Goal: Task Accomplishment & Management: Use online tool/utility

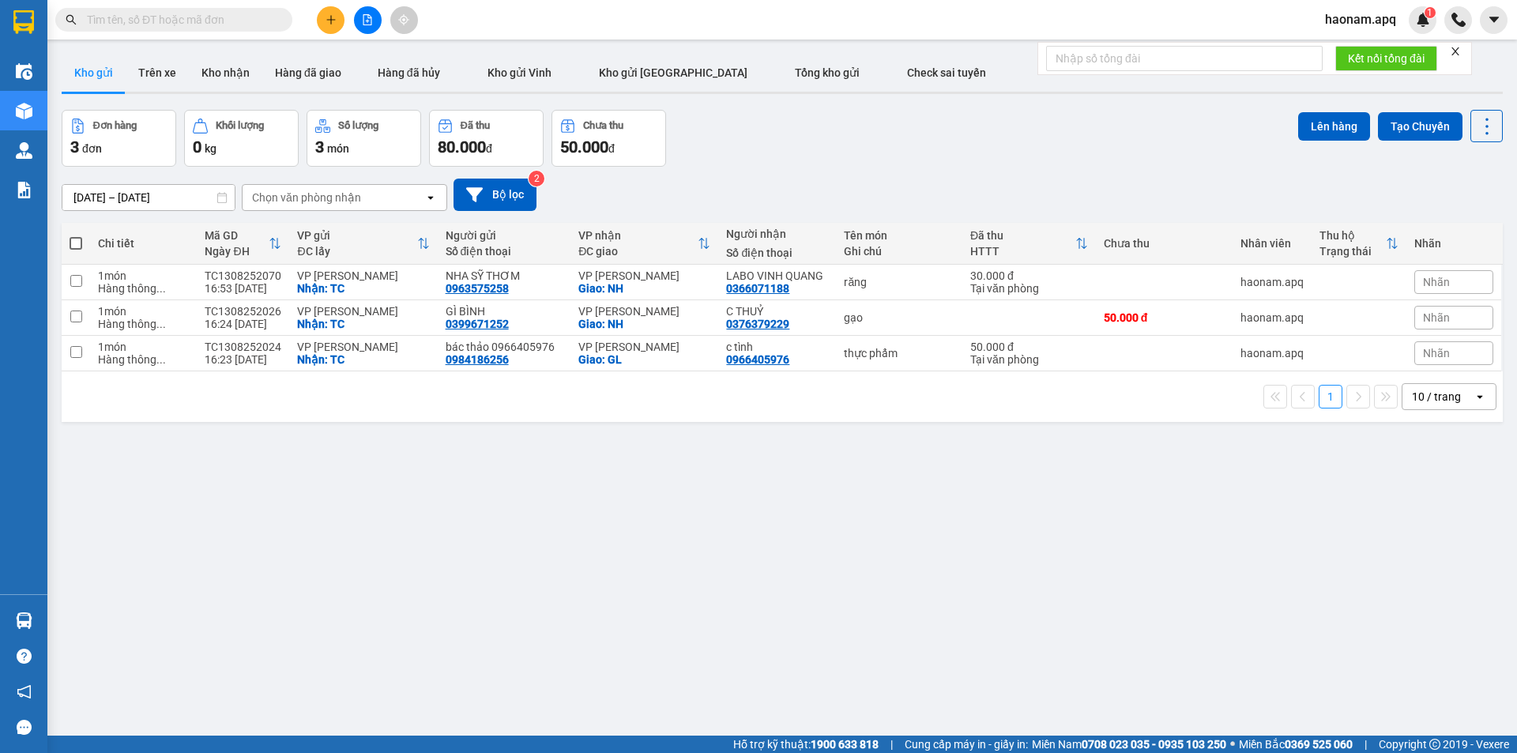
click at [233, 21] on input "text" at bounding box center [180, 19] width 187 height 17
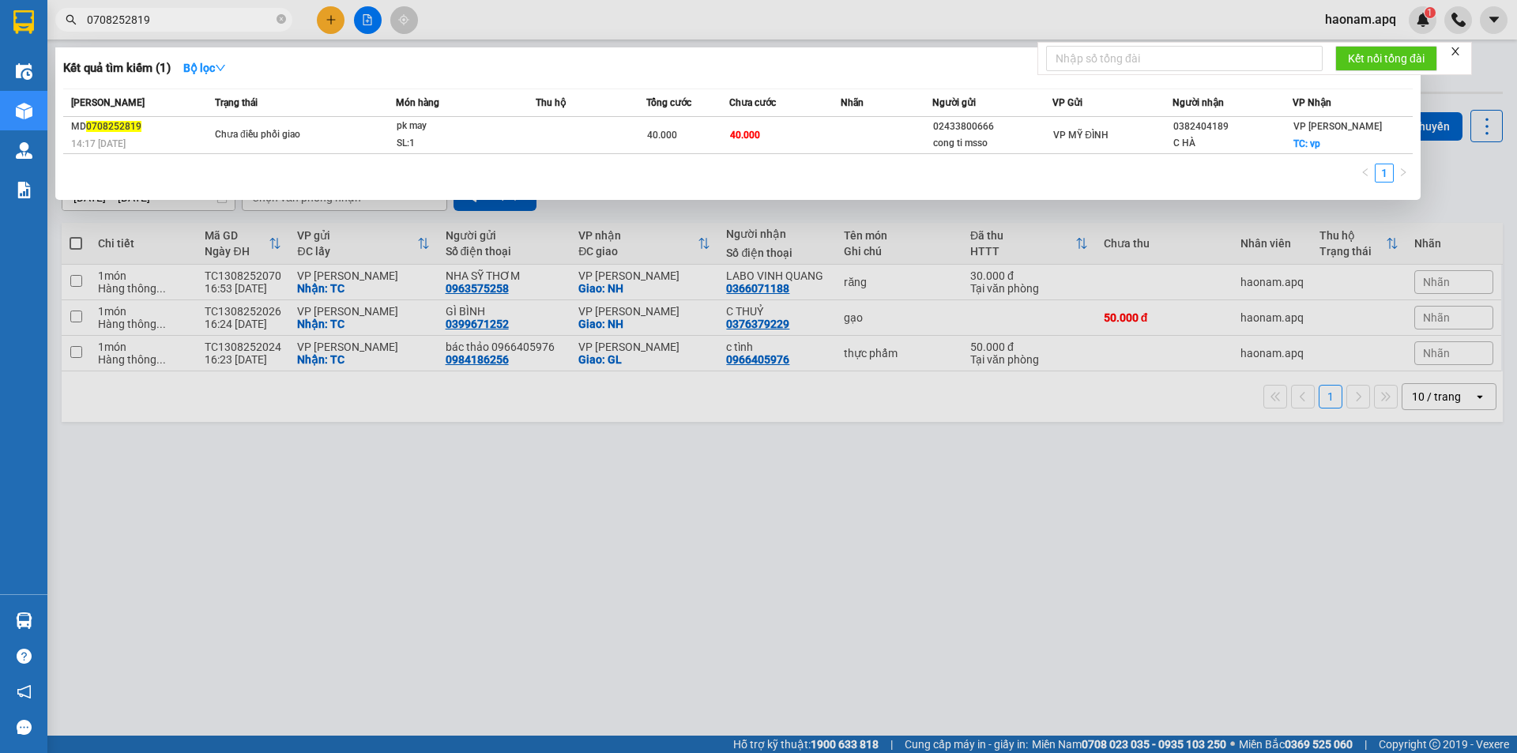
type input "0708252819"
click at [283, 17] on icon "close-circle" at bounding box center [281, 18] width 9 height 9
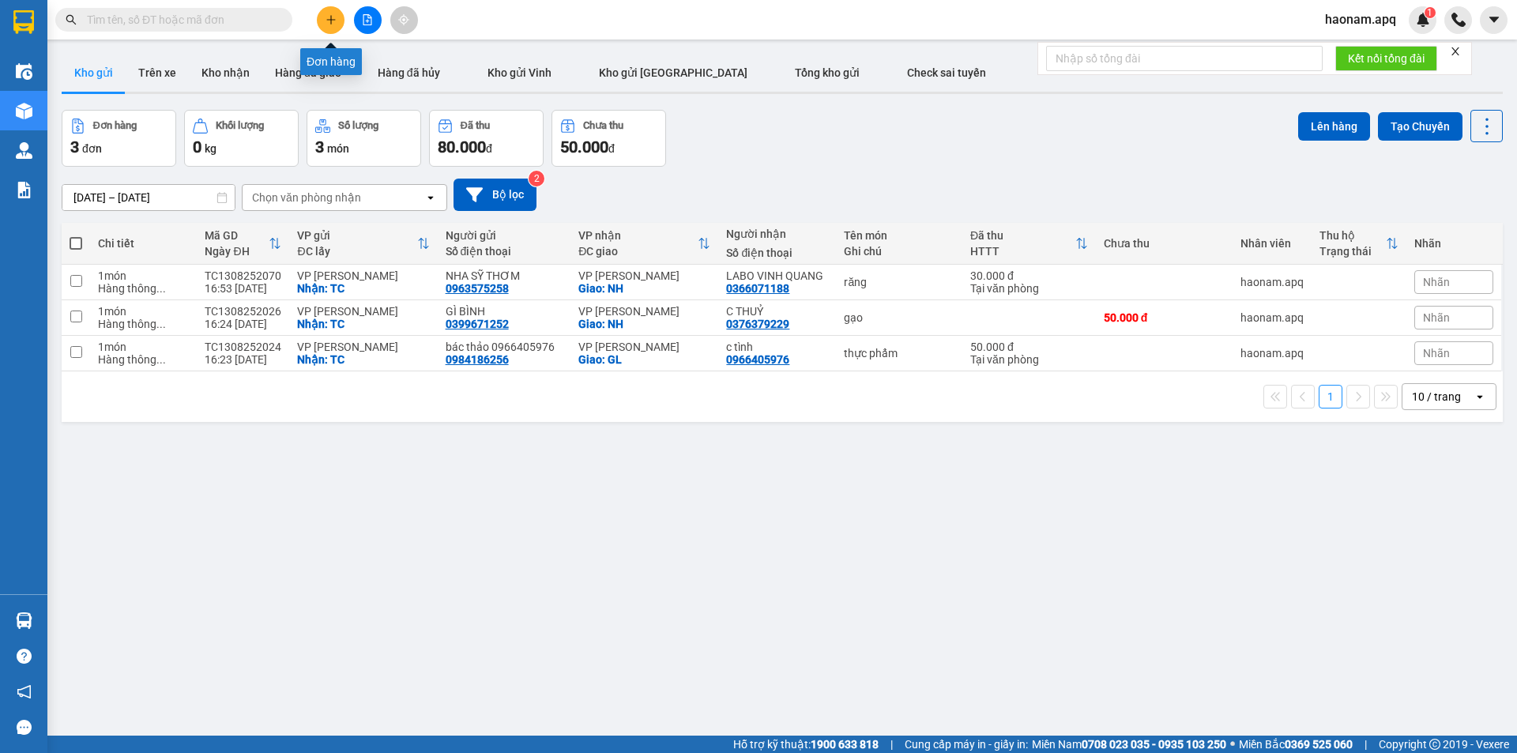
click at [330, 14] on icon "plus" at bounding box center [331, 19] width 11 height 11
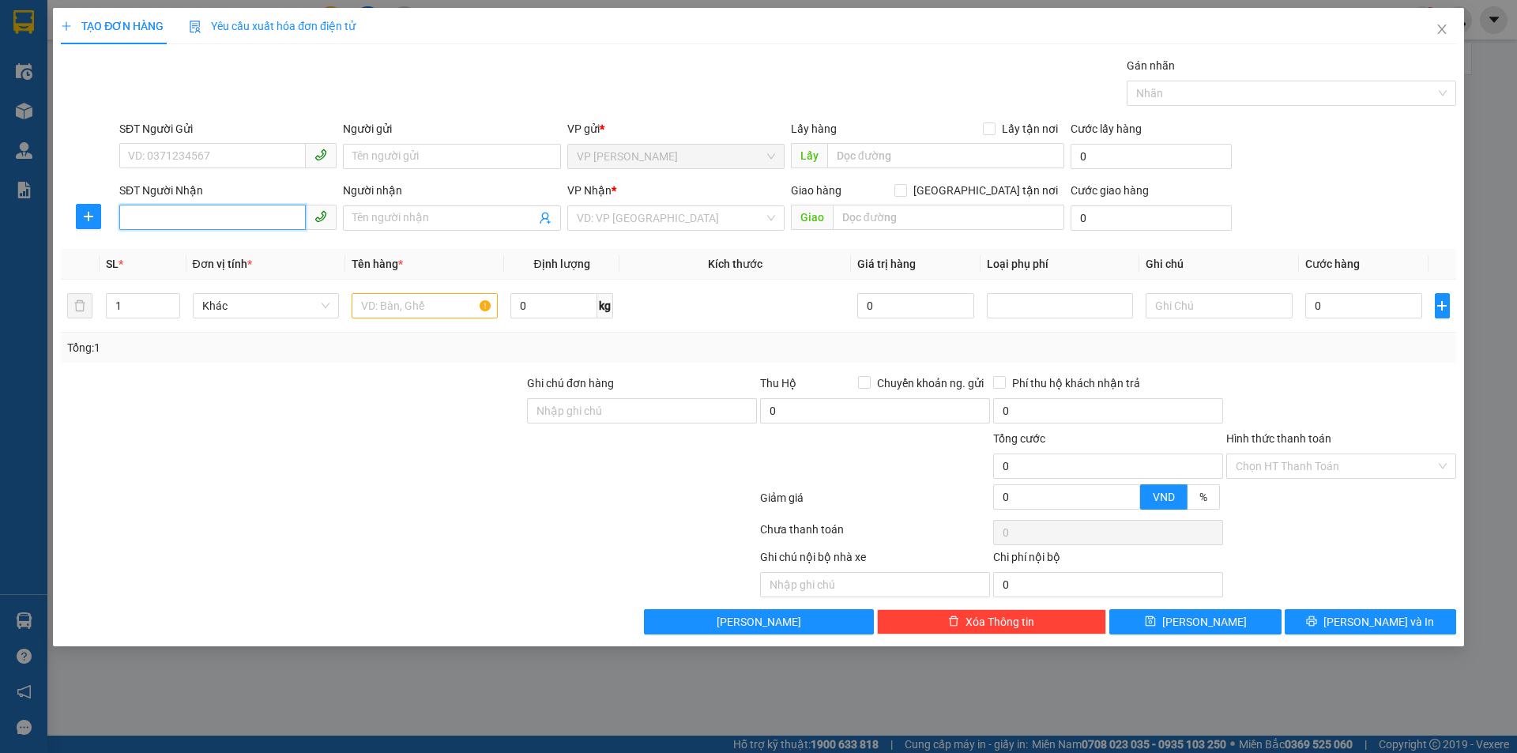
click at [194, 217] on input "SĐT Người Nhận" at bounding box center [212, 217] width 187 height 25
click at [194, 146] on input "SĐT Người Gửi" at bounding box center [212, 155] width 187 height 25
type input "0974755286"
click at [411, 153] on input "Người gửi" at bounding box center [451, 156] width 217 height 25
type input "anh sính"
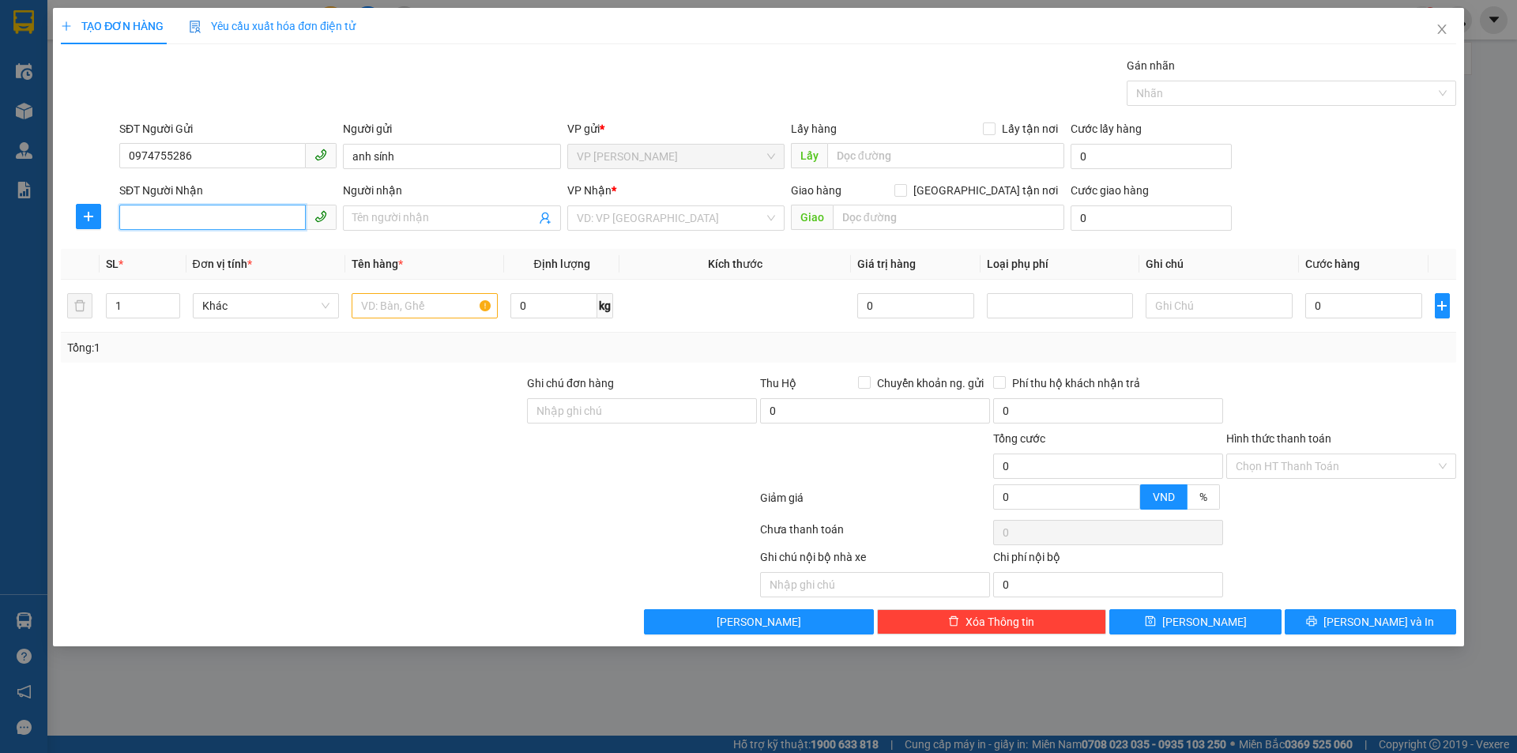
click at [224, 221] on input "SĐT Người Nhận" at bounding box center [212, 217] width 187 height 25
type input "043"
type input "5d"
click at [170, 212] on input "043" at bounding box center [212, 217] width 187 height 25
type input "04353"
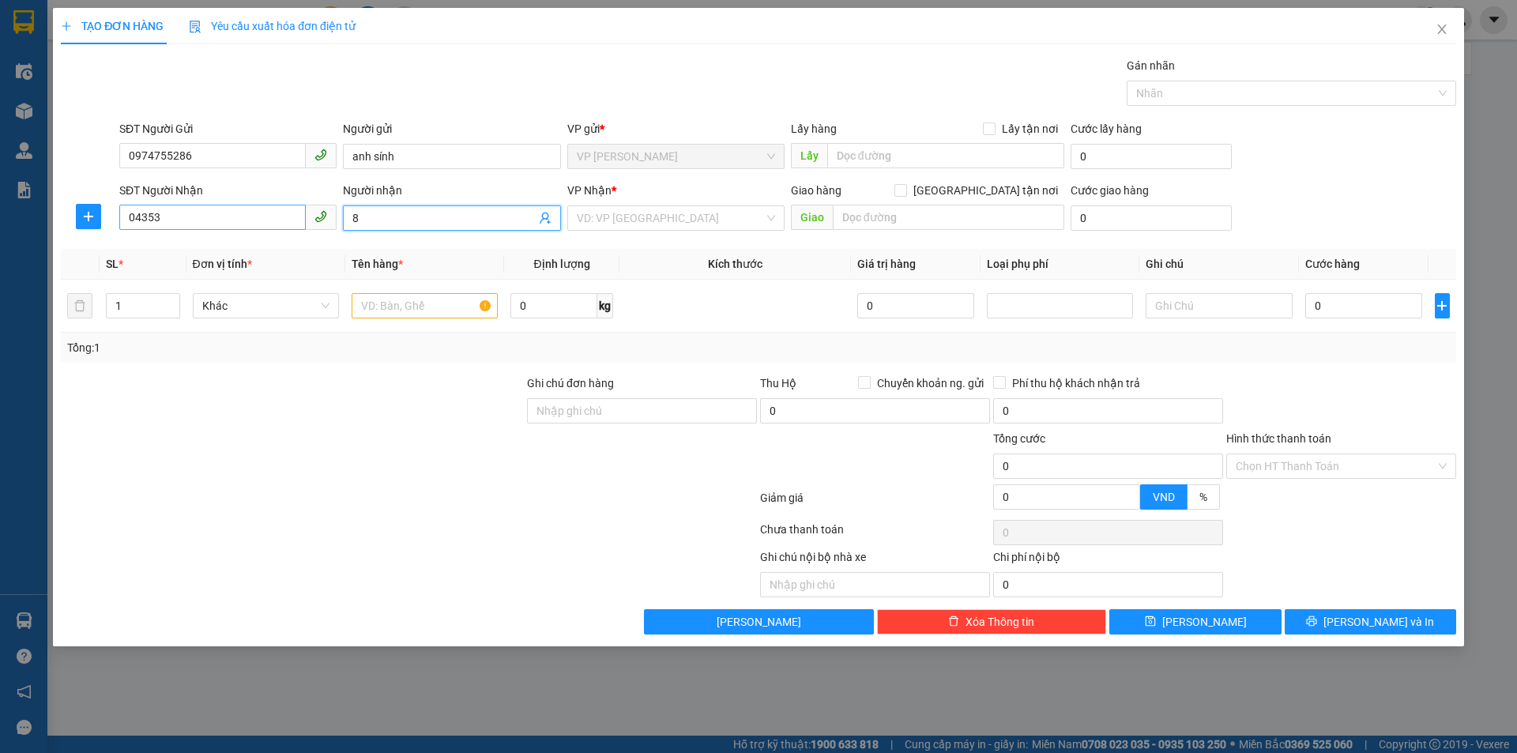
type input "8"
click at [170, 215] on input "04353" at bounding box center [212, 217] width 187 height 25
type input "0435381220"
click at [247, 252] on div "0435381220 - CT HOÀNG GIA" at bounding box center [228, 249] width 198 height 17
type input "CT [PERSON_NAME]"
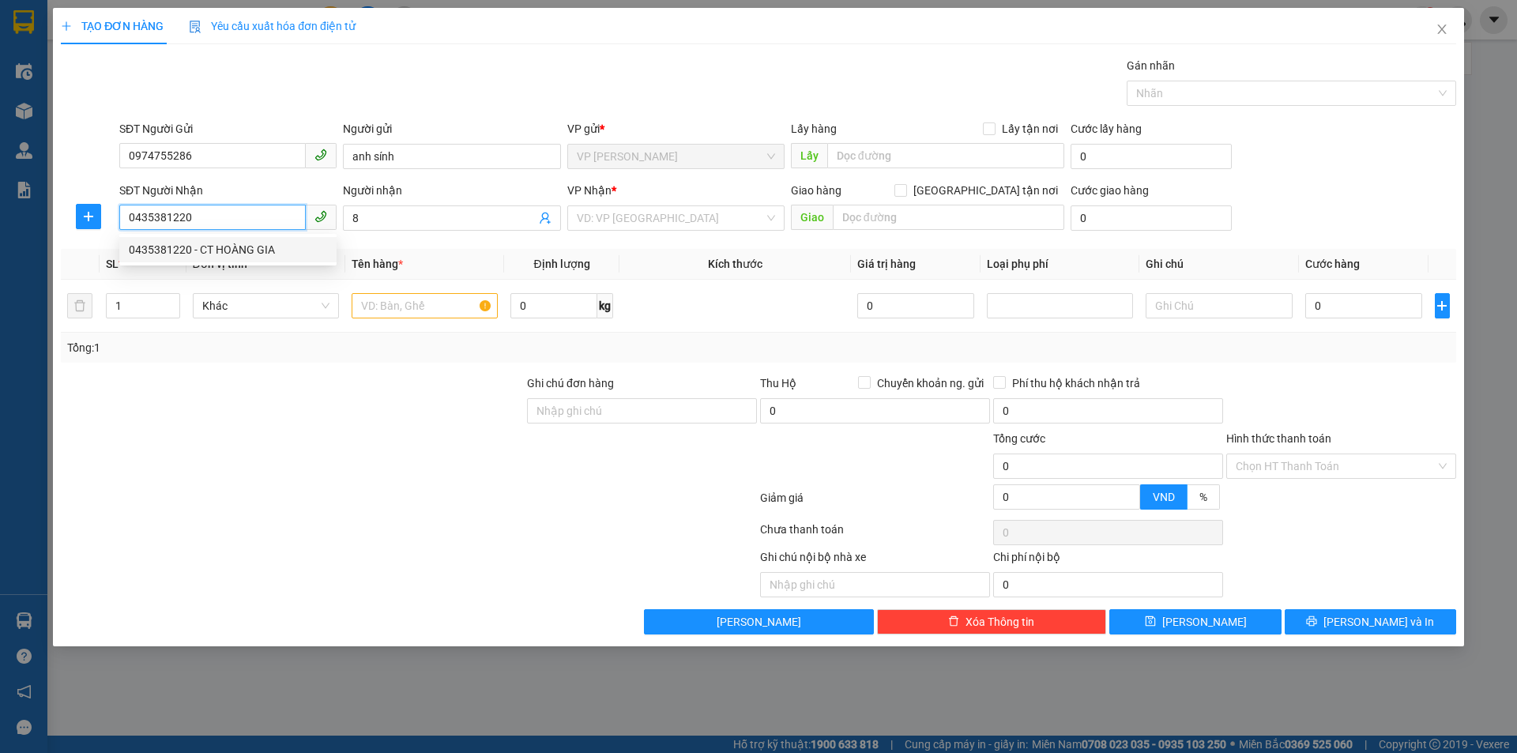
type input "VP Nước Ngầm"
click at [762, 220] on span "Dọc đường" at bounding box center [676, 218] width 198 height 24
type input "0435381220"
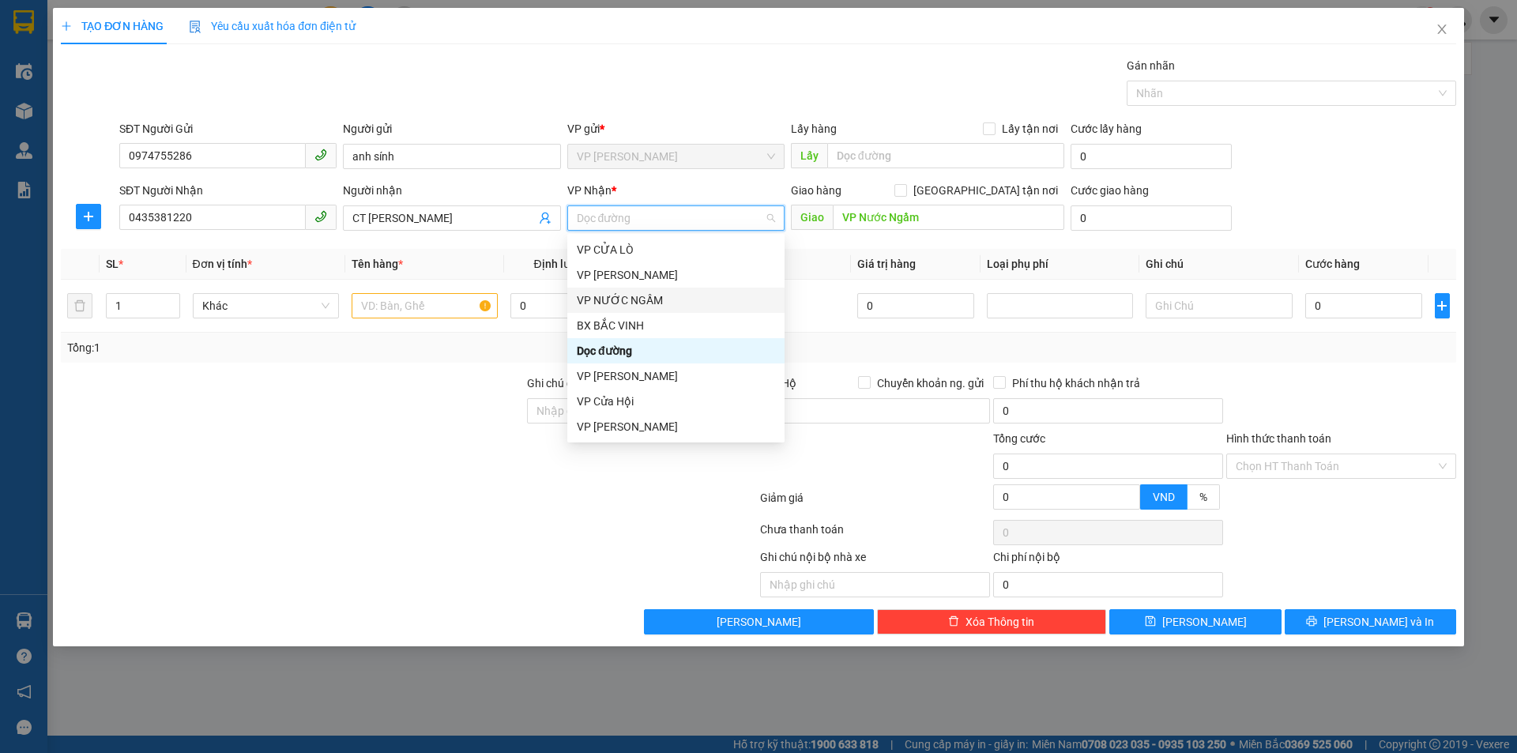
click at [631, 299] on div "VP NƯỚC NGẦM" at bounding box center [676, 300] width 198 height 17
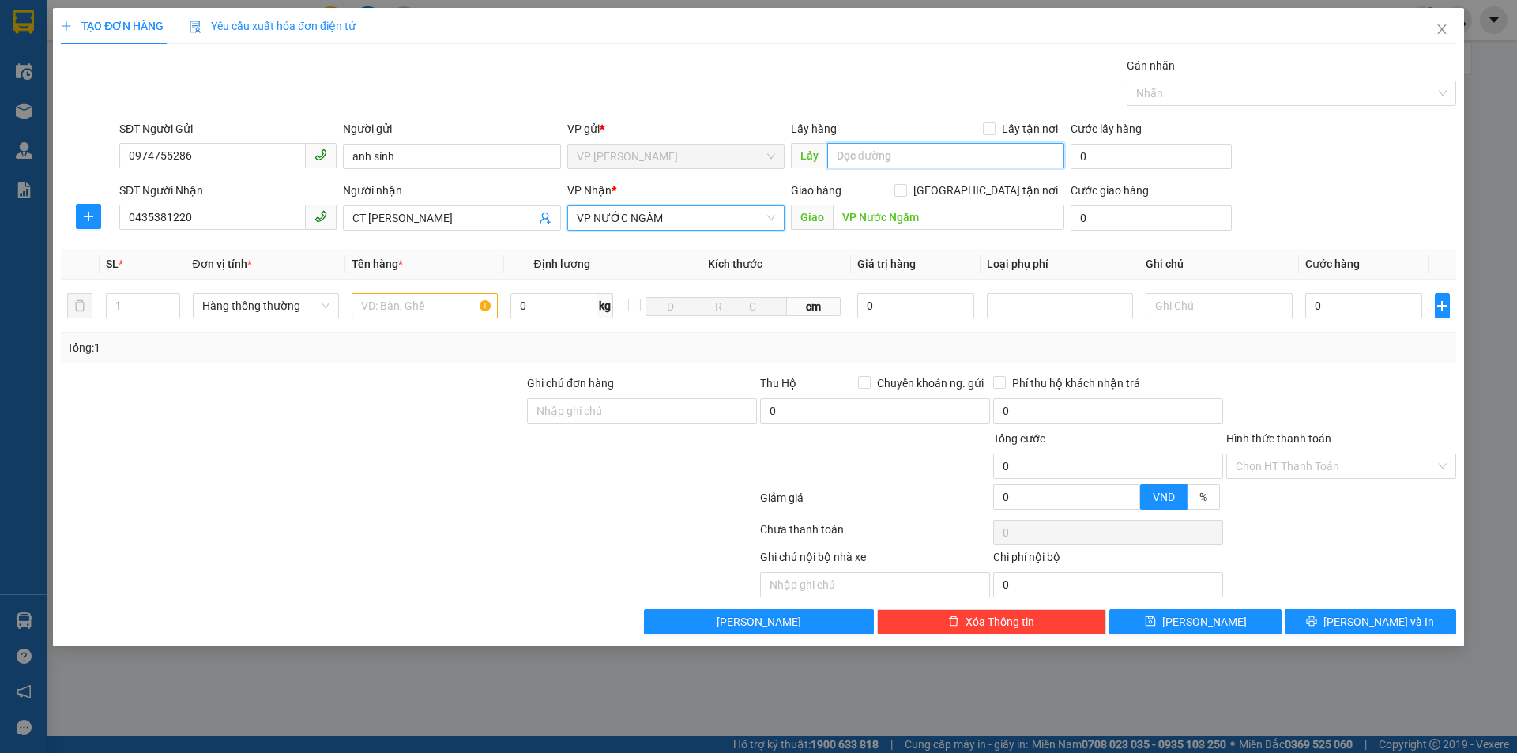
click at [854, 159] on input "text" at bounding box center [945, 155] width 237 height 25
type input "TC"
click at [406, 306] on input "text" at bounding box center [425, 305] width 146 height 25
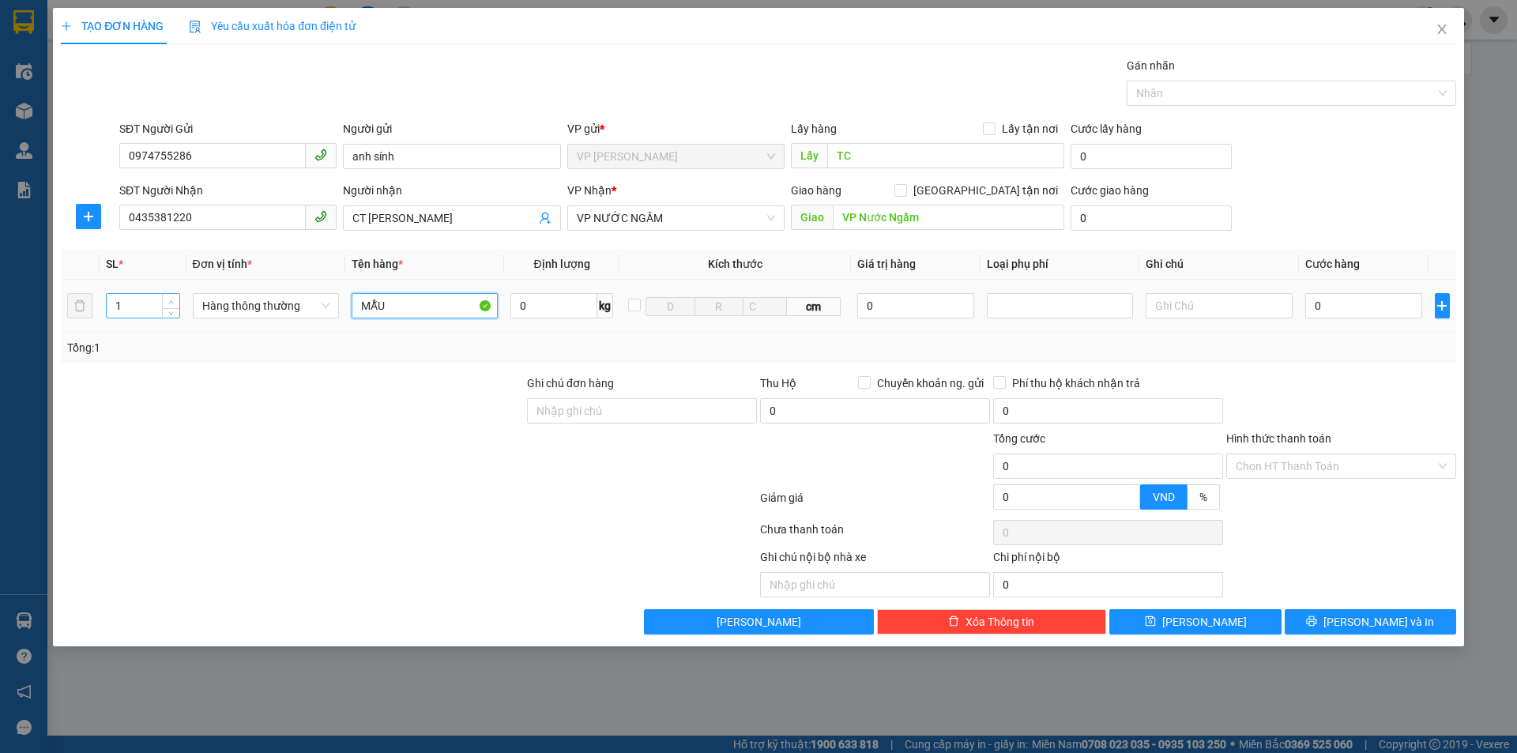
type input "MẪU"
click at [170, 300] on icon "up" at bounding box center [171, 303] width 6 height 6
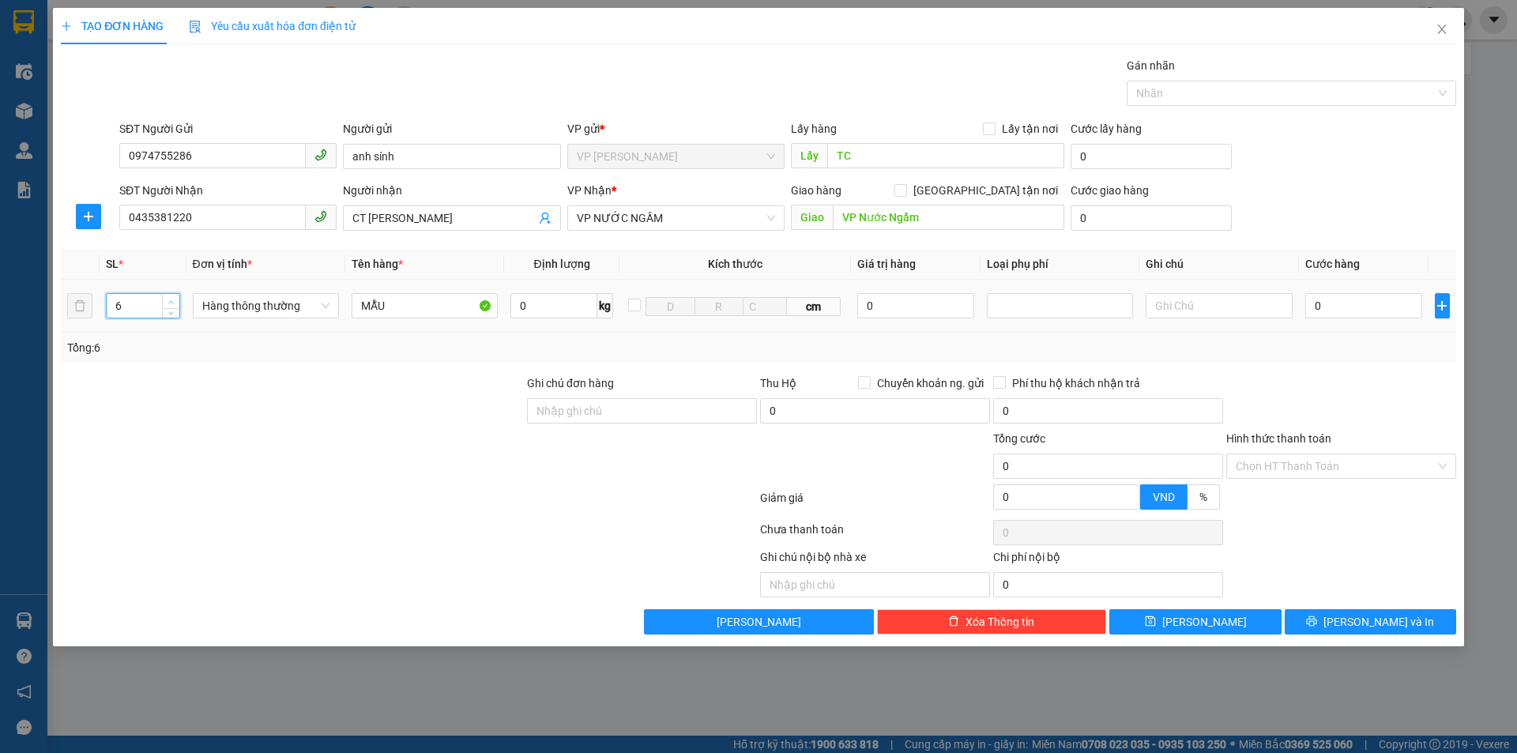
click at [170, 300] on icon "up" at bounding box center [171, 303] width 6 height 6
type input "7"
click at [170, 300] on icon "up" at bounding box center [171, 303] width 6 height 6
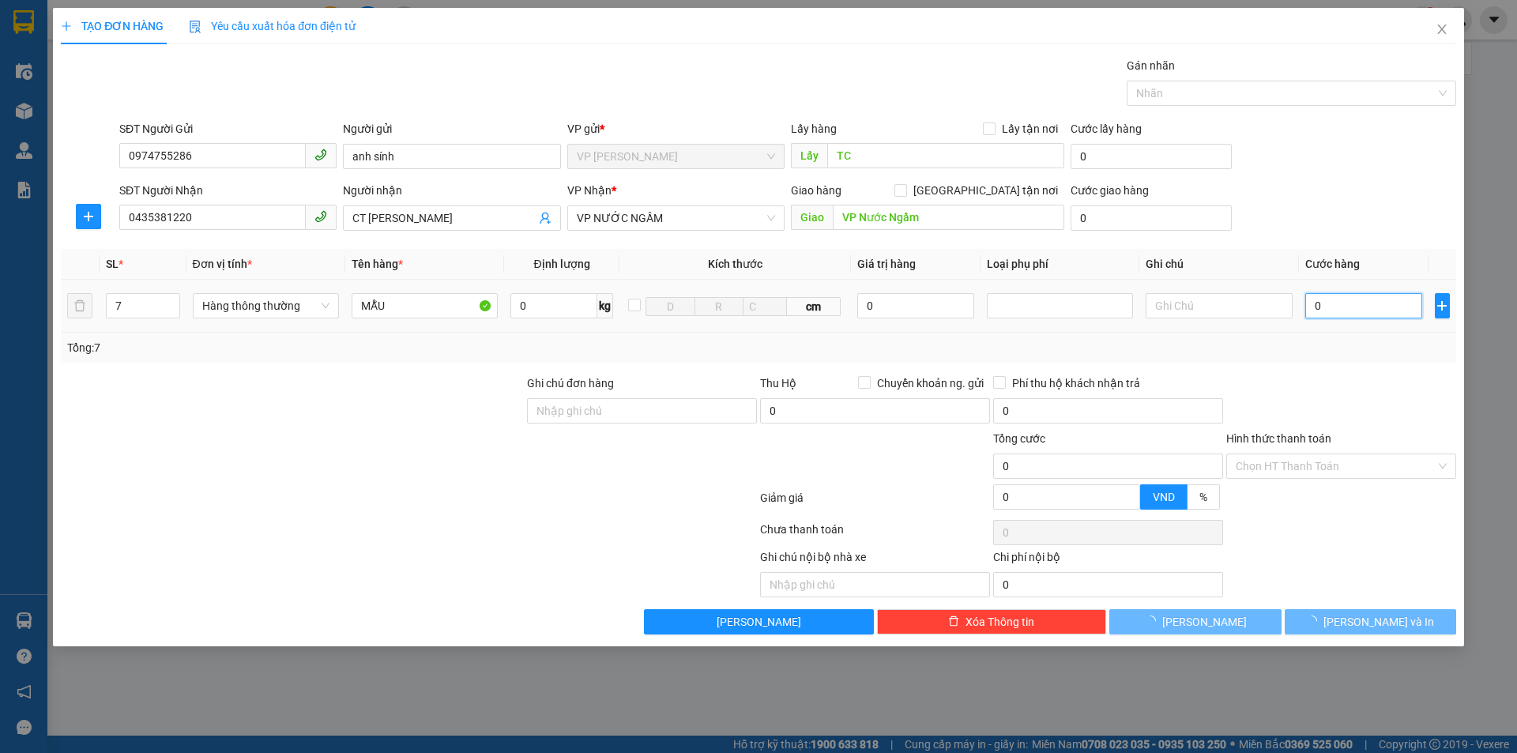
click at [1339, 309] on input "0" at bounding box center [1365, 305] width 118 height 25
type input "20"
type input "280"
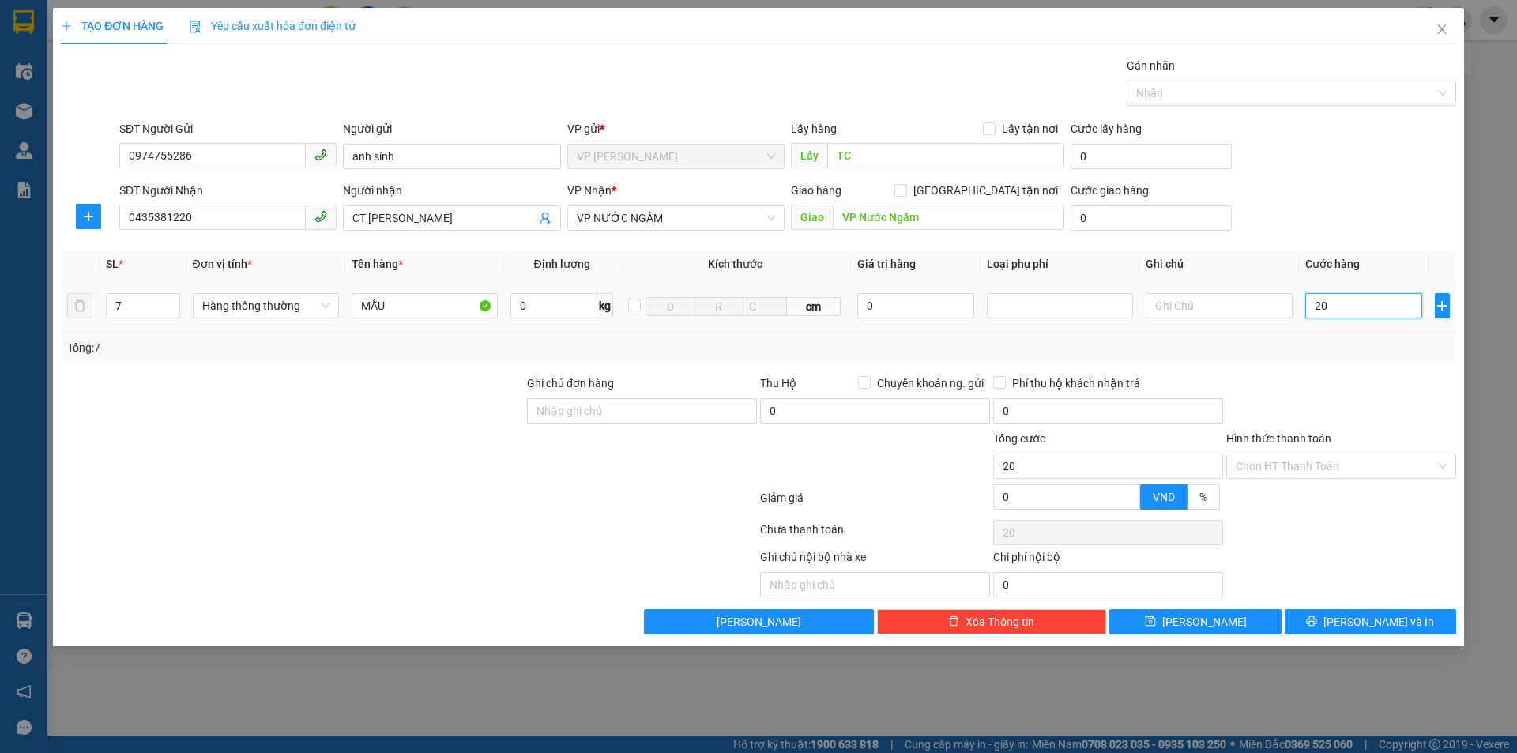
type input "280"
type input "2.800"
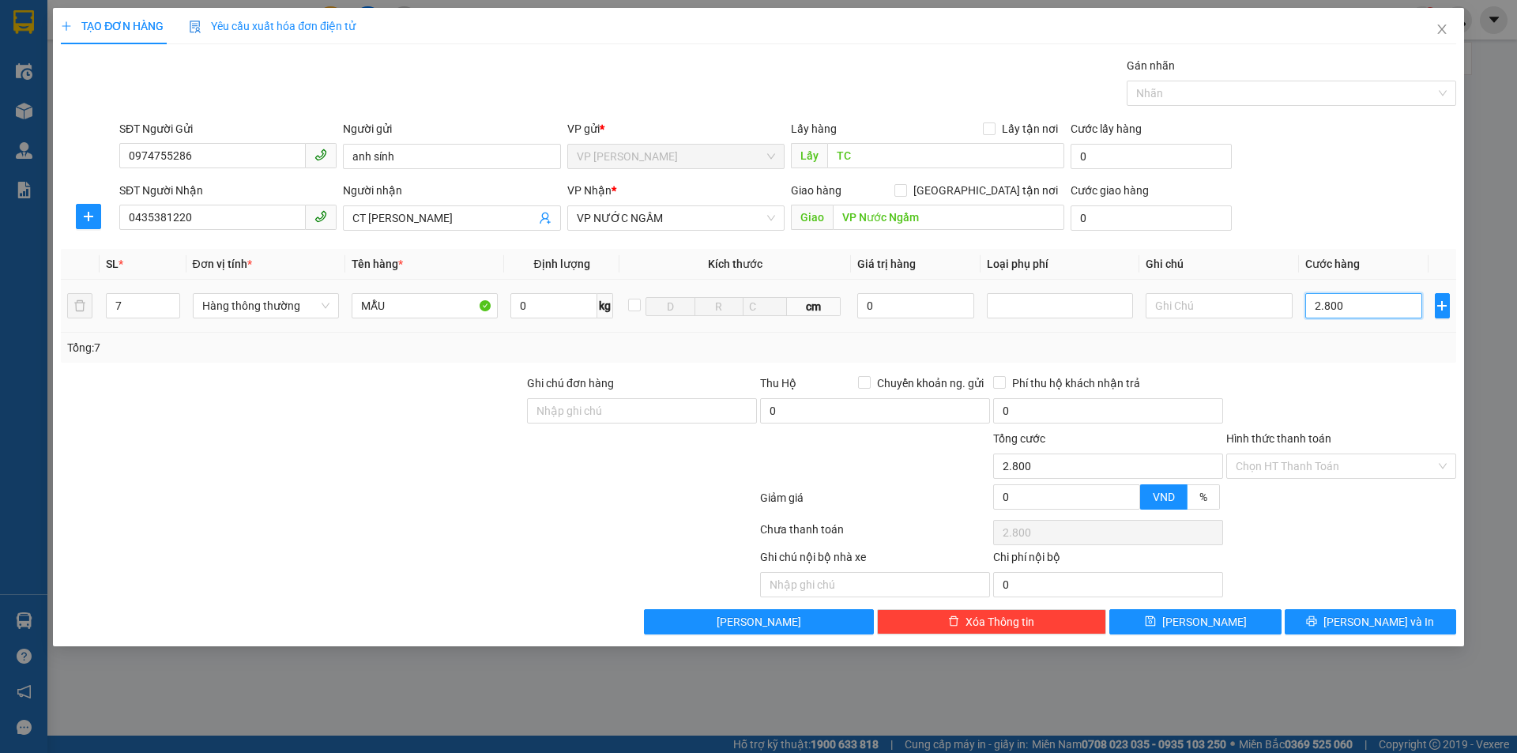
type input "28.000"
type input "280.000"
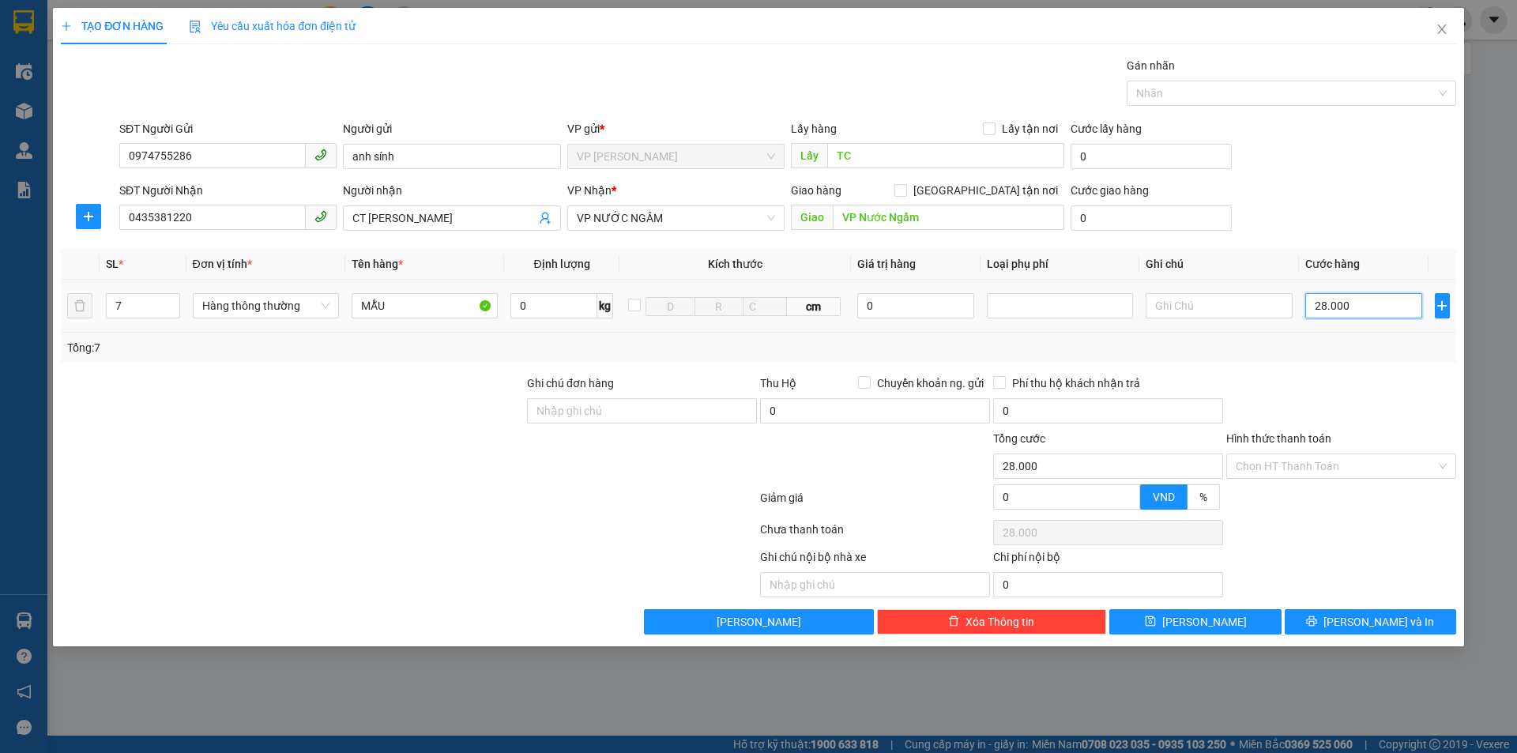
type input "280.000"
click at [1361, 458] on input "Hình thức thanh toán" at bounding box center [1336, 466] width 200 height 24
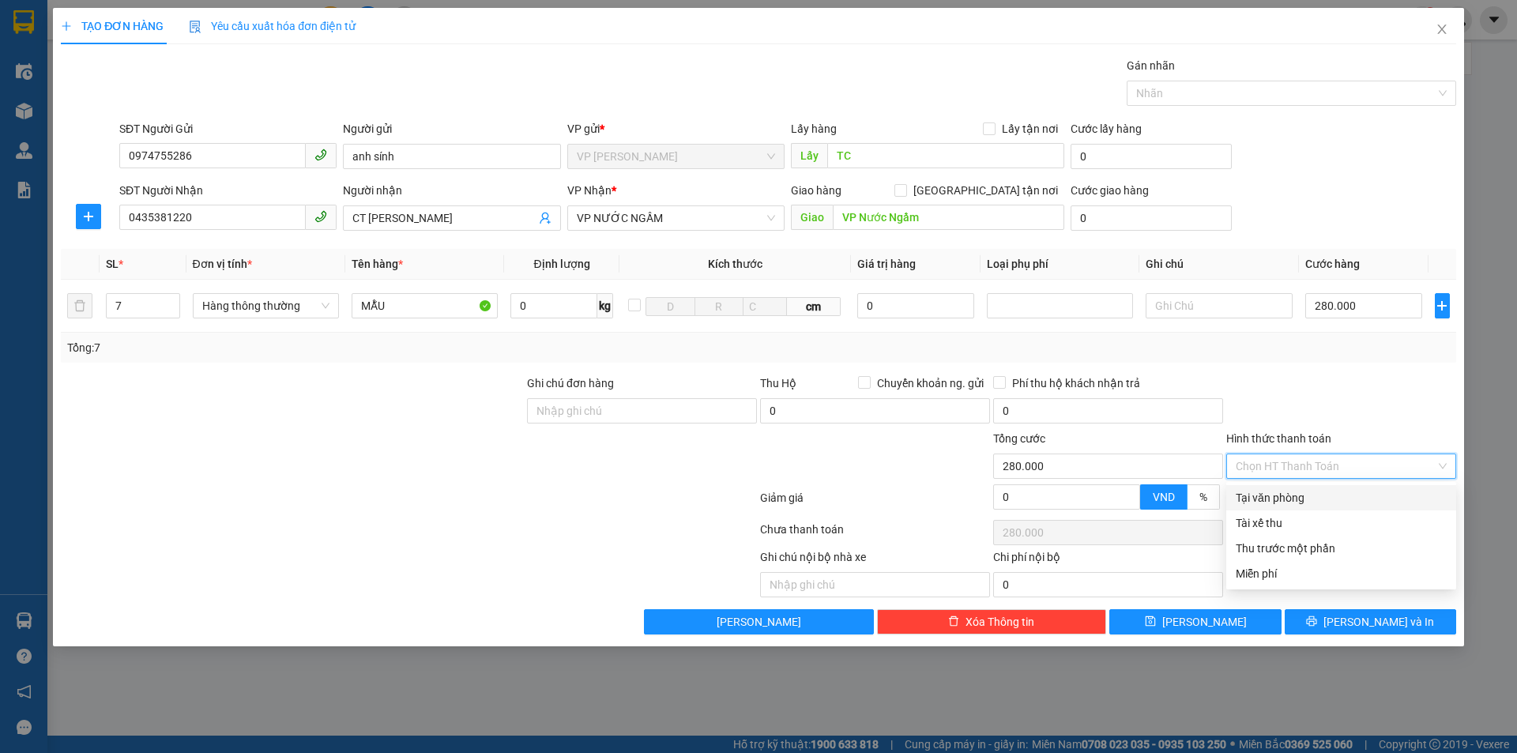
click at [1316, 501] on div "Tại văn phòng" at bounding box center [1341, 497] width 211 height 17
type input "0"
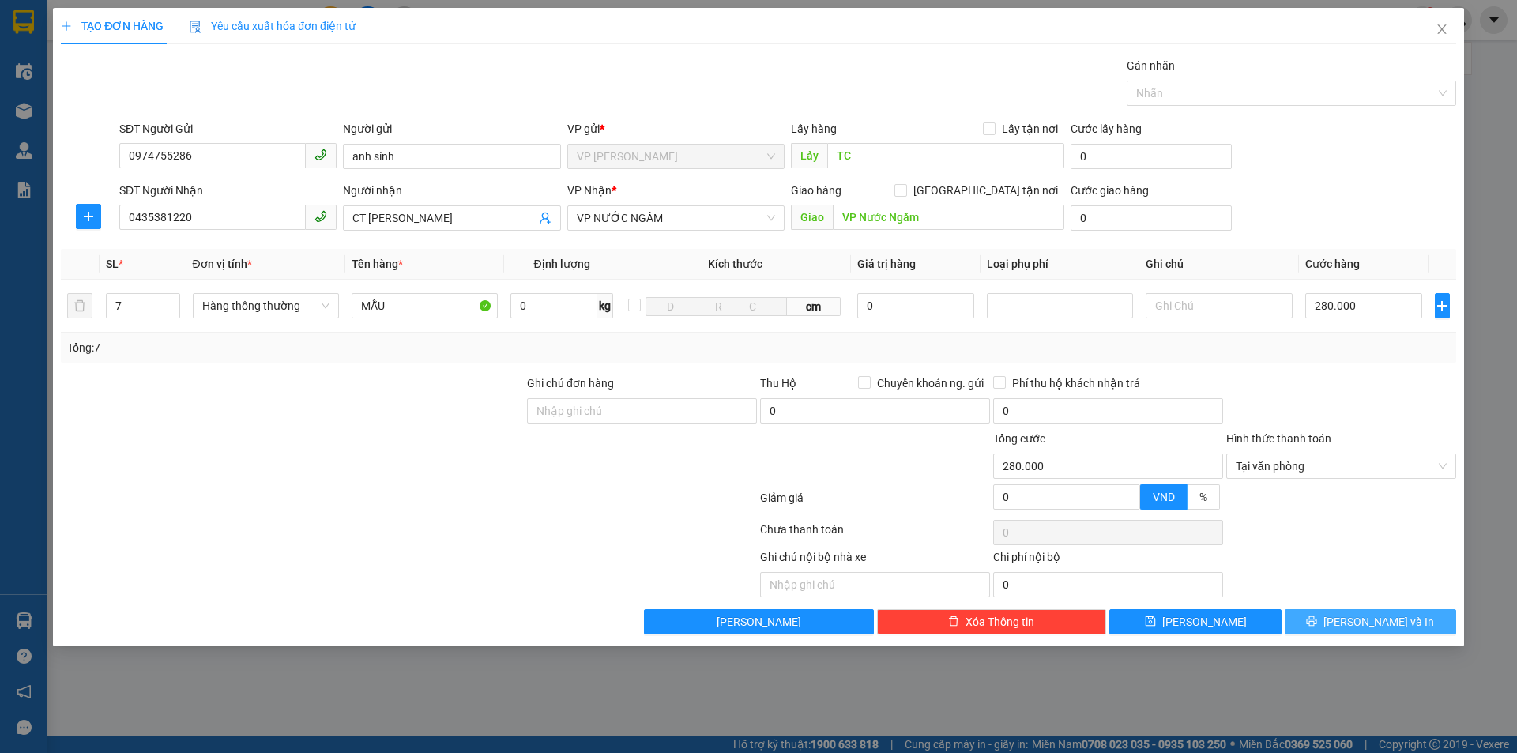
click at [1364, 624] on span "[PERSON_NAME] và In" at bounding box center [1379, 621] width 111 height 17
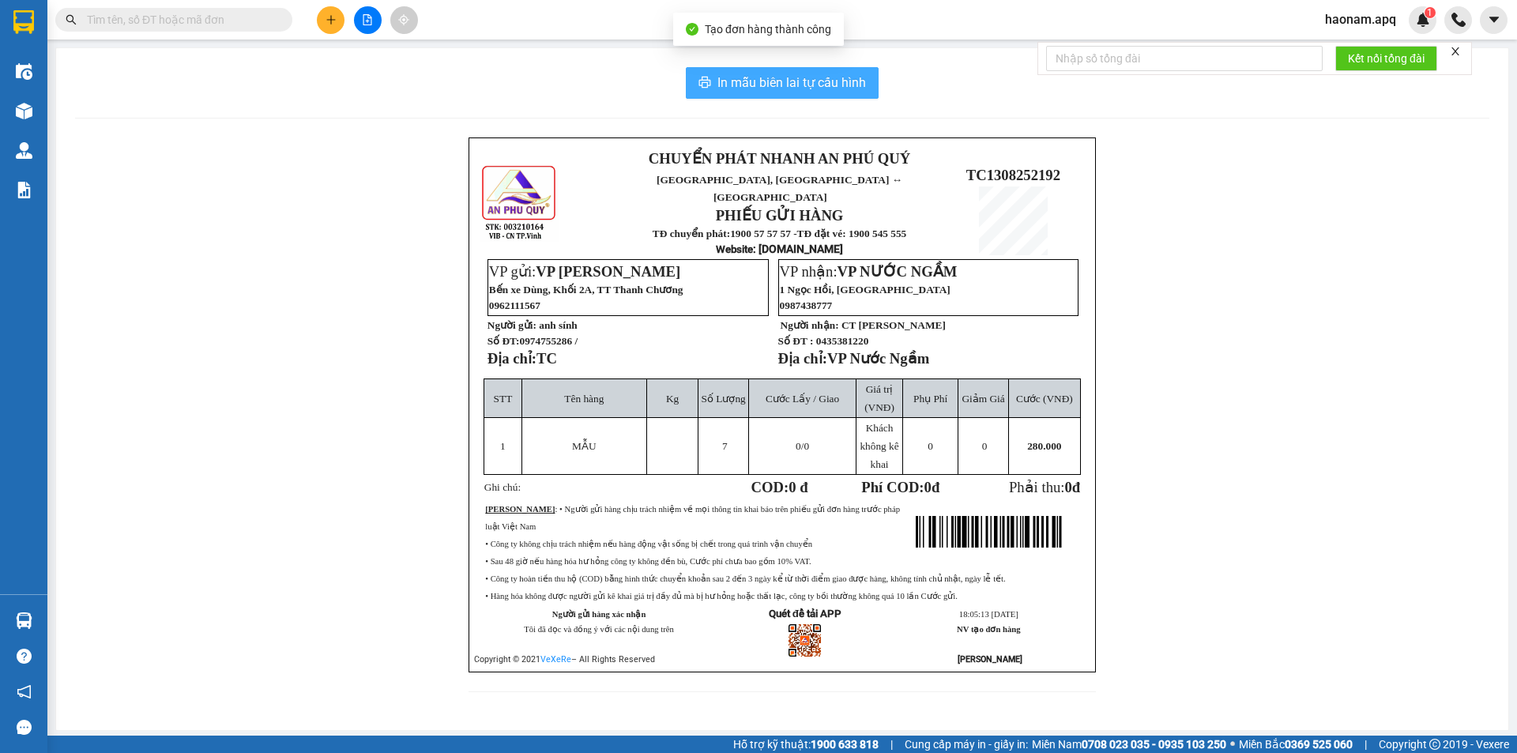
click at [775, 85] on span "In mẫu biên lai tự cấu hình" at bounding box center [792, 83] width 149 height 20
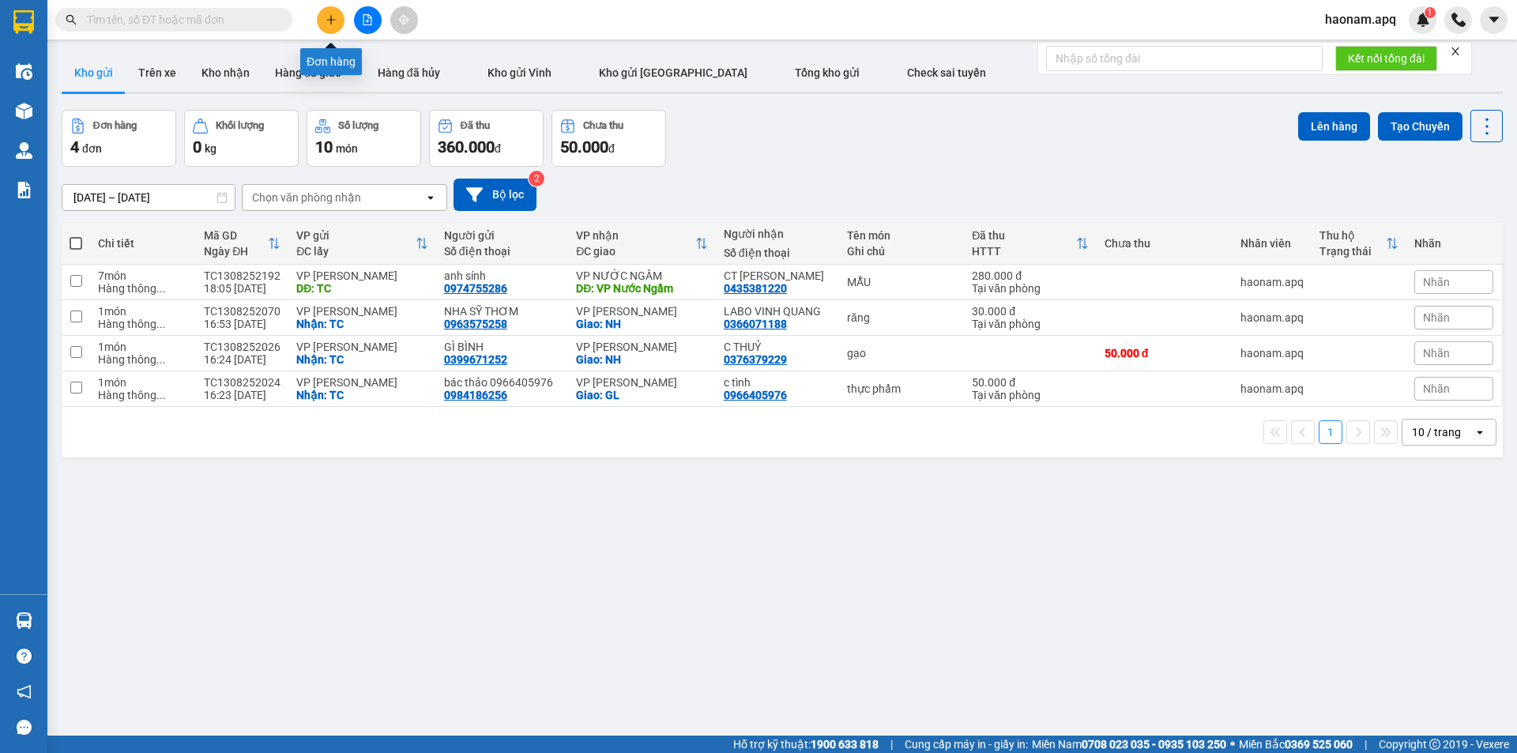
click at [327, 13] on button at bounding box center [331, 20] width 28 height 28
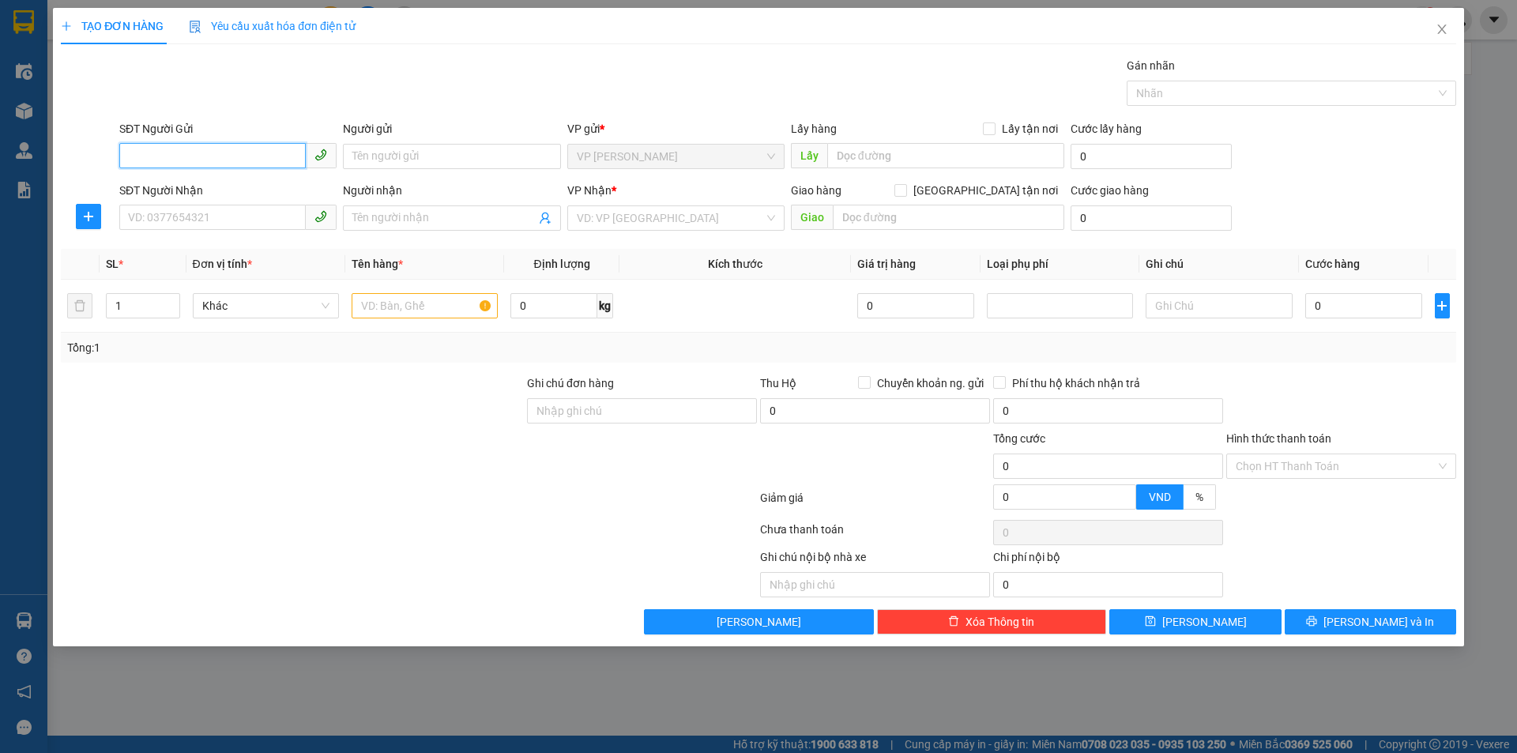
click at [249, 161] on input "SĐT Người Gửi" at bounding box center [212, 155] width 187 height 25
click at [144, 156] on input "SĐT Người Gửi" at bounding box center [212, 155] width 187 height 25
type input "03"
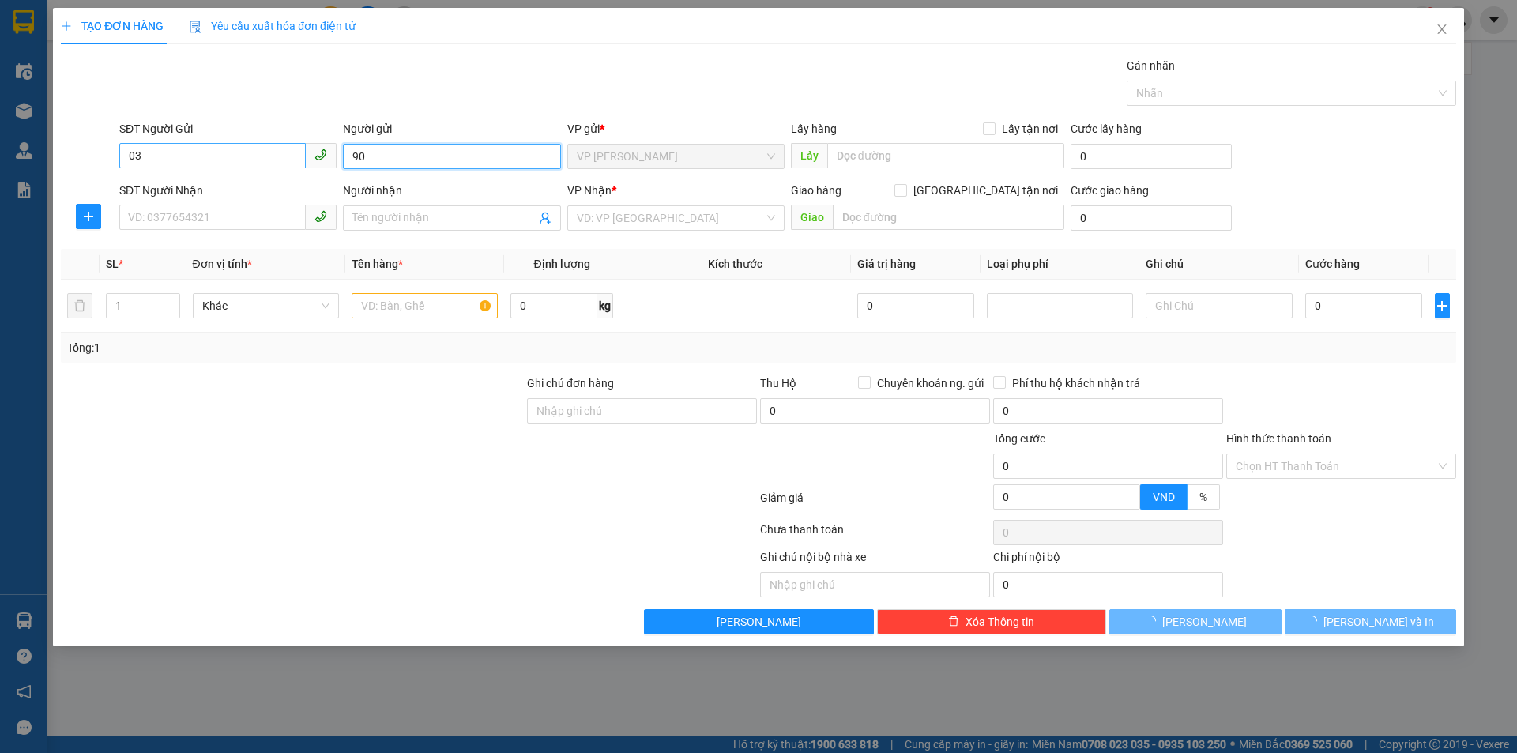
type input "90"
click at [142, 148] on input "03" at bounding box center [212, 155] width 187 height 25
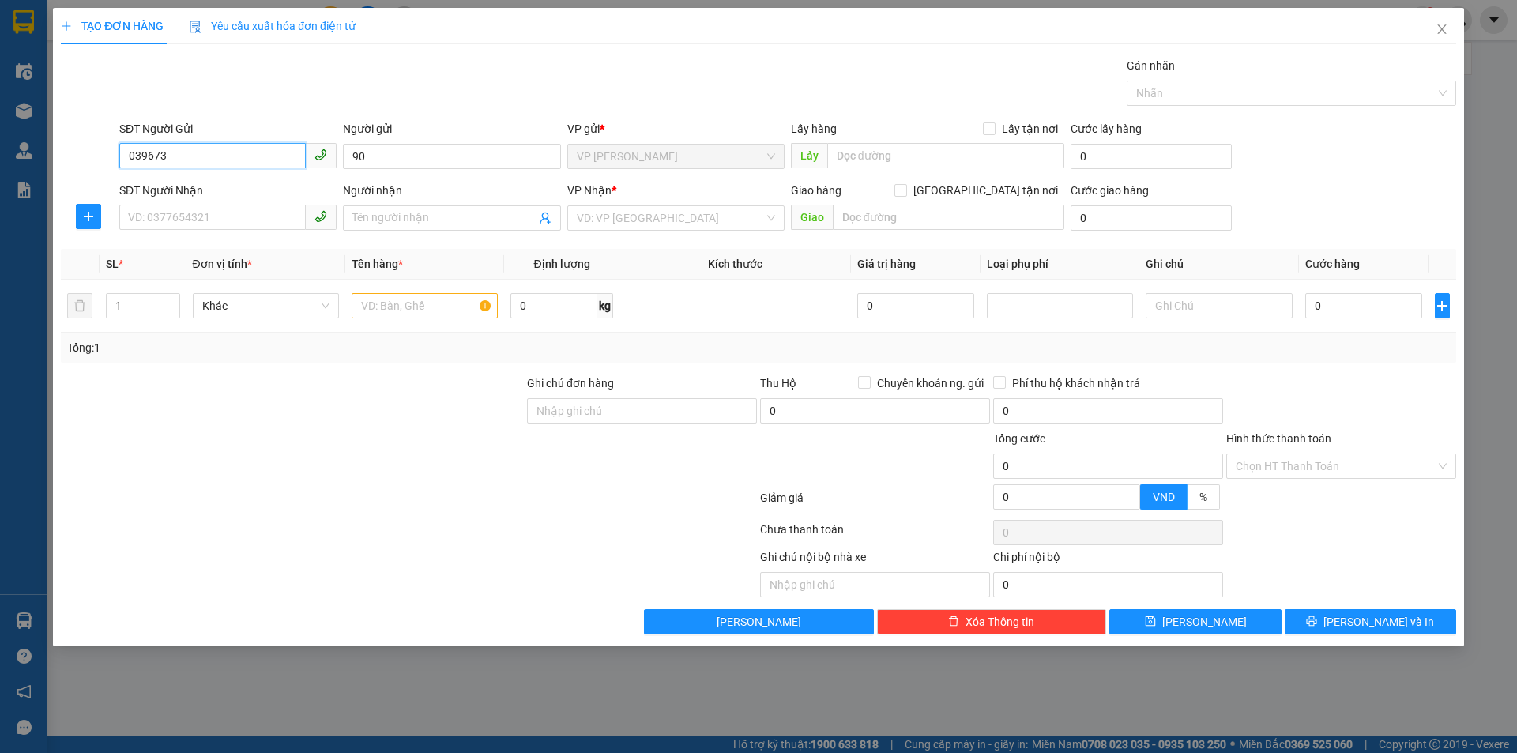
click at [181, 157] on input "039673" at bounding box center [212, 155] width 187 height 25
click at [221, 191] on div "0396734412 - bác [PERSON_NAME]" at bounding box center [228, 187] width 198 height 17
type input "0396734412"
type input "bác [PERSON_NAME]"
checkbox input "true"
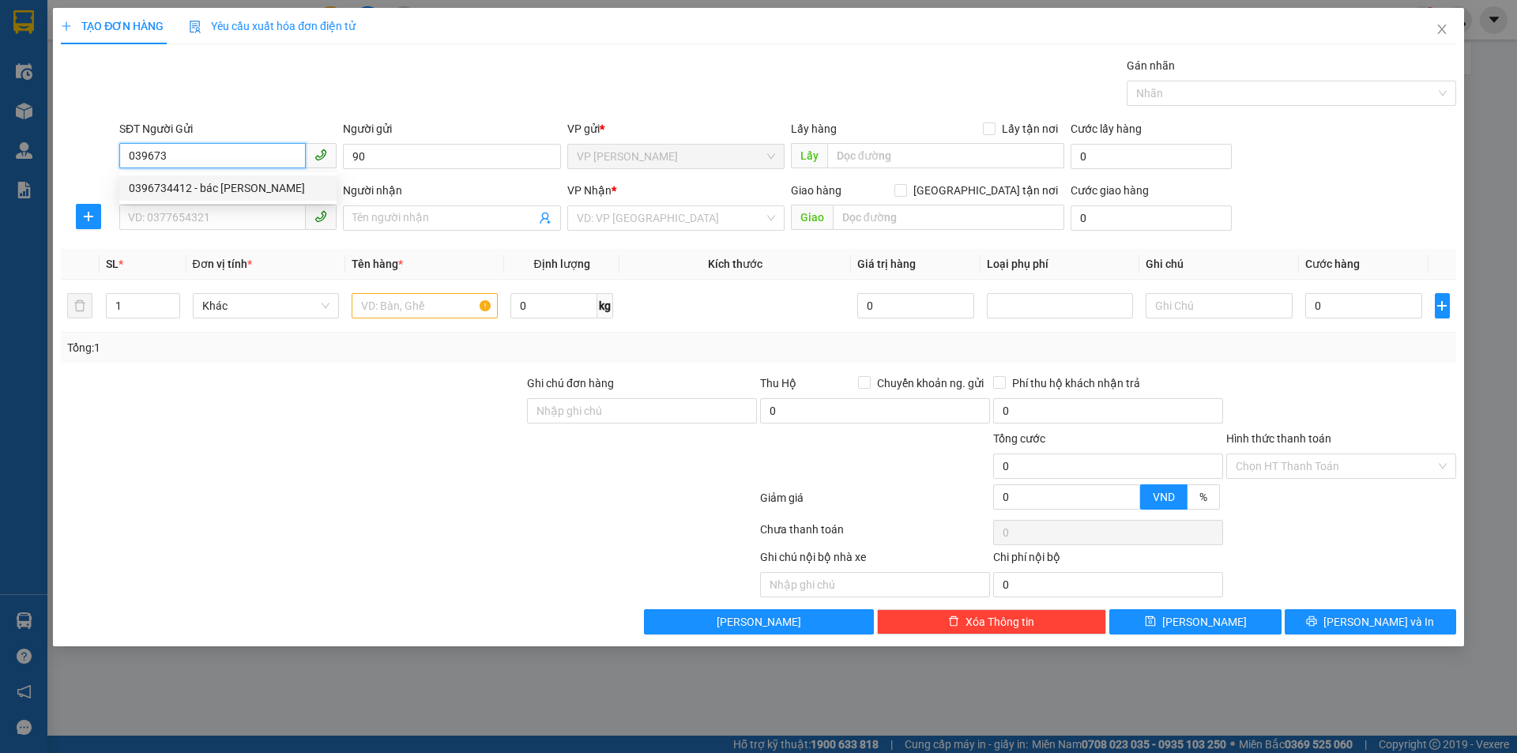
type input "TC"
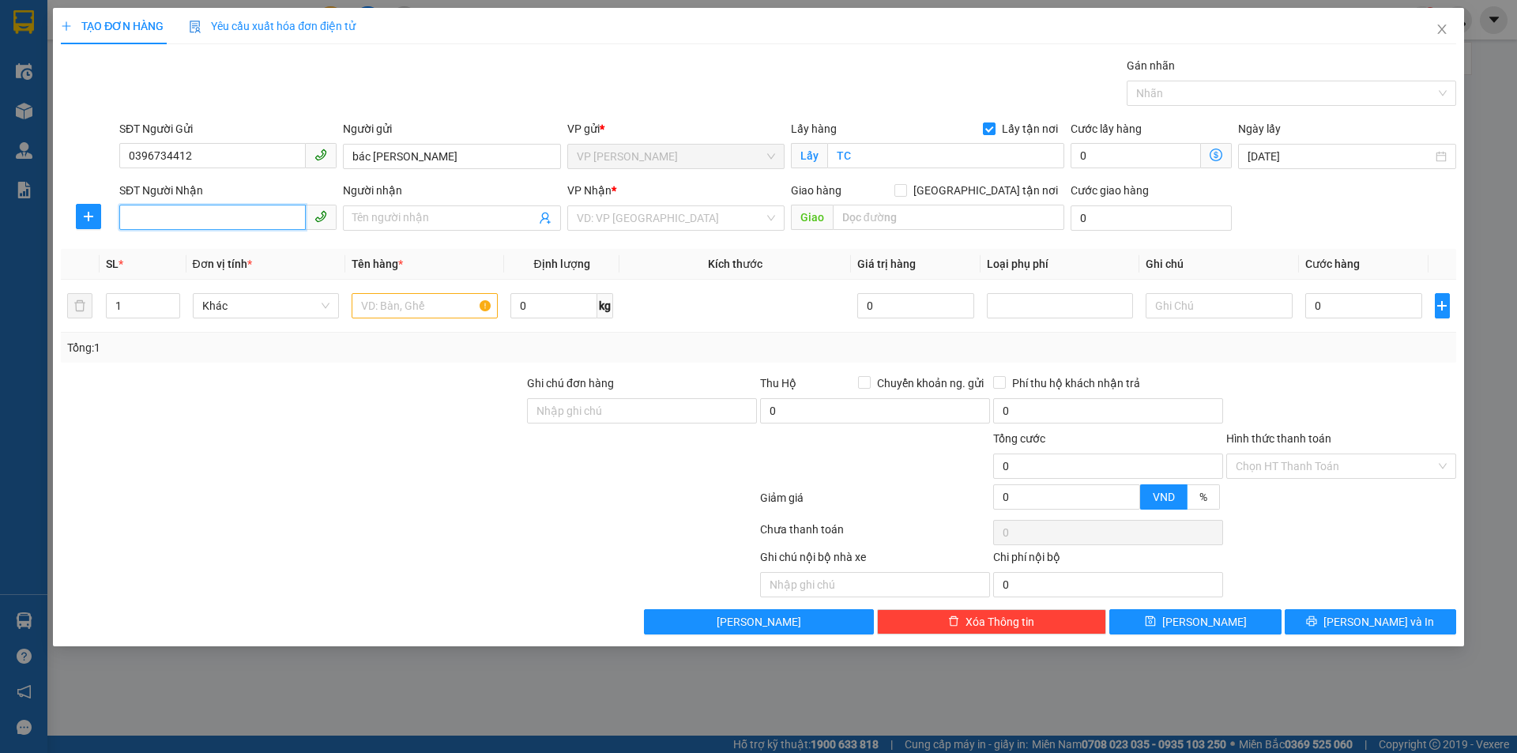
click at [229, 215] on input "SĐT Người Nhận" at bounding box center [212, 217] width 187 height 25
click at [219, 253] on div "0971794068 - CHỊ VUI" at bounding box center [228, 249] width 198 height 17
type input "0971794068"
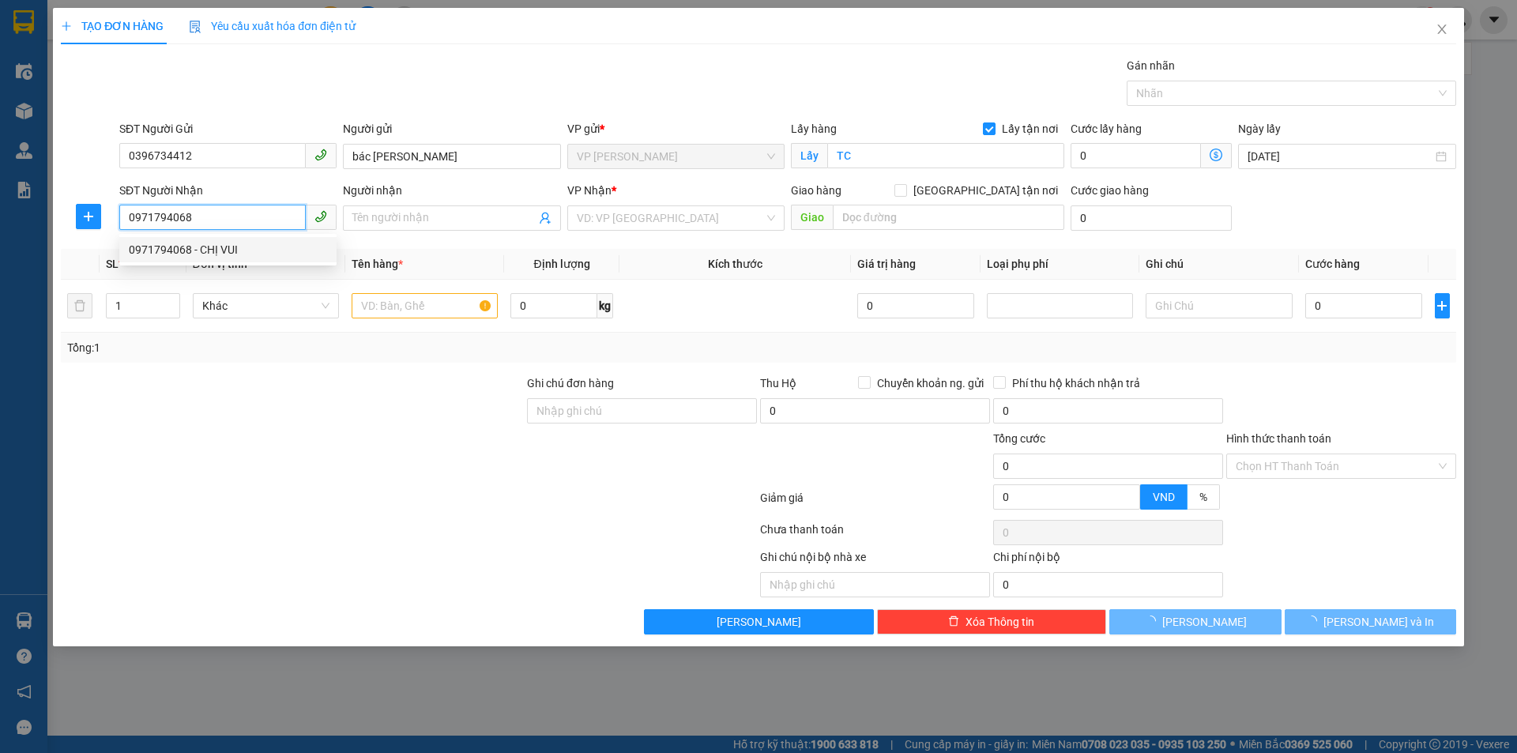
type input "CHỊ VUI"
checkbox input "true"
type input "tòa w3 [PERSON_NAME]"
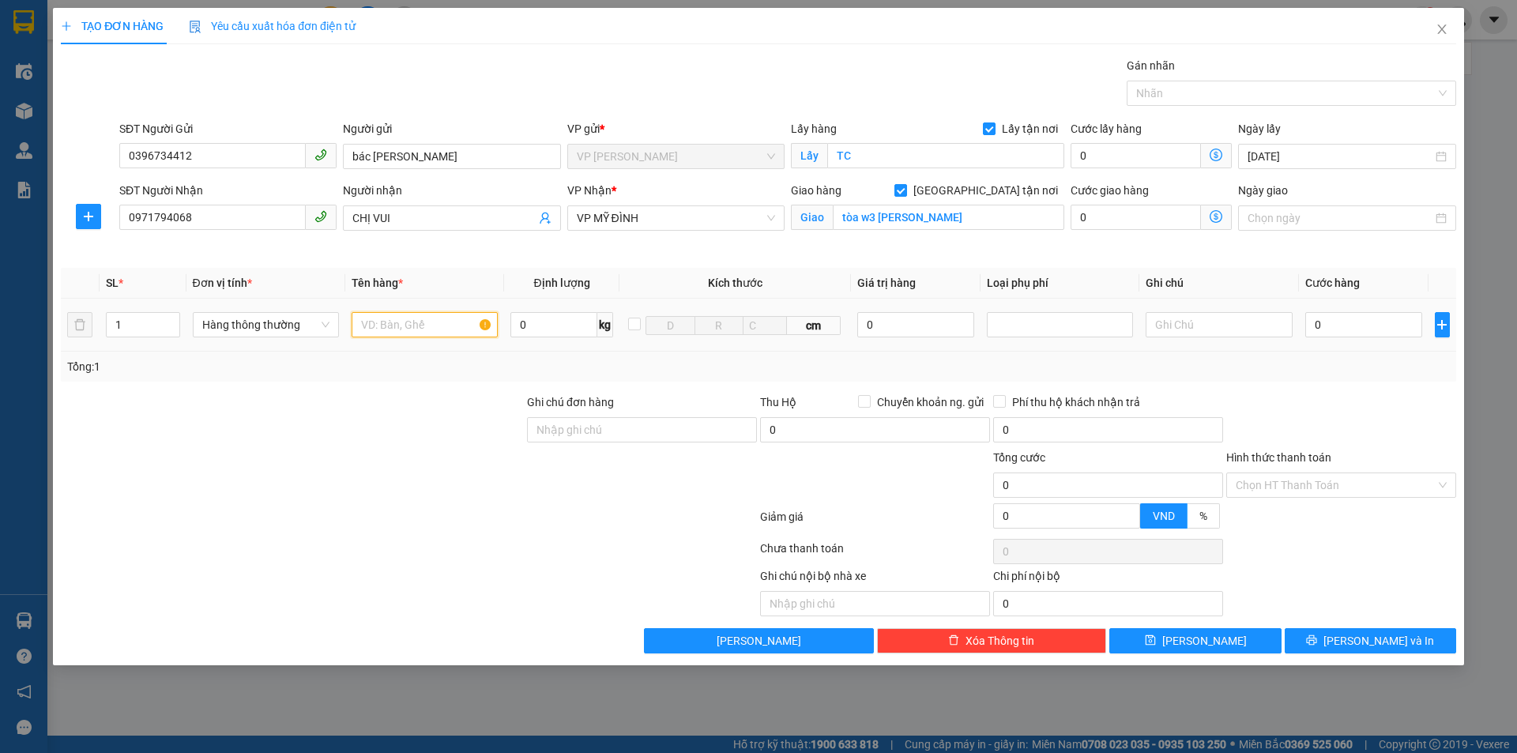
click at [417, 327] on input "text" at bounding box center [425, 324] width 146 height 25
type input "THỰC PHẨM"
click at [1324, 323] on input "0" at bounding box center [1365, 324] width 118 height 25
type input "6"
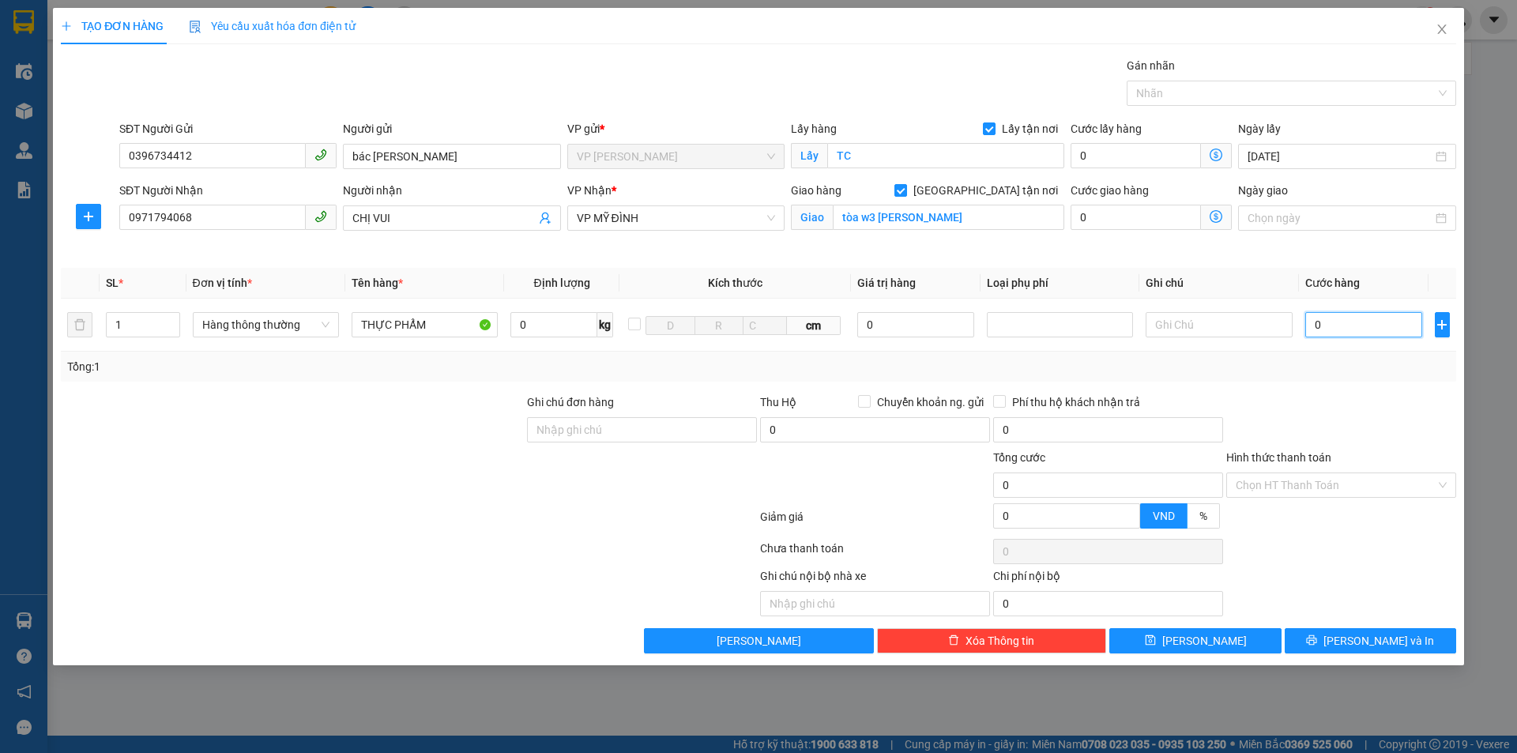
type input "6"
type input "60"
type input "600"
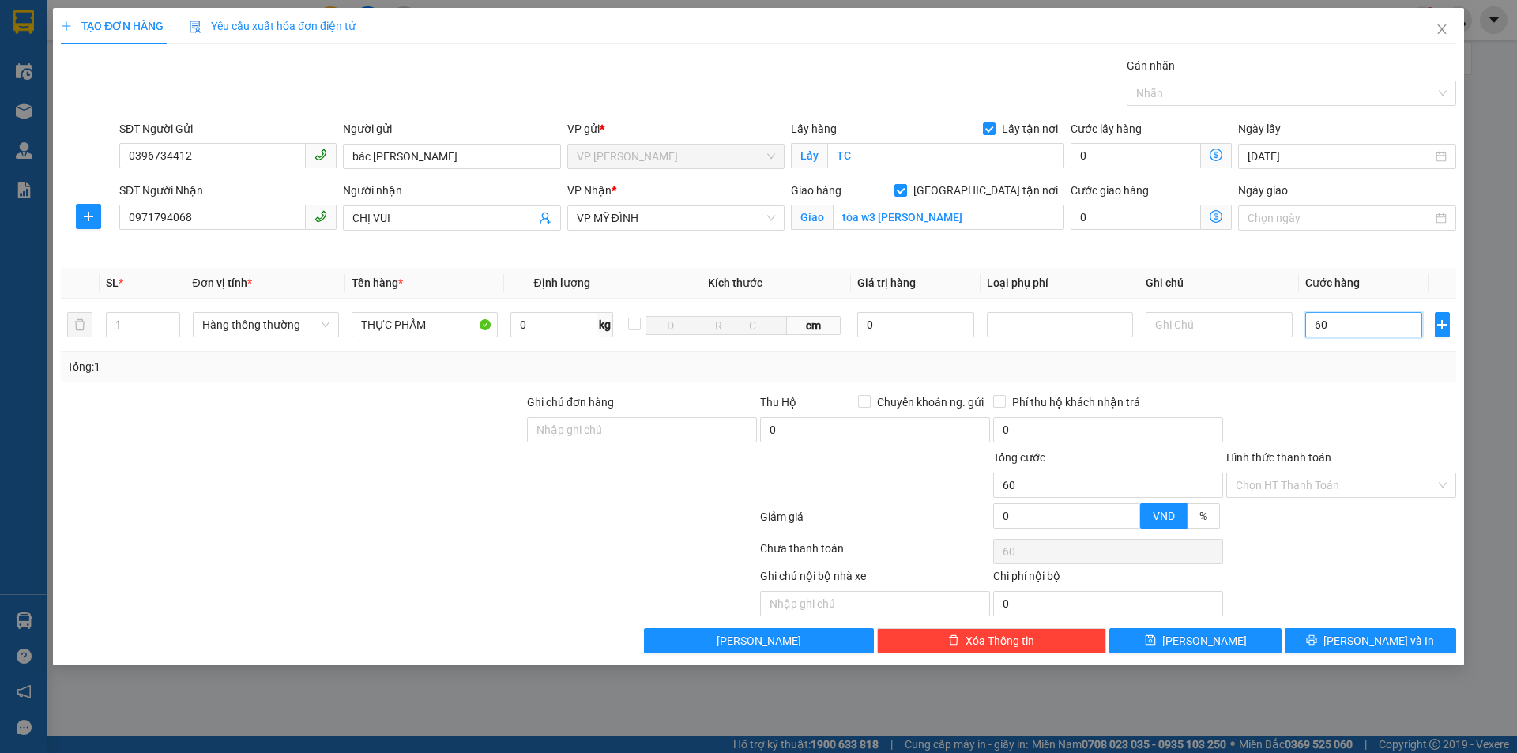
type input "600"
type input "6.000"
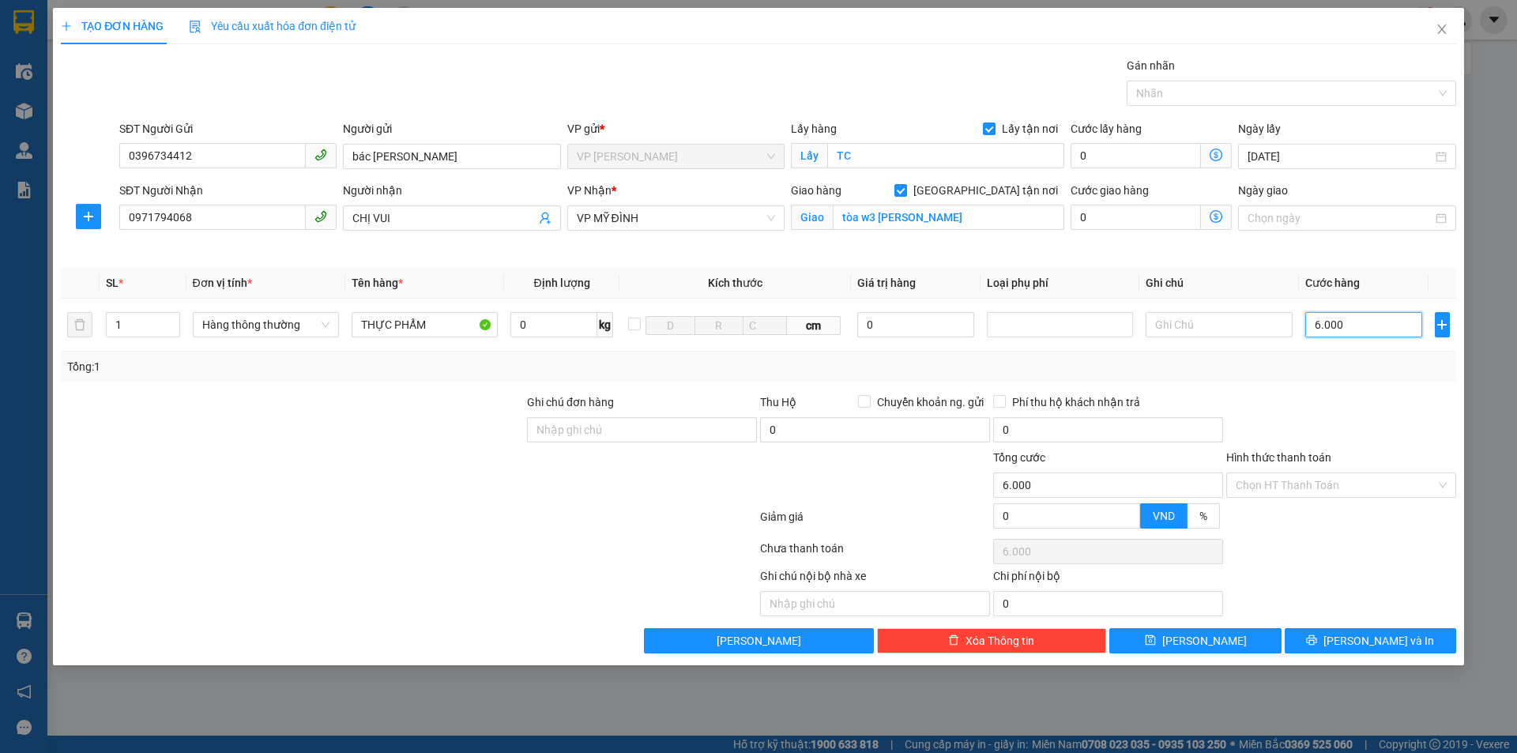
type input "60.000"
click at [1318, 639] on icon "printer" at bounding box center [1312, 640] width 10 height 10
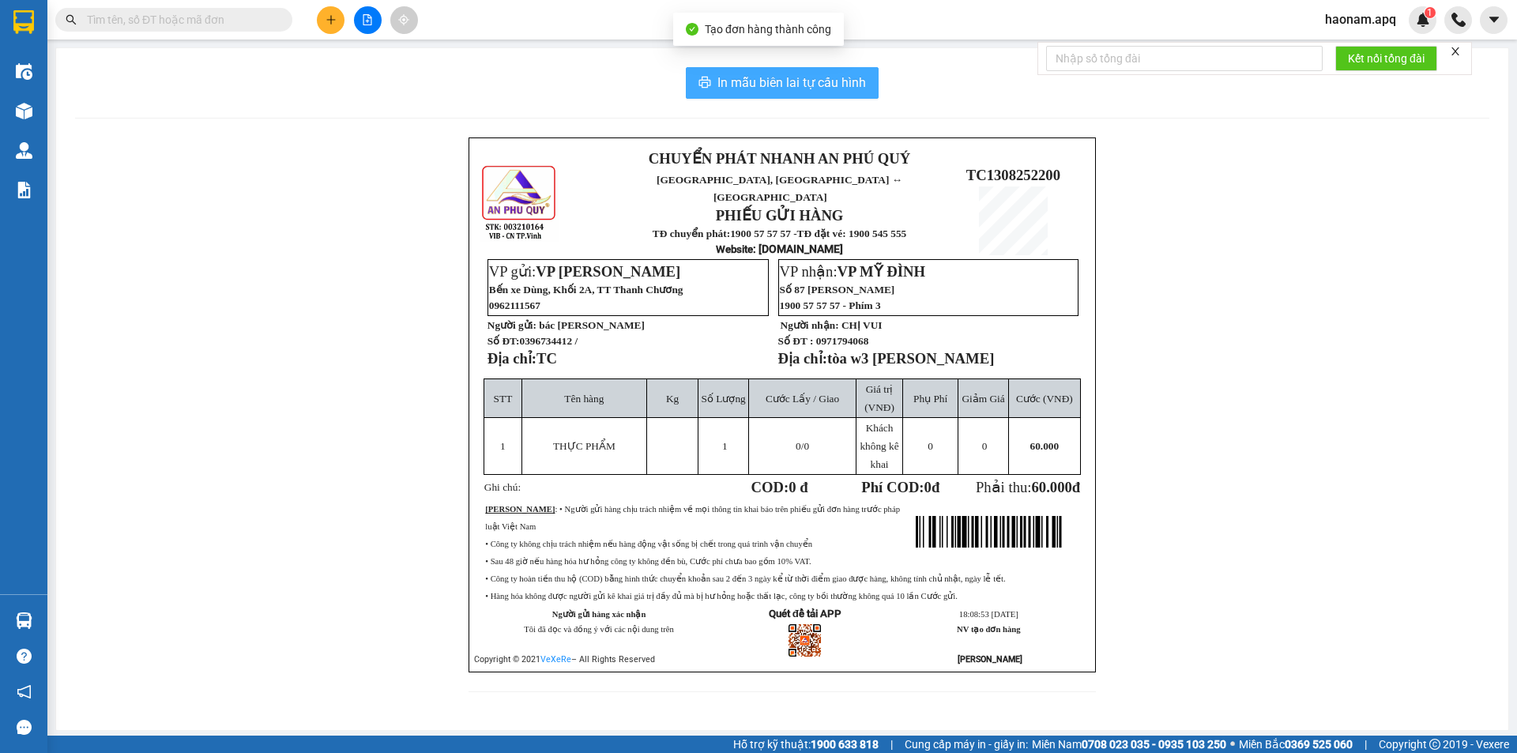
click at [797, 91] on span "In mẫu biên lai tự cấu hình" at bounding box center [792, 83] width 149 height 20
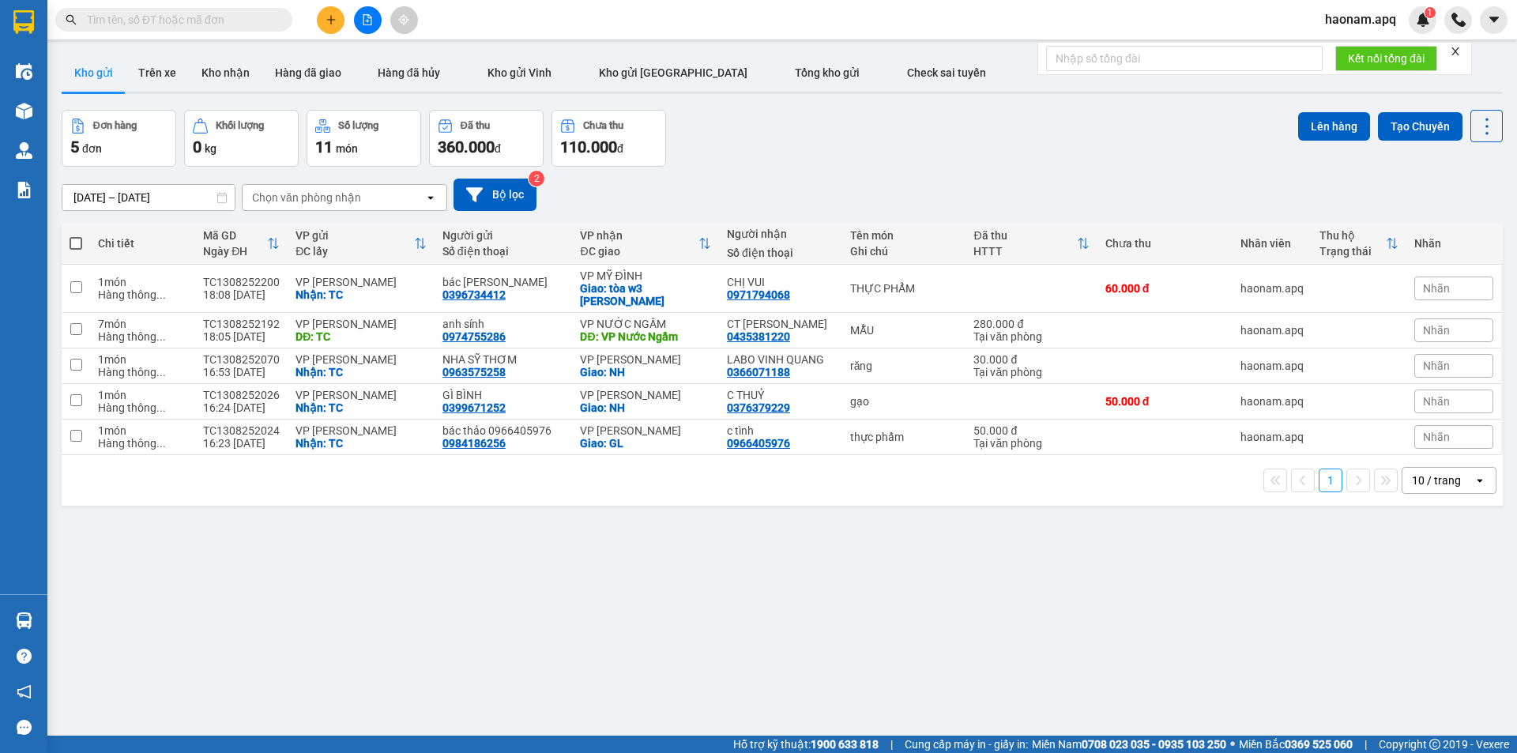
click at [323, 25] on button at bounding box center [331, 20] width 28 height 28
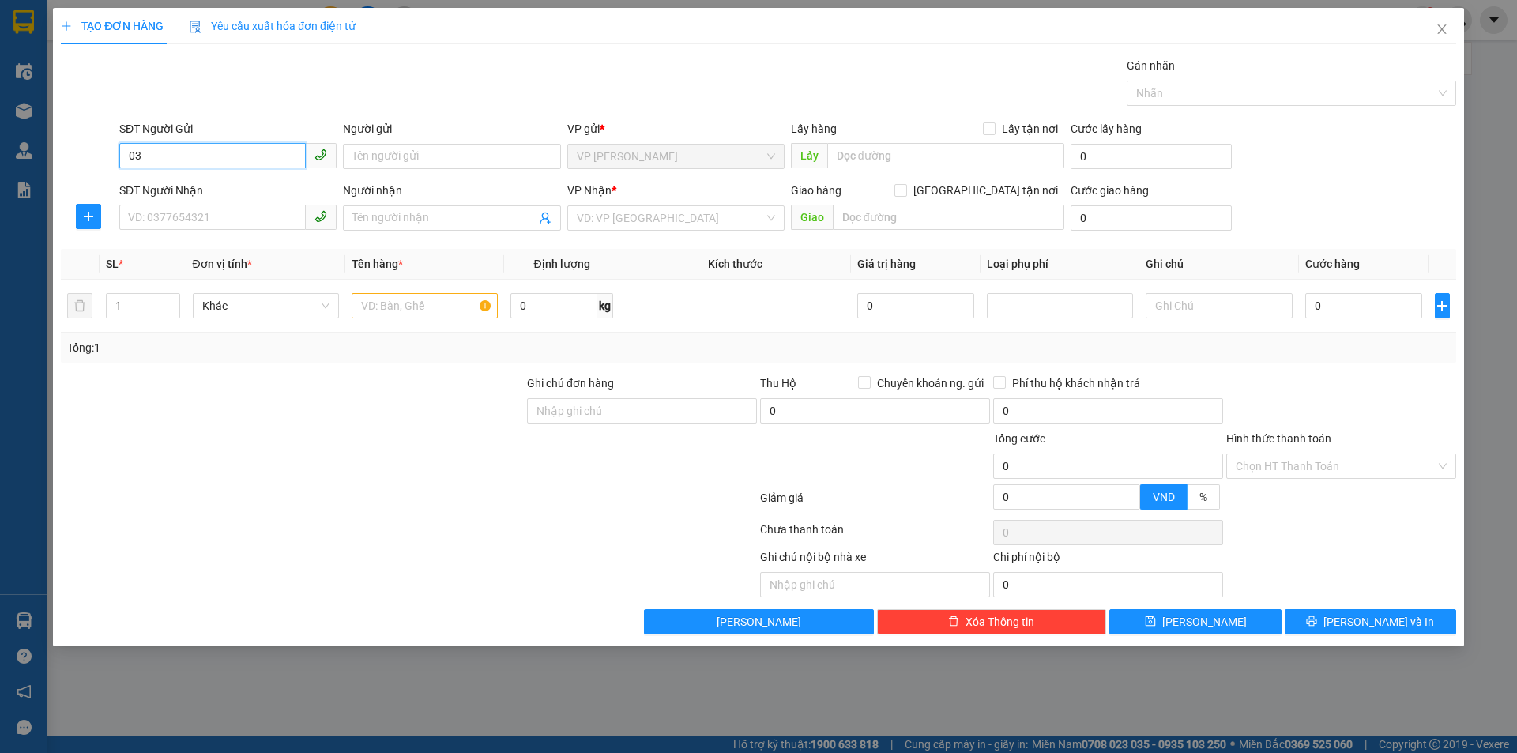
click at [163, 153] on input "03" at bounding box center [212, 155] width 187 height 25
click at [201, 192] on div "0376460056 - bác Kháng" at bounding box center [228, 187] width 198 height 17
type input "0376460056"
type input "bác Kháng"
checkbox input "true"
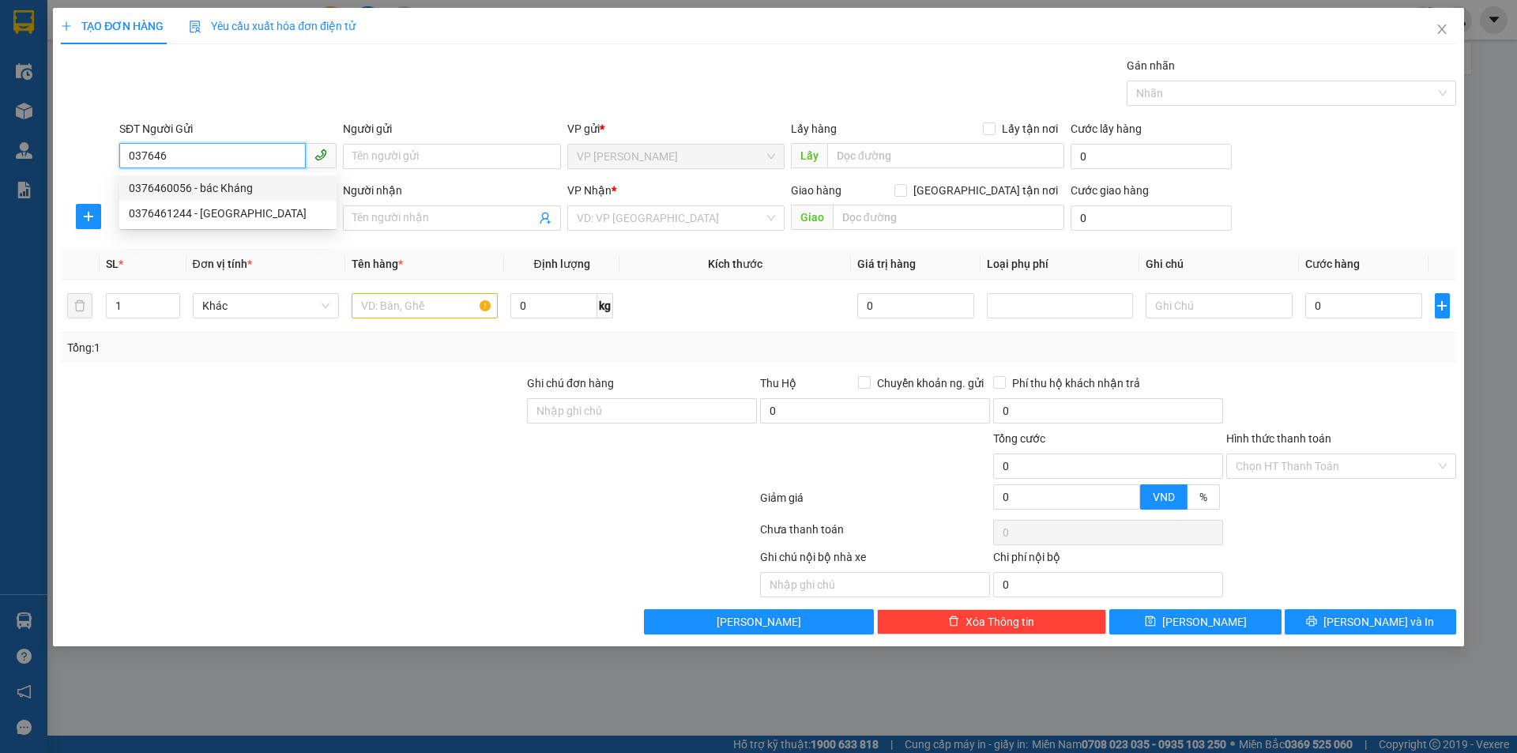
type input "TC"
type input "0376460056"
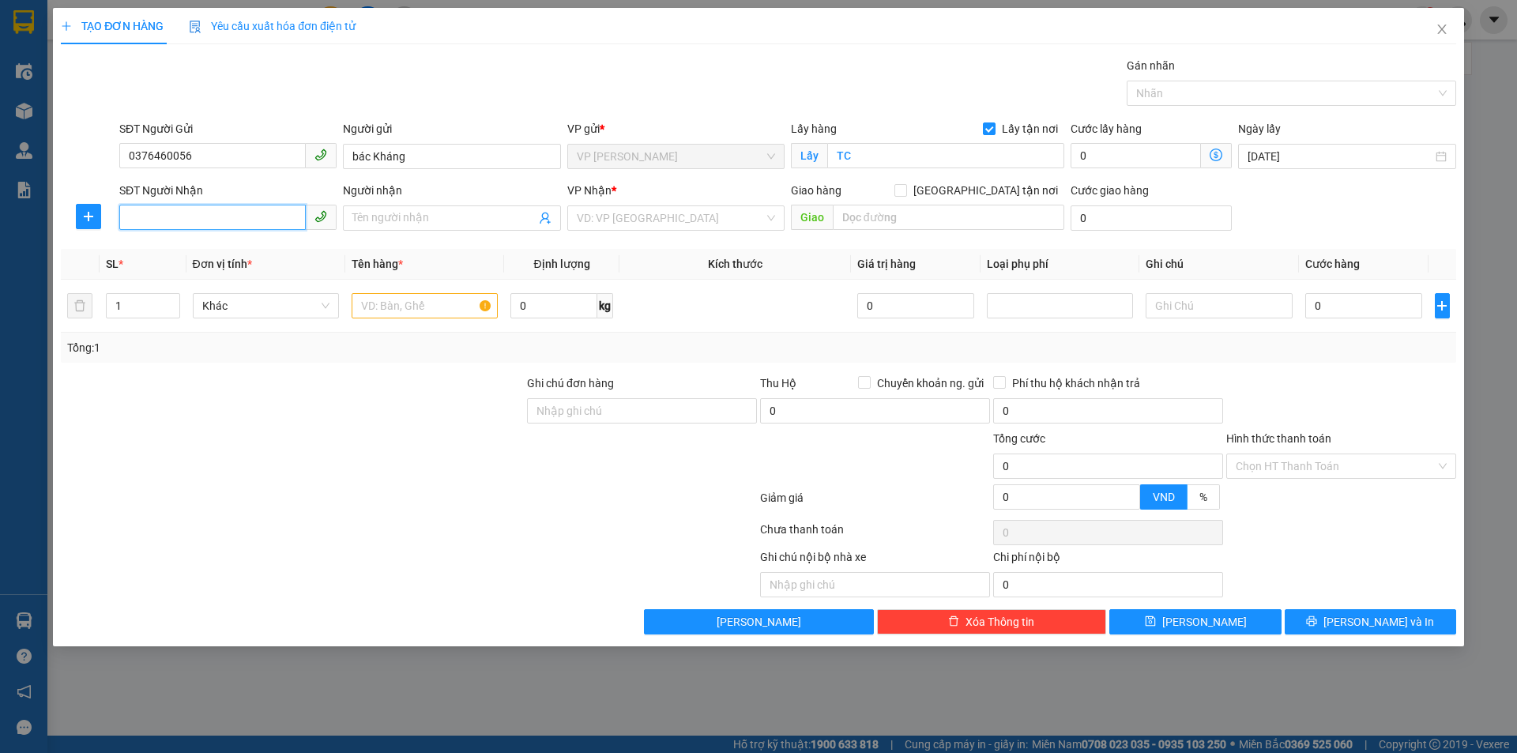
click at [205, 224] on input "SĐT Người Nhận" at bounding box center [212, 217] width 187 height 25
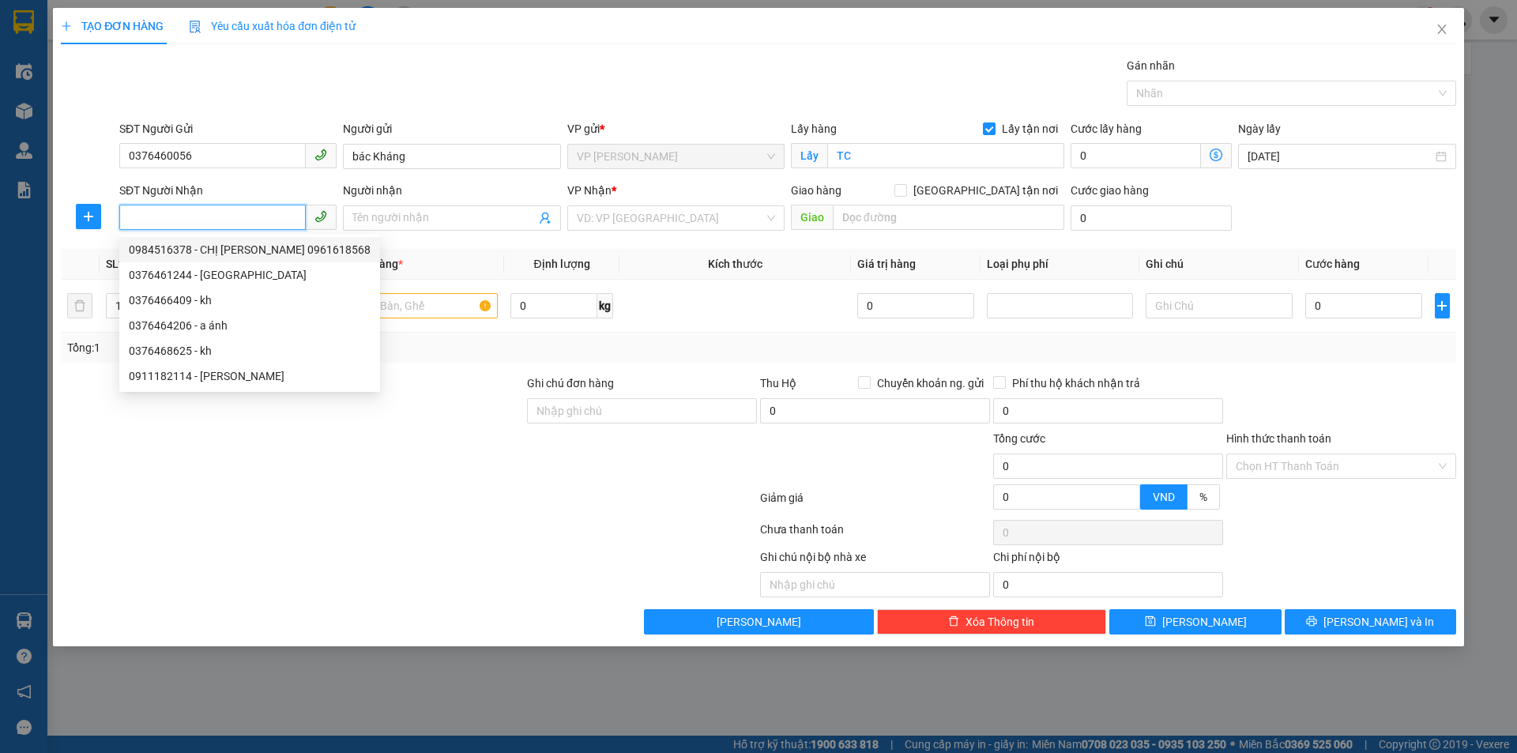
click at [255, 251] on div "0984516378 - CHỊ [PERSON_NAME] 0961618568" at bounding box center [250, 249] width 242 height 17
type input "0984516378"
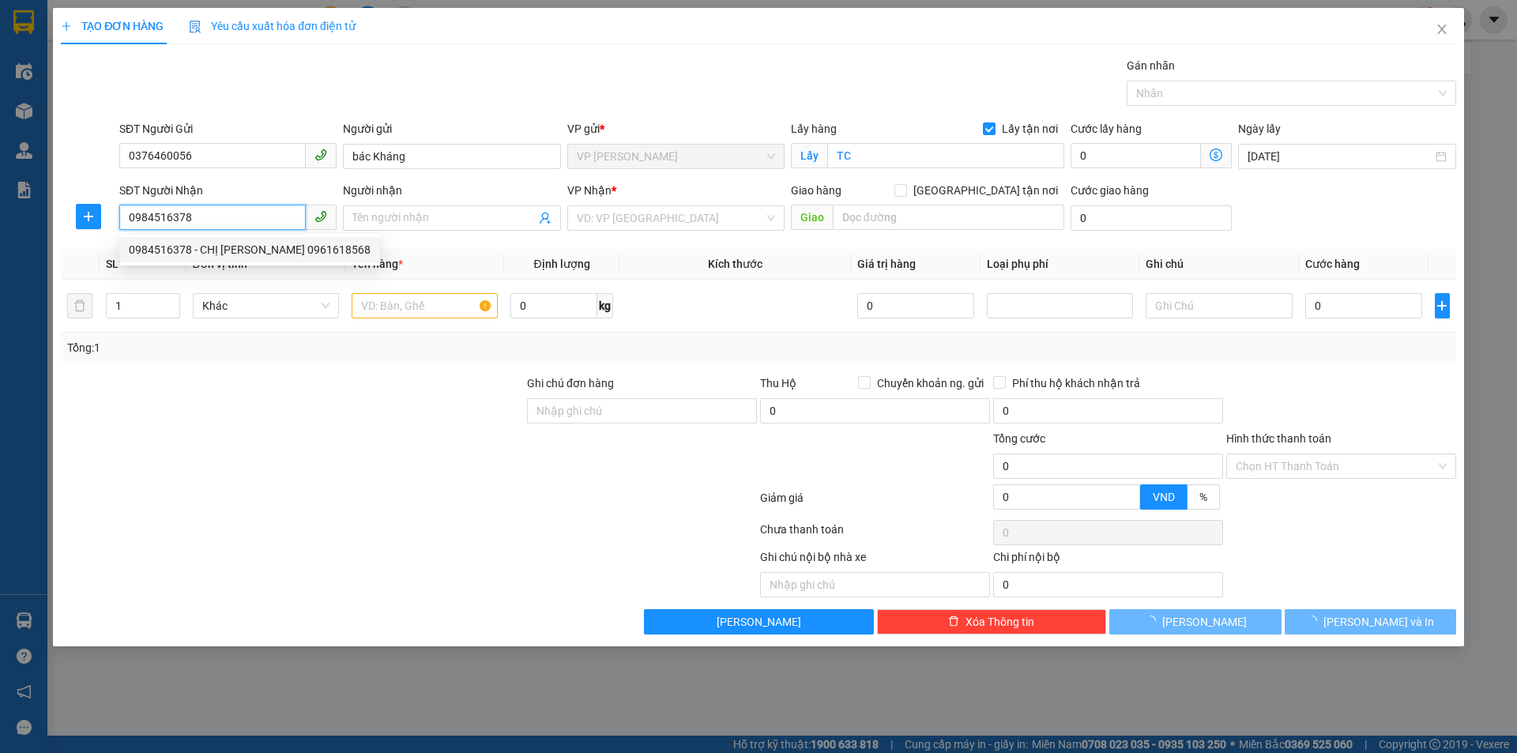
type input "CHỊ [PERSON_NAME] 0961618568"
checkbox input "true"
type input "NH"
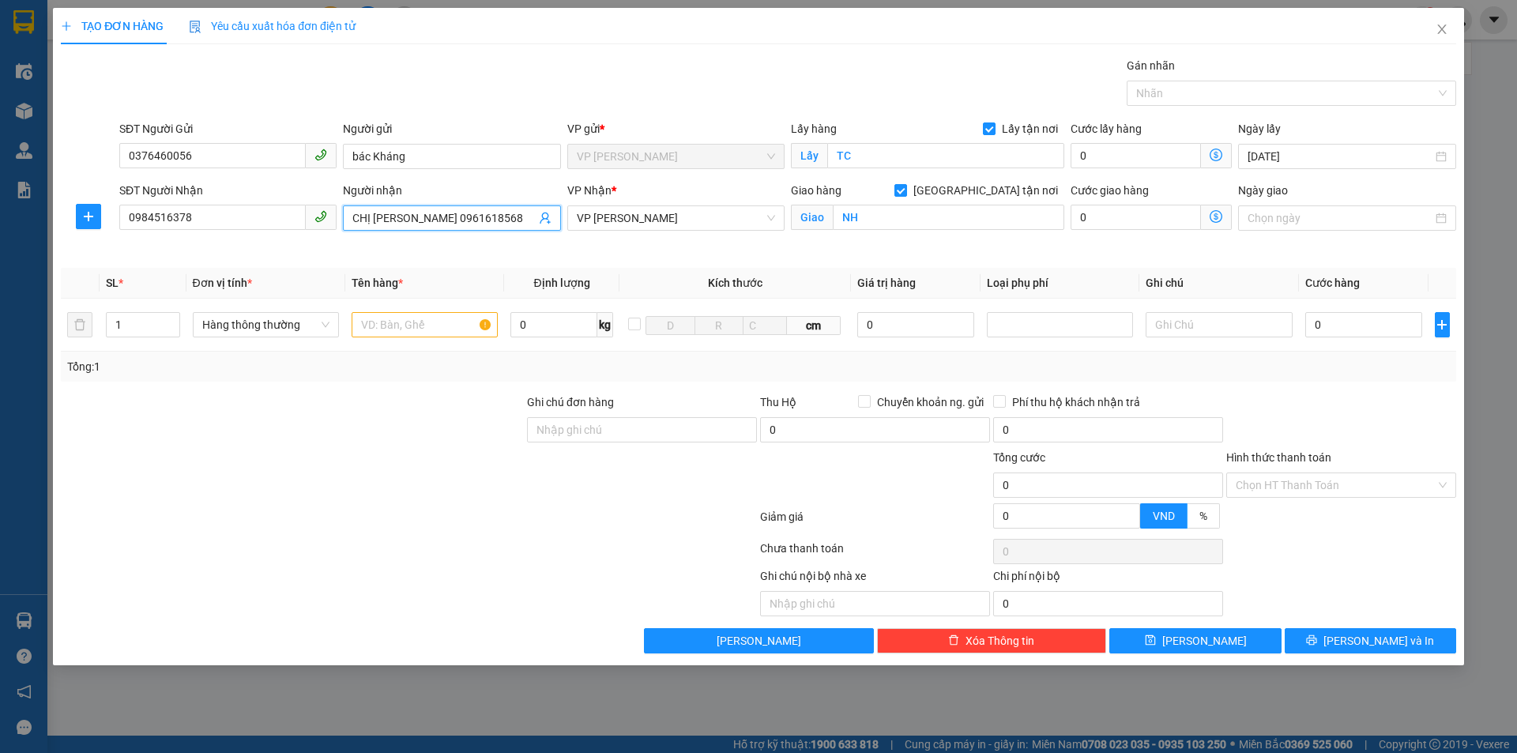
click at [535, 214] on input "CHỊ [PERSON_NAME] 0961618568" at bounding box center [443, 217] width 183 height 17
click at [194, 224] on input "0984516378" at bounding box center [212, 217] width 187 height 25
type input "0961618586"
click at [247, 251] on div "SĐT Người Nhận 0961618586" at bounding box center [228, 219] width 224 height 74
click at [402, 324] on input "text" at bounding box center [425, 324] width 146 height 25
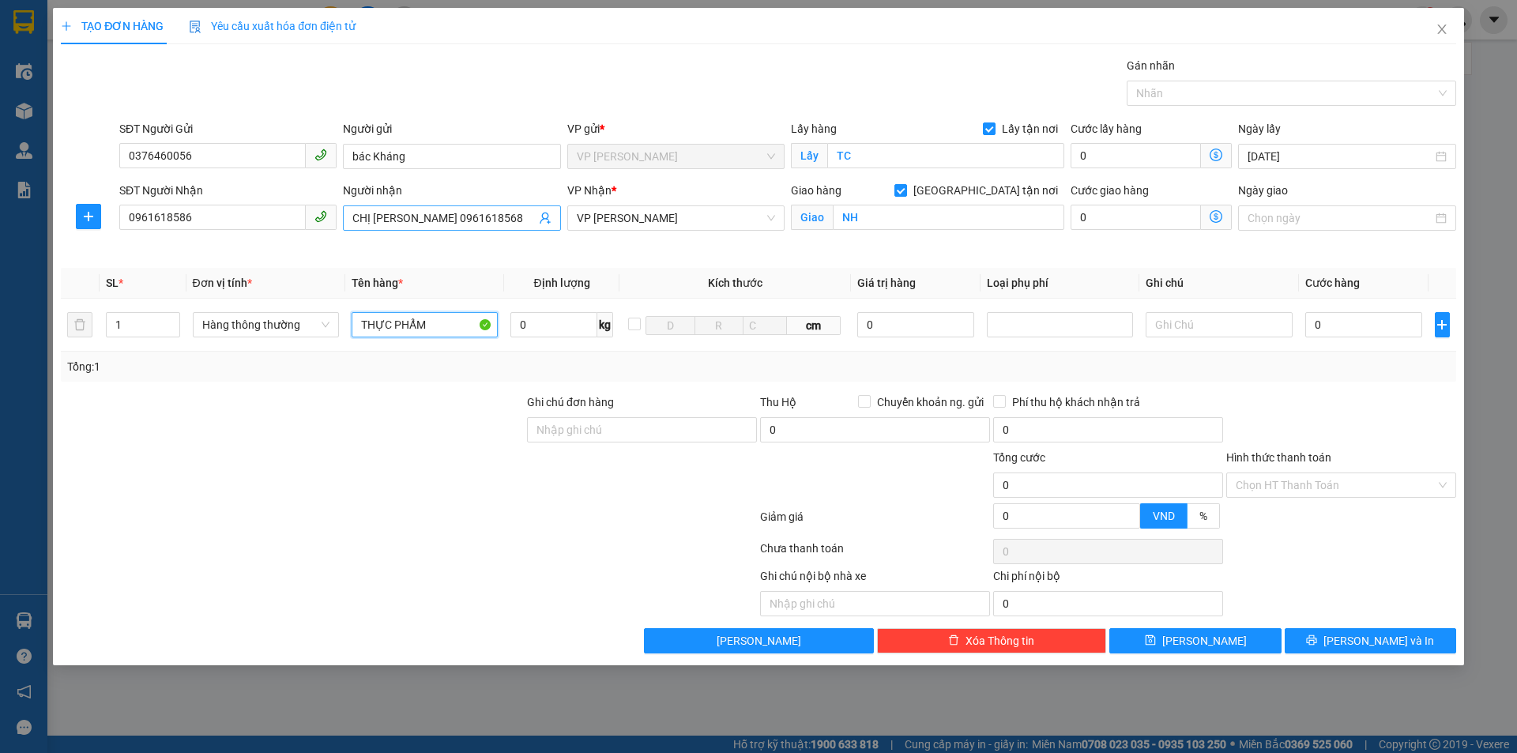
type input "THỰC PHẨM"
click at [530, 217] on input "CHỊ [PERSON_NAME] 0961618568" at bounding box center [443, 217] width 183 height 17
type input "CHỊ [PERSON_NAME] 0961618586"
click at [536, 255] on div "Người nhận CHỊ [PERSON_NAME] 0961618586" at bounding box center [452, 219] width 224 height 74
click at [1335, 326] on input "0" at bounding box center [1365, 324] width 118 height 25
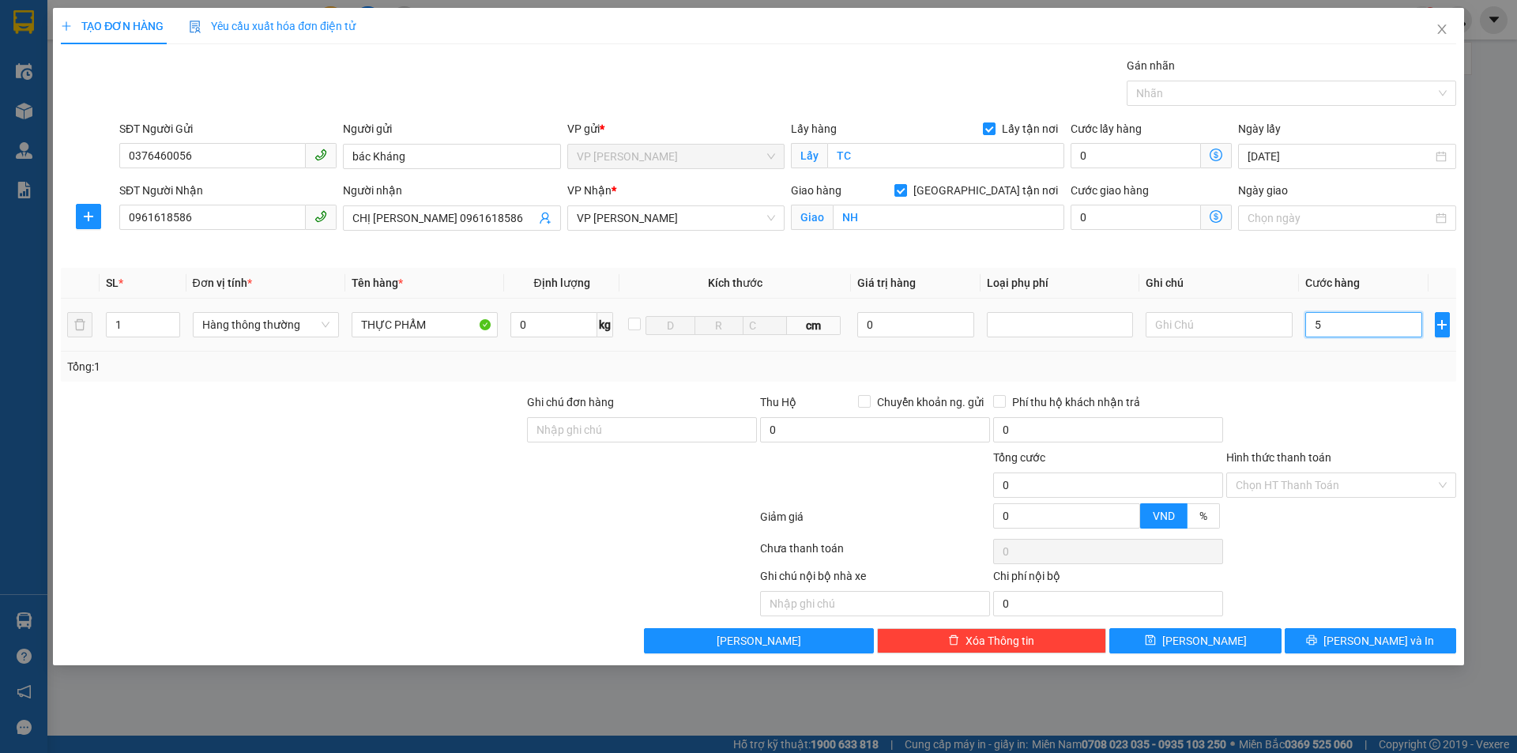
type input "5D"
type input "0"
type input "5"
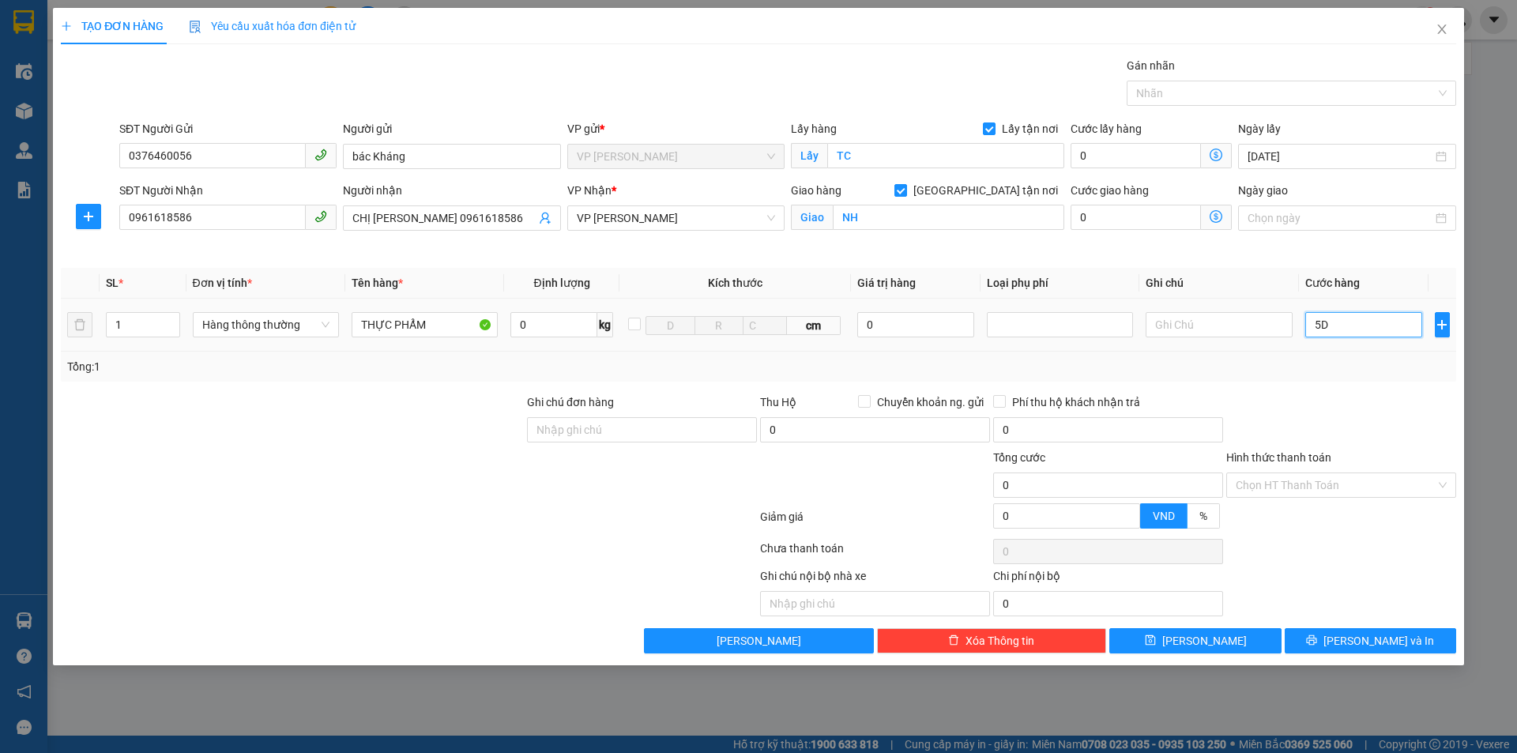
type input "5"
type input "50"
type input "500"
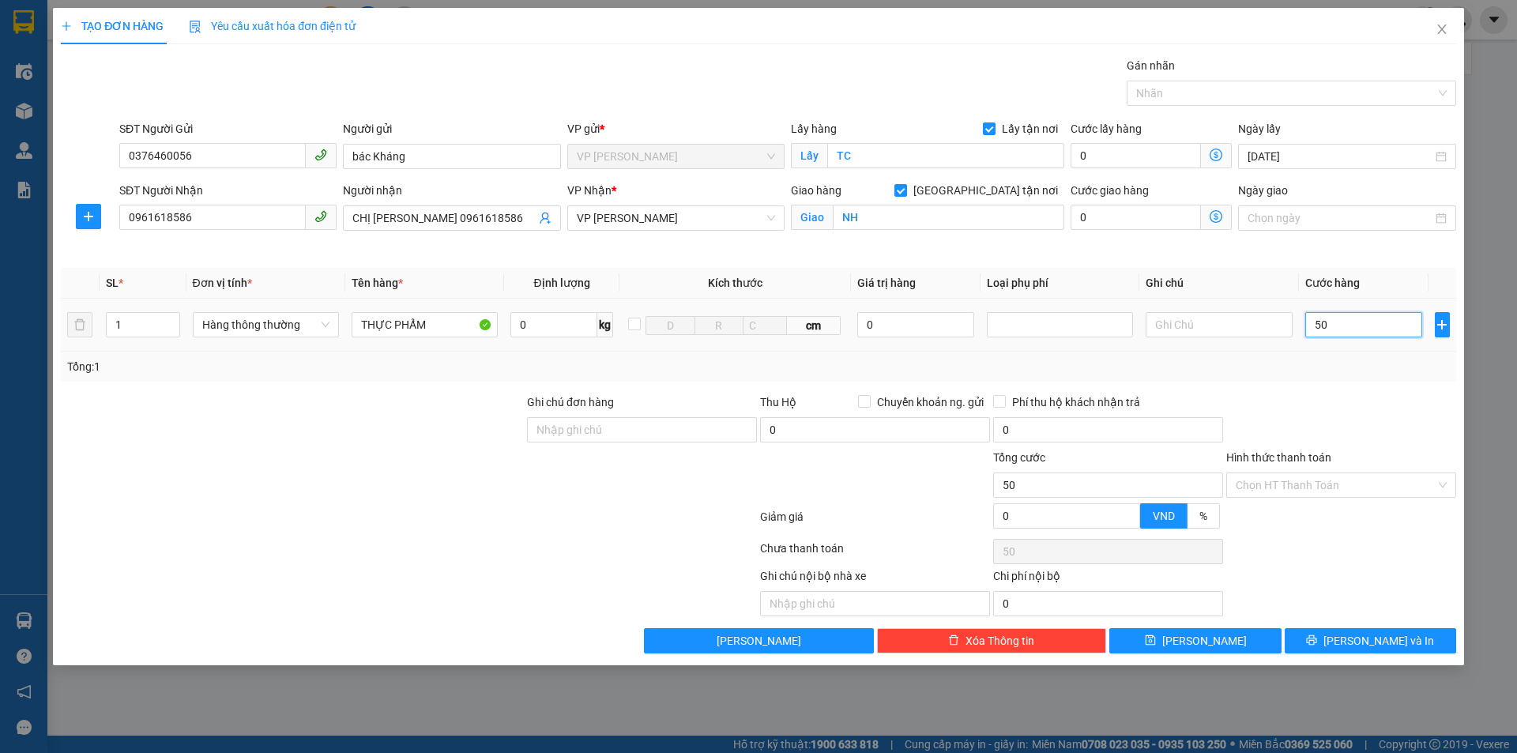
type input "500"
type input "5.000"
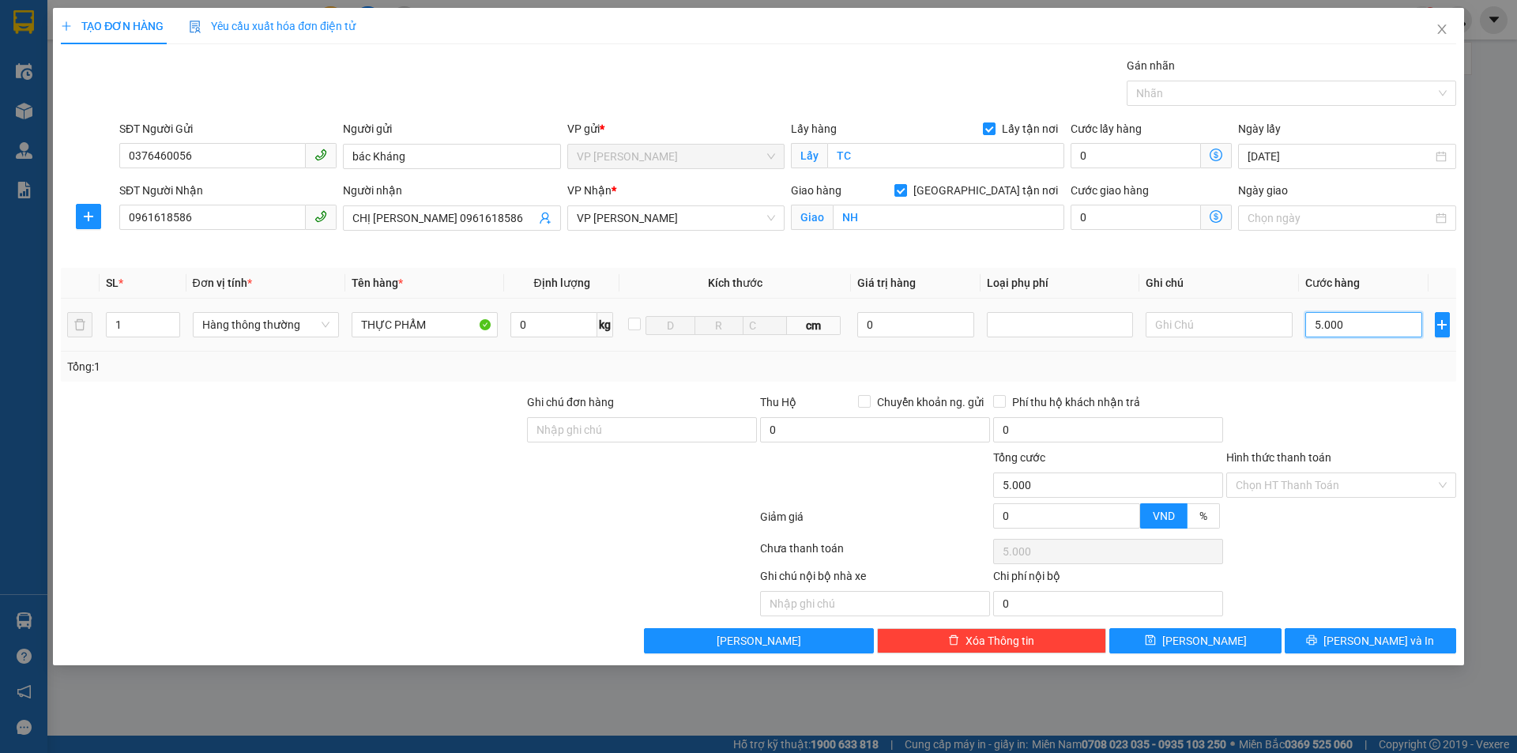
type input "50.000"
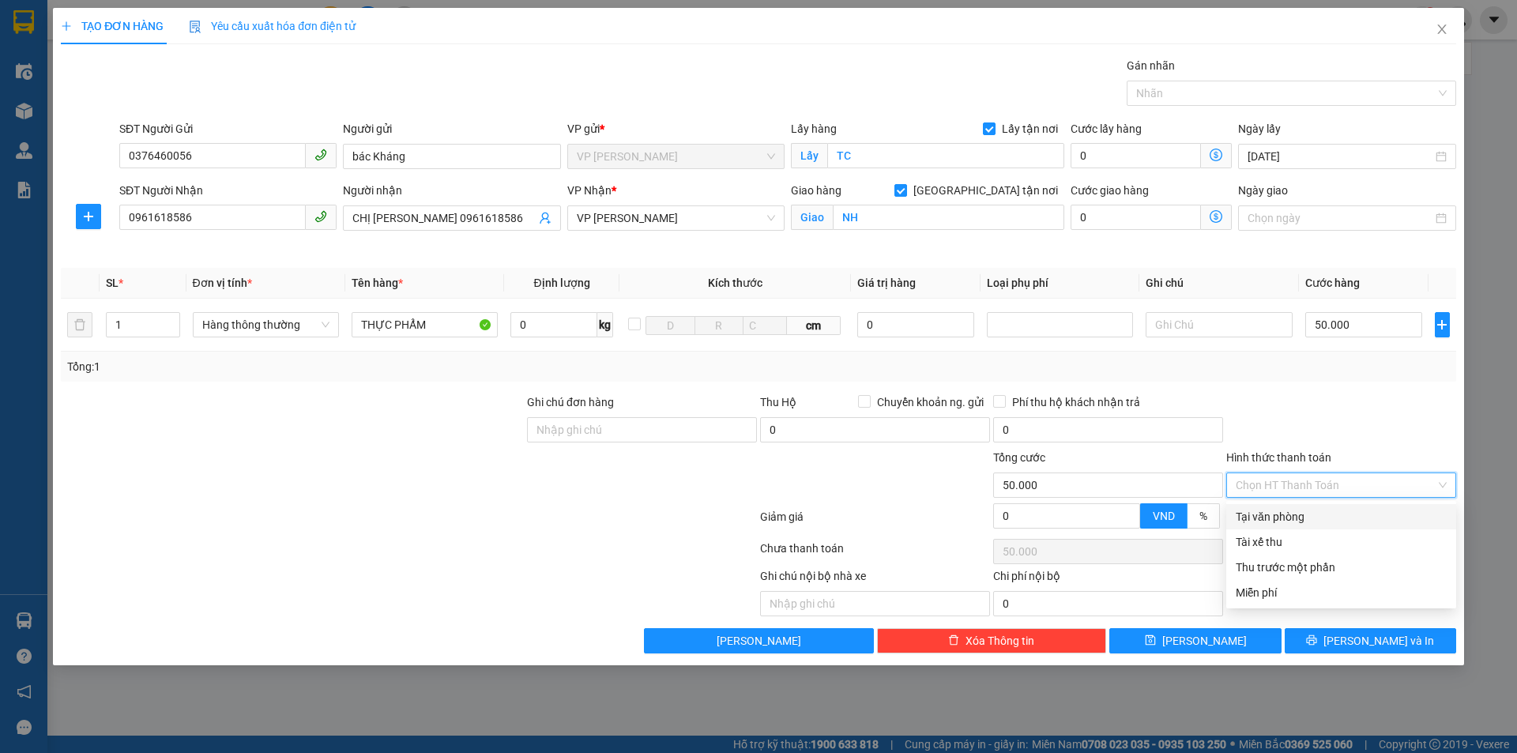
click at [1334, 486] on input "Hình thức thanh toán" at bounding box center [1336, 485] width 200 height 24
click at [1271, 515] on div "Tại văn phòng" at bounding box center [1341, 516] width 211 height 17
type input "0"
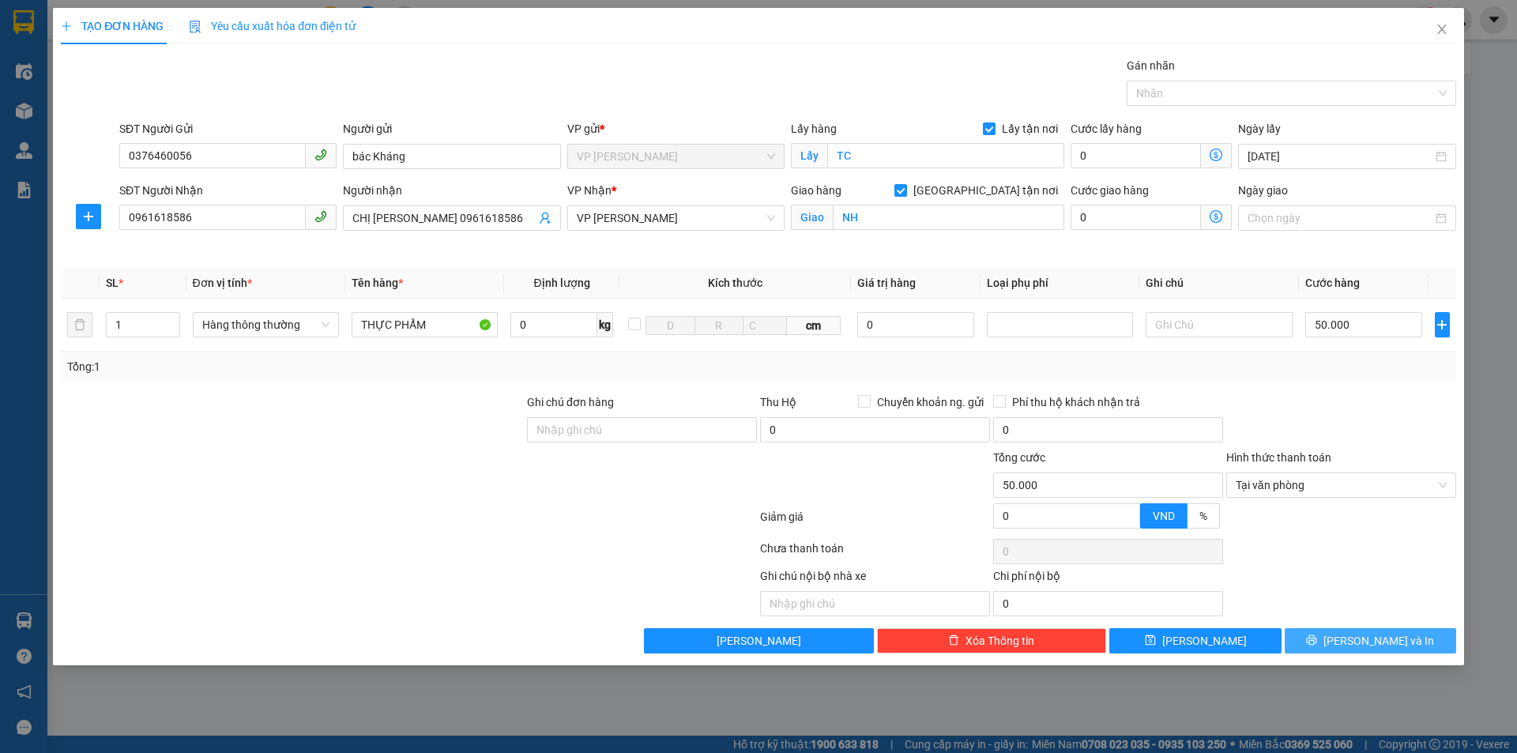
click at [1318, 640] on icon "printer" at bounding box center [1311, 640] width 11 height 11
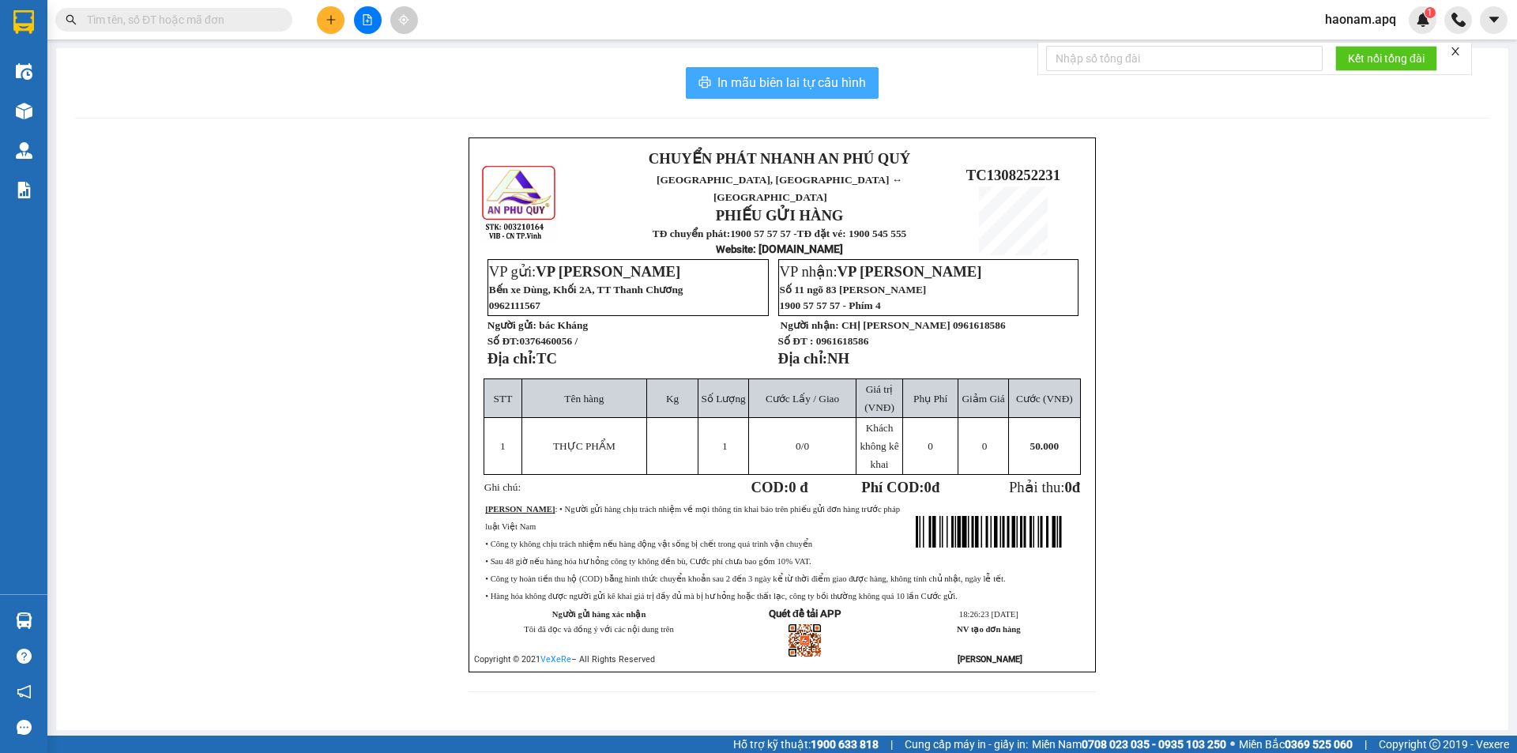
click at [784, 82] on span "In mẫu biên lai tự cấu hình" at bounding box center [792, 83] width 149 height 20
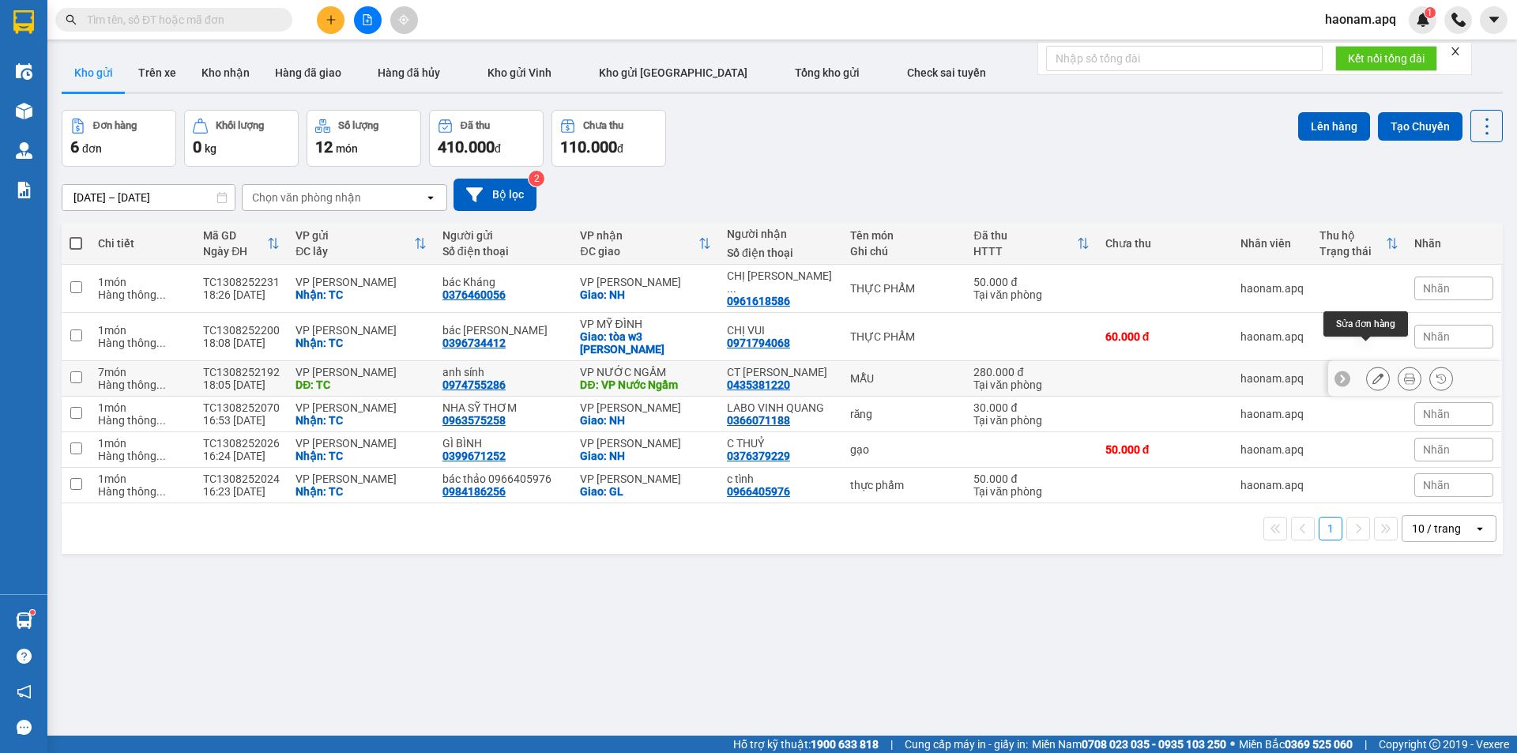
click at [1374, 365] on button at bounding box center [1378, 379] width 22 height 28
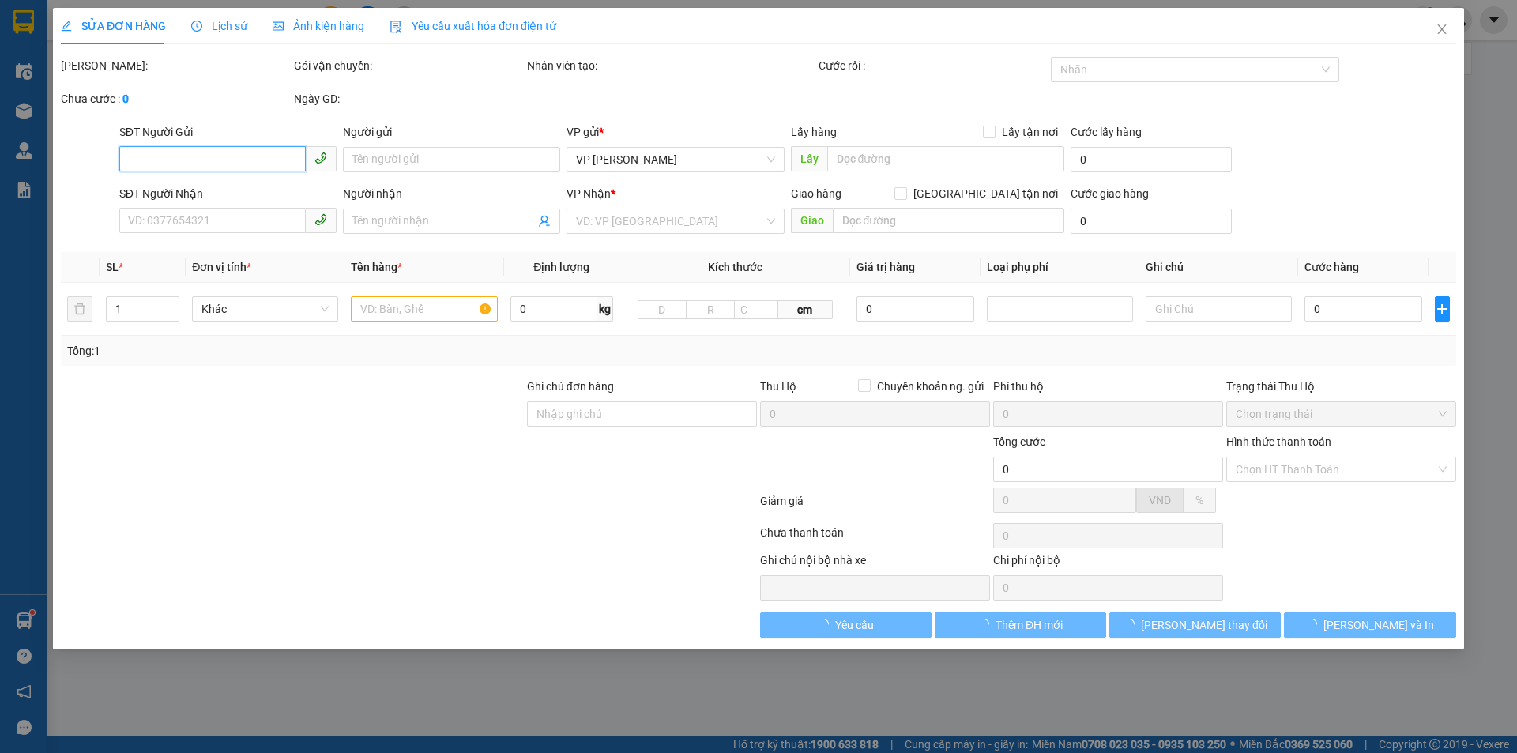
type input "0974755286"
type input "anh sính"
type input "TC"
type input "0435381220"
type input "CT [PERSON_NAME]"
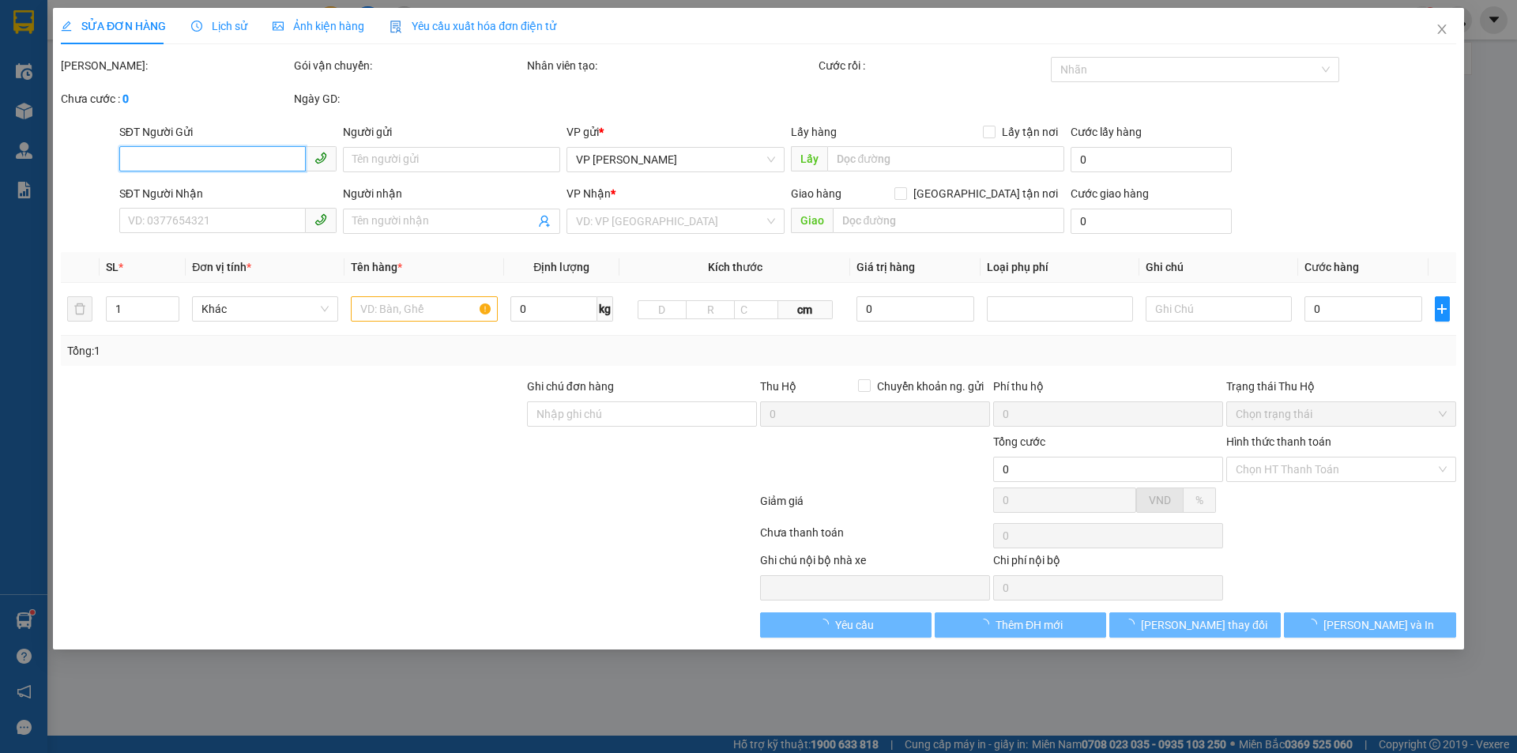
type input "VP Nước Ngầm"
type input "280.000"
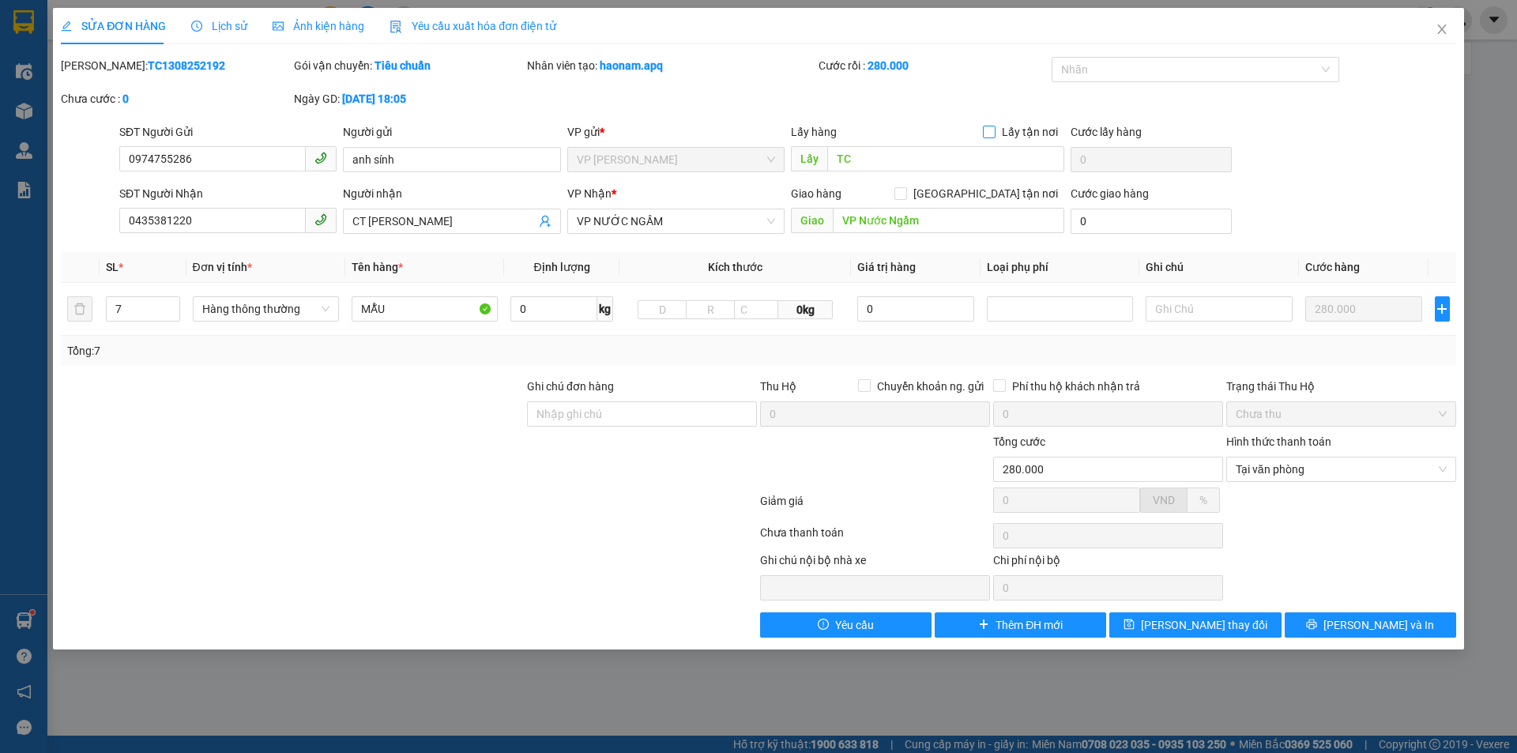
click at [992, 129] on input "Lấy tận nơi" at bounding box center [988, 131] width 11 height 11
checkbox input "true"
click at [742, 226] on span "VP NƯỚC NGẦM" at bounding box center [676, 221] width 198 height 24
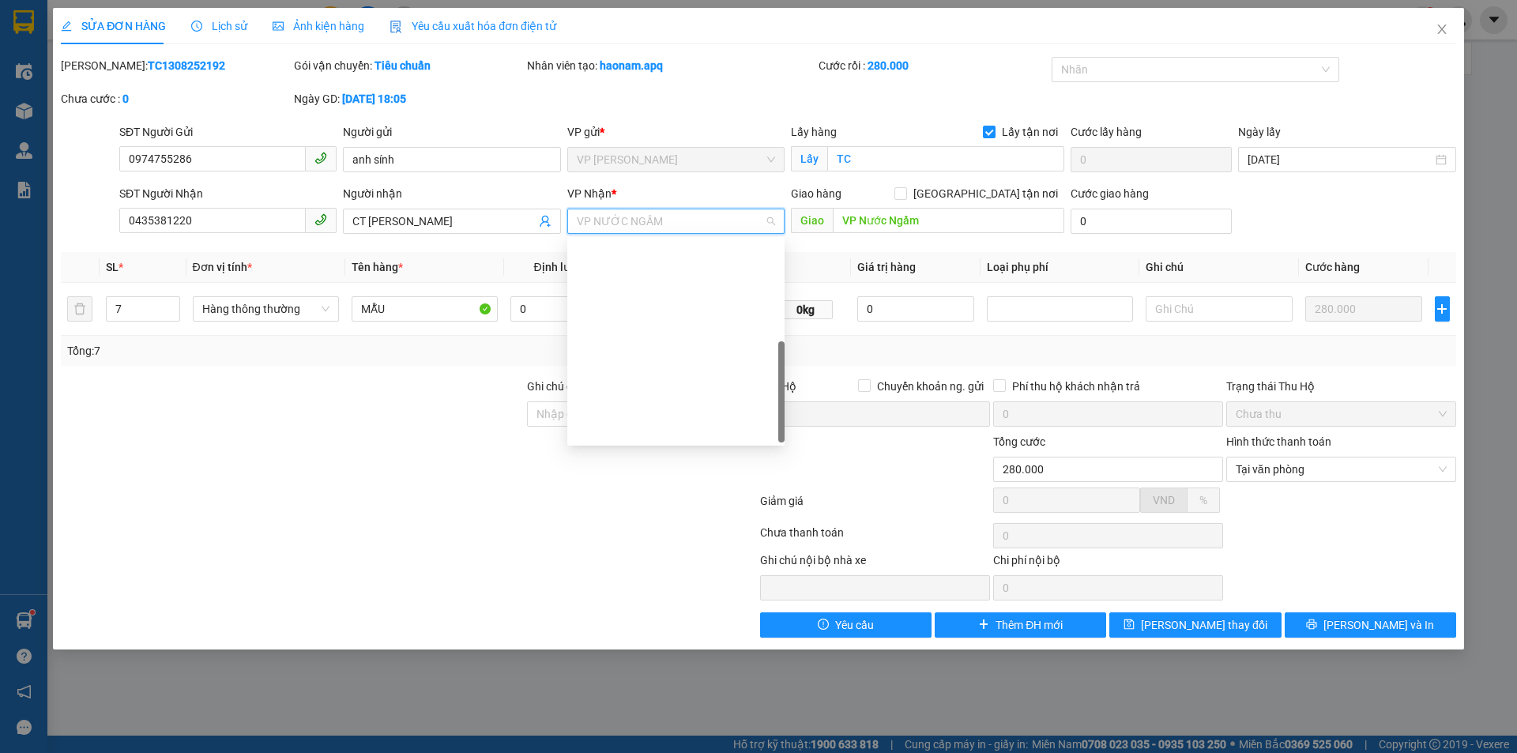
scroll to position [228, 0]
click at [694, 279] on div "VP [PERSON_NAME]" at bounding box center [676, 278] width 198 height 17
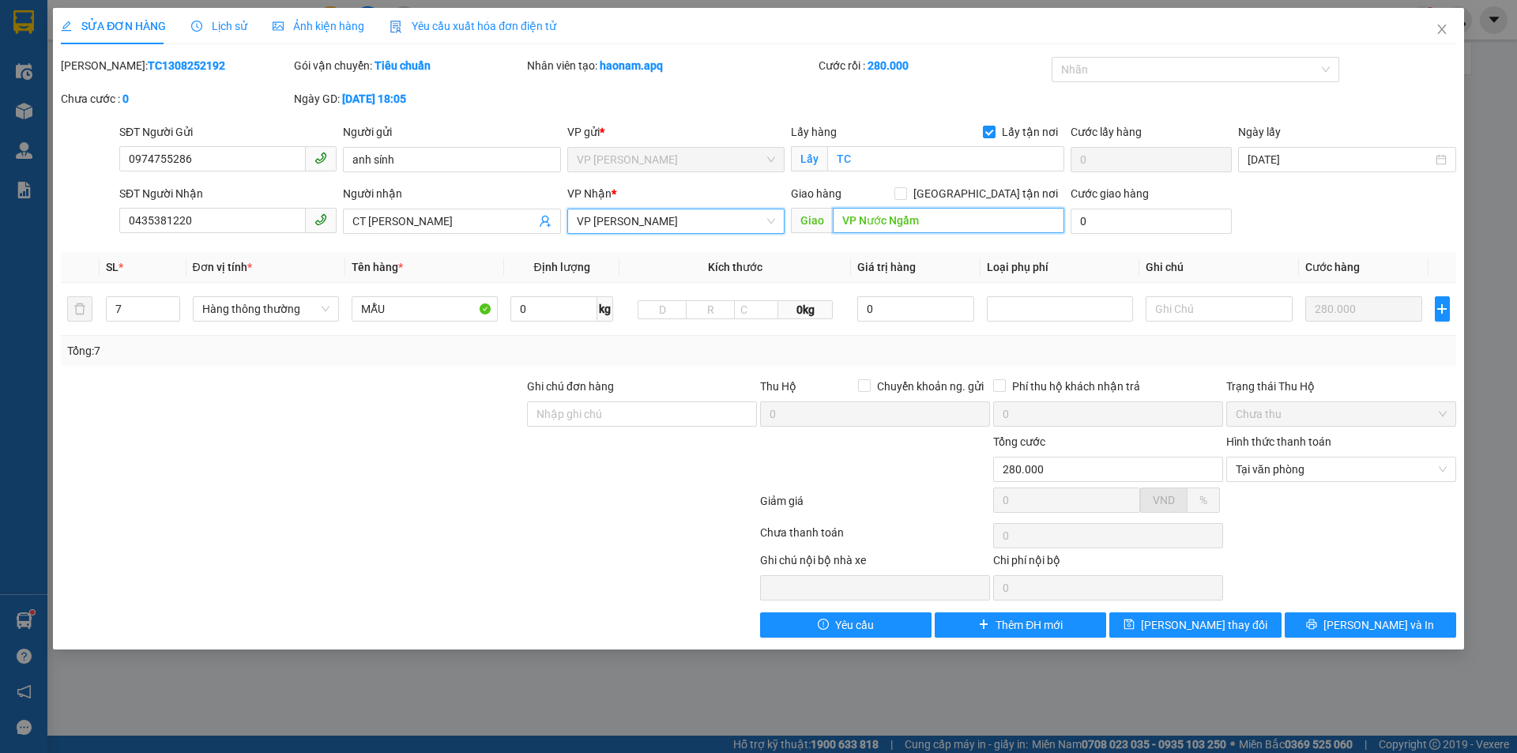
click at [928, 225] on input "VP Nước Ngầm" at bounding box center [949, 220] width 232 height 25
type input "NH"
click at [907, 198] on span at bounding box center [901, 193] width 13 height 13
click at [906, 198] on input "[GEOGRAPHIC_DATA] tận nơi" at bounding box center [900, 192] width 11 height 11
checkbox input "true"
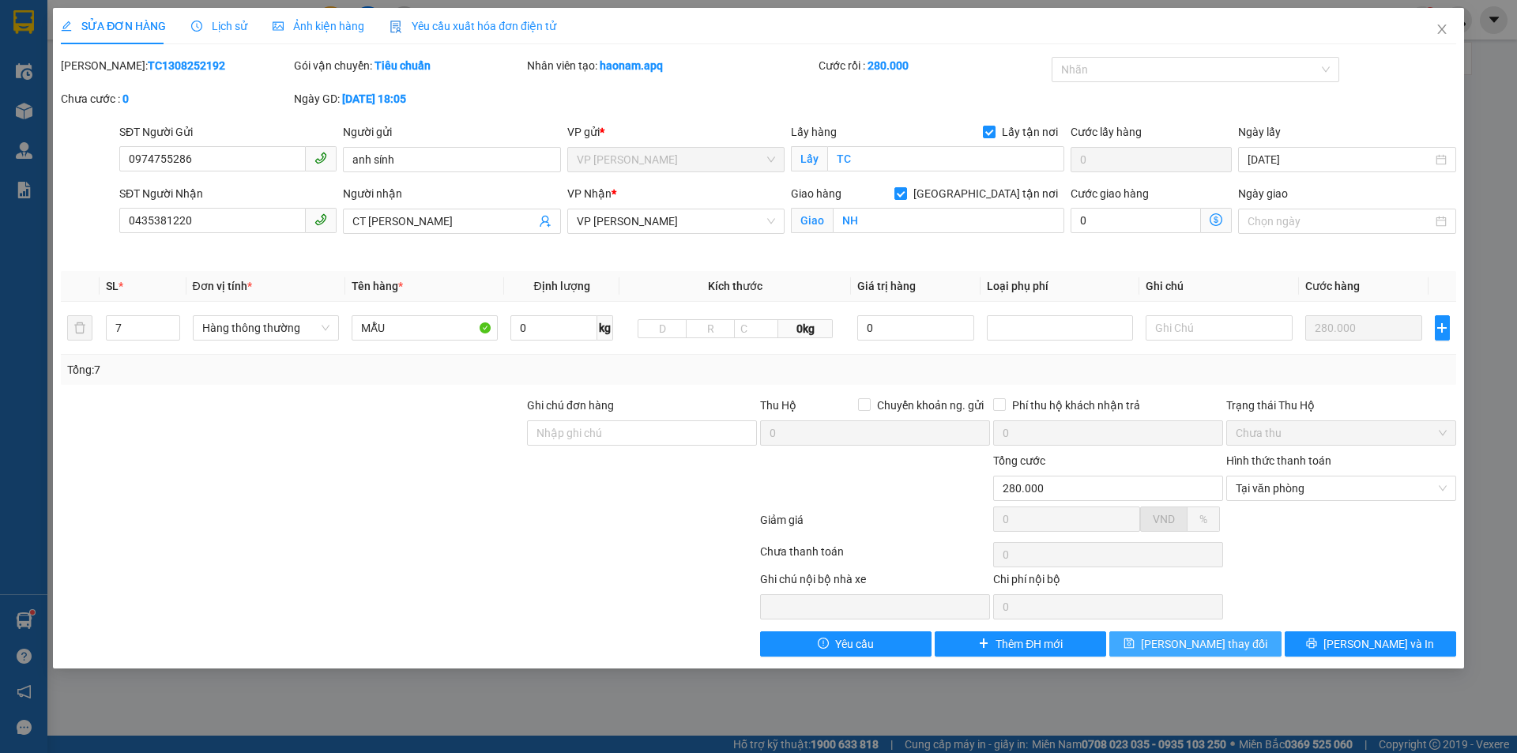
click at [1144, 647] on button "[PERSON_NAME] thay đổi" at bounding box center [1196, 643] width 172 height 25
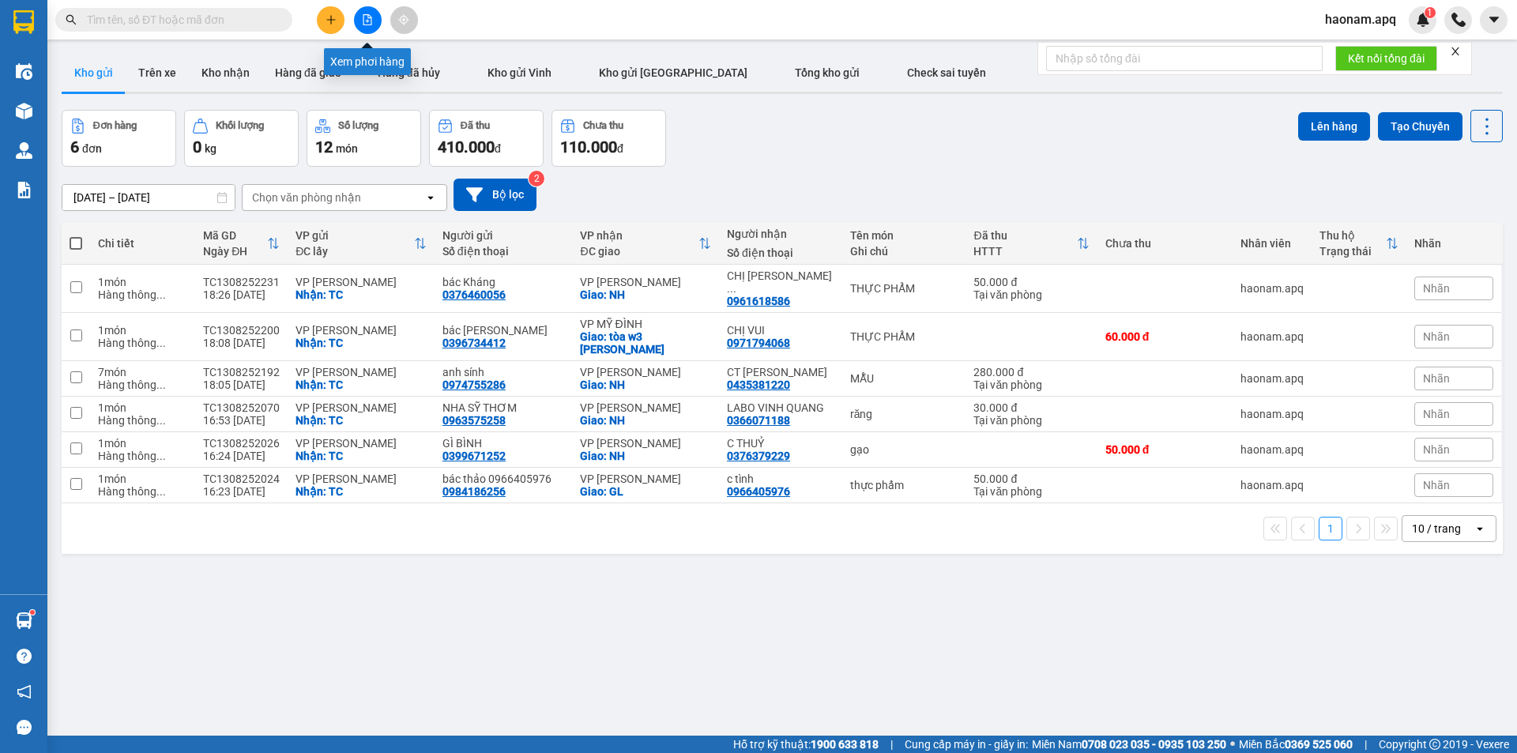
click at [329, 20] on icon "plus" at bounding box center [330, 19] width 9 height 1
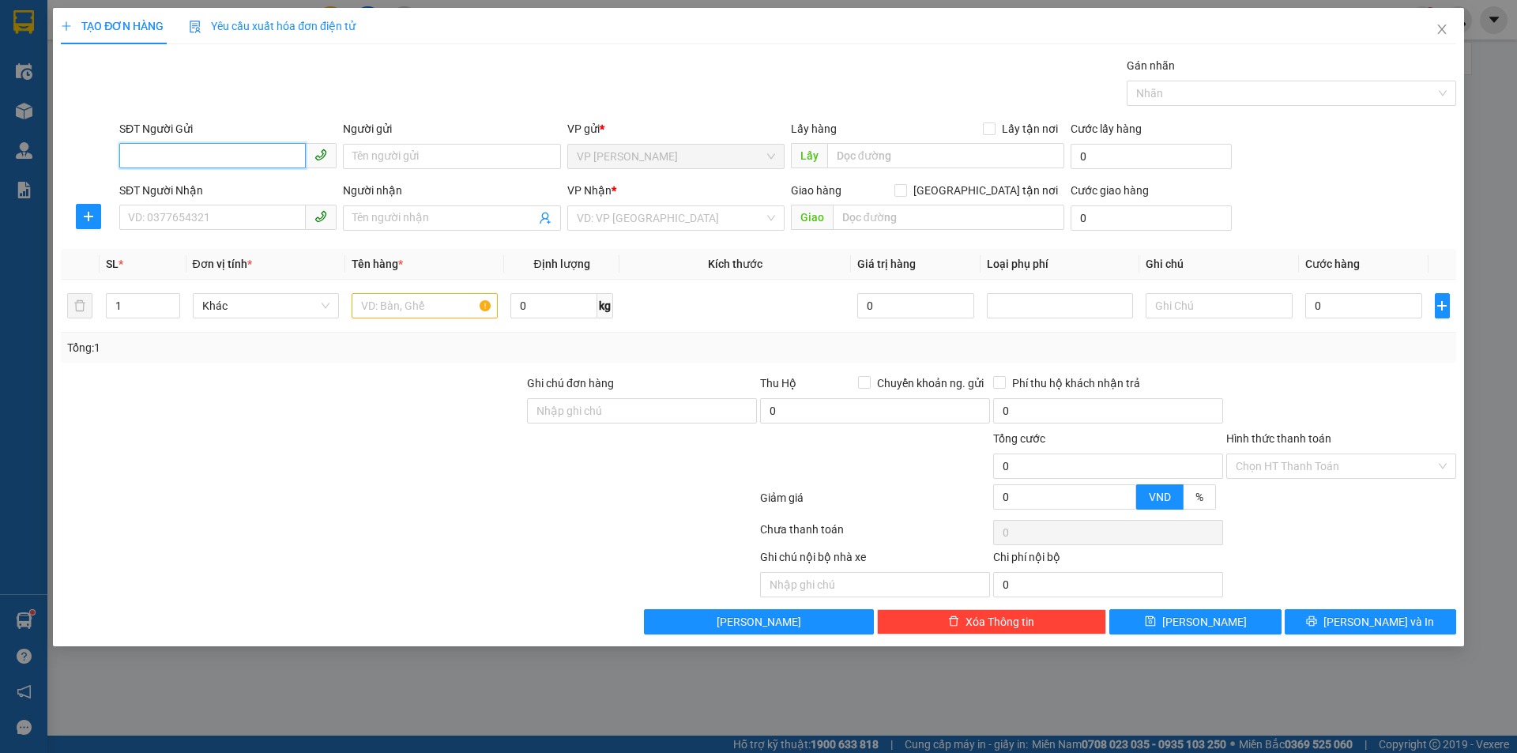
drag, startPoint x: 269, startPoint y: 152, endPoint x: 391, endPoint y: 304, distance: 195.6
click at [267, 153] on input "SĐT Người Gửi" at bounding box center [212, 155] width 187 height 25
click at [225, 164] on input "SĐT Người Gửi" at bounding box center [212, 155] width 187 height 25
click at [258, 195] on div "0369862397 - CHÚ LIÊN" at bounding box center [228, 187] width 198 height 17
type input "0369862397"
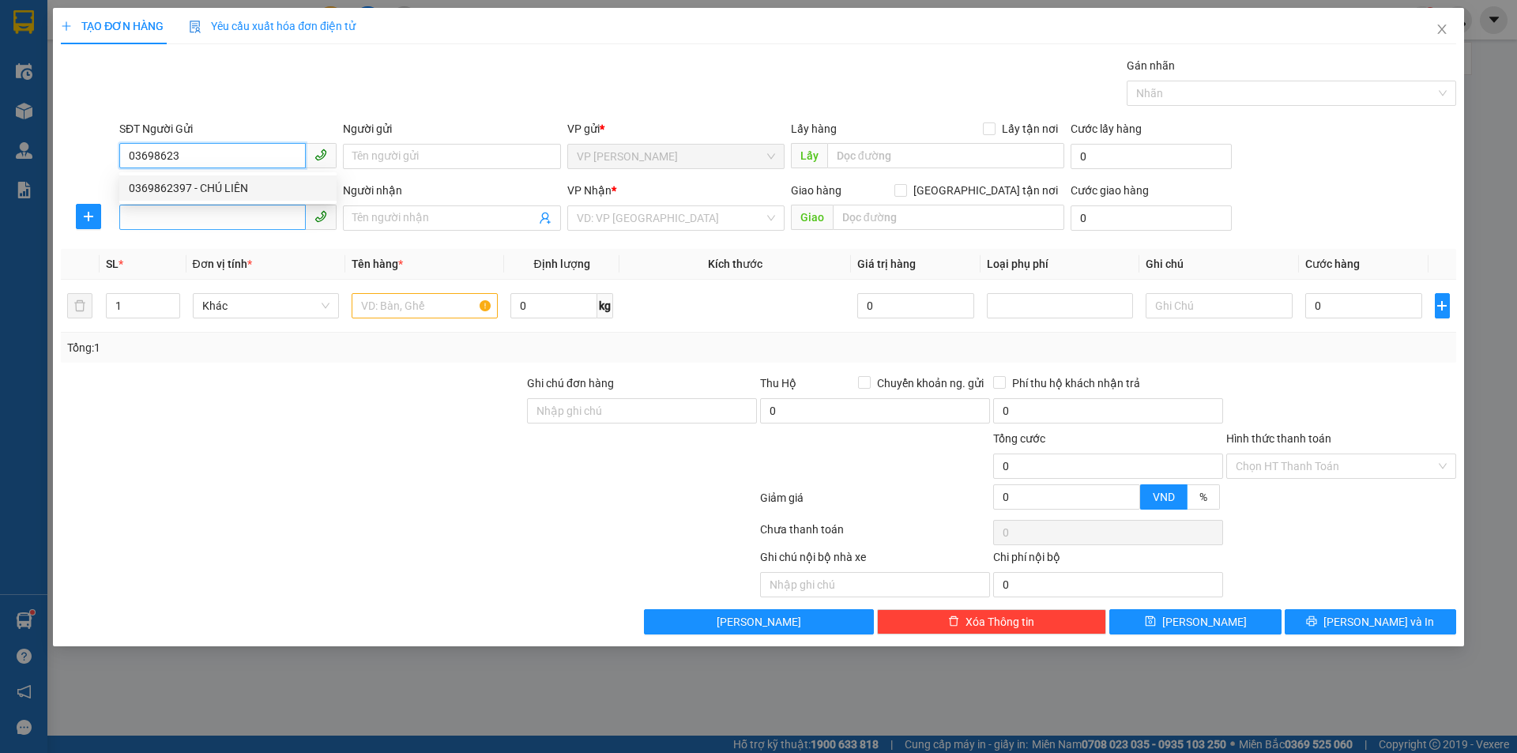
type input "CHÚ LIÊN"
checkbox input "true"
type input "TC"
type input "0369862397"
click at [265, 226] on input "SĐT Người Nhận" at bounding box center [212, 217] width 187 height 25
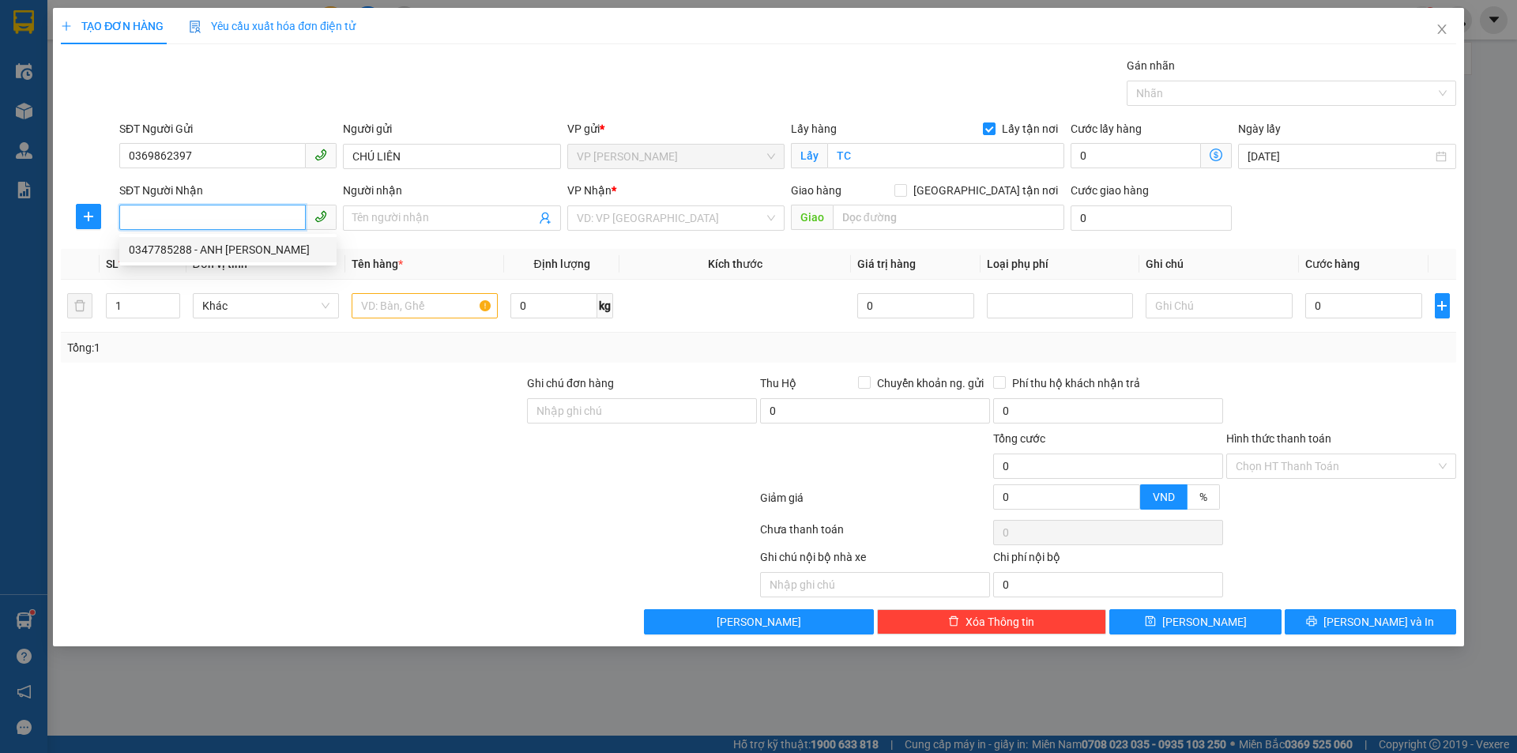
click at [256, 246] on div "0347785288 - ANH [PERSON_NAME]" at bounding box center [228, 249] width 198 height 17
type input "0347785288"
type input "ANH [PERSON_NAME]"
checkbox input "true"
type input "MĐ"
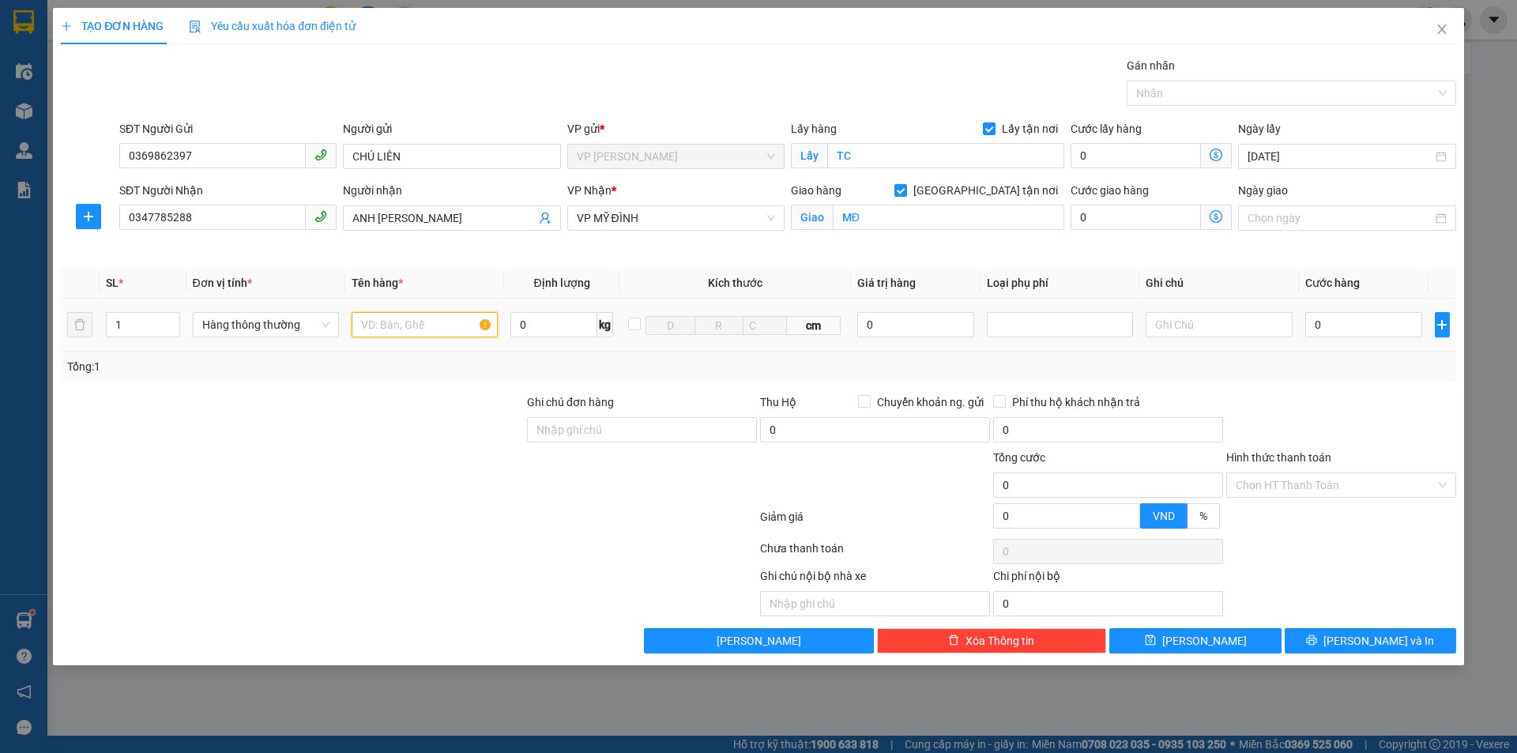
click at [441, 327] on input "text" at bounding box center [425, 324] width 146 height 25
type input "thực phẩm"
click at [1365, 327] on input "0" at bounding box center [1365, 324] width 118 height 25
type input "5"
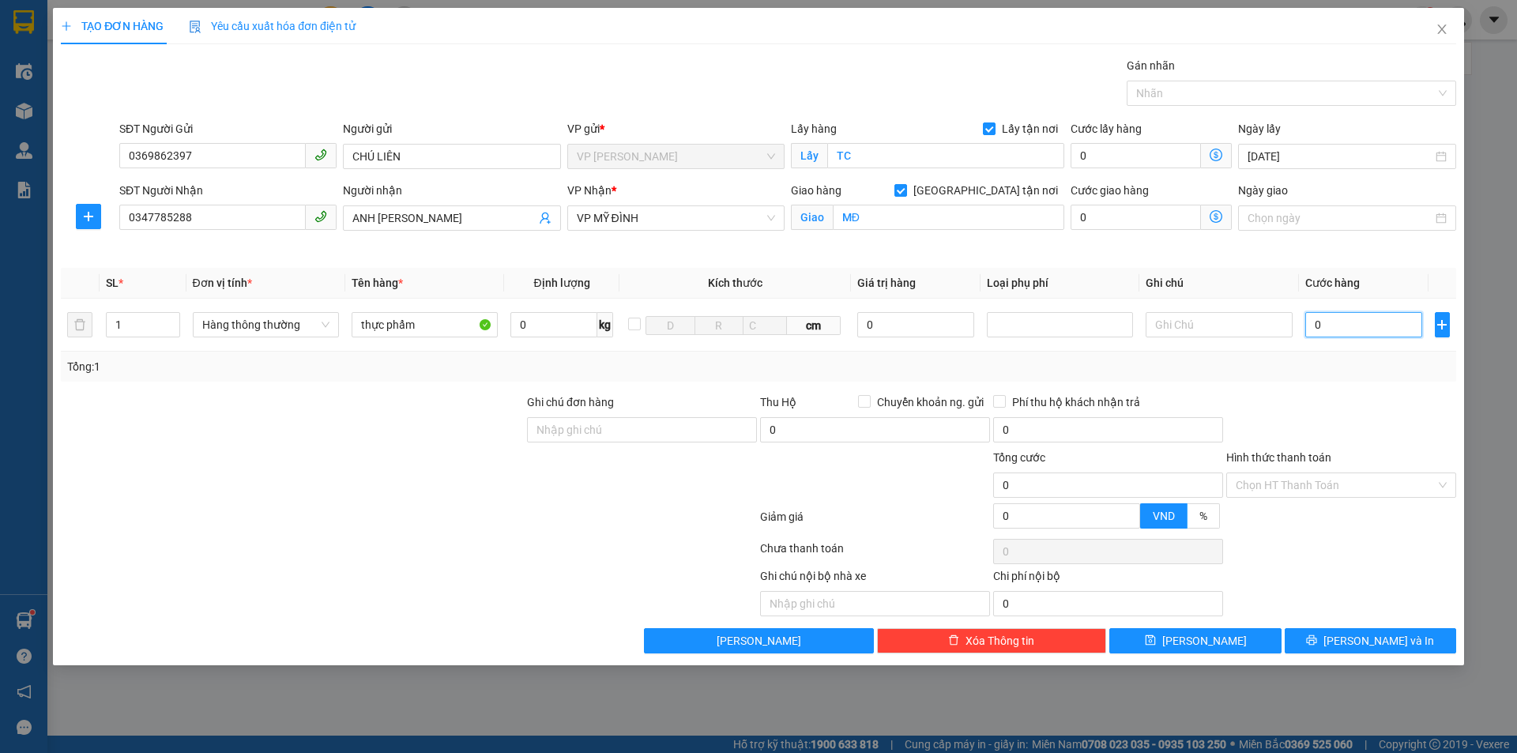
type input "5"
type input "50"
type input "500"
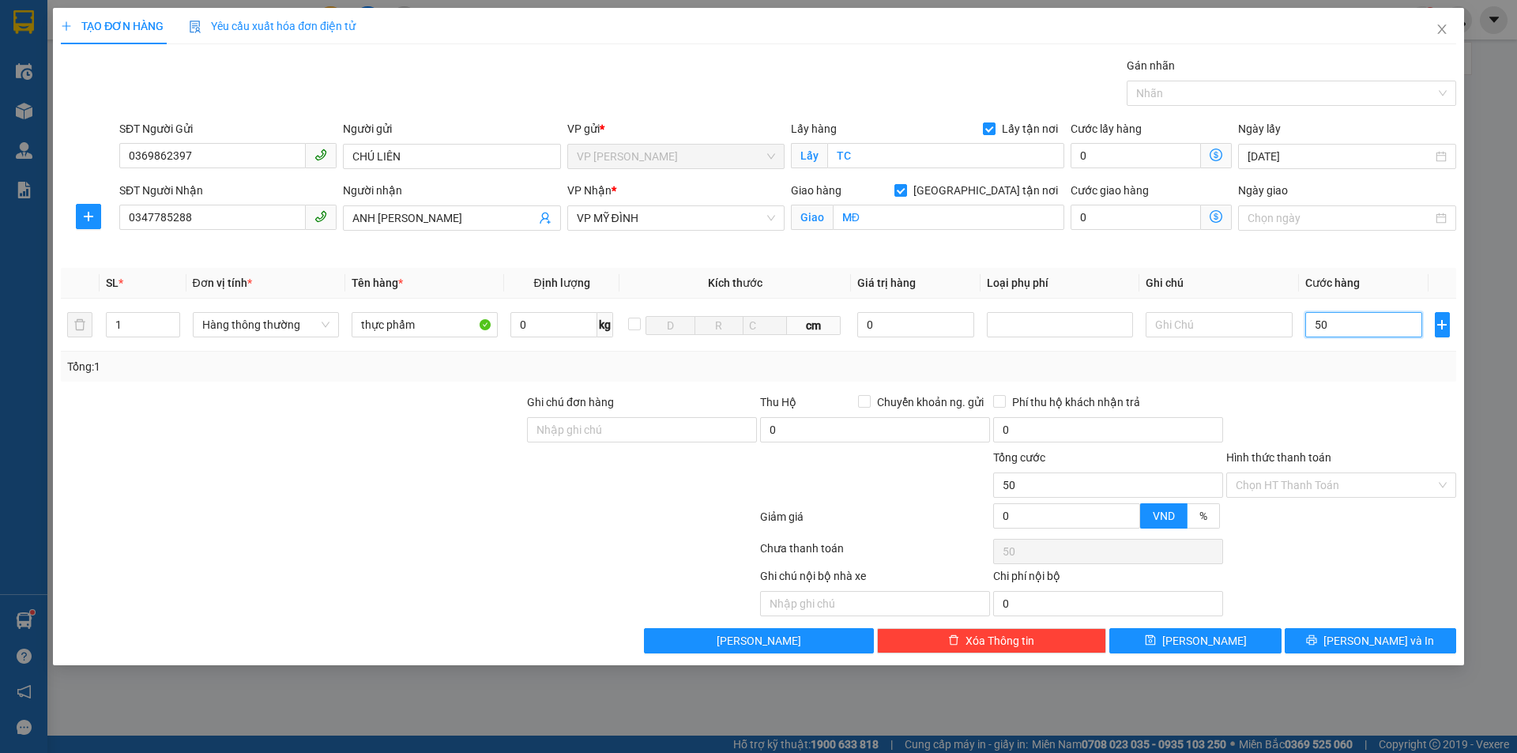
type input "500"
type input "5.000"
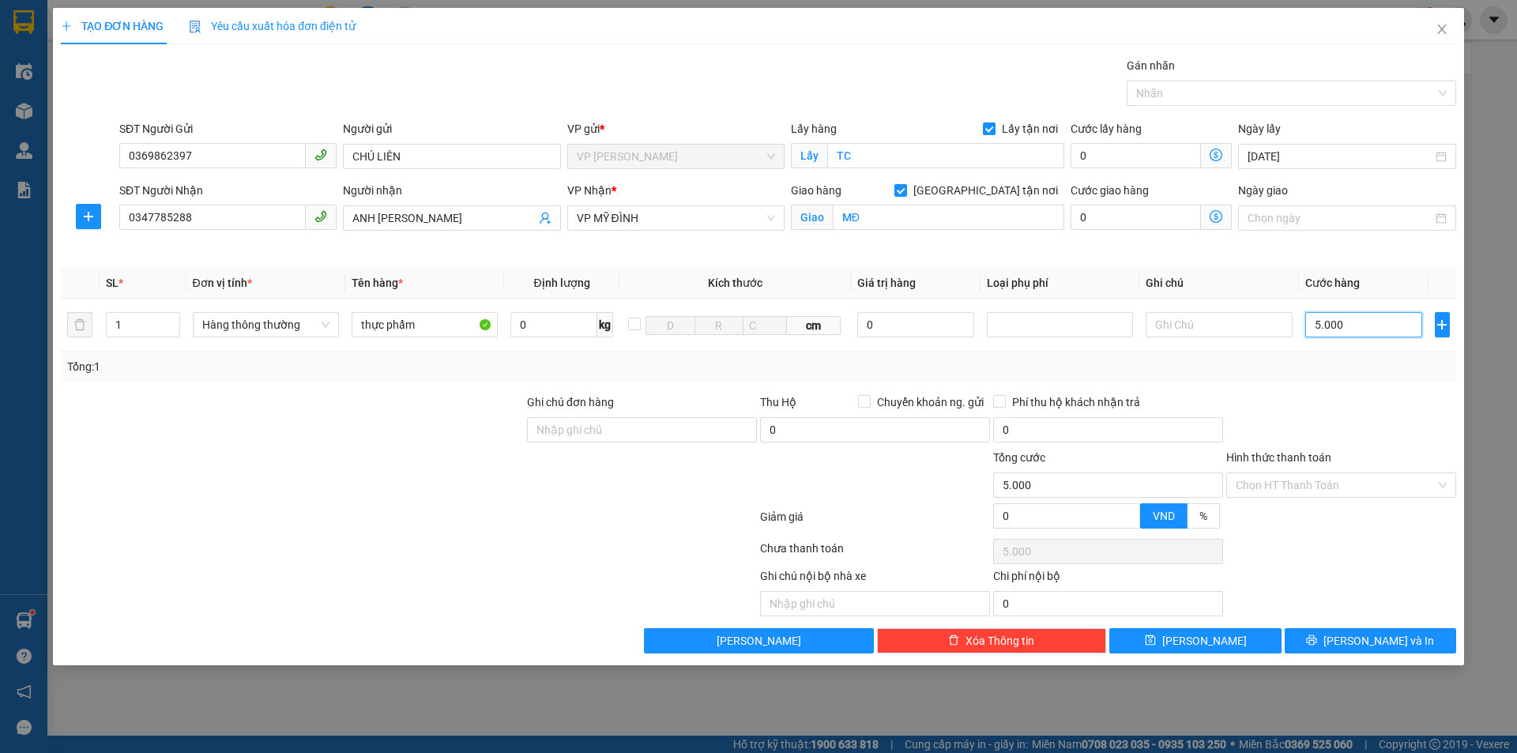
type input "50.000"
click at [1331, 488] on input "Hình thức thanh toán" at bounding box center [1336, 485] width 200 height 24
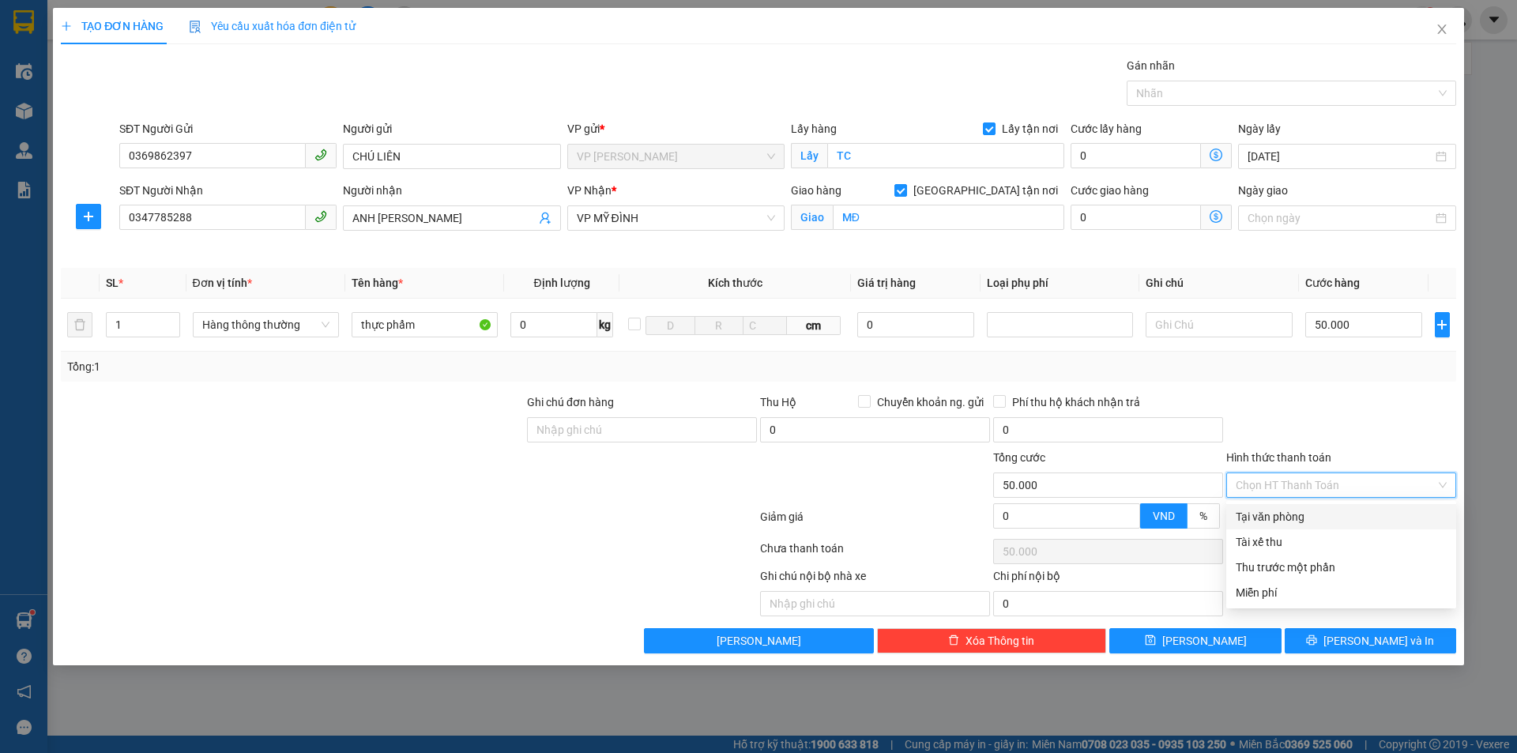
click at [1322, 522] on div "Tại văn phòng" at bounding box center [1341, 516] width 211 height 17
type input "0"
click at [1313, 518] on div "Tại văn phòng" at bounding box center [1341, 516] width 211 height 17
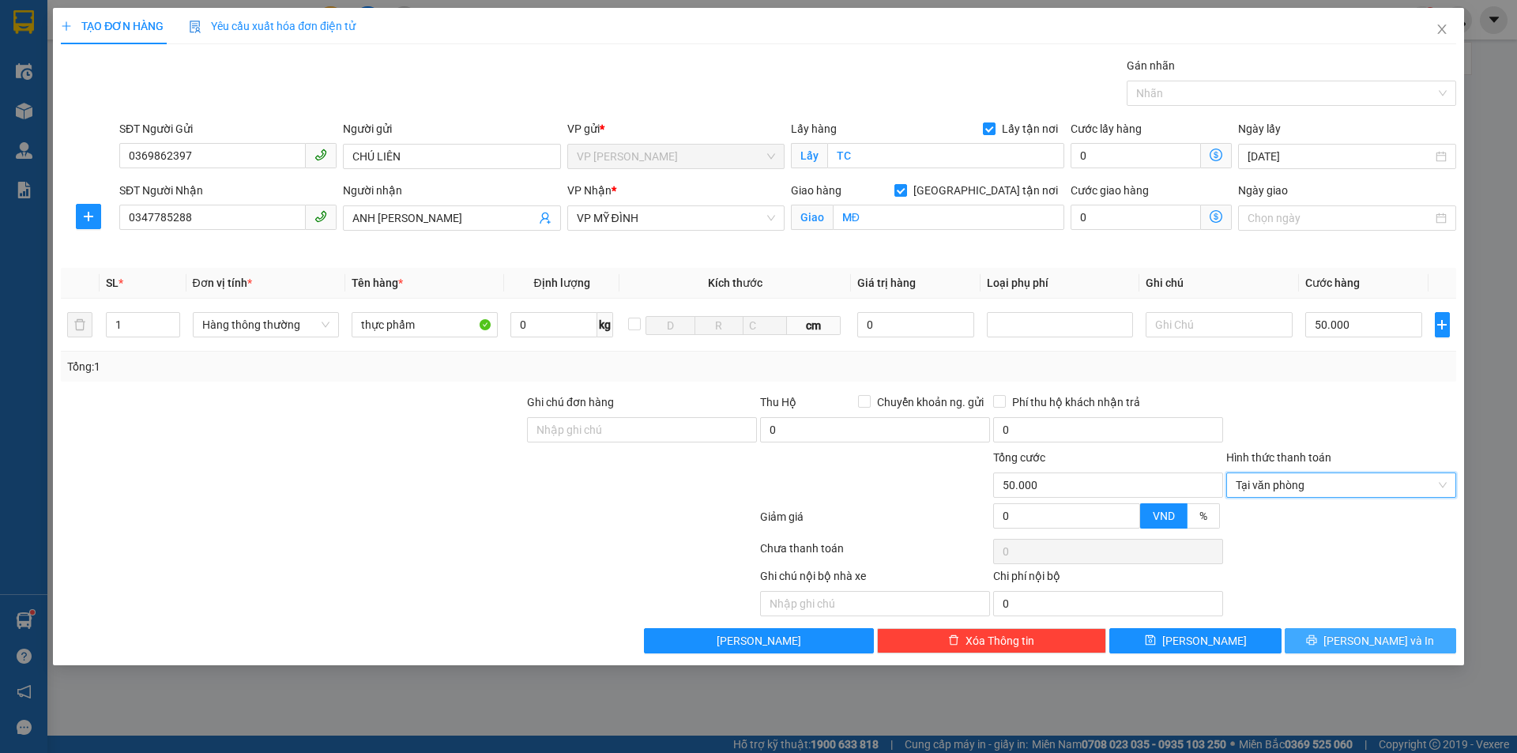
click at [1372, 651] on button "[PERSON_NAME] và In" at bounding box center [1371, 640] width 172 height 25
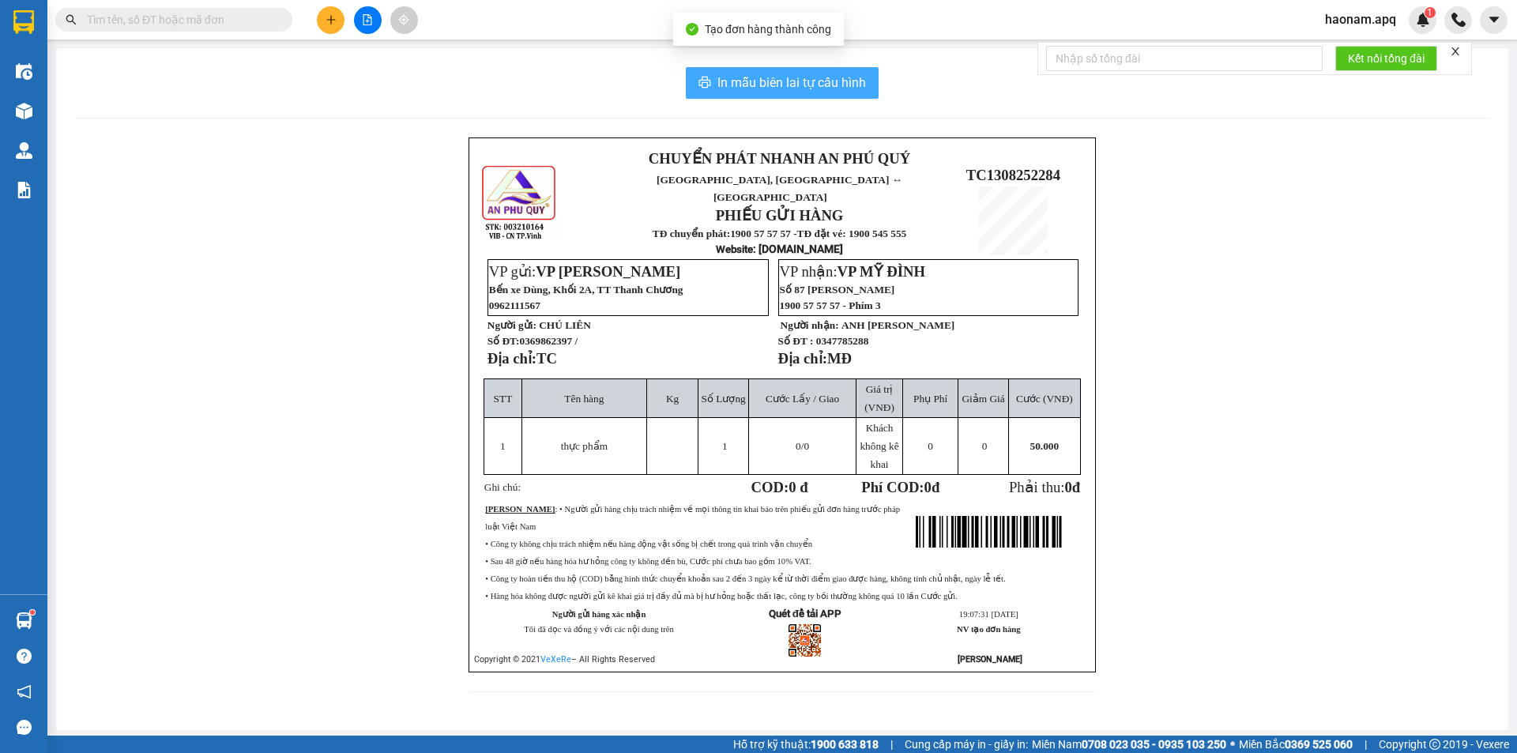
click at [801, 78] on span "In mẫu biên lai tự cấu hình" at bounding box center [792, 83] width 149 height 20
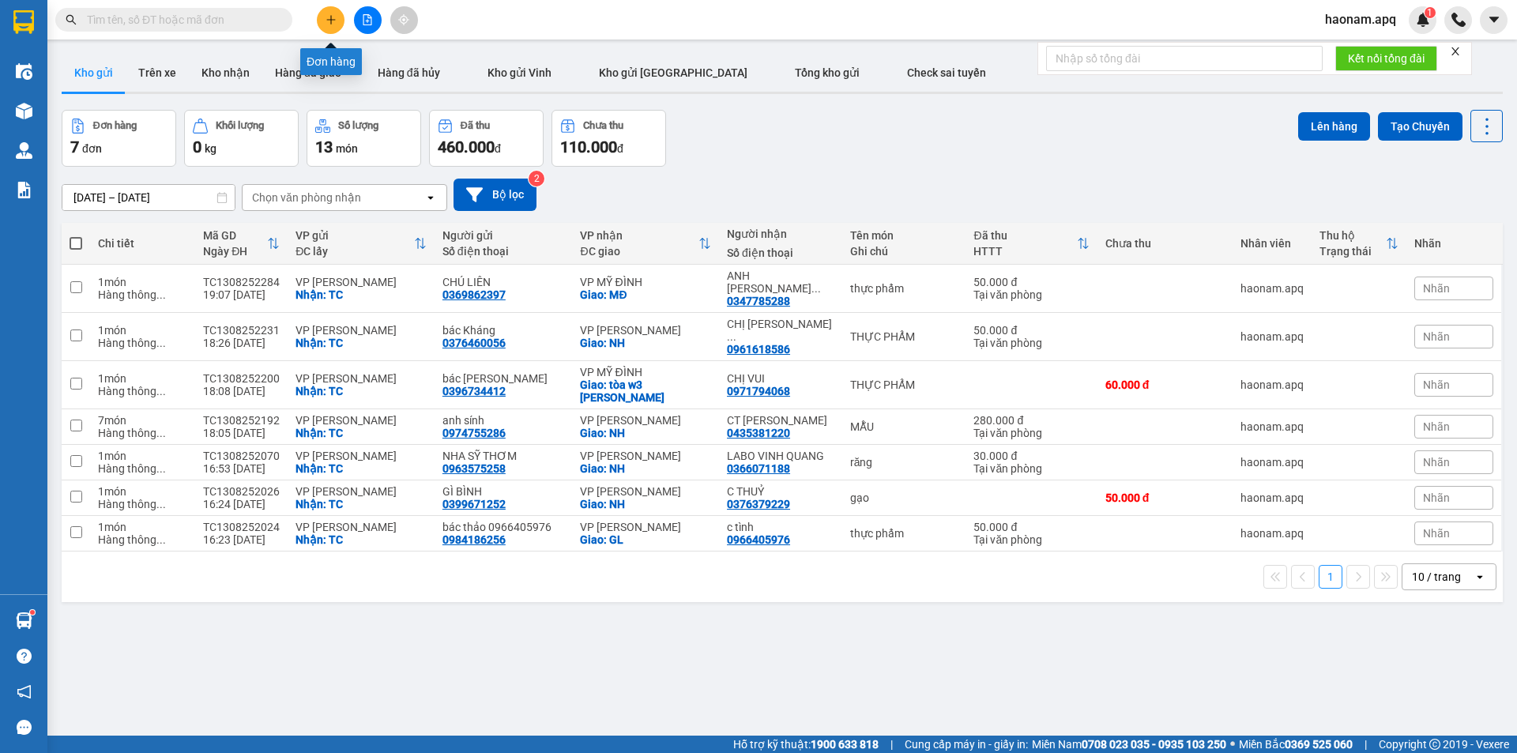
click at [336, 26] on button at bounding box center [331, 20] width 28 height 28
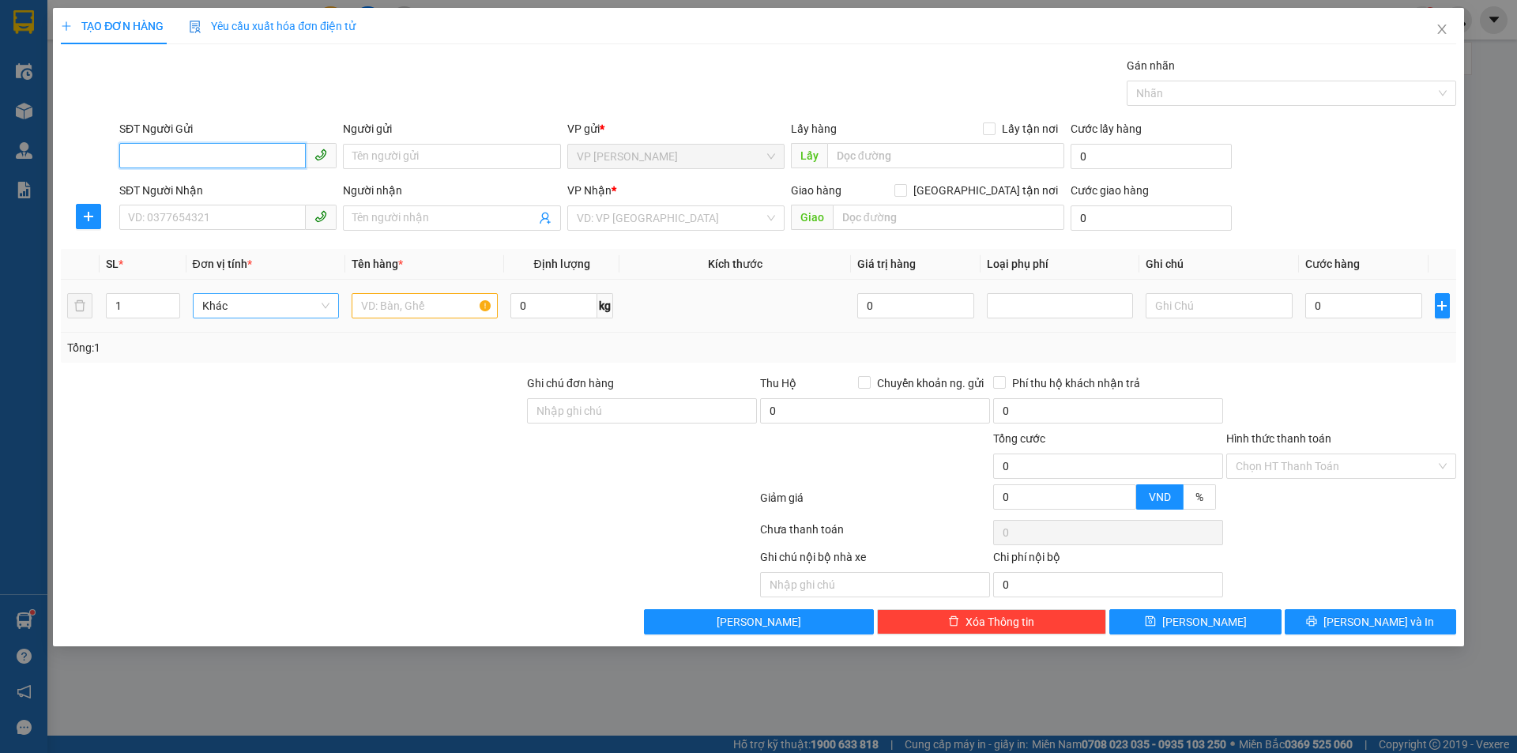
drag, startPoint x: 250, startPoint y: 156, endPoint x: 314, endPoint y: 293, distance: 151.0
click at [250, 156] on input "SĐT Người Gửi" at bounding box center [212, 155] width 187 height 25
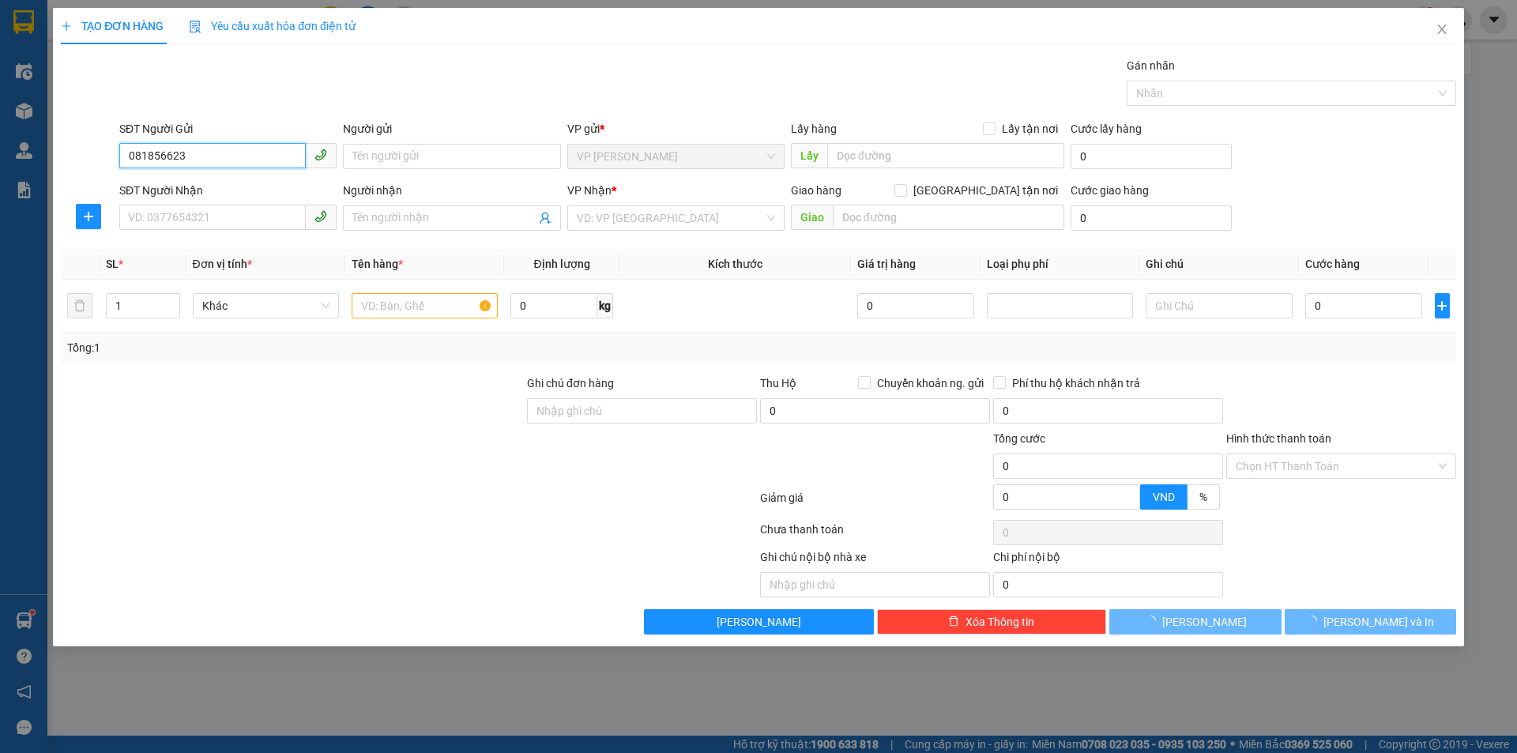
type input "0818566234"
drag, startPoint x: 249, startPoint y: 156, endPoint x: 55, endPoint y: 194, distance: 197.3
click at [50, 174] on div "TẠO ĐƠN HÀNG Yêu cầu xuất hóa đơn điện tử Transit Pickup Surcharge Ids Transit …" at bounding box center [758, 376] width 1517 height 753
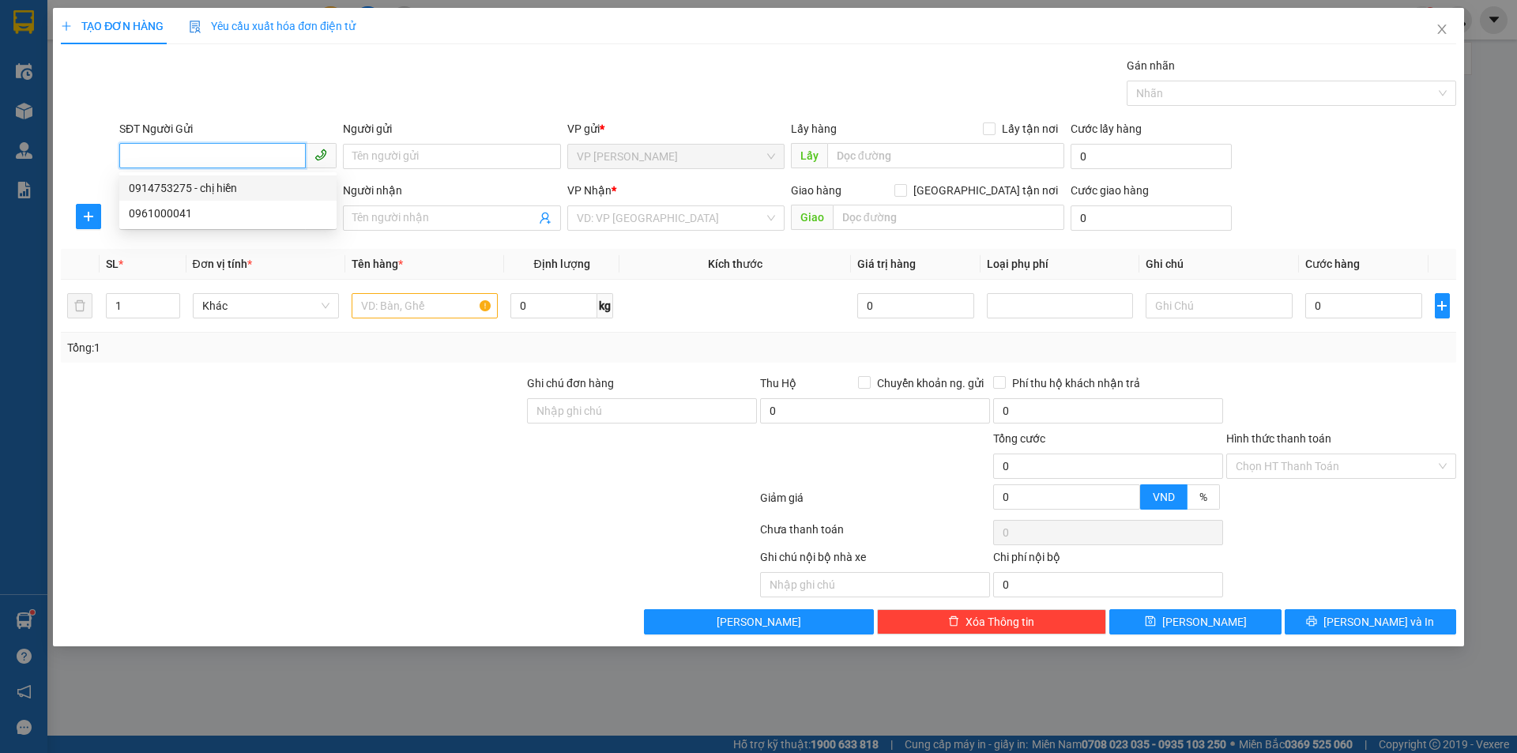
click at [234, 178] on div "0914753275 - chị hiền" at bounding box center [227, 187] width 217 height 25
type input "0914753275"
type input "chị hiền"
checkbox input "true"
type input "TC"
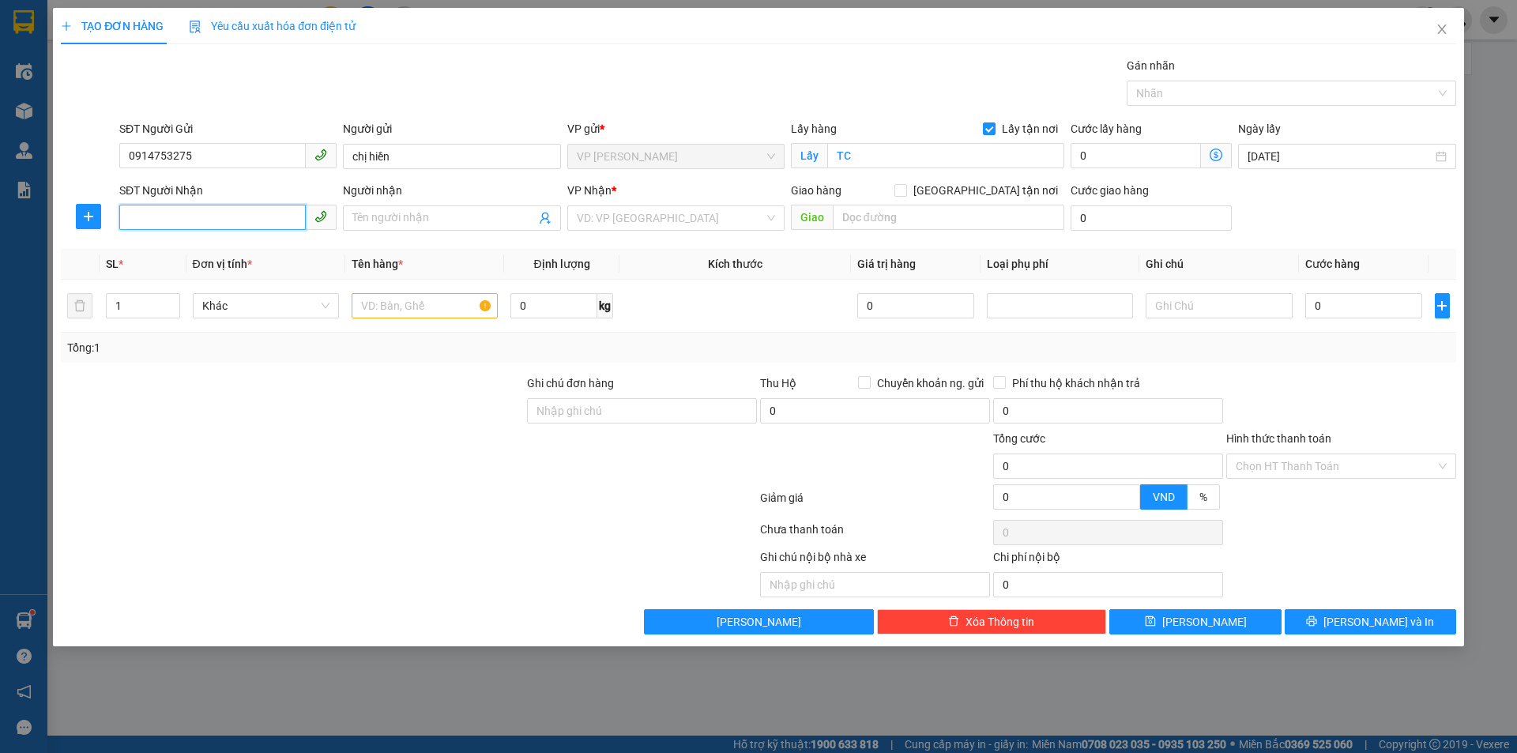
click at [240, 217] on input "SĐT Người Nhận" at bounding box center [212, 217] width 187 height 25
click at [269, 247] on div "0818566234 - [GEOGRAPHIC_DATA]" at bounding box center [228, 249] width 198 height 17
type input "0818566234"
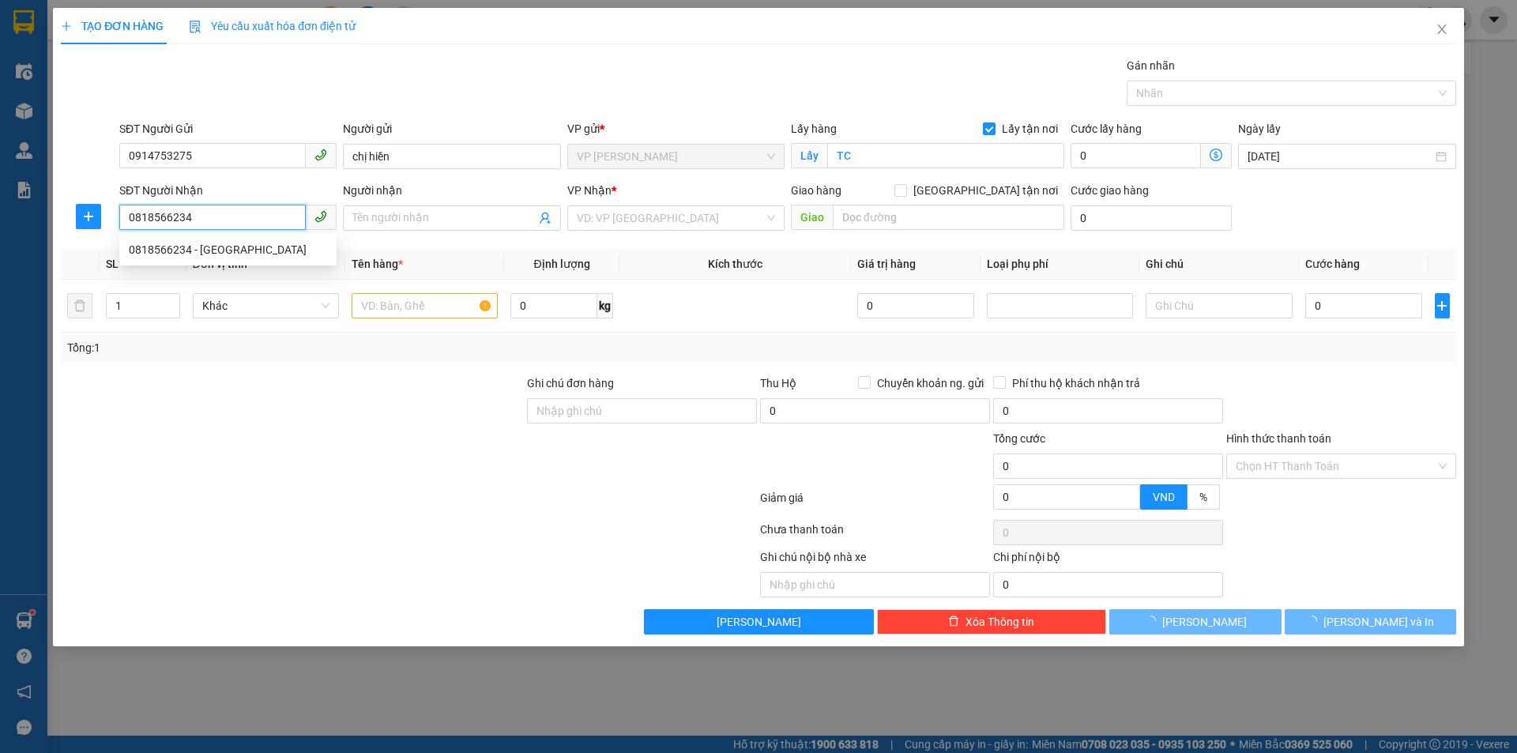
type input "[GEOGRAPHIC_DATA]"
checkbox input "true"
type input "NH"
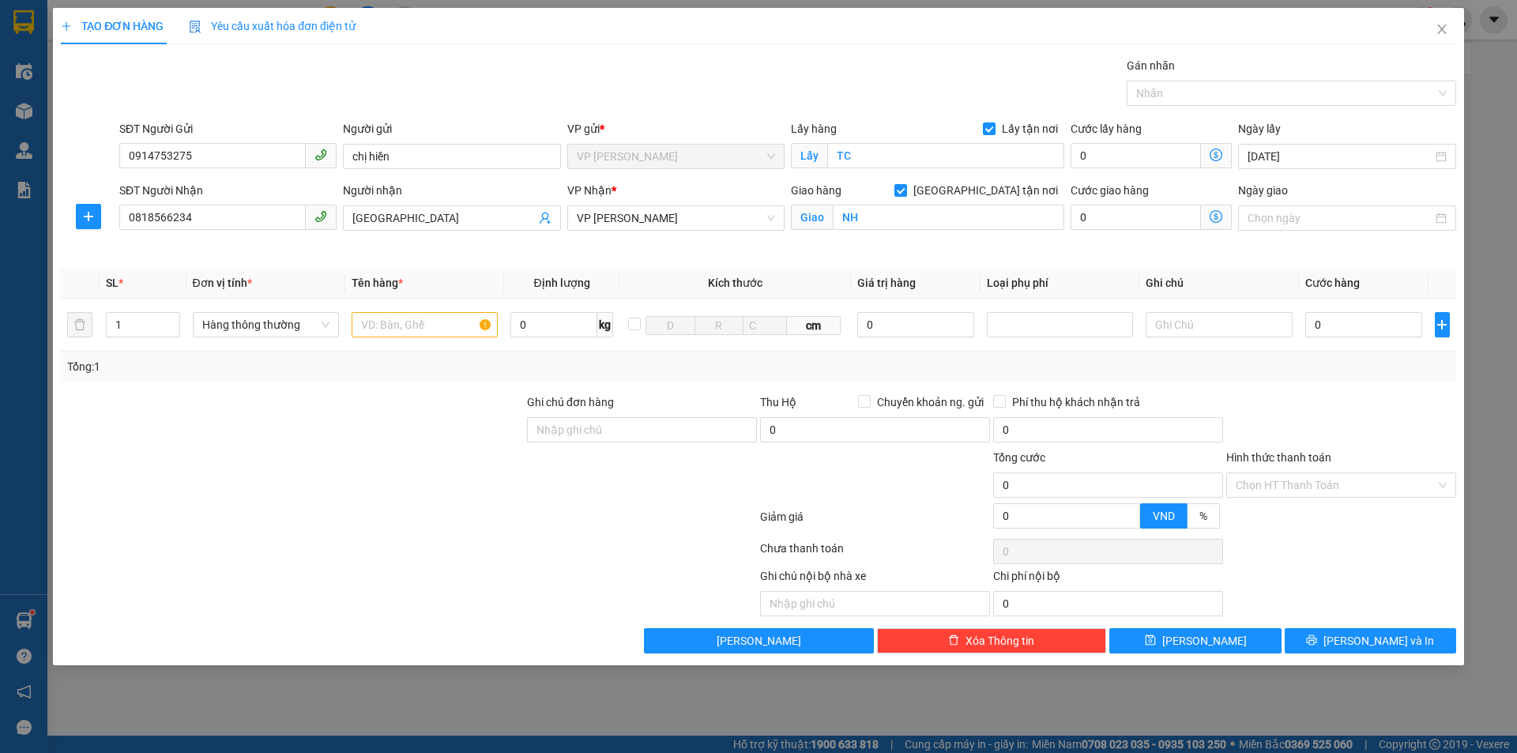
click at [413, 394] on div at bounding box center [292, 421] width 466 height 55
click at [421, 327] on input "text" at bounding box center [425, 324] width 146 height 25
type input "thực phẩm"
click at [1344, 331] on input "0" at bounding box center [1365, 324] width 118 height 25
type input "4"
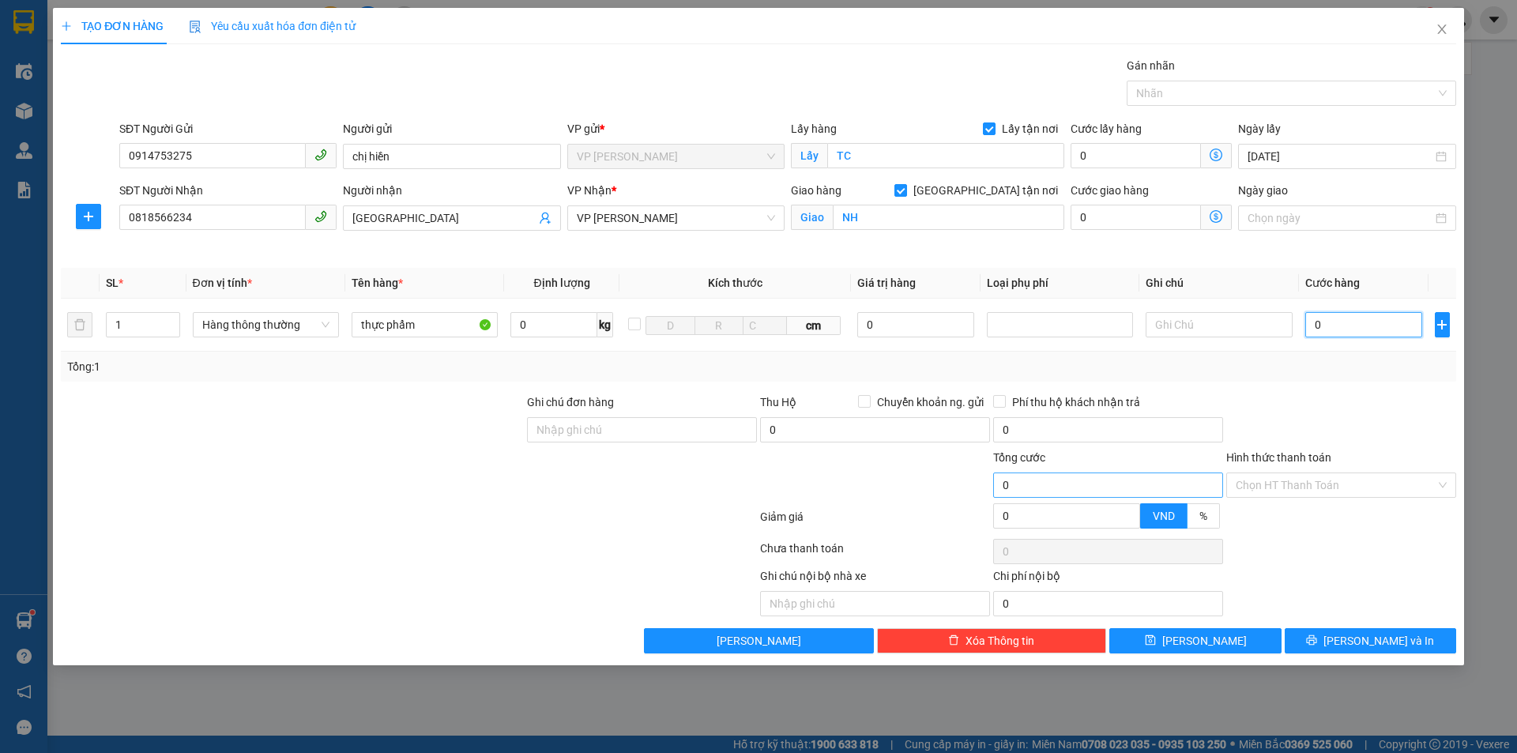
type input "4"
type input "40"
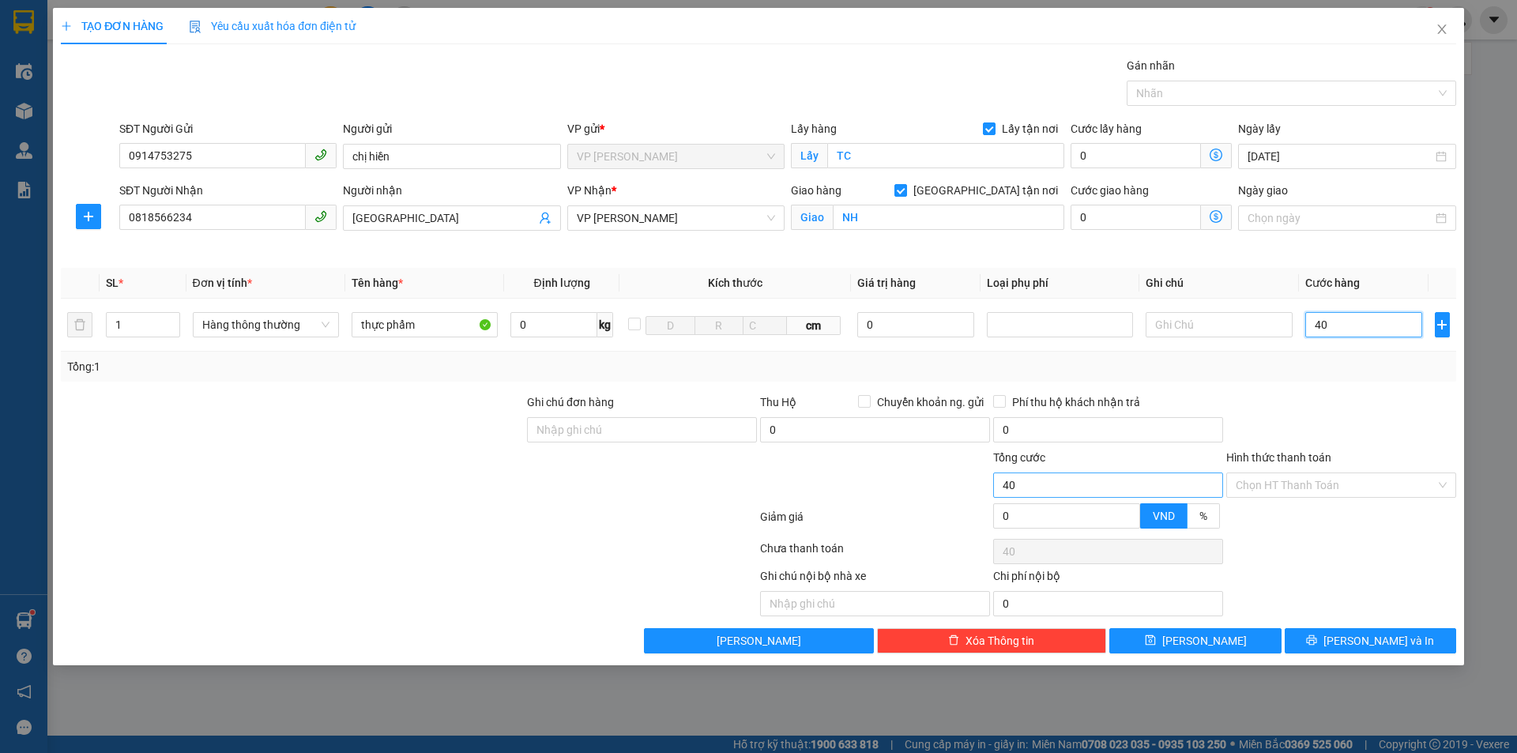
type input "400"
type input "4.000"
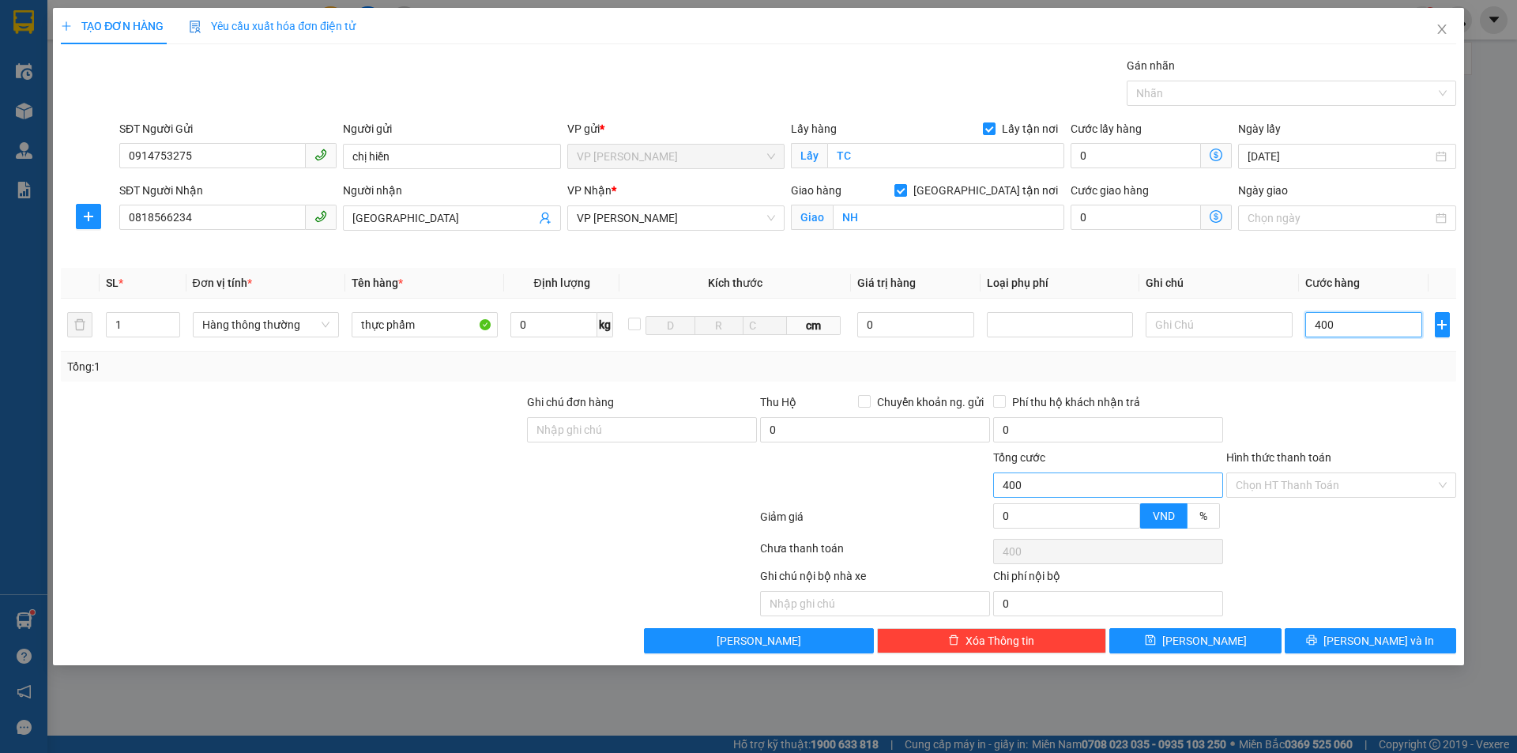
type input "4.000"
type input "40.000"
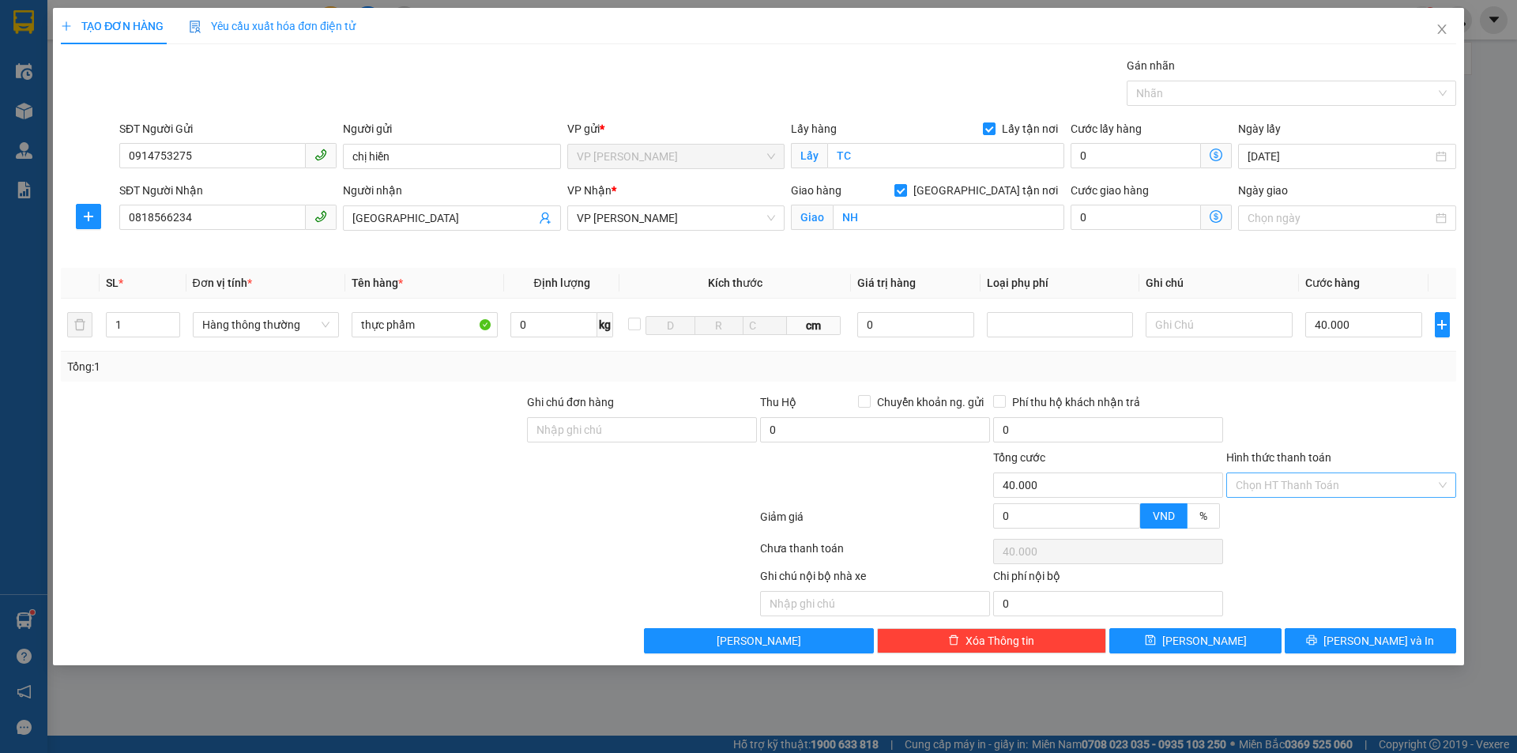
click at [1316, 483] on input "Hình thức thanh toán" at bounding box center [1336, 485] width 200 height 24
click at [1314, 509] on div "Tại văn phòng" at bounding box center [1341, 516] width 211 height 17
type input "0"
click at [1378, 571] on div "Ghi chú nội bộ nhà xe Chi phí nội bộ 0" at bounding box center [758, 591] width 1399 height 49
click at [1401, 645] on span "[PERSON_NAME] và In" at bounding box center [1379, 640] width 111 height 17
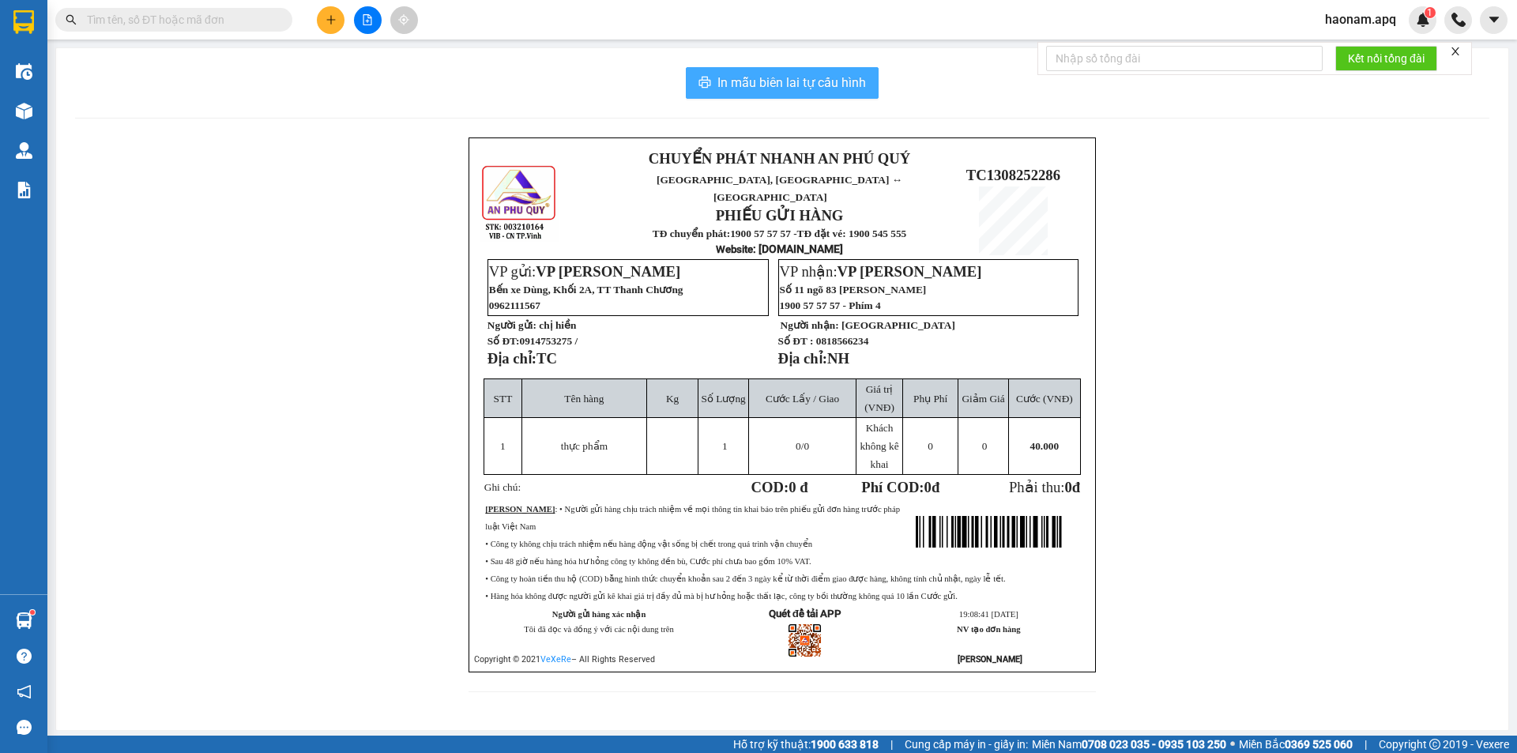
click at [772, 92] on span "In mẫu biên lai tự cấu hình" at bounding box center [792, 83] width 149 height 20
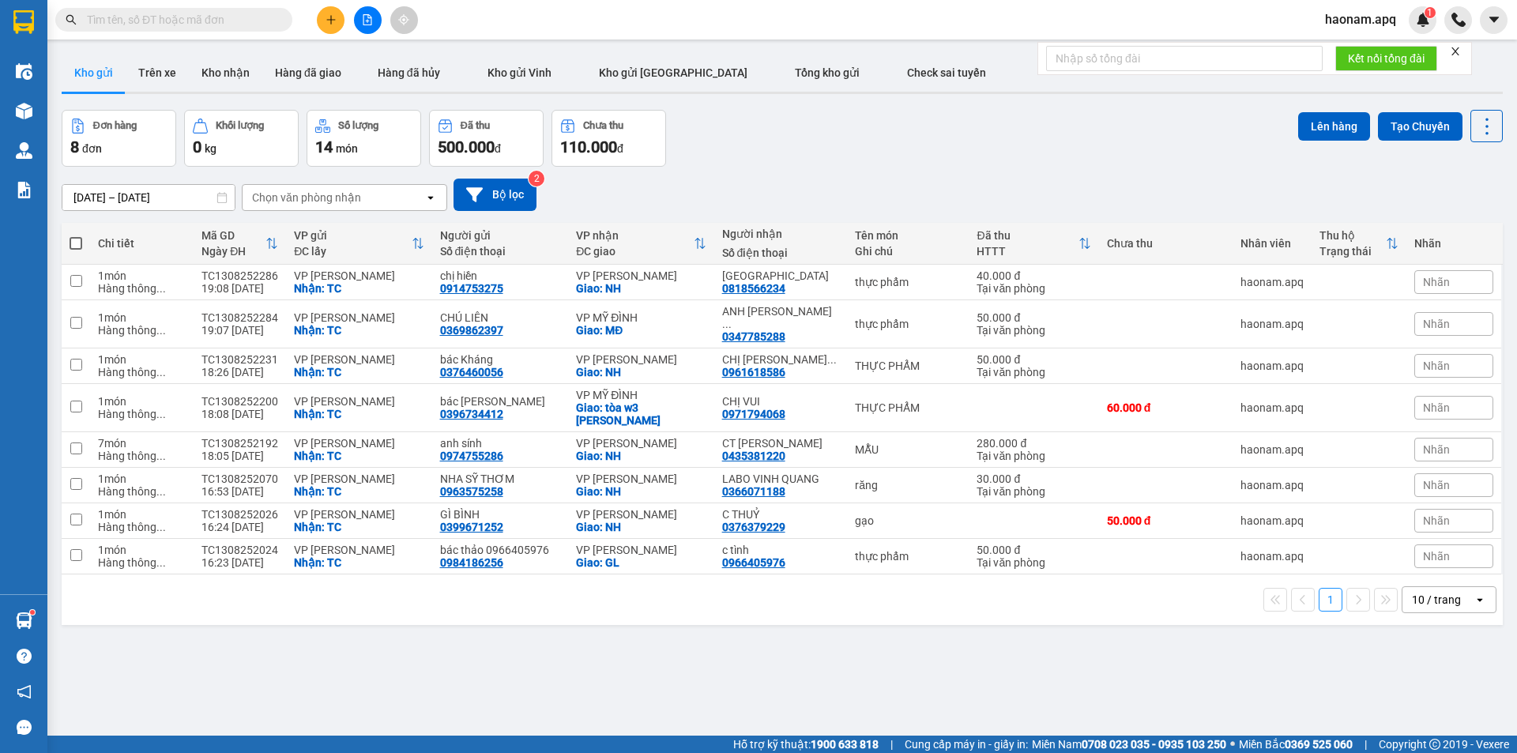
click at [320, 13] on button at bounding box center [331, 20] width 28 height 28
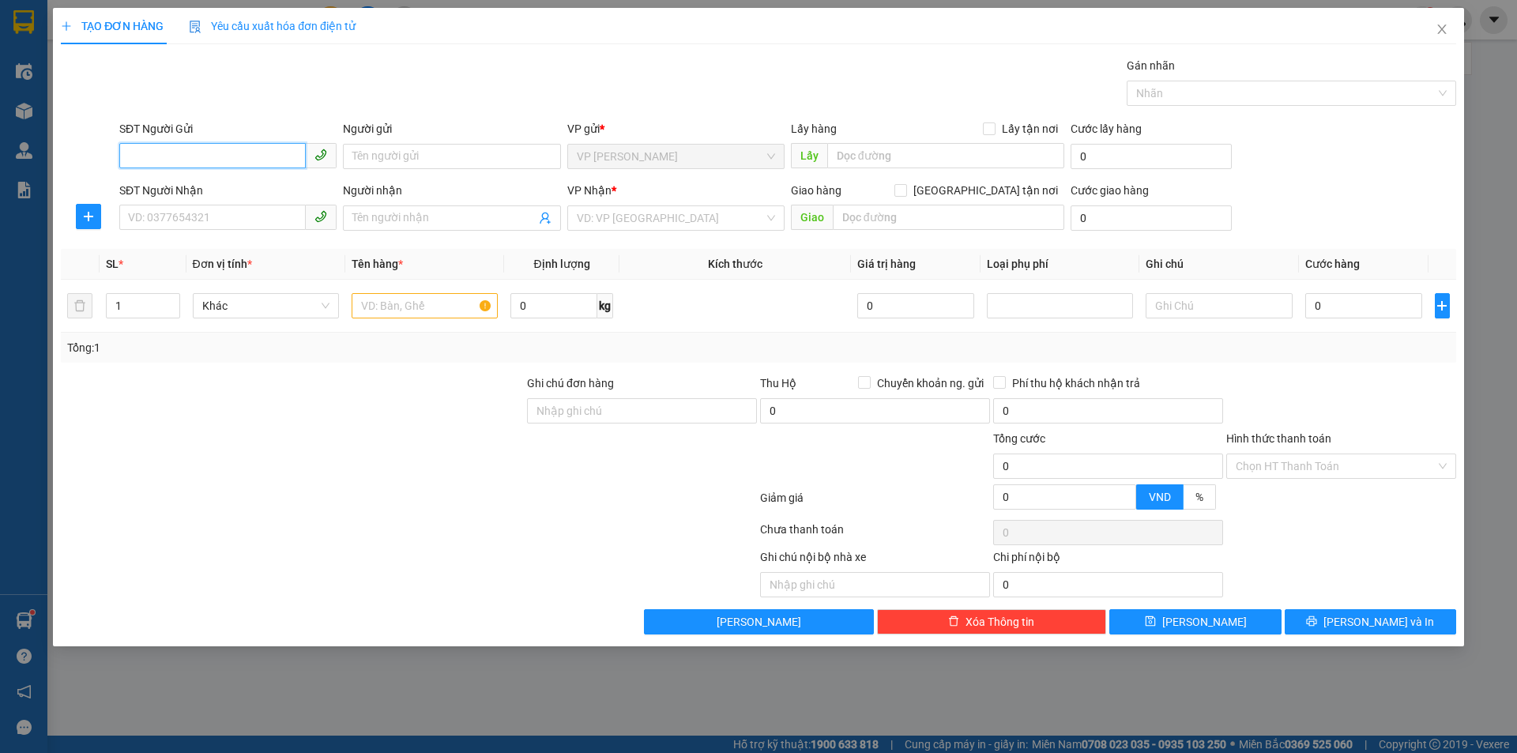
click at [262, 153] on input "SĐT Người Gửi" at bounding box center [212, 155] width 187 height 25
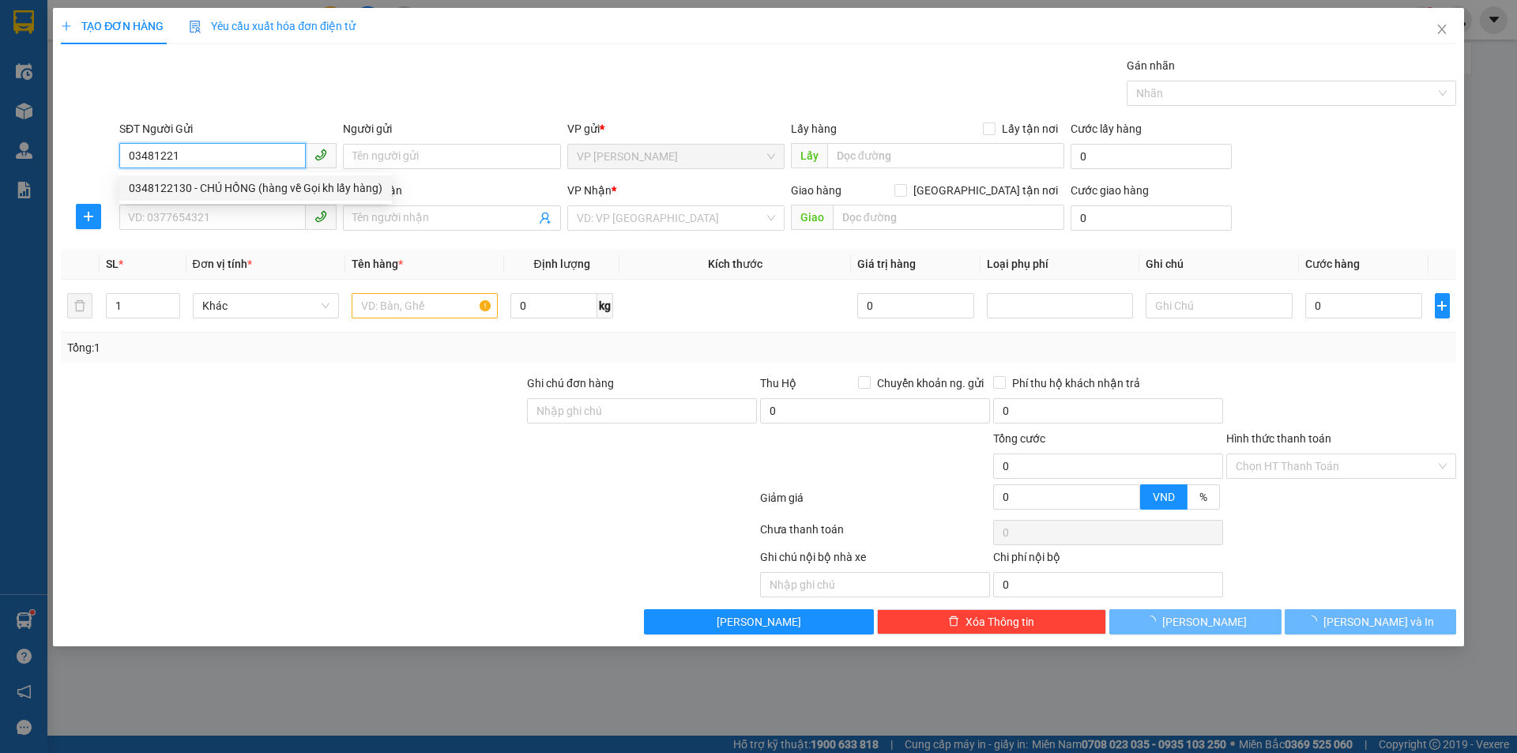
click at [264, 191] on div "0348122130 - CHÚ HỒNG (hàng về Gọi kh lấy hàng)" at bounding box center [256, 187] width 254 height 17
type input "0348122130"
type input "CHÚ HỒNG (hàng về Gọi kh lấy hàng)"
checkbox input "true"
type input "TC"
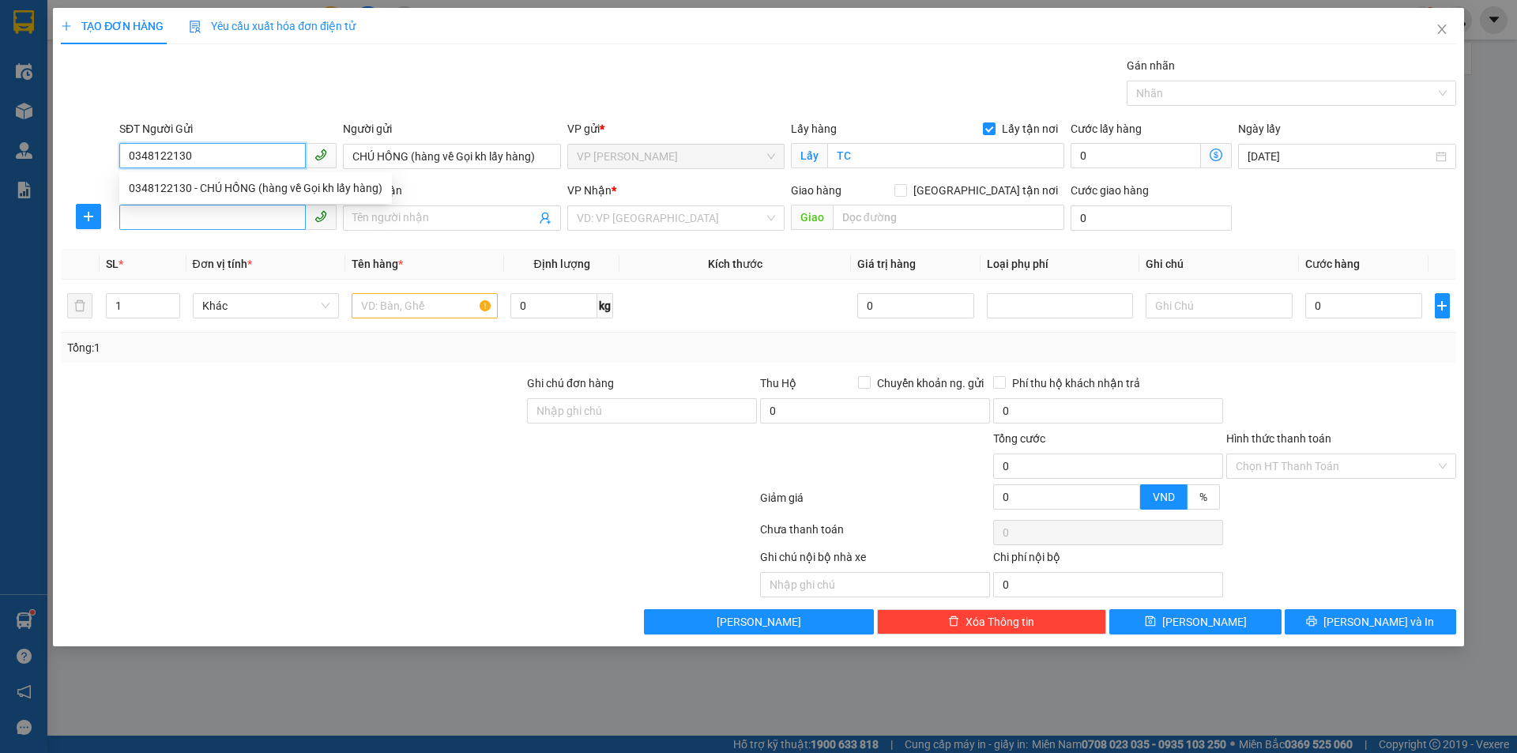
type input "0348122130"
click at [249, 224] on input "SĐT Người Nhận" at bounding box center [212, 217] width 187 height 25
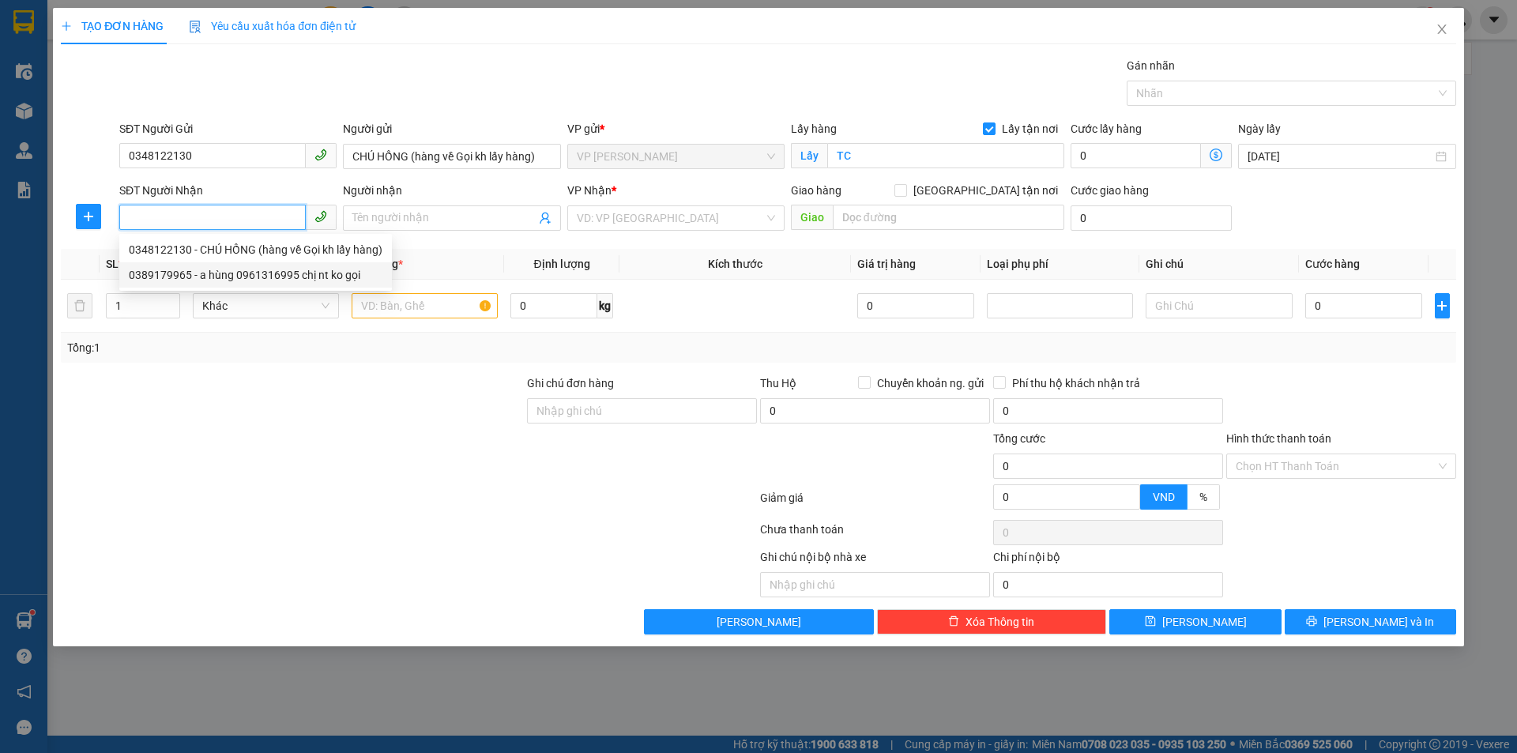
click at [270, 269] on div "0389179965 - a hùng 0961316995 chị nt ko gọi" at bounding box center [256, 274] width 254 height 17
type input "0389179965"
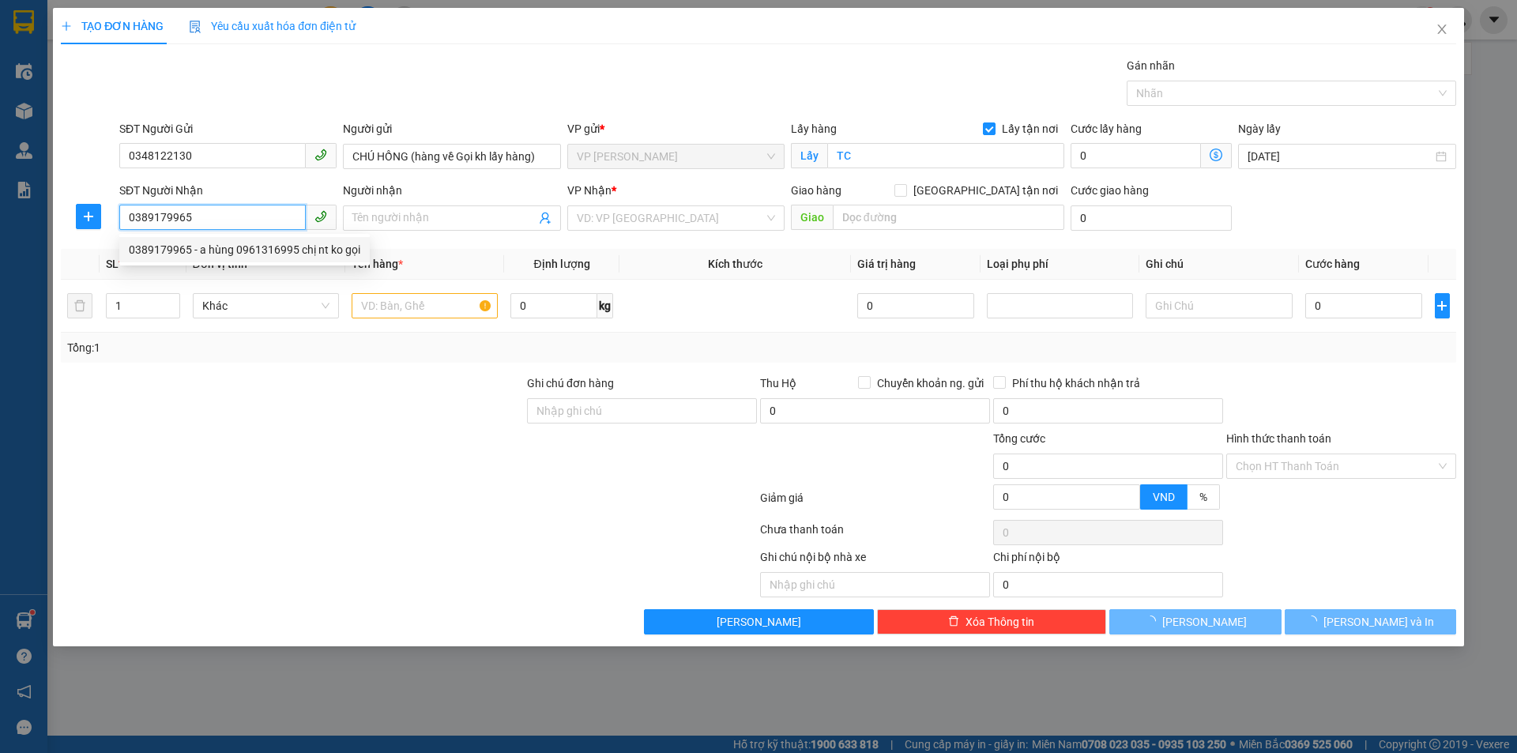
type input "a hùng 0961316995 chị nt ko gọi"
checkbox input "true"
type input "MĐ"
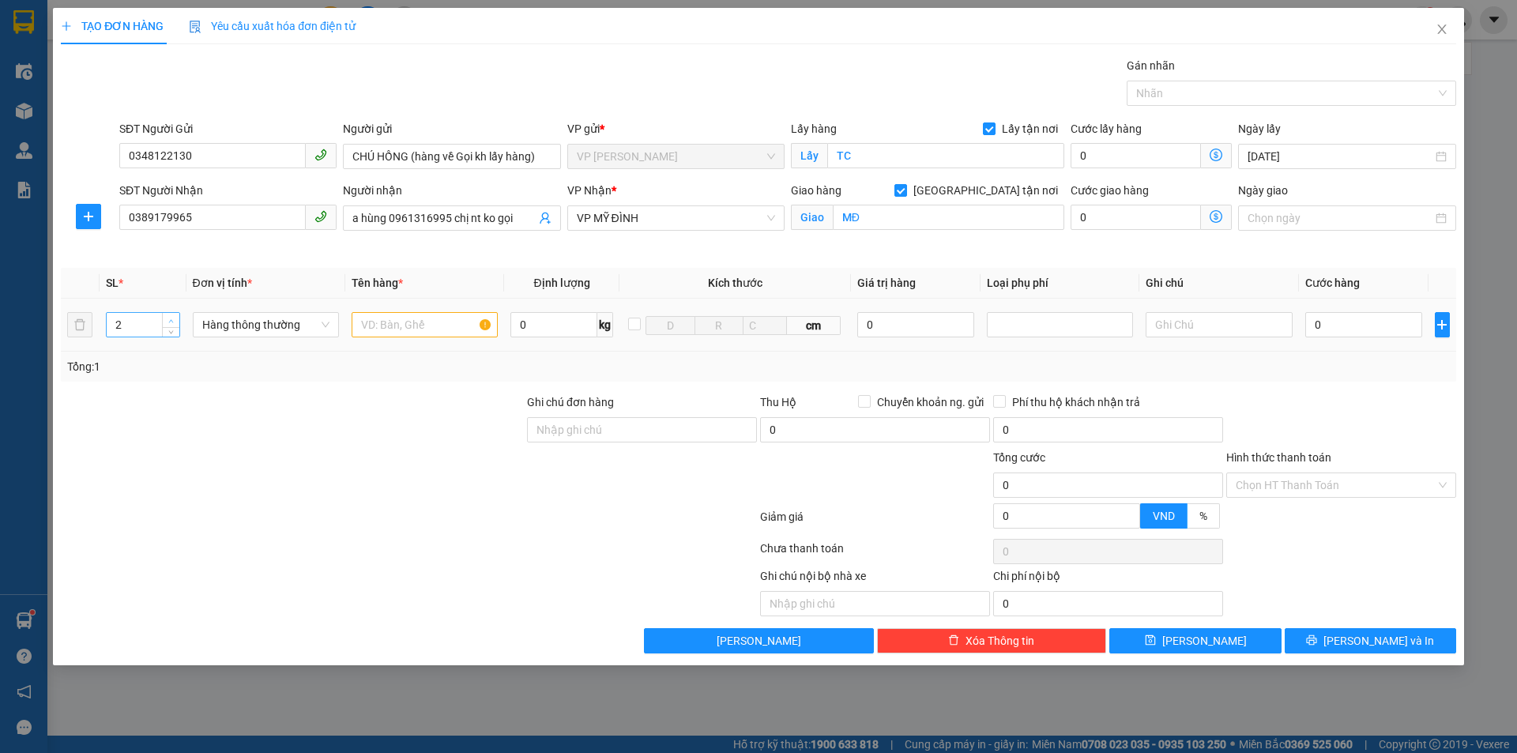
click at [168, 322] on icon "up" at bounding box center [171, 322] width 6 height 6
type input "3"
click at [168, 322] on icon "up" at bounding box center [171, 322] width 6 height 6
click at [362, 424] on div at bounding box center [292, 421] width 466 height 55
click at [428, 322] on input "text" at bounding box center [425, 324] width 146 height 25
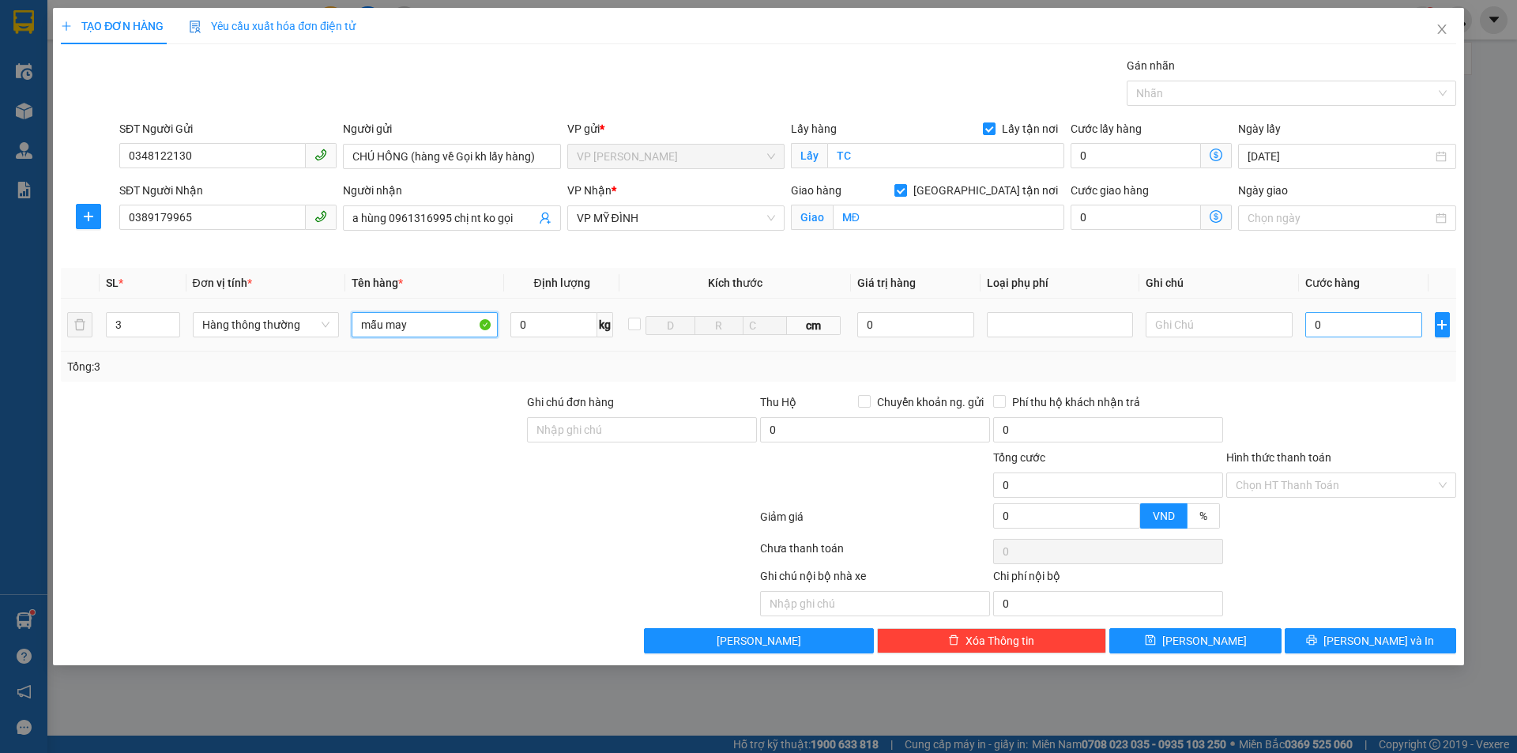
type input "mẫu may"
click at [1329, 319] on input "0" at bounding box center [1365, 324] width 118 height 25
type input "1"
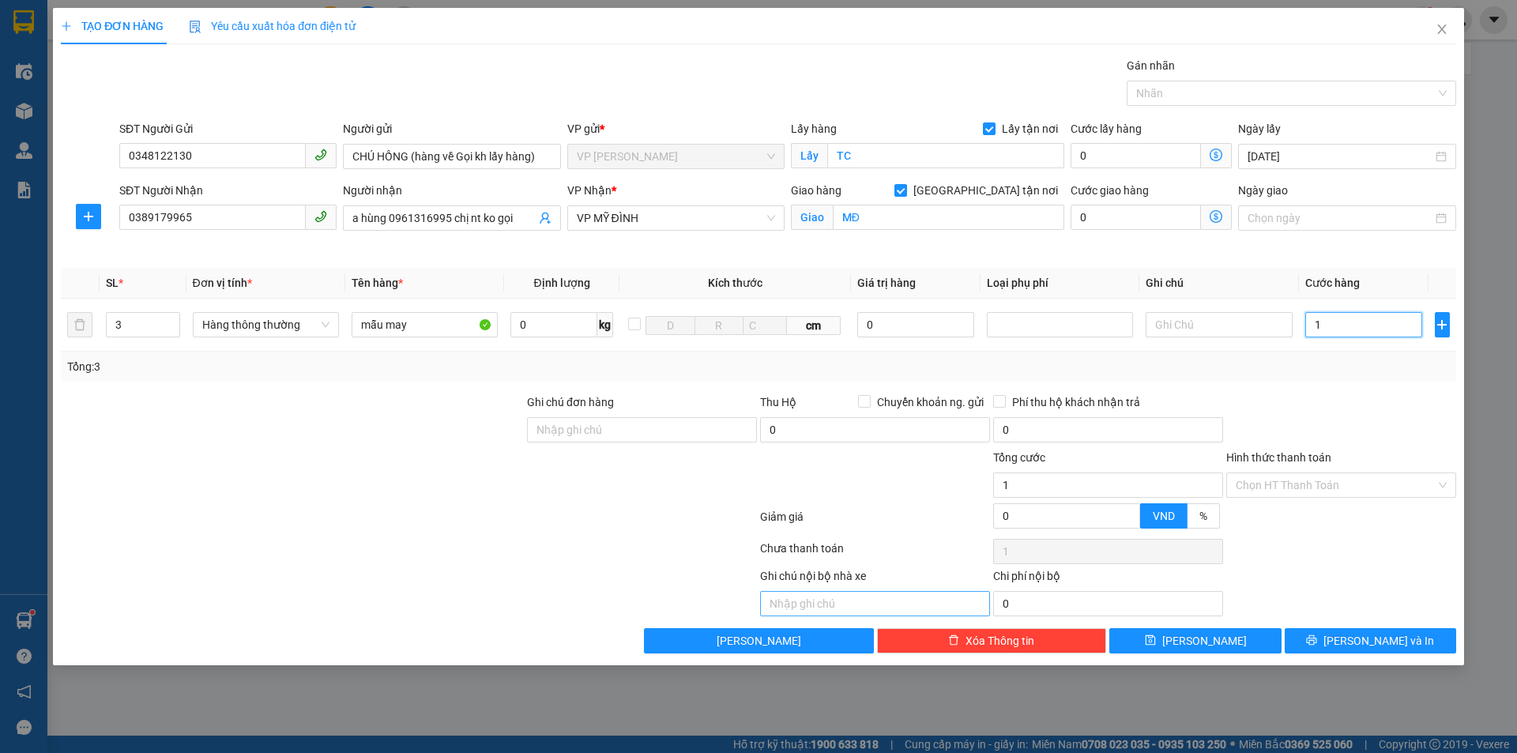
type input "13"
type input "130"
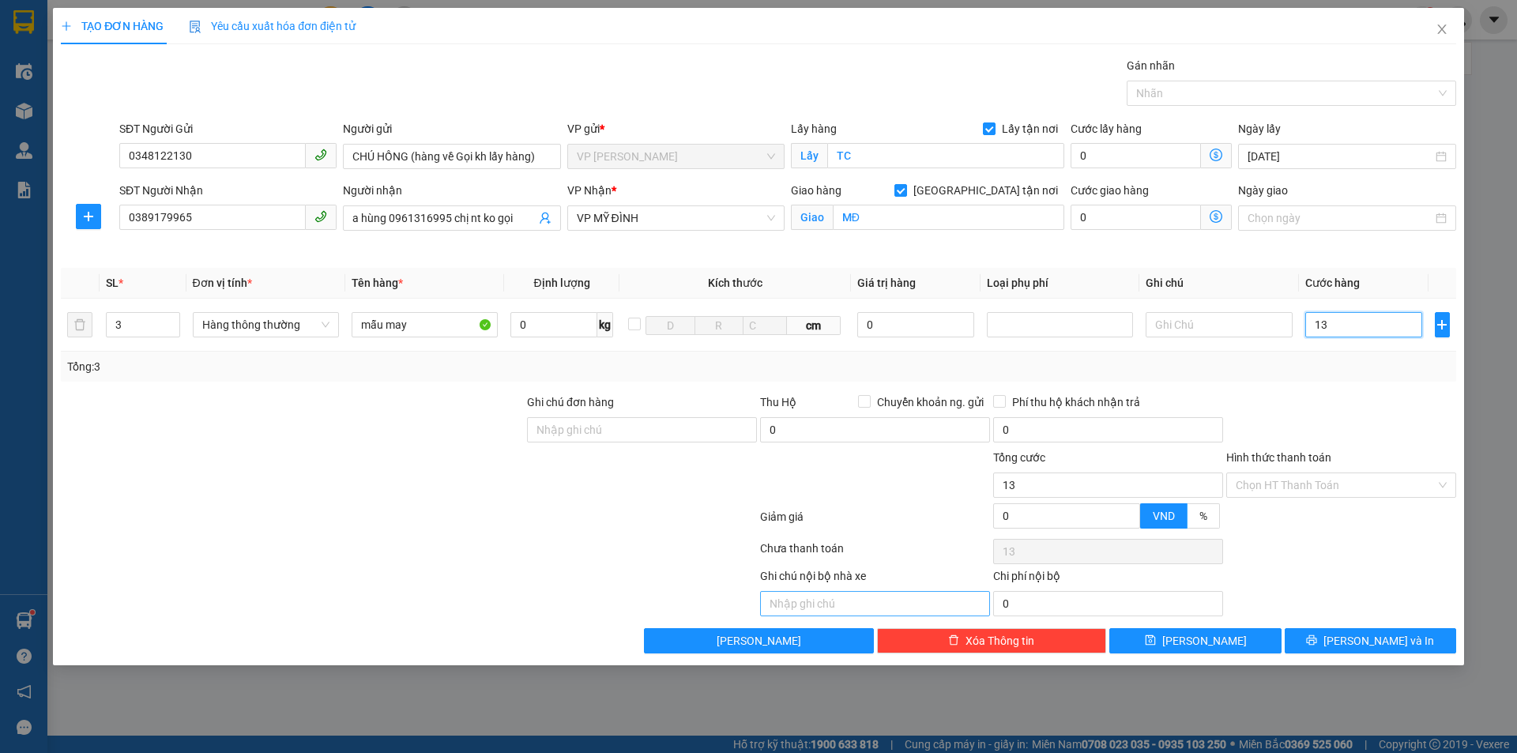
type input "130"
type input "1.300"
type input "13.000"
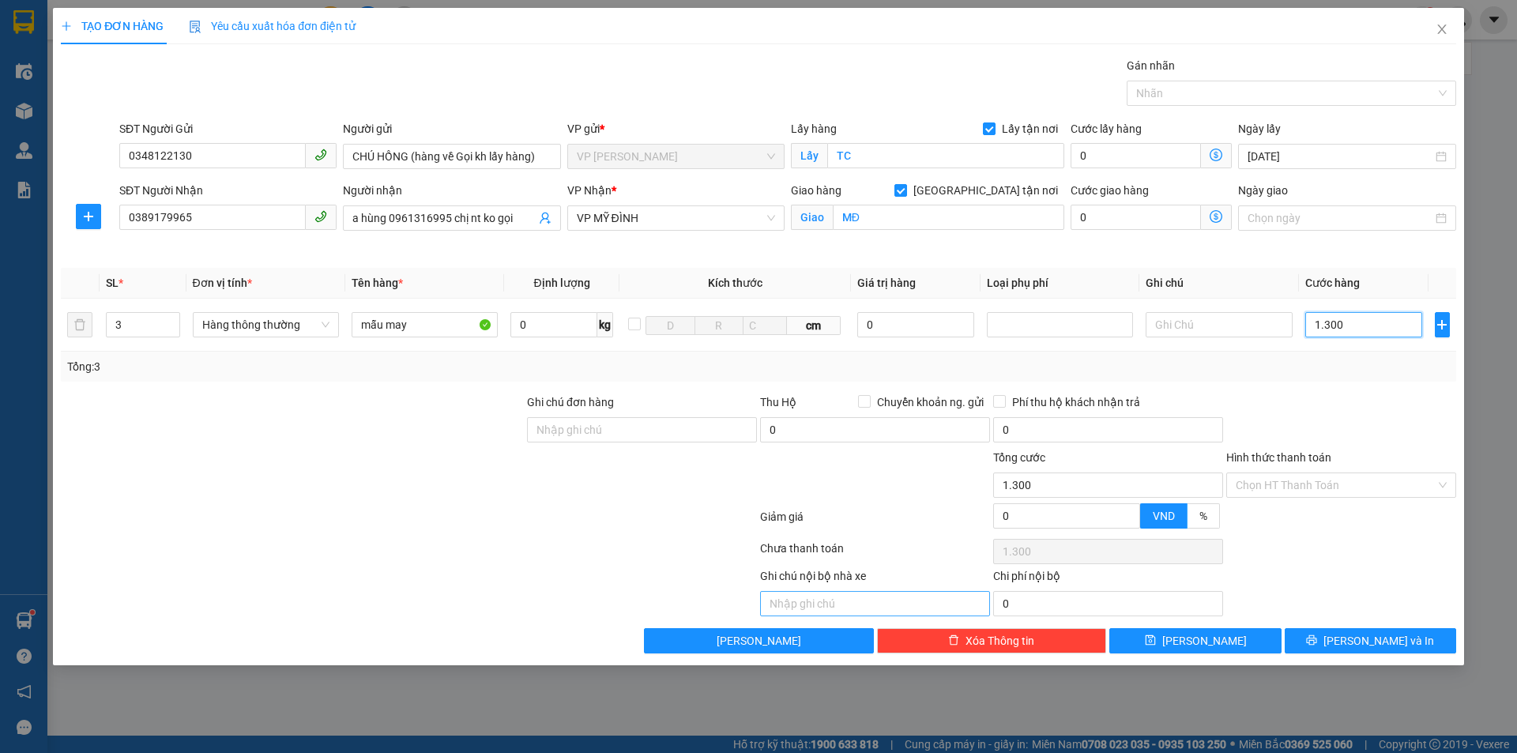
type input "13.000"
type input "130.000"
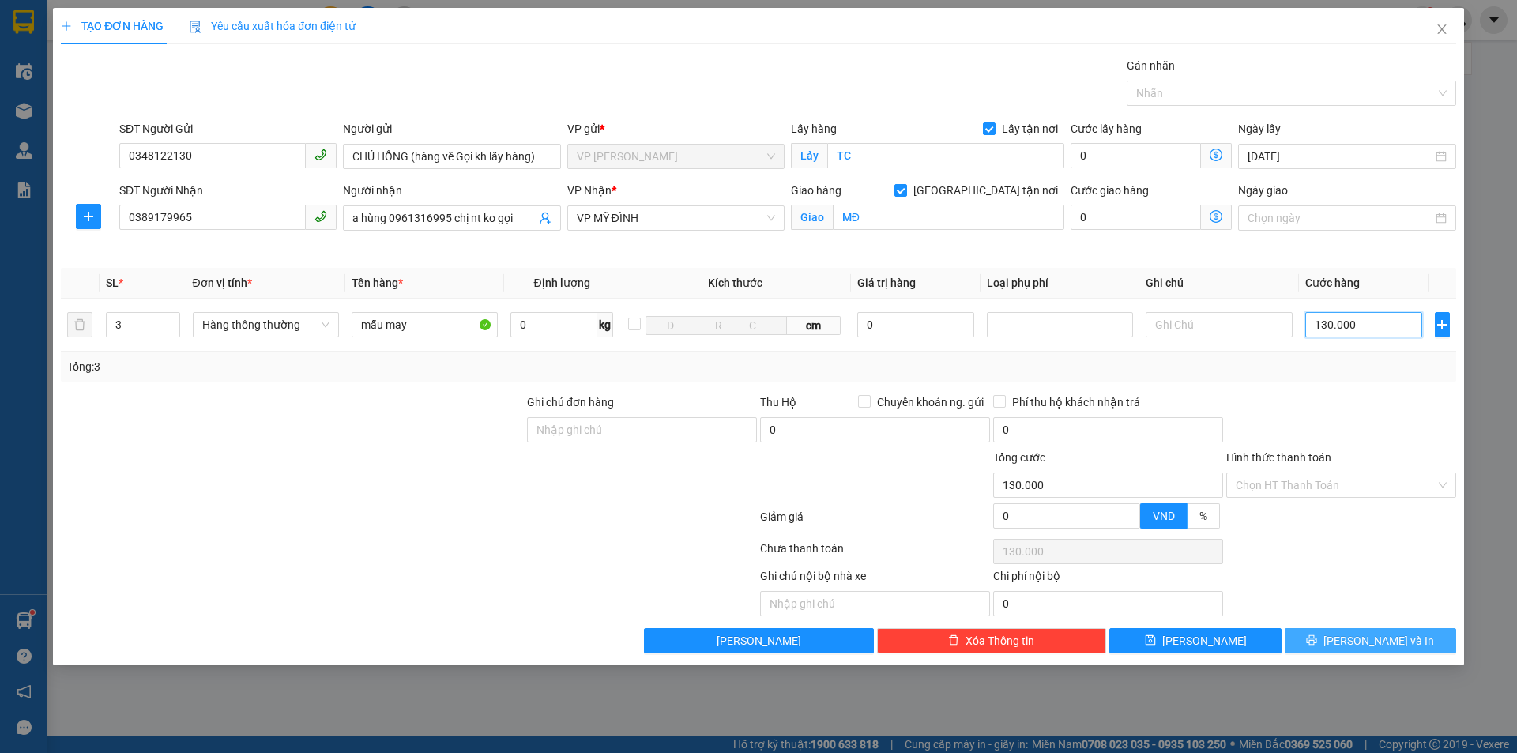
type input "130.000"
click at [1354, 643] on button "[PERSON_NAME] và In" at bounding box center [1371, 640] width 172 height 25
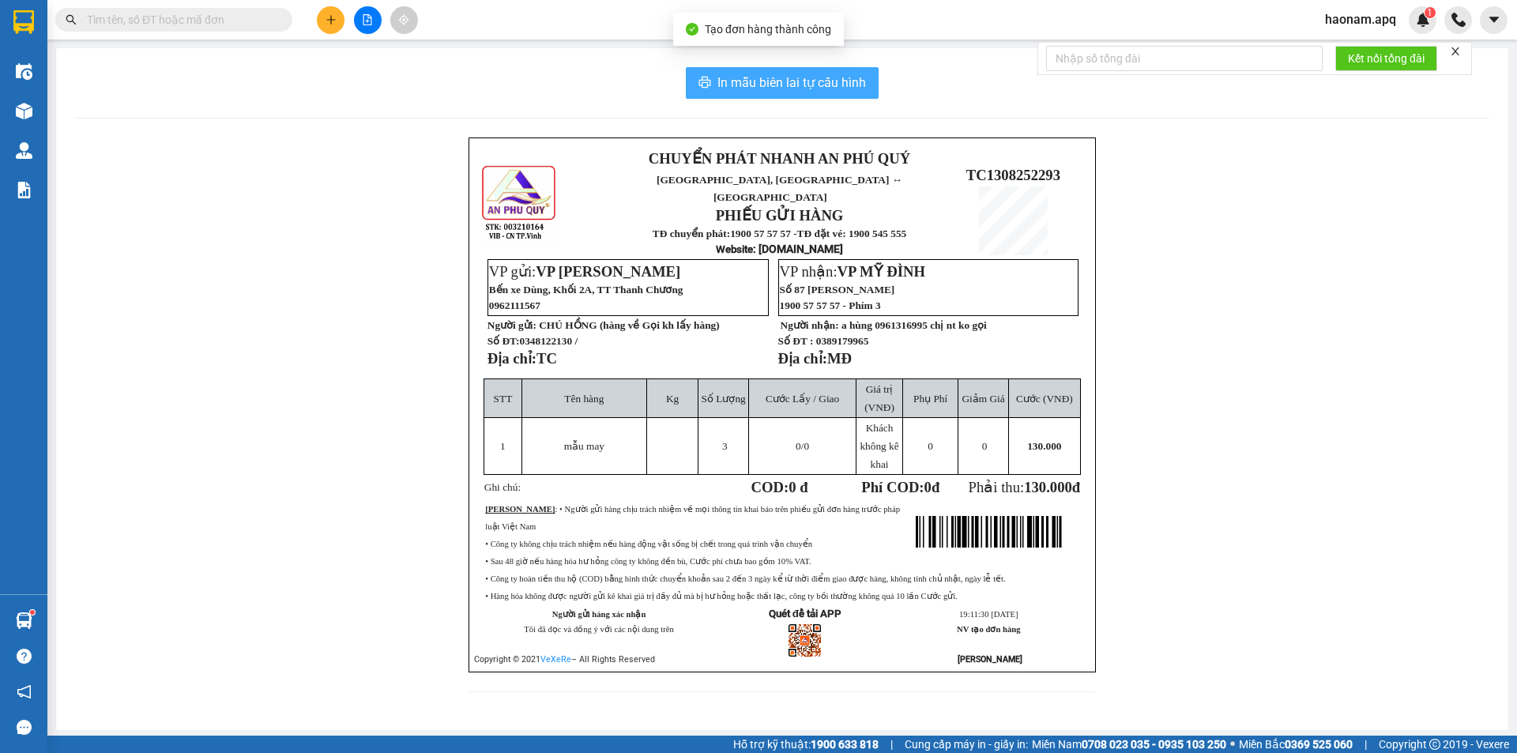
click at [800, 86] on span "In mẫu biên lai tự cấu hình" at bounding box center [792, 83] width 149 height 20
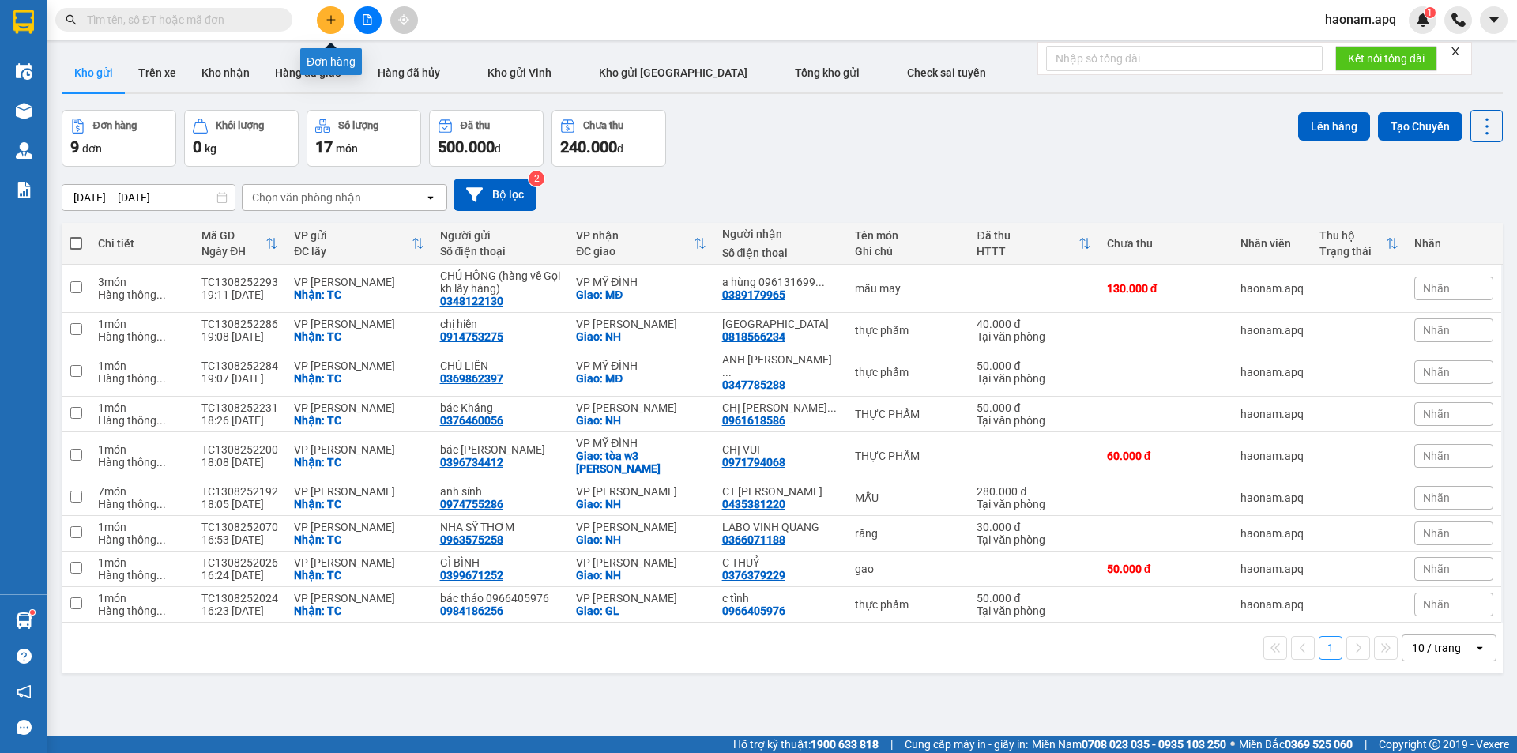
click at [332, 21] on icon "plus" at bounding box center [331, 19] width 11 height 11
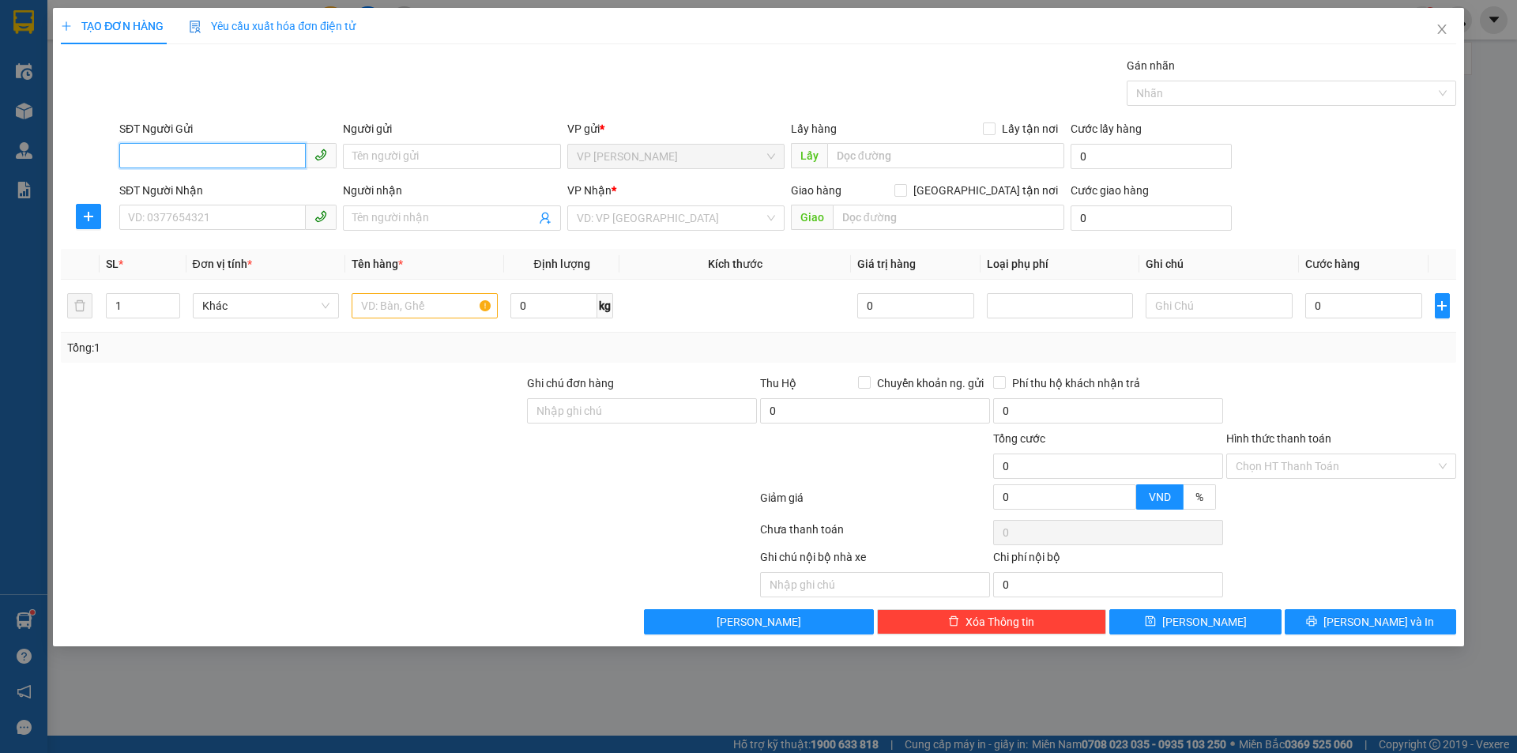
click at [232, 151] on input "SĐT Người Gửi" at bounding box center [212, 155] width 187 height 25
click at [215, 168] on input "SĐT Người Gửi" at bounding box center [212, 155] width 187 height 25
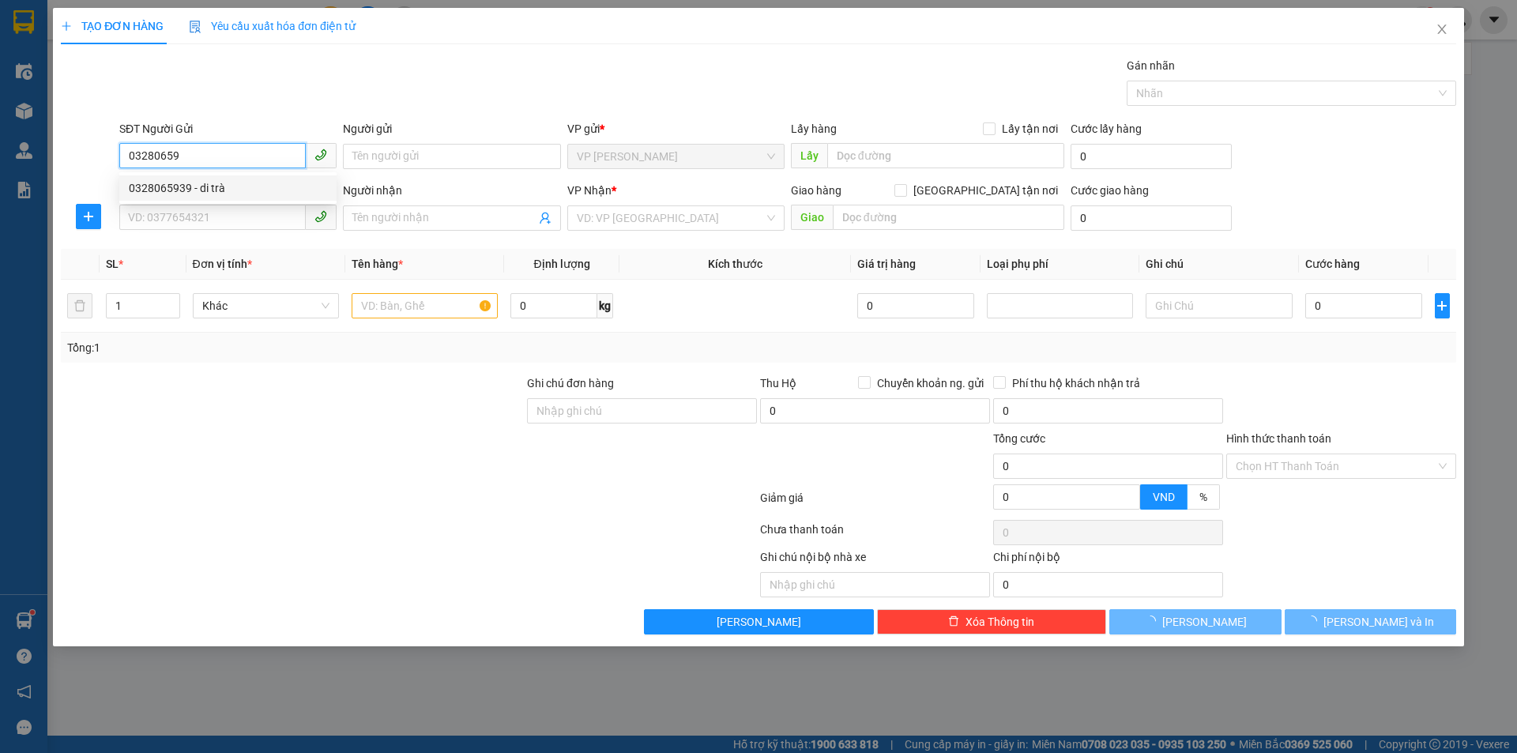
click at [266, 183] on div "0328065939 - di trà" at bounding box center [228, 187] width 198 height 17
type input "0328065939"
type input "di trà"
checkbox input "true"
type input "TC"
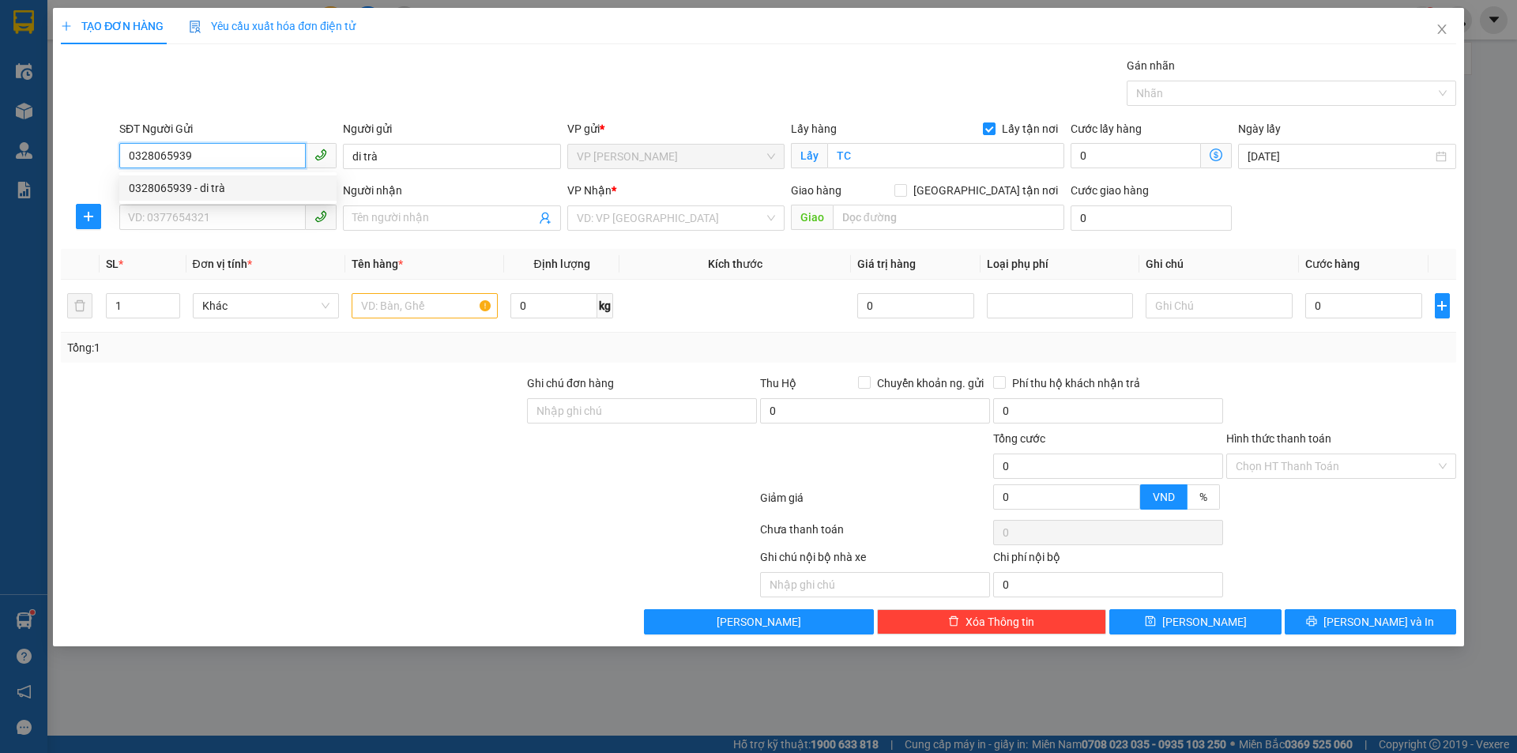
type input "0328065939"
click at [255, 233] on div "SĐT Người Nhận VD: 0377654321" at bounding box center [227, 209] width 217 height 55
click at [259, 221] on input "SĐT Người Nhận" at bounding box center [212, 217] width 187 height 25
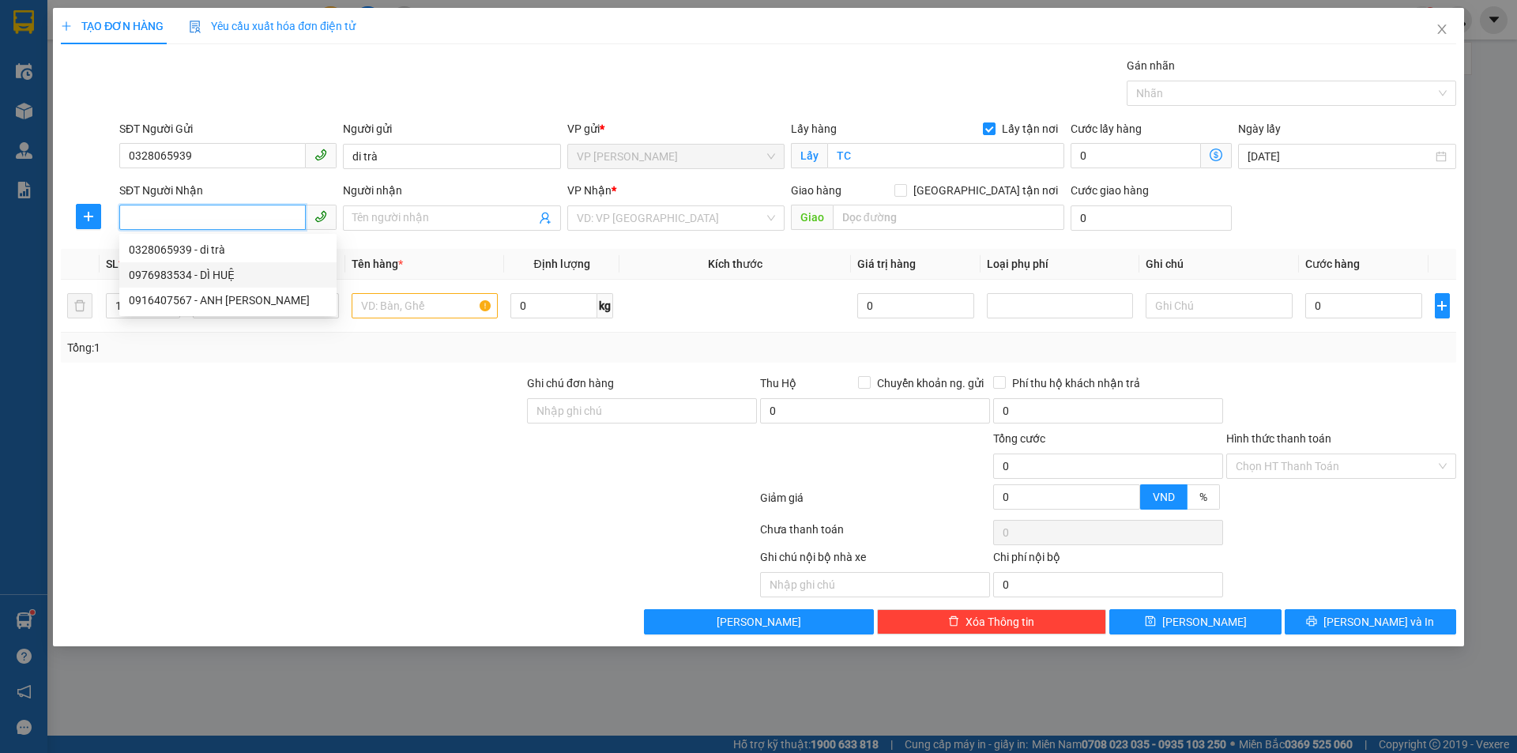
click at [288, 272] on div "0976983534 - DÌ HUỆ" at bounding box center [228, 274] width 198 height 17
type input "0976983534"
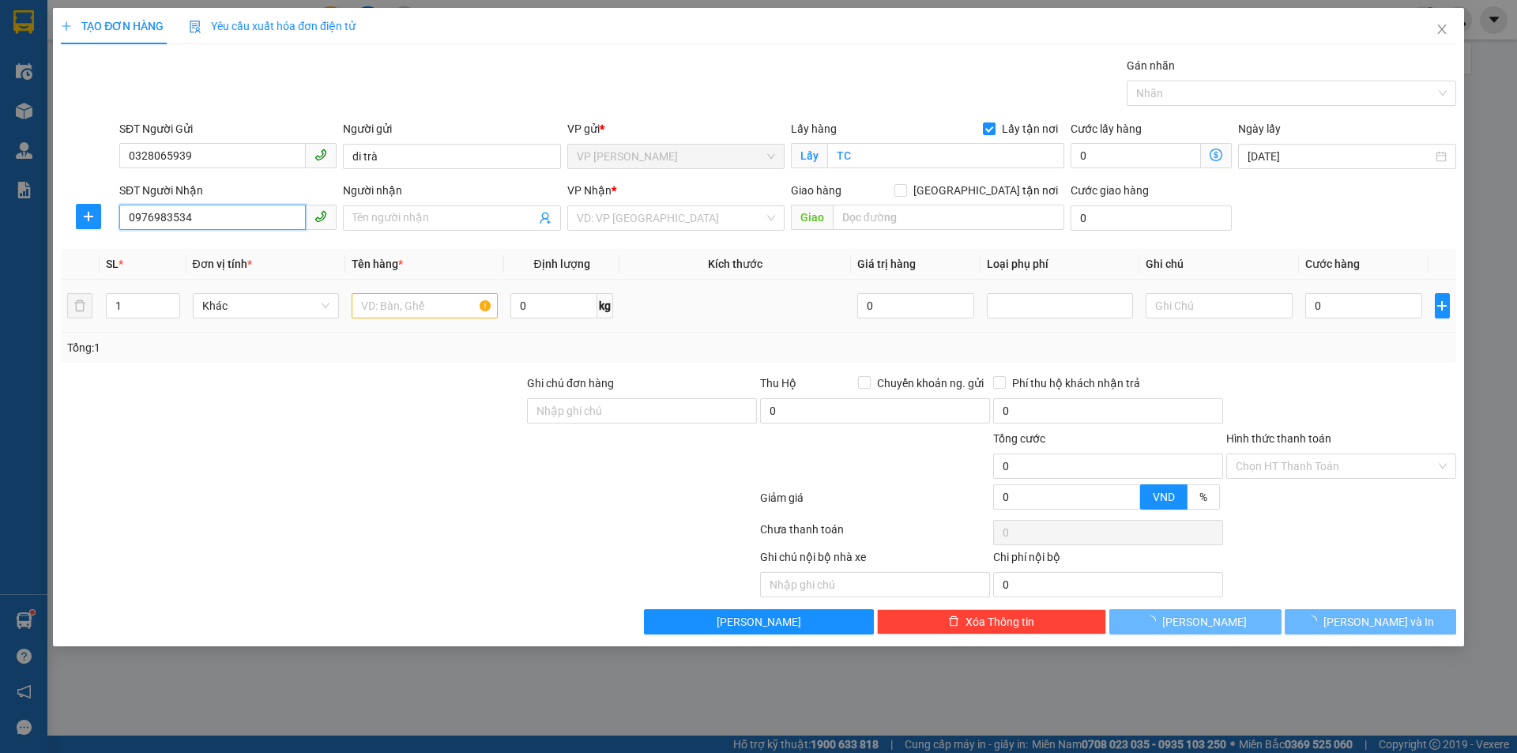
type input "DÌ HUỆ"
checkbox input "true"
type input "MĐ"
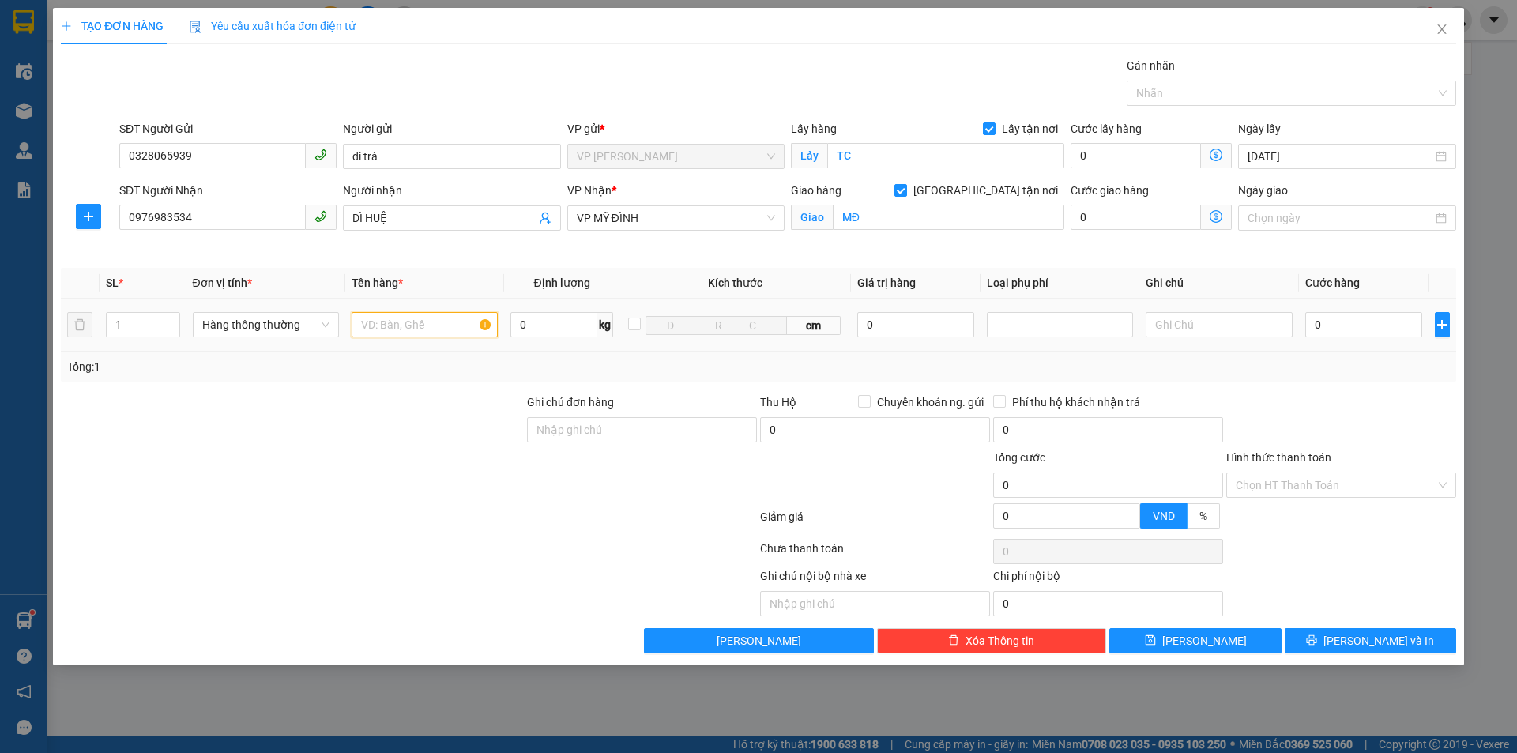
click at [446, 326] on input "text" at bounding box center [425, 324] width 146 height 25
type input "thịt, sầu"
type input "2"
click at [175, 320] on span "up" at bounding box center [171, 320] width 9 height 9
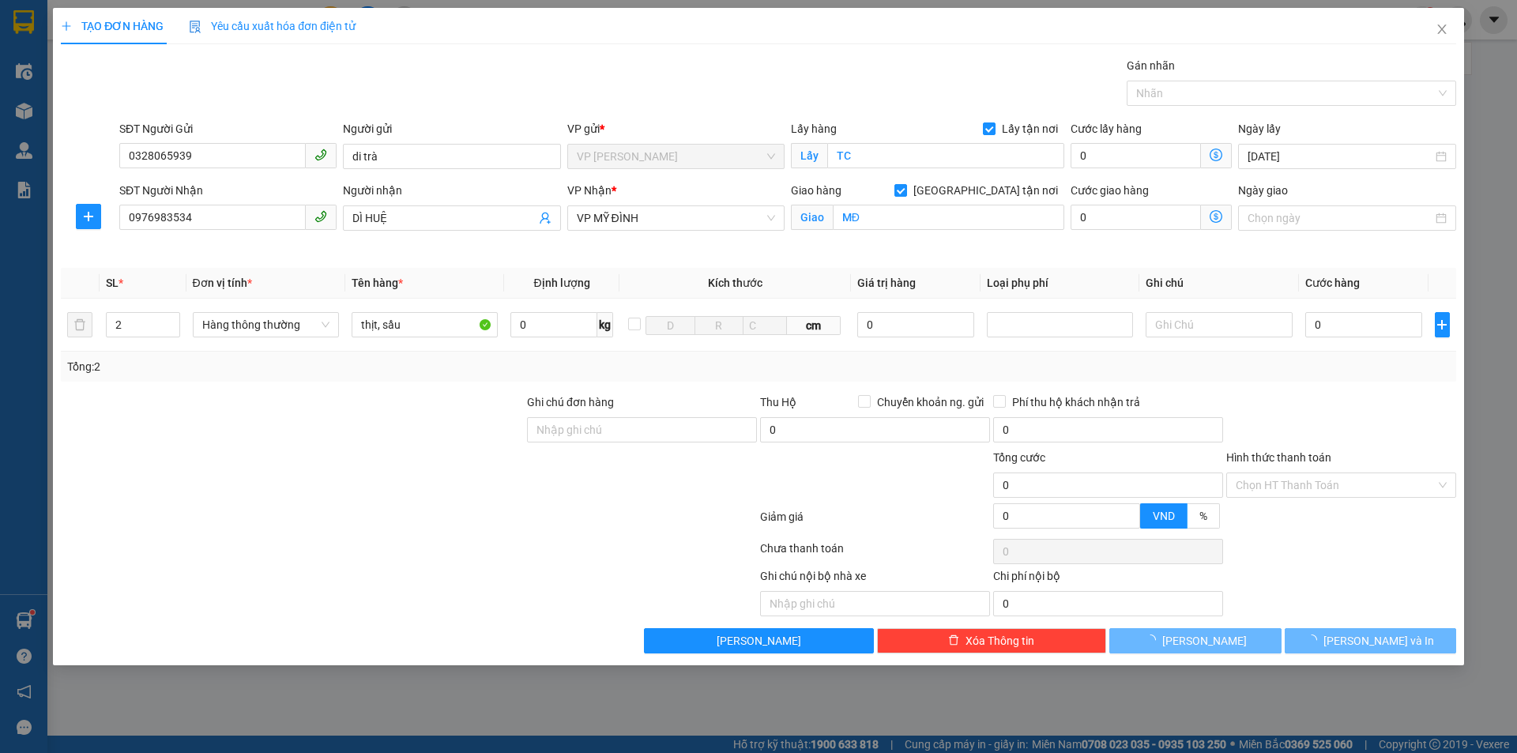
drag, startPoint x: 266, startPoint y: 389, endPoint x: 369, endPoint y: 387, distance: 103.5
click at [266, 390] on div "Transit Pickup Surcharge Ids Transit Deliver Surcharge Ids Transit Deliver Surc…" at bounding box center [759, 355] width 1396 height 597
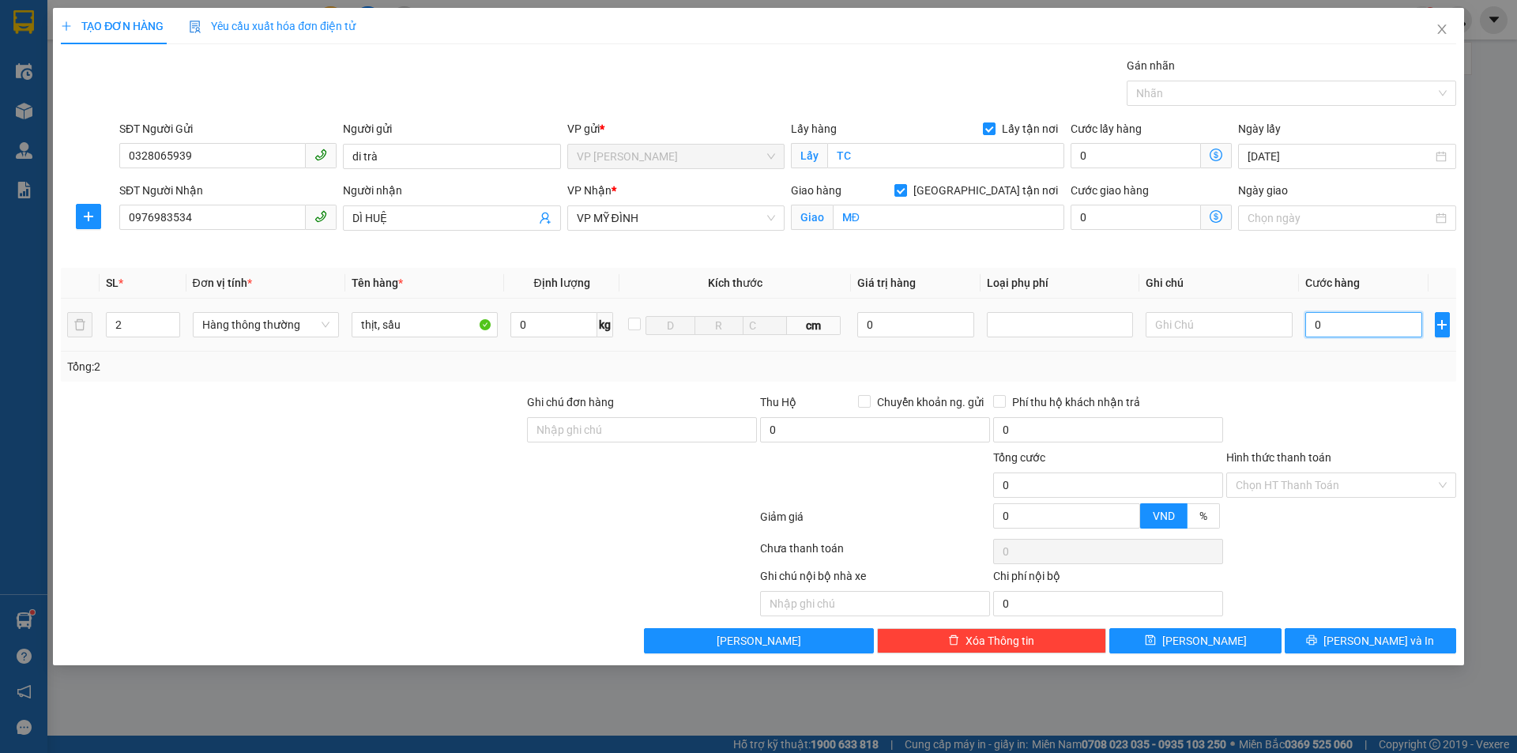
click at [1342, 325] on input "0" at bounding box center [1365, 324] width 118 height 25
drag, startPoint x: 1345, startPoint y: 330, endPoint x: 1239, endPoint y: 330, distance: 105.9
click at [1239, 330] on tr "2 Hàng thông thường thịt, sầu 0 kg cm 0 00" at bounding box center [759, 325] width 1396 height 53
type input "7"
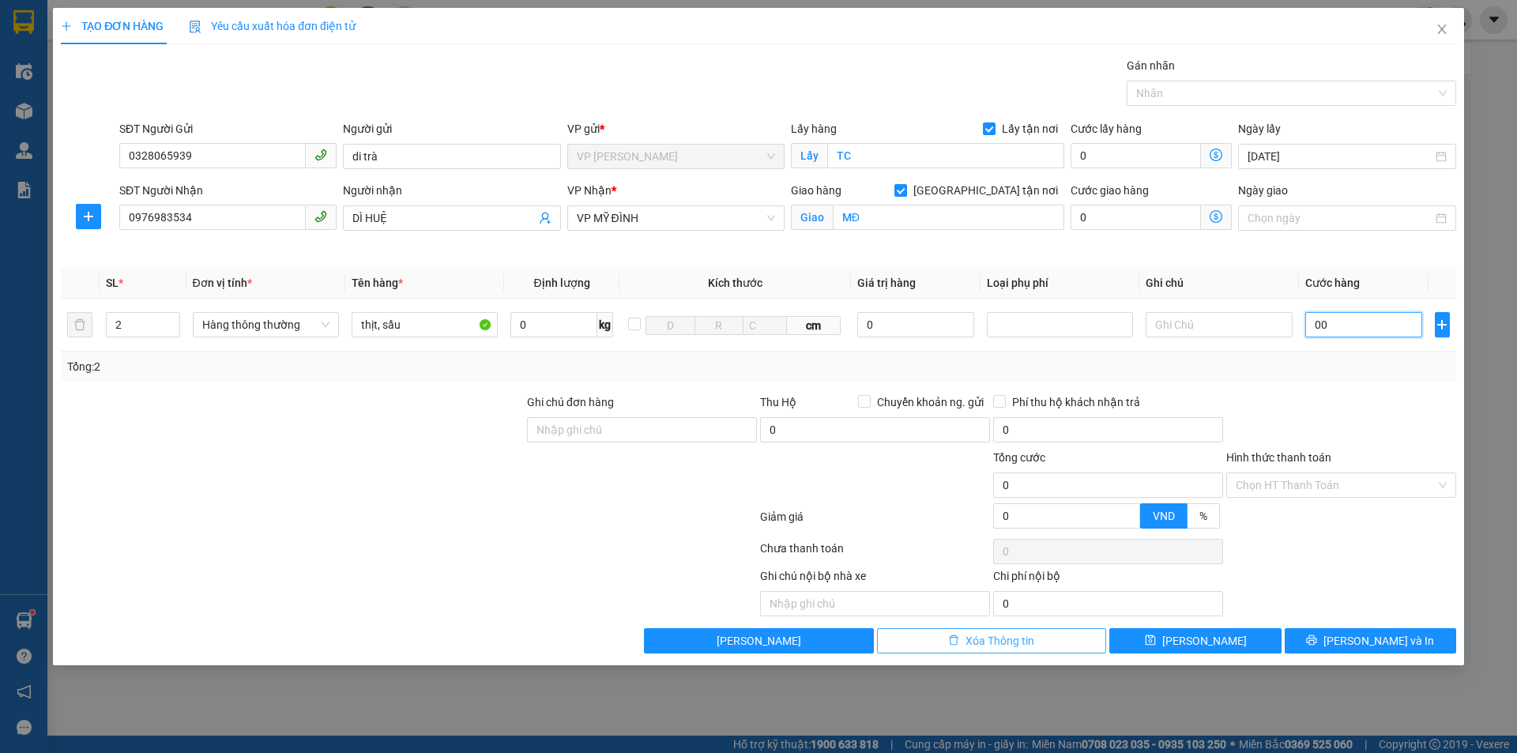
type input "7"
type input "70"
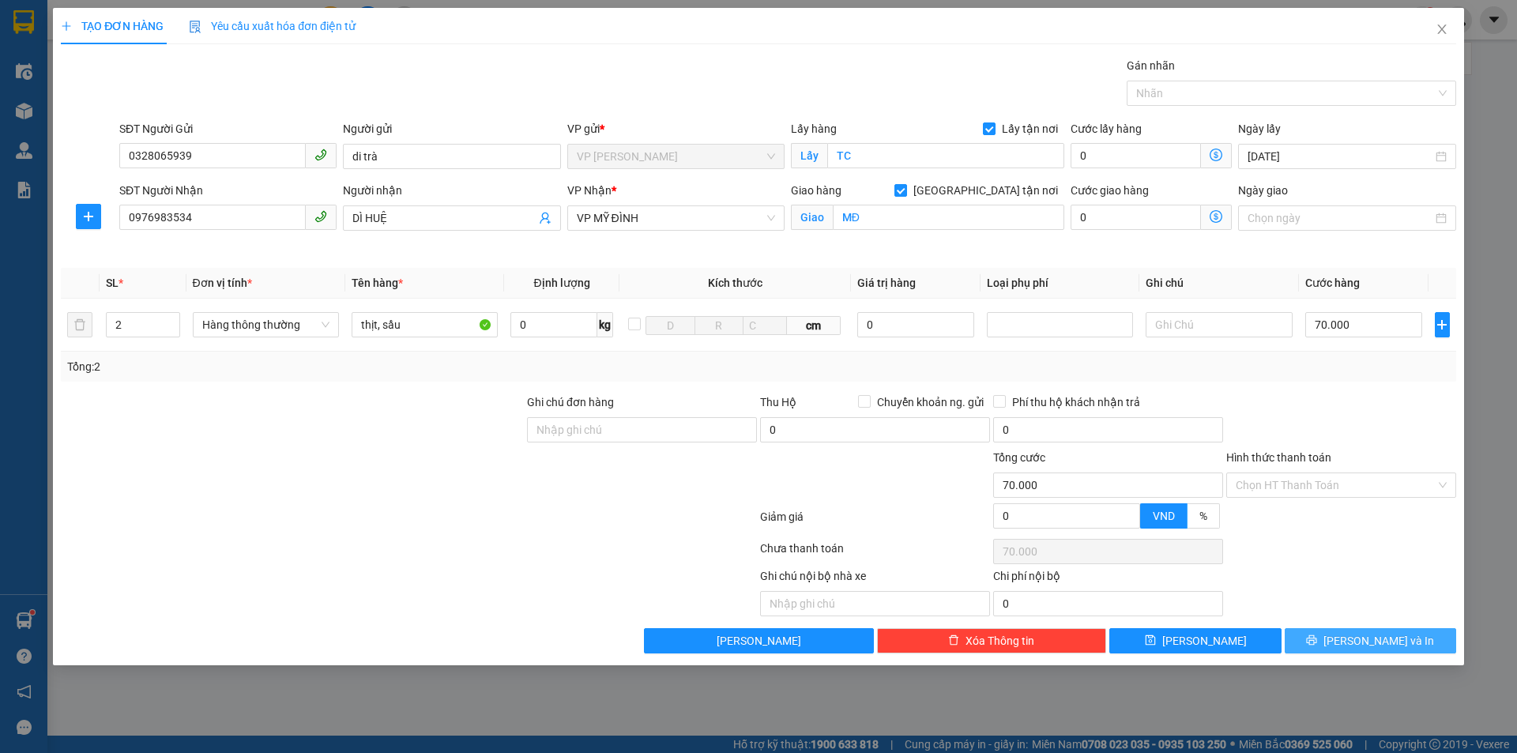
click at [1374, 632] on span "[PERSON_NAME] và In" at bounding box center [1379, 640] width 111 height 17
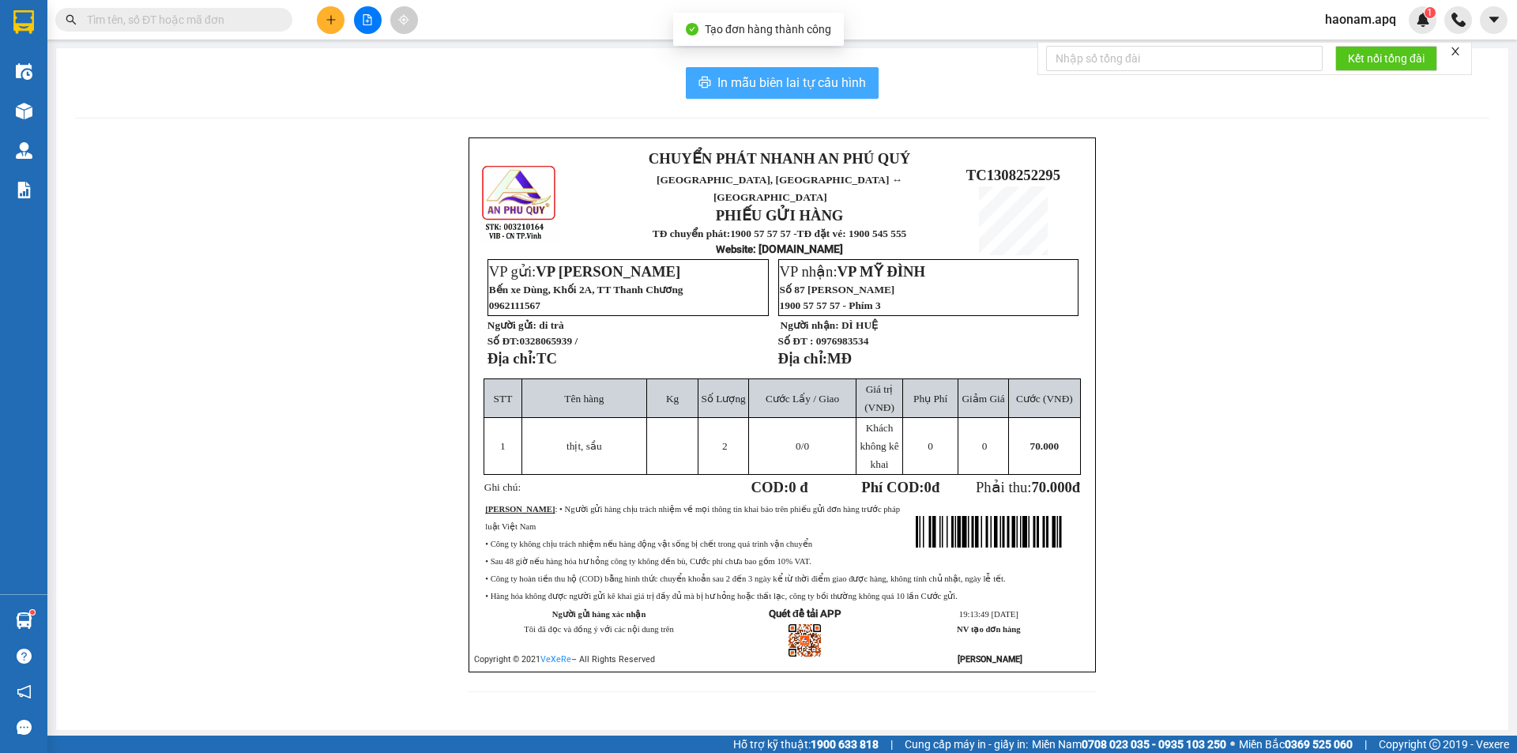
click at [786, 81] on span "In mẫu biên lai tự cấu hình" at bounding box center [792, 83] width 149 height 20
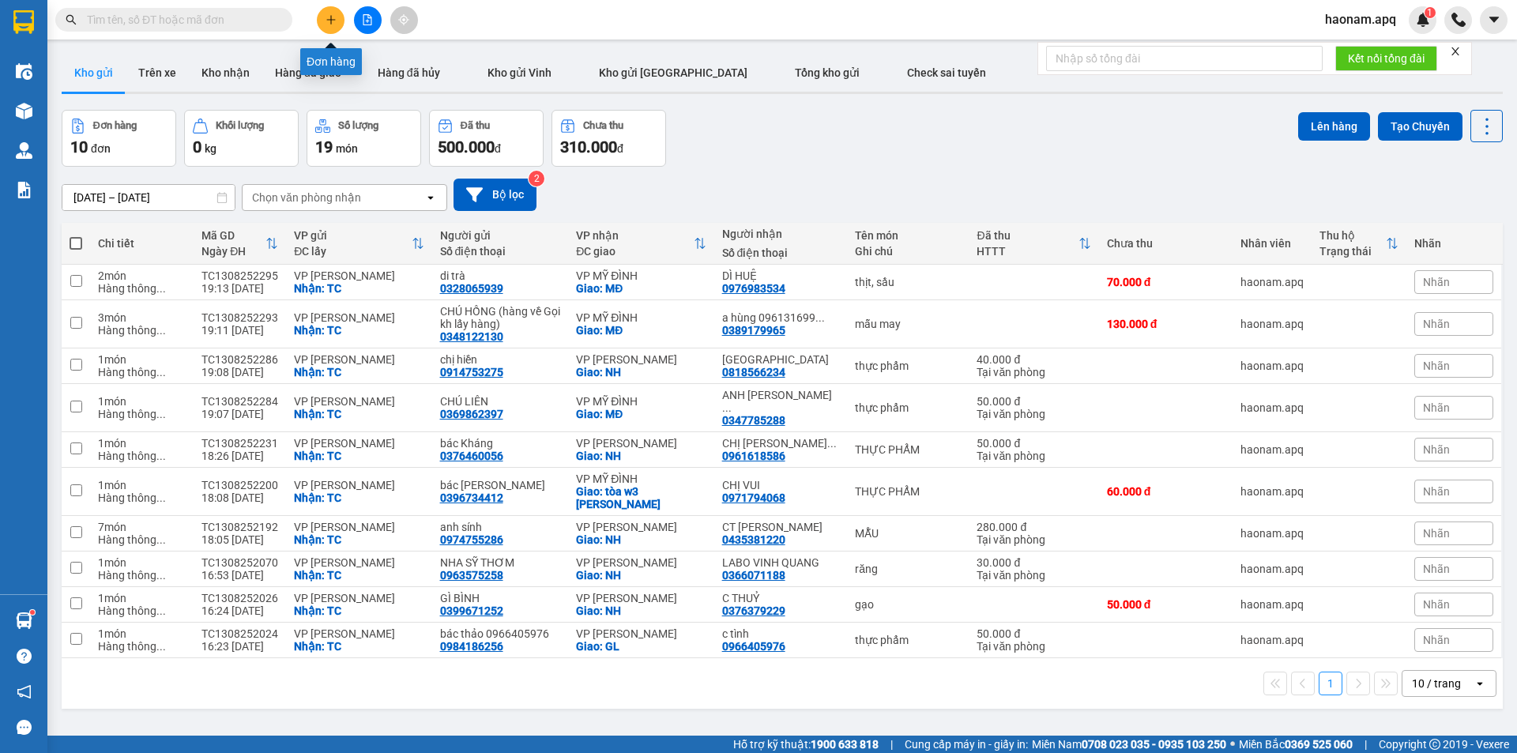
click at [322, 21] on button at bounding box center [331, 20] width 28 height 28
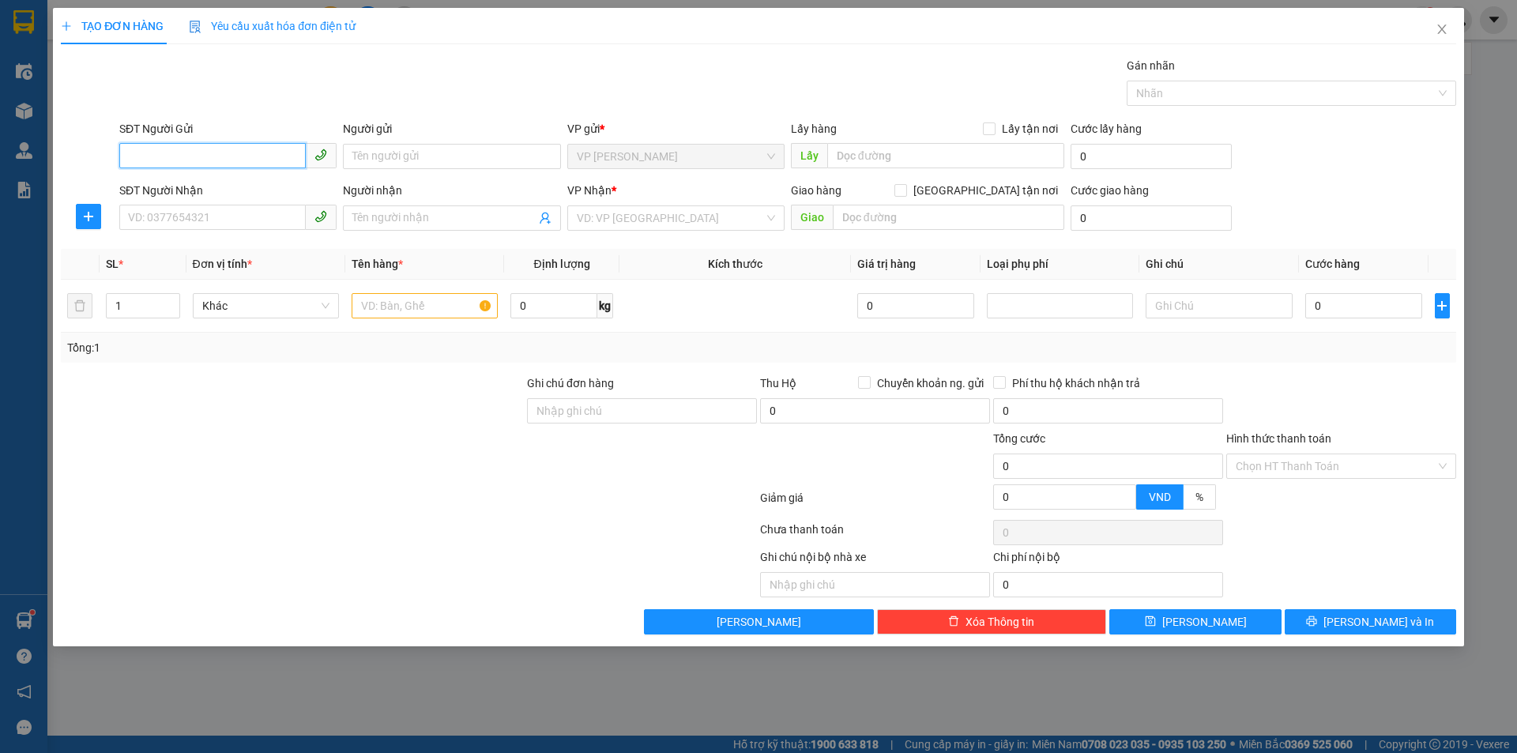
click at [239, 161] on input "SĐT Người Gửi" at bounding box center [212, 155] width 187 height 25
click at [271, 161] on input "SĐT Người Gửi" at bounding box center [212, 155] width 187 height 25
click at [243, 190] on div "0868395968 - [GEOGRAPHIC_DATA]" at bounding box center [228, 187] width 198 height 17
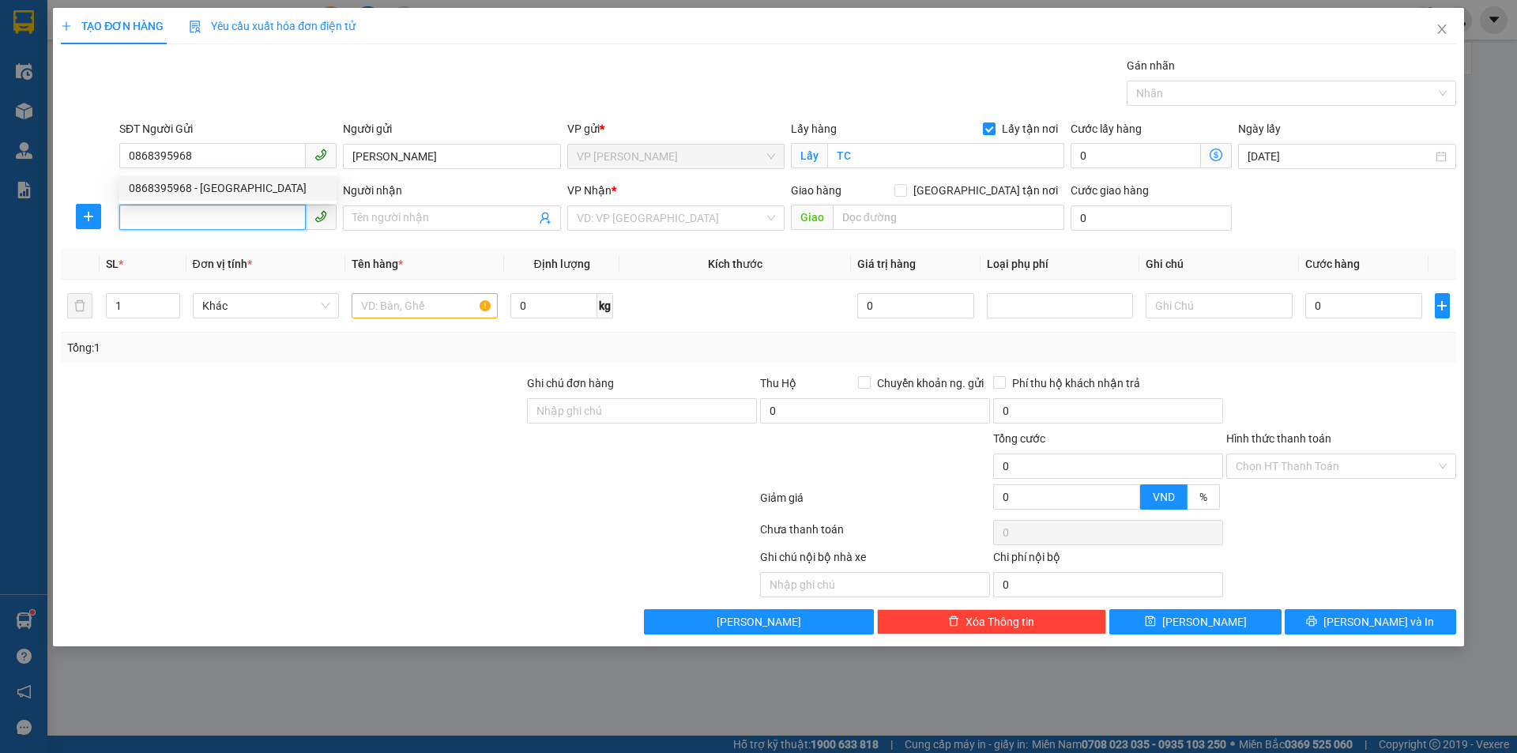
click at [243, 217] on input "SĐT Người Nhận" at bounding box center [212, 217] width 187 height 25
click at [258, 226] on input "SĐT Người Nhận" at bounding box center [212, 217] width 187 height 25
click at [238, 245] on div "0983996418 - [PERSON_NAME]" at bounding box center [228, 249] width 198 height 17
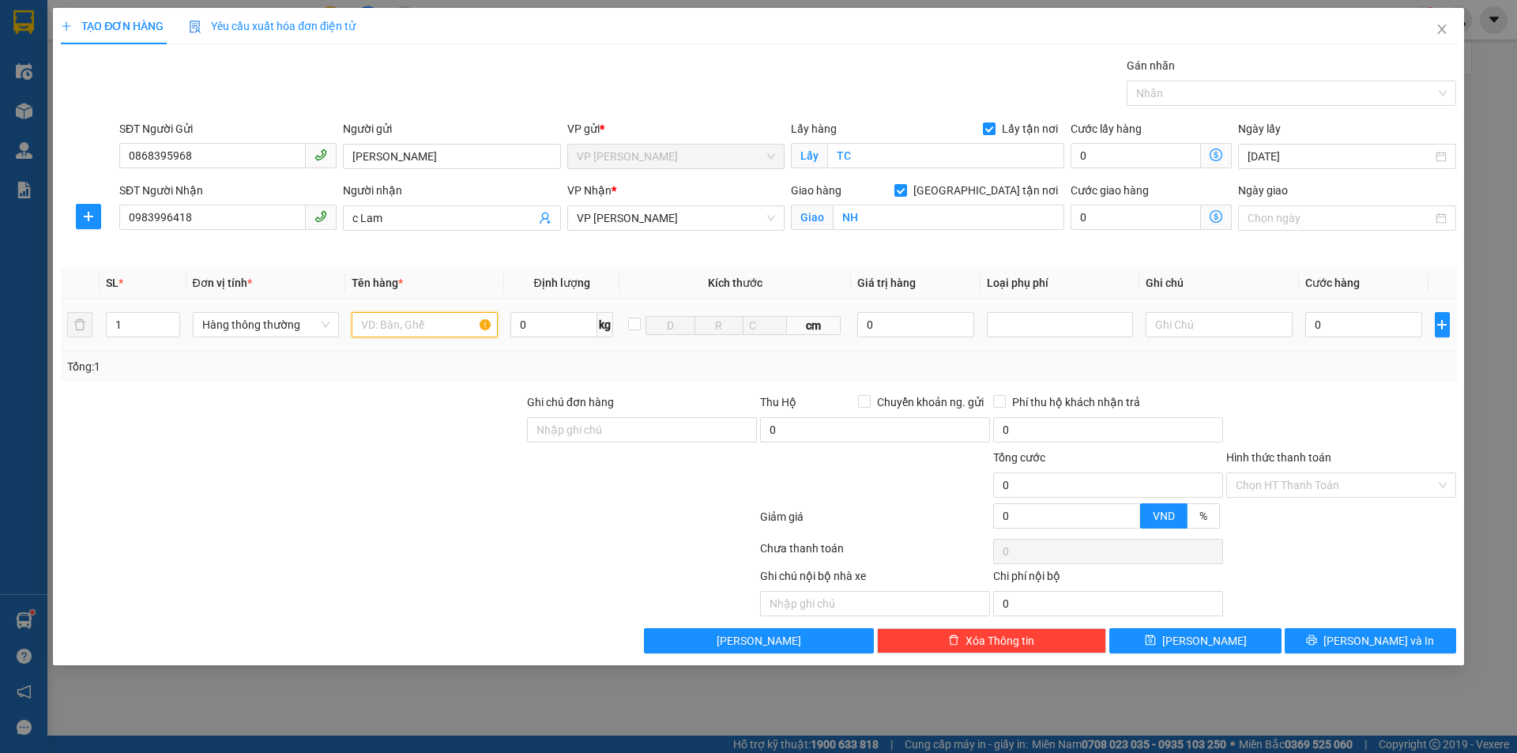
click at [451, 319] on input "text" at bounding box center [425, 324] width 146 height 25
click at [1390, 330] on input "0" at bounding box center [1365, 324] width 118 height 25
click at [1363, 488] on input "Hình thức thanh toán" at bounding box center [1336, 485] width 200 height 24
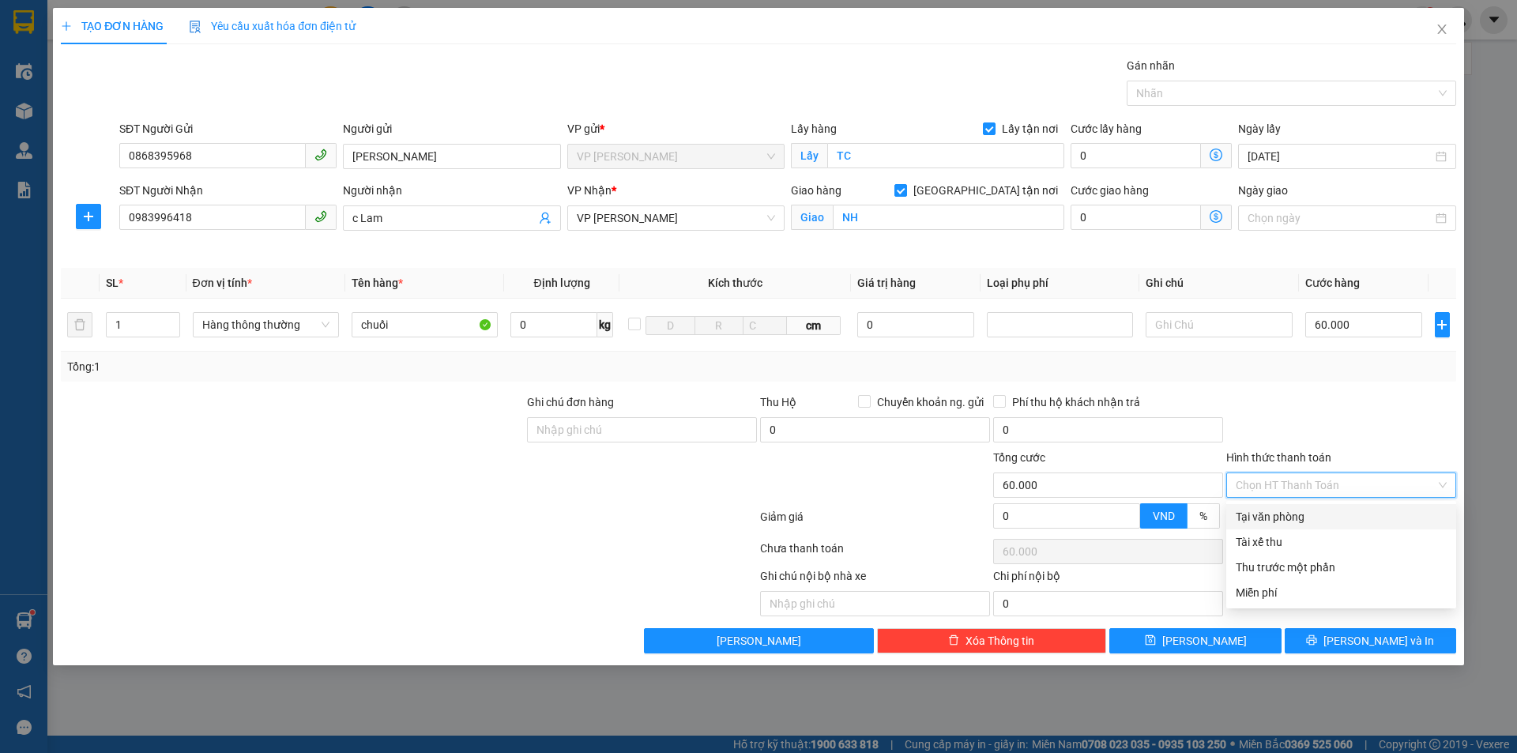
click at [1318, 507] on div "Tại văn phòng" at bounding box center [1342, 516] width 230 height 25
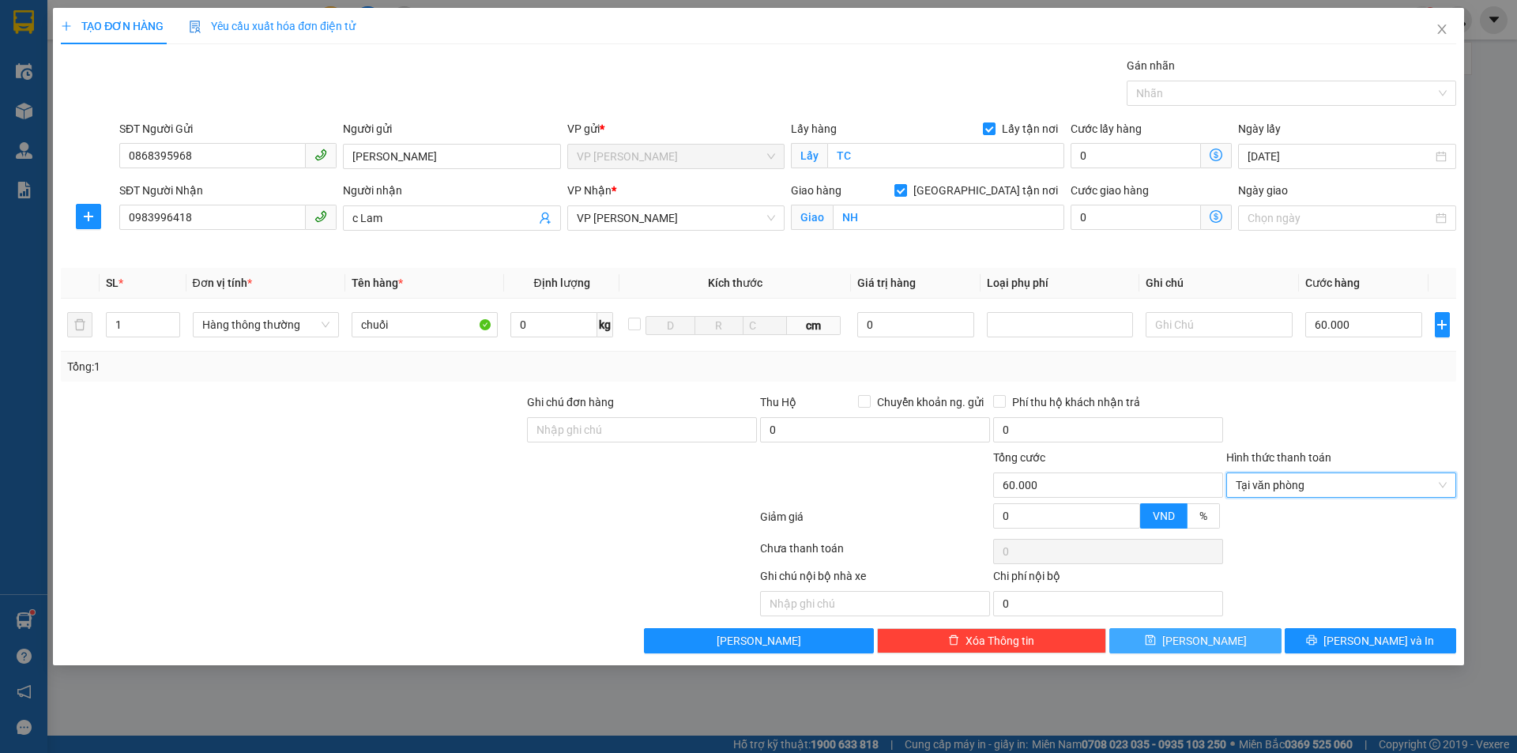
click at [1267, 642] on button "[PERSON_NAME]" at bounding box center [1196, 640] width 172 height 25
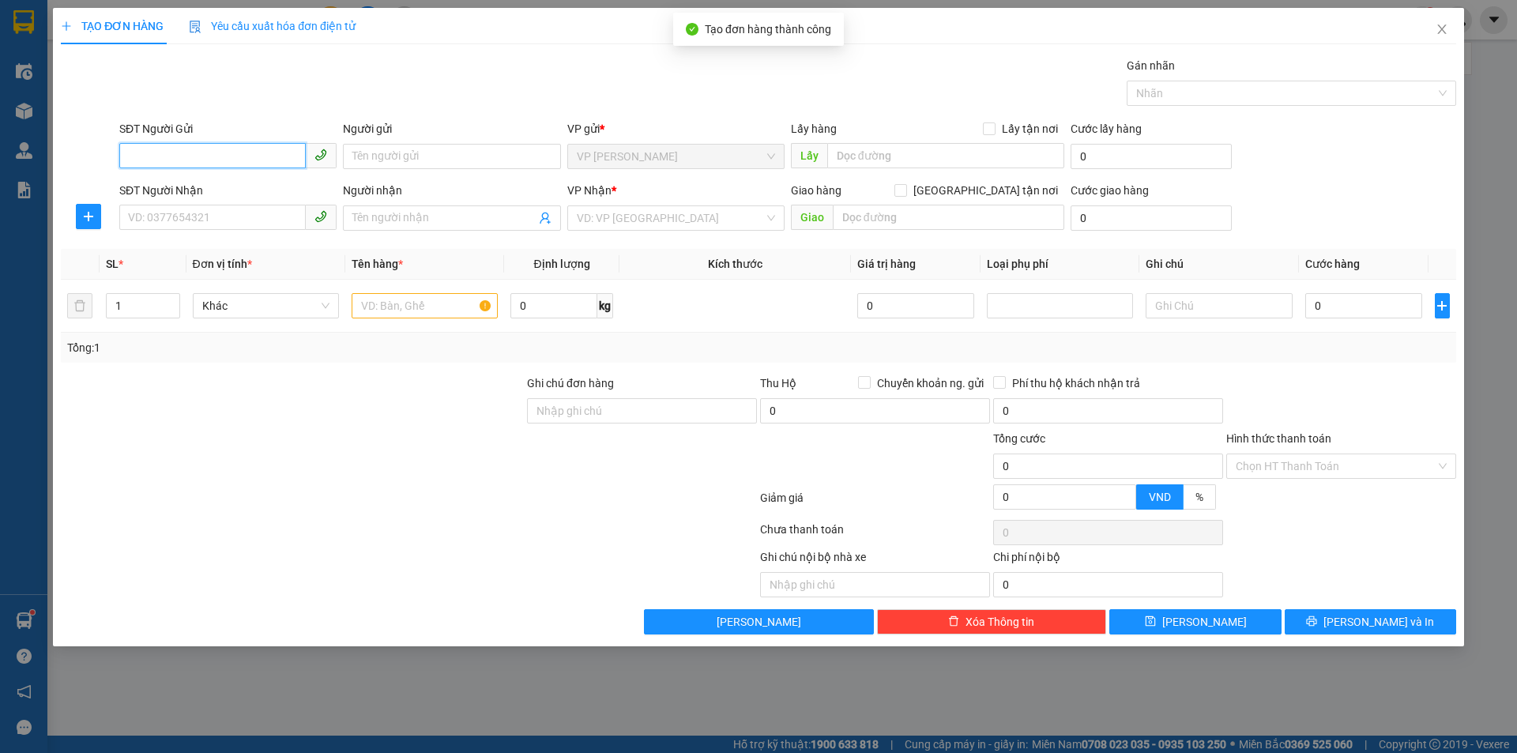
click at [268, 164] on input "SĐT Người Gửi" at bounding box center [212, 155] width 187 height 25
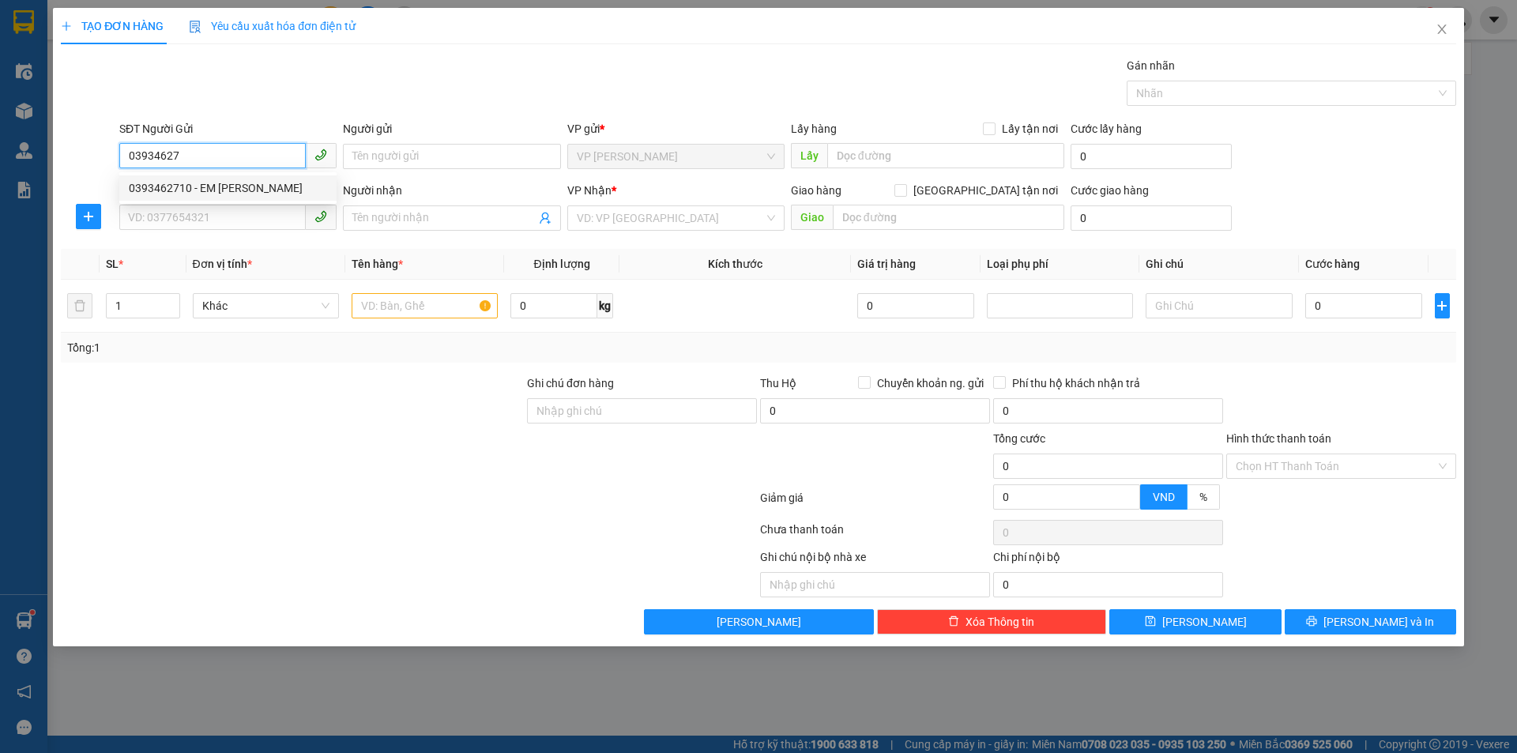
click at [241, 176] on div "0393462710 - EM [PERSON_NAME]" at bounding box center [227, 187] width 217 height 25
click at [258, 226] on input "SĐT Người Nhận" at bounding box center [212, 217] width 187 height 25
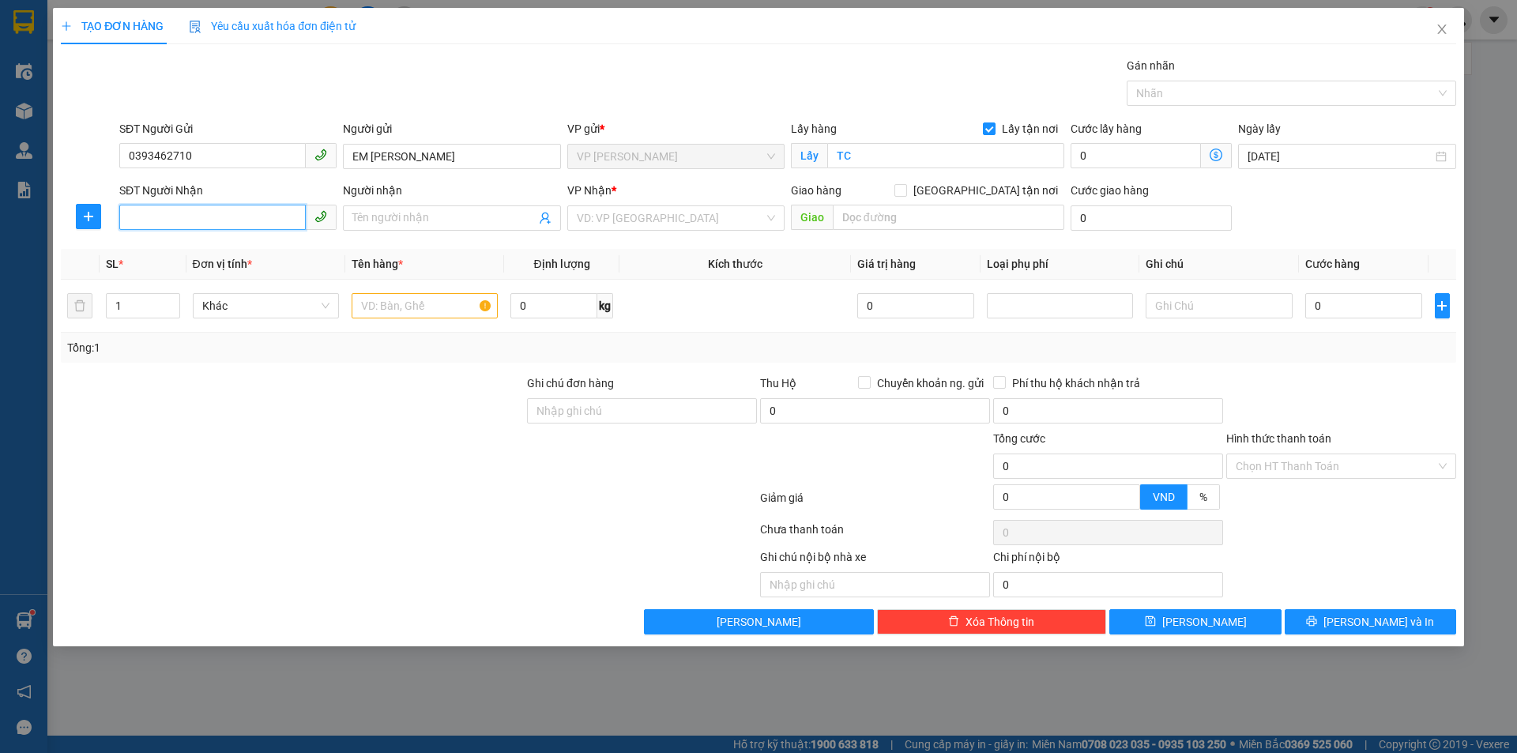
click at [243, 219] on input "SĐT Người Nhận" at bounding box center [212, 217] width 187 height 25
click at [201, 218] on input "SĐT Người Nhận" at bounding box center [212, 217] width 187 height 25
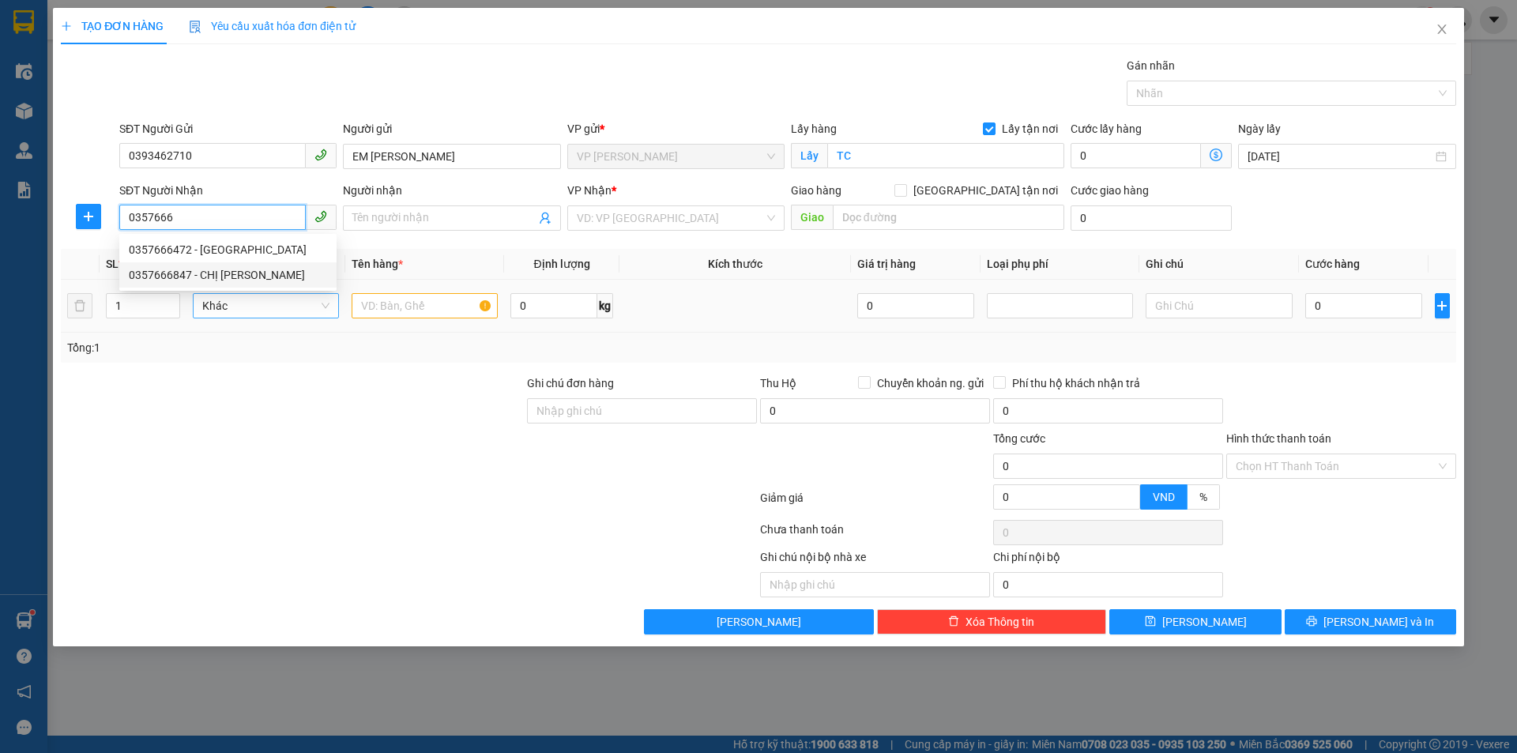
drag, startPoint x: 262, startPoint y: 271, endPoint x: 302, endPoint y: 308, distance: 54.8
click at [262, 272] on div "0357666847 - CHỊ [PERSON_NAME]" at bounding box center [228, 274] width 198 height 17
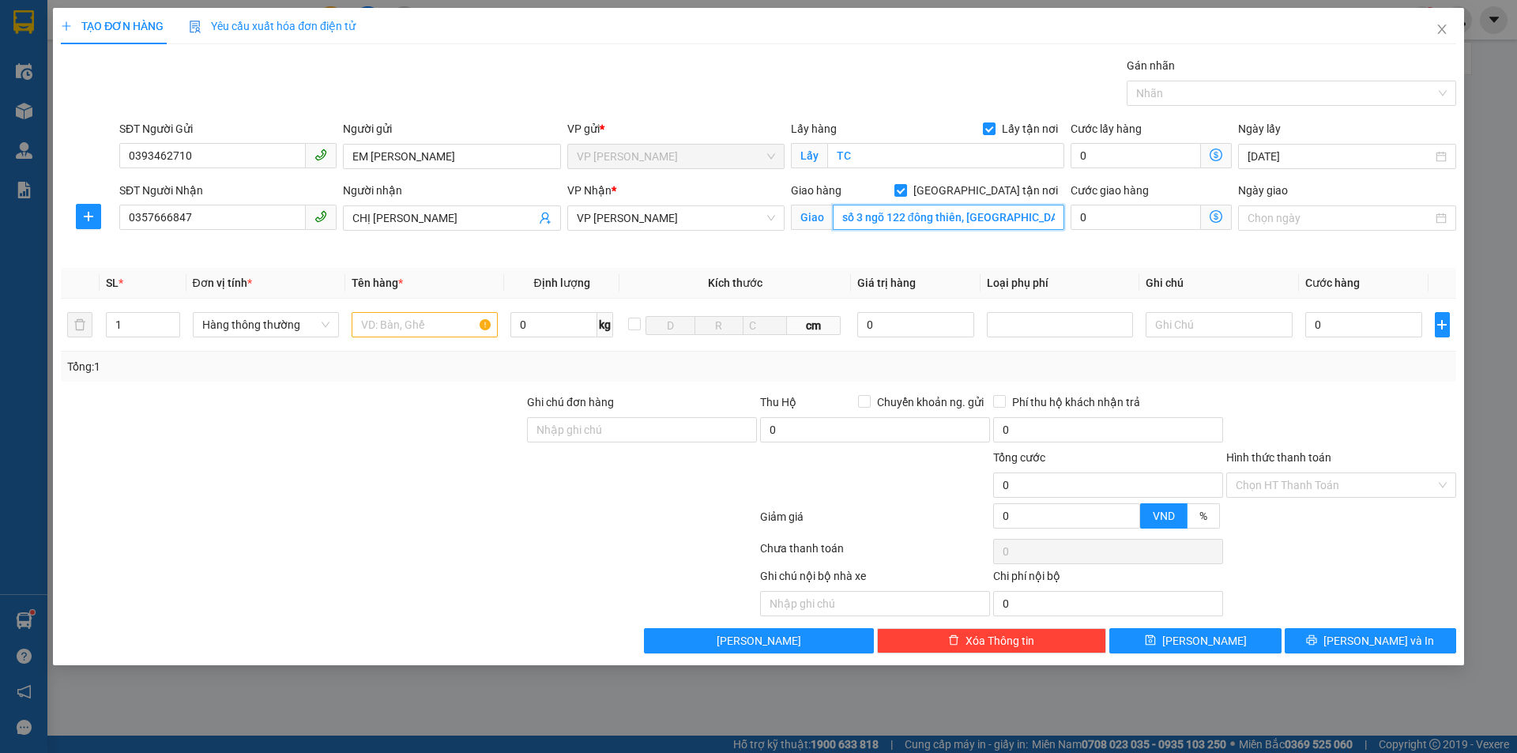
click at [985, 224] on input "số 3 ngõ 122 đông thiên, [GEOGRAPHIC_DATA], [GEOGRAPHIC_DATA]" at bounding box center [949, 217] width 232 height 25
click at [461, 326] on input "text" at bounding box center [425, 324] width 146 height 25
click at [1346, 322] on input "0" at bounding box center [1365, 324] width 118 height 25
click at [1300, 480] on input "Hình thức thanh toán" at bounding box center [1336, 485] width 200 height 24
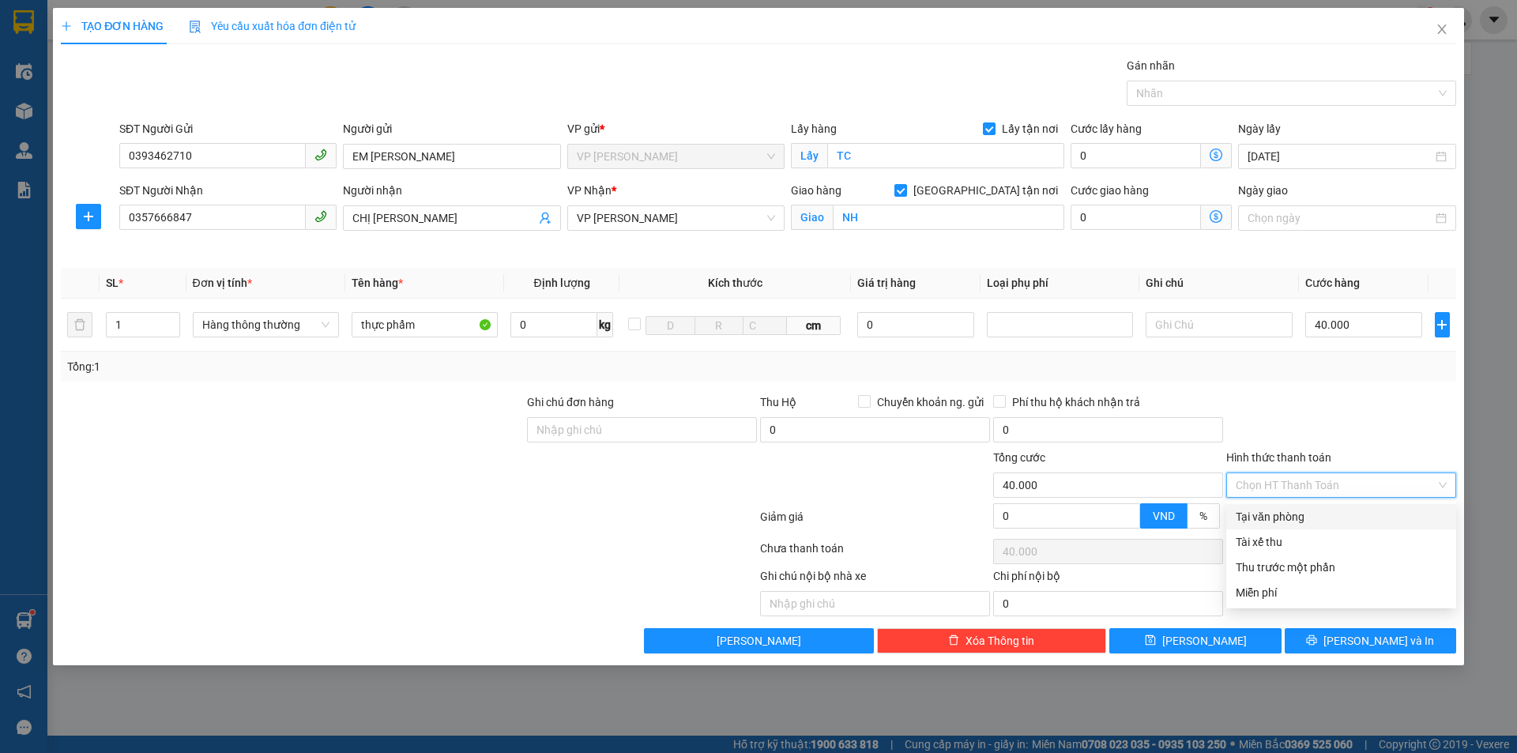
click at [1300, 518] on div "Tại văn phòng" at bounding box center [1341, 516] width 211 height 17
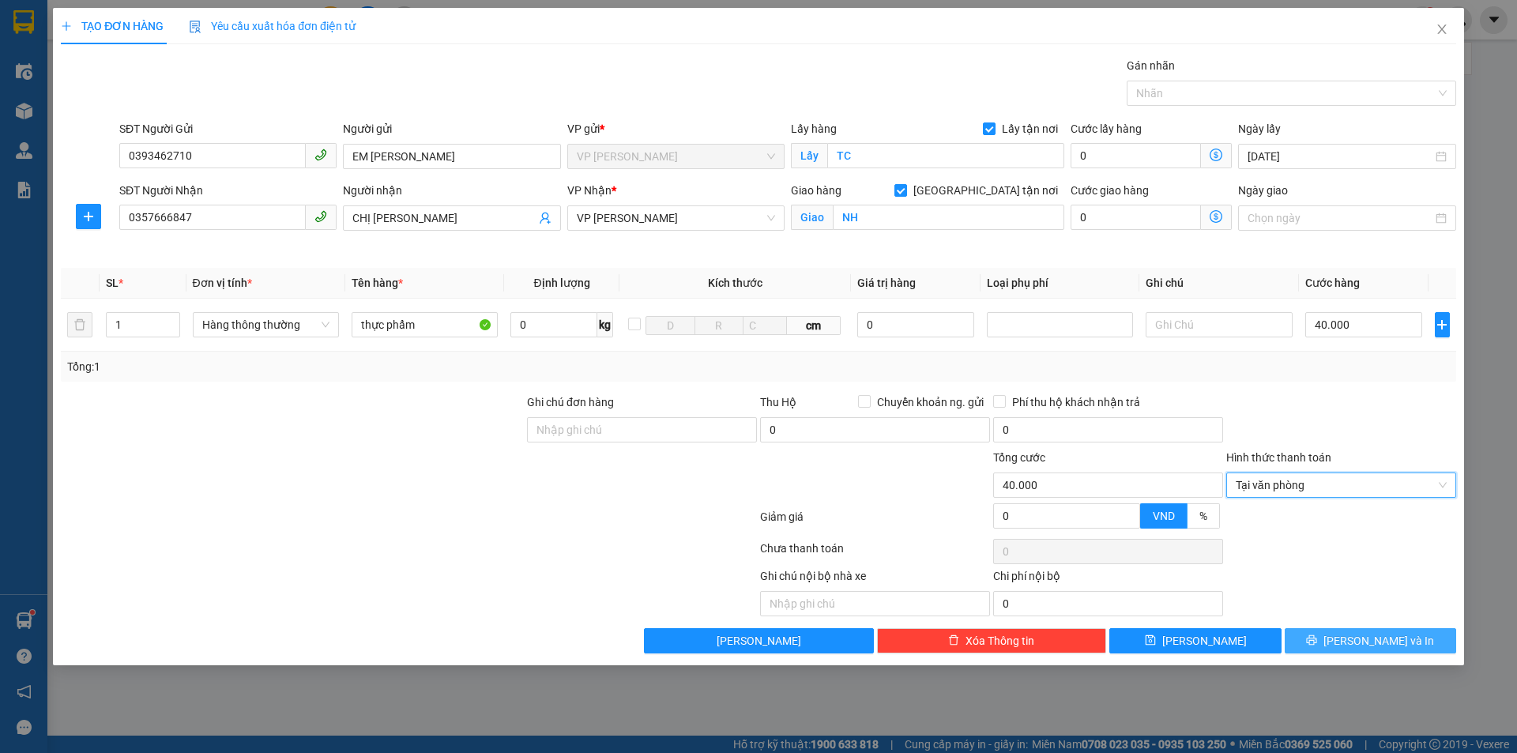
click at [1370, 640] on span "[PERSON_NAME] và In" at bounding box center [1379, 640] width 111 height 17
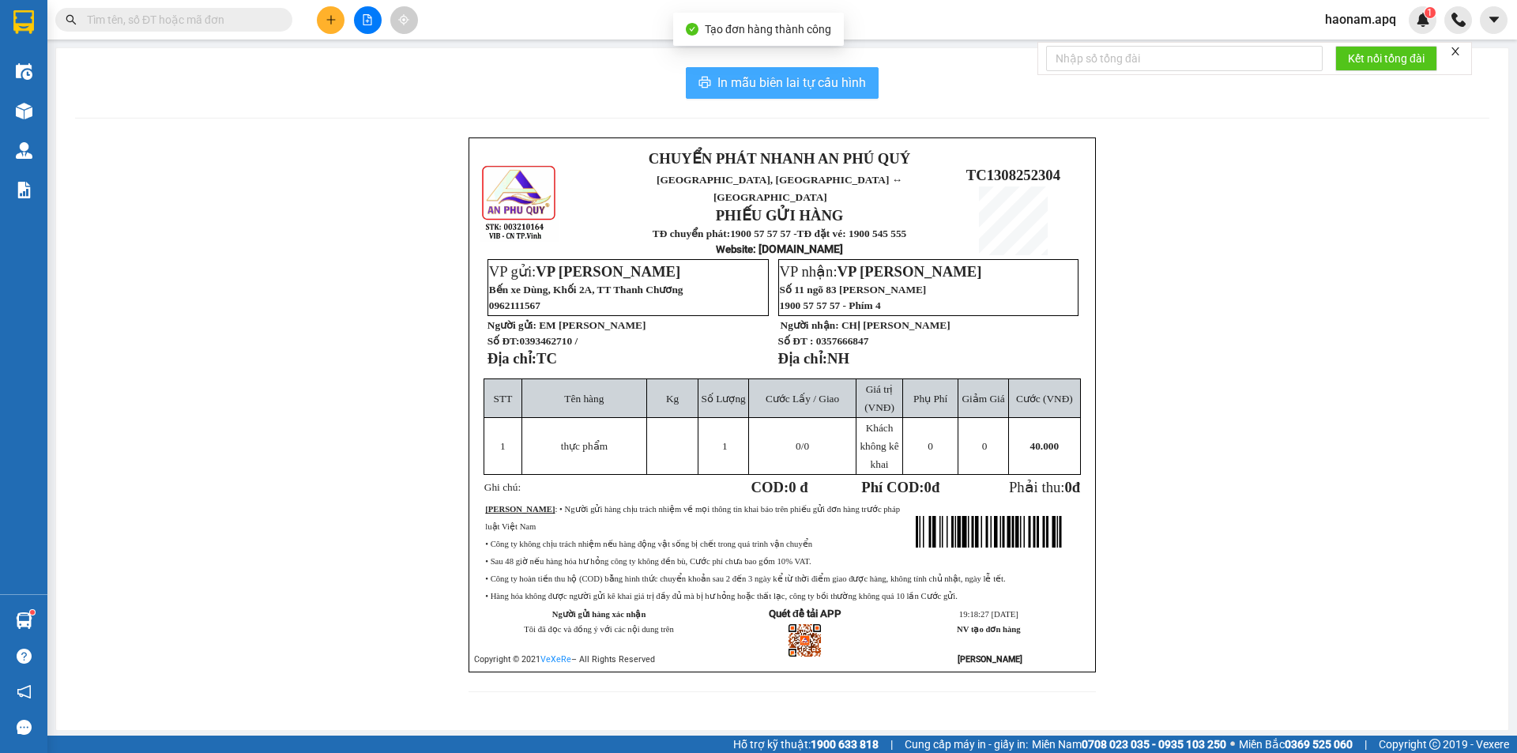
click at [780, 75] on span "In mẫu biên lai tự cấu hình" at bounding box center [792, 83] width 149 height 20
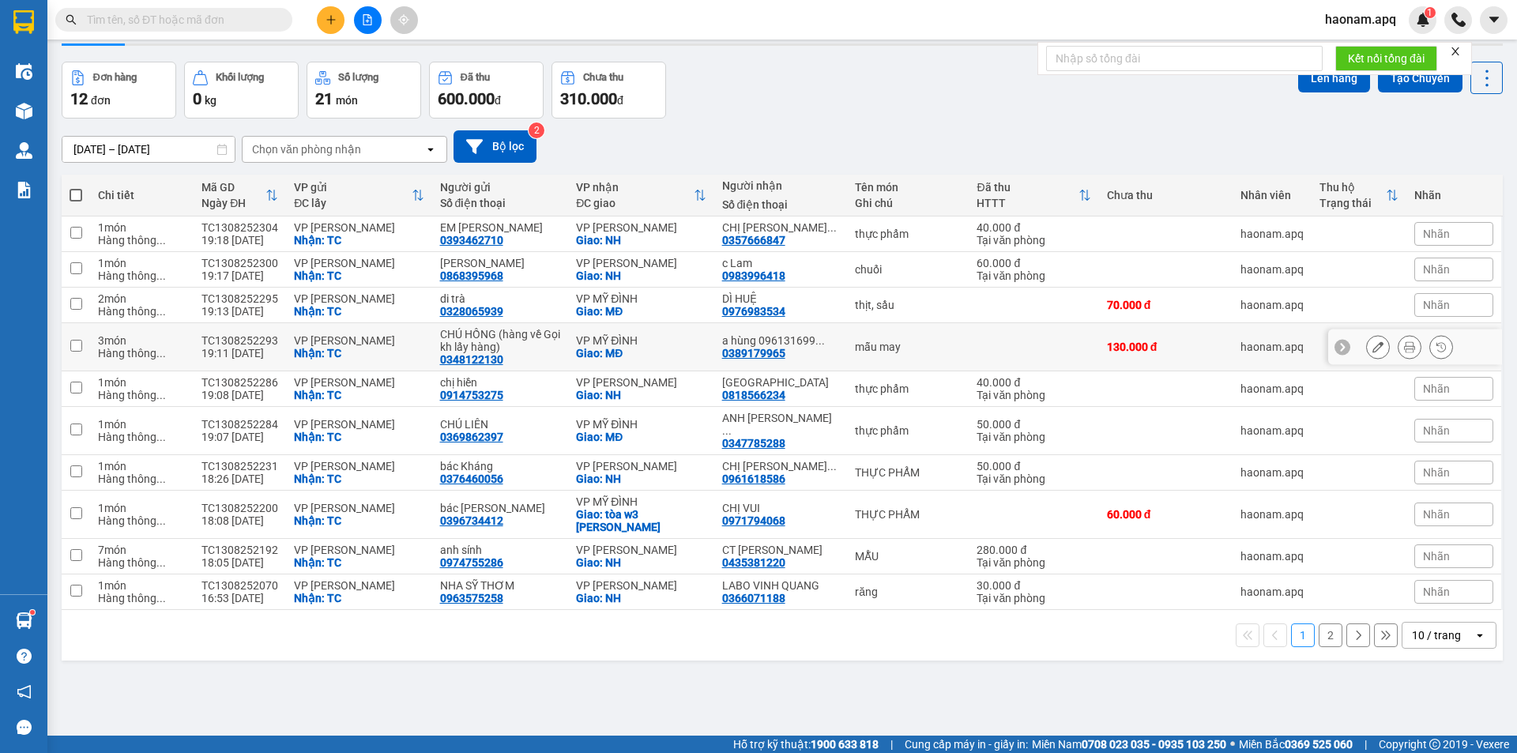
scroll to position [73, 0]
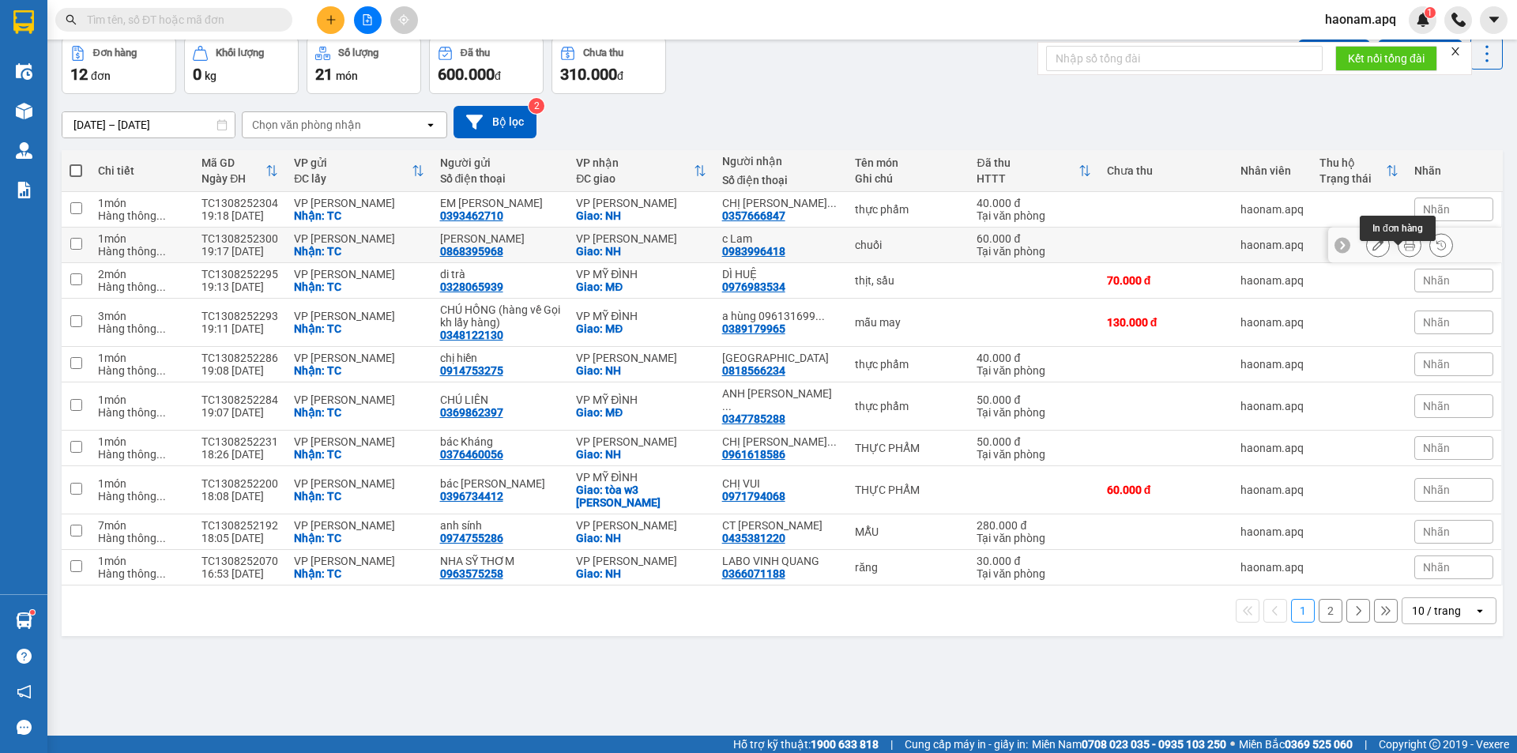
click at [1404, 251] on icon at bounding box center [1409, 244] width 11 height 11
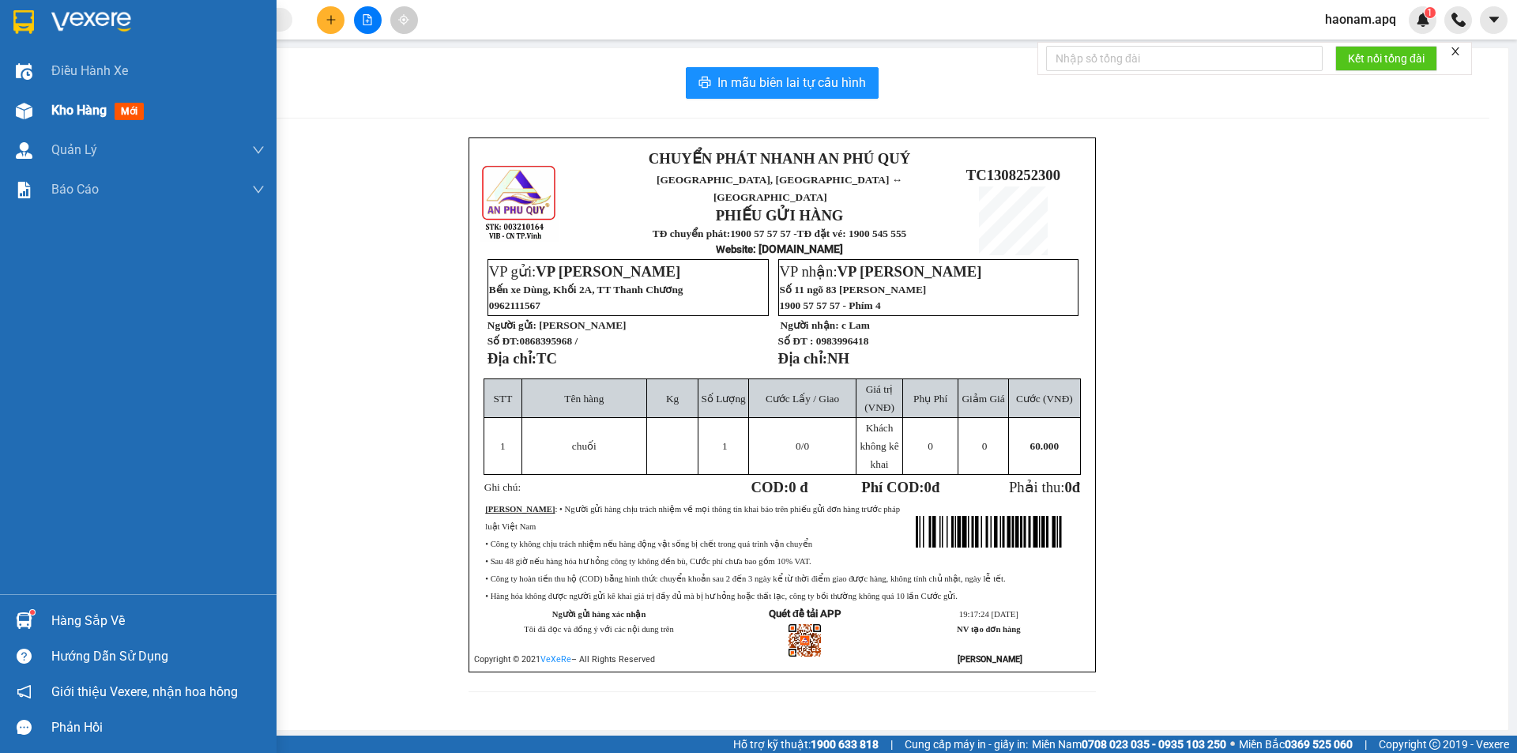
click at [63, 117] on span "Kho hàng" at bounding box center [78, 110] width 55 height 15
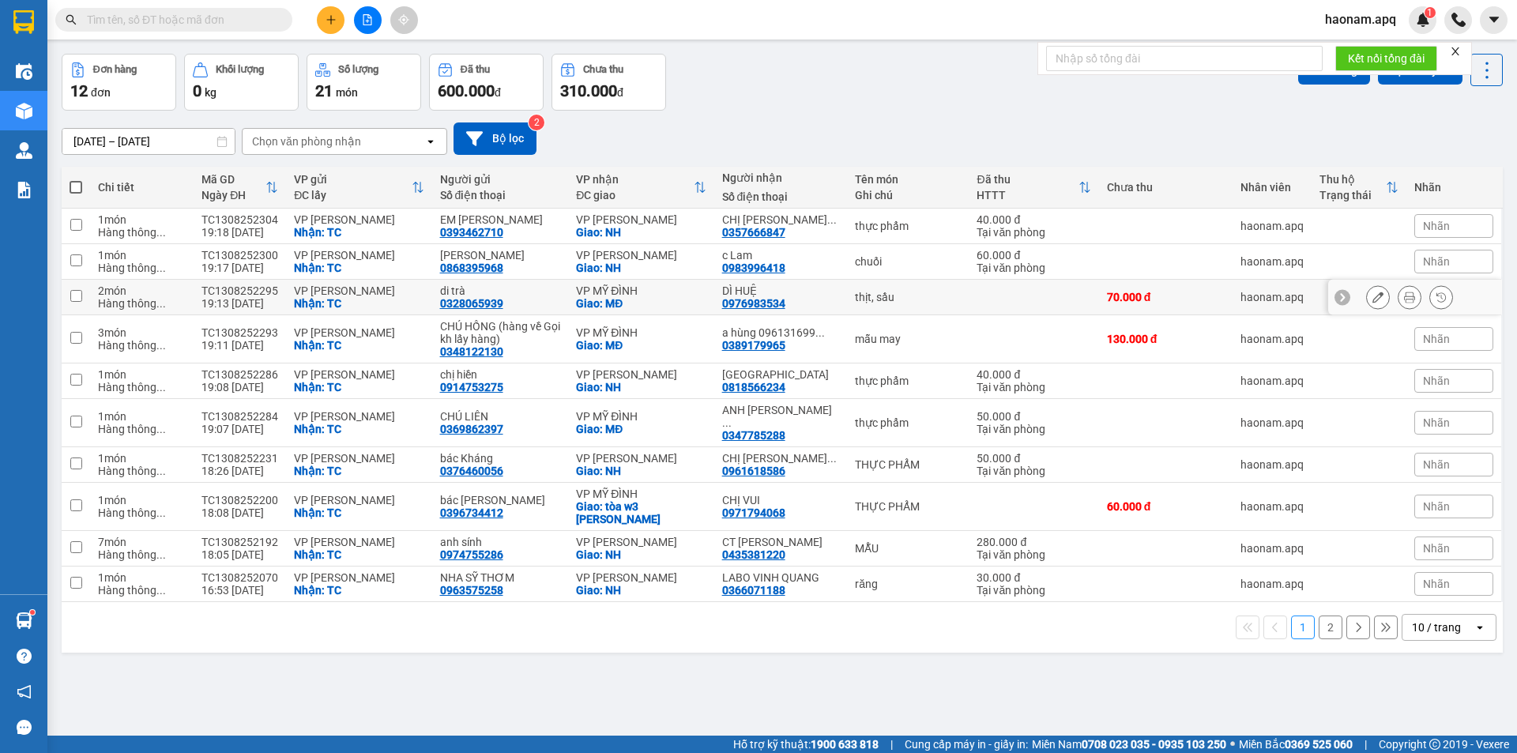
scroll to position [73, 0]
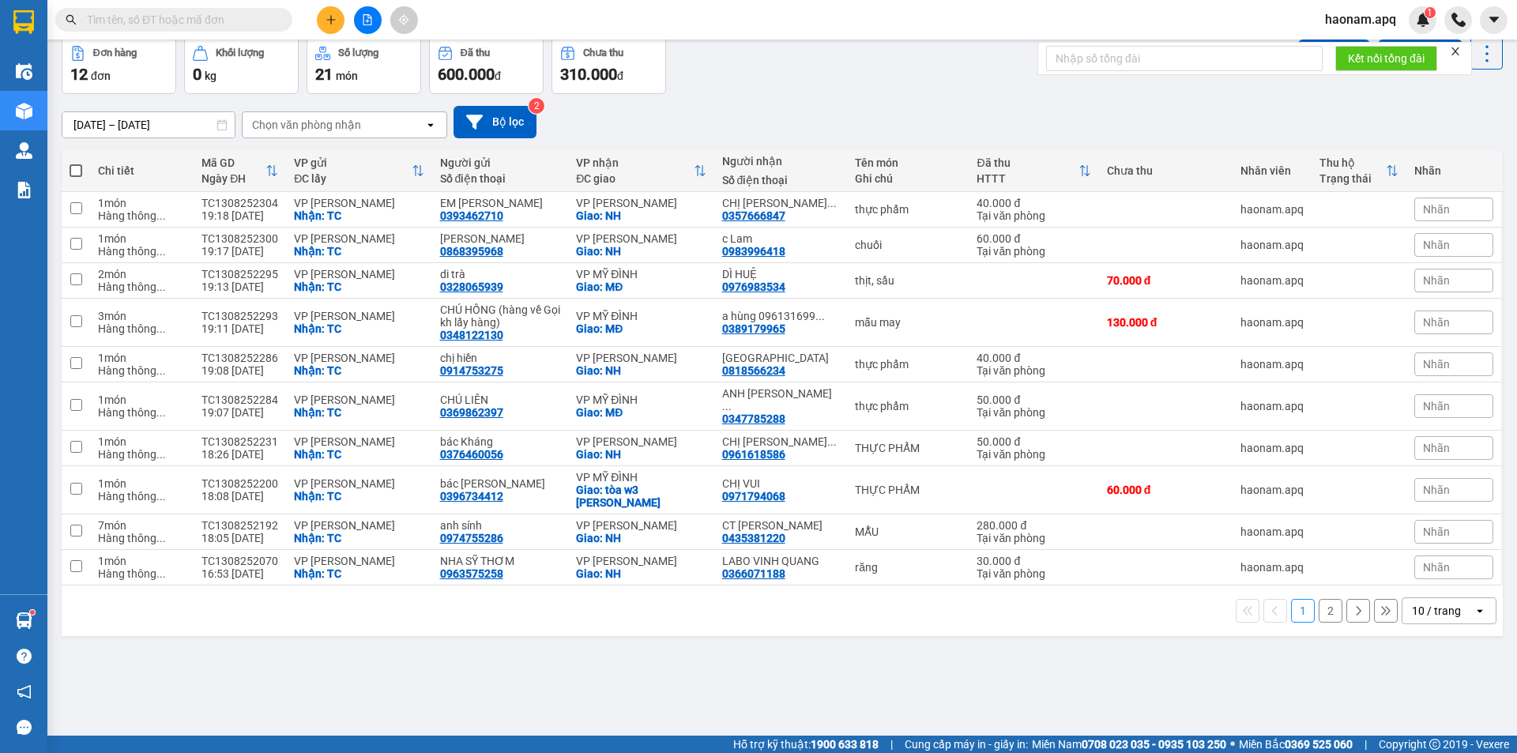
drag, startPoint x: 1443, startPoint y: 601, endPoint x: 1437, endPoint y: 586, distance: 16.3
click at [1442, 603] on div "10 / trang" at bounding box center [1436, 611] width 49 height 16
drag, startPoint x: 1431, startPoint y: 559, endPoint x: 1422, endPoint y: 552, distance: 11.2
click at [1431, 558] on span "100 / trang" at bounding box center [1431, 564] width 57 height 16
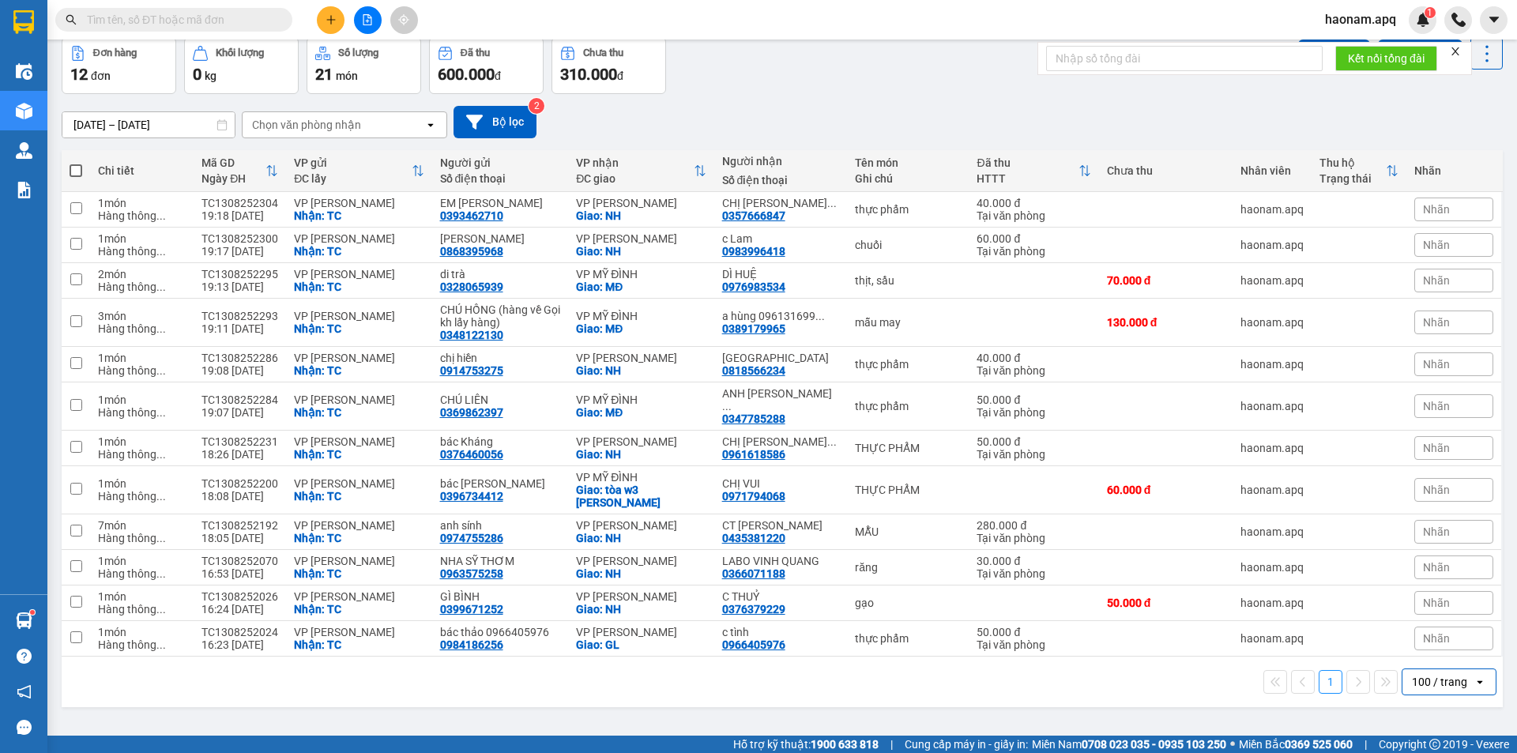
click at [322, 19] on button at bounding box center [331, 20] width 28 height 28
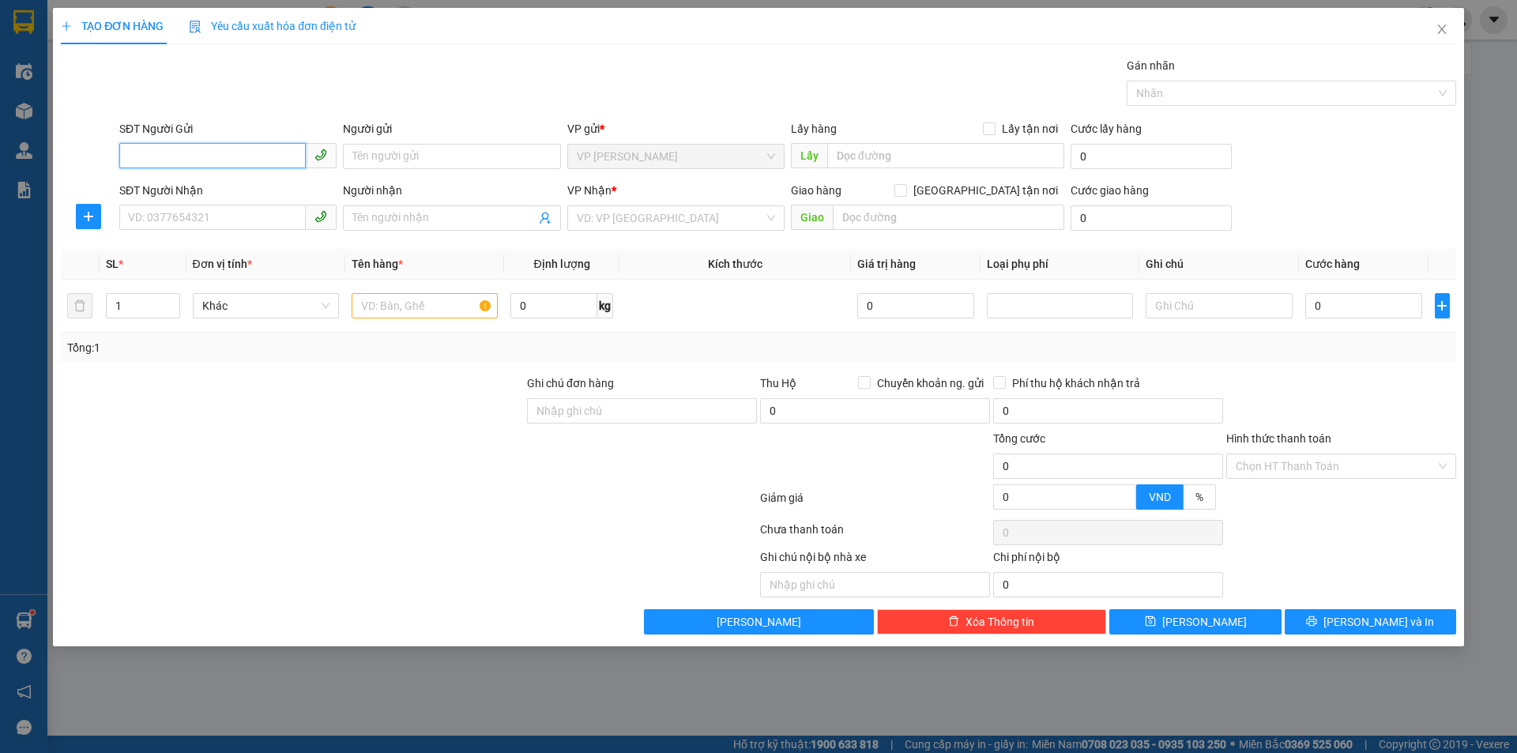
click at [226, 149] on input "SĐT Người Gửi" at bounding box center [212, 155] width 187 height 25
click at [265, 185] on div "0363052018 - [PERSON_NAME]" at bounding box center [228, 187] width 198 height 17
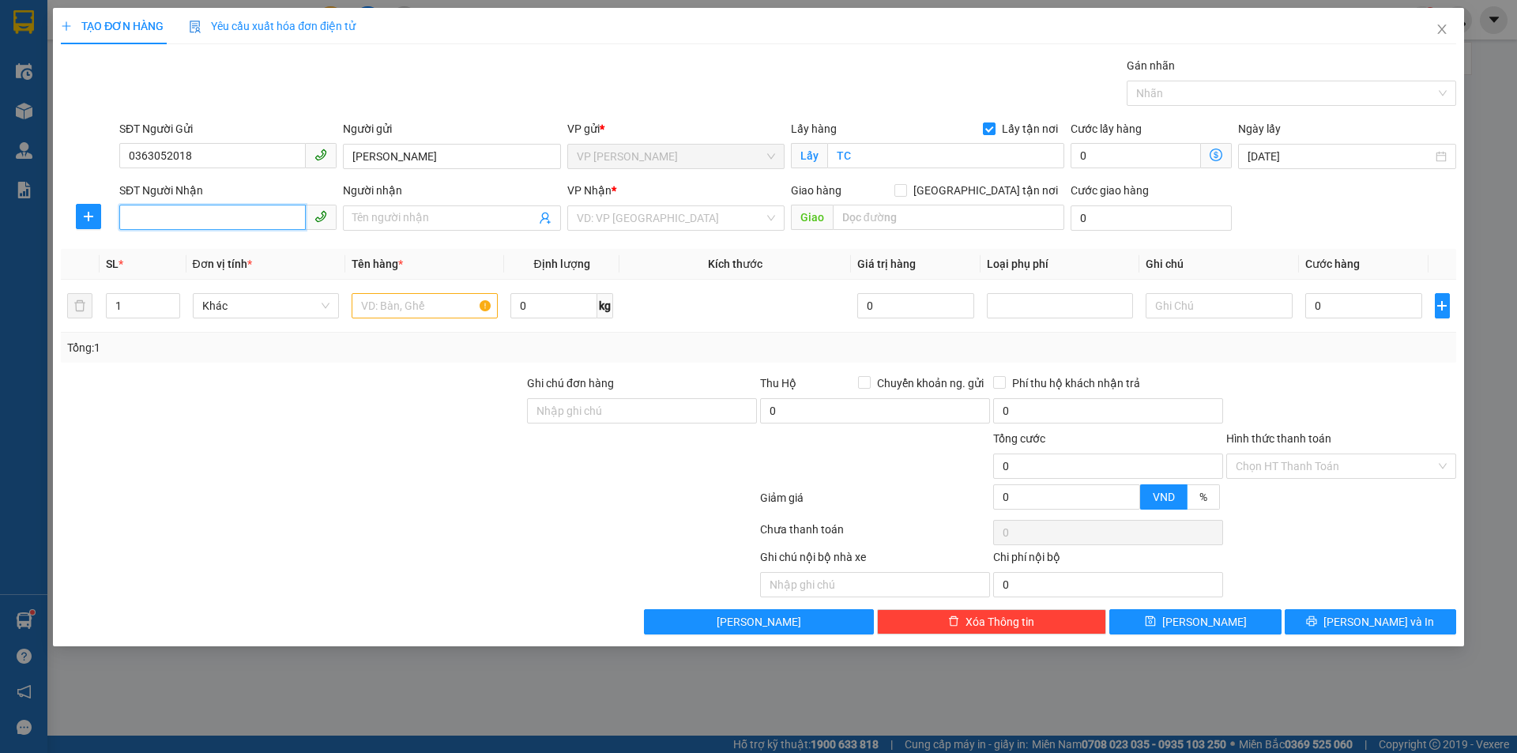
click at [276, 216] on input "SĐT Người Nhận" at bounding box center [212, 217] width 187 height 25
click at [261, 254] on div "0978472355 - C THU" at bounding box center [228, 249] width 198 height 17
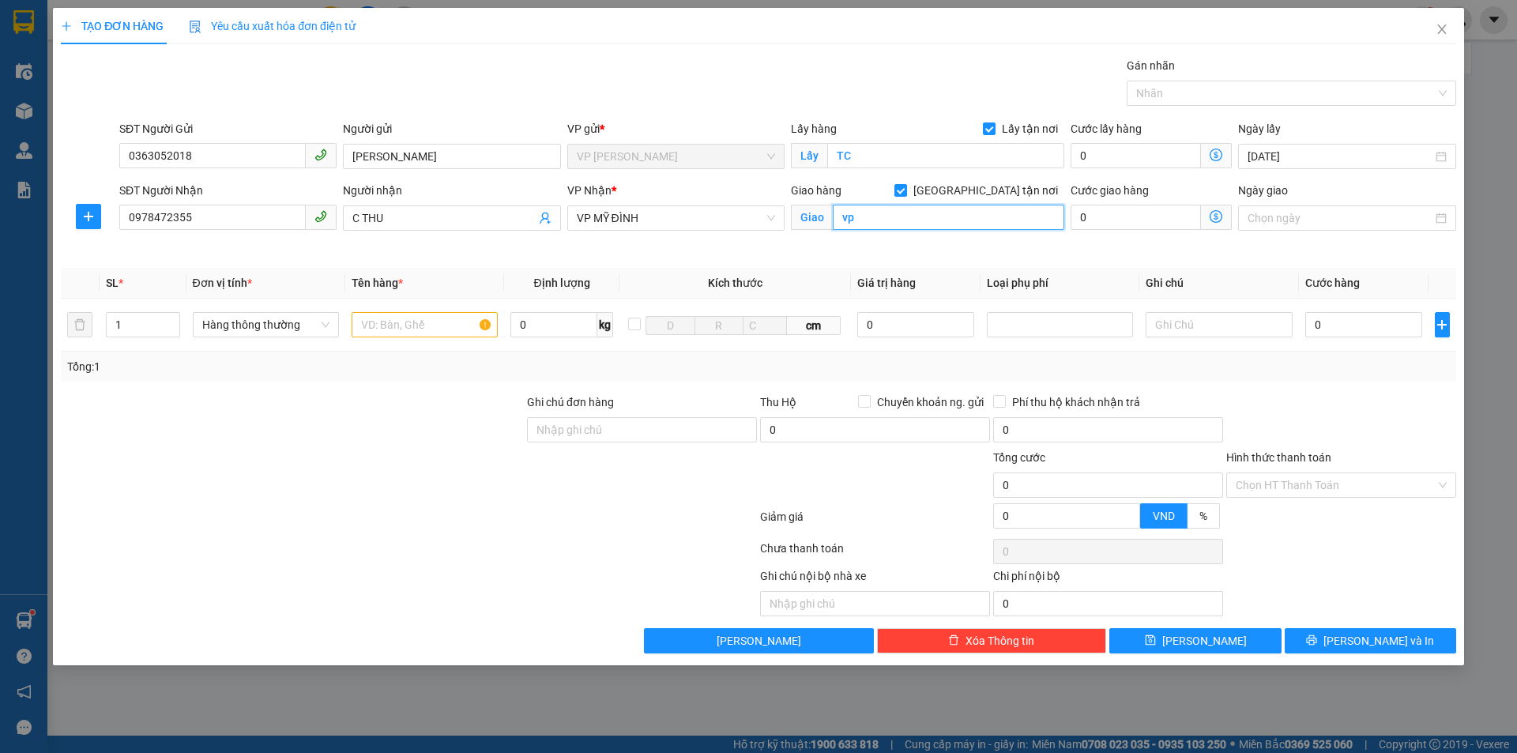
click at [903, 226] on input "vp" at bounding box center [949, 217] width 232 height 25
drag, startPoint x: 356, startPoint y: 404, endPoint x: 412, endPoint y: 380, distance: 60.9
click at [386, 396] on div at bounding box center [292, 421] width 466 height 55
click at [432, 324] on input "text" at bounding box center [425, 324] width 146 height 25
click at [1324, 326] on input "0" at bounding box center [1365, 324] width 118 height 25
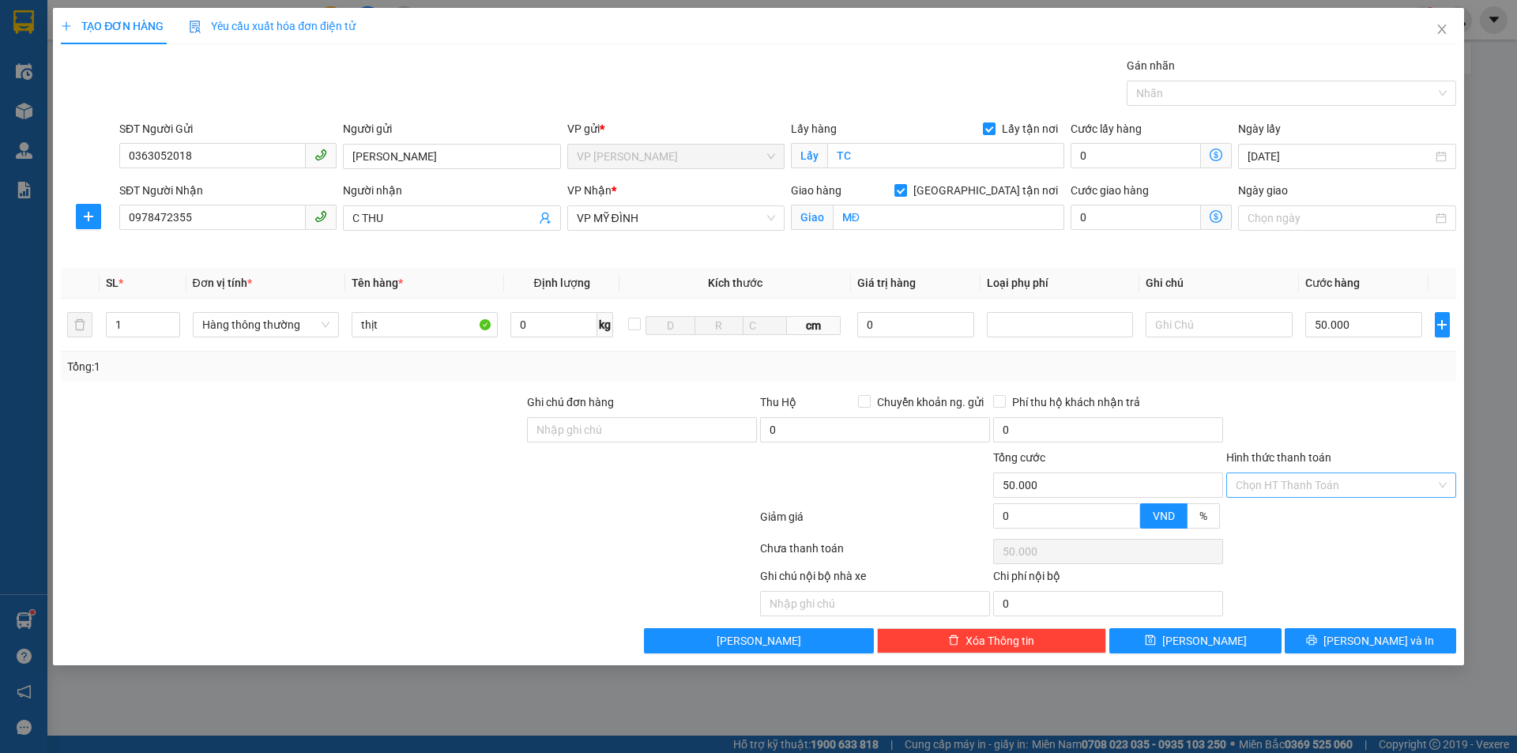
click at [1344, 483] on input "Hình thức thanh toán" at bounding box center [1336, 485] width 200 height 24
click at [1333, 518] on div "Tại văn phòng" at bounding box center [1341, 516] width 211 height 17
click at [1351, 632] on button "[PERSON_NAME] và In" at bounding box center [1371, 640] width 172 height 25
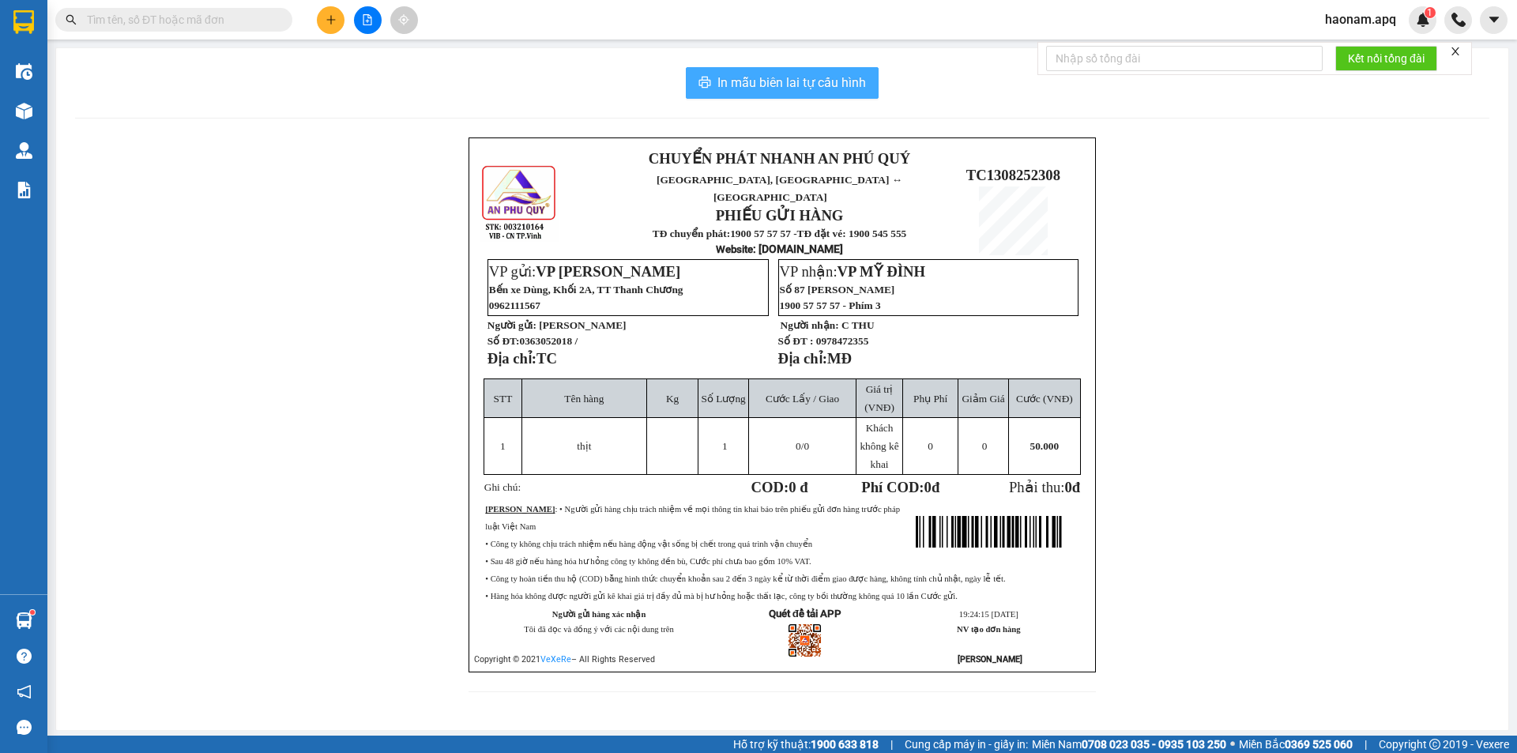
click at [812, 69] on div "In mẫu biên lai tự cấu hình CHUYỂN PHÁT NHANH AN [GEOGRAPHIC_DATA], [GEOGRAPHIC…" at bounding box center [782, 389] width 1453 height 682
click at [812, 81] on span "In mẫu biên lai tự cấu hình" at bounding box center [792, 83] width 149 height 20
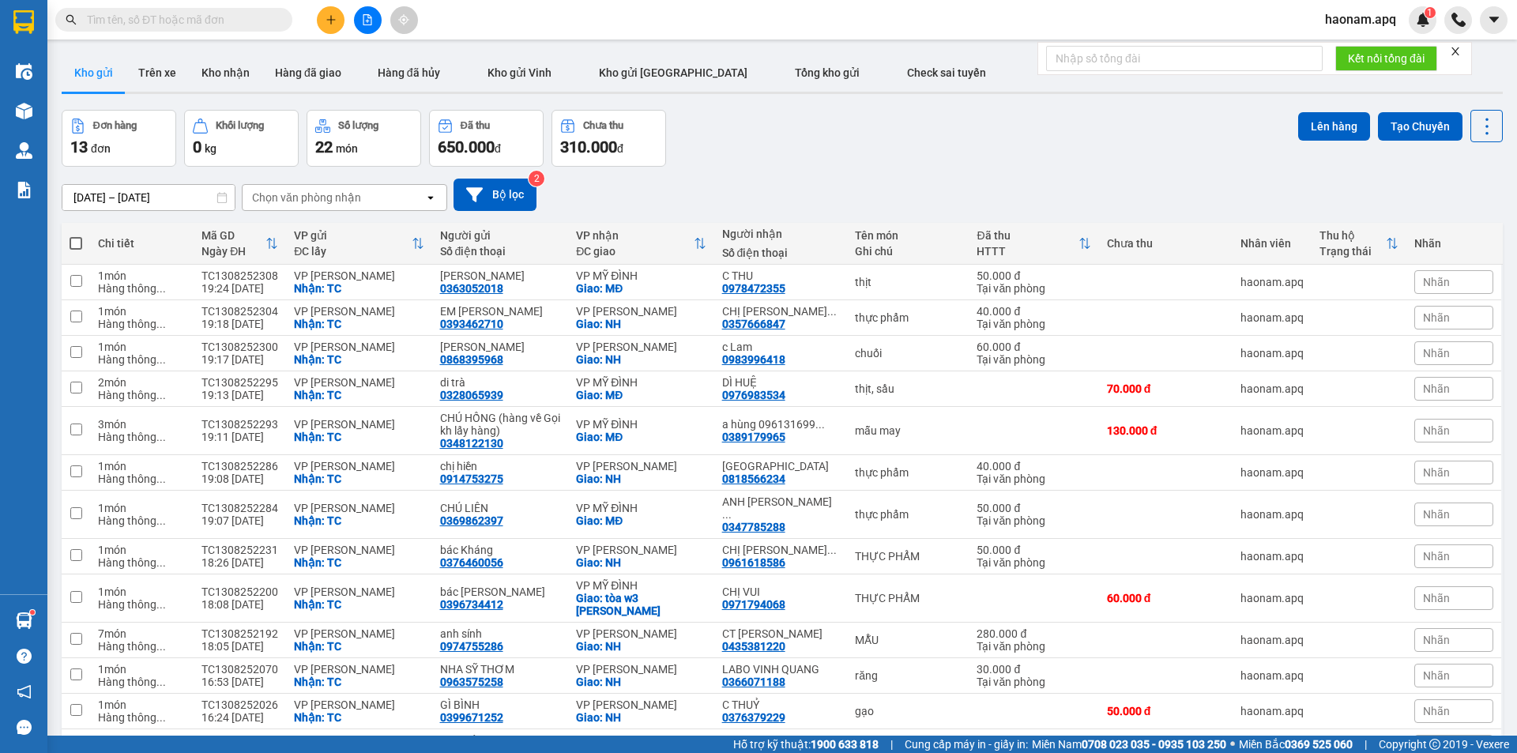
click at [341, 12] on button at bounding box center [331, 20] width 28 height 28
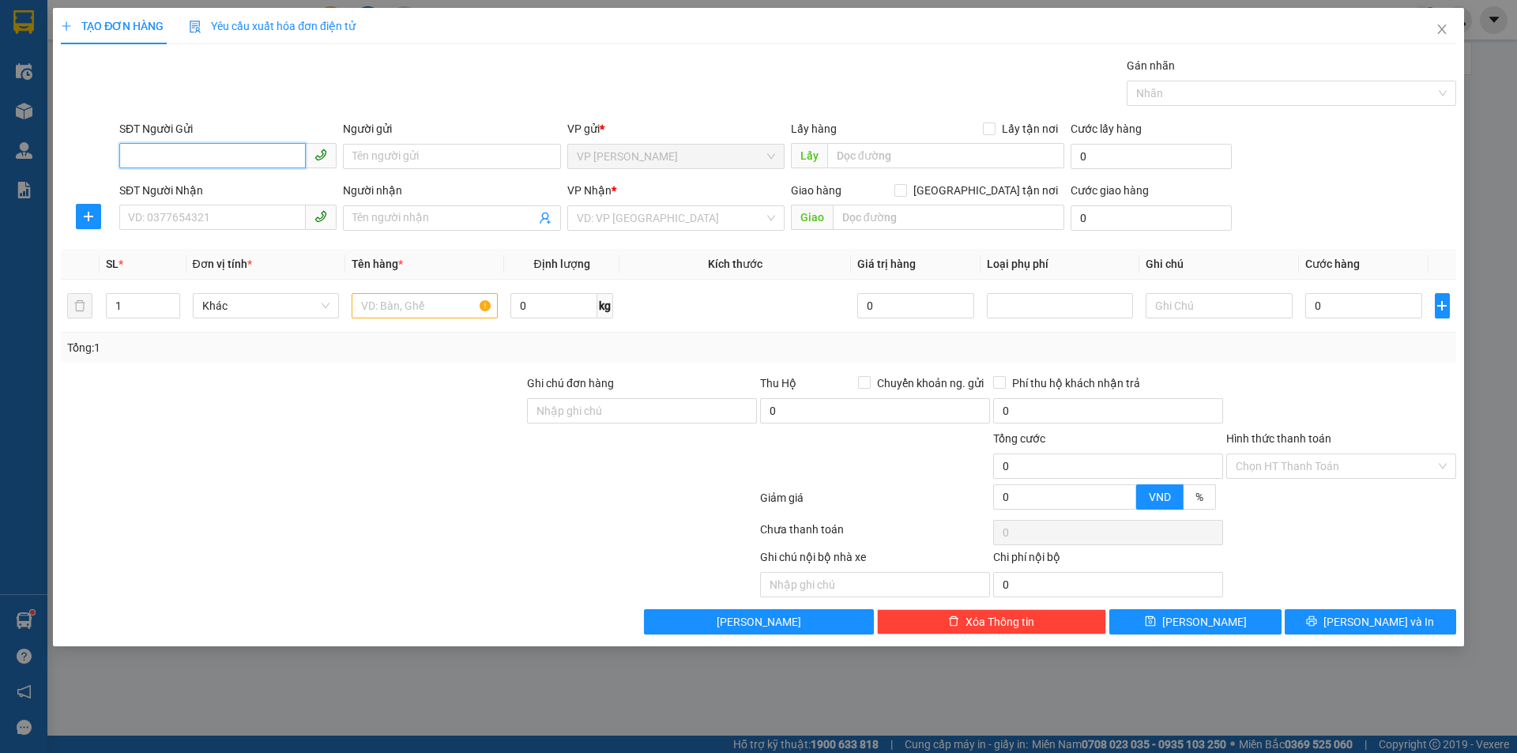
click at [236, 153] on input "SĐT Người Gửi" at bounding box center [212, 155] width 187 height 25
click at [280, 185] on div "0338379989 - C [PERSON_NAME] HÀNG" at bounding box center [228, 187] width 198 height 17
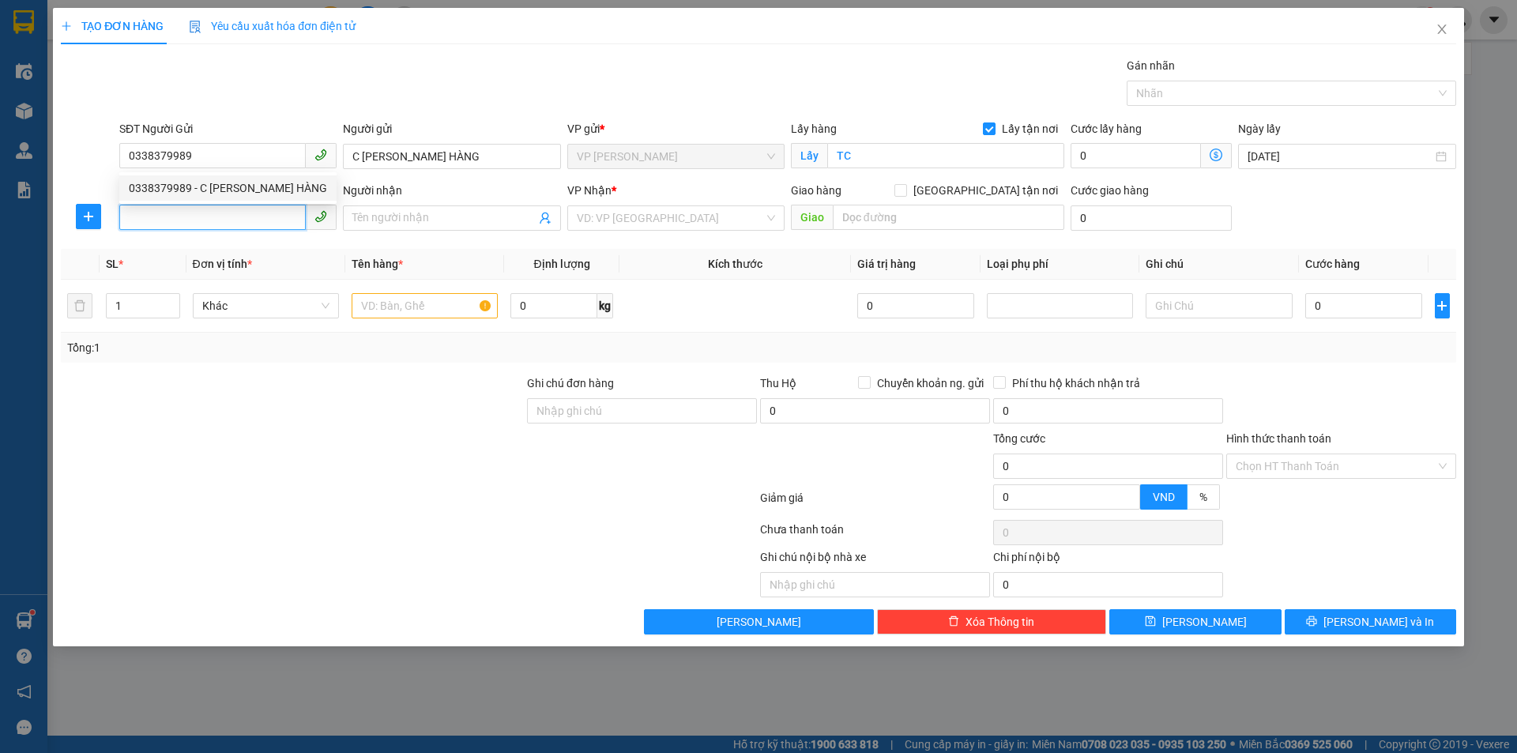
click at [266, 213] on input "SĐT Người Nhận" at bounding box center [212, 217] width 187 height 25
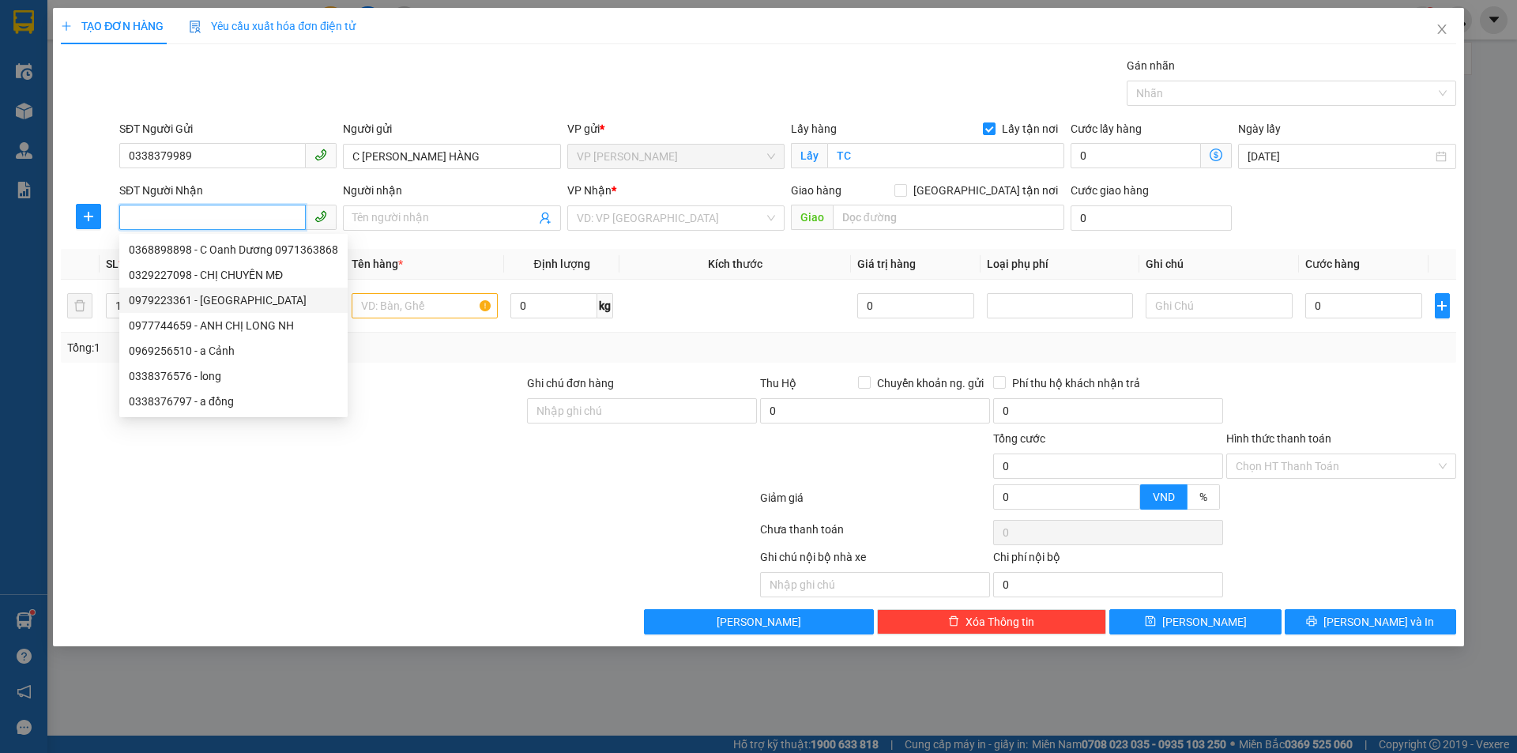
click at [258, 304] on div "0979223361 - [GEOGRAPHIC_DATA]" at bounding box center [233, 300] width 209 height 17
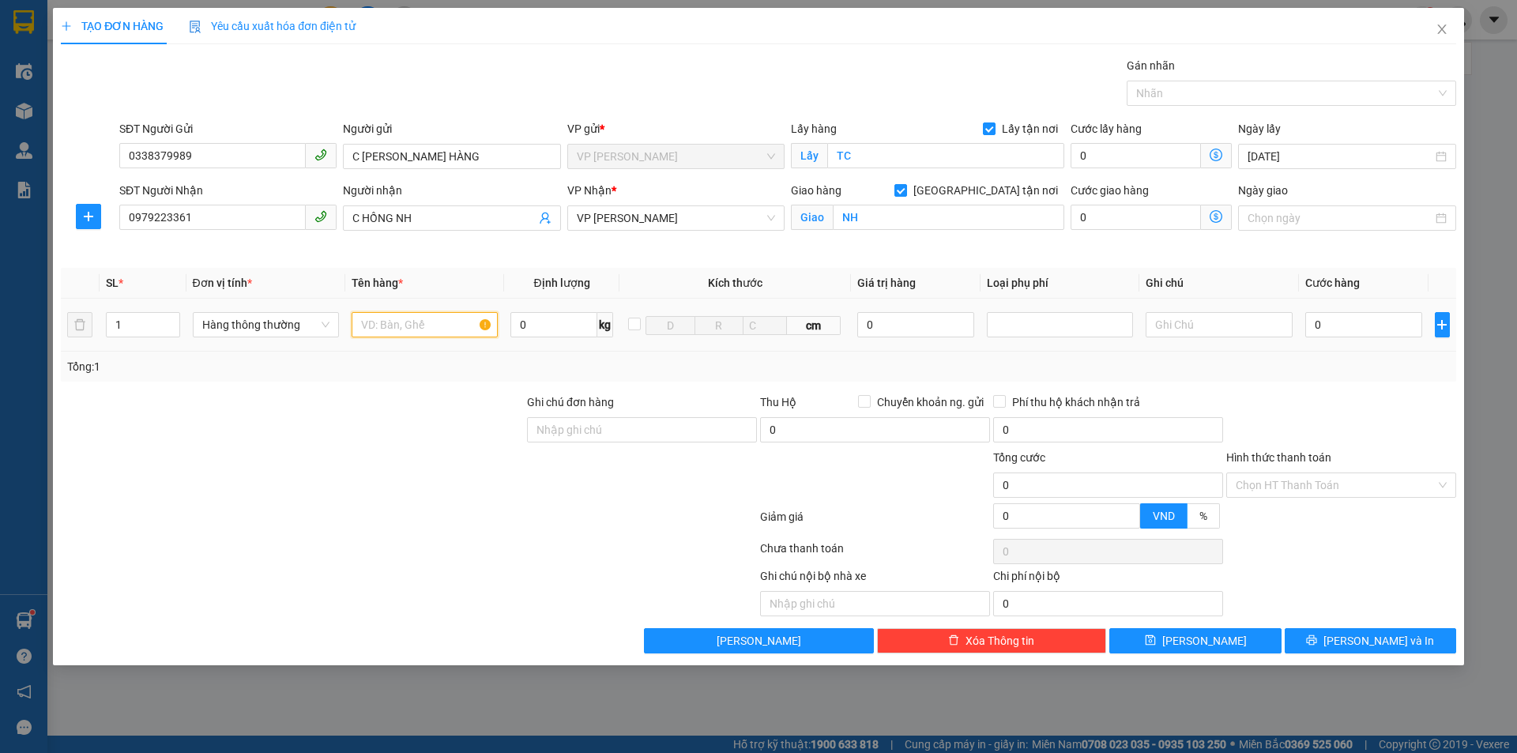
click at [377, 325] on input "text" at bounding box center [425, 324] width 146 height 25
click at [175, 321] on span "up" at bounding box center [171, 320] width 9 height 9
click at [575, 481] on div at bounding box center [642, 476] width 233 height 55
click at [1371, 330] on input "0" at bounding box center [1365, 324] width 118 height 25
click at [1381, 325] on input "****" at bounding box center [1365, 324] width 118 height 25
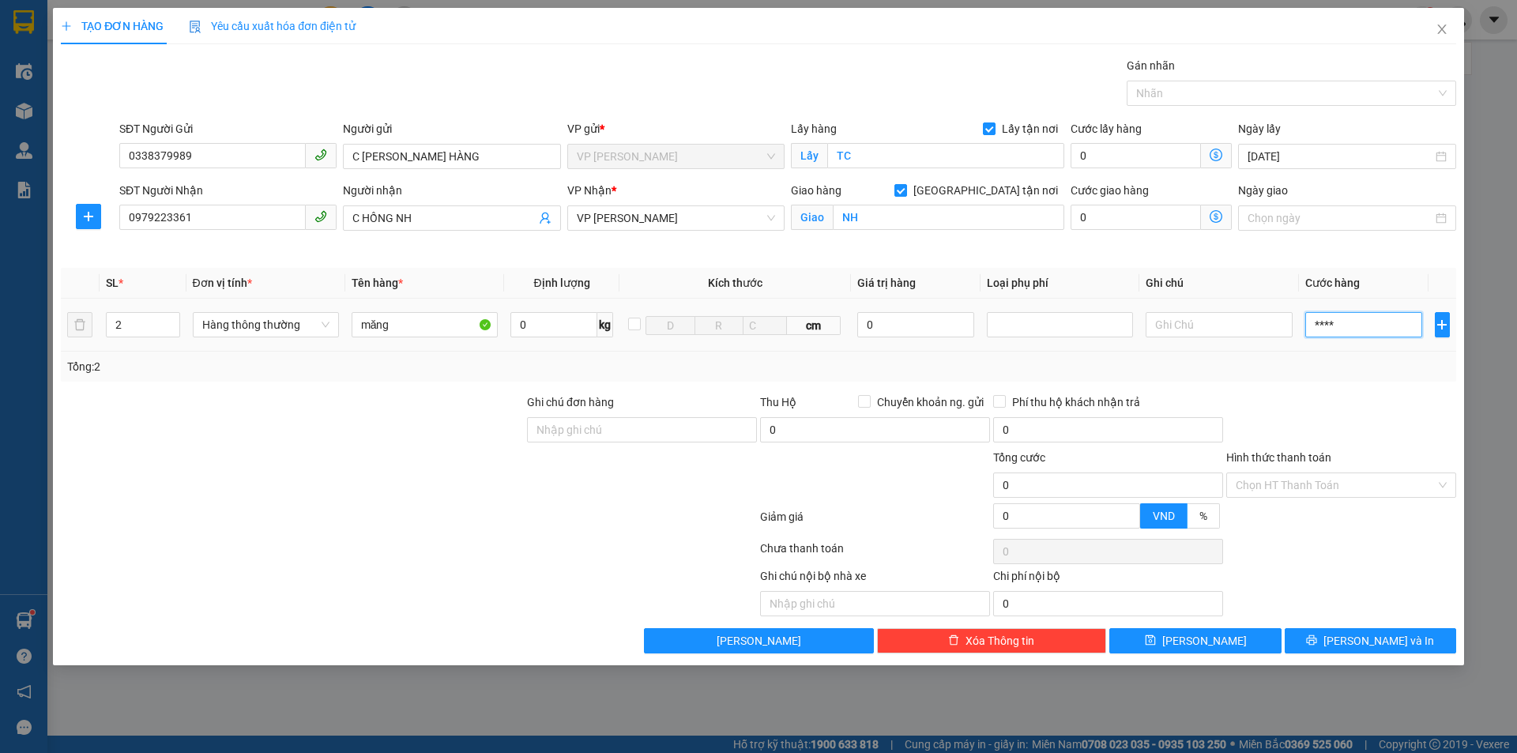
click at [1381, 325] on input "****" at bounding box center [1365, 324] width 118 height 25
click at [1321, 334] on input "0" at bounding box center [1365, 324] width 118 height 25
drag, startPoint x: 1366, startPoint y: 318, endPoint x: 1298, endPoint y: 338, distance: 71.0
click at [1298, 338] on tr "2 Hàng thông thường măng 0 kg cm 0 09.000" at bounding box center [759, 325] width 1396 height 53
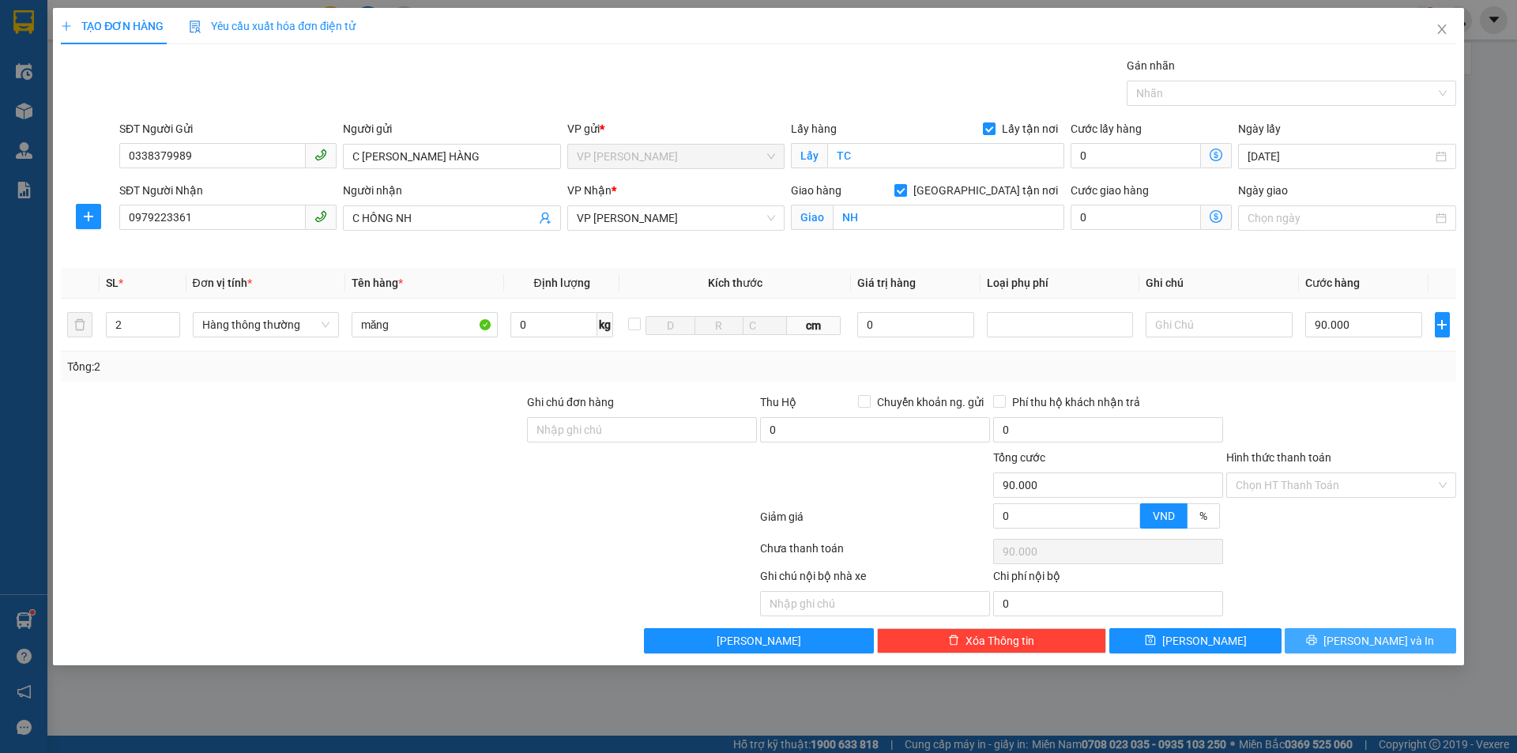
drag, startPoint x: 1352, startPoint y: 646, endPoint x: 1264, endPoint y: 614, distance: 93.3
click at [1348, 646] on button "[PERSON_NAME] và In" at bounding box center [1371, 640] width 172 height 25
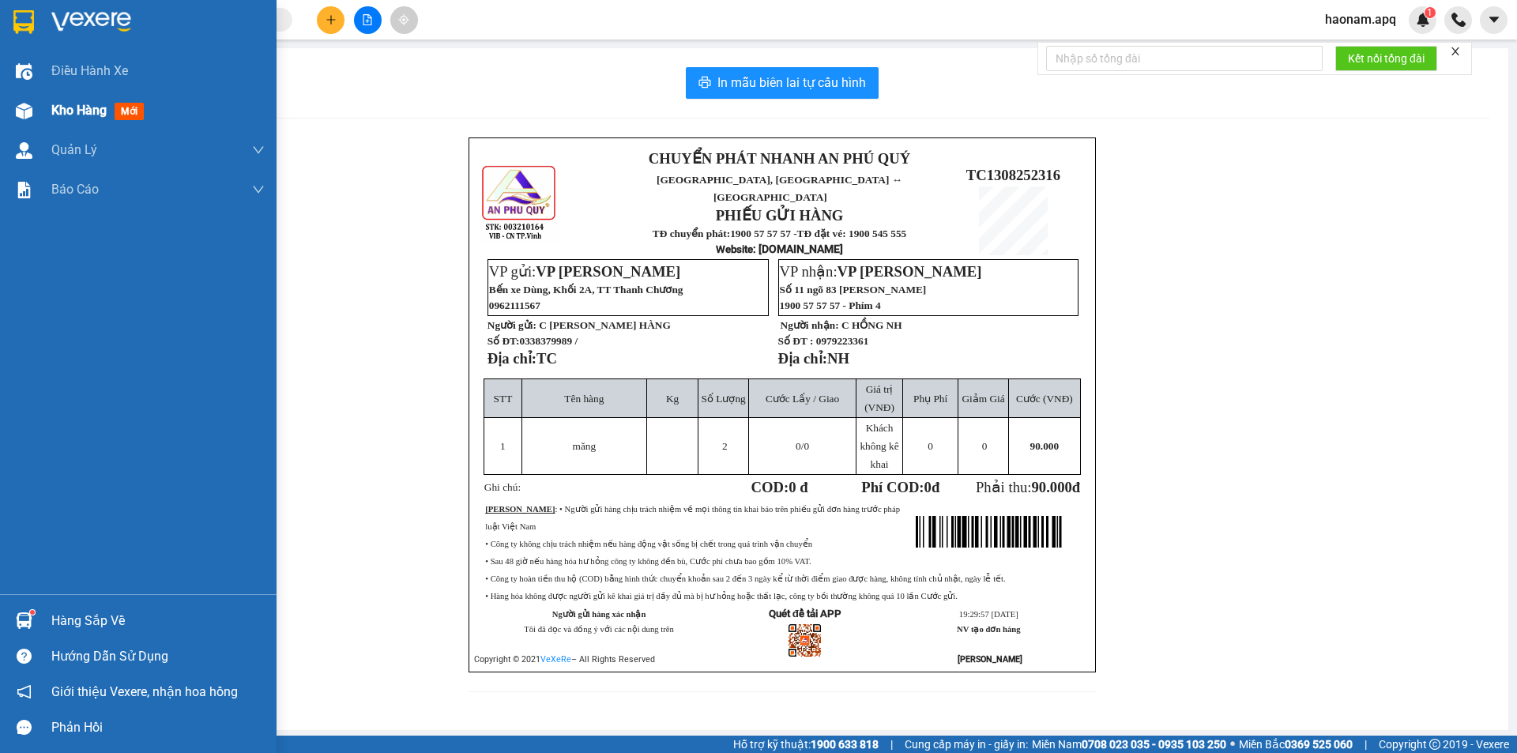
click at [50, 101] on div "Kho hàng mới" at bounding box center [138, 111] width 277 height 40
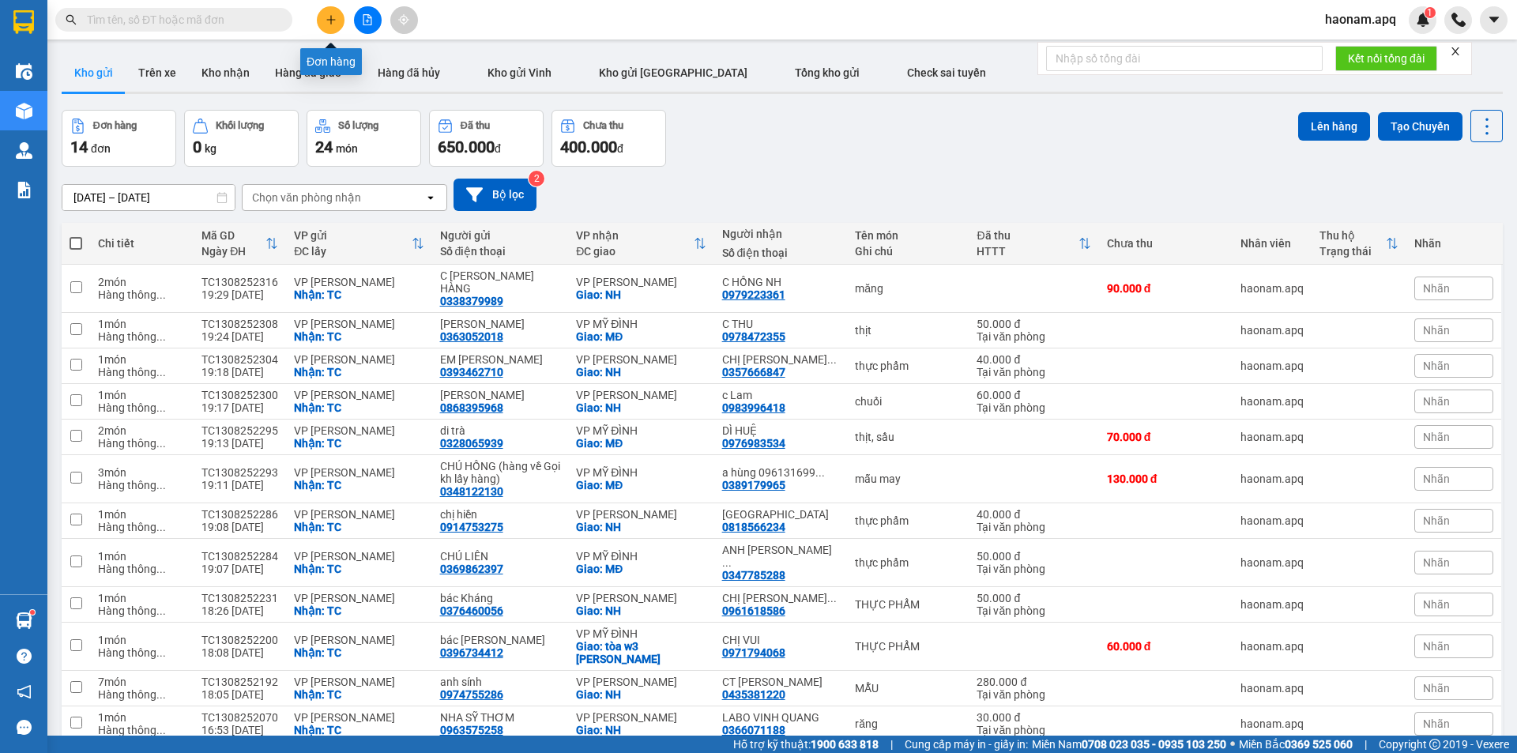
click at [326, 14] on icon "plus" at bounding box center [331, 19] width 11 height 11
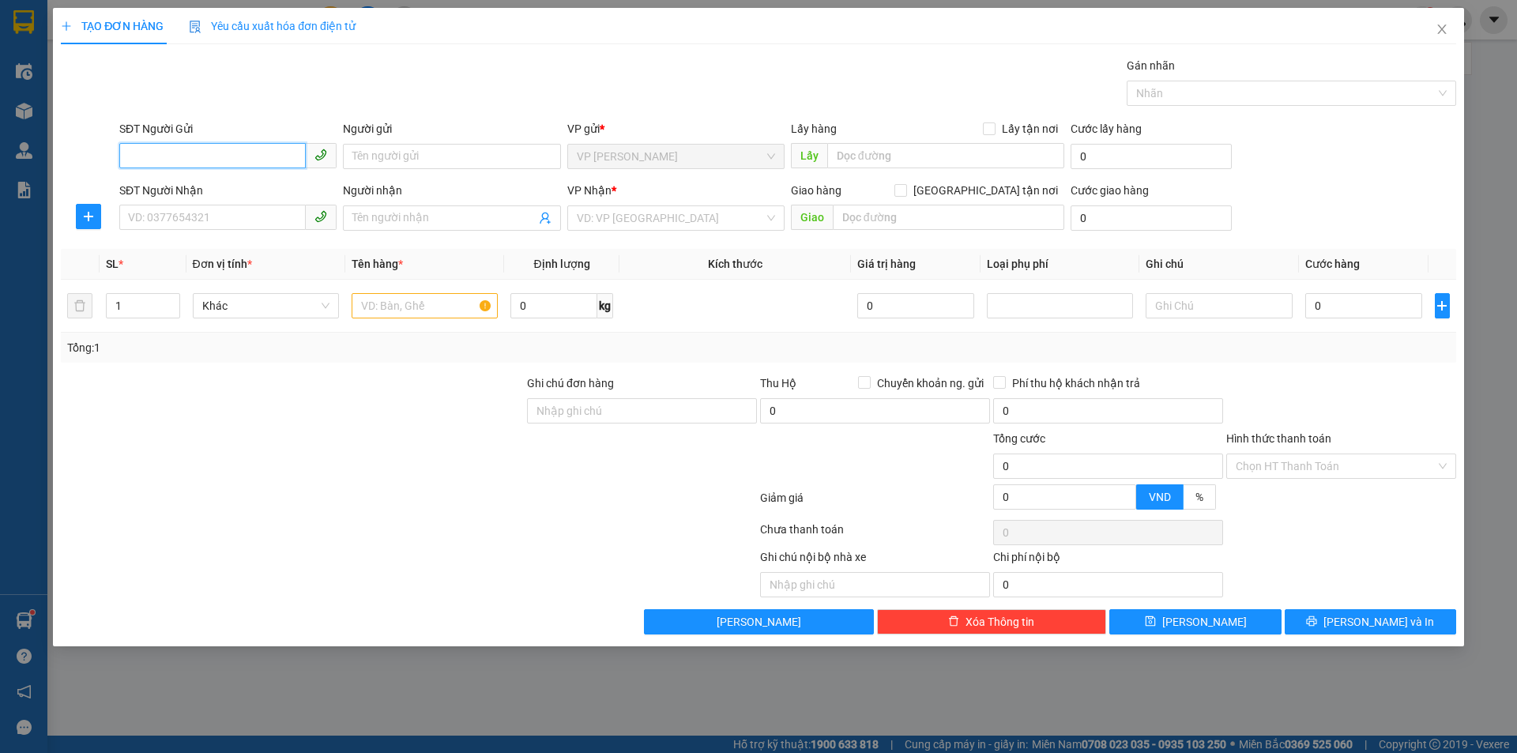
click at [266, 167] on input "SĐT Người Gửi" at bounding box center [212, 155] width 187 height 25
click at [236, 155] on input "SĐT Người Gửi" at bounding box center [212, 155] width 187 height 25
click at [268, 189] on div "0983833098 - bs Khanh" at bounding box center [228, 187] width 198 height 17
click at [221, 217] on input "SĐT Người Nhận" at bounding box center [212, 217] width 187 height 25
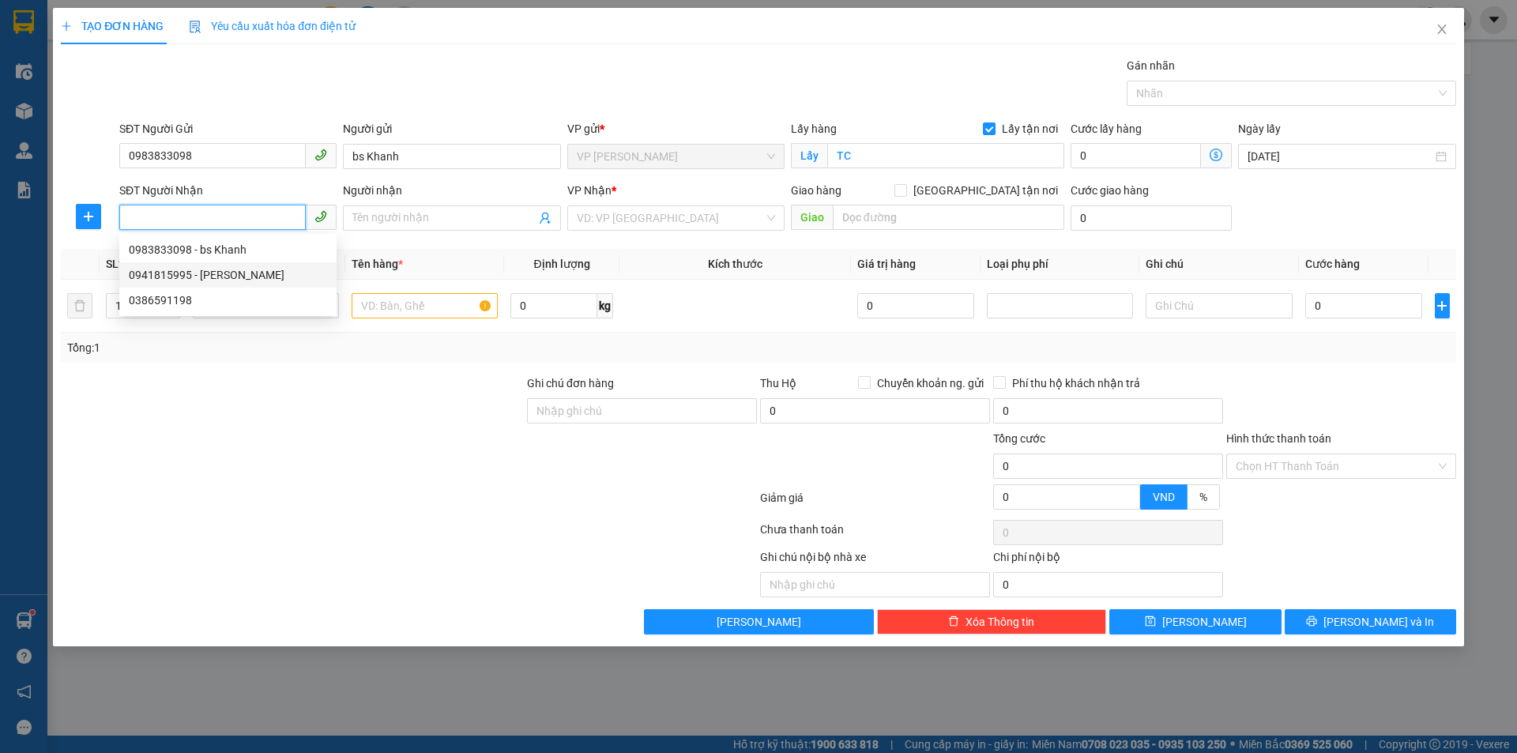
click at [263, 268] on div "0941815995 - [PERSON_NAME]" at bounding box center [228, 274] width 198 height 17
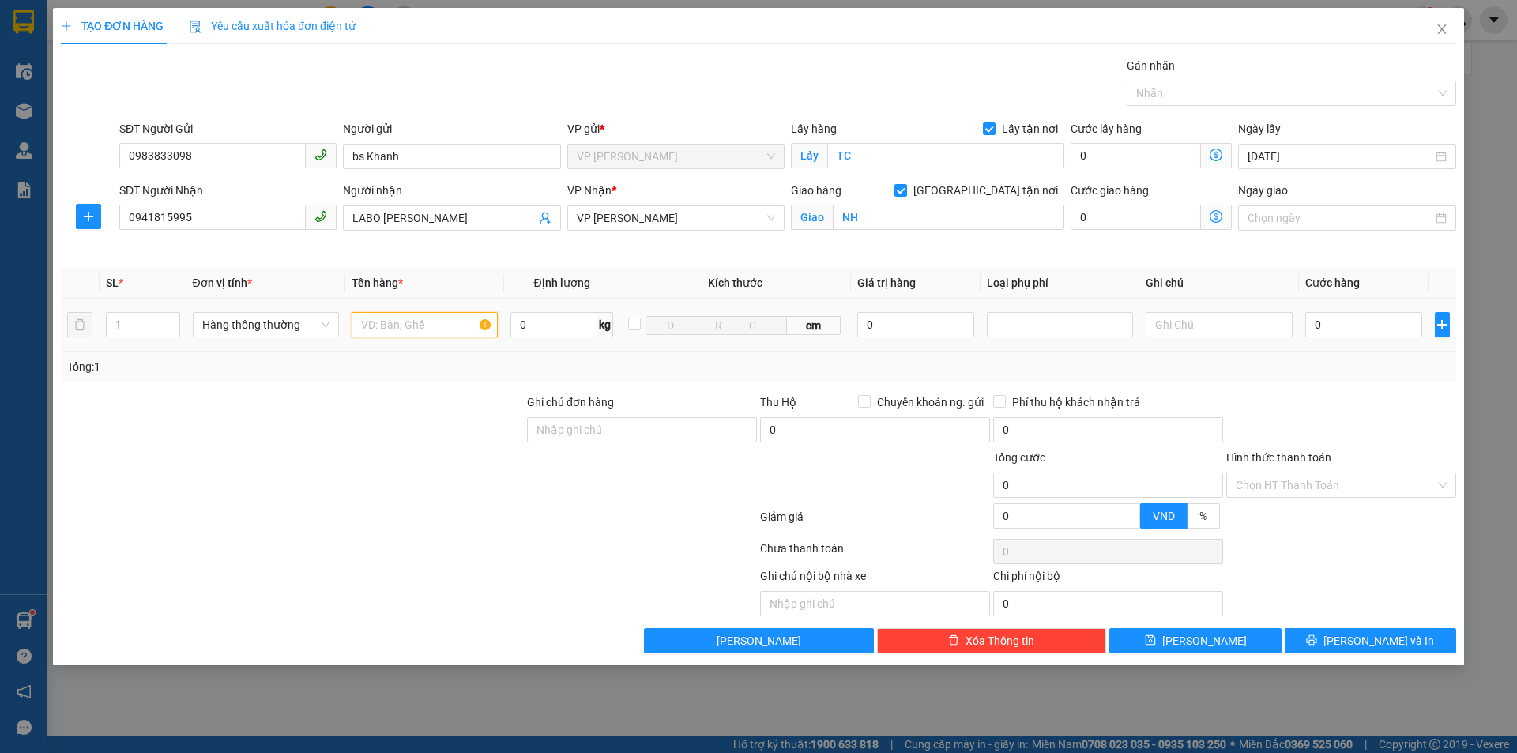
click at [421, 328] on input "text" at bounding box center [425, 324] width 146 height 25
click at [1329, 312] on input "0" at bounding box center [1365, 324] width 118 height 25
click at [1353, 494] on input "Hình thức thanh toán" at bounding box center [1336, 485] width 200 height 24
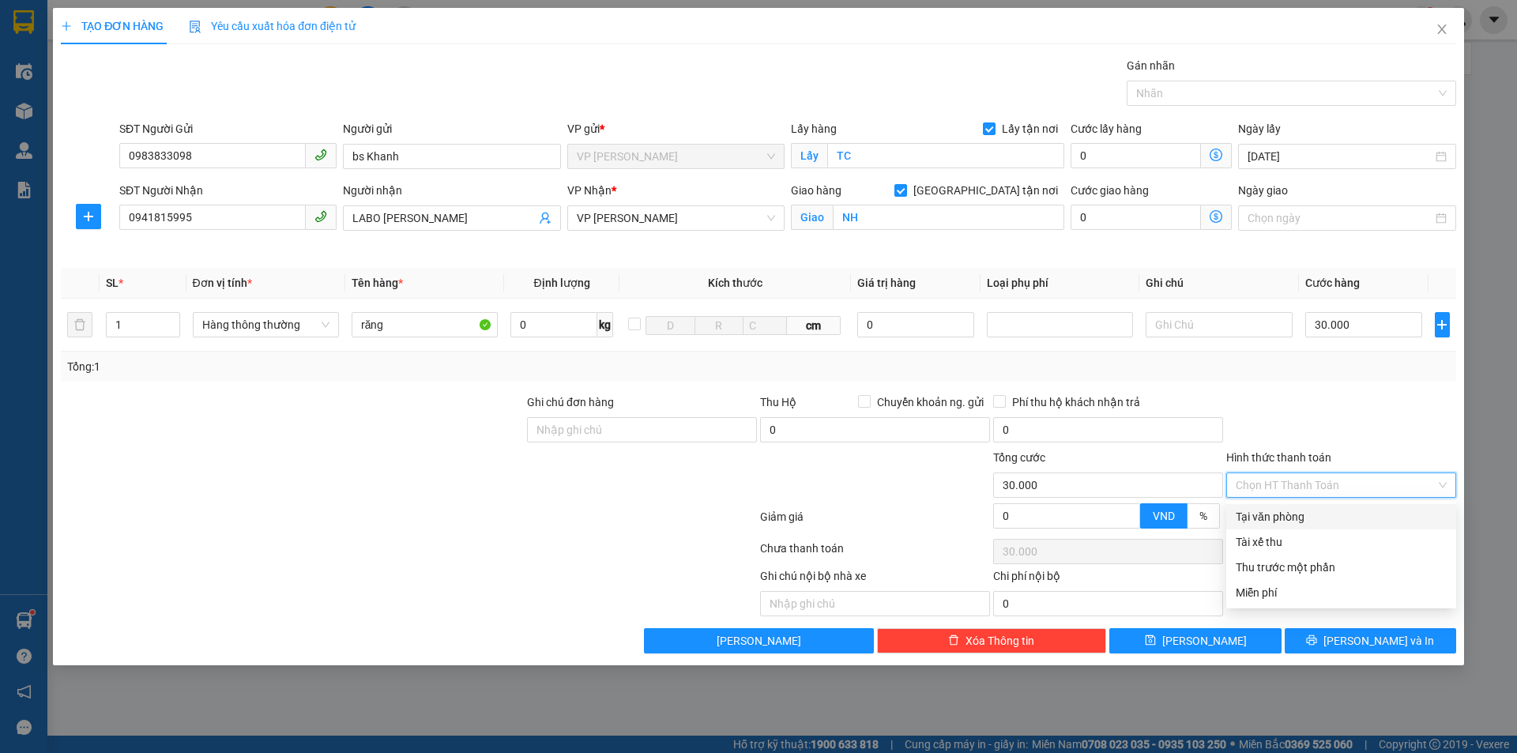
click at [1302, 511] on div "Tại văn phòng" at bounding box center [1341, 516] width 211 height 17
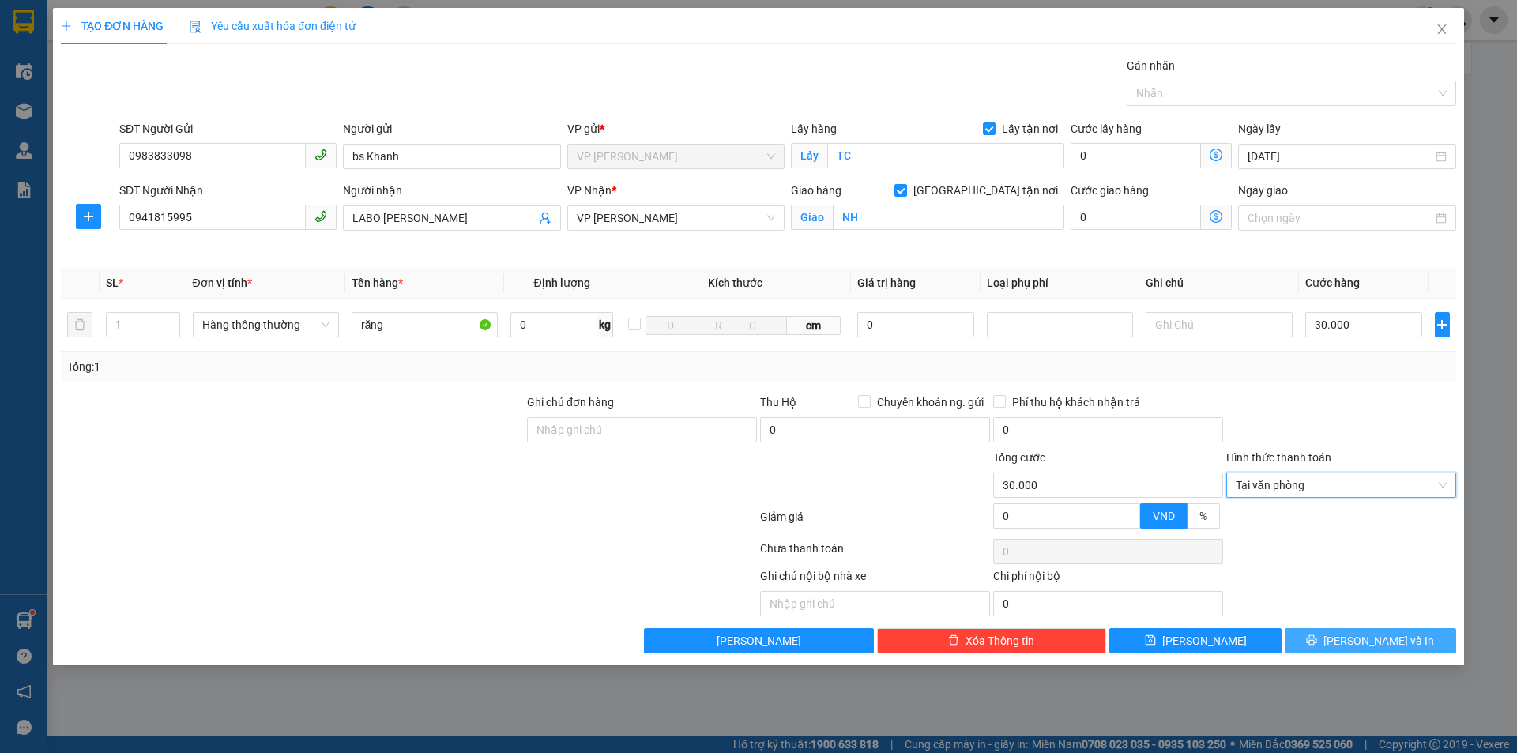
click at [1318, 640] on icon "printer" at bounding box center [1311, 640] width 11 height 11
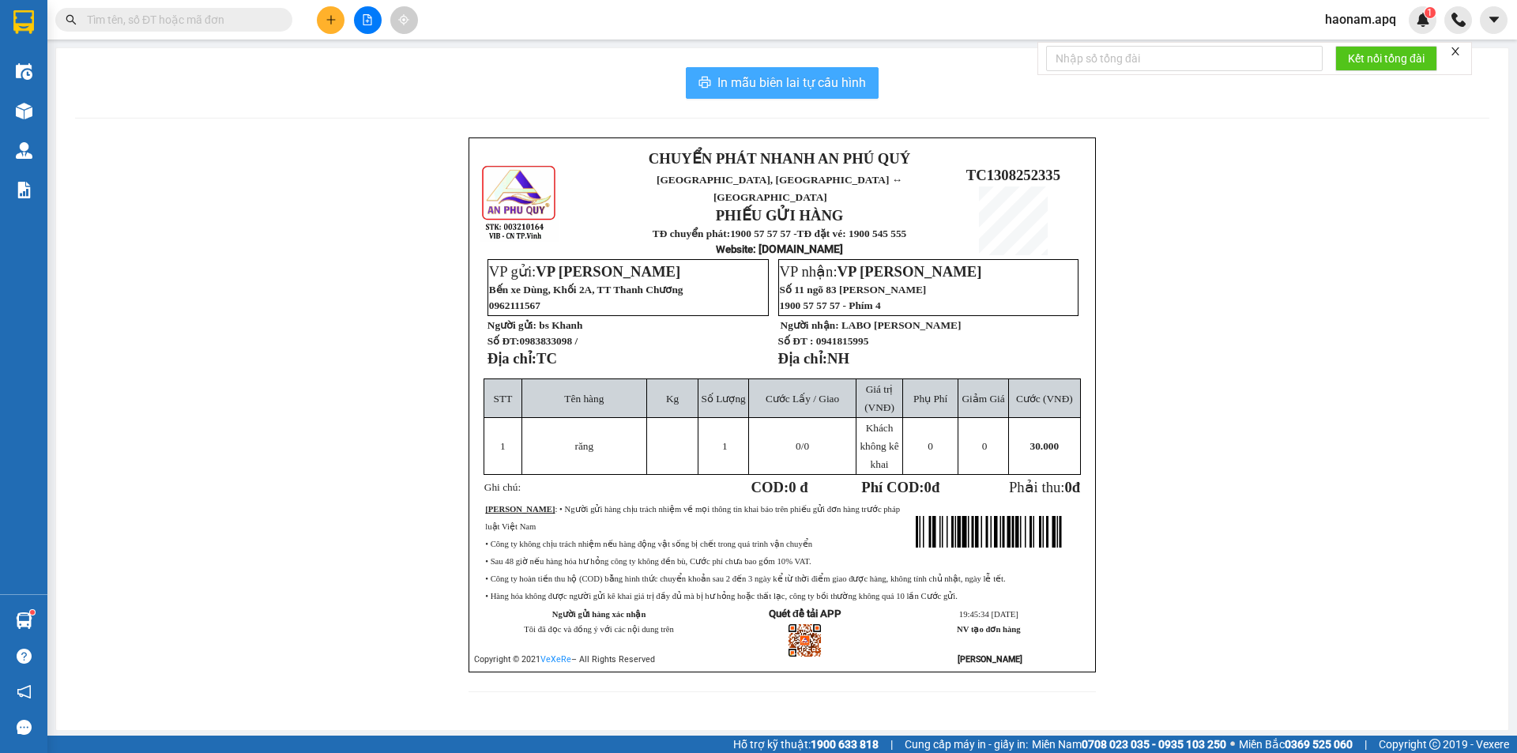
click at [824, 72] on button "In mẫu biên lai tự cấu hình" at bounding box center [782, 83] width 193 height 32
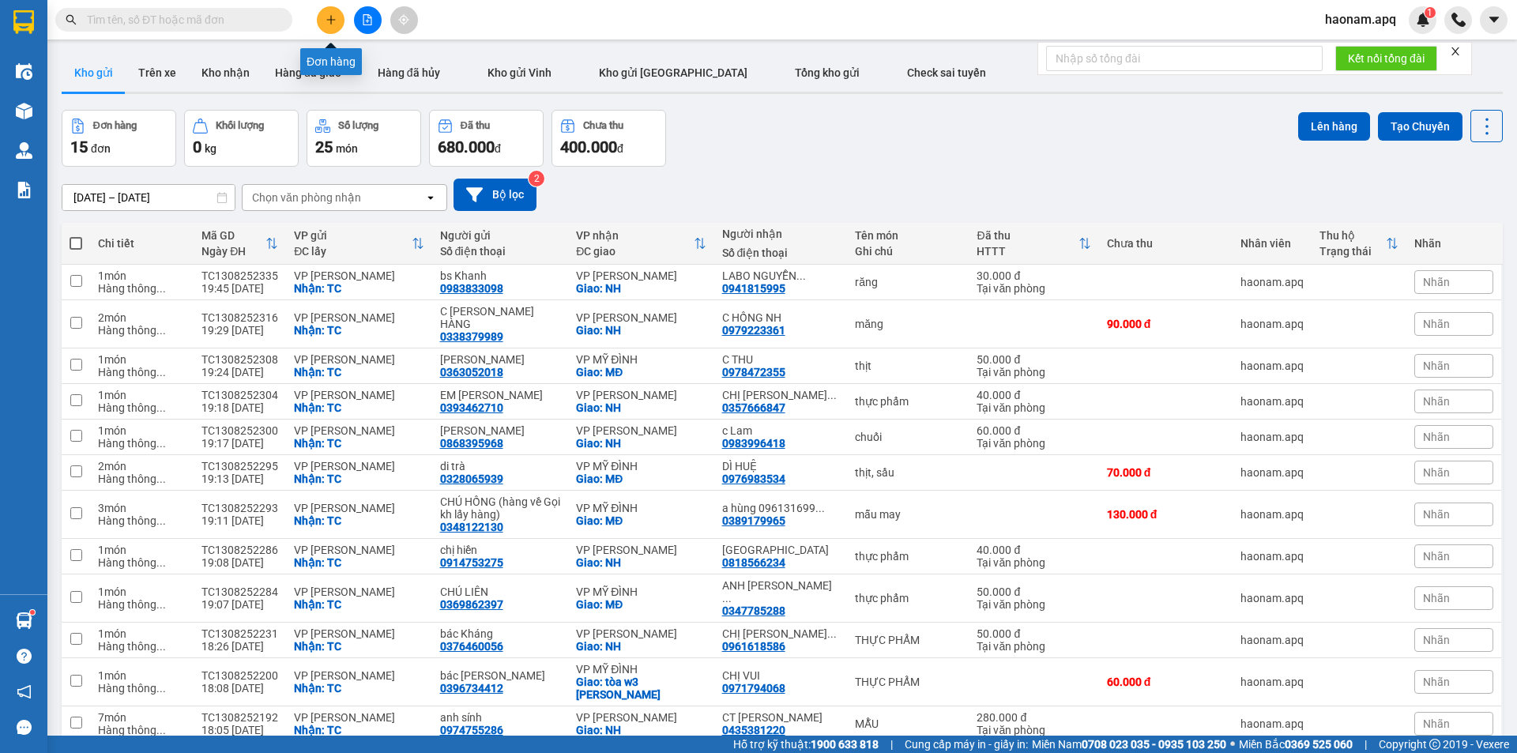
click at [336, 28] on button at bounding box center [331, 20] width 28 height 28
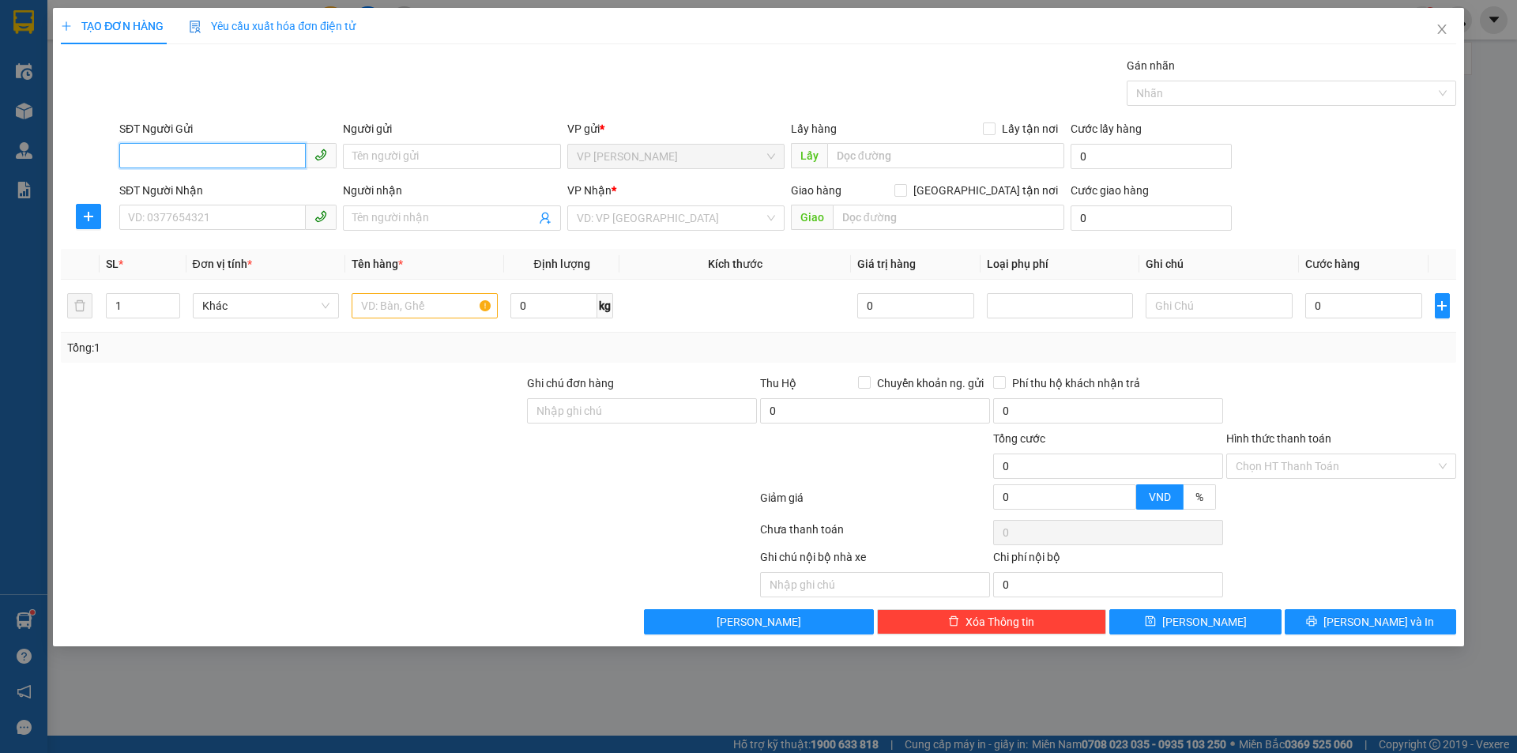
drag, startPoint x: 248, startPoint y: 160, endPoint x: 256, endPoint y: 133, distance: 28.8
click at [248, 160] on input "SĐT Người Gửi" at bounding box center [212, 155] width 187 height 25
click at [246, 156] on input "SĐT Người Gửi" at bounding box center [212, 155] width 187 height 25
click at [277, 155] on input "SĐT Người Gửi" at bounding box center [212, 155] width 187 height 25
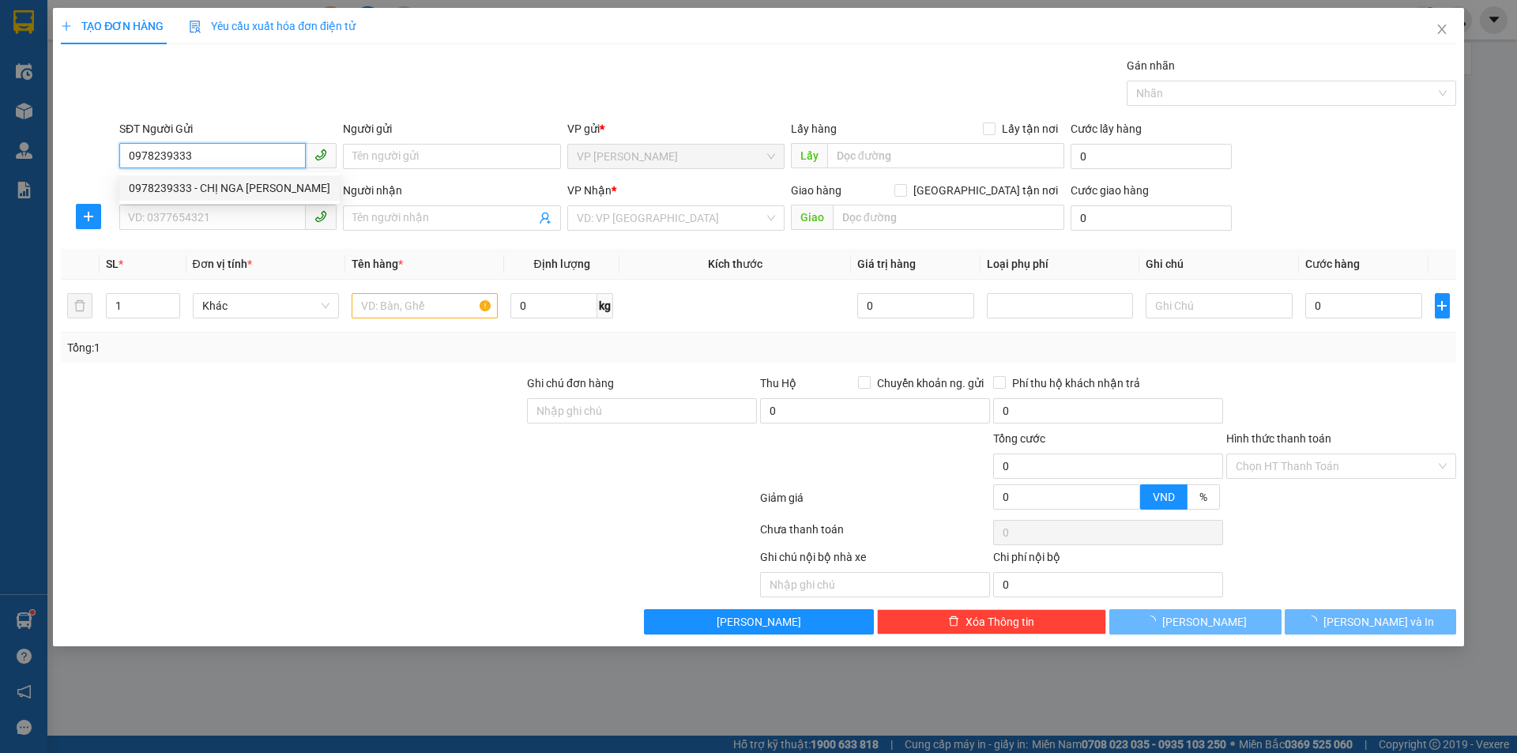
click at [277, 187] on div "0978239333 - CHỊ NGA [PERSON_NAME]" at bounding box center [230, 187] width 202 height 17
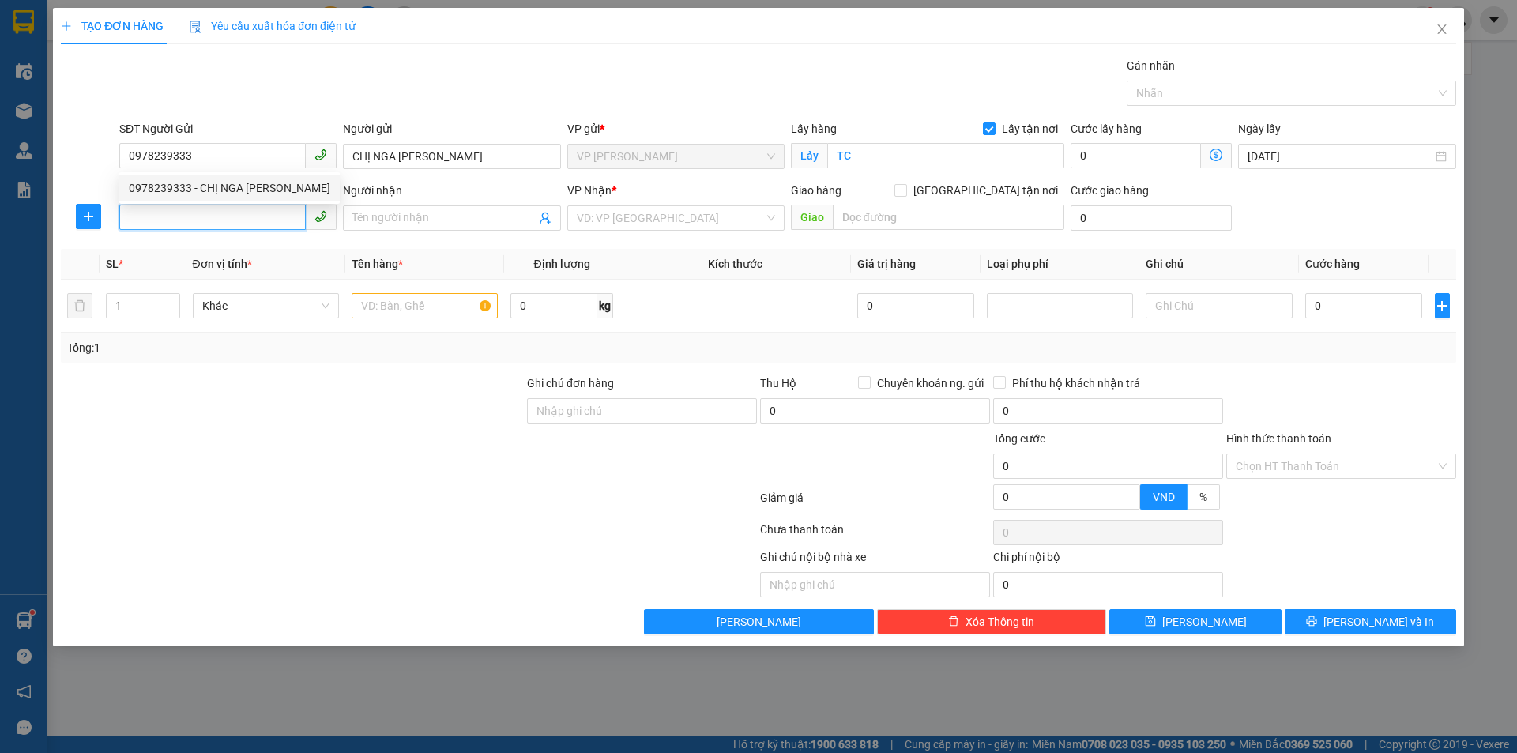
click at [277, 212] on input "SĐT Người Nhận" at bounding box center [212, 217] width 187 height 25
click at [221, 217] on input "SĐT Người Nhận" at bounding box center [212, 217] width 187 height 25
click at [219, 223] on input "SĐT Người Nhận" at bounding box center [212, 217] width 187 height 25
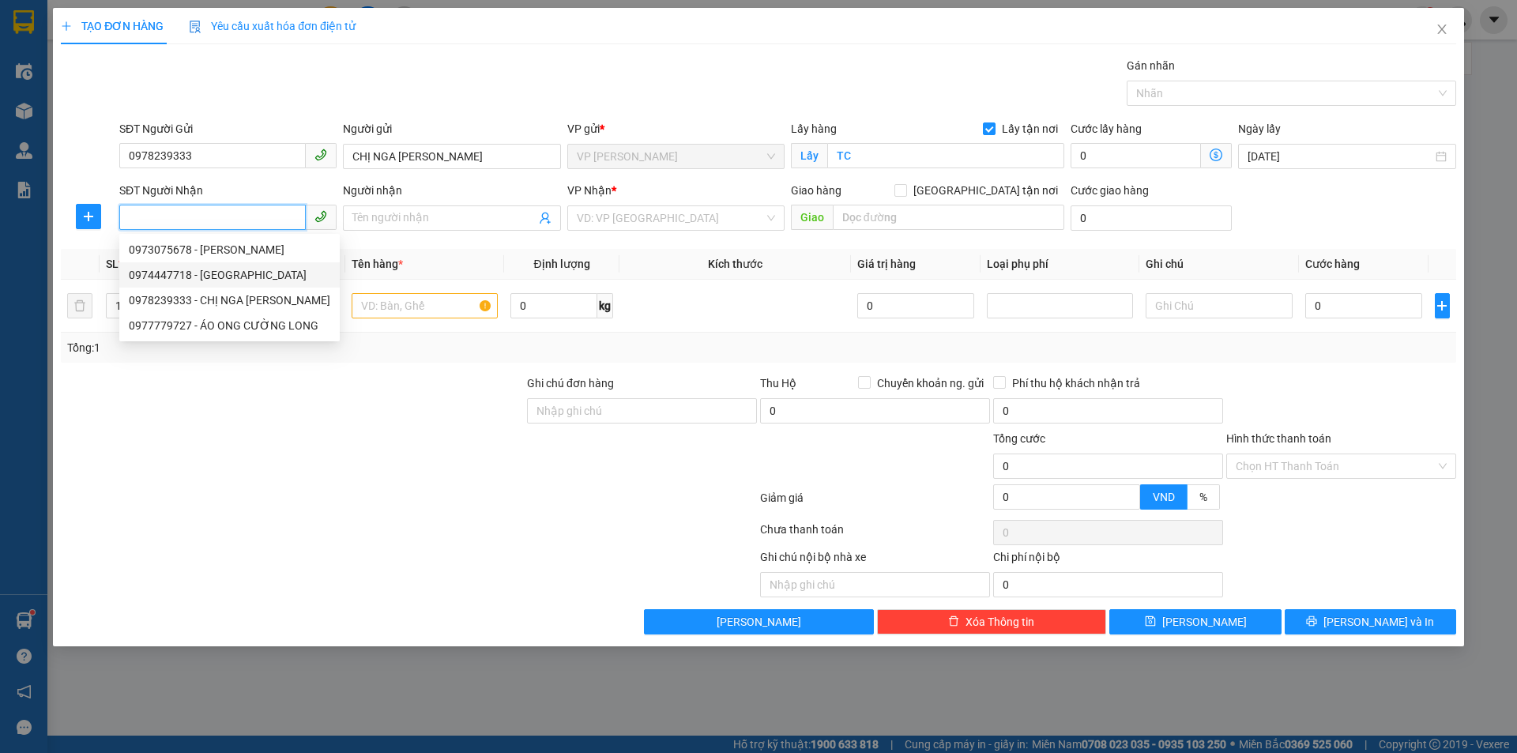
click at [285, 275] on div "0974447718 - [GEOGRAPHIC_DATA]" at bounding box center [230, 274] width 202 height 17
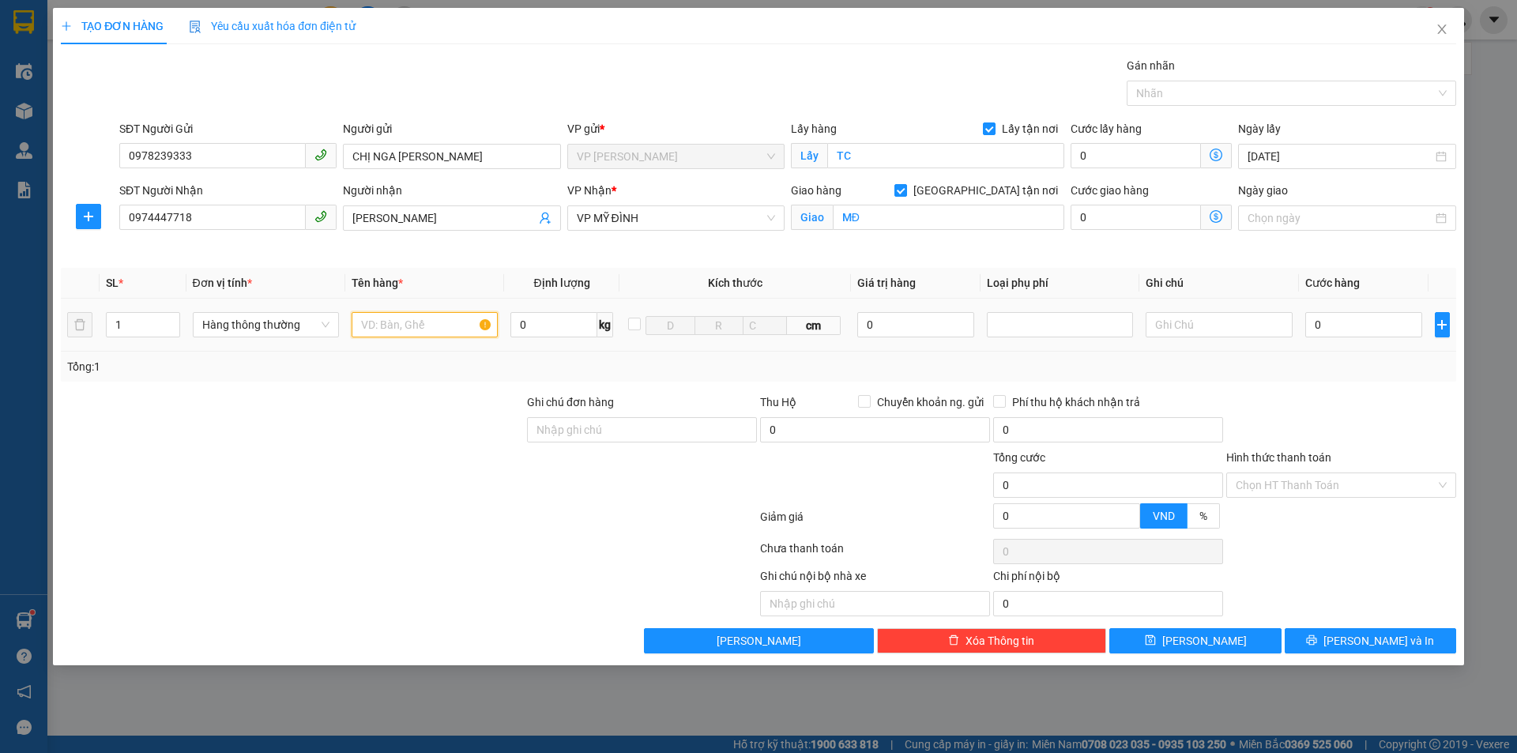
click at [415, 334] on input "text" at bounding box center [425, 324] width 146 height 25
click at [444, 441] on div at bounding box center [292, 421] width 466 height 55
click at [1368, 333] on input "0" at bounding box center [1365, 324] width 118 height 25
click at [1352, 641] on button "[PERSON_NAME] và In" at bounding box center [1371, 640] width 172 height 25
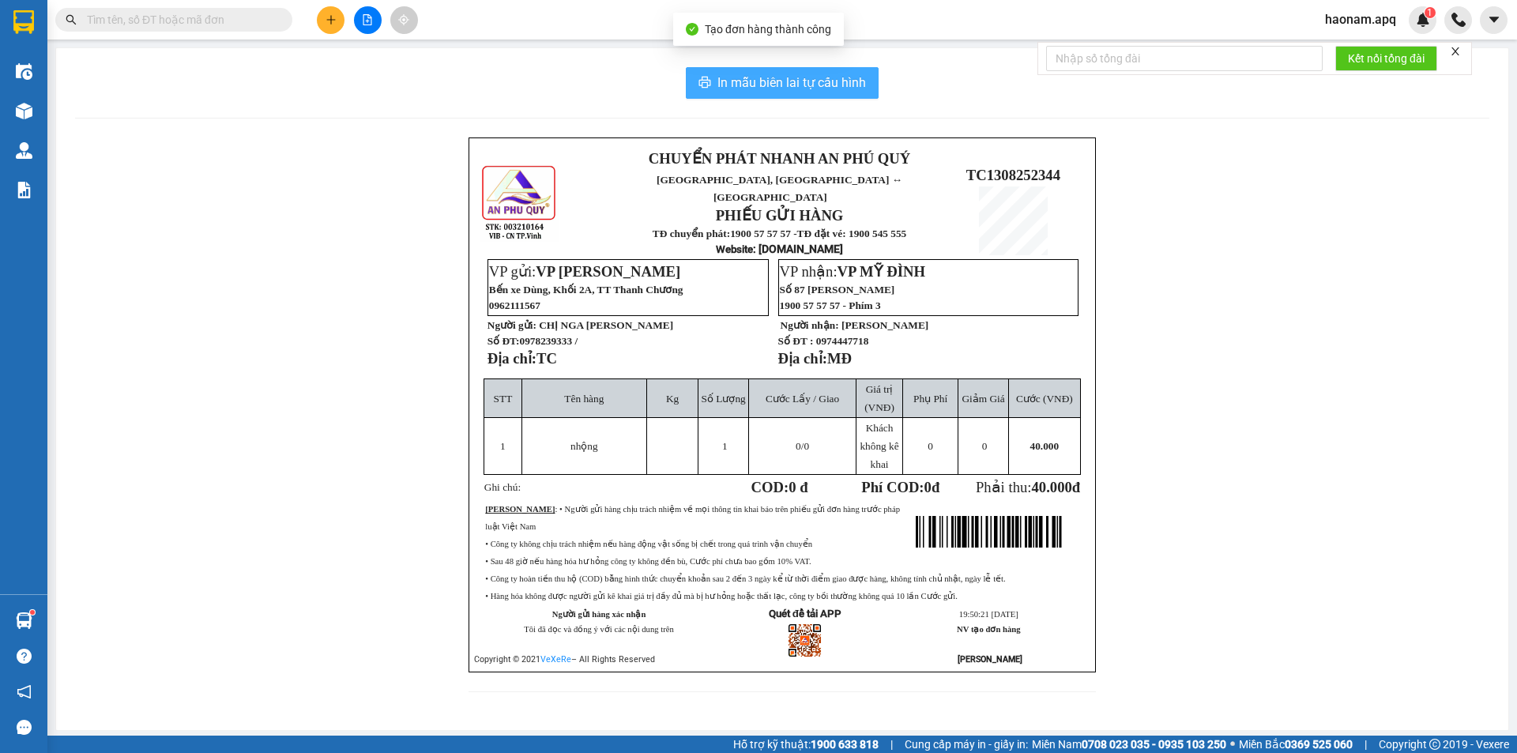
drag, startPoint x: 820, startPoint y: 84, endPoint x: 743, endPoint y: 334, distance: 262.0
click at [820, 83] on span "In mẫu biên lai tự cấu hình" at bounding box center [792, 83] width 149 height 20
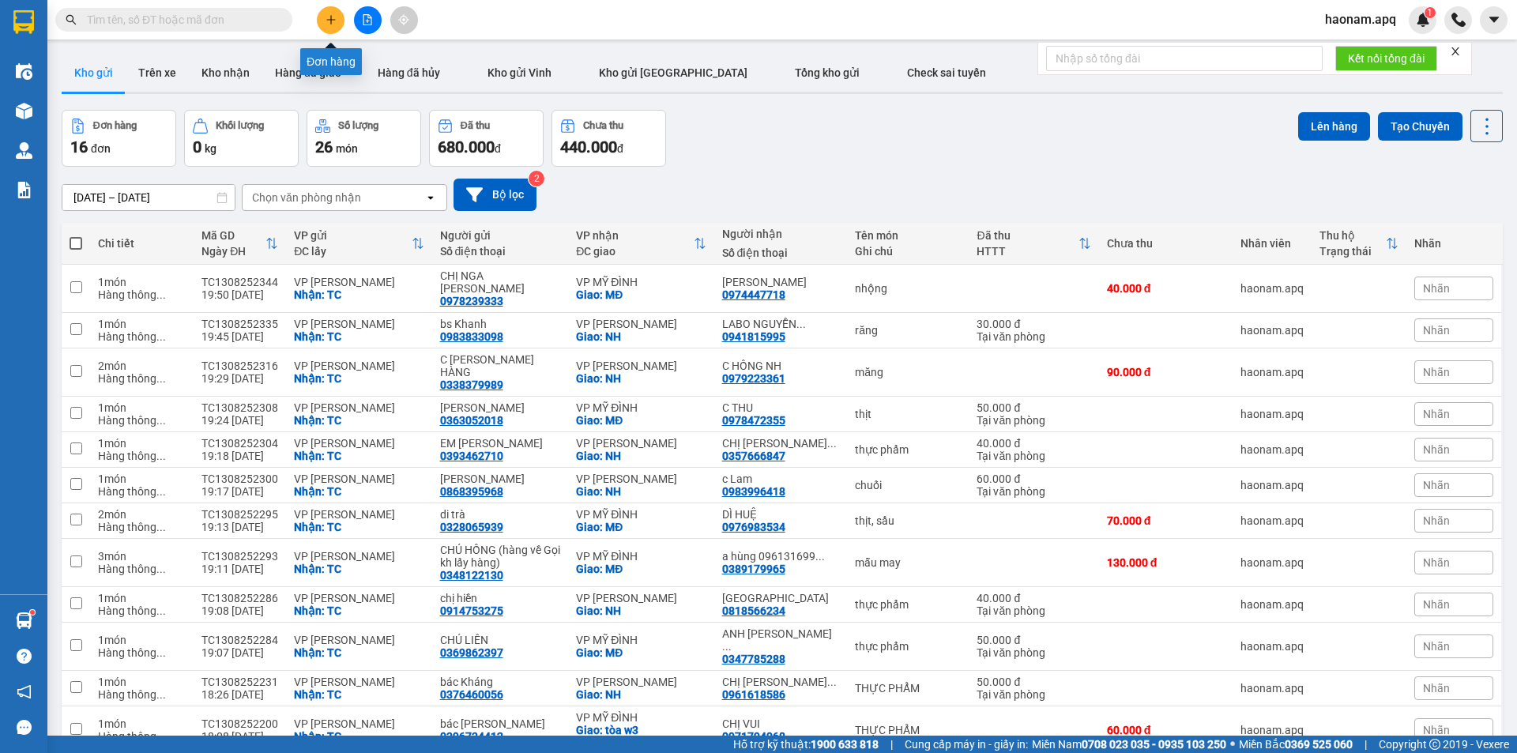
click at [335, 23] on button at bounding box center [331, 20] width 28 height 28
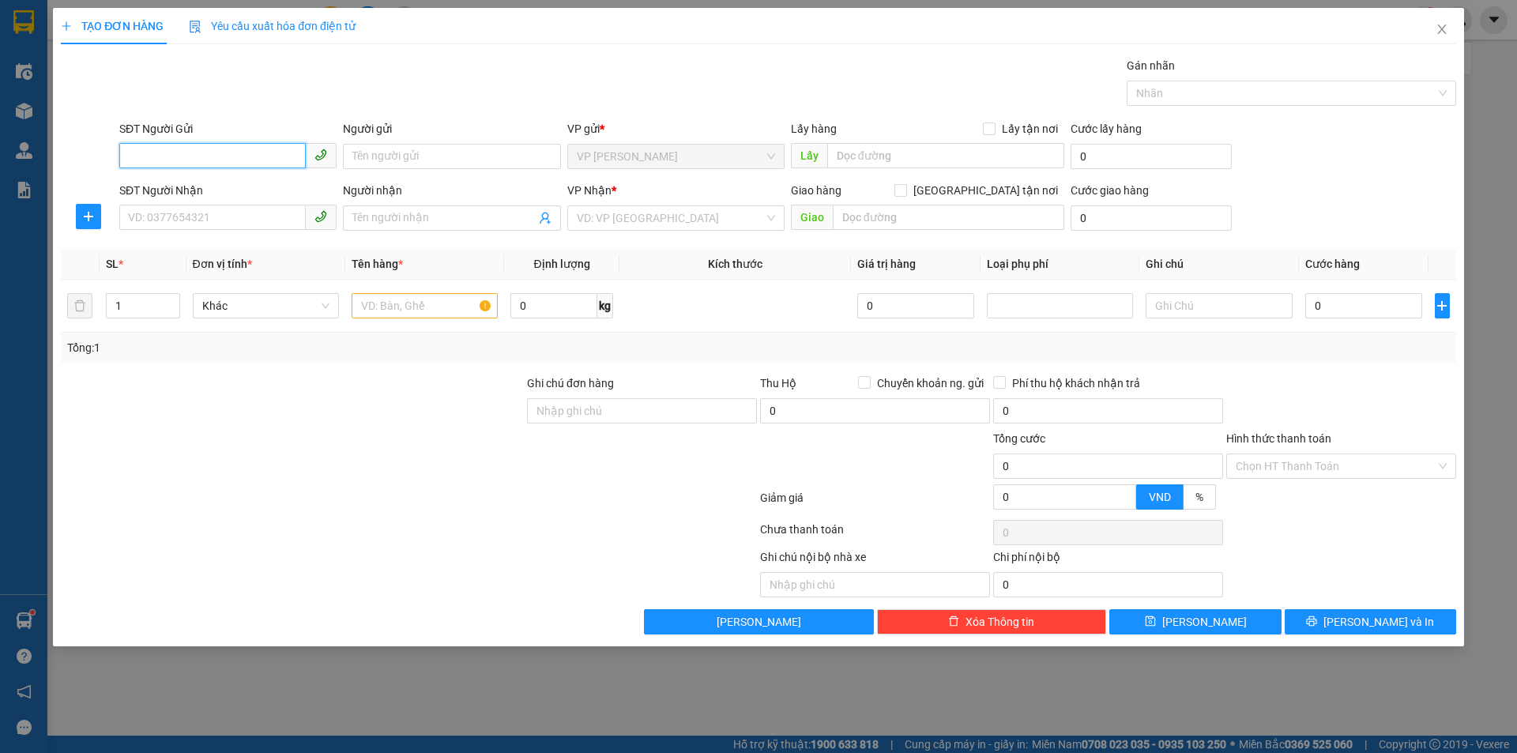
drag, startPoint x: 221, startPoint y: 153, endPoint x: 294, endPoint y: 202, distance: 88.8
click at [221, 152] on input "SĐT Người Gửi" at bounding box center [212, 155] width 187 height 25
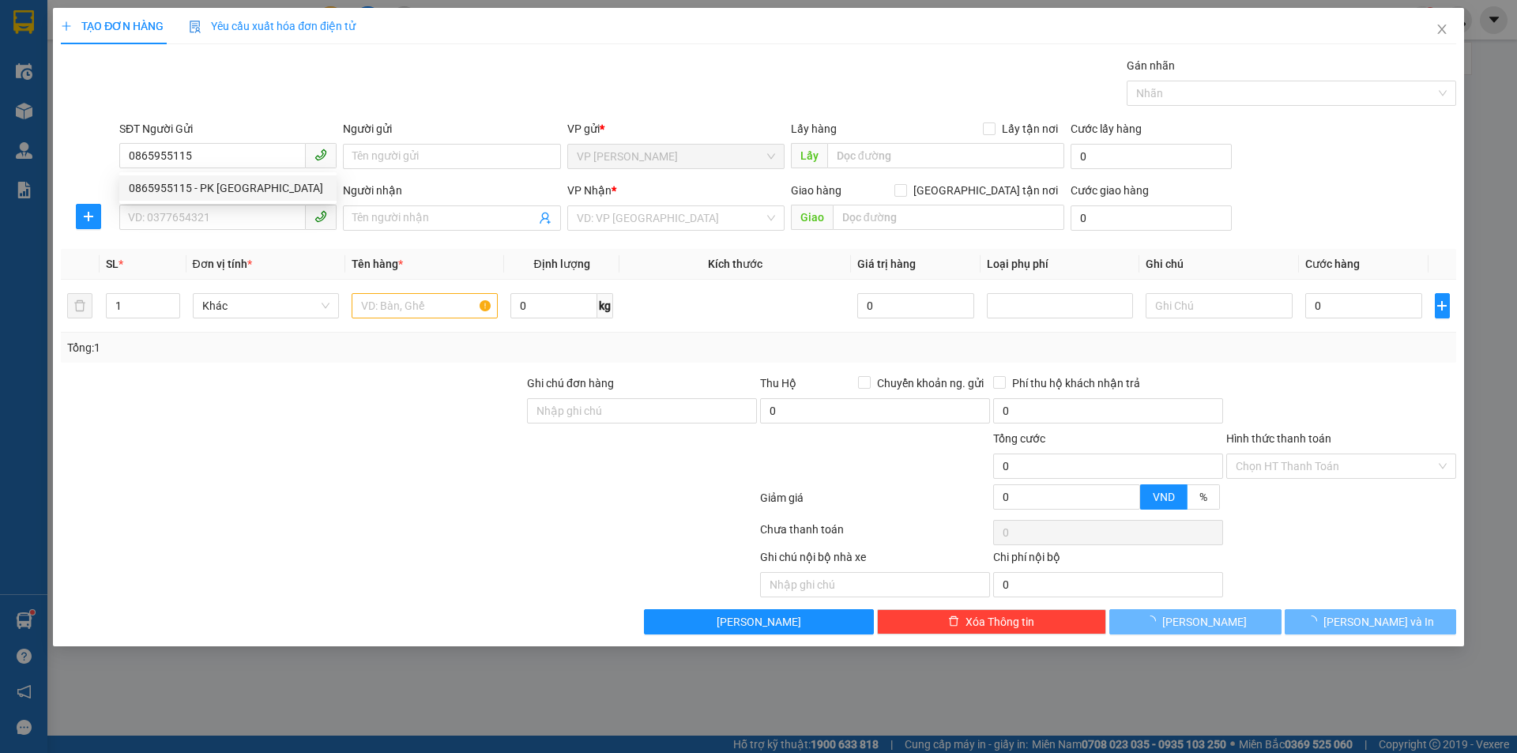
click at [285, 203] on div "0865955115 0865955115 - PK [GEOGRAPHIC_DATA]" at bounding box center [227, 188] width 217 height 32
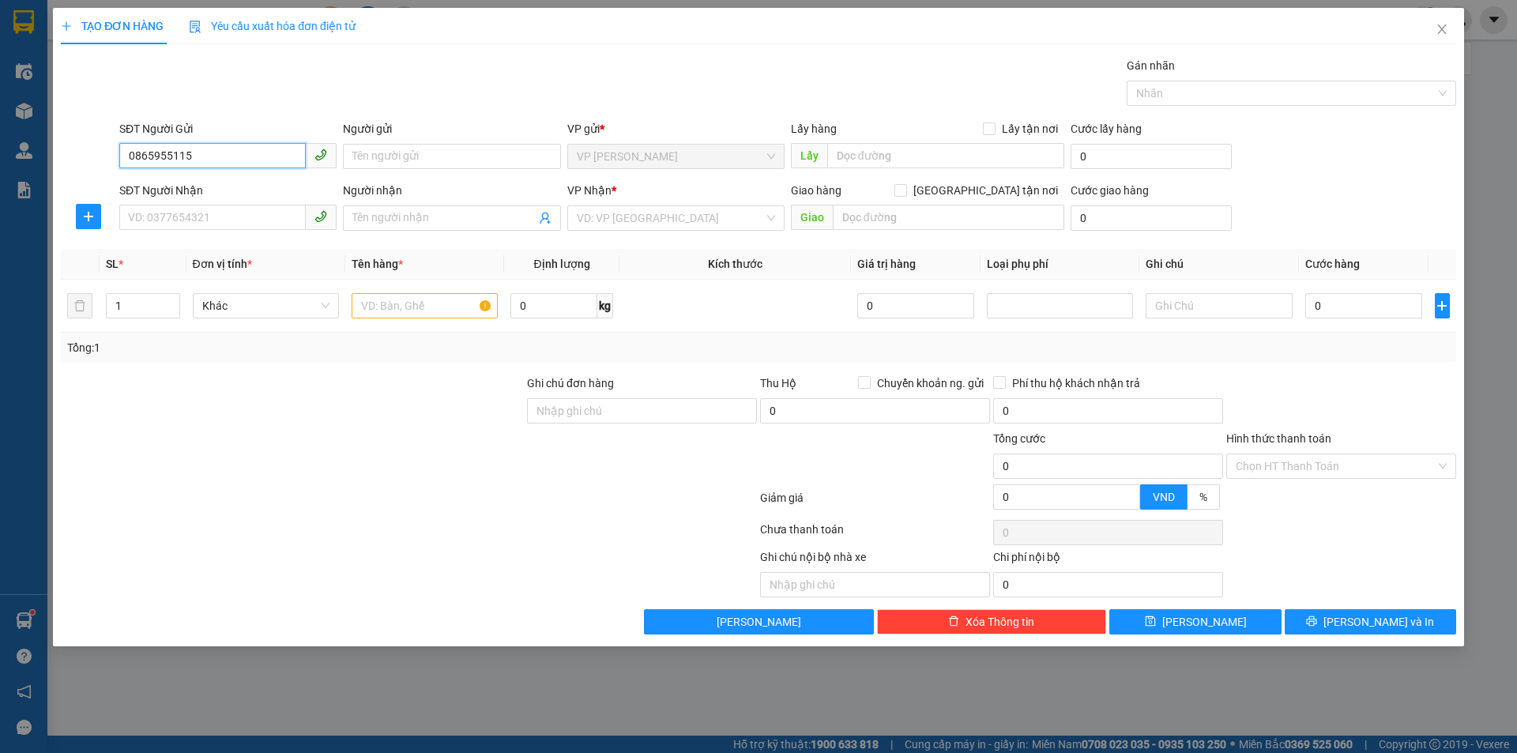
click at [265, 156] on input "0865955115" at bounding box center [212, 155] width 187 height 25
click at [263, 187] on div "0865955115 - PK [GEOGRAPHIC_DATA]" at bounding box center [228, 187] width 198 height 17
click at [259, 213] on input "SĐT Người Nhận" at bounding box center [212, 217] width 187 height 25
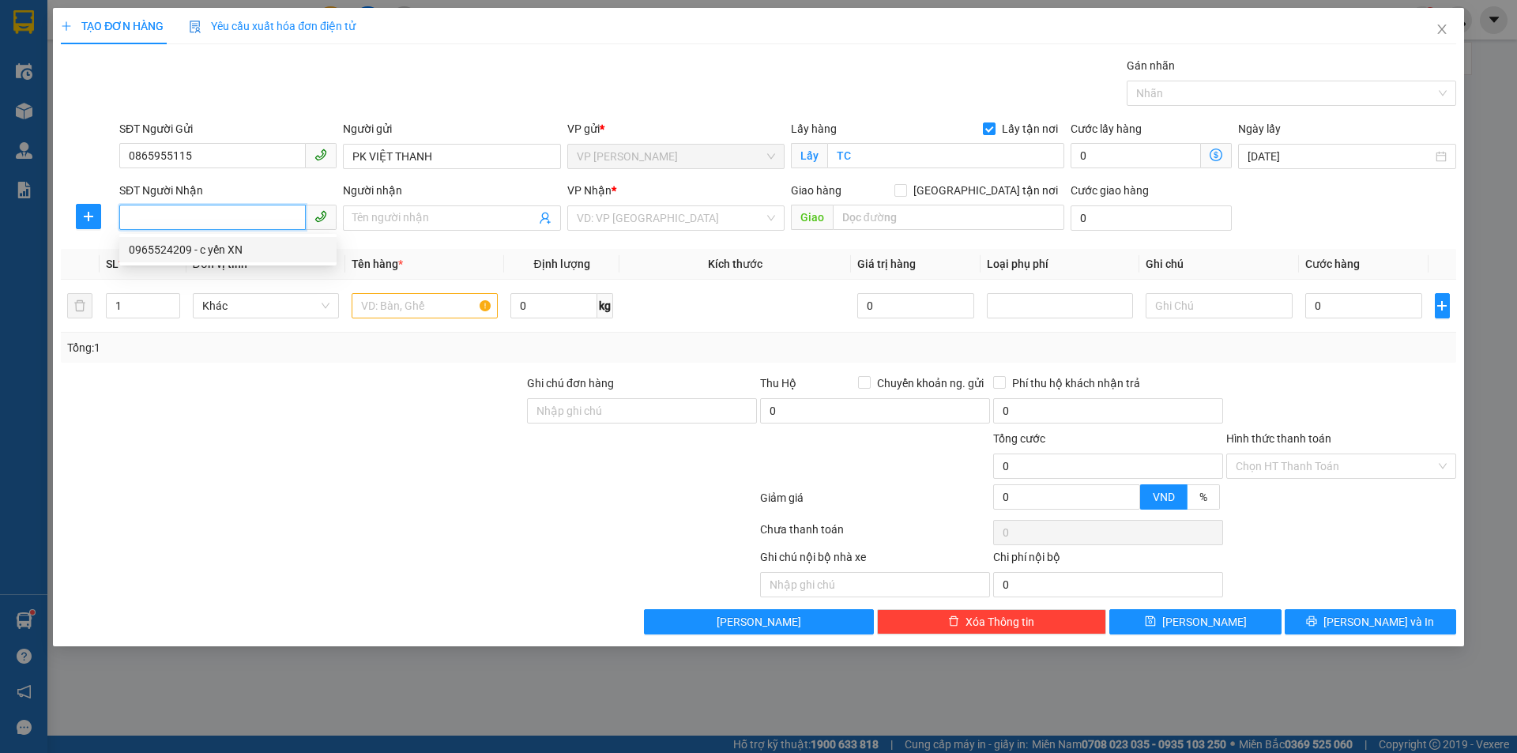
click at [302, 241] on div "0965524209 - c yến XN" at bounding box center [228, 249] width 198 height 17
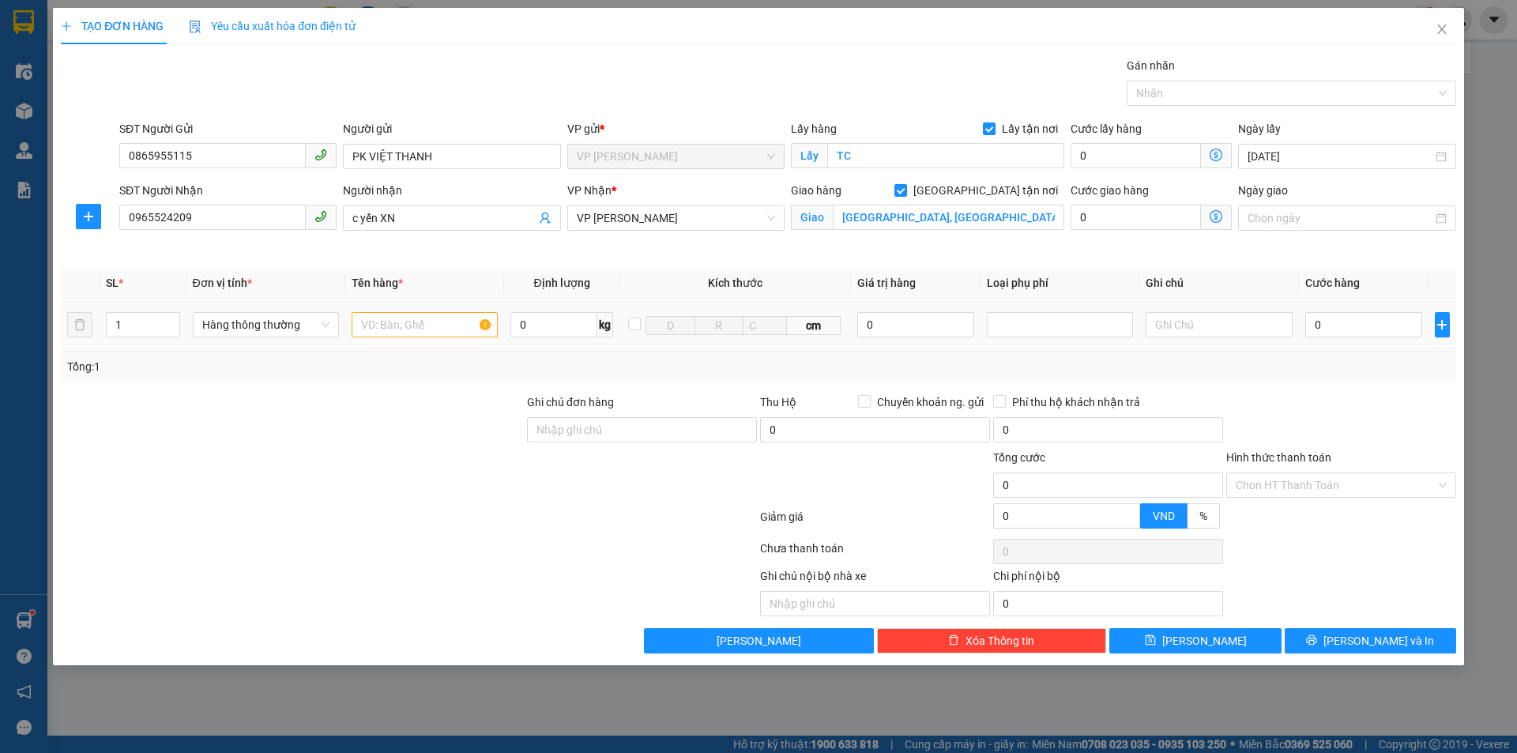
click at [432, 315] on div at bounding box center [425, 325] width 146 height 32
click at [424, 319] on input "text" at bounding box center [425, 324] width 146 height 25
drag, startPoint x: 1359, startPoint y: 316, endPoint x: 1350, endPoint y: 322, distance: 10.7
click at [1357, 317] on input "0" at bounding box center [1365, 324] width 118 height 25
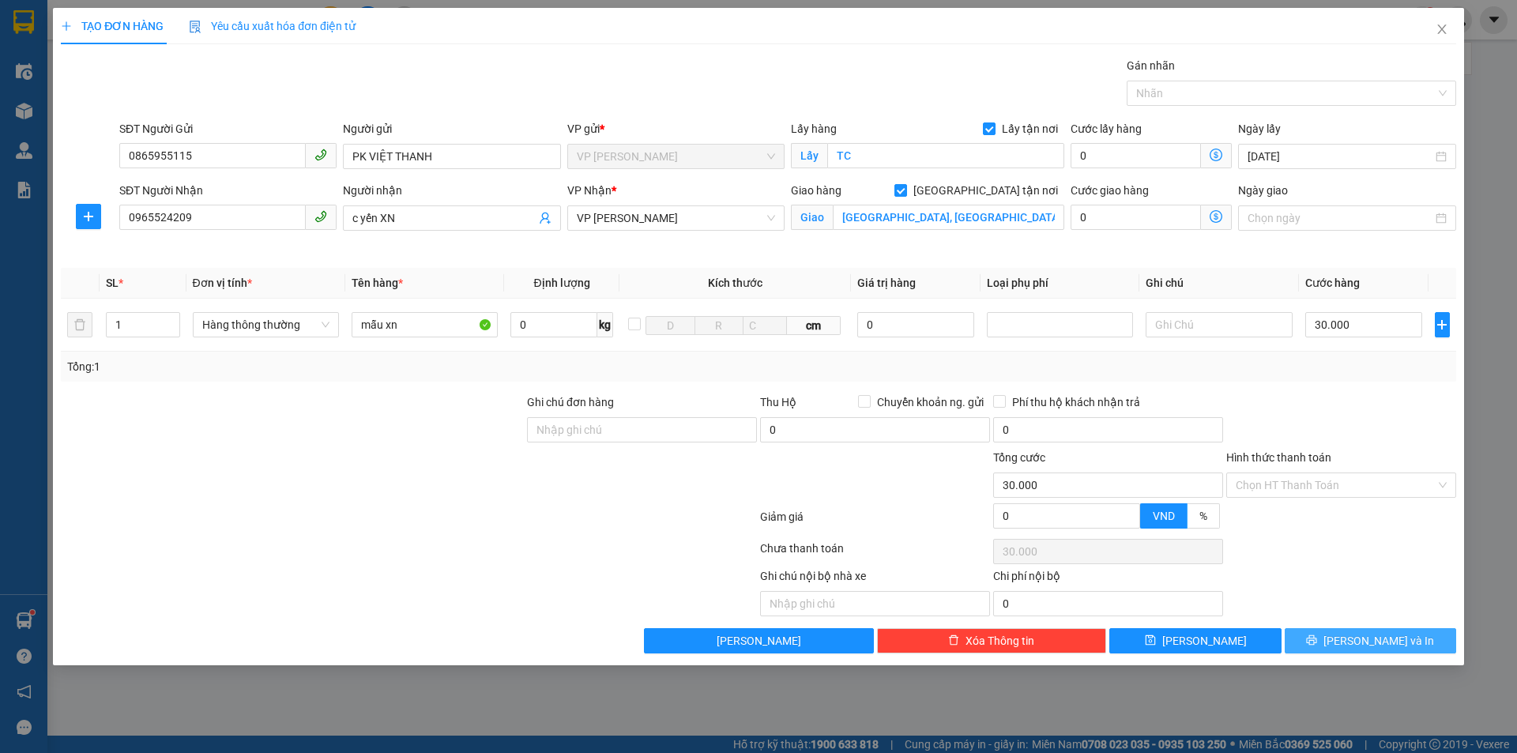
click at [1390, 643] on span "[PERSON_NAME] và In" at bounding box center [1379, 640] width 111 height 17
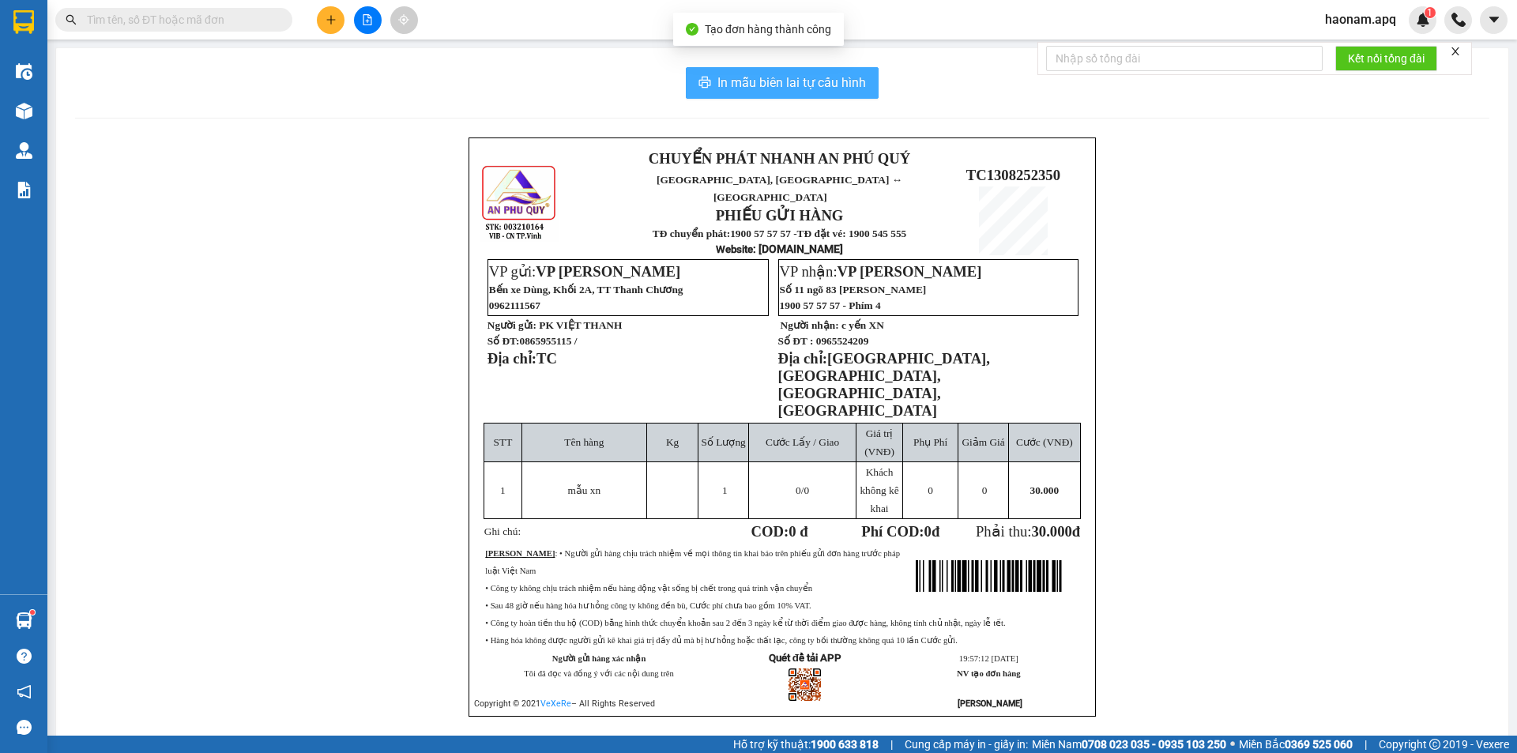
click at [827, 86] on span "In mẫu biên lai tự cấu hình" at bounding box center [792, 83] width 149 height 20
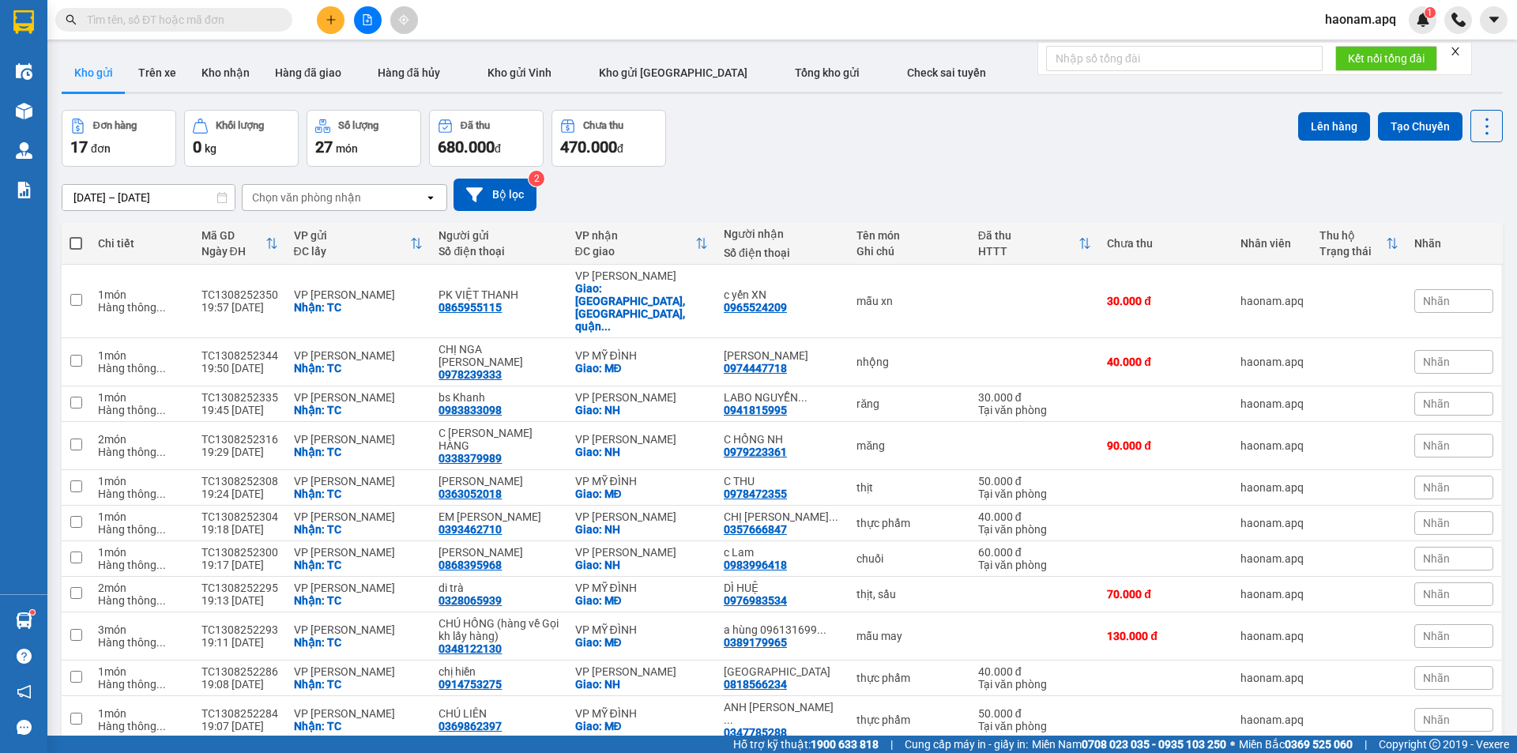
click at [335, 18] on icon "plus" at bounding box center [331, 19] width 11 height 11
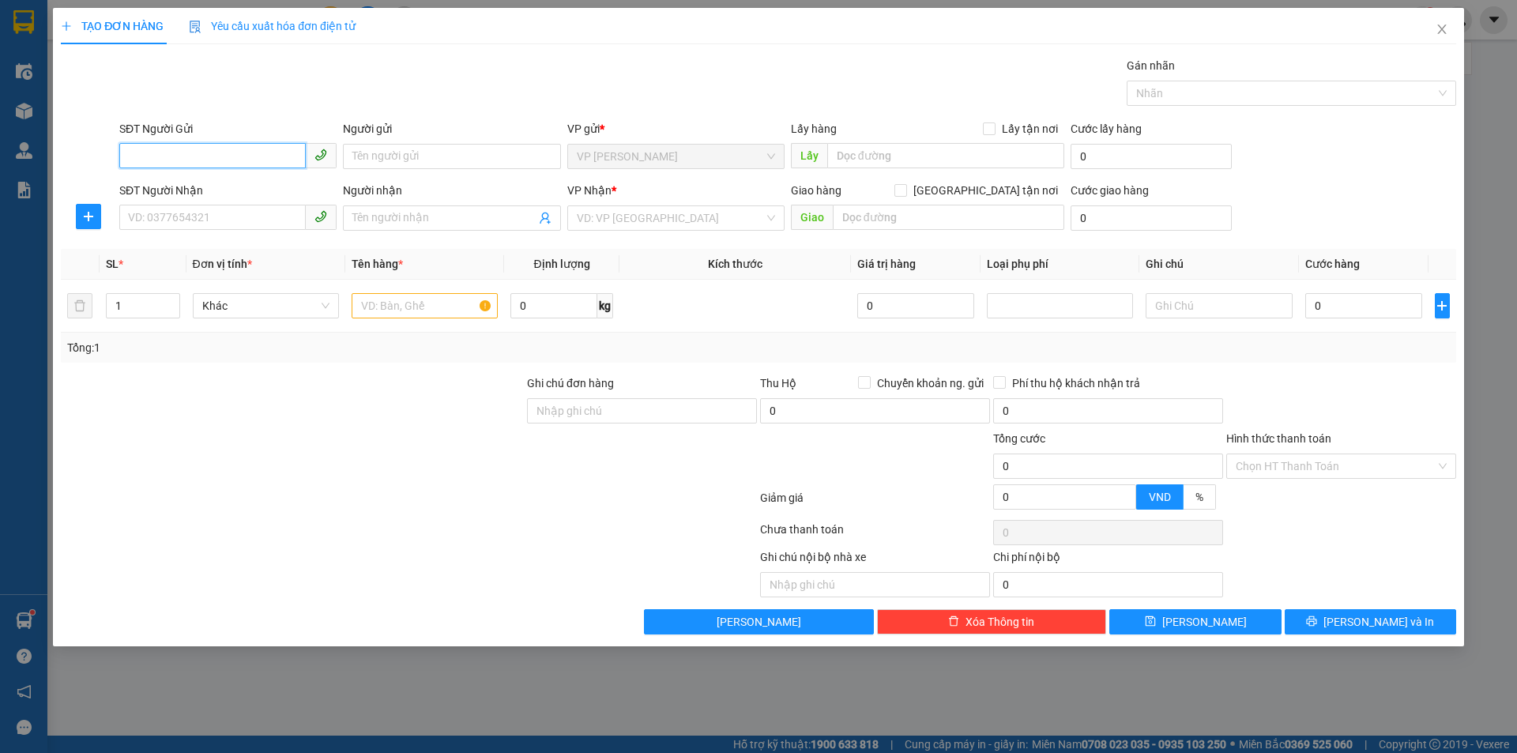
click at [214, 159] on input "SĐT Người Gửi" at bounding box center [212, 155] width 187 height 25
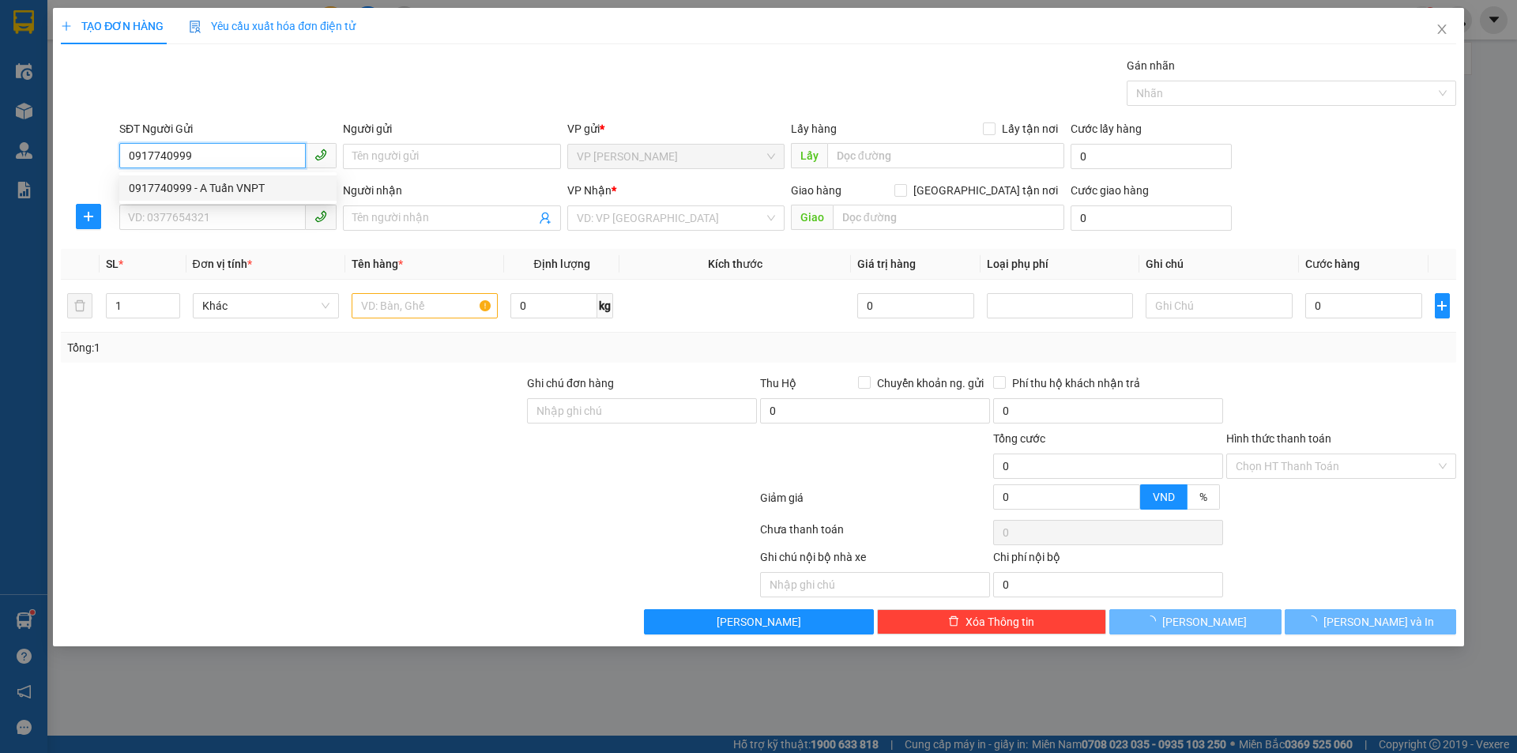
click at [253, 193] on div "0917740999 - A Tuấn VNPT" at bounding box center [228, 187] width 198 height 17
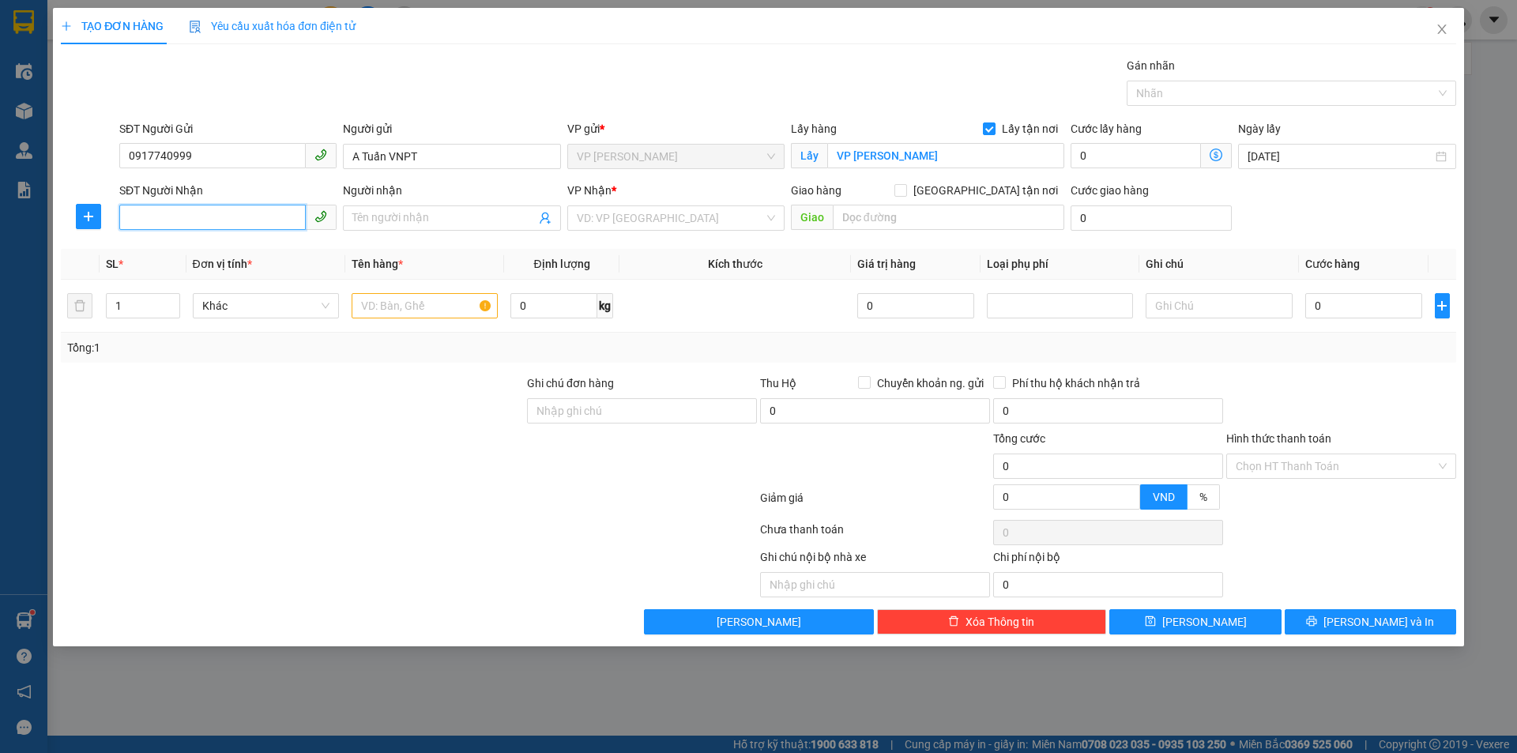
click at [251, 209] on input "SĐT Người Nhận" at bounding box center [212, 217] width 187 height 25
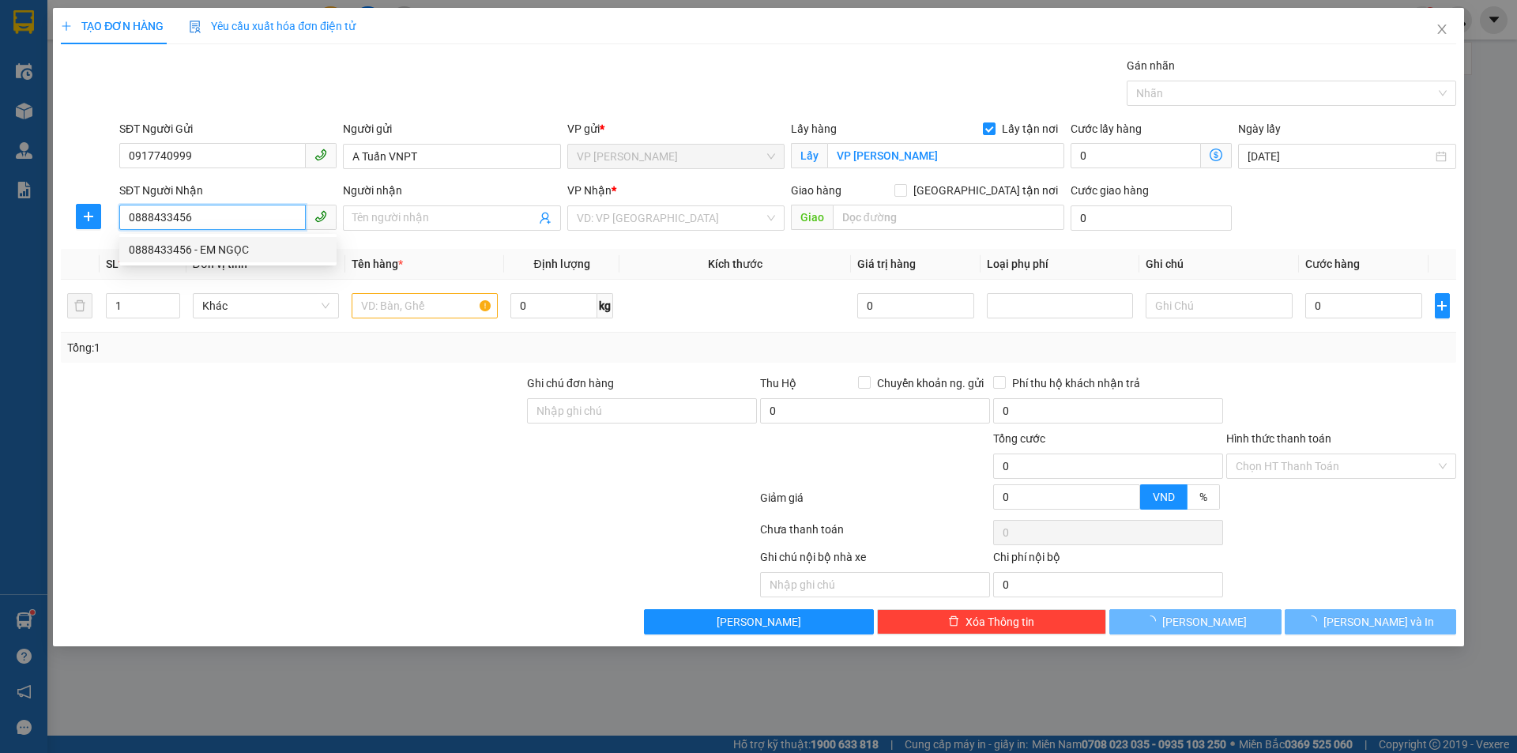
click at [270, 254] on div "0888433456 - EM NGỌC" at bounding box center [228, 249] width 198 height 17
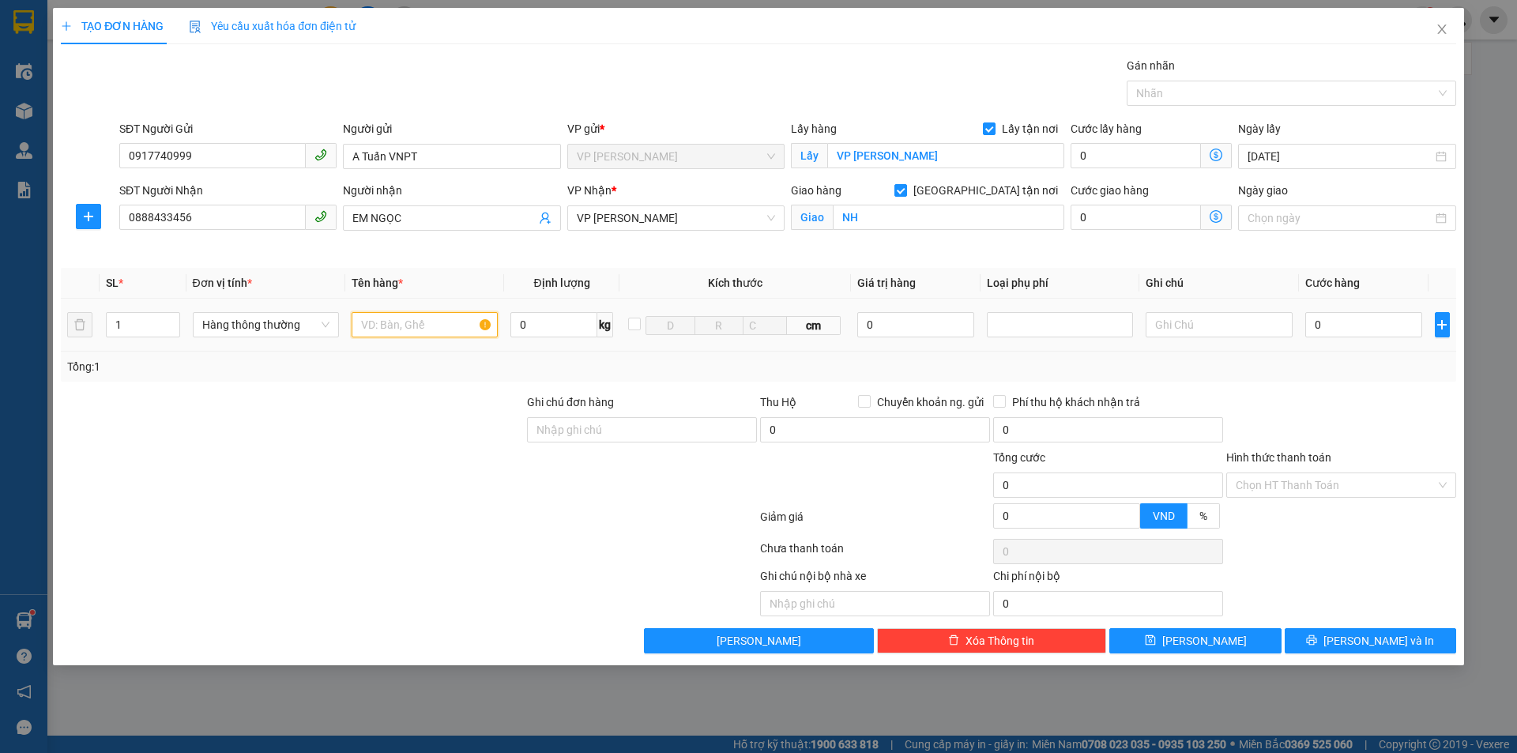
click at [421, 333] on input "text" at bounding box center [425, 324] width 146 height 25
click at [172, 319] on icon "up" at bounding box center [171, 322] width 6 height 6
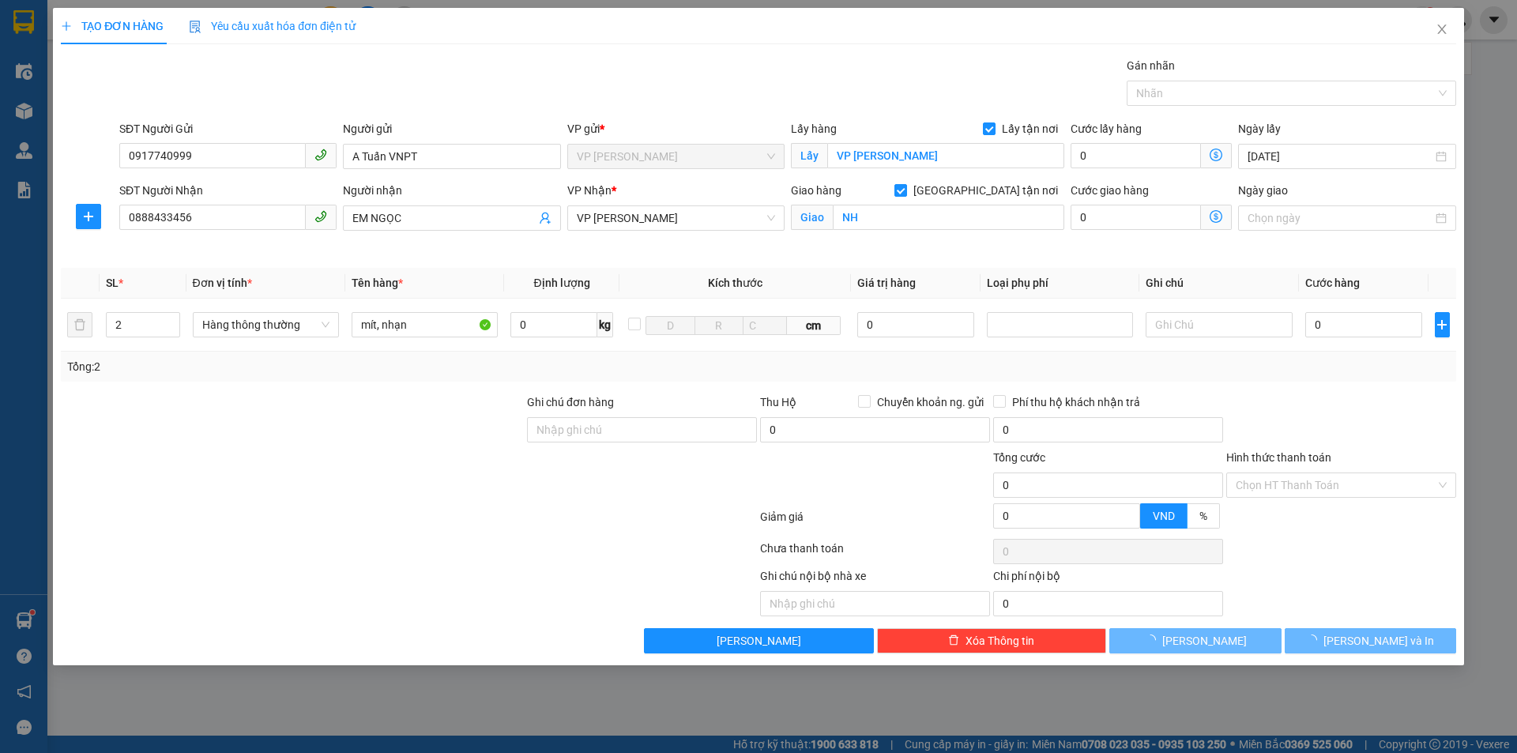
click at [232, 400] on div at bounding box center [292, 421] width 466 height 55
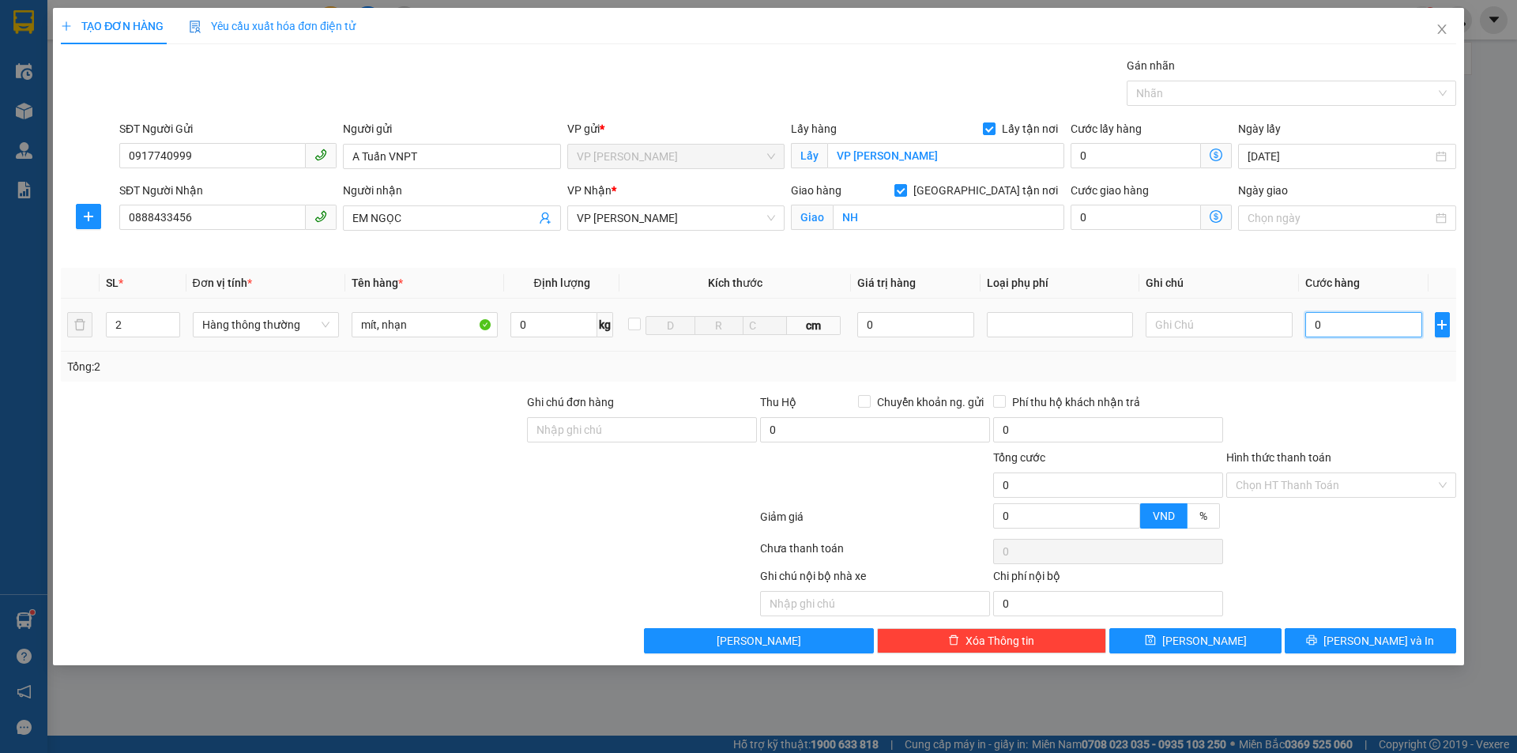
click at [1382, 327] on input "0" at bounding box center [1365, 324] width 118 height 25
click at [1354, 406] on div at bounding box center [1341, 421] width 233 height 55
click at [1378, 486] on input "Hình thức thanh toán" at bounding box center [1336, 485] width 200 height 24
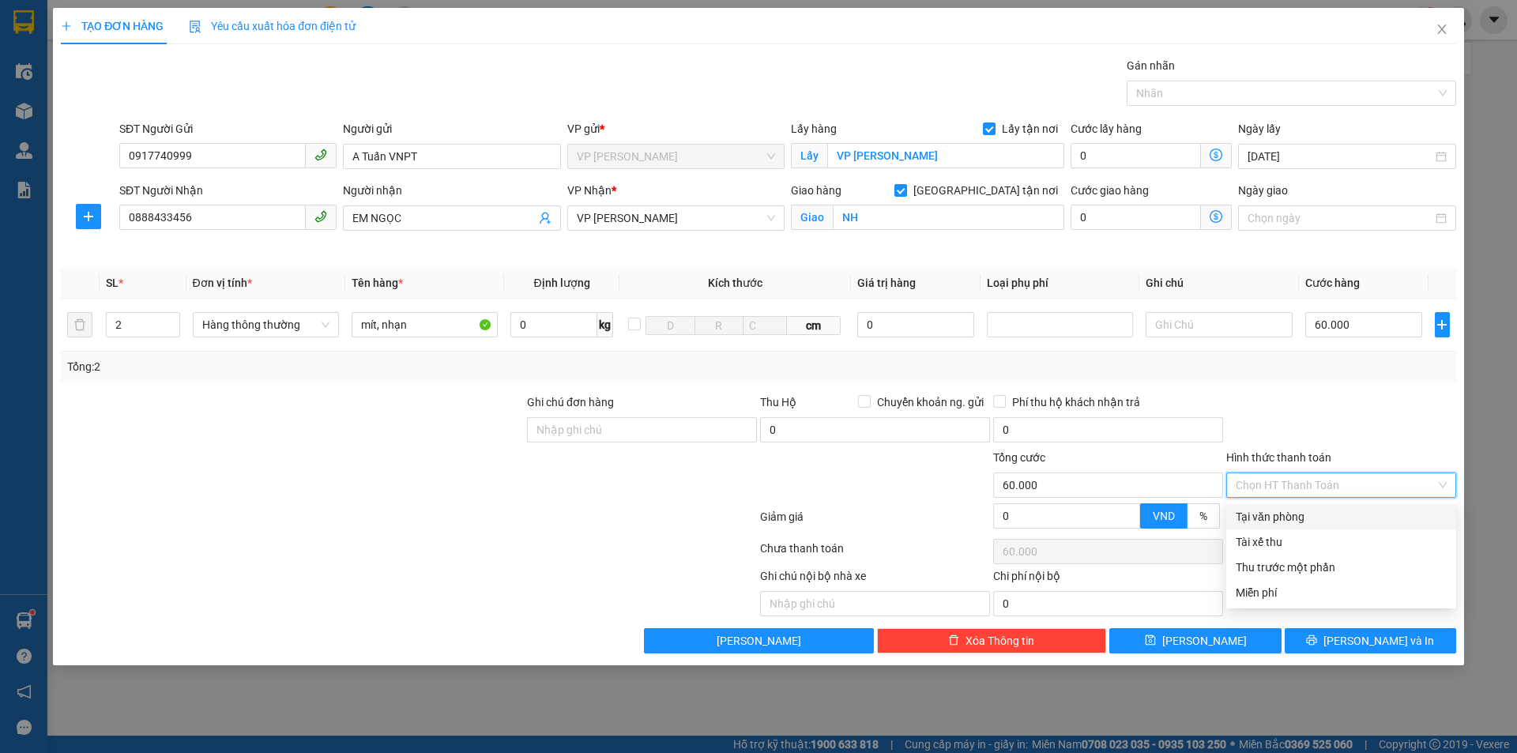
drag, startPoint x: 1314, startPoint y: 512, endPoint x: 1336, endPoint y: 545, distance: 39.9
click at [1314, 511] on div "Tại văn phòng" at bounding box center [1341, 516] width 211 height 17
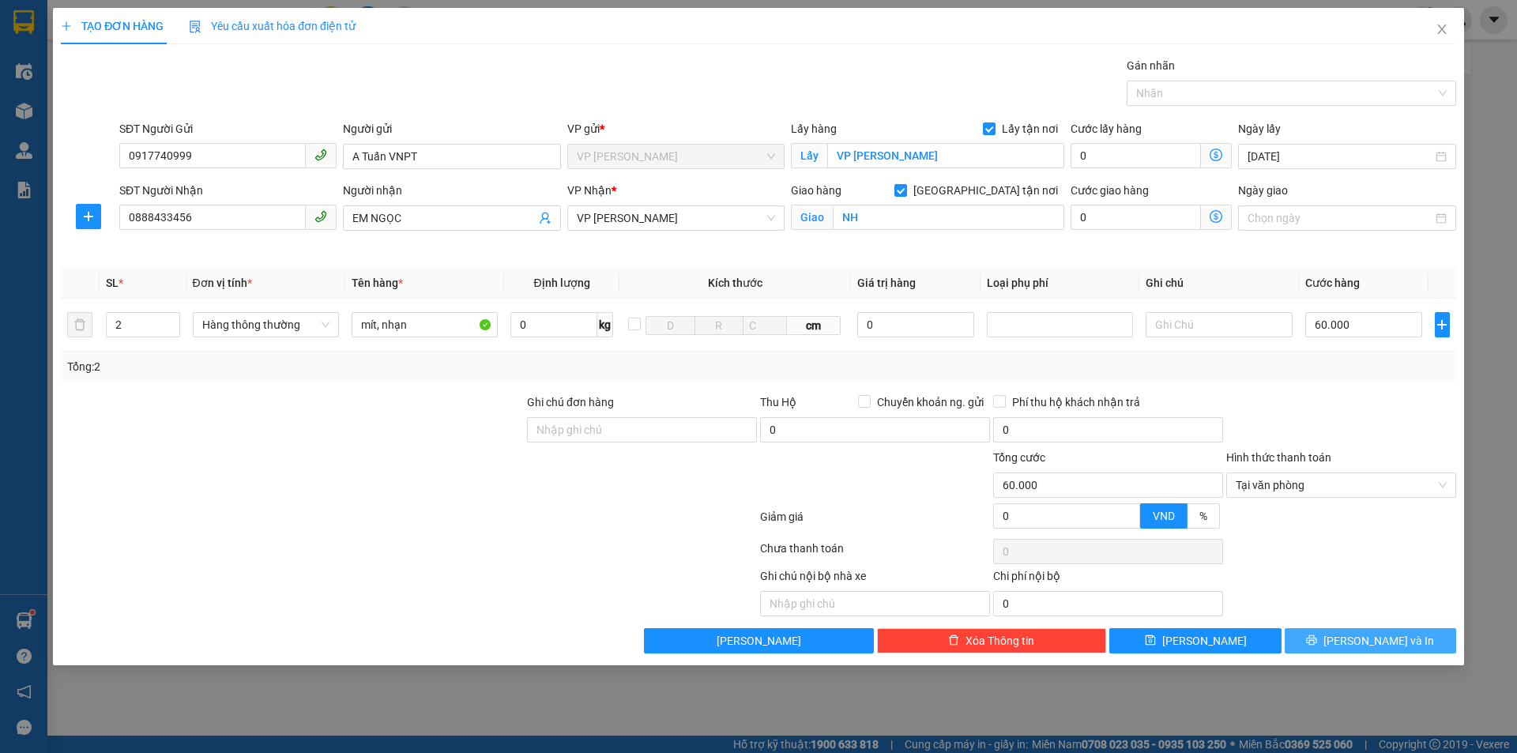
drag, startPoint x: 1370, startPoint y: 639, endPoint x: 1363, endPoint y: 625, distance: 14.8
click at [1370, 639] on span "[PERSON_NAME] và In" at bounding box center [1379, 640] width 111 height 17
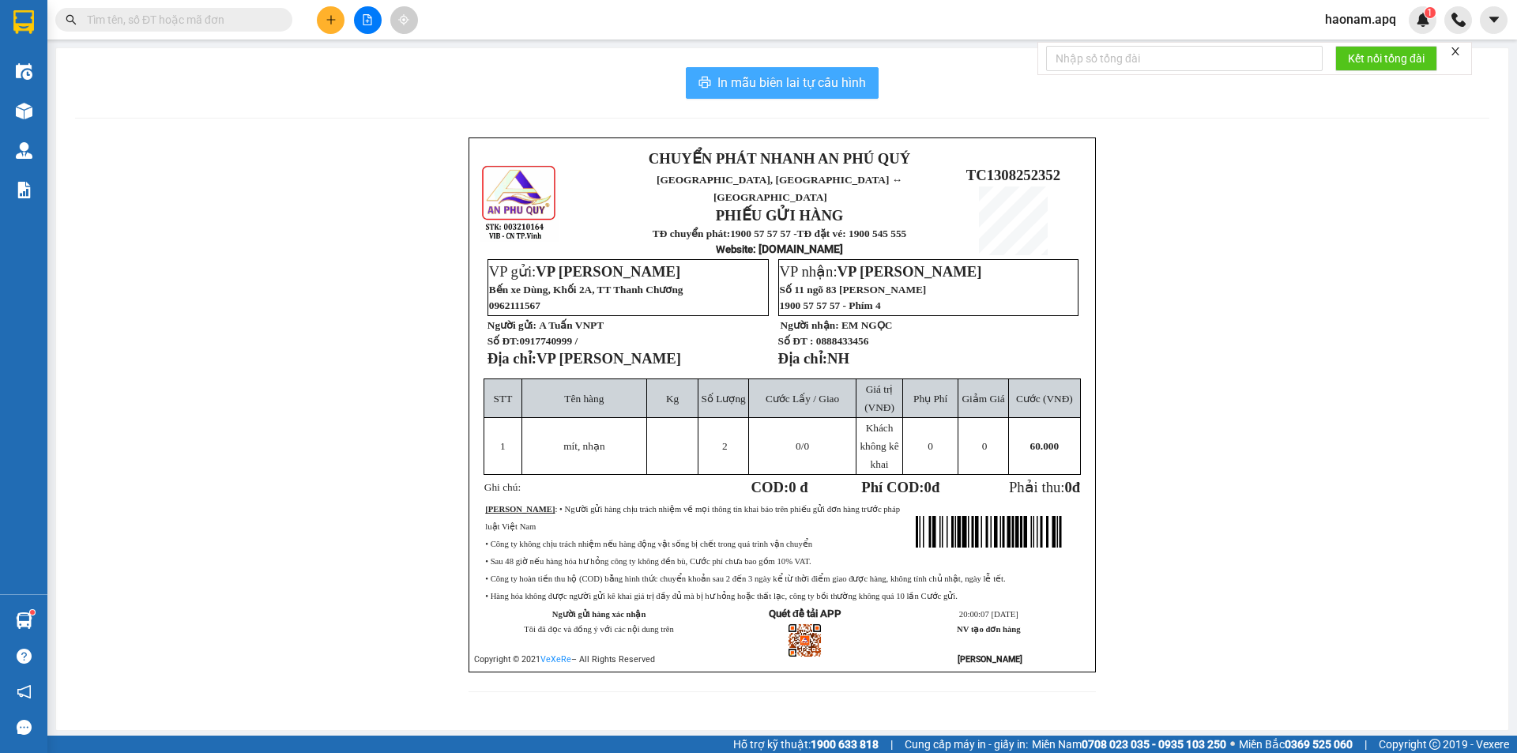
click at [793, 88] on span "In mẫu biên lai tự cấu hình" at bounding box center [792, 83] width 149 height 20
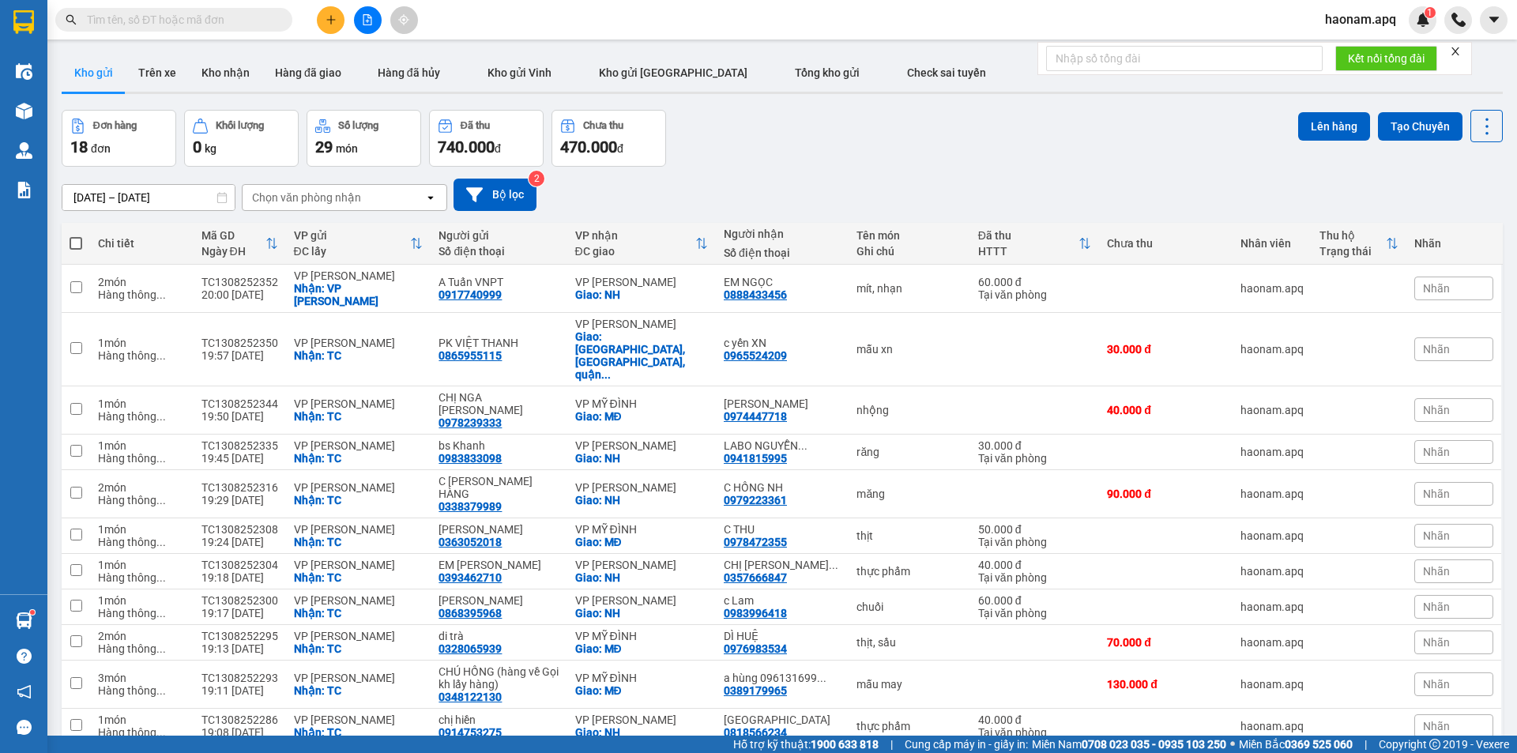
click at [341, 201] on div "Chọn văn phòng nhận" at bounding box center [306, 198] width 109 height 16
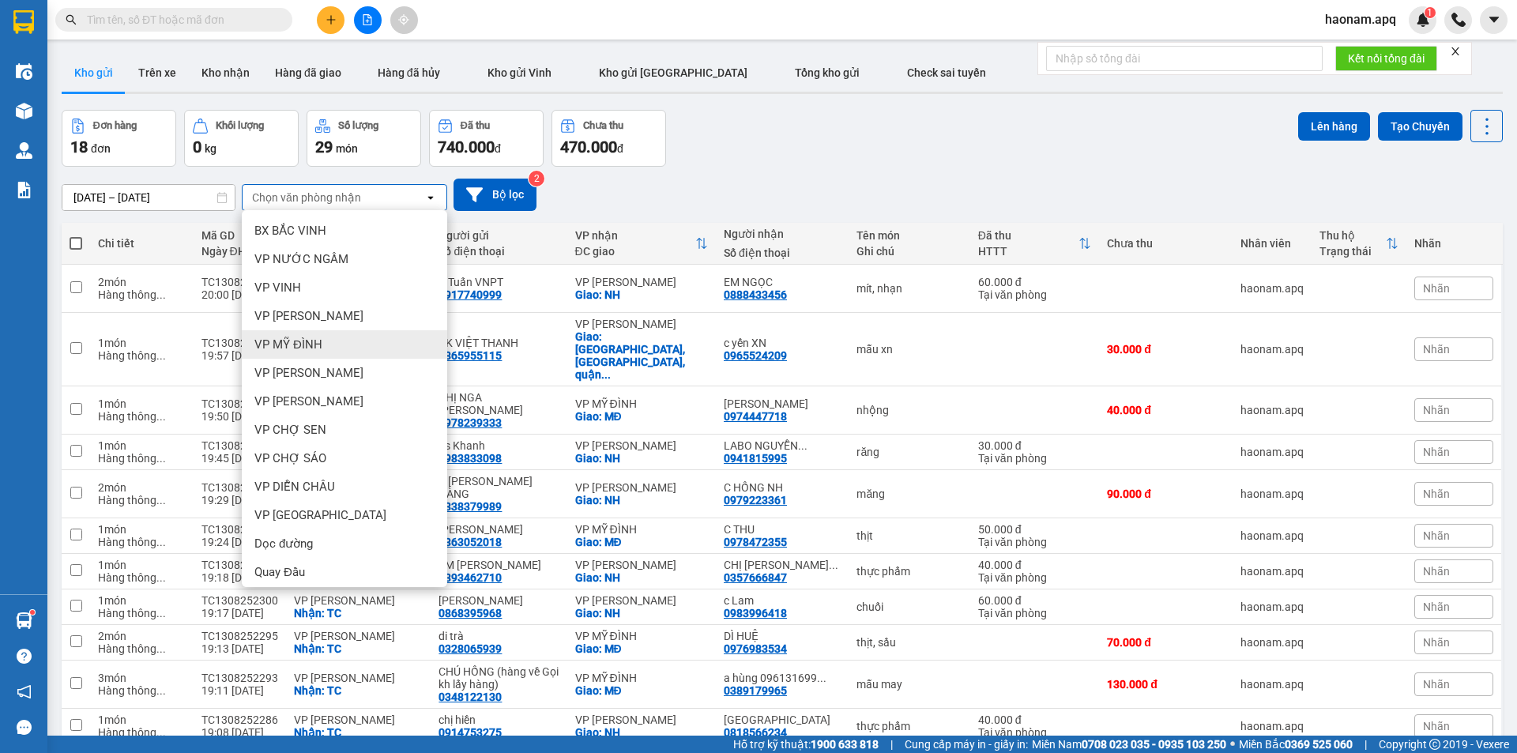
click at [336, 335] on div "VP MỸ ĐÌNH" at bounding box center [344, 344] width 205 height 28
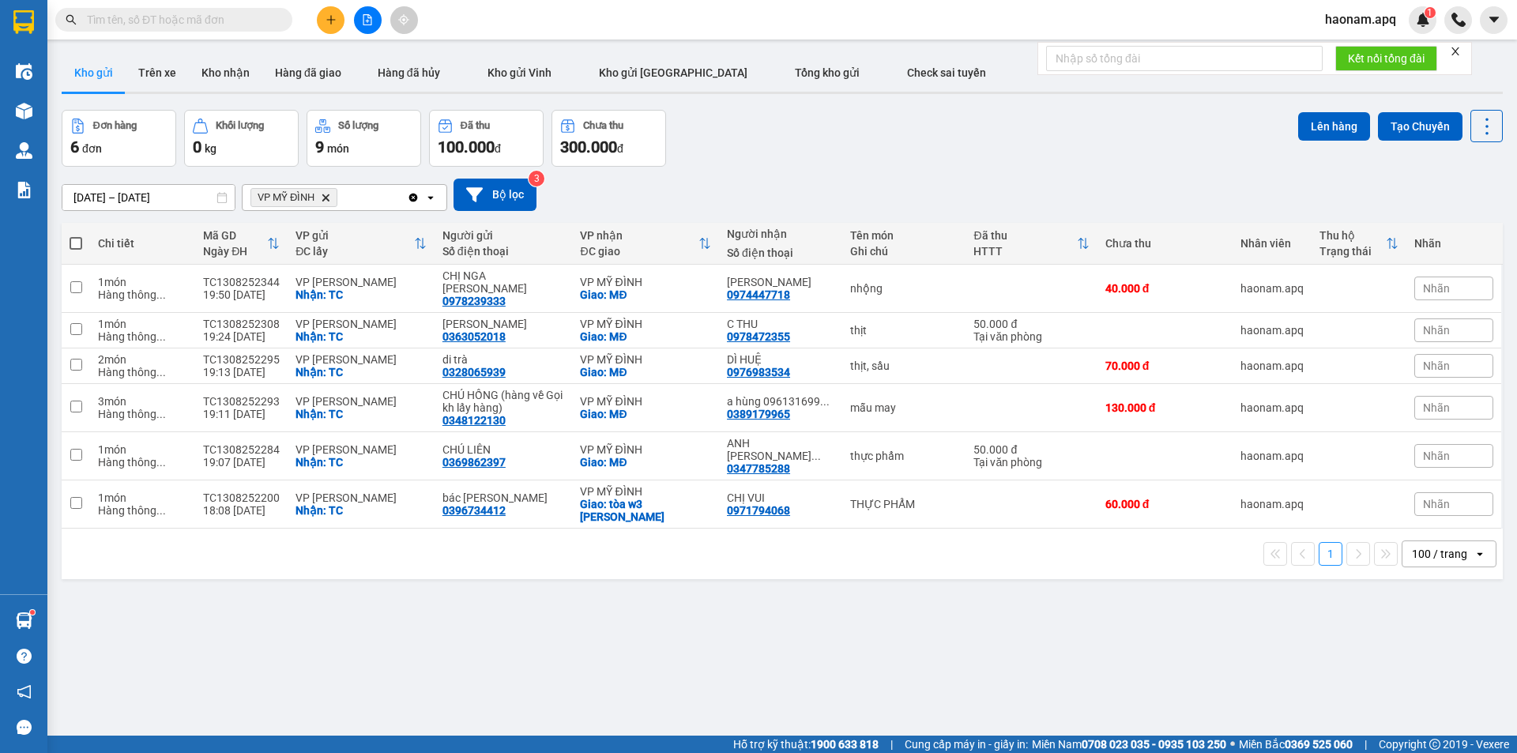
click at [330, 199] on icon "Delete" at bounding box center [325, 197] width 9 height 9
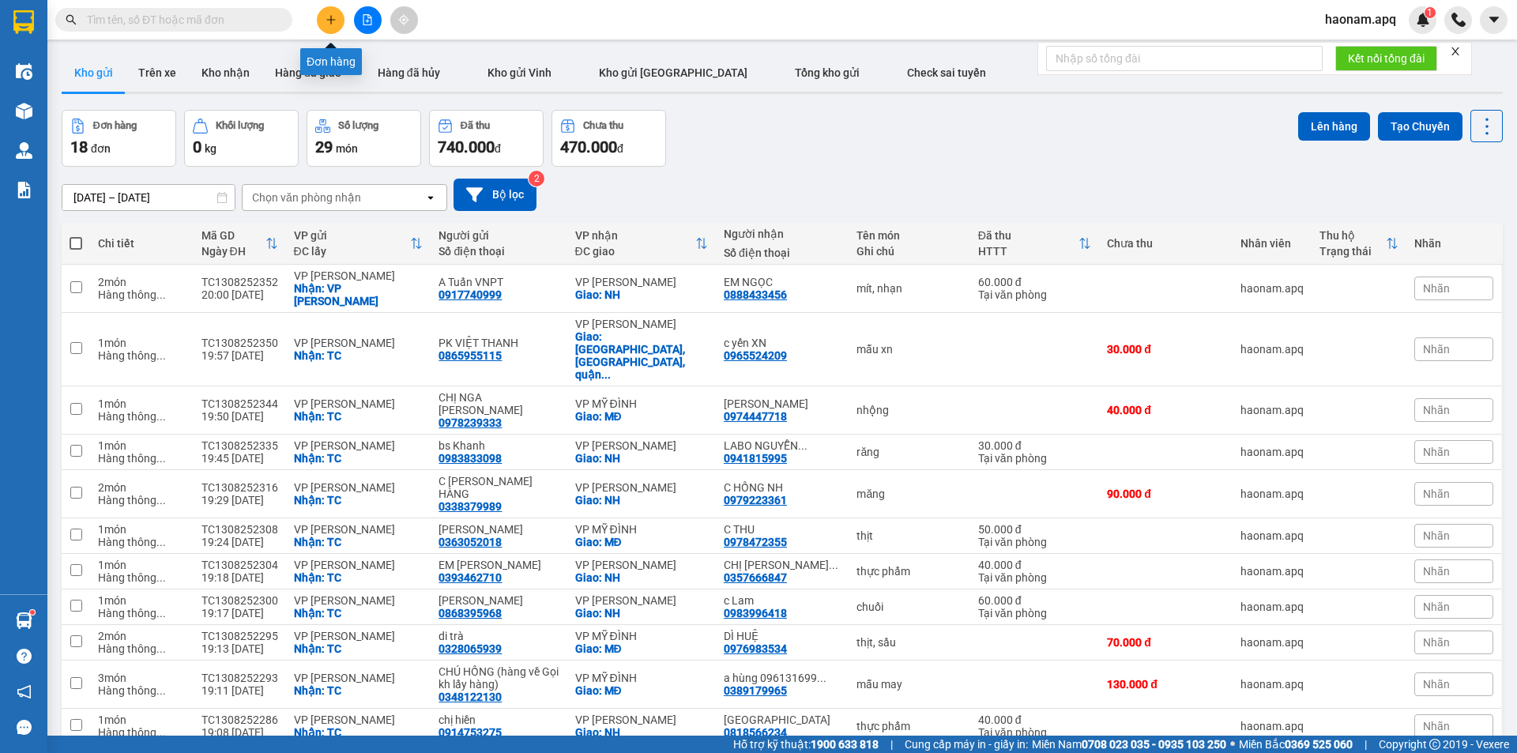
click at [334, 21] on icon "plus" at bounding box center [331, 19] width 11 height 11
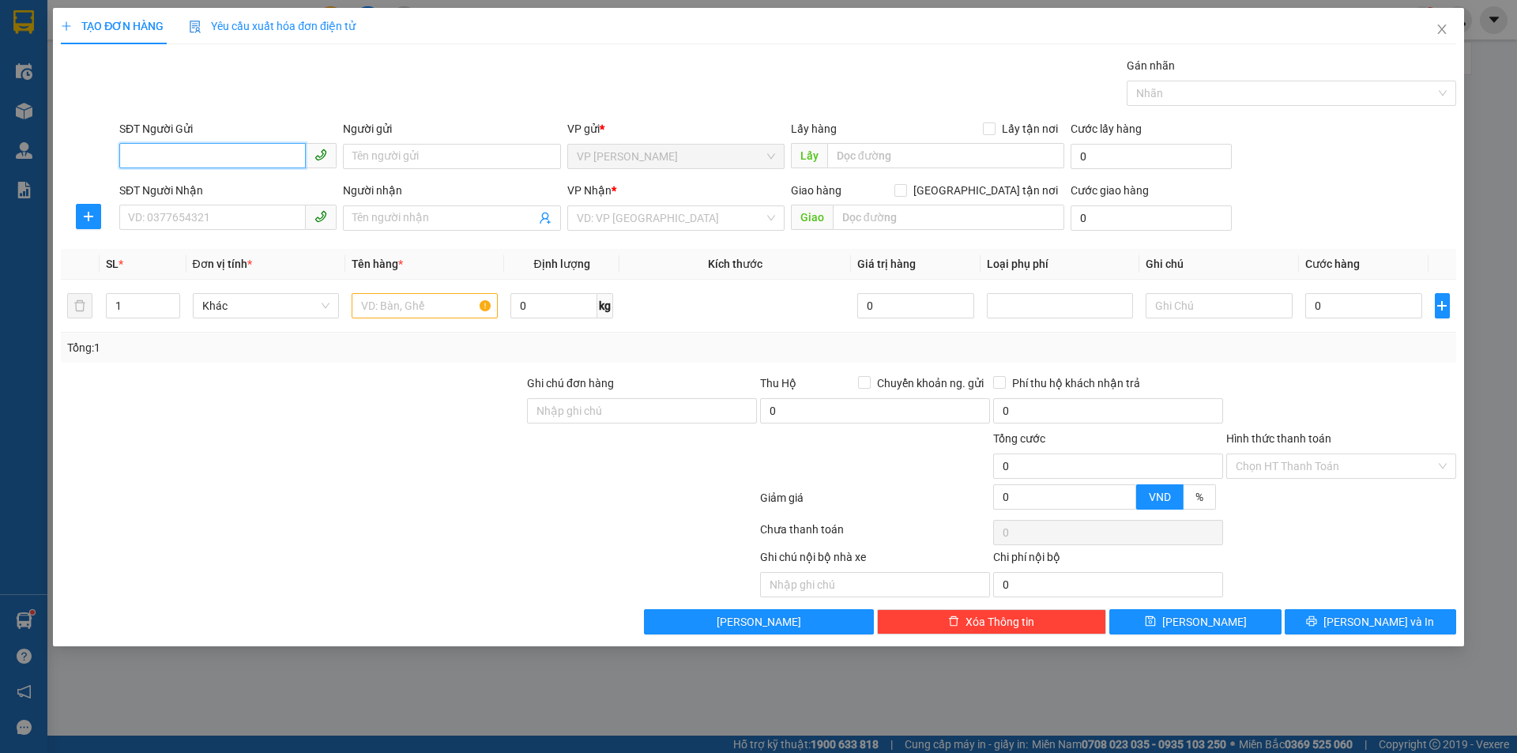
click at [257, 153] on input "SĐT Người Gửi" at bounding box center [212, 155] width 187 height 25
click at [239, 153] on input "SĐT Người Gửi" at bounding box center [212, 155] width 187 height 25
click at [264, 156] on input "SĐT Người Gửi" at bounding box center [212, 155] width 187 height 25
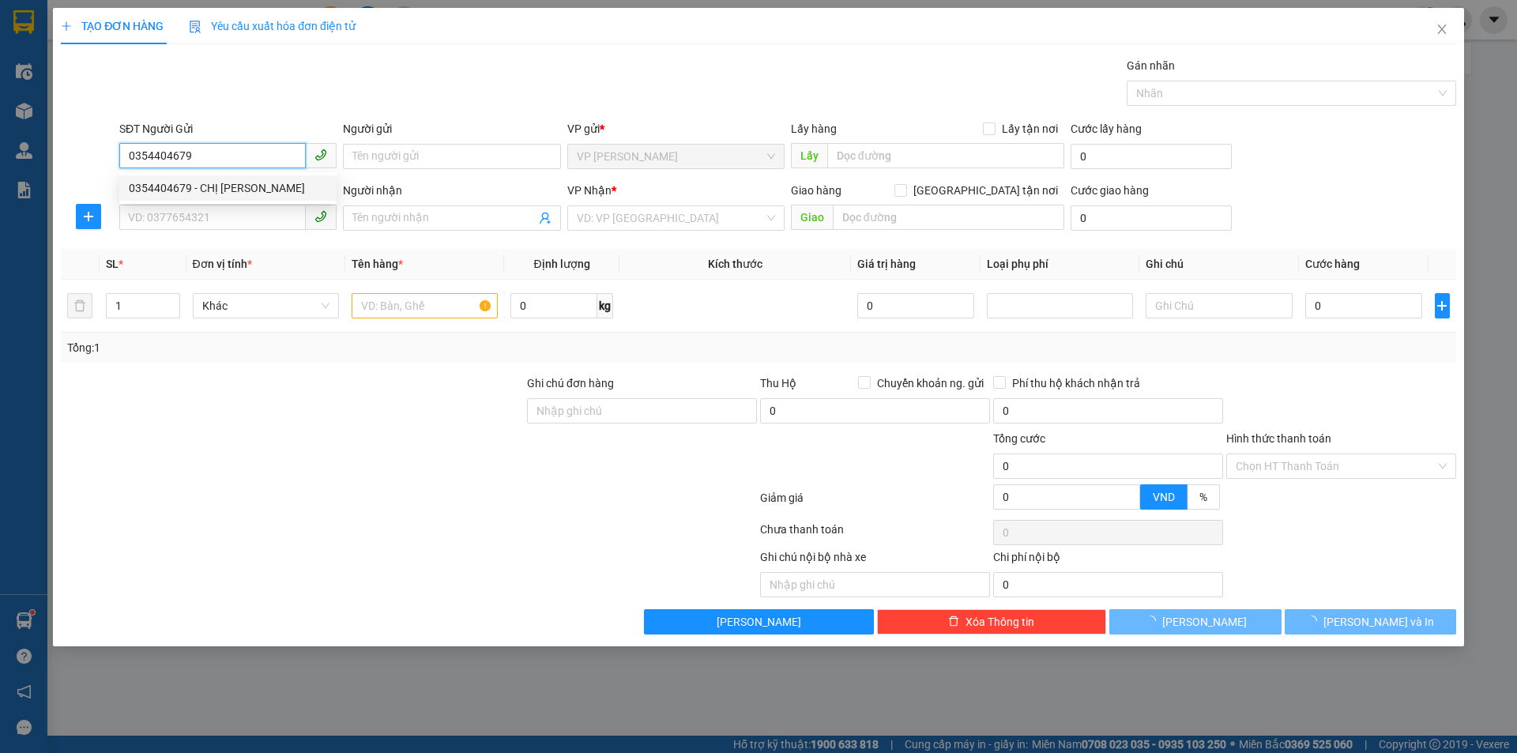
click at [286, 187] on div "0354404679 - CHỊ [PERSON_NAME]" at bounding box center [228, 187] width 198 height 17
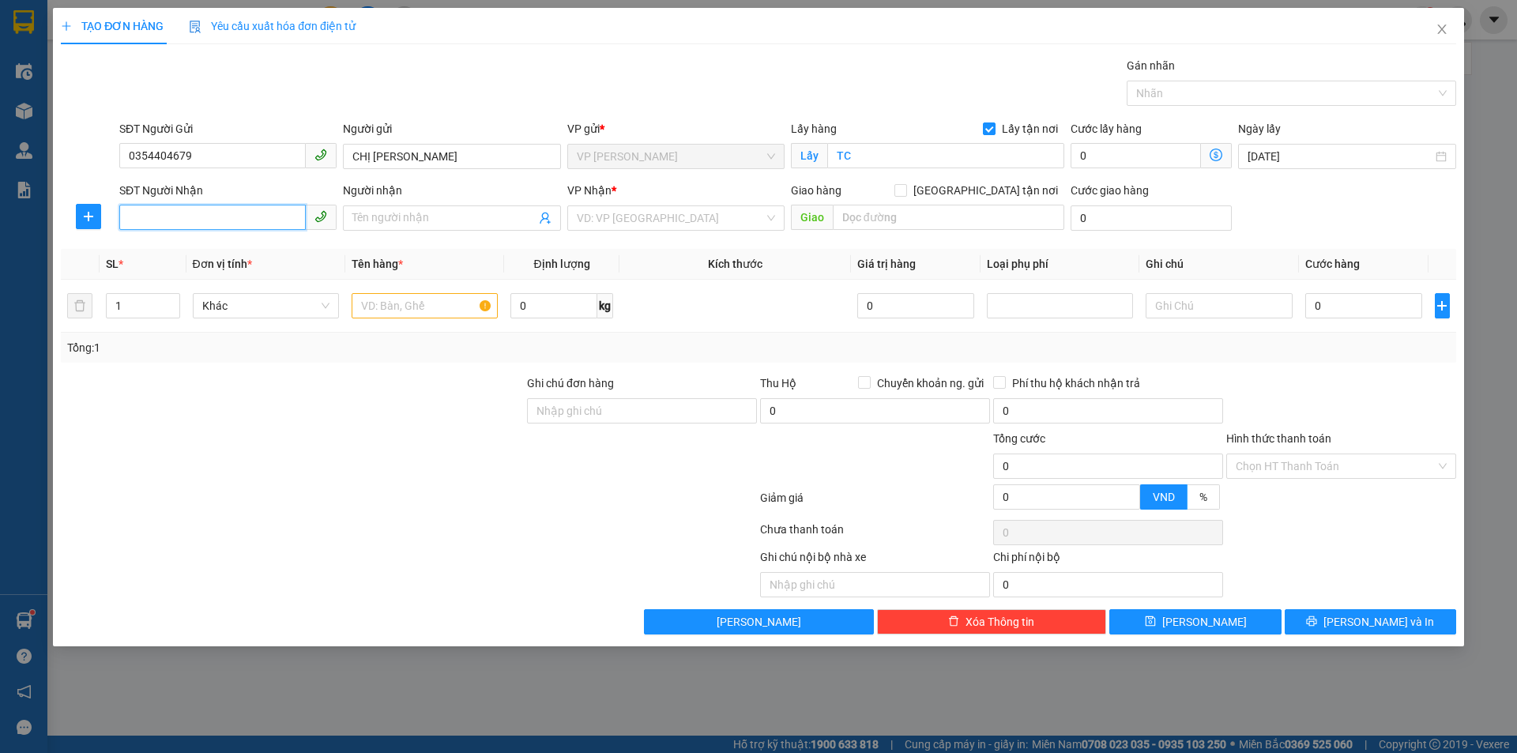
click at [266, 215] on input "SĐT Người Nhận" at bounding box center [212, 217] width 187 height 25
click at [296, 252] on div "0837222054 - A [PERSON_NAME]" at bounding box center [228, 249] width 198 height 17
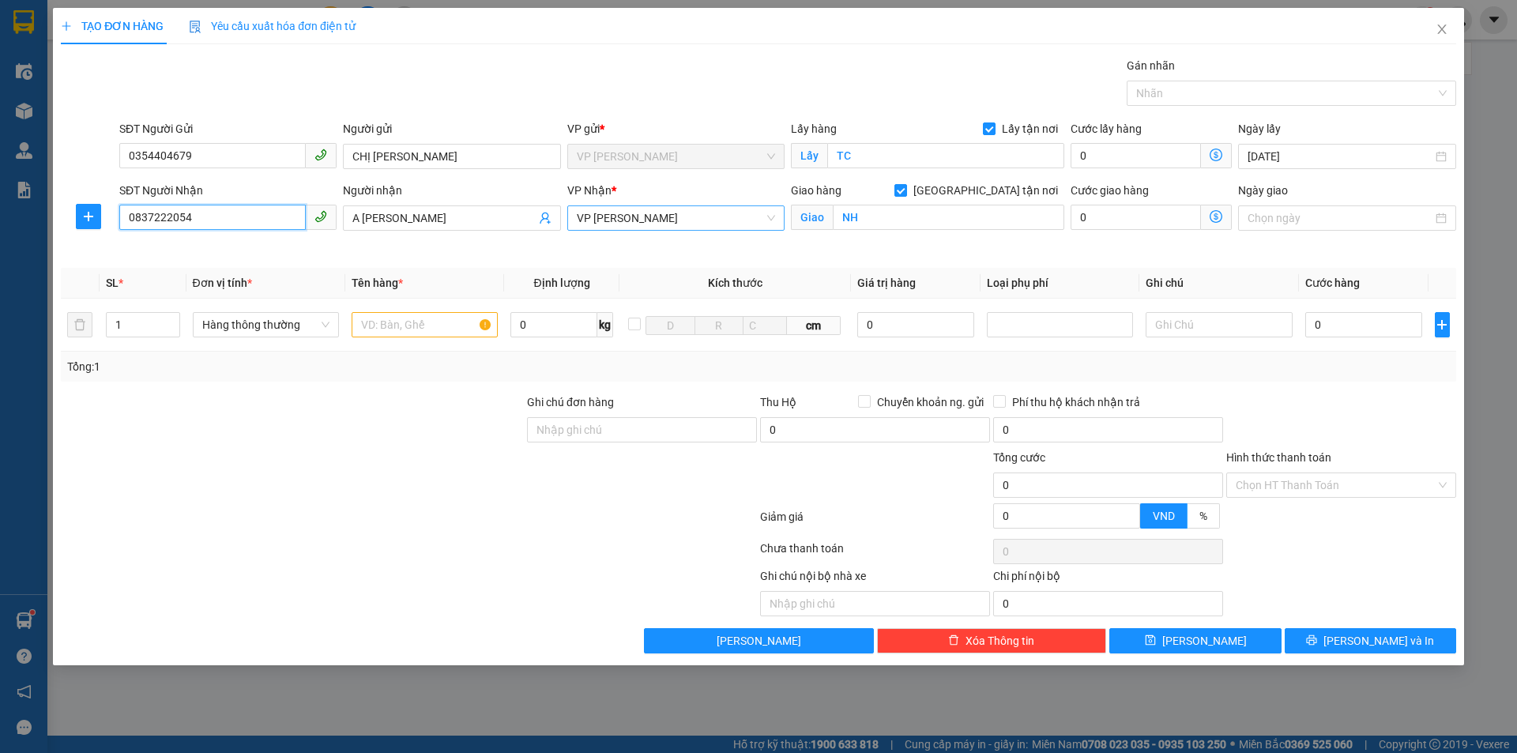
drag, startPoint x: 667, startPoint y: 219, endPoint x: 674, endPoint y: 228, distance: 11.9
click at [669, 219] on span "VP [PERSON_NAME]" at bounding box center [676, 218] width 198 height 24
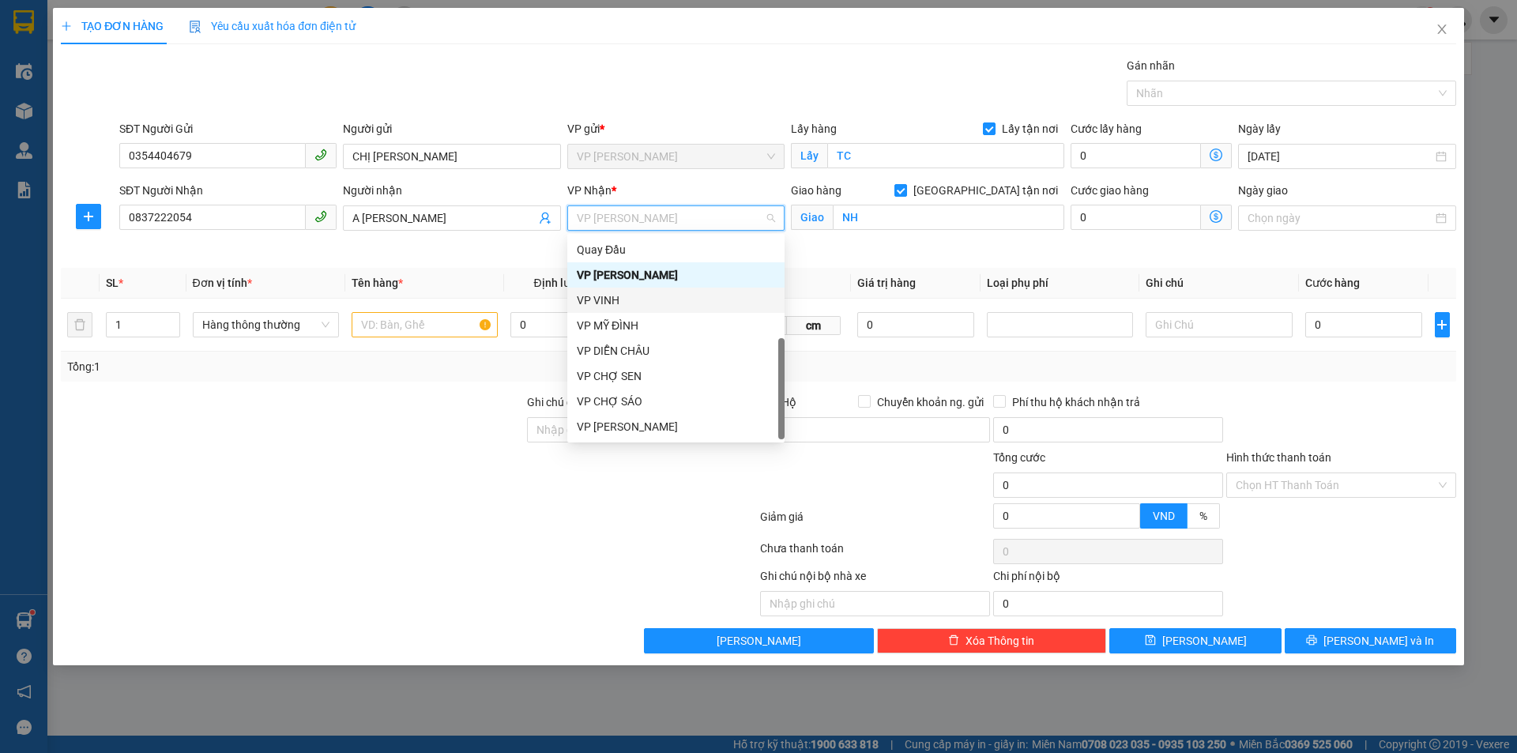
scroll to position [228, 0]
click at [688, 323] on div "VP MỸ ĐÌNH" at bounding box center [676, 325] width 198 height 17
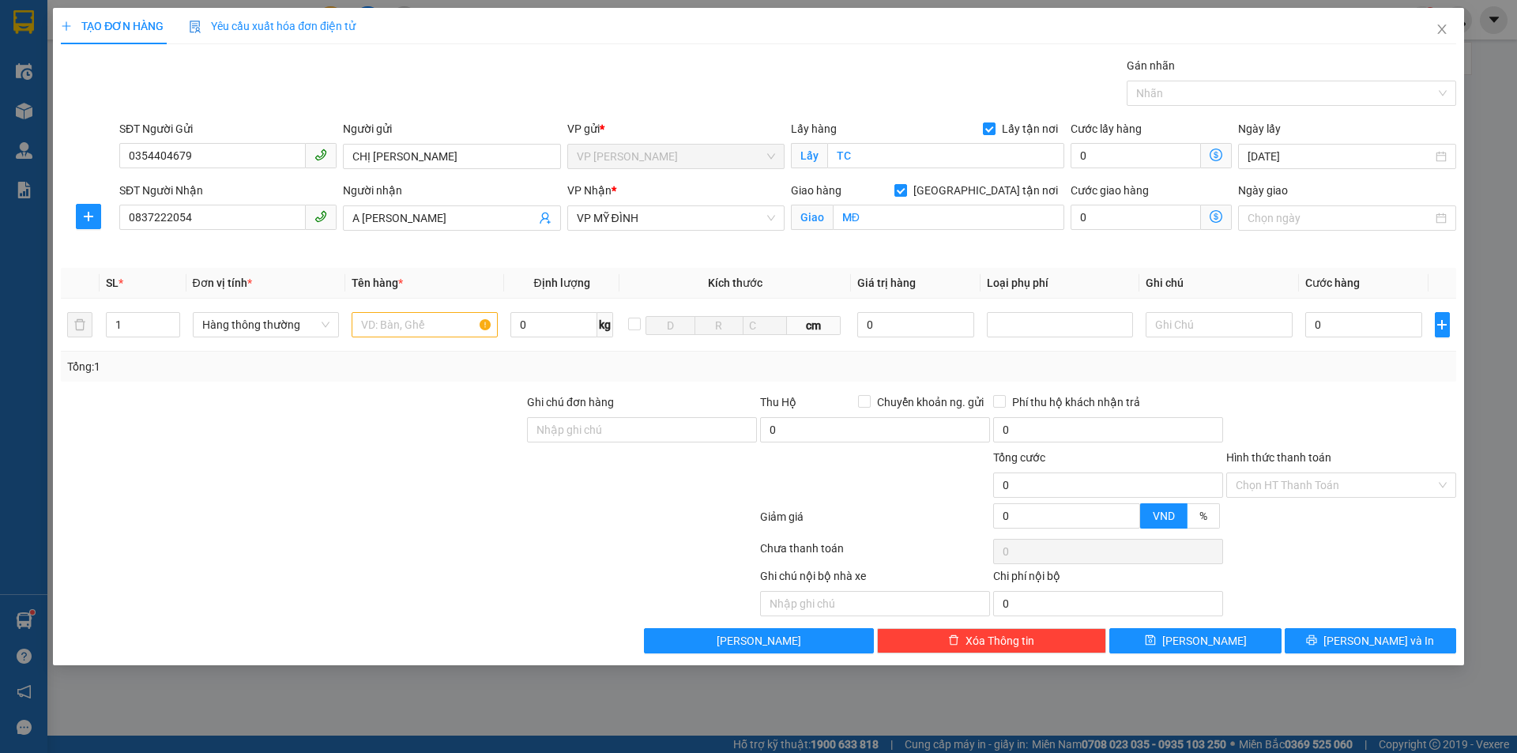
drag, startPoint x: 390, startPoint y: 471, endPoint x: 401, endPoint y: 424, distance: 47.7
click at [390, 459] on div at bounding box center [292, 476] width 466 height 55
click at [416, 326] on input "text" at bounding box center [425, 324] width 146 height 25
click at [1329, 333] on input "0" at bounding box center [1365, 324] width 118 height 25
click at [1349, 493] on input "Hình thức thanh toán" at bounding box center [1336, 485] width 200 height 24
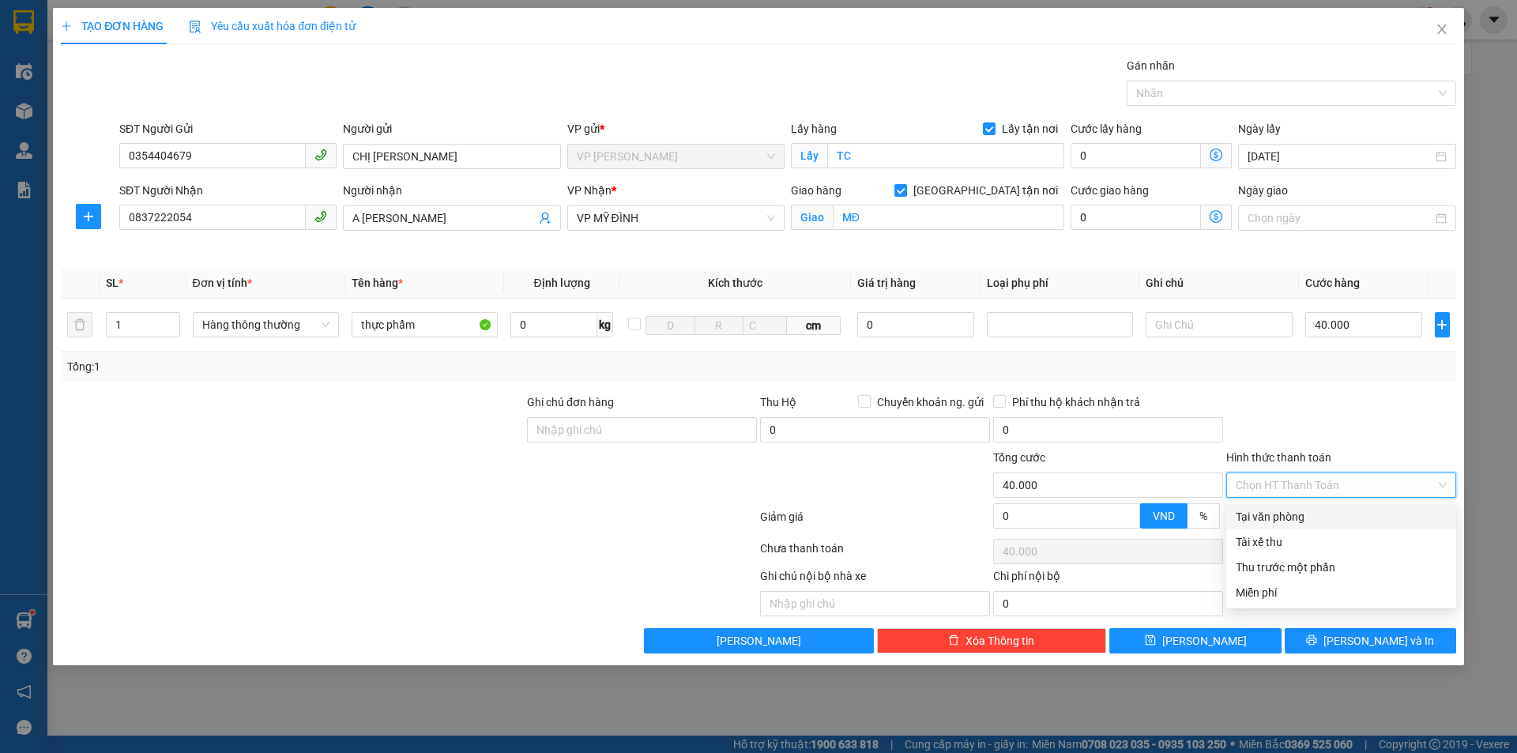
click at [1325, 518] on div "Tại văn phòng" at bounding box center [1341, 516] width 211 height 17
click at [1342, 423] on div at bounding box center [1341, 421] width 233 height 55
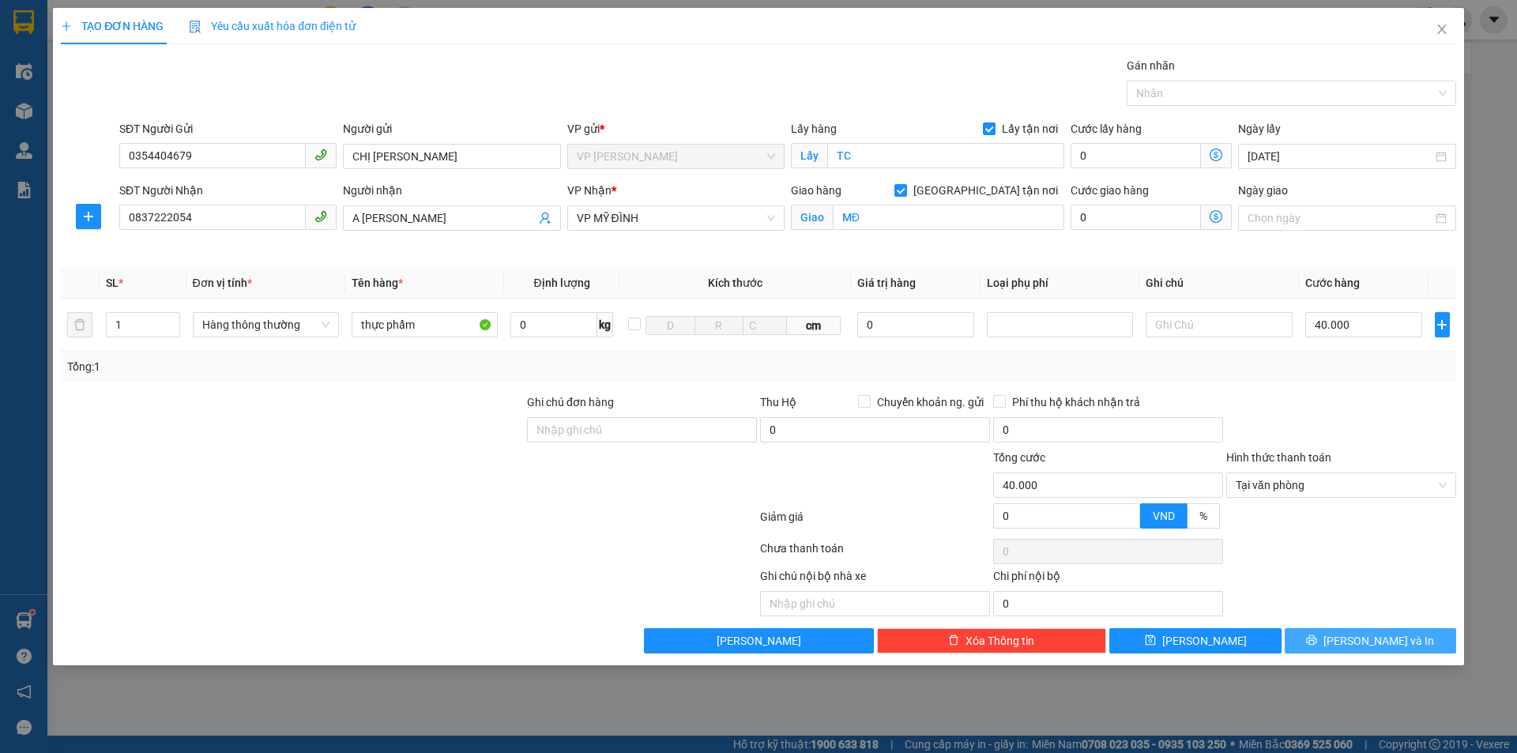
click at [1367, 635] on span "[PERSON_NAME] và In" at bounding box center [1379, 640] width 111 height 17
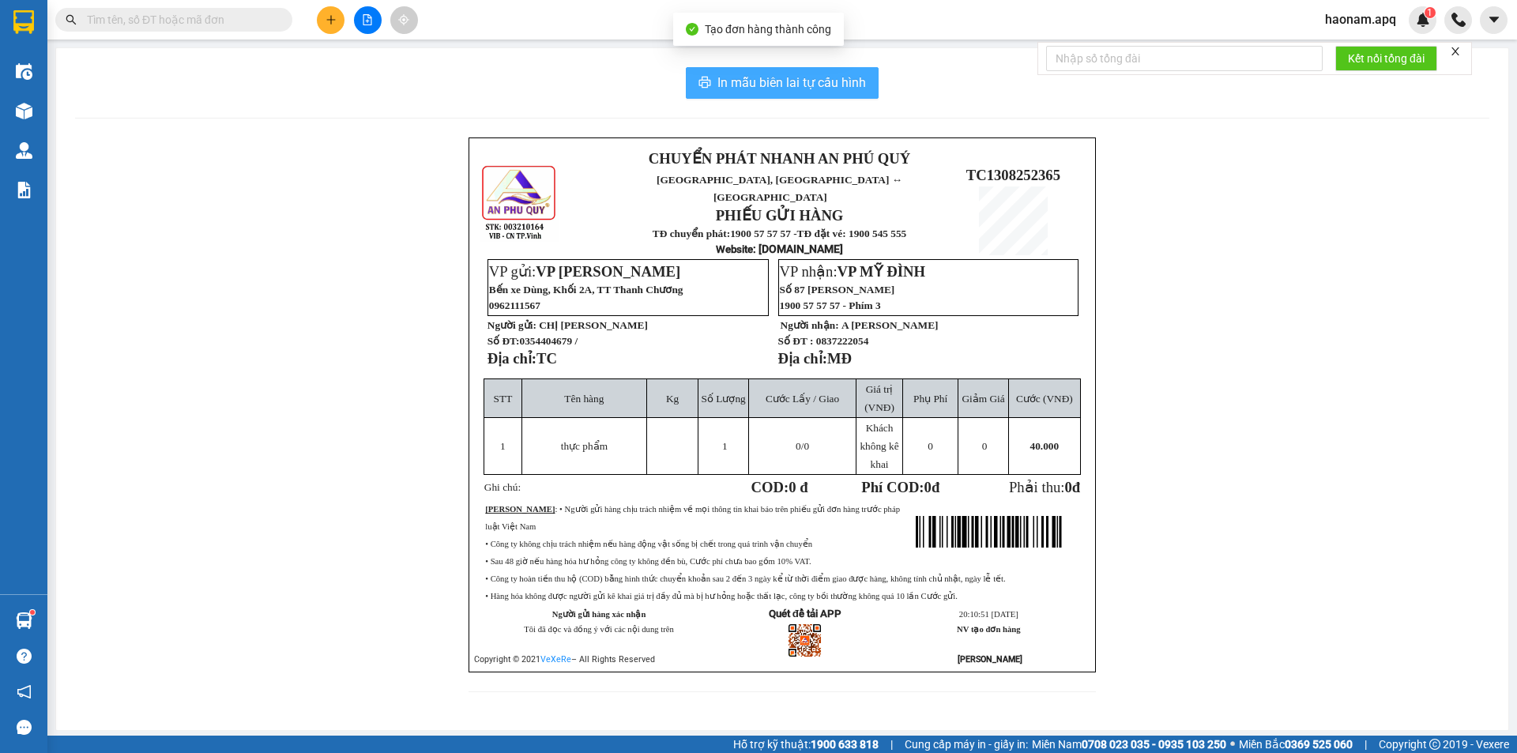
click at [829, 85] on span "In mẫu biên lai tự cấu hình" at bounding box center [792, 83] width 149 height 20
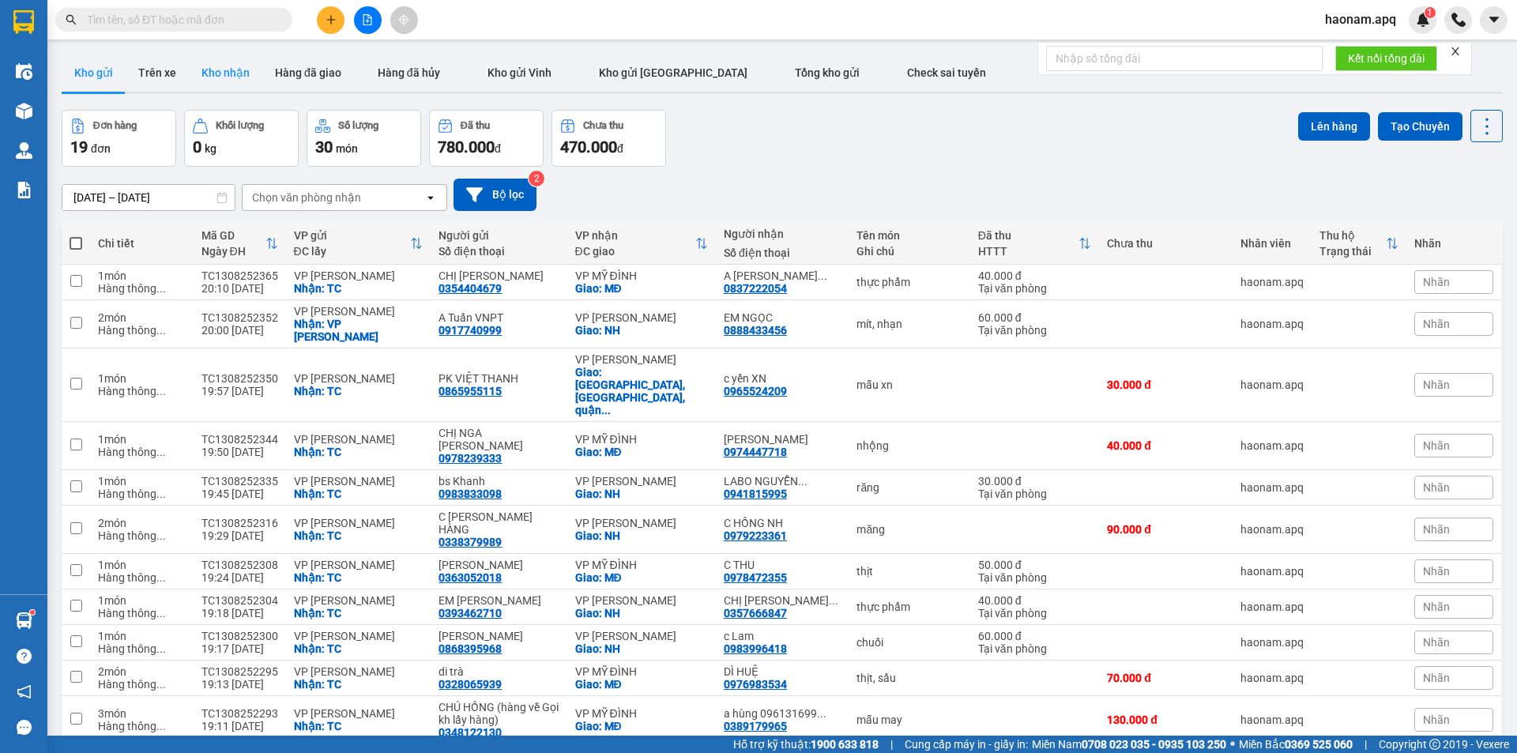
click at [206, 66] on button "Kho nhận" at bounding box center [226, 73] width 74 height 38
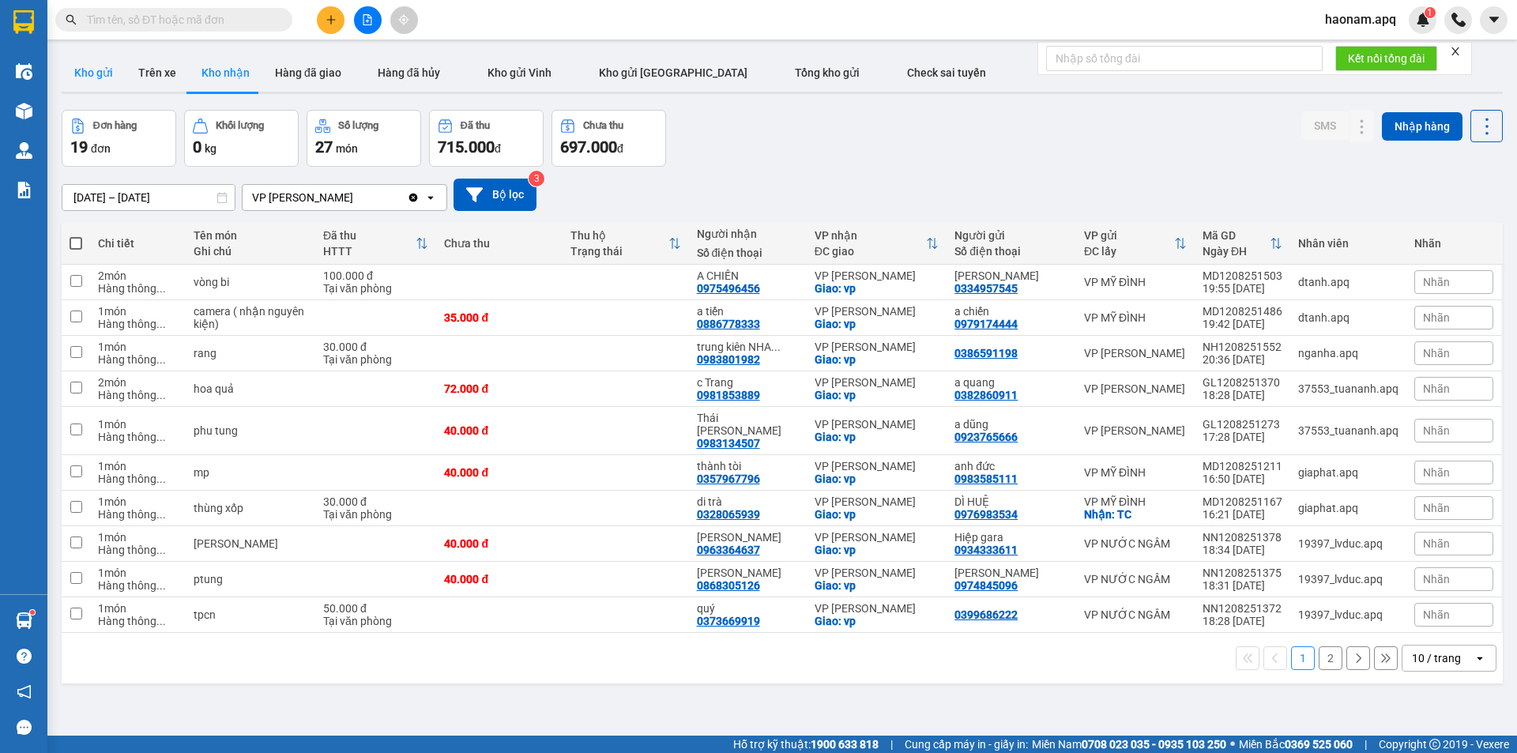
click at [107, 82] on button "Kho gửi" at bounding box center [94, 73] width 64 height 38
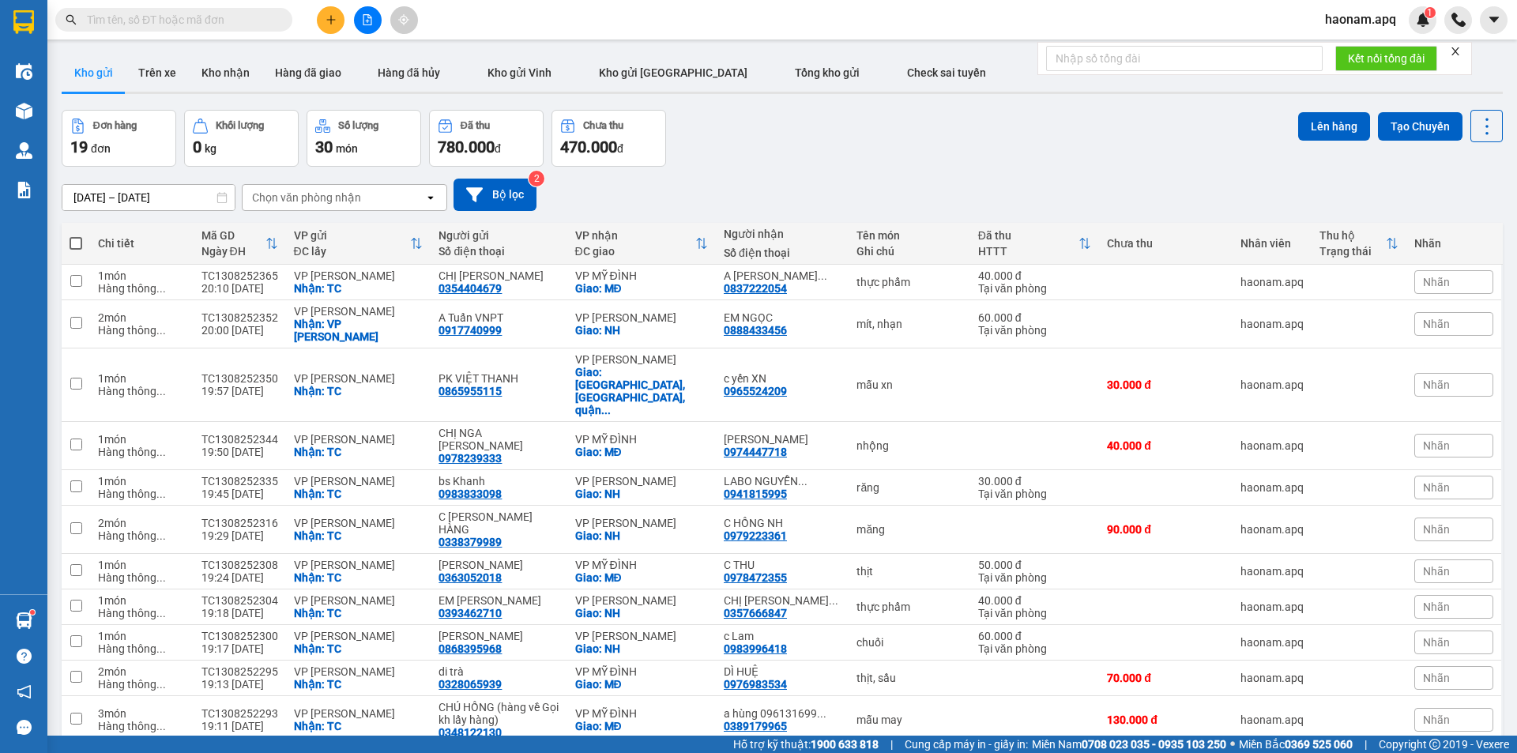
click at [354, 201] on div "Chọn văn phòng nhận" at bounding box center [306, 198] width 109 height 16
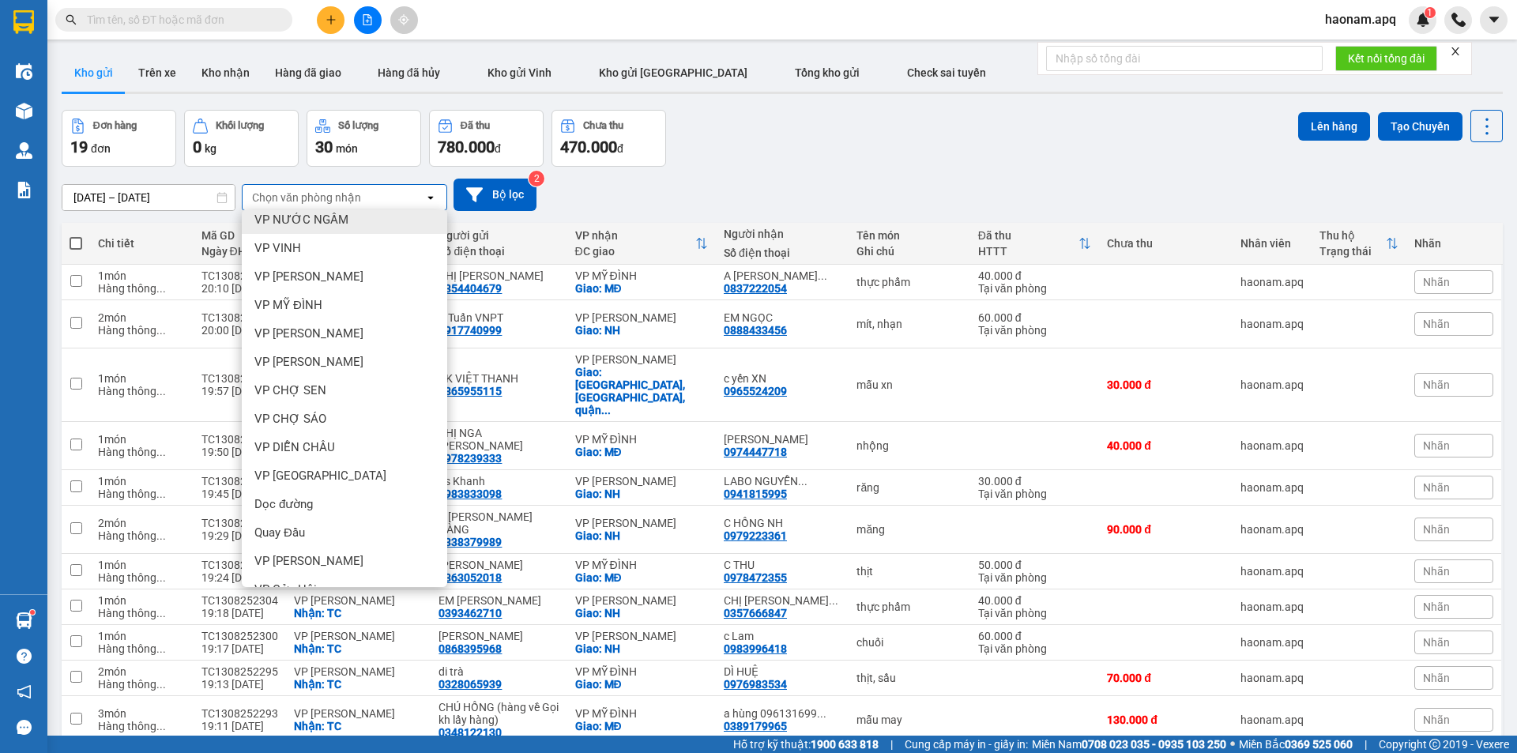
scroll to position [79, 0]
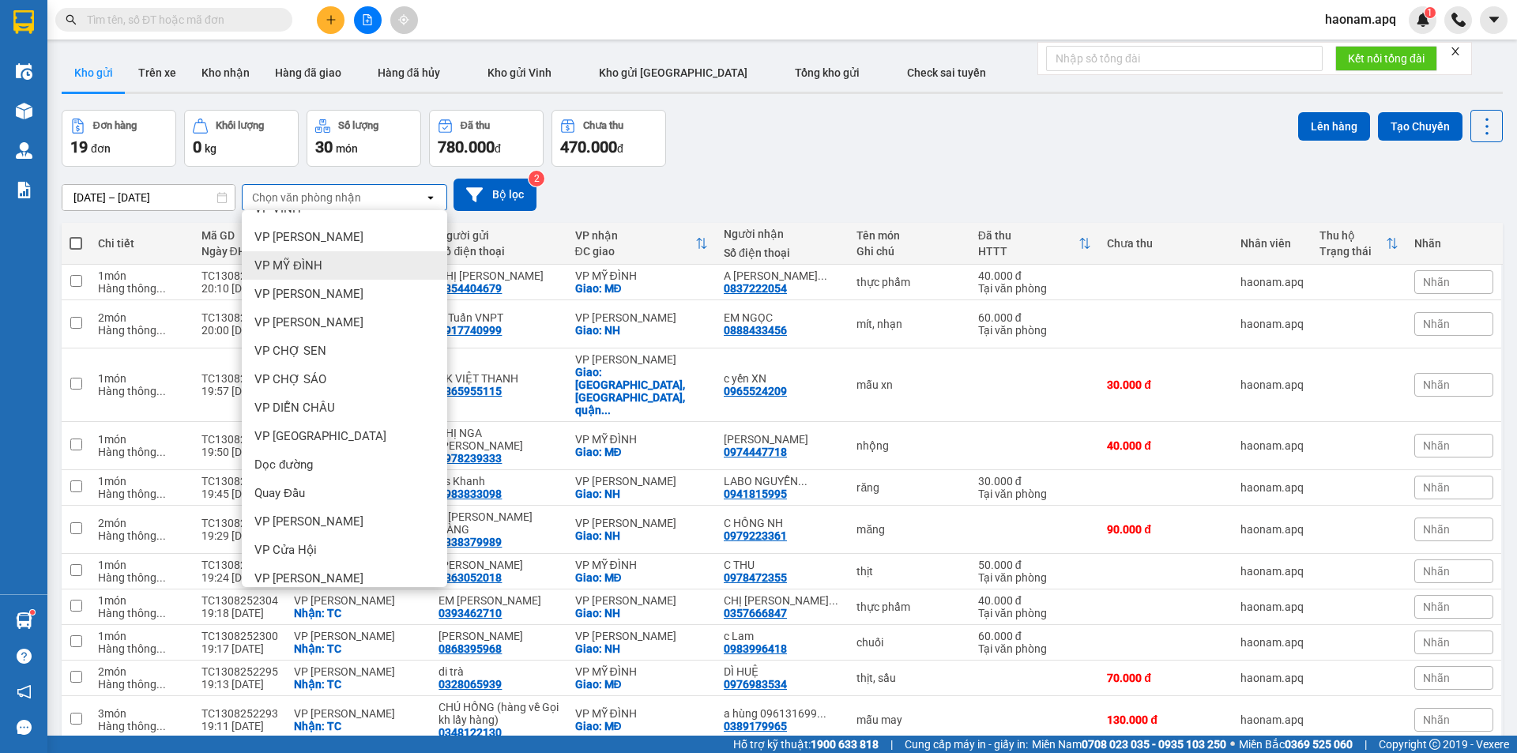
click at [360, 270] on div "VP MỸ ĐÌNH" at bounding box center [344, 265] width 205 height 28
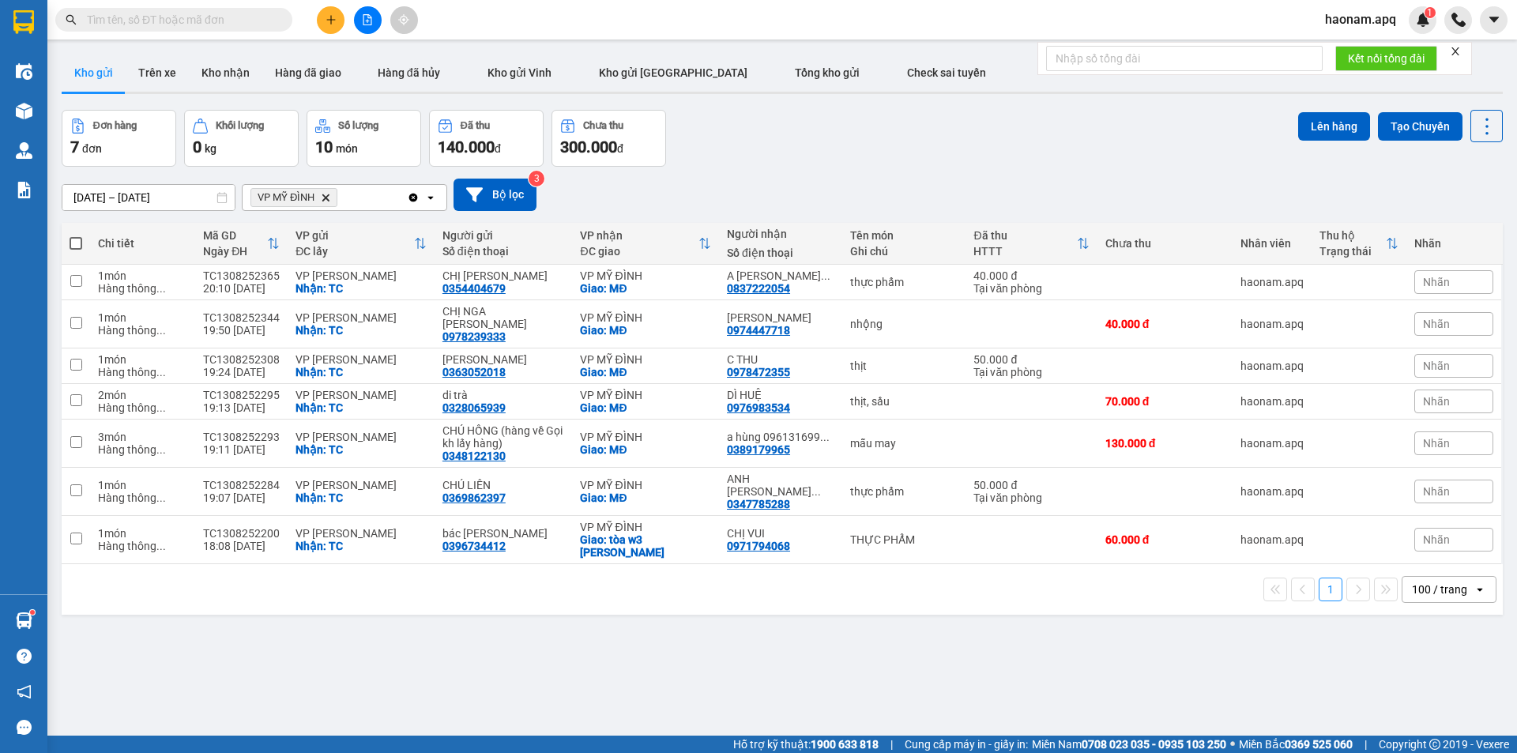
click at [82, 236] on label at bounding box center [76, 244] width 13 height 16
click at [76, 236] on input "checkbox" at bounding box center [76, 236] width 0 height 0
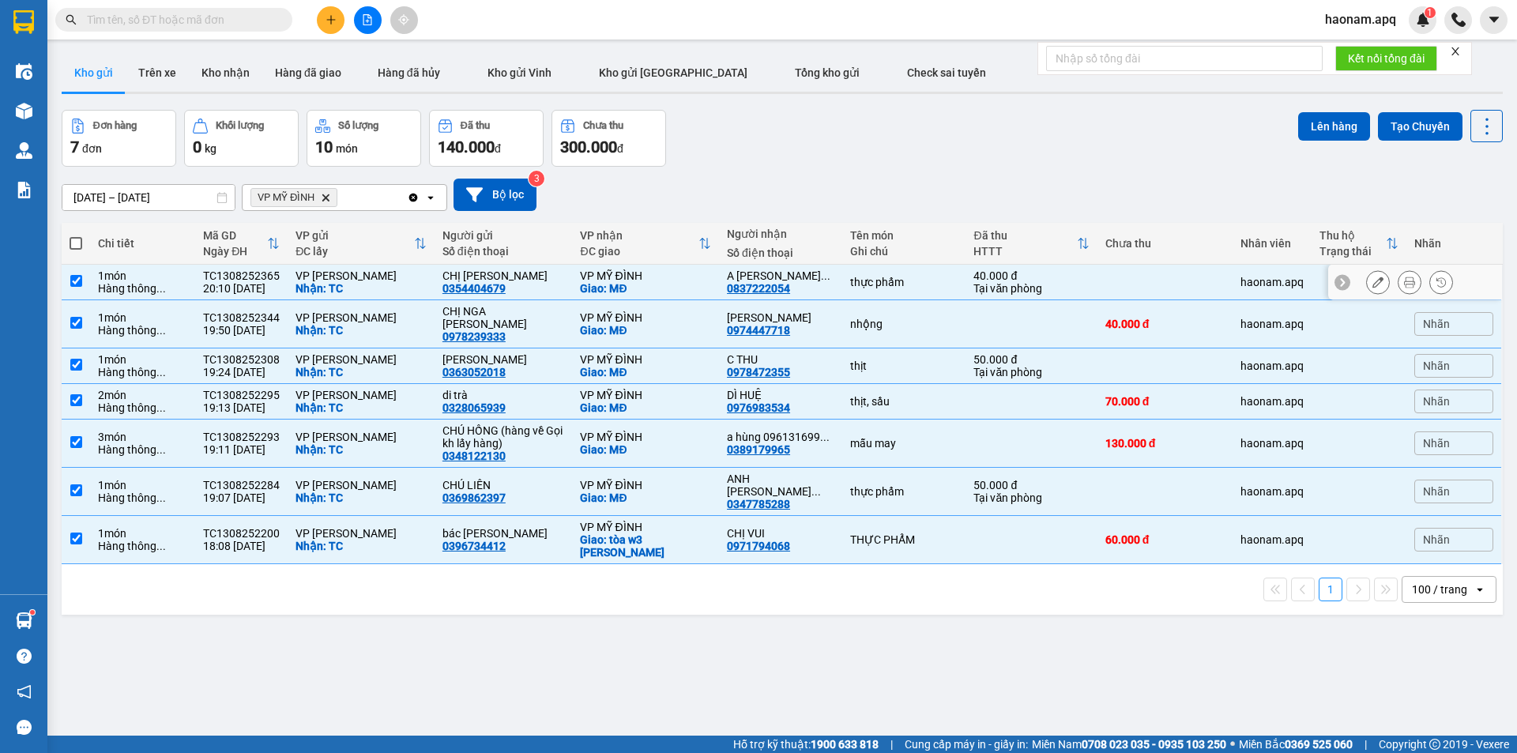
click at [73, 279] on input "checkbox" at bounding box center [76, 281] width 12 height 12
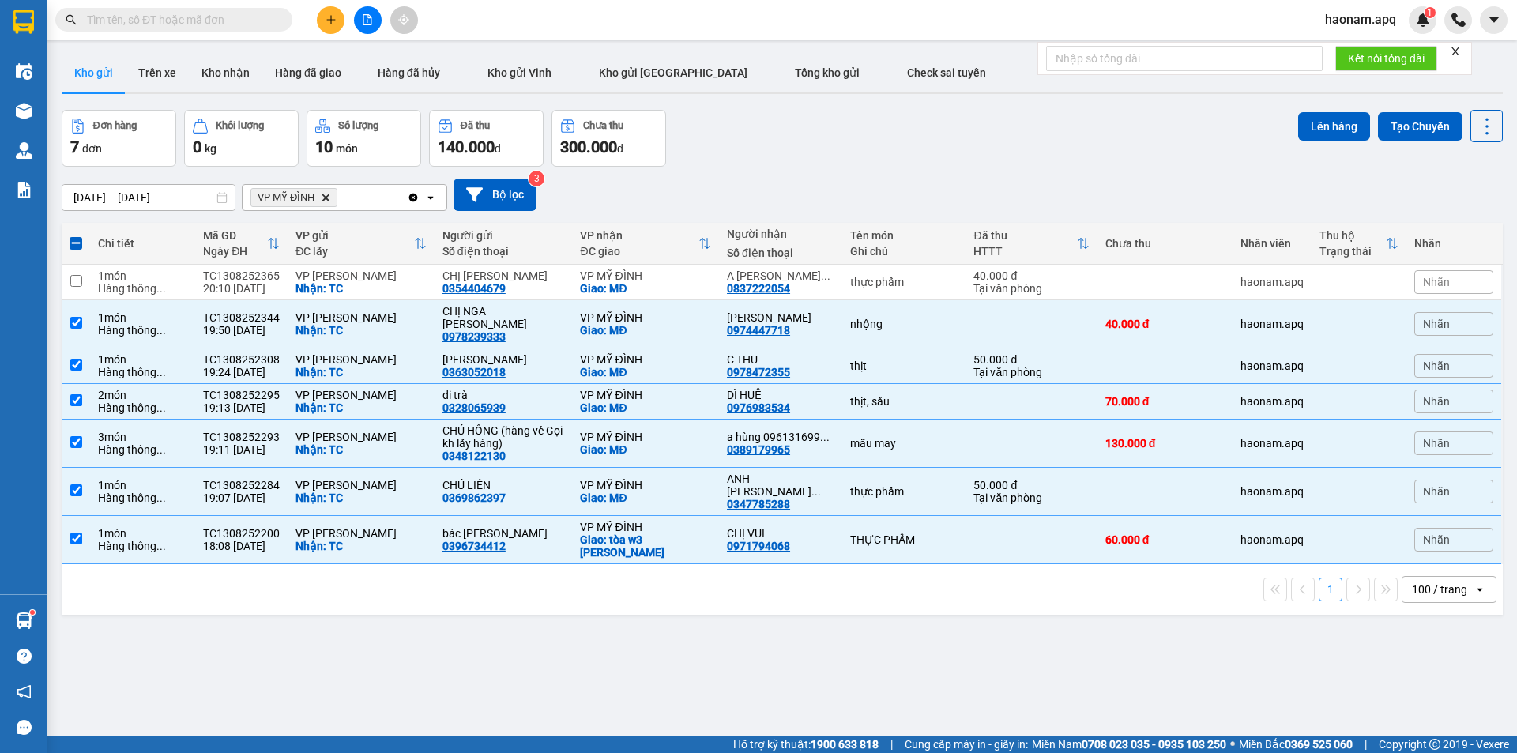
drag, startPoint x: 1320, startPoint y: 133, endPoint x: 1236, endPoint y: 176, distance: 94.4
click at [1316, 132] on button "Lên hàng" at bounding box center [1335, 126] width 72 height 28
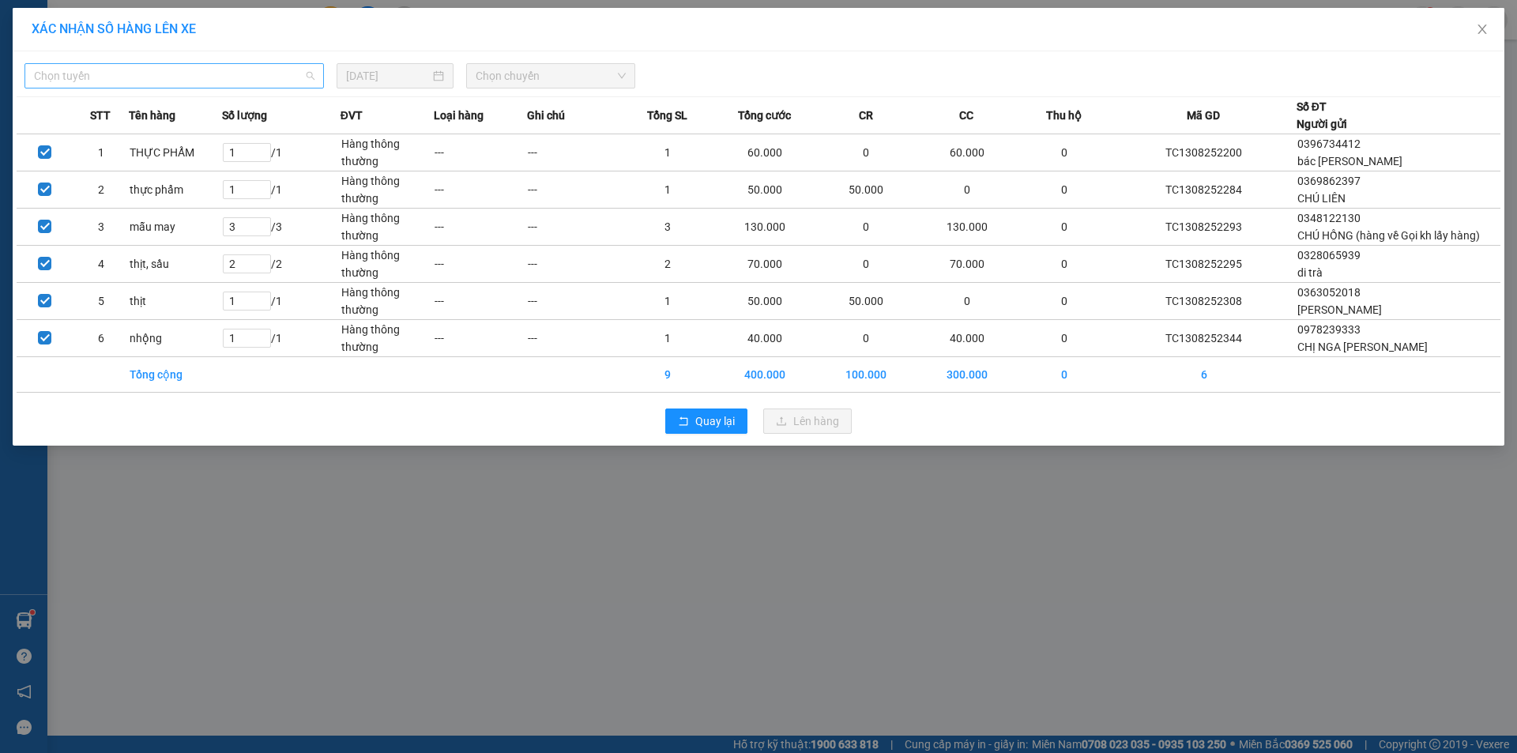
drag, startPoint x: 266, startPoint y: 71, endPoint x: 239, endPoint y: 115, distance: 51.8
click at [266, 71] on span "Chọn tuyến" at bounding box center [174, 76] width 281 height 24
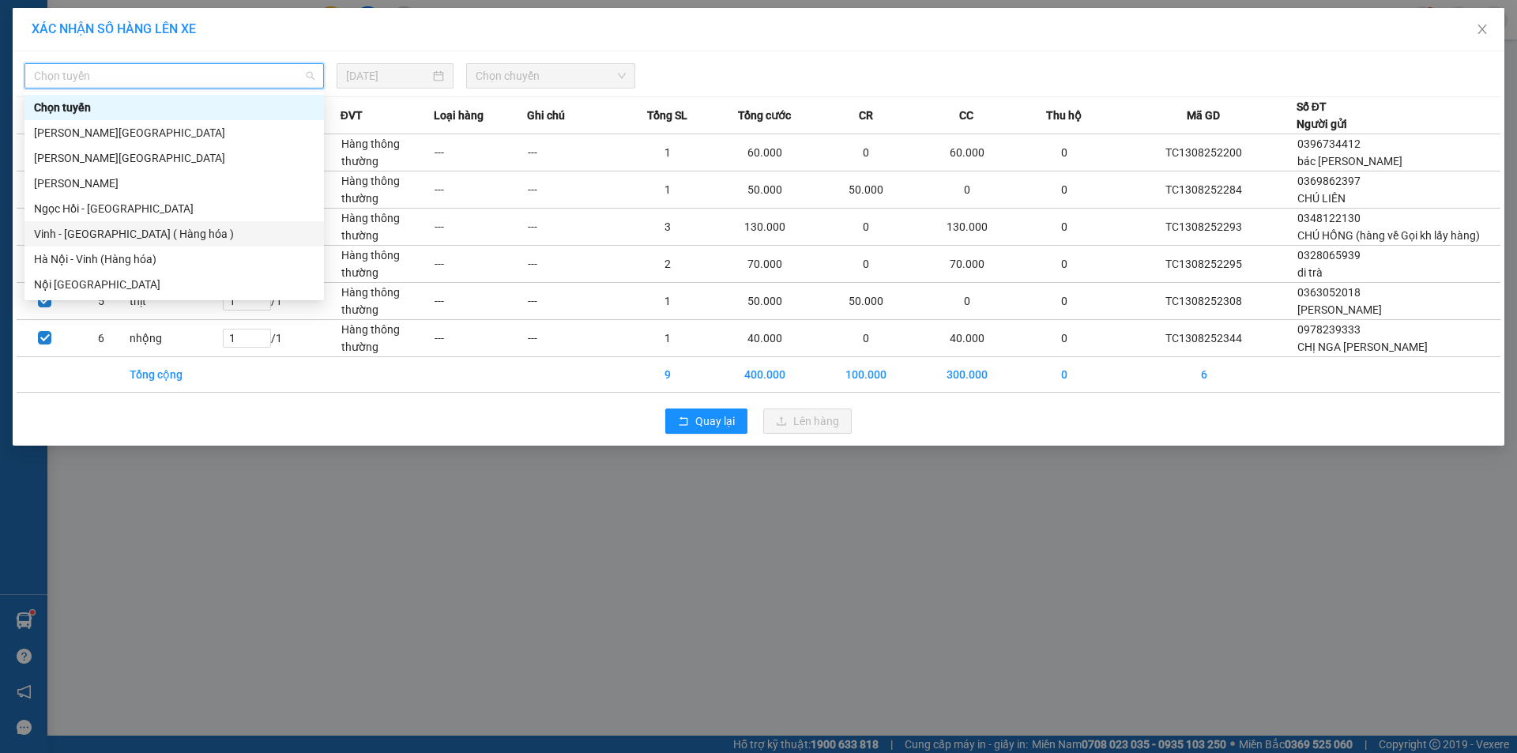
drag, startPoint x: 153, startPoint y: 235, endPoint x: 463, endPoint y: 92, distance: 340.9
click at [153, 236] on div "Vinh - [GEOGRAPHIC_DATA] ( Hàng hóa )" at bounding box center [174, 233] width 281 height 17
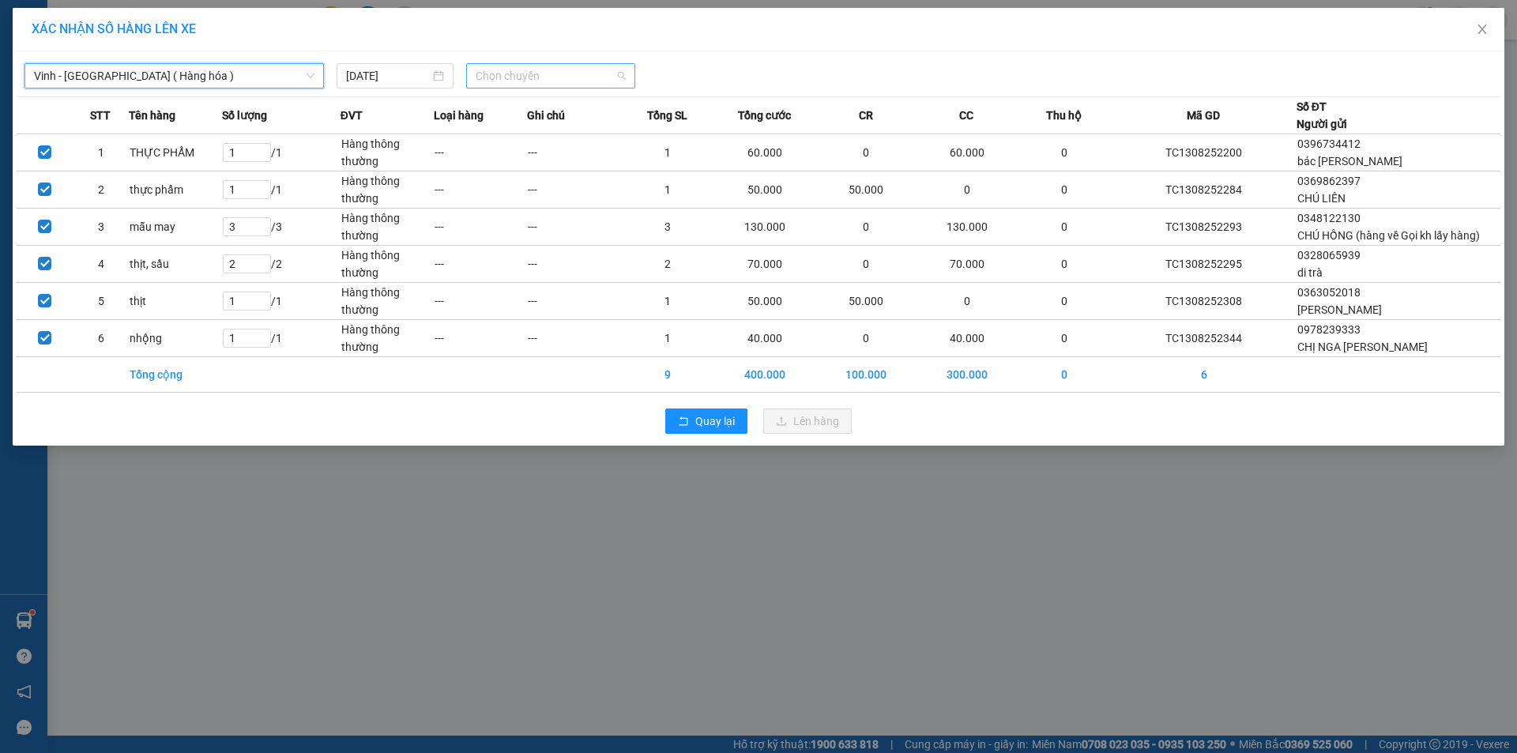
click at [550, 71] on span "Chọn chuyến" at bounding box center [551, 76] width 150 height 24
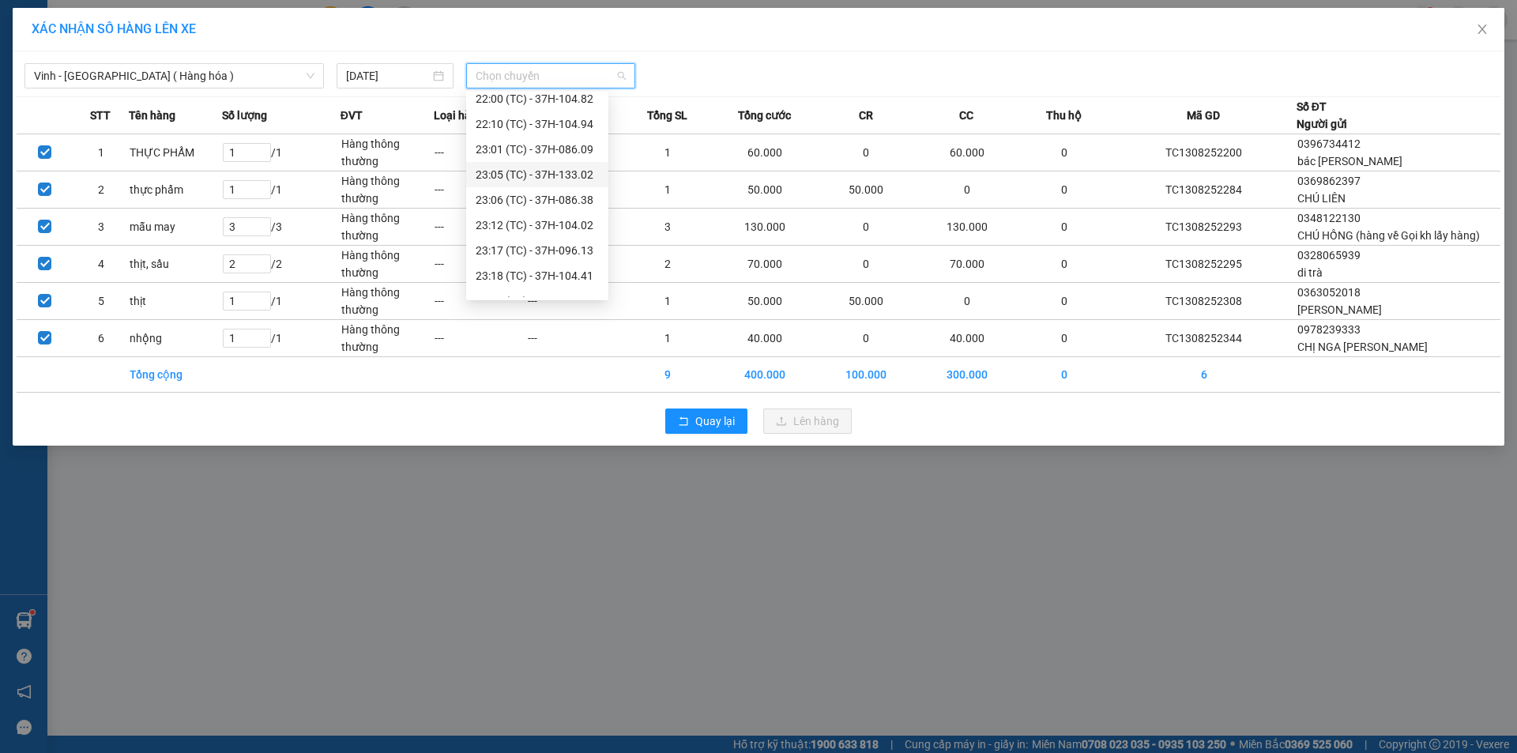
scroll to position [228, 0]
click at [549, 110] on div "22:10 (TC) - 37H-104.94" at bounding box center [537, 107] width 123 height 17
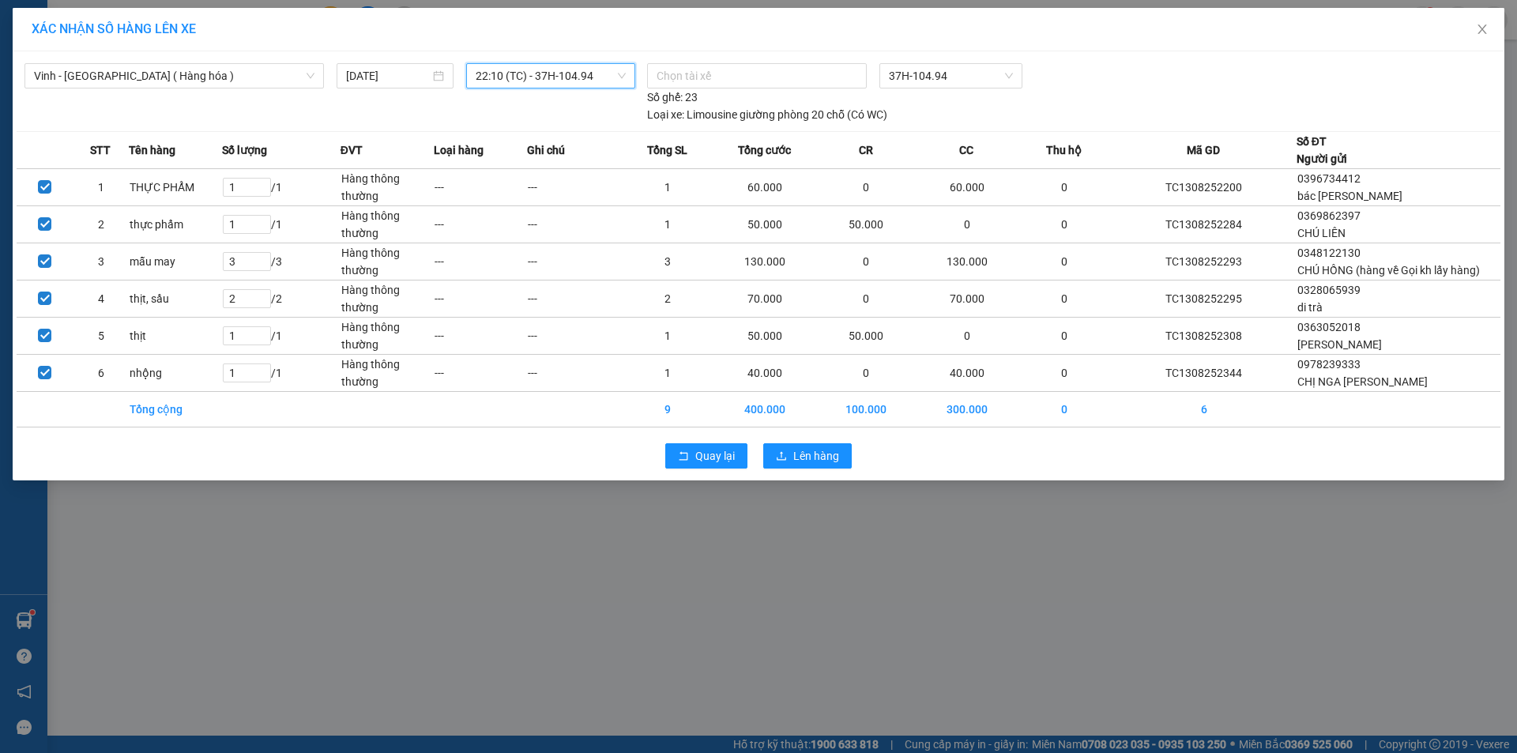
click at [854, 470] on div "Quay lại Lên hàng" at bounding box center [759, 455] width 1484 height 41
click at [840, 469] on button "Lên hàng" at bounding box center [807, 455] width 89 height 25
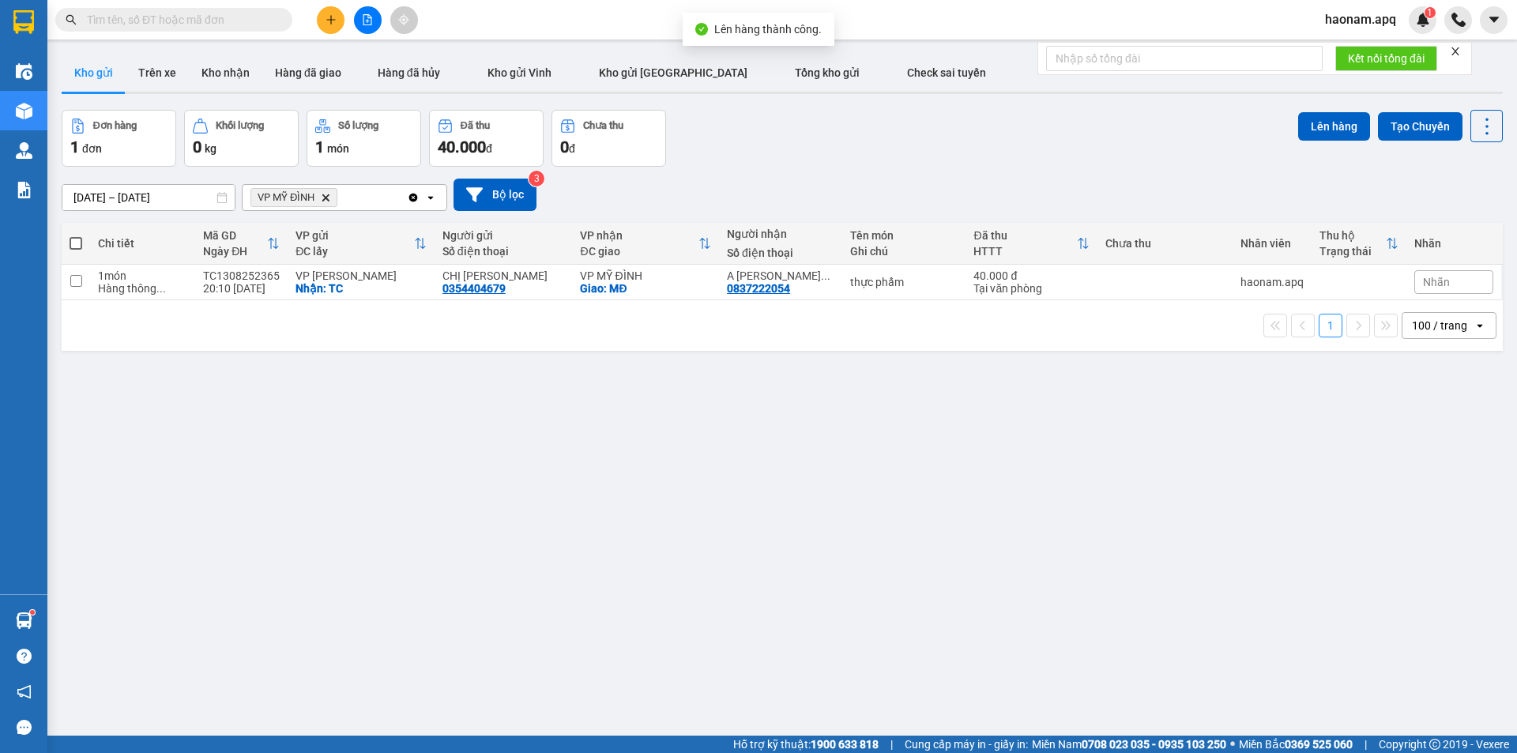
click at [325, 194] on icon "Delete" at bounding box center [325, 197] width 9 height 9
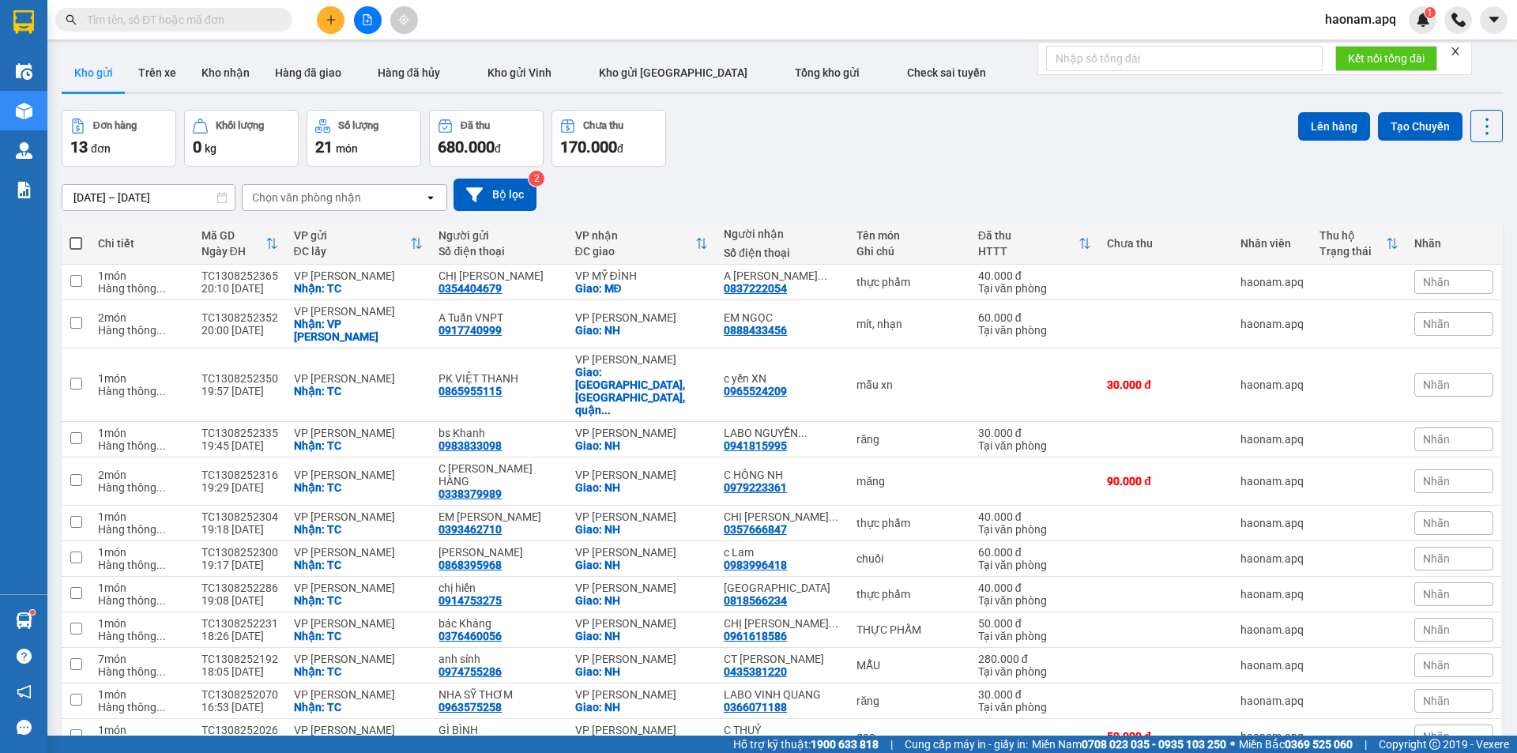
click at [346, 198] on div "Chọn văn phòng nhận" at bounding box center [306, 198] width 109 height 16
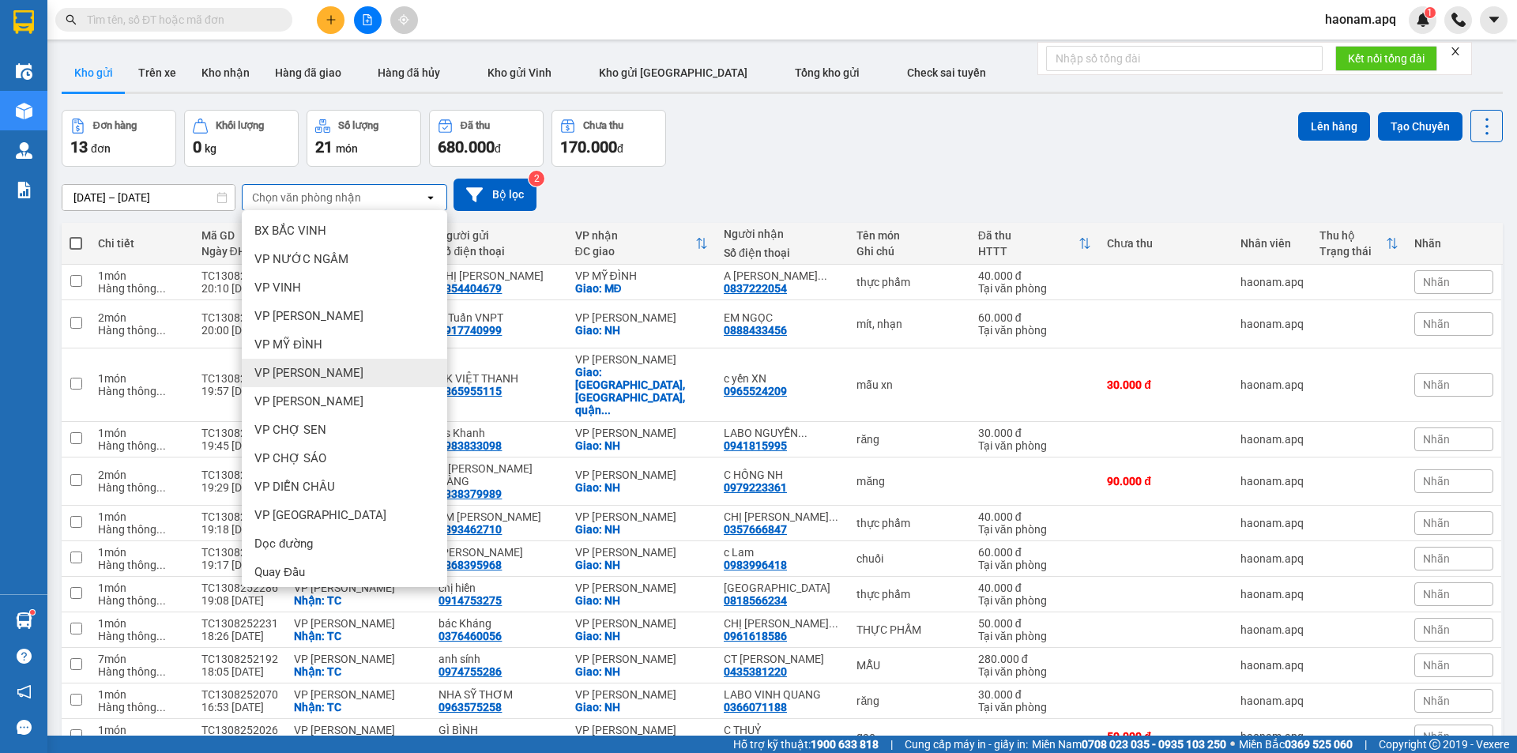
click at [345, 362] on div "VP [PERSON_NAME]" at bounding box center [344, 373] width 205 height 28
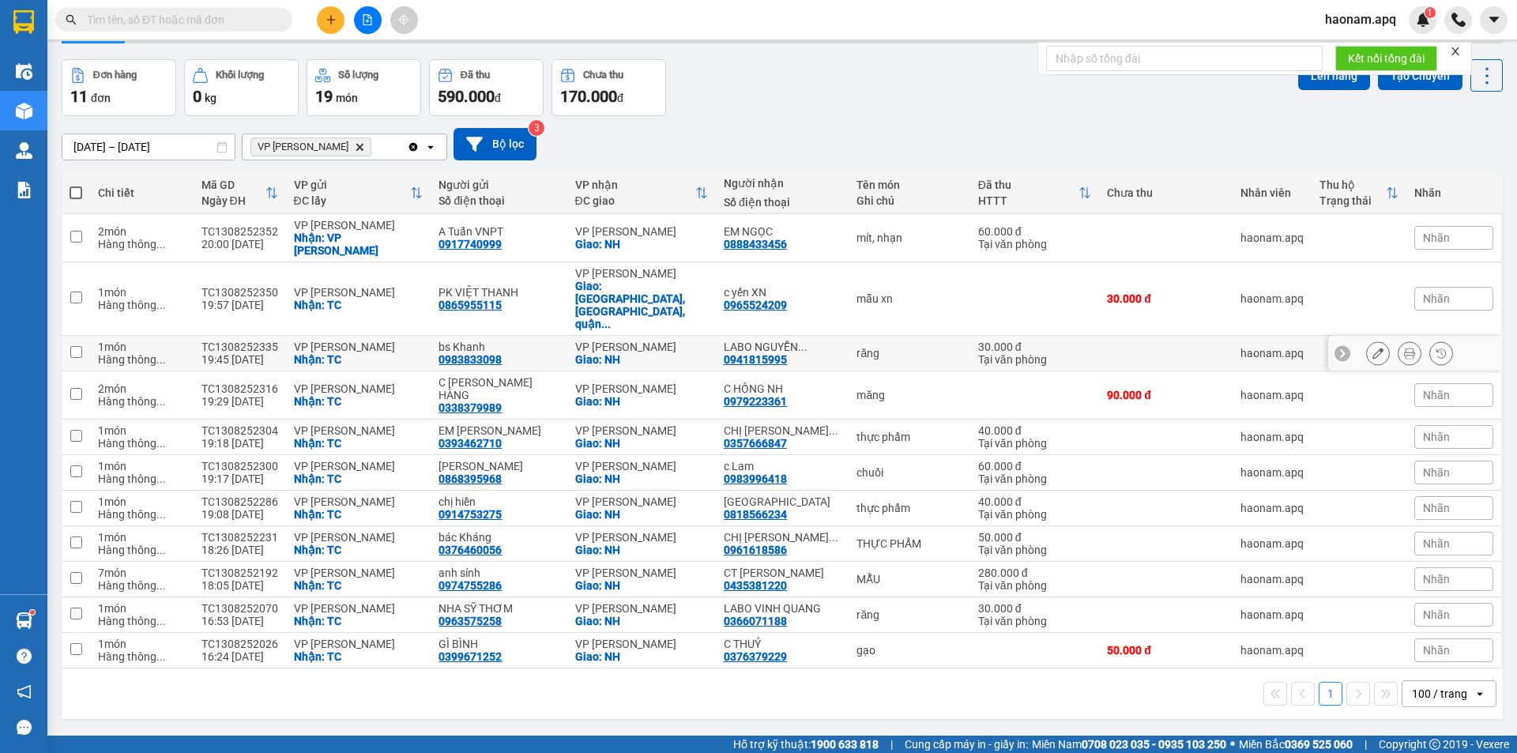
scroll to position [73, 0]
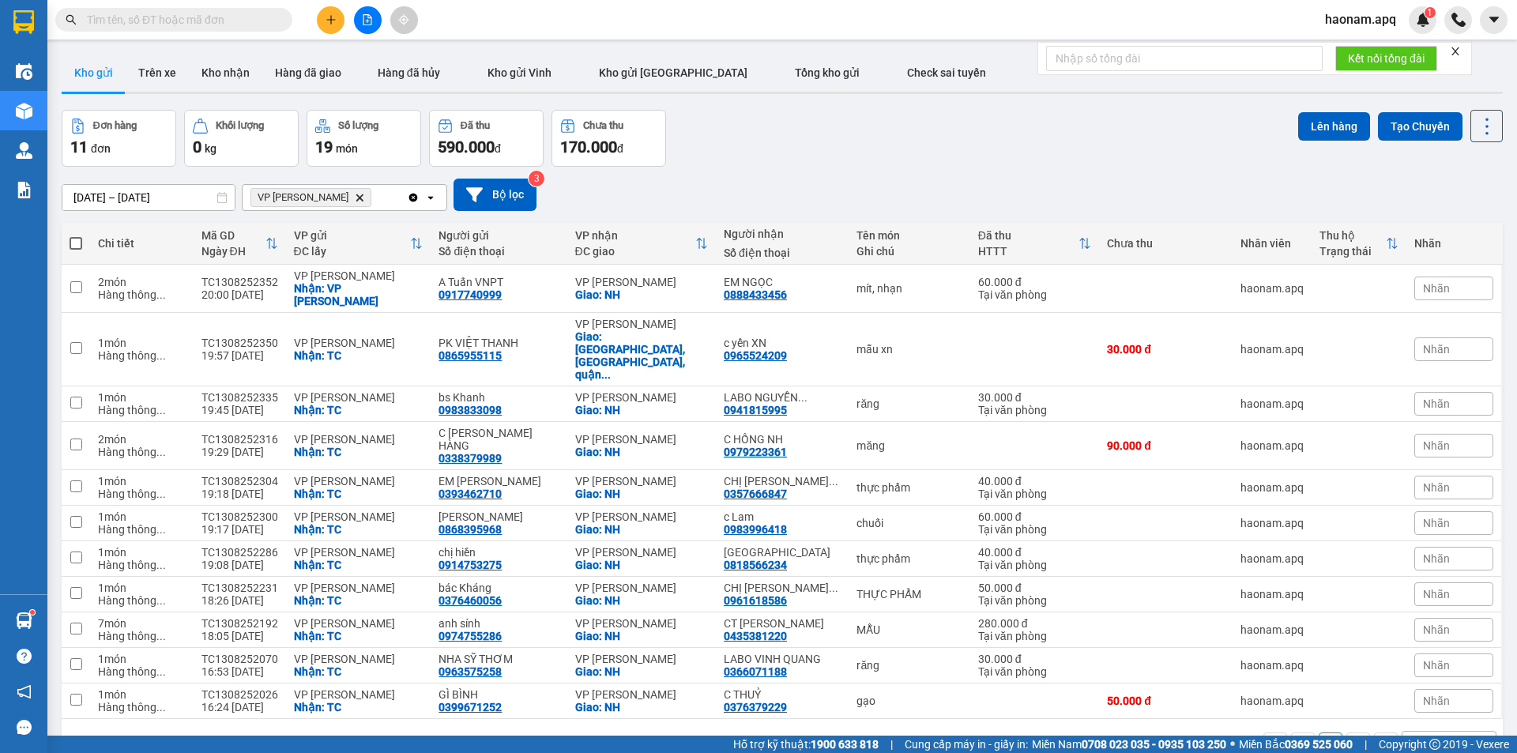
click at [77, 245] on span at bounding box center [76, 243] width 13 height 13
click at [76, 236] on input "checkbox" at bounding box center [76, 236] width 0 height 0
checkbox input "true"
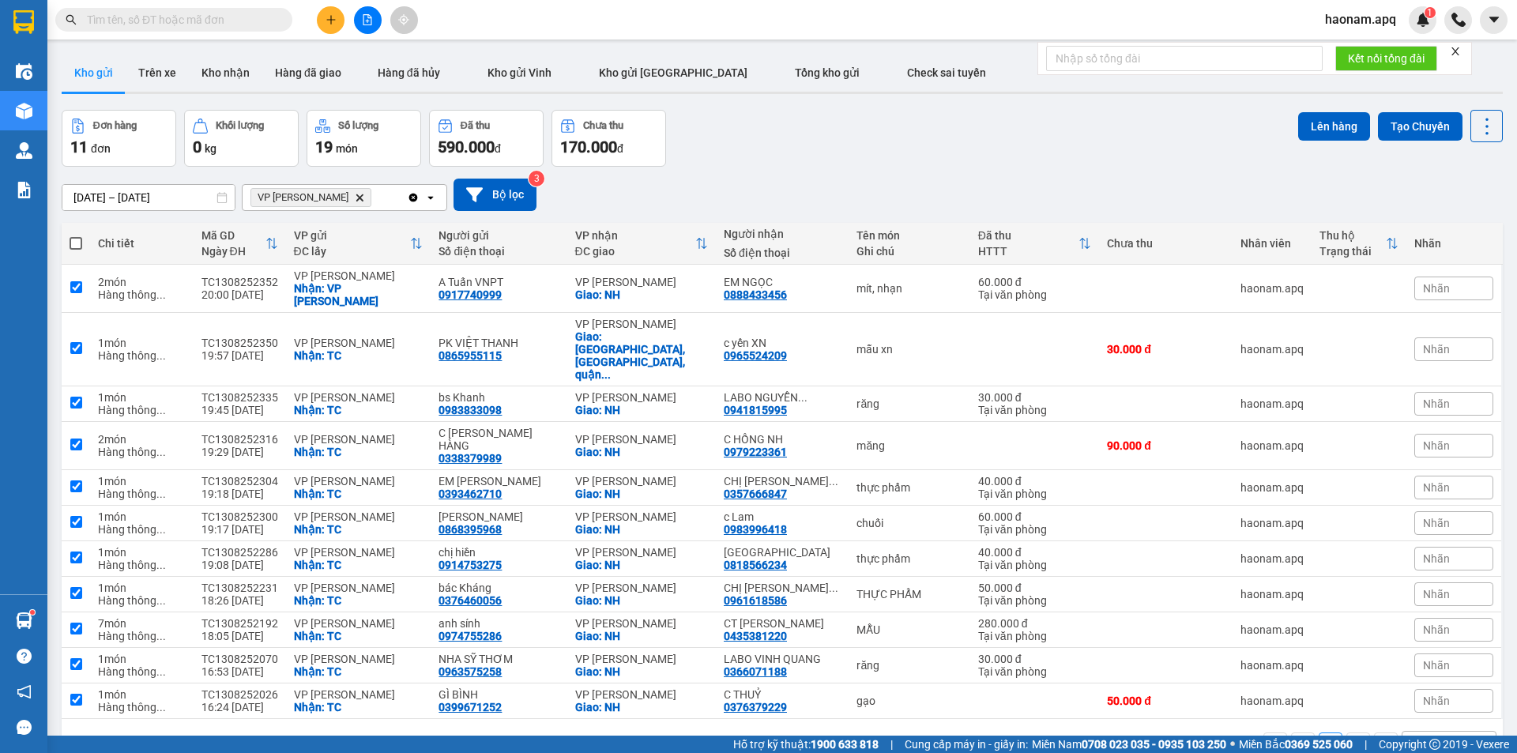
checkbox input "true"
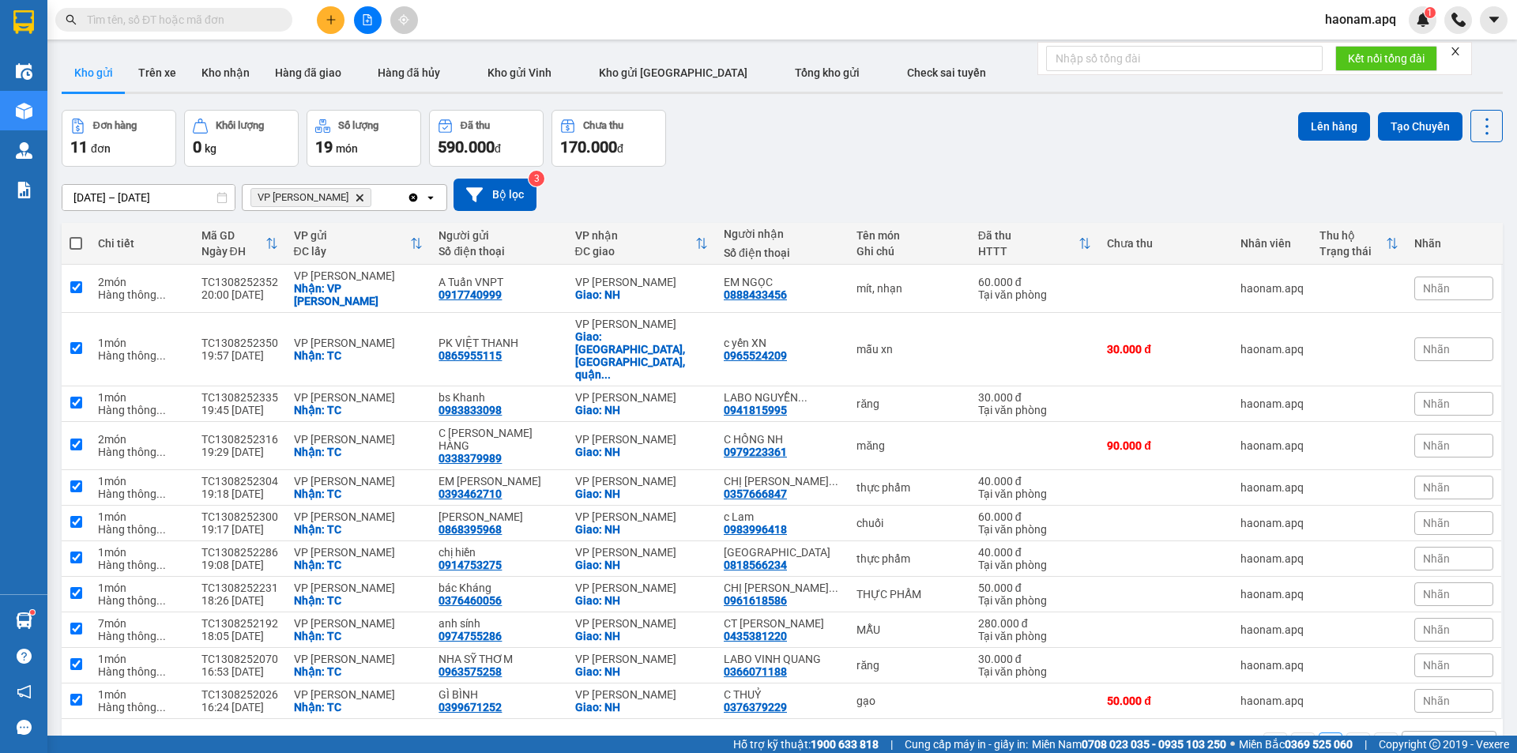
checkbox input "true"
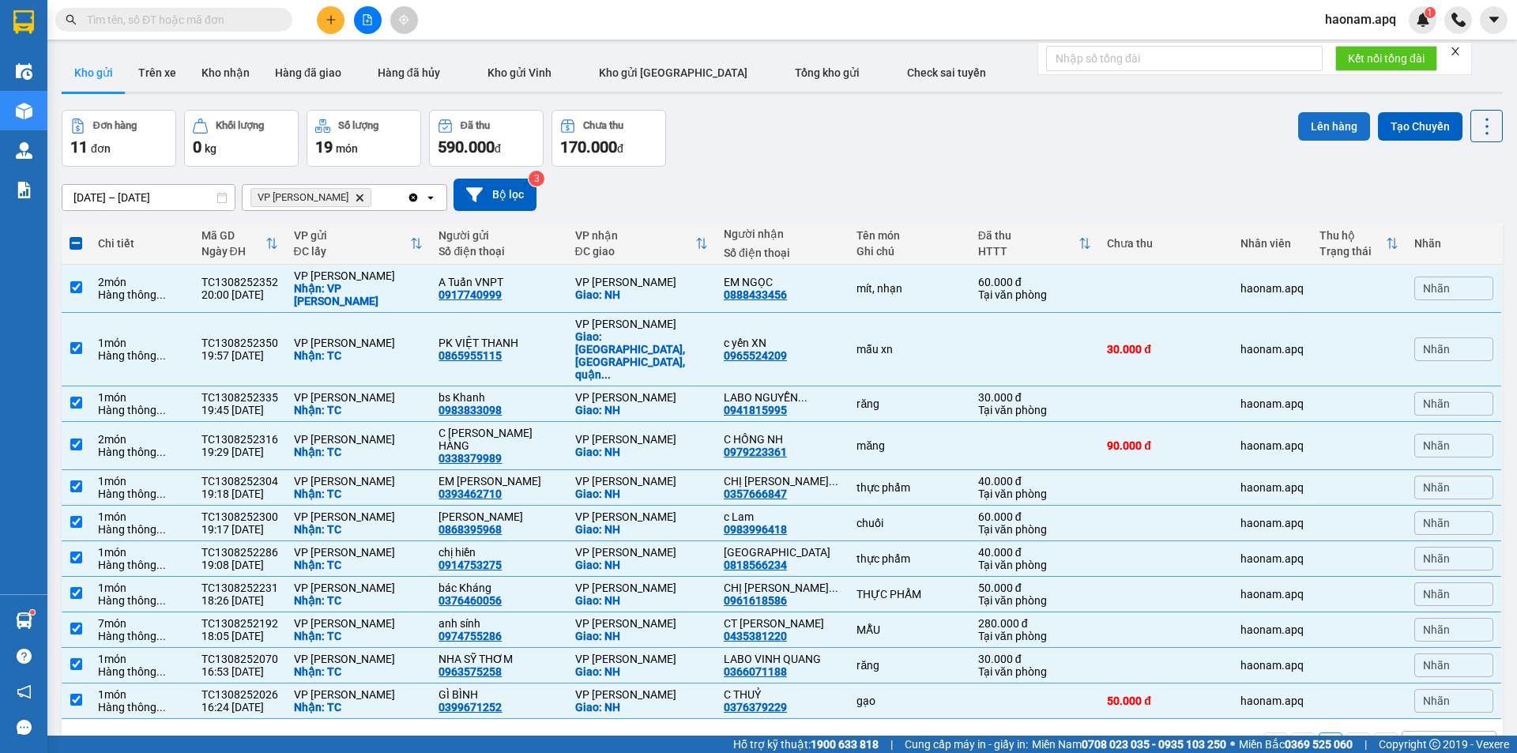
click at [1317, 117] on button "Lên hàng" at bounding box center [1335, 126] width 72 height 28
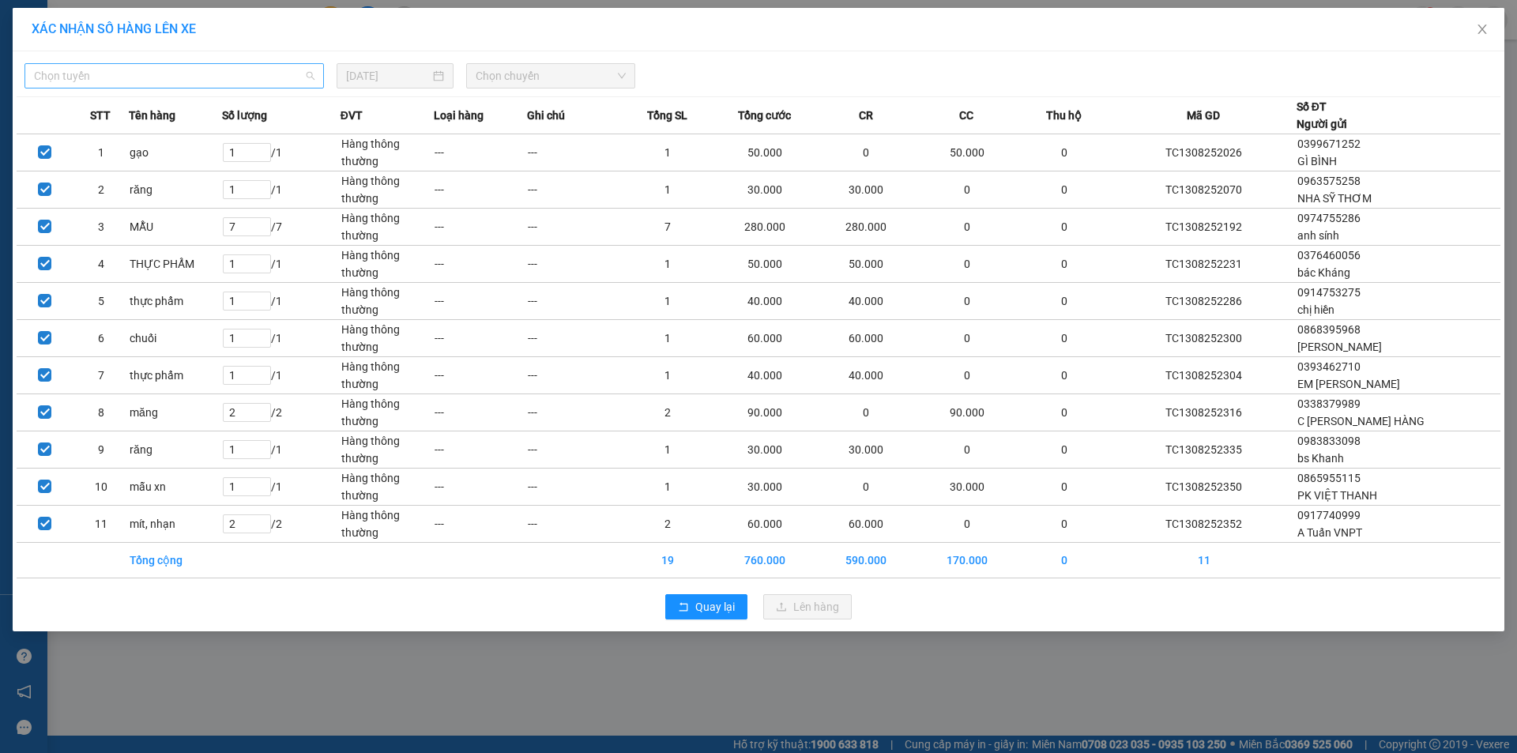
click at [270, 70] on span "Chọn tuyến" at bounding box center [174, 76] width 281 height 24
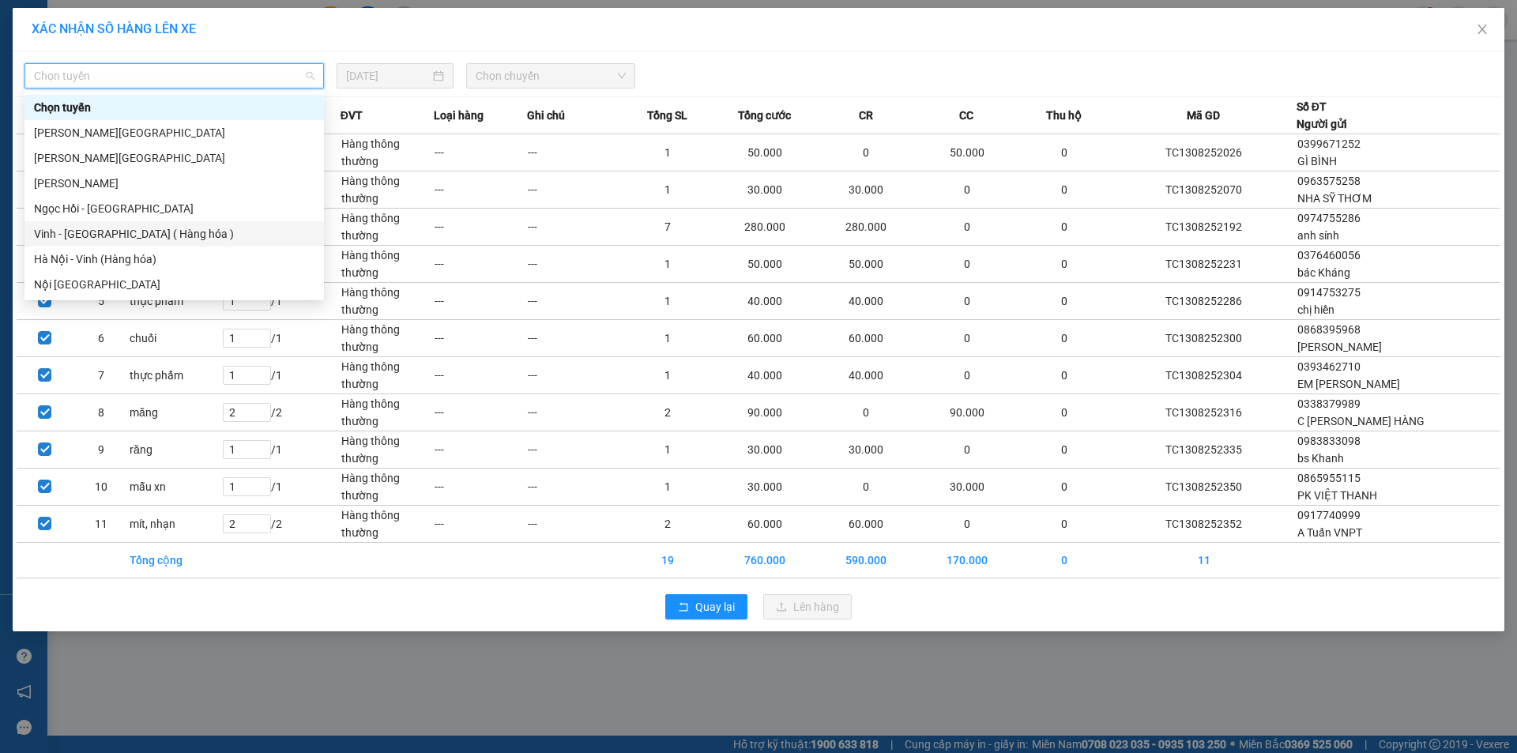
click at [140, 237] on div "Vinh - [GEOGRAPHIC_DATA] ( Hàng hóa )" at bounding box center [174, 233] width 281 height 17
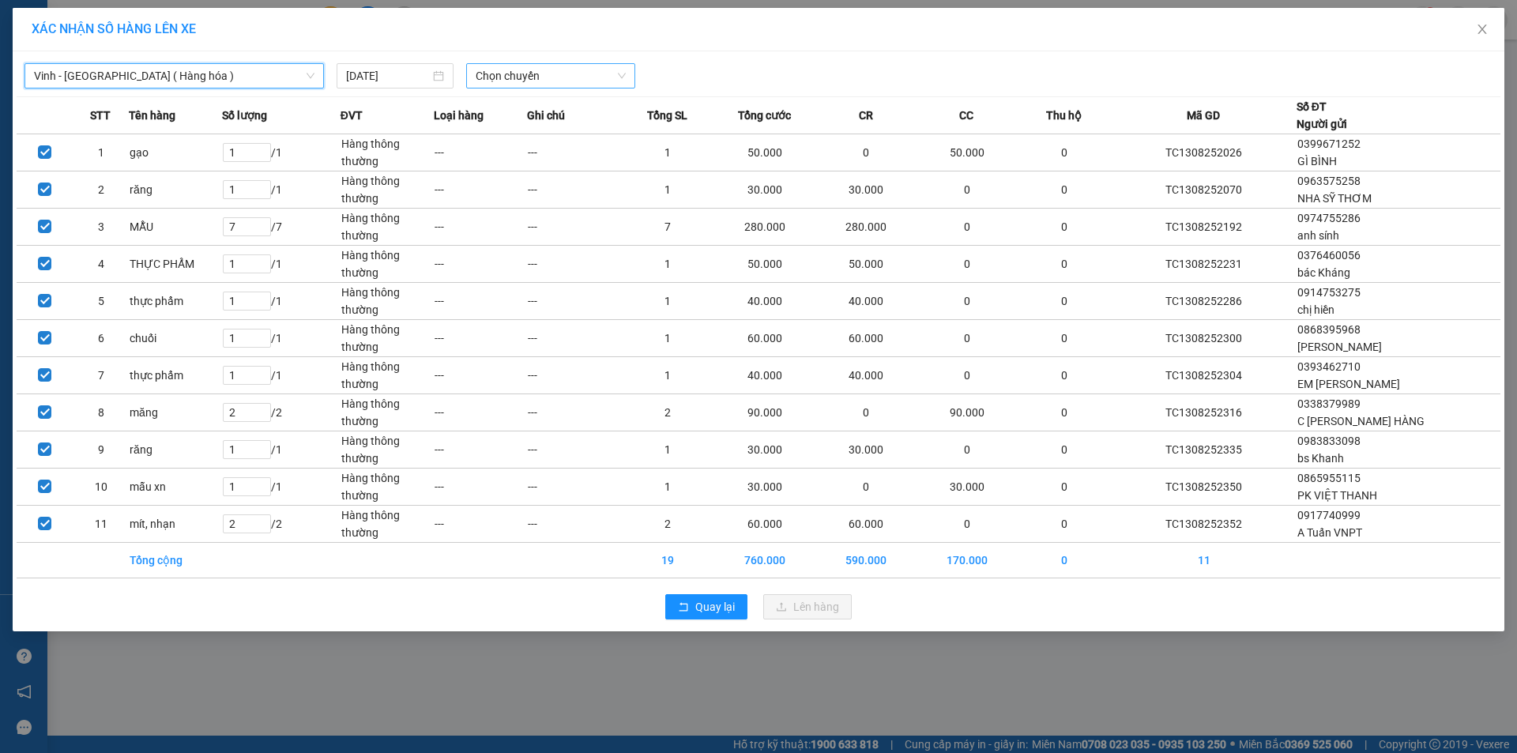
click at [534, 79] on span "Chọn chuyến" at bounding box center [551, 76] width 150 height 24
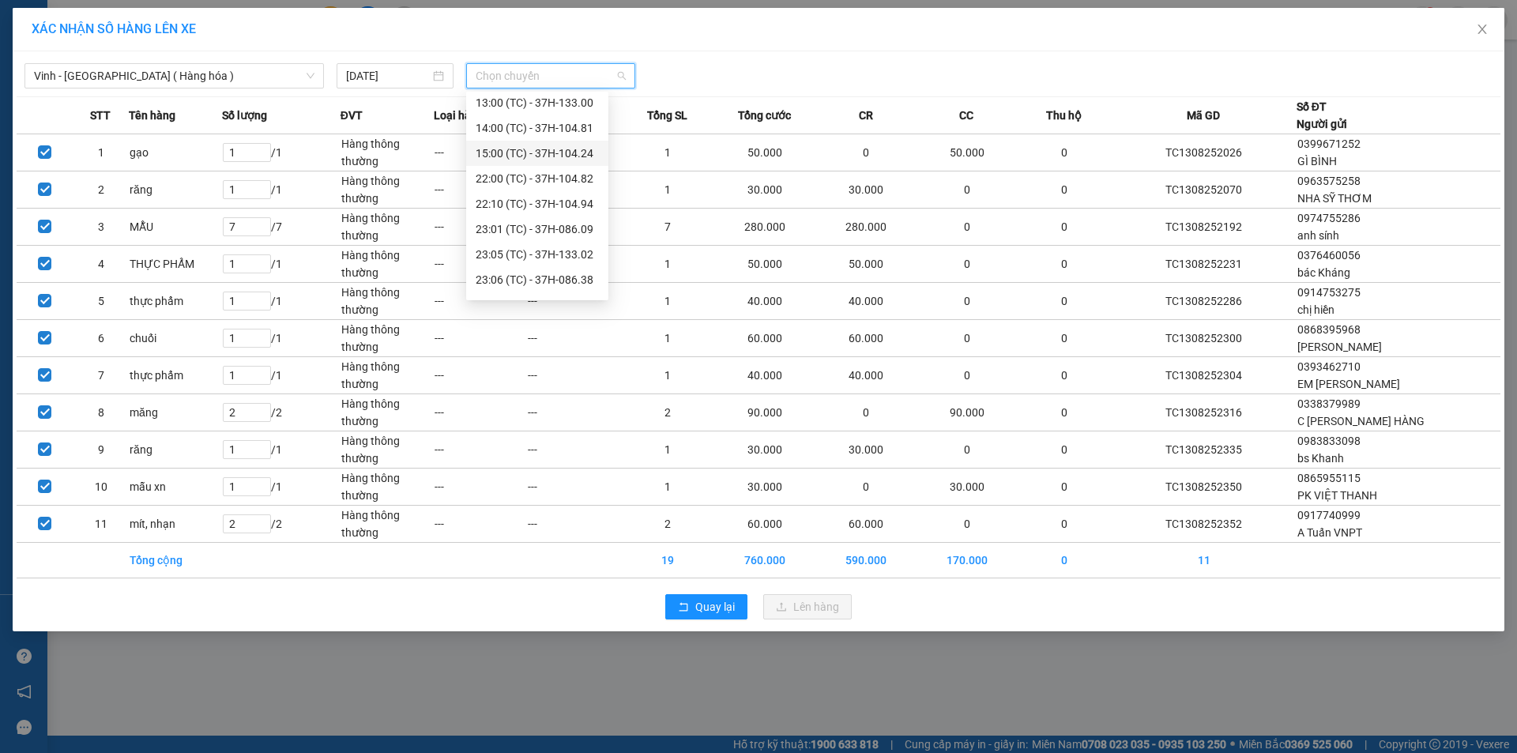
scroll to position [228, 0]
click at [564, 160] on div "23:05 (TC) - 37H-133.02" at bounding box center [537, 157] width 123 height 17
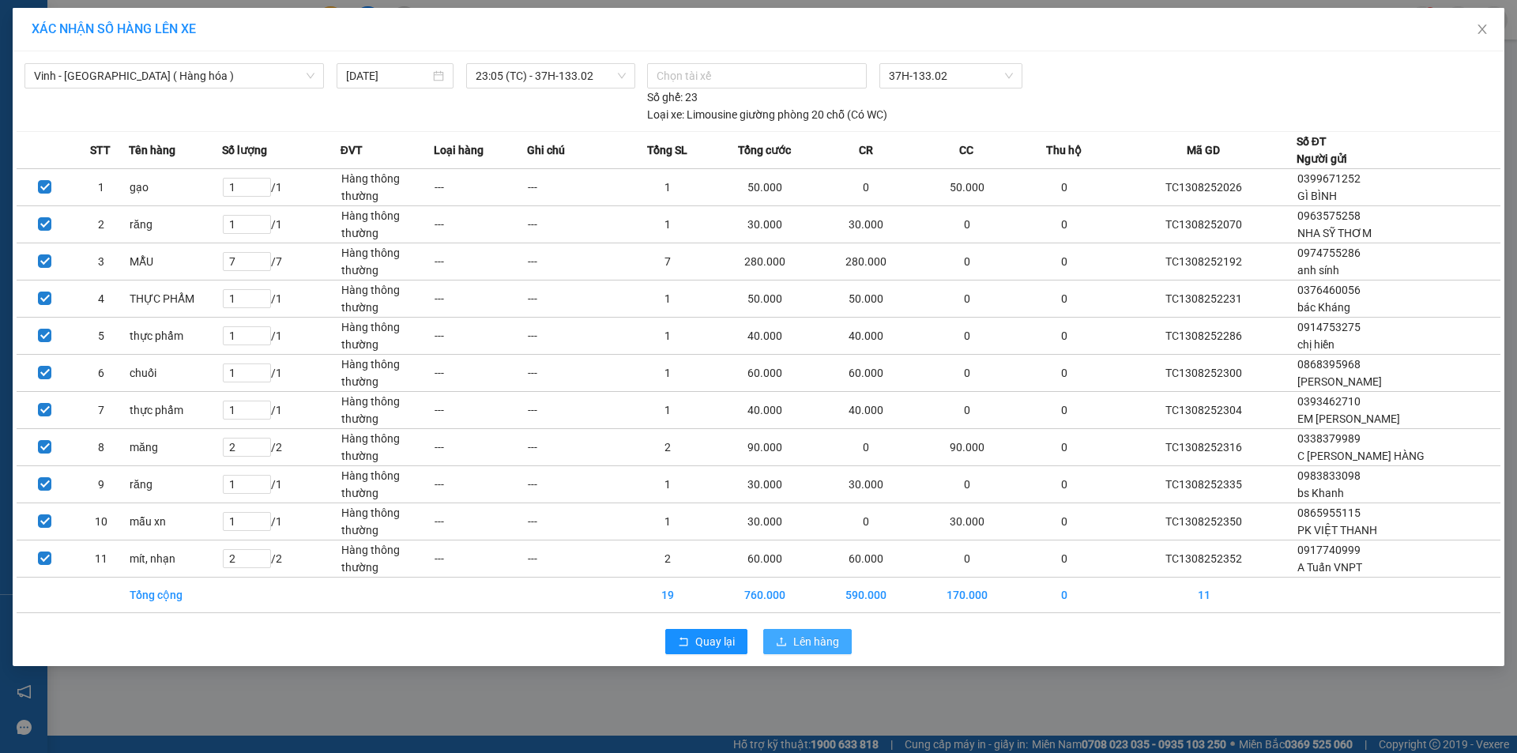
click at [839, 646] on button "Lên hàng" at bounding box center [807, 641] width 89 height 25
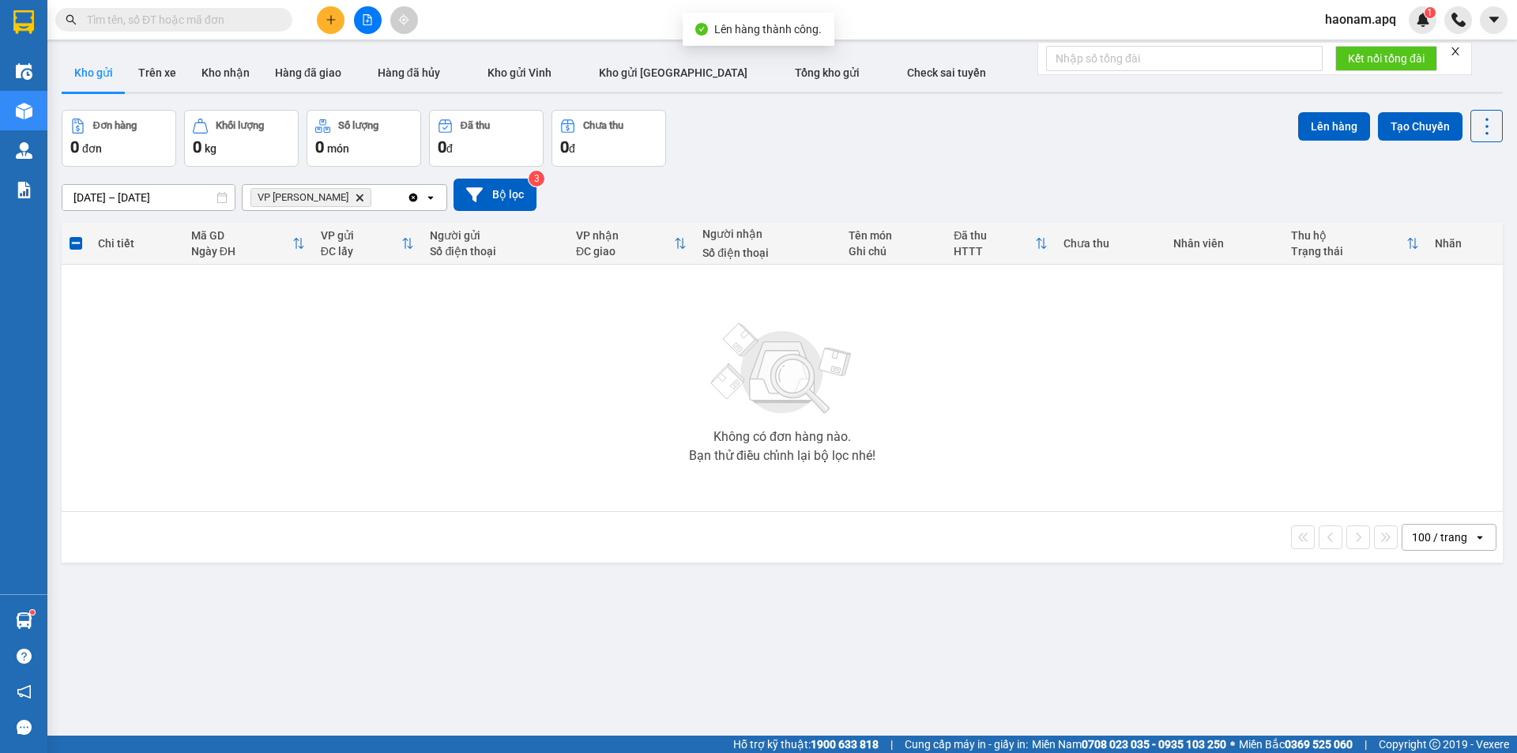
click at [355, 200] on icon "Delete" at bounding box center [359, 197] width 9 height 9
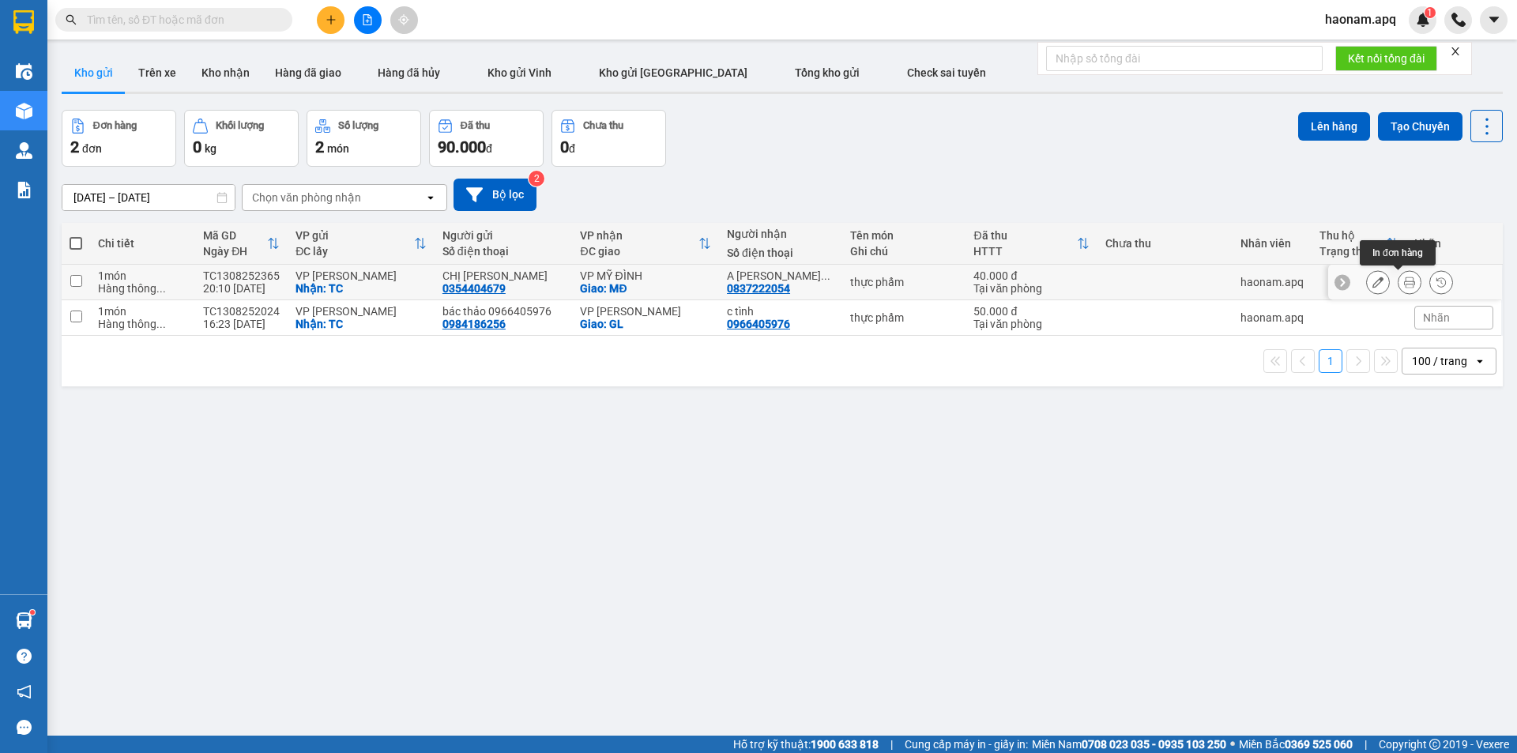
click at [1404, 285] on icon at bounding box center [1409, 282] width 11 height 11
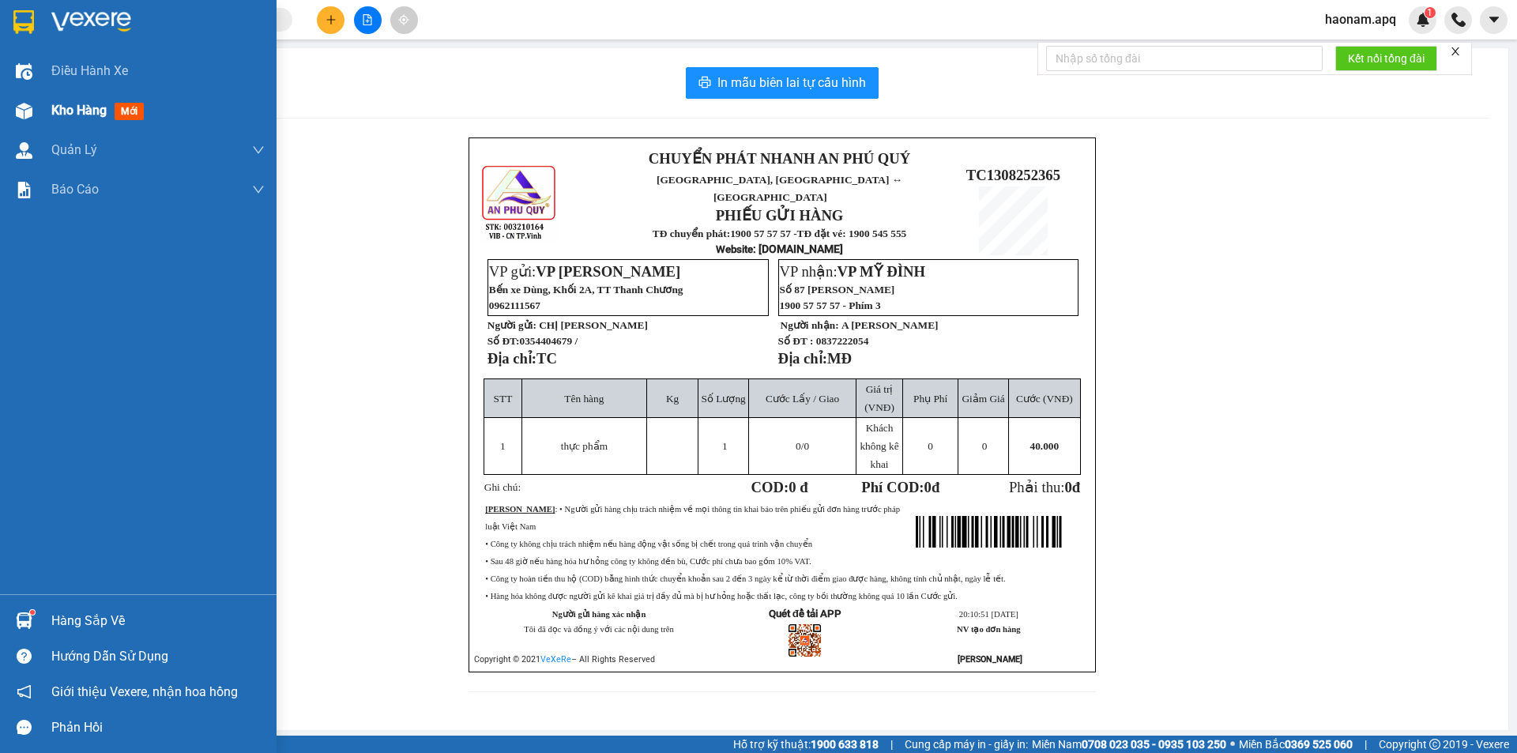
click at [78, 114] on span "Kho hàng" at bounding box center [78, 110] width 55 height 15
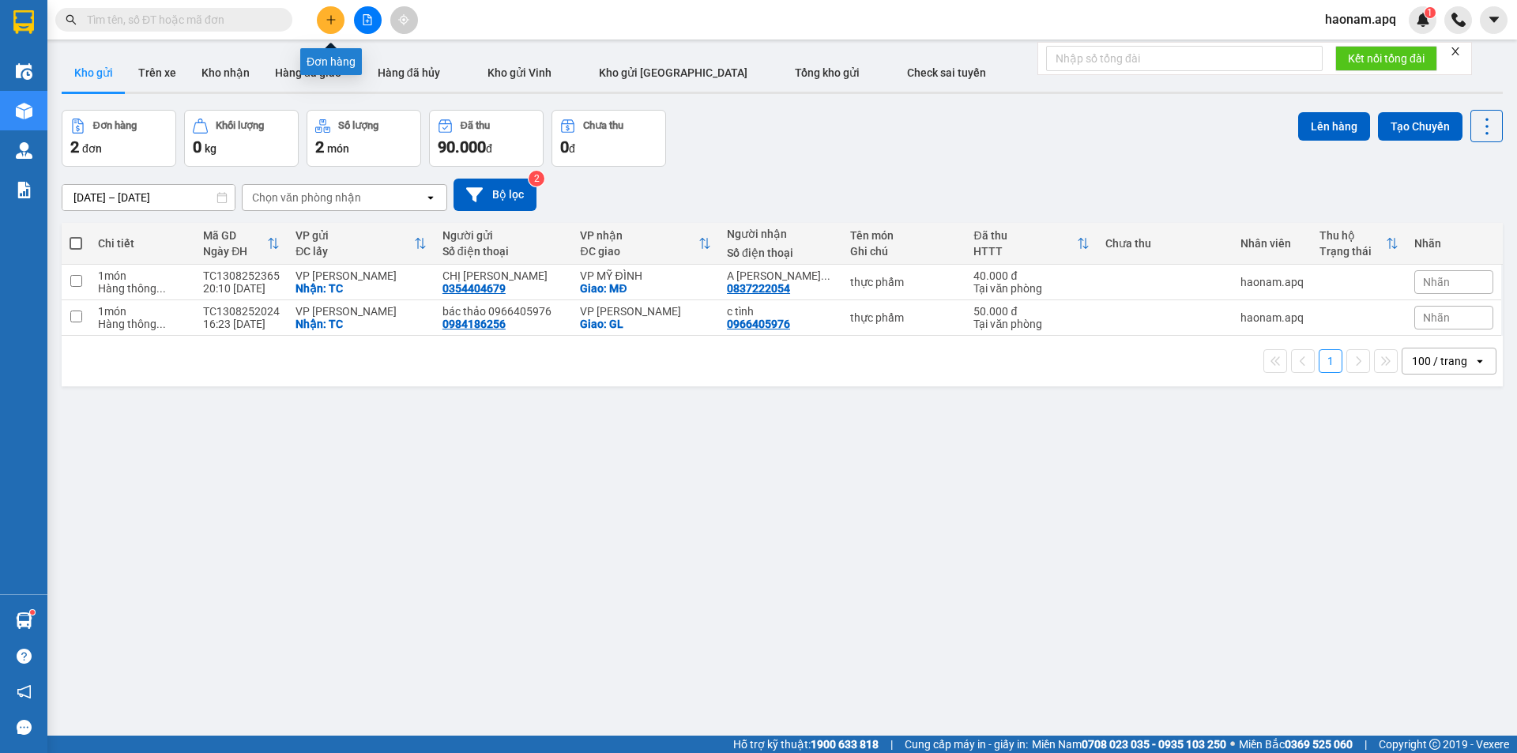
click at [335, 25] on icon "plus" at bounding box center [331, 19] width 11 height 11
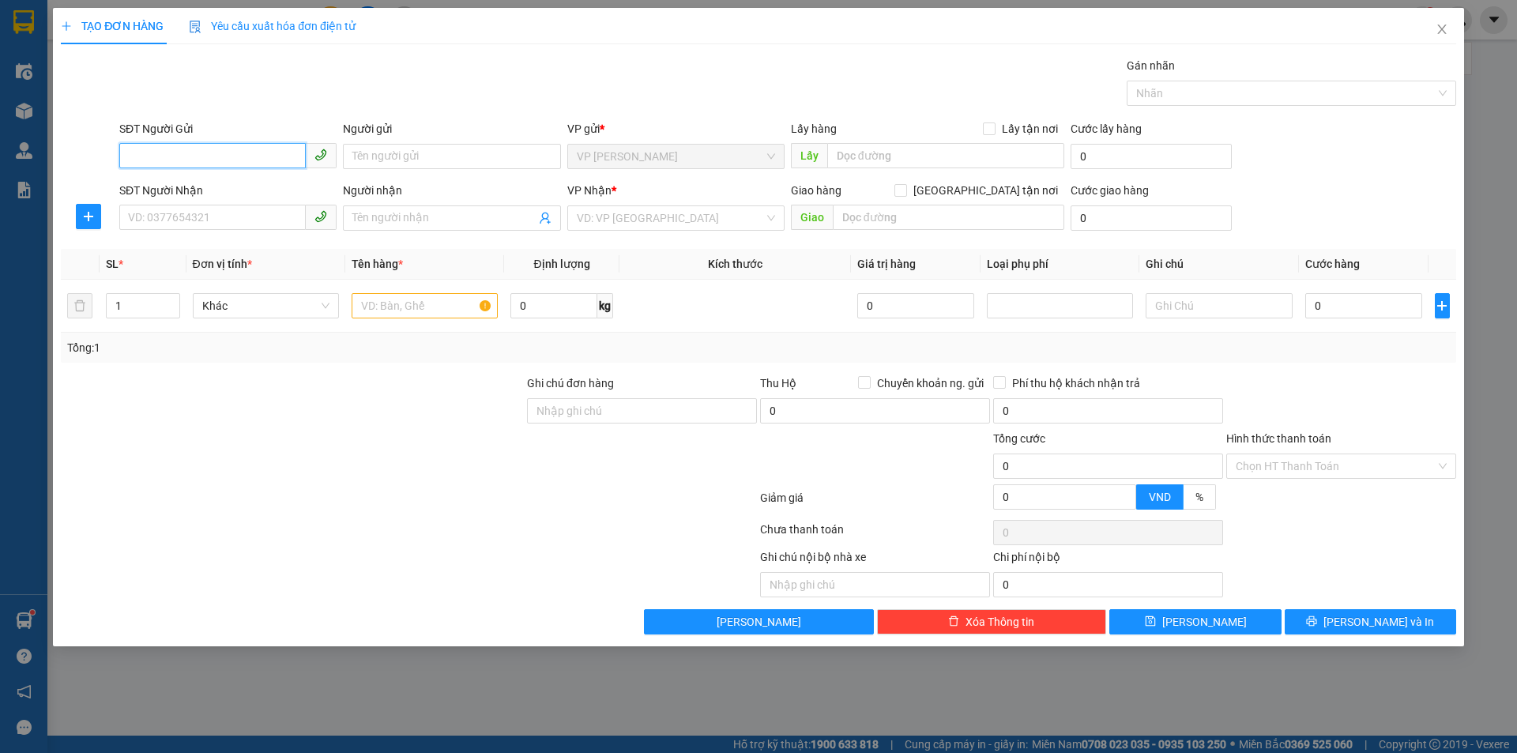
click at [216, 160] on input "SĐT Người Gửi" at bounding box center [212, 155] width 187 height 25
click at [218, 158] on input "SĐT Người Gửi" at bounding box center [212, 155] width 187 height 25
click at [224, 187] on div "0975459945 - ANH HỒNG BV" at bounding box center [228, 187] width 198 height 17
type input "0975459945"
type input "ANH HỒNG BV"
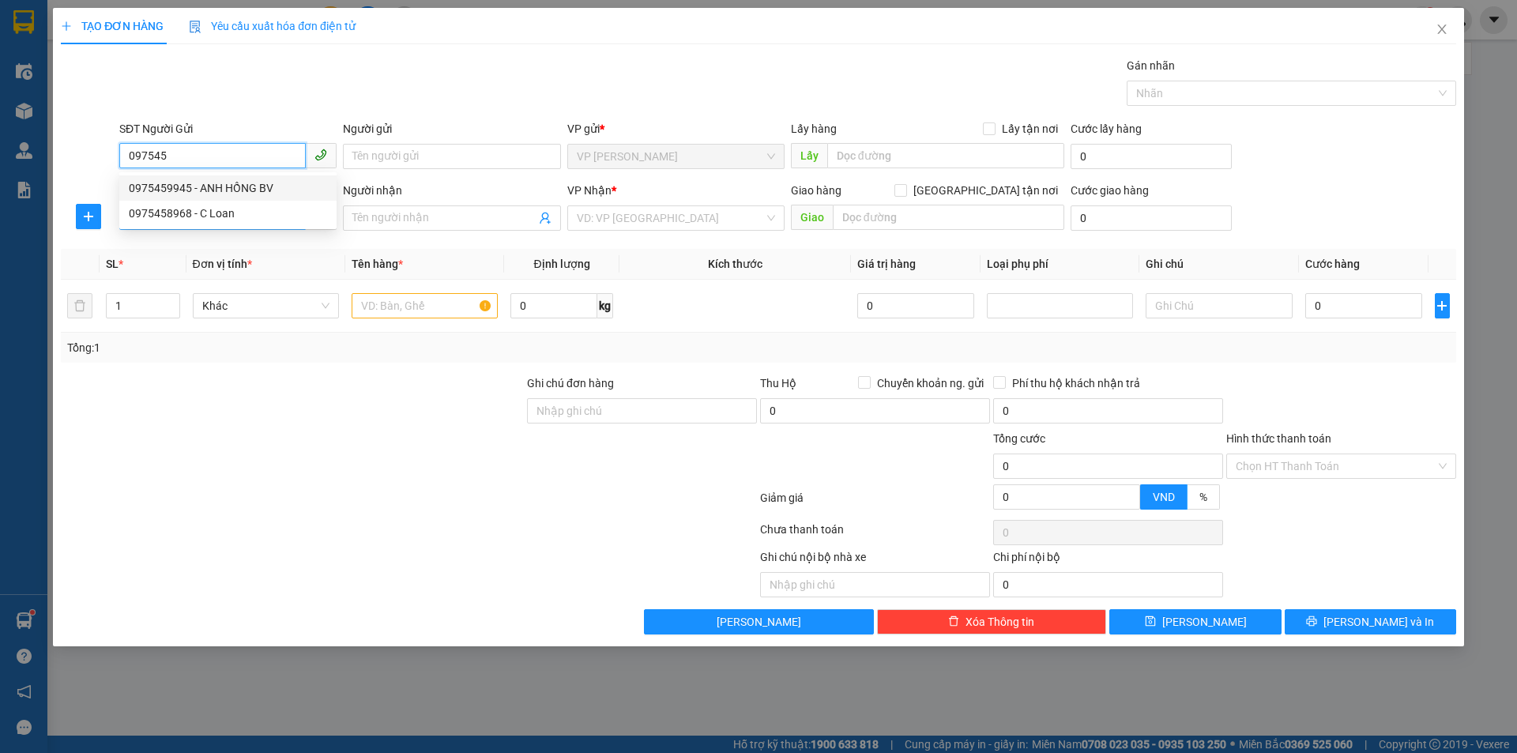
checkbox input "true"
type input "TC"
type input "0975459945"
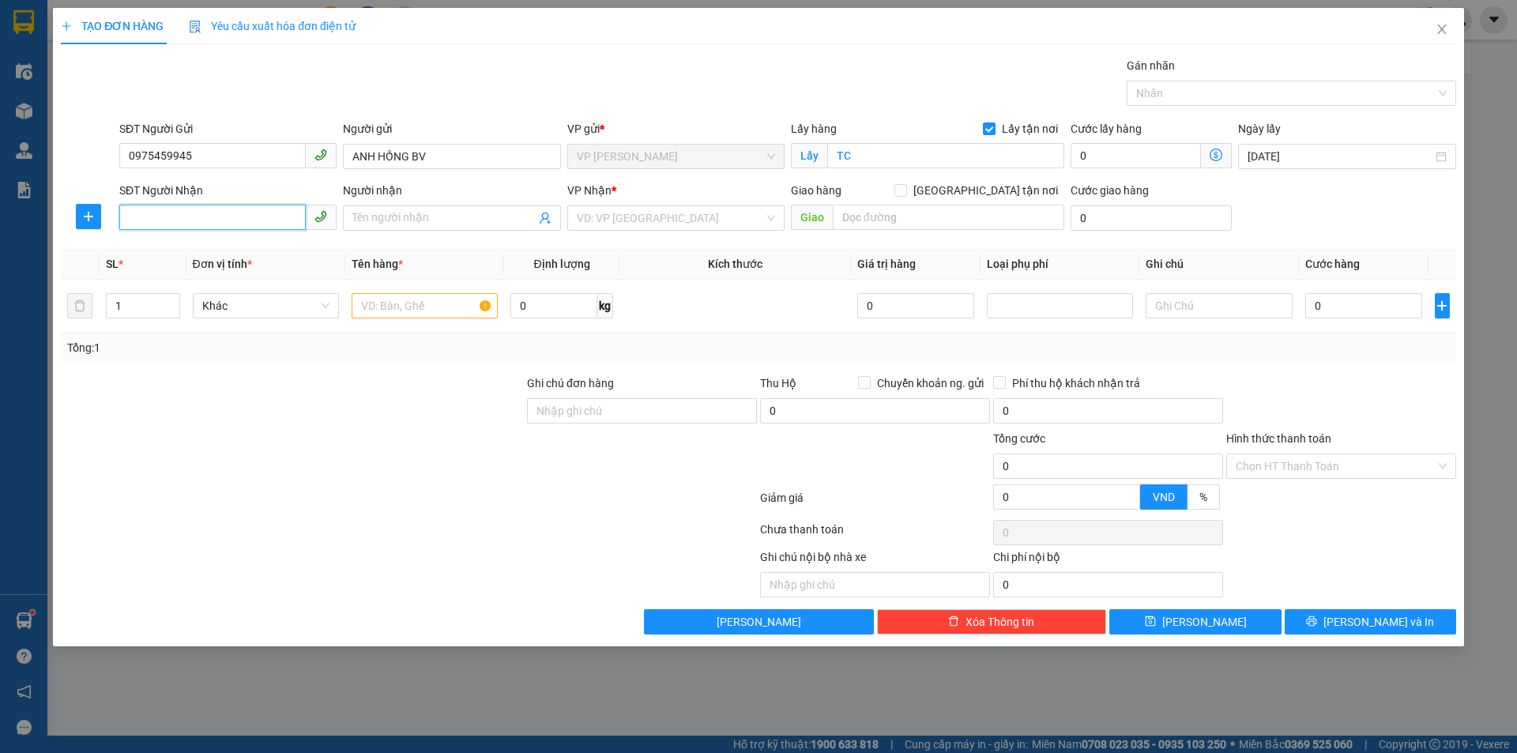
click at [251, 214] on input "SĐT Người Nhận" at bounding box center [212, 217] width 187 height 25
drag, startPoint x: 182, startPoint y: 213, endPoint x: 241, endPoint y: 228, distance: 61.1
click at [183, 213] on input "SĐT Người Nhận" at bounding box center [212, 217] width 187 height 25
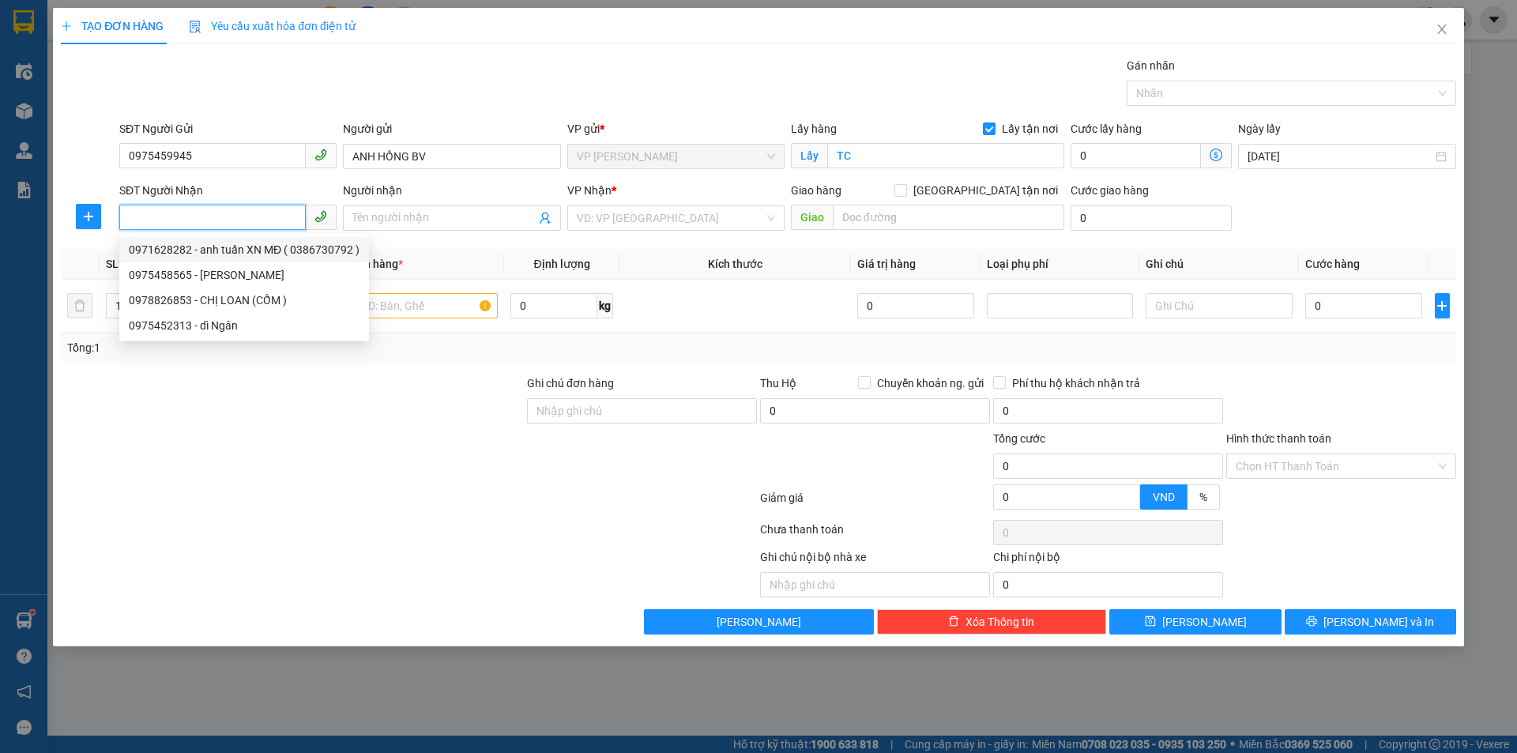
click at [233, 253] on div "0971628282 - anh tuấn XN MĐ ( 0386730792 )" at bounding box center [244, 249] width 231 height 17
type input "0971628282"
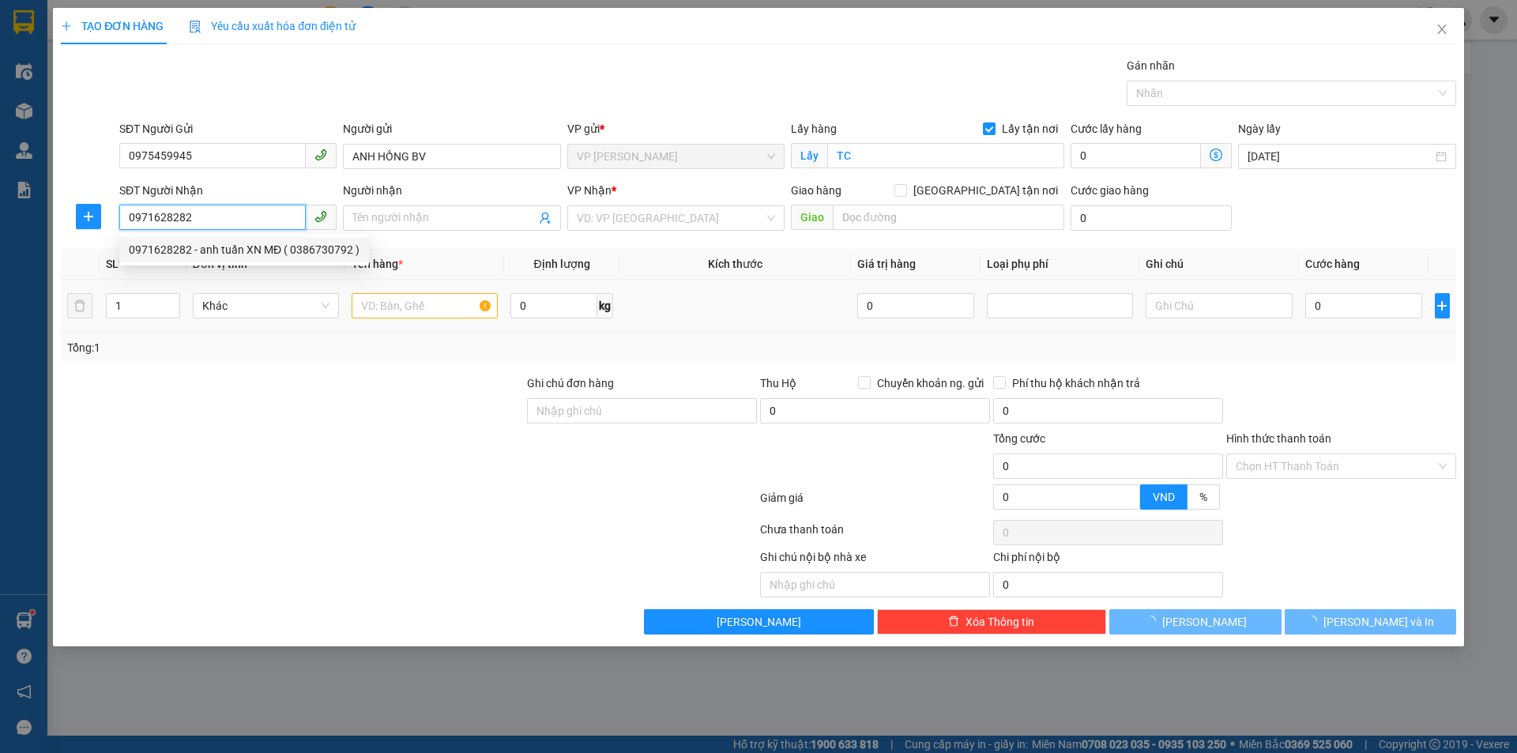
type input "anh tuấn XN MĐ ( 0386730792 )"
checkbox input "true"
type input "MĐ"
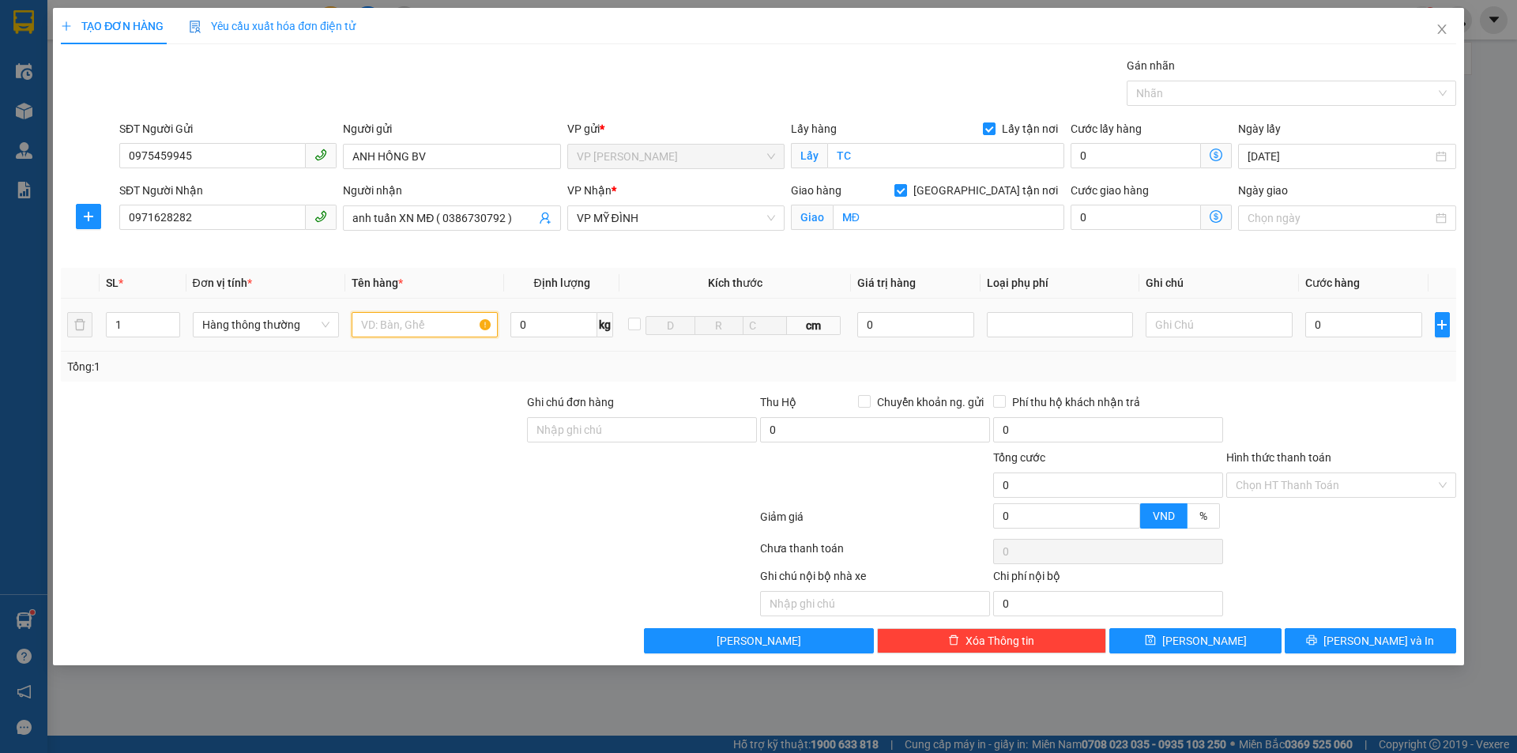
click at [421, 328] on input "text" at bounding box center [425, 324] width 146 height 25
type input "mẫu xn"
click at [1328, 333] on input "0" at bounding box center [1365, 324] width 118 height 25
type input "3"
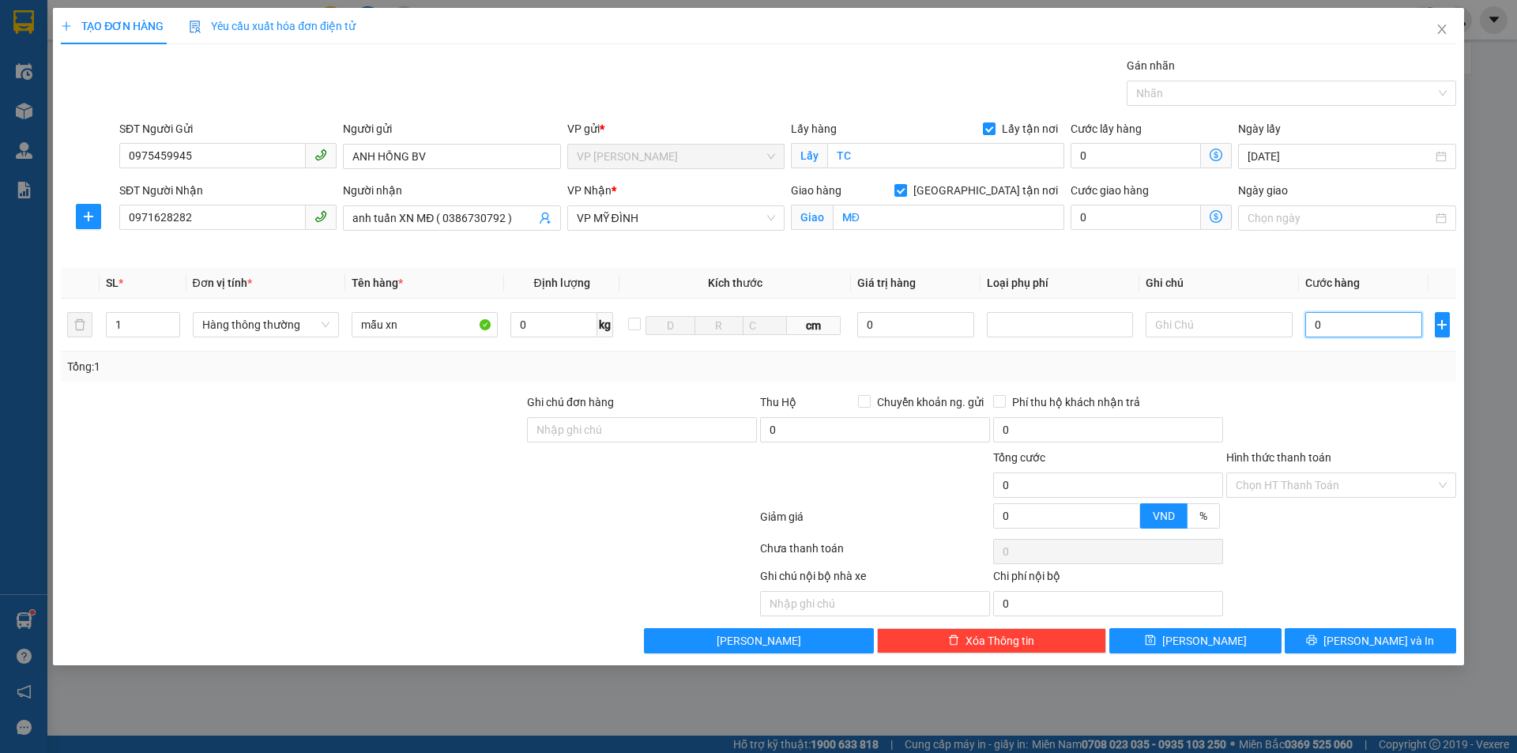
type input "3"
type input "30"
type input "300"
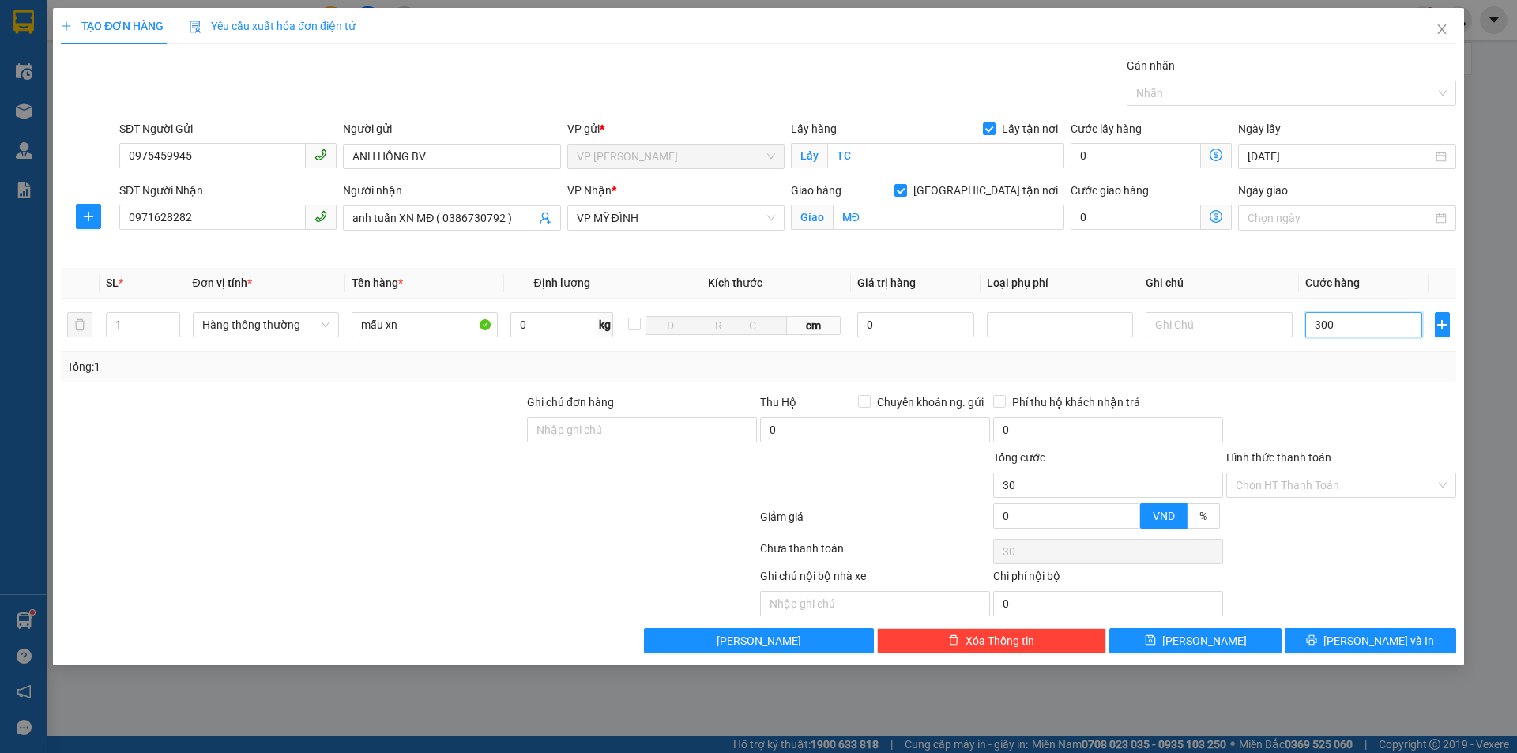
type input "300"
type input "3.000"
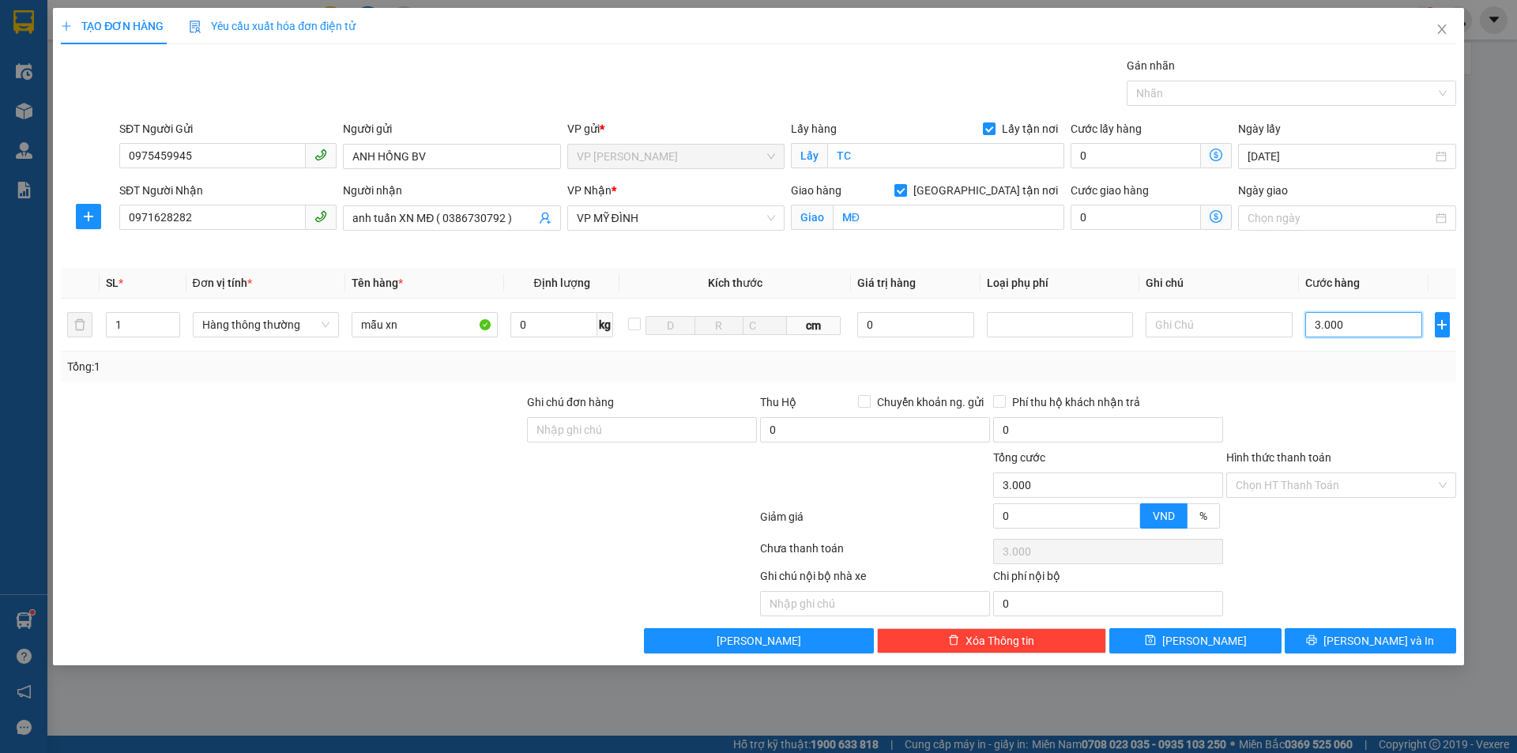
type input "30.000"
drag, startPoint x: 1387, startPoint y: 646, endPoint x: 1155, endPoint y: 594, distance: 238.0
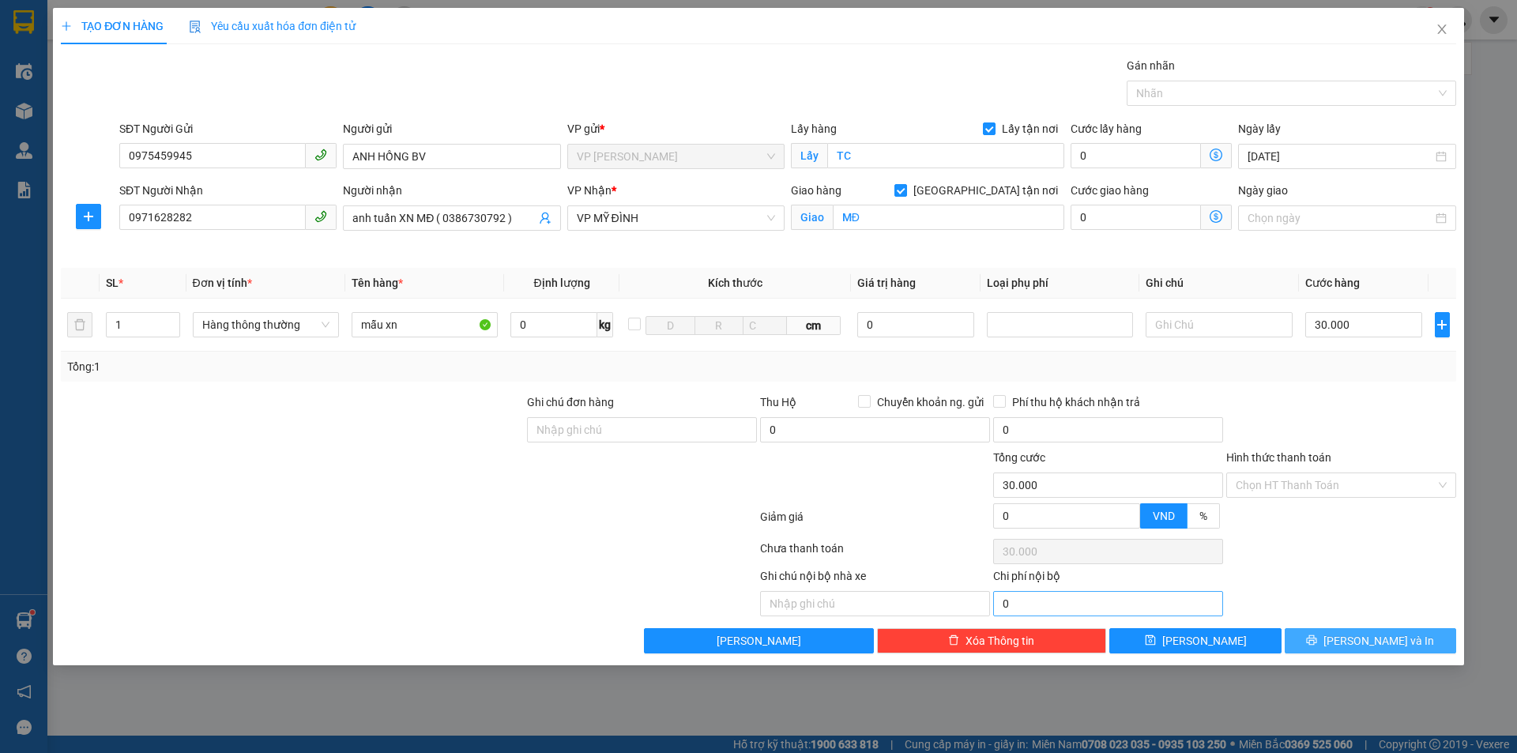
click at [1382, 643] on span "[PERSON_NAME] và In" at bounding box center [1379, 640] width 111 height 17
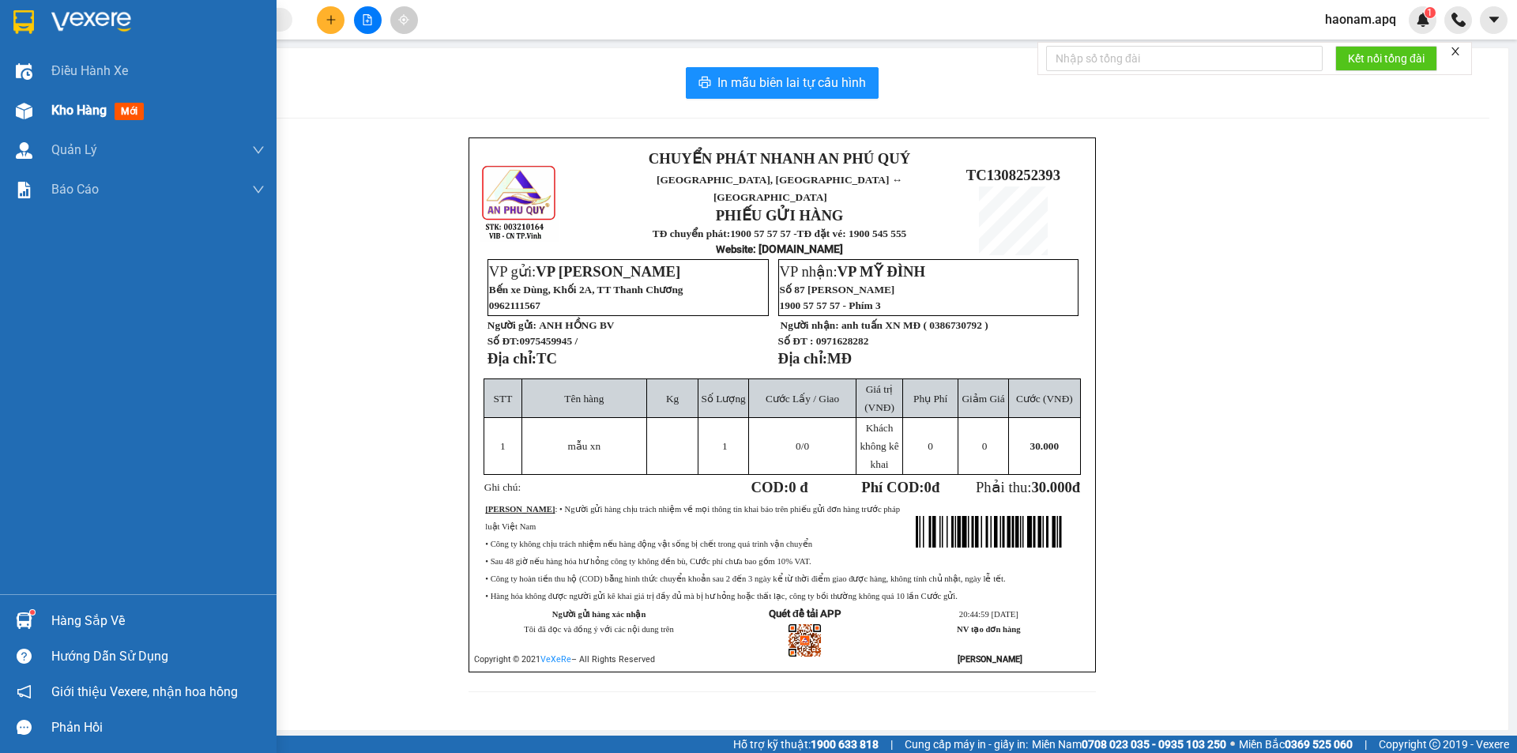
click at [74, 111] on span "Kho hàng" at bounding box center [78, 110] width 55 height 15
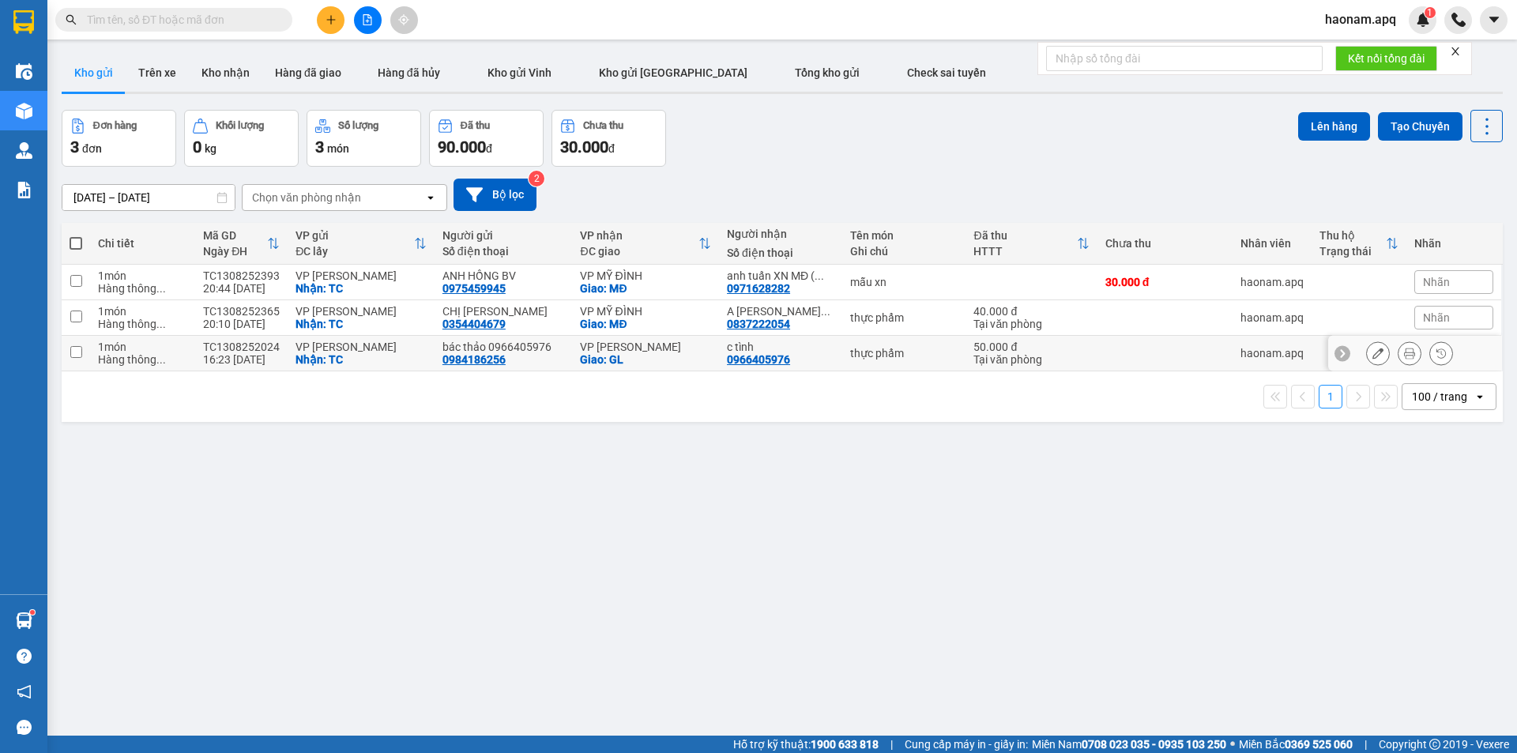
click at [572, 356] on td "VP GIA LÂM Giao: GL" at bounding box center [645, 354] width 147 height 36
checkbox input "true"
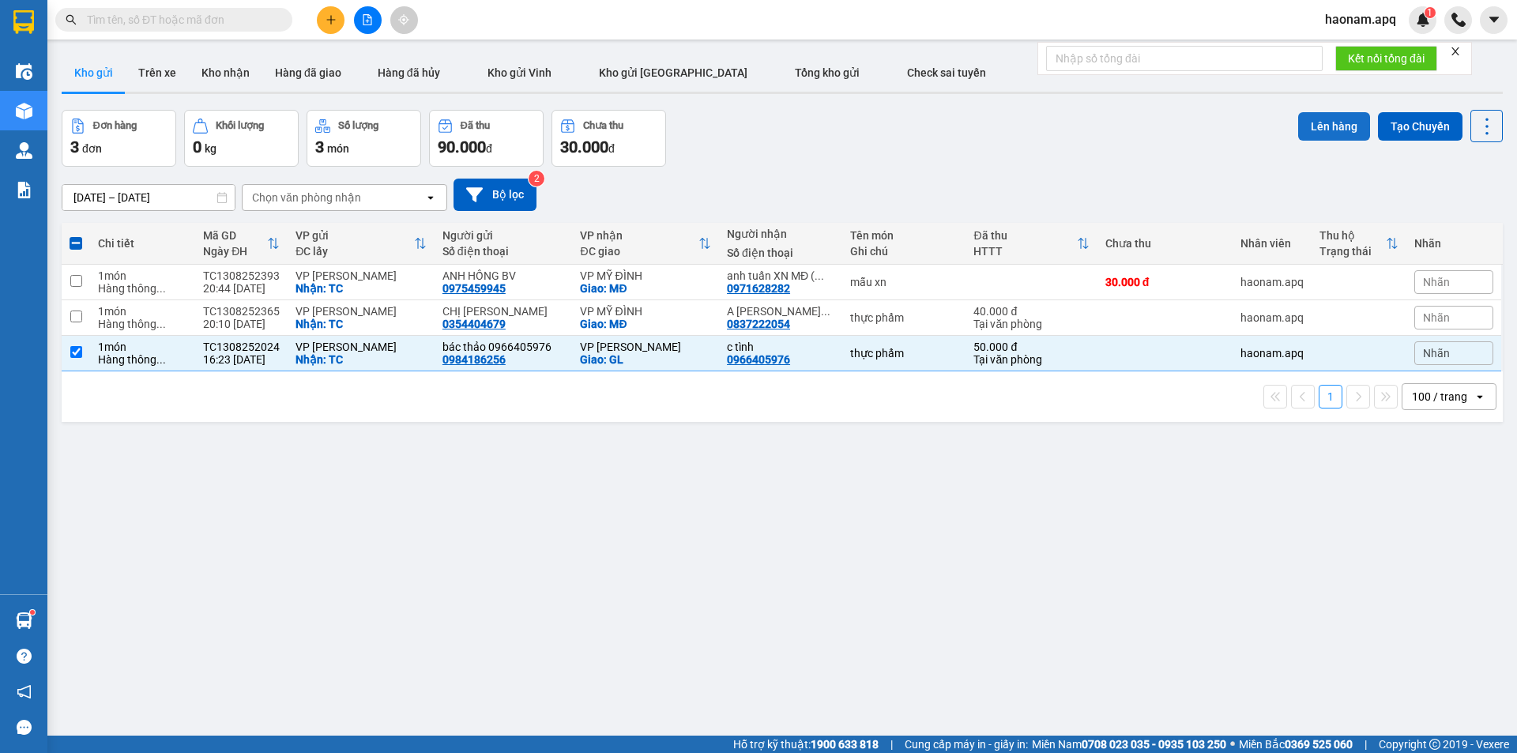
click at [1340, 125] on button "Lên hàng" at bounding box center [1335, 126] width 72 height 28
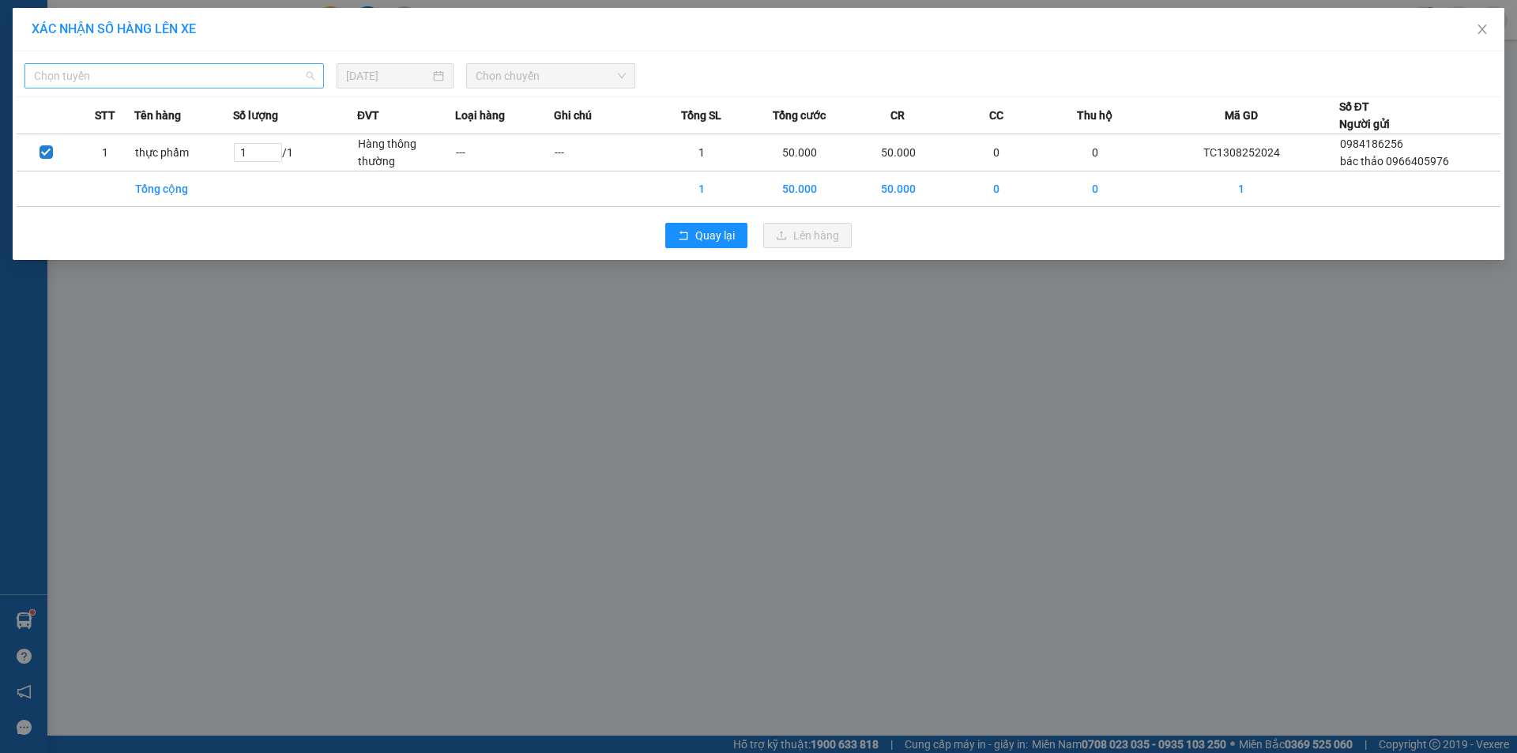
click at [304, 84] on span "Chọn tuyến" at bounding box center [174, 76] width 281 height 24
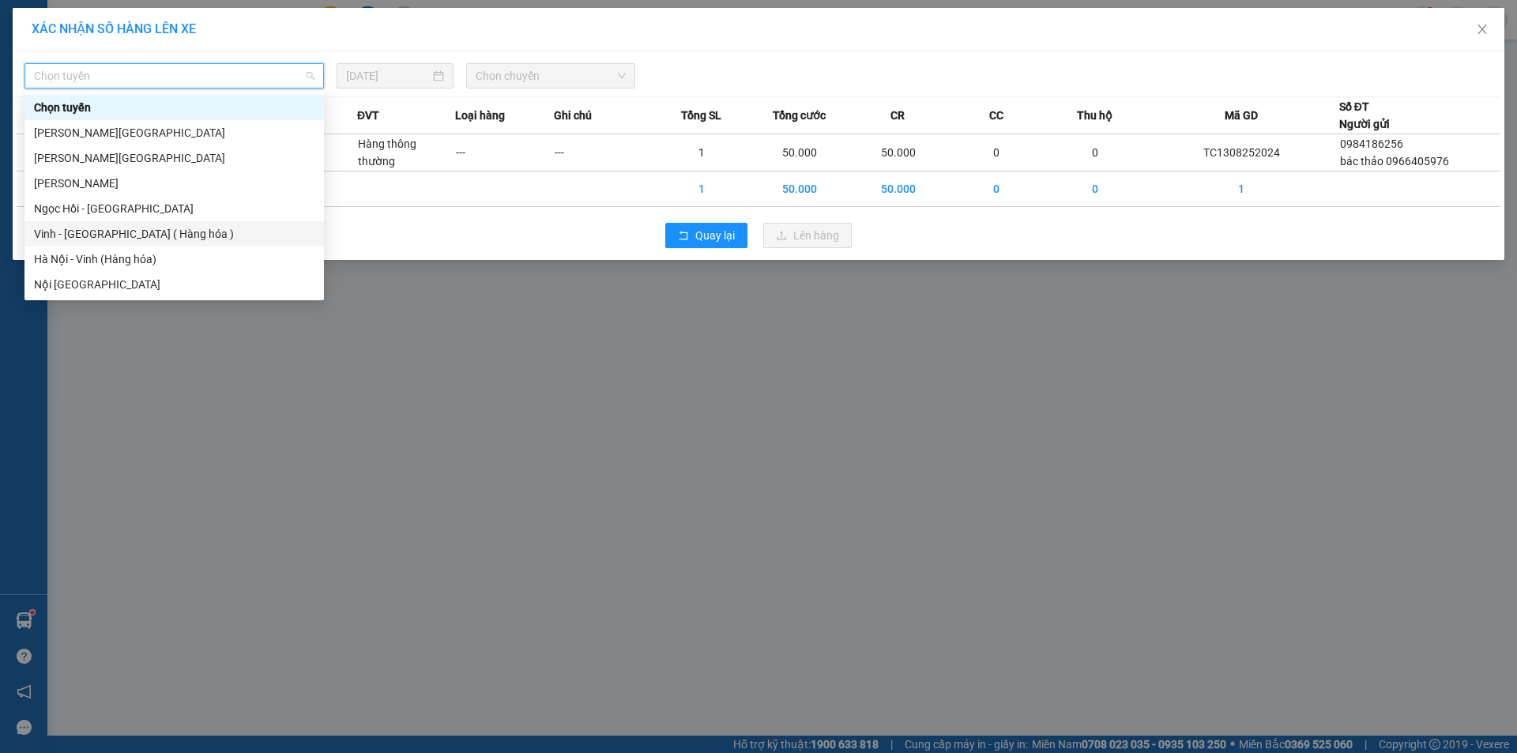
click at [193, 239] on div "Vinh - [GEOGRAPHIC_DATA] ( Hàng hóa )" at bounding box center [174, 233] width 281 height 17
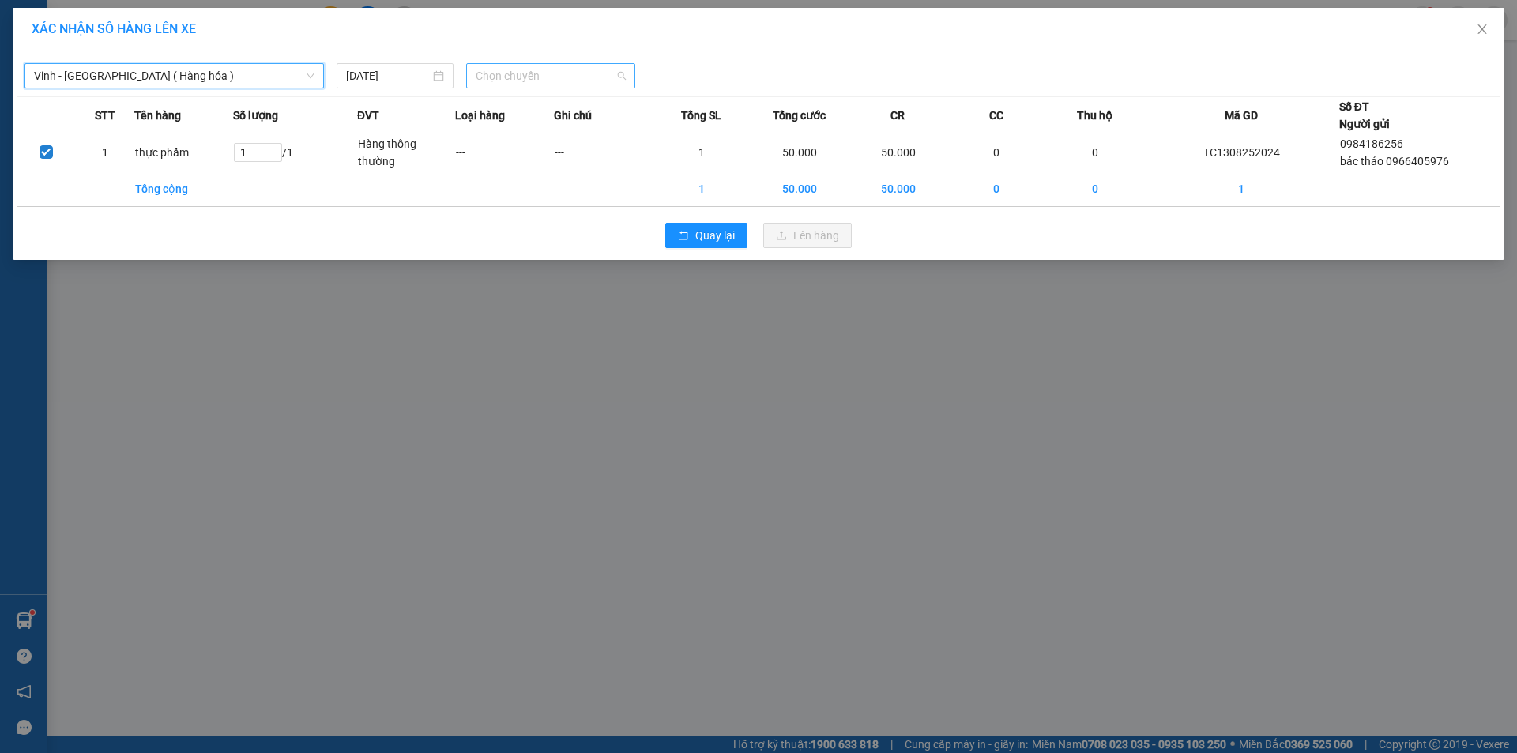
click at [575, 78] on span "Chọn chuyến" at bounding box center [551, 76] width 150 height 24
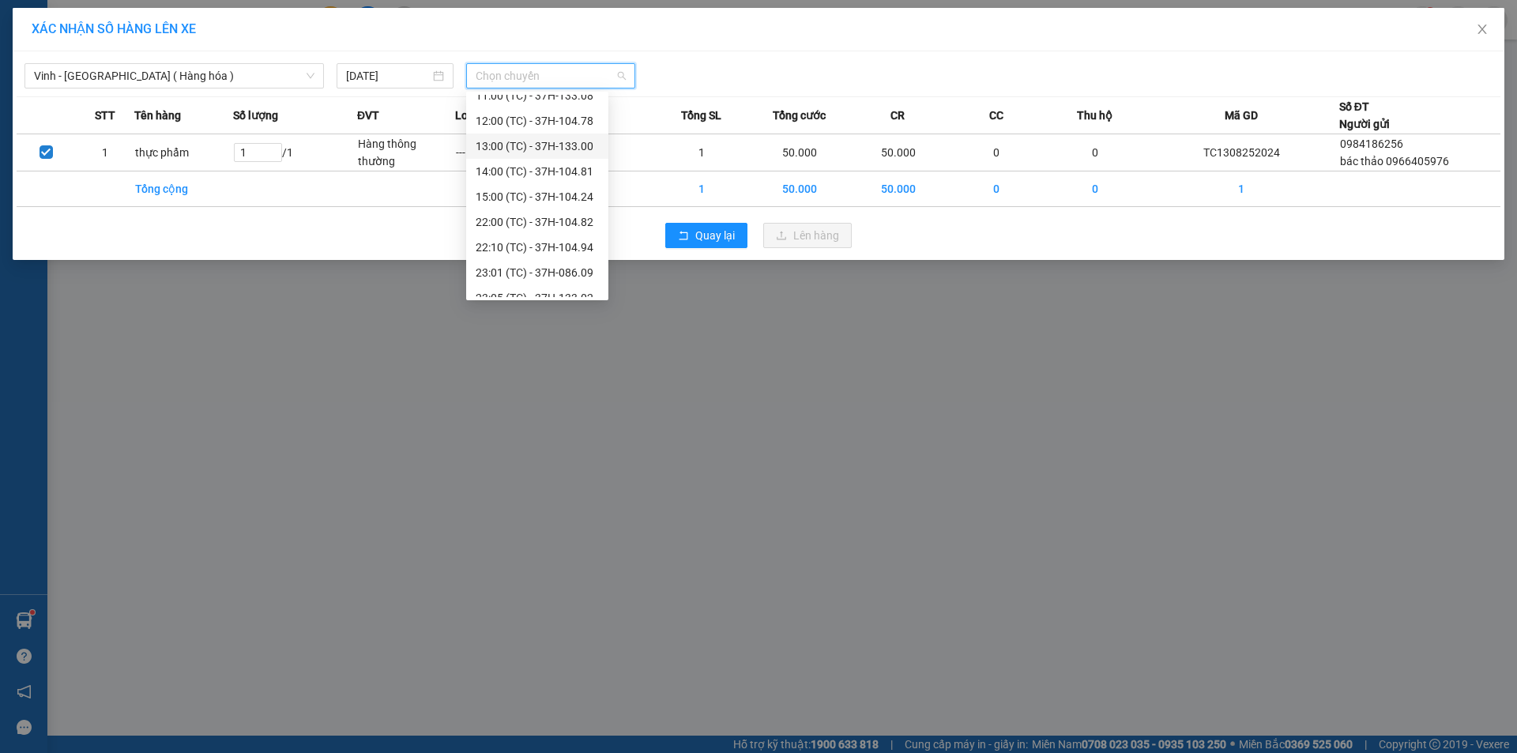
scroll to position [228, 0]
click at [571, 265] on div "23:18 (TC) - 37H-104.41" at bounding box center [537, 259] width 123 height 17
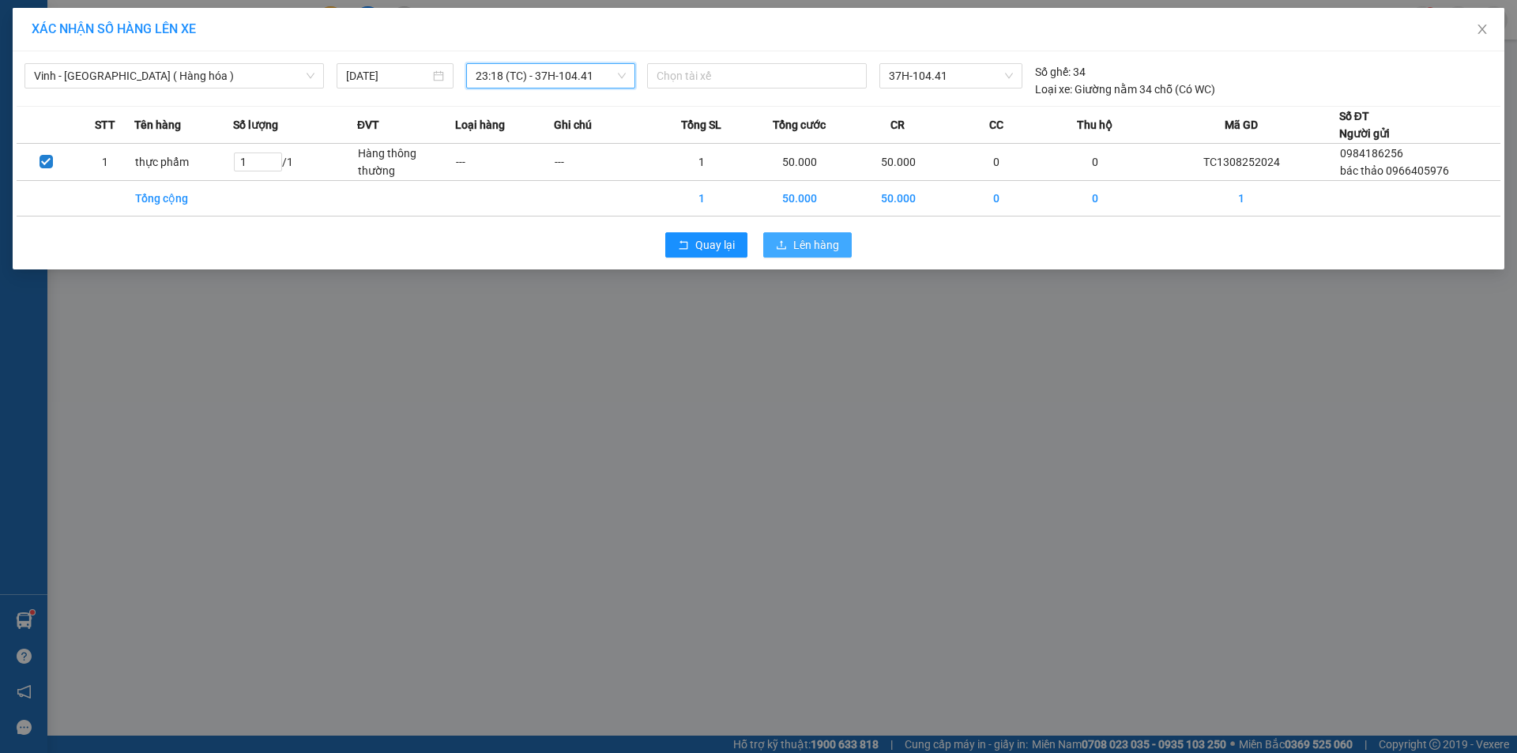
click at [841, 241] on button "Lên hàng" at bounding box center [807, 244] width 89 height 25
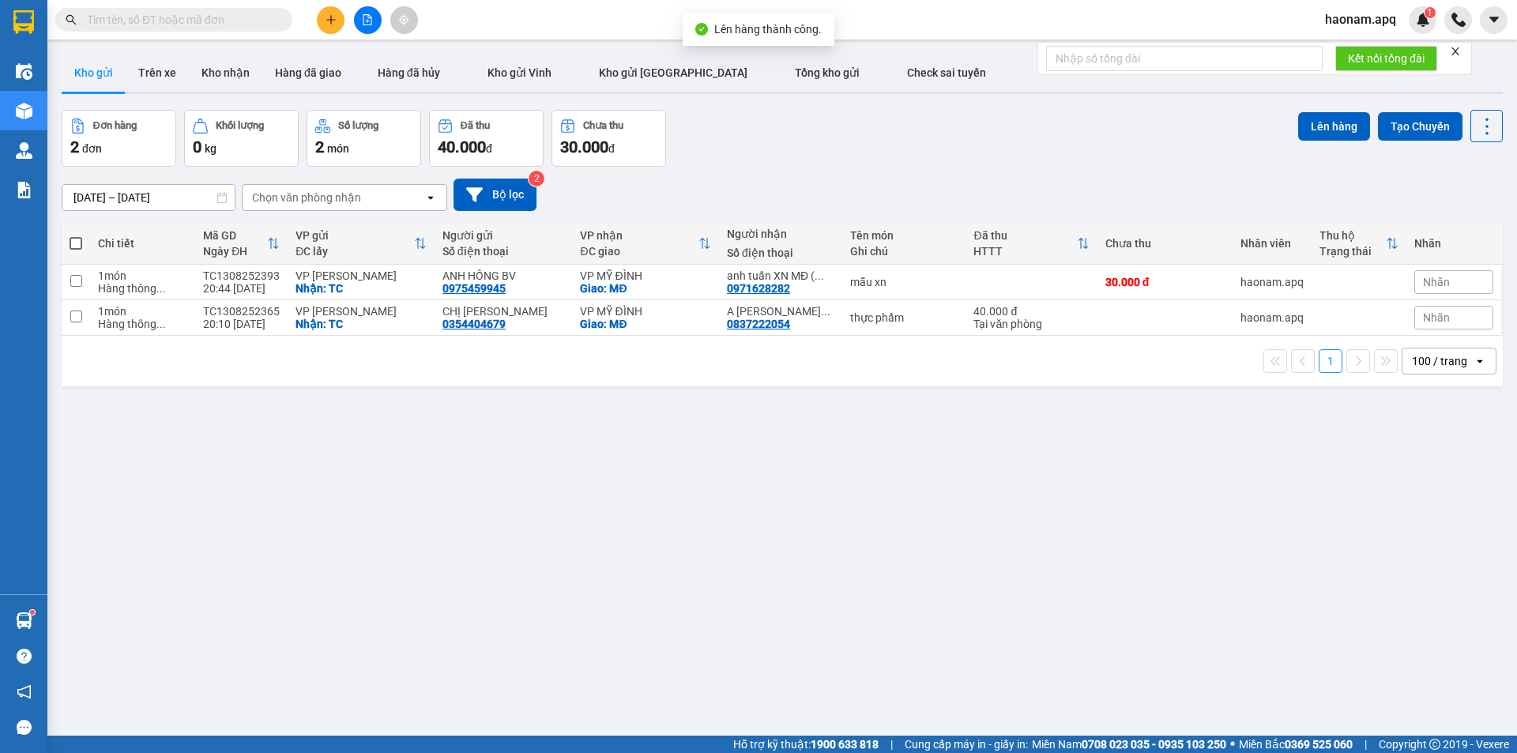
click at [322, 194] on div "Chọn văn phòng nhận" at bounding box center [306, 198] width 109 height 16
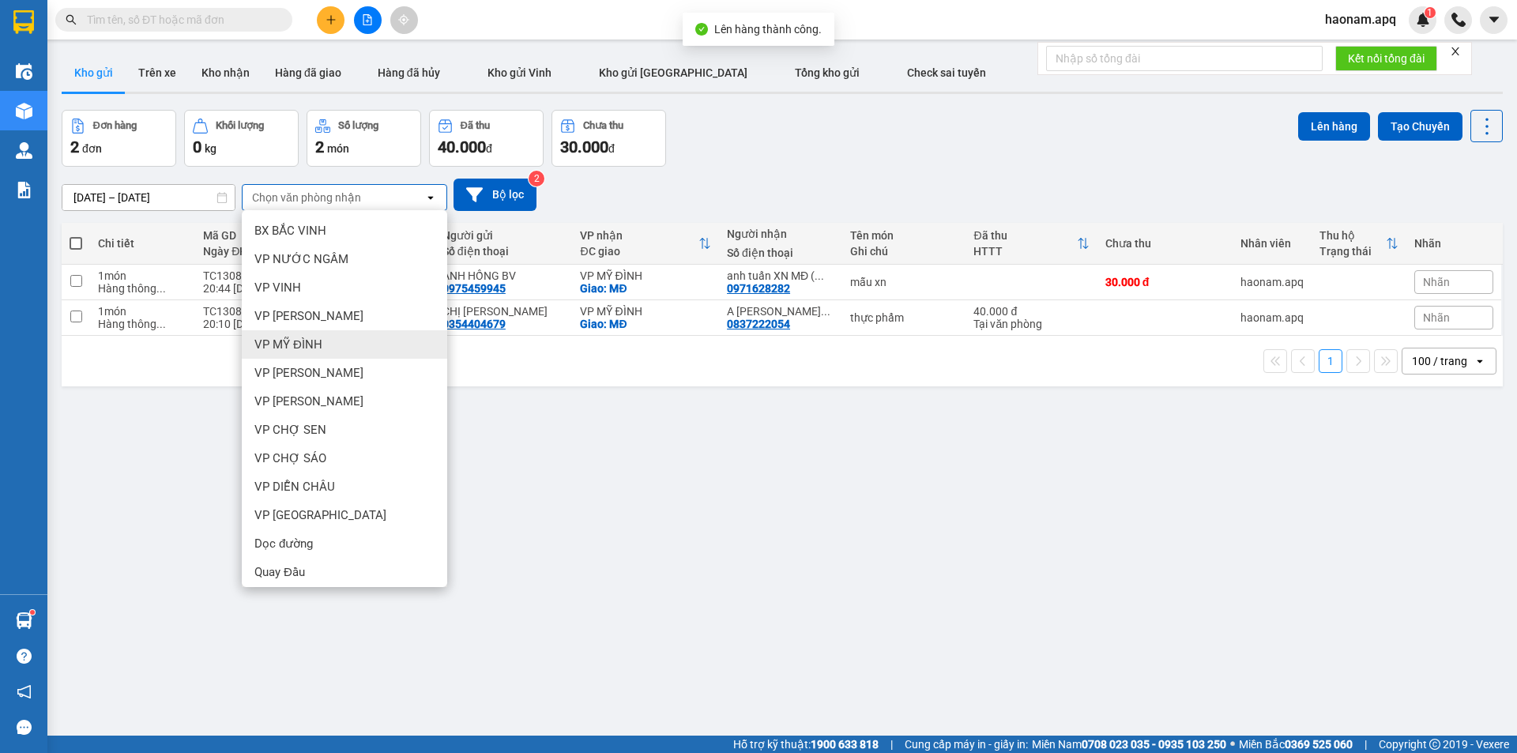
click at [383, 335] on div "VP MỸ ĐÌNH" at bounding box center [344, 344] width 205 height 28
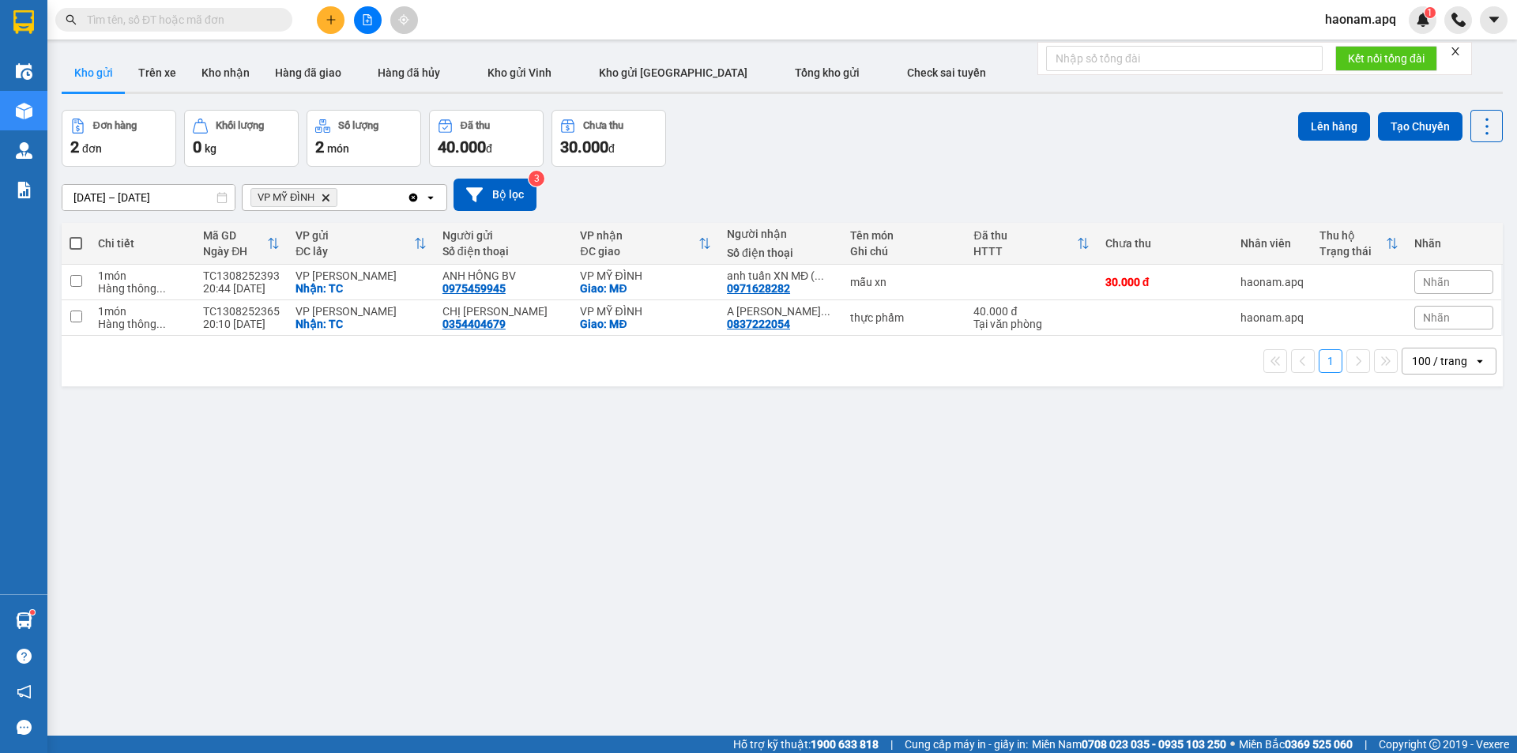
click at [327, 201] on icon "Delete" at bounding box center [325, 197] width 9 height 9
click at [330, 25] on icon "plus" at bounding box center [331, 19] width 11 height 11
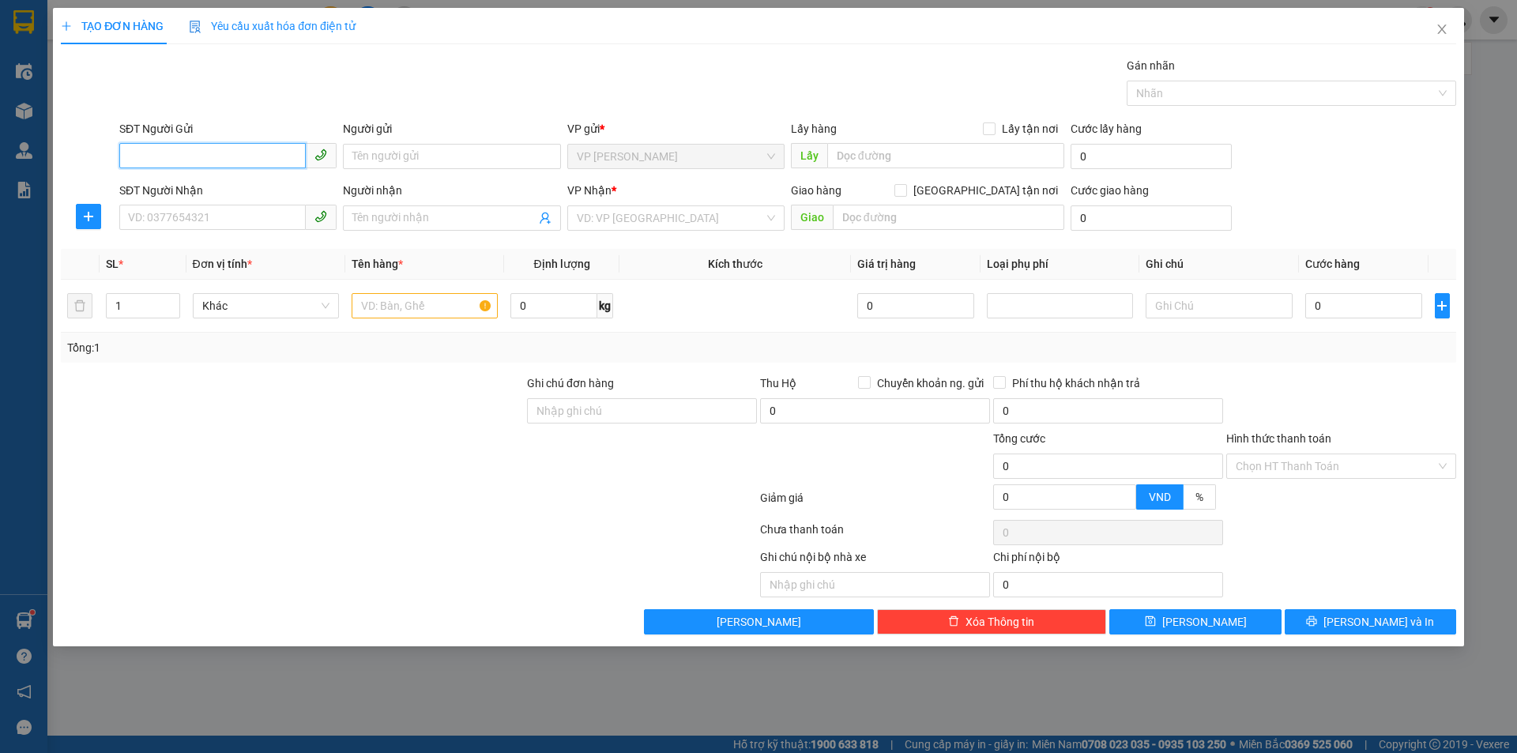
click at [262, 160] on input "SĐT Người Gửi" at bounding box center [212, 155] width 187 height 25
click at [263, 154] on input "SĐT Người Gửi" at bounding box center [212, 155] width 187 height 25
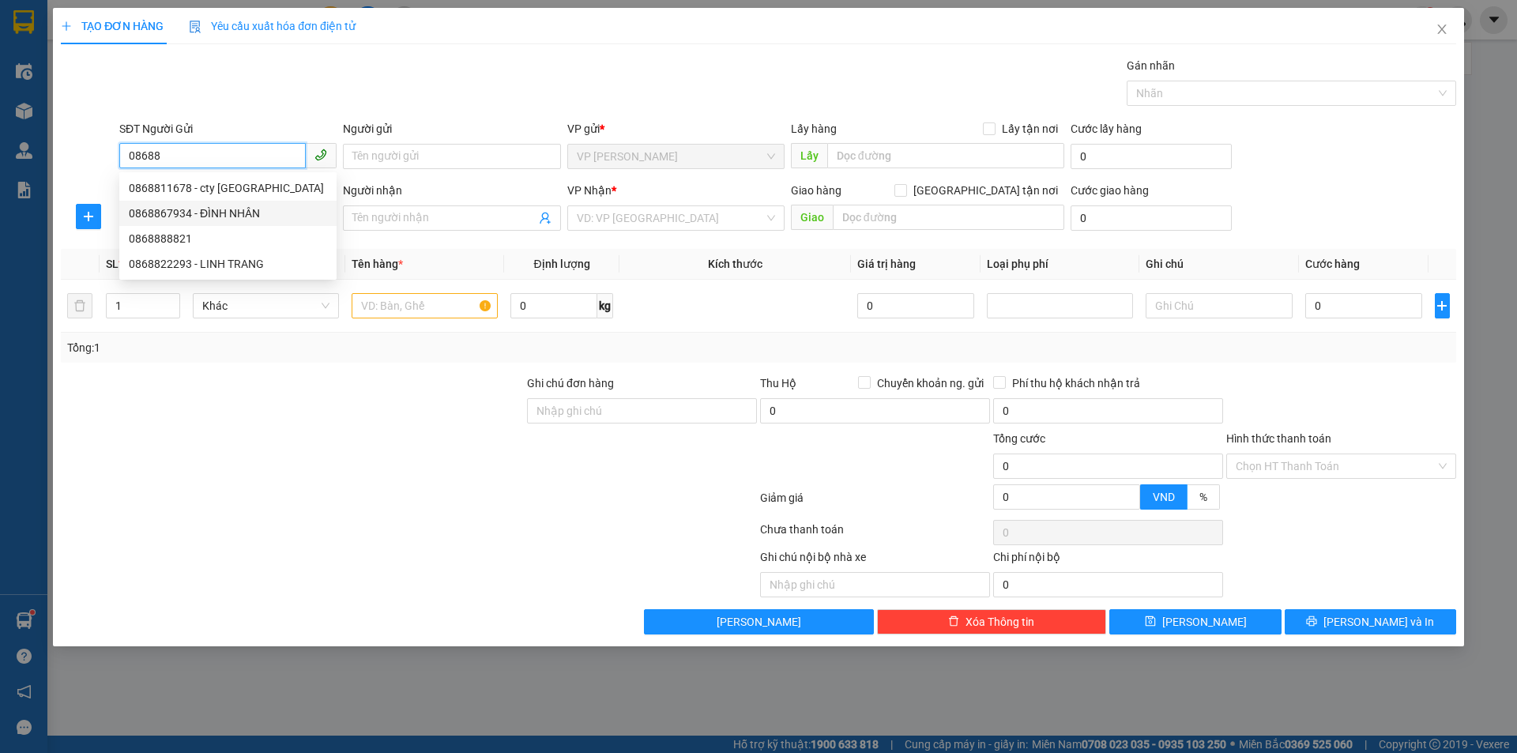
click at [249, 213] on div "0868867934 - ĐÌNH NHÂN" at bounding box center [228, 213] width 198 height 17
type input "0868867934"
type input "ĐÌNH NHÂN"
checkbox input "true"
type input "TC"
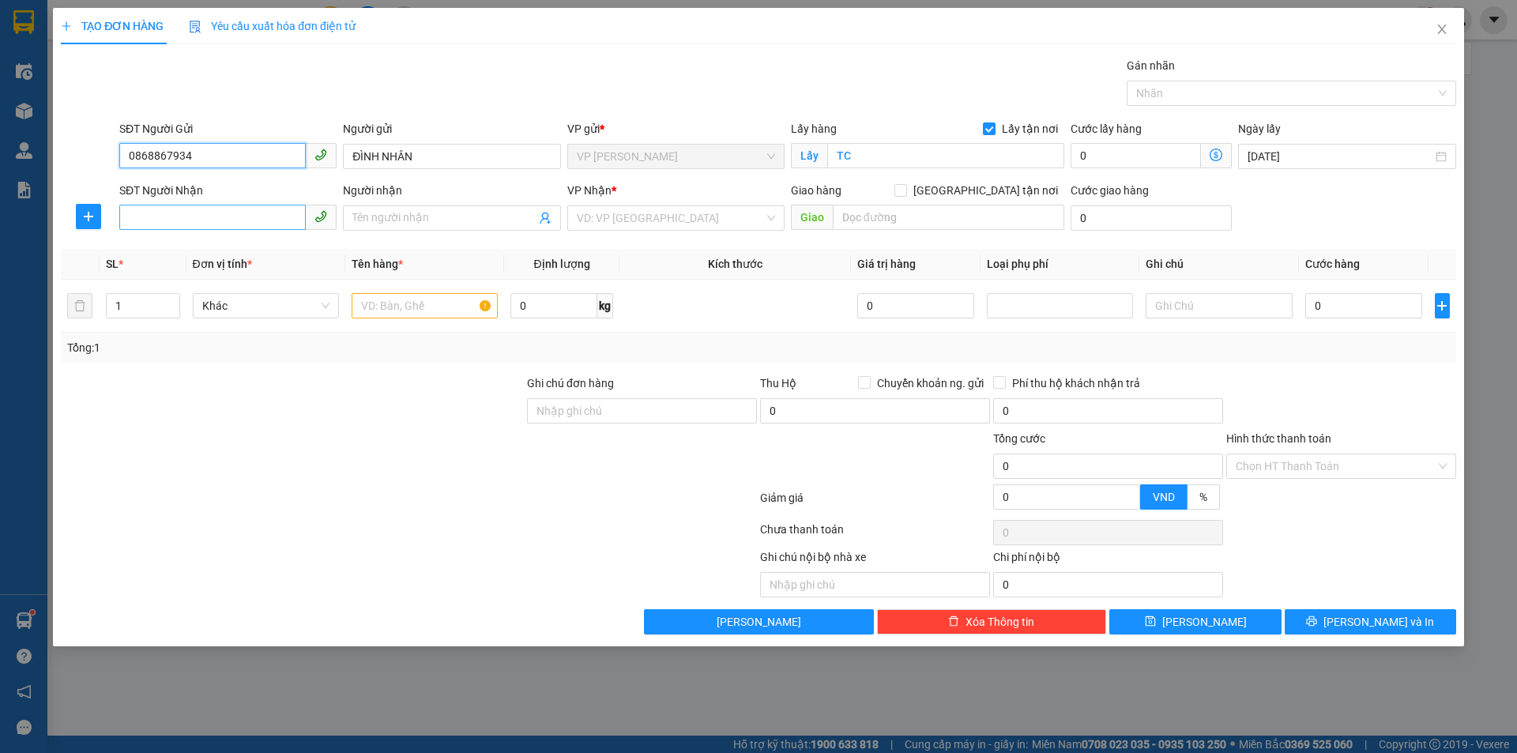
type input "0868867934"
click at [262, 217] on input "SĐT Người Nhận" at bounding box center [212, 217] width 187 height 25
click at [240, 210] on input "SĐT Người Nhận" at bounding box center [212, 217] width 187 height 25
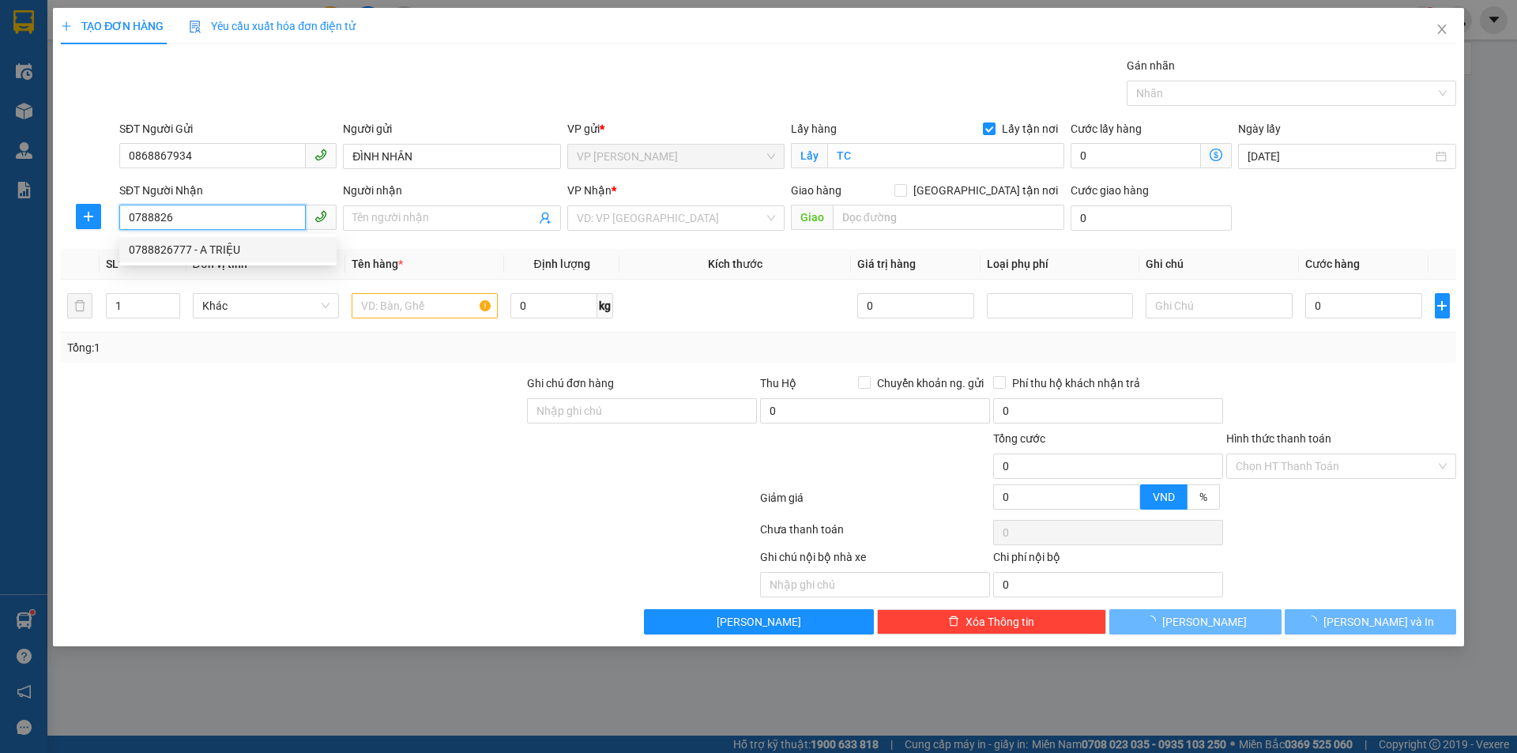
drag, startPoint x: 263, startPoint y: 252, endPoint x: 280, endPoint y: 254, distance: 16.8
click at [263, 251] on div "0788826777 - A TRIỆU" at bounding box center [228, 249] width 198 height 17
type input "0788826777"
type input "A TRIỆU"
checkbox input "true"
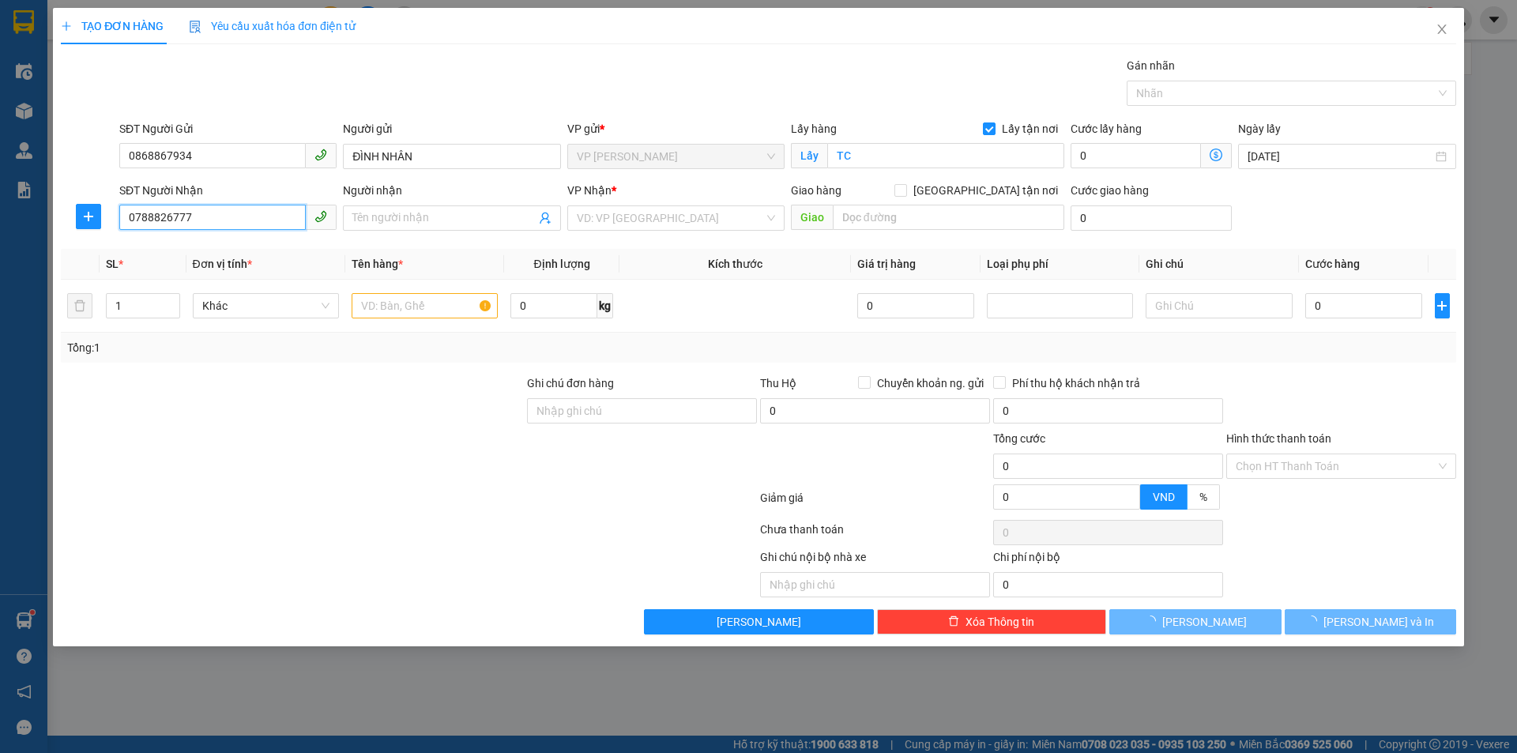
type input "NH"
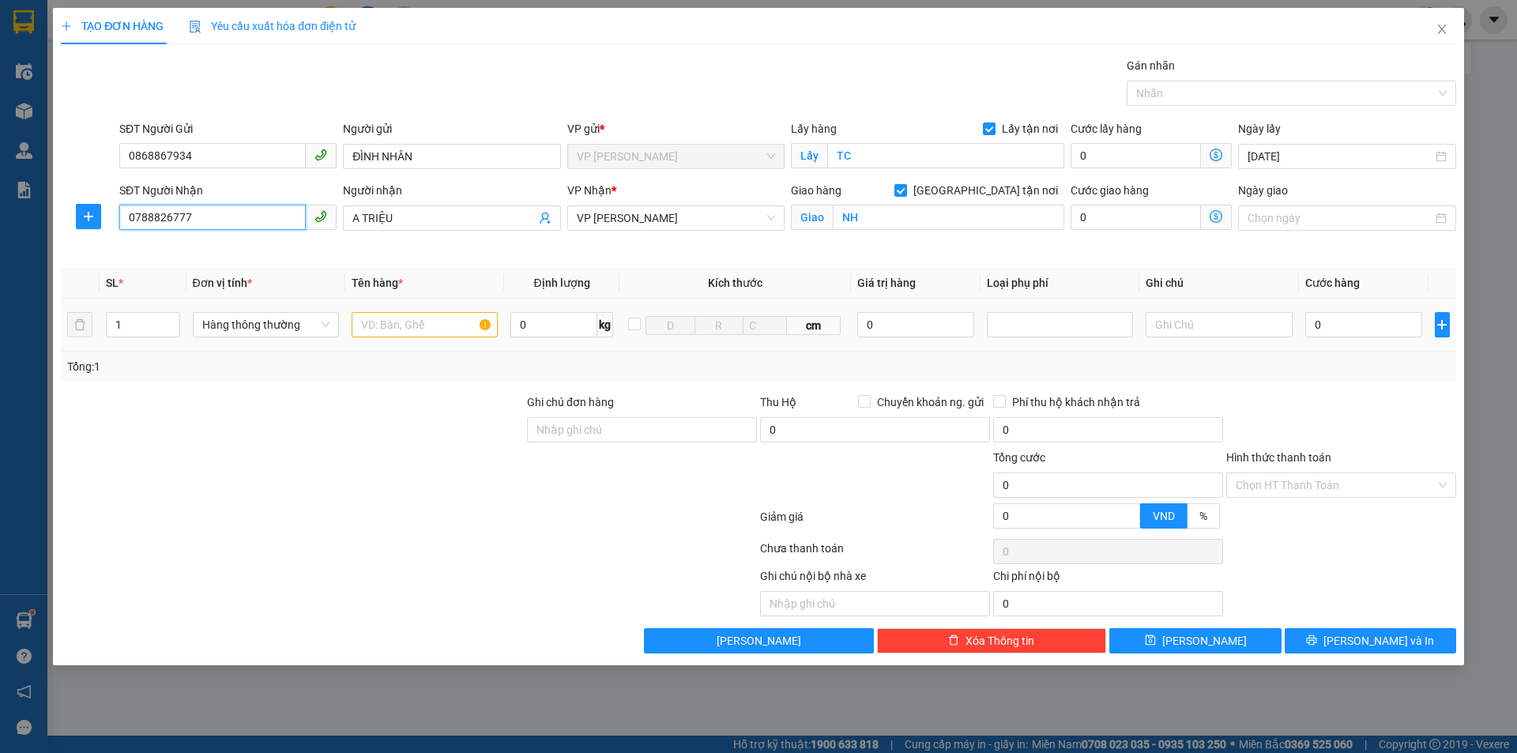
type input "0788826777"
click at [405, 316] on input "text" at bounding box center [425, 324] width 146 height 25
type input "linh kiện"
click at [1370, 328] on input "0" at bounding box center [1365, 324] width 118 height 25
type input "6"
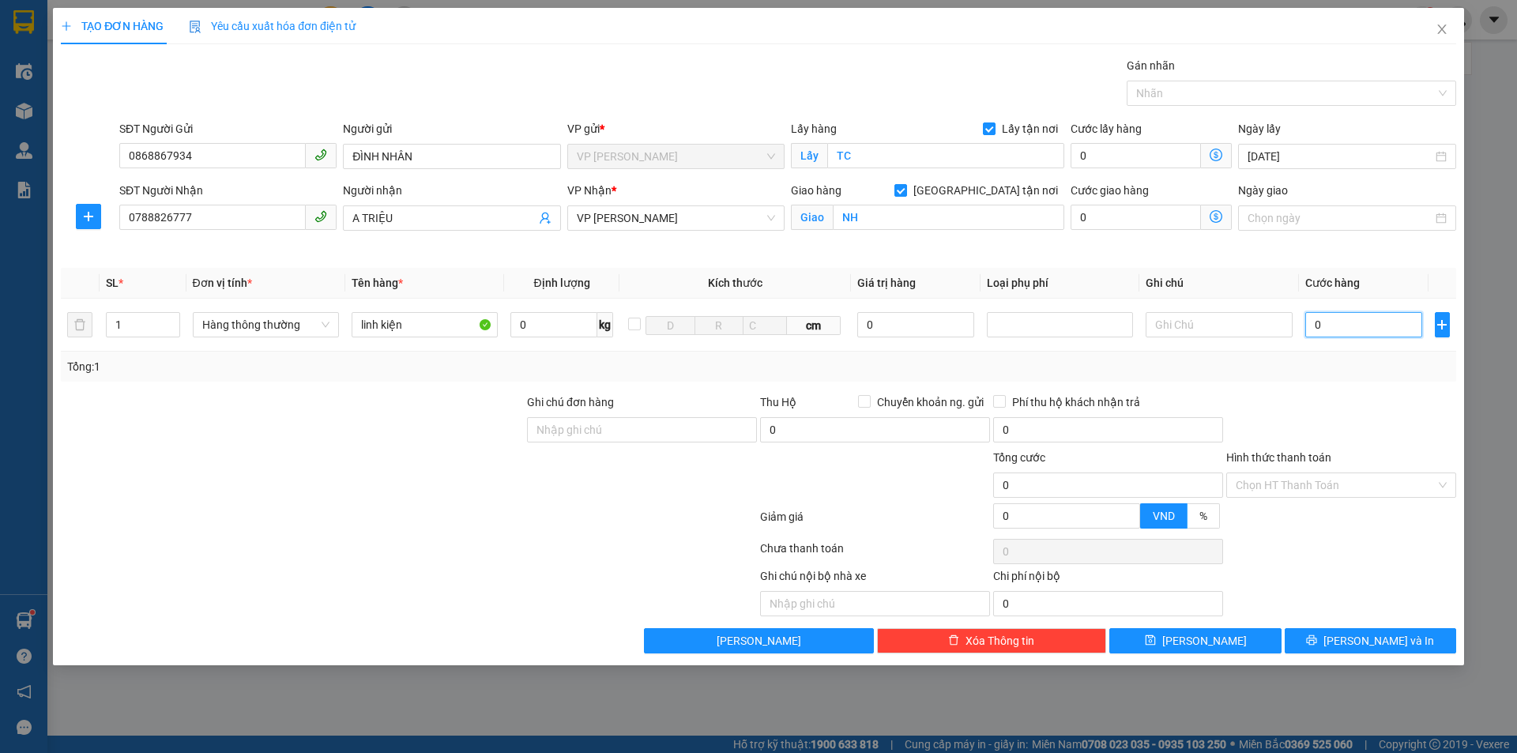
type input "6"
type input "600"
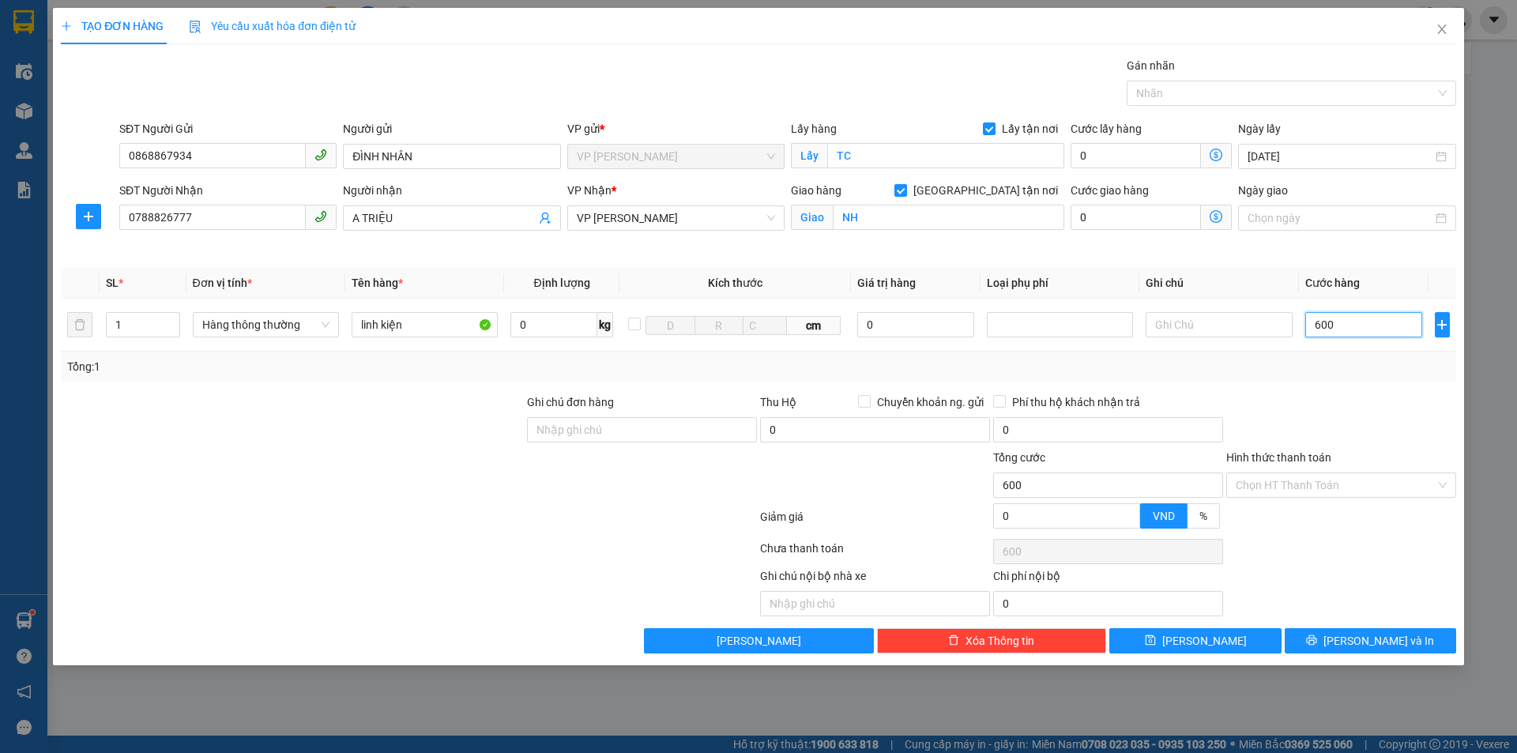
type input "6.000"
type input "60.000"
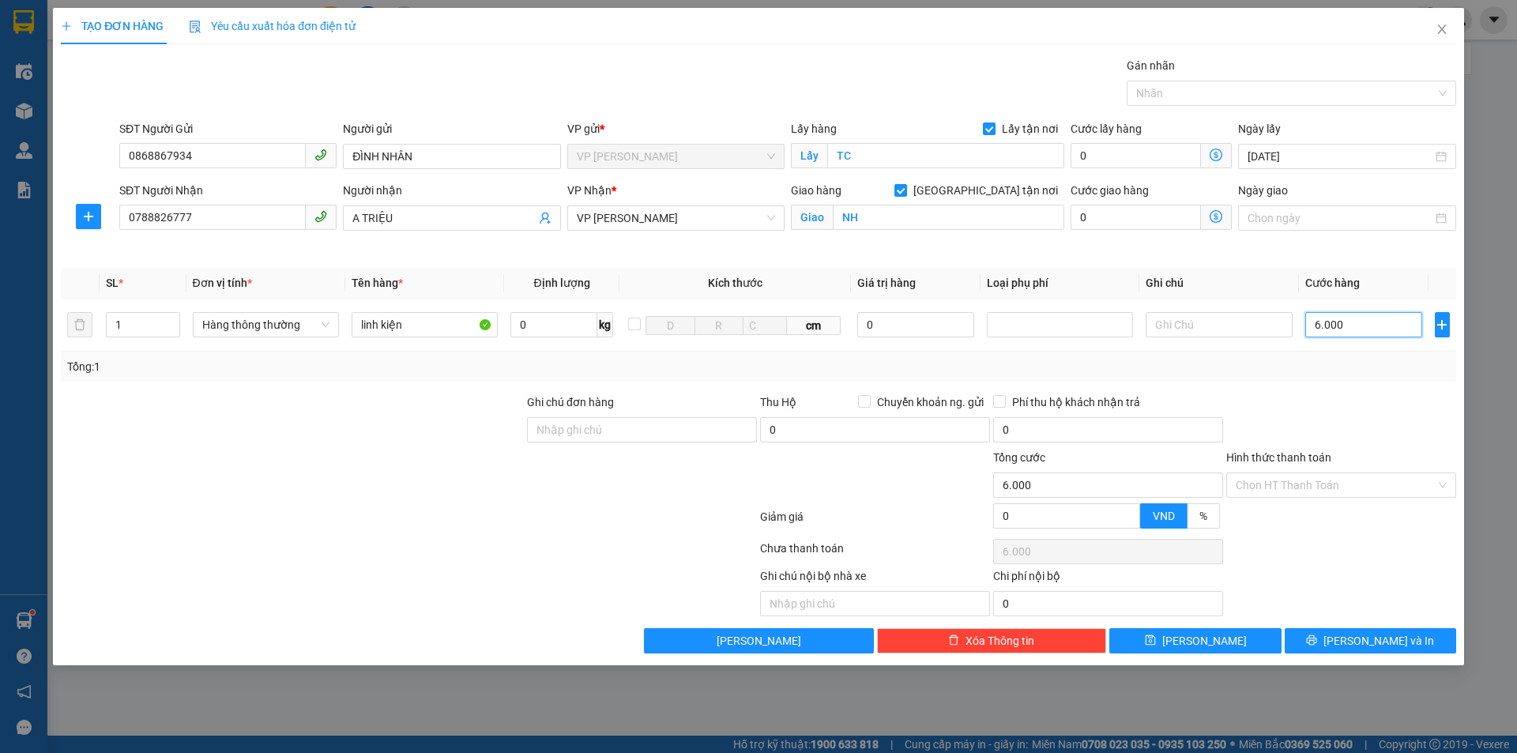
type input "60.000"
type input "600.000"
type input "60.000"
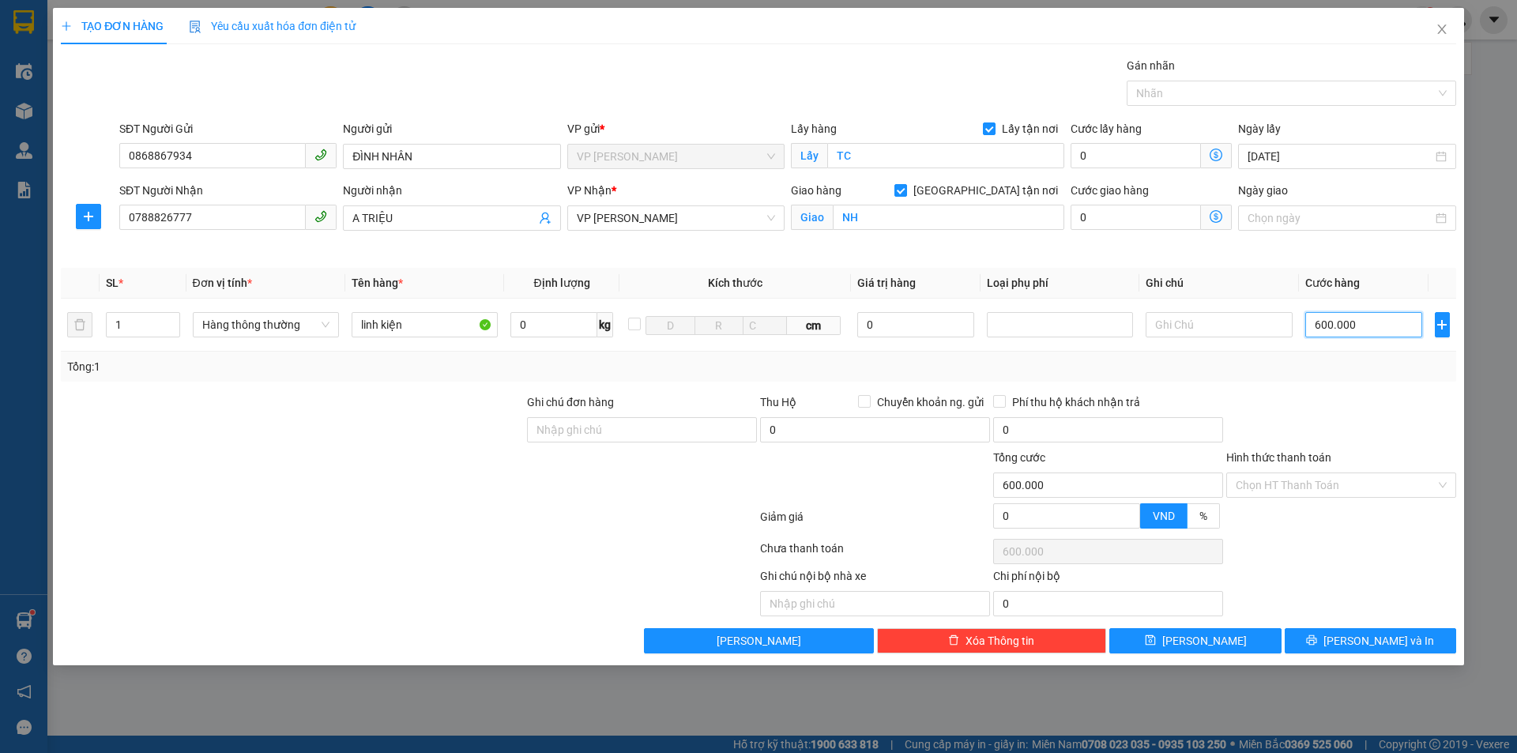
type input "60.000"
drag, startPoint x: 1378, startPoint y: 326, endPoint x: 1266, endPoint y: 439, distance: 159.3
click at [1310, 322] on input "60.000" at bounding box center [1365, 324] width 118 height 25
type input "5"
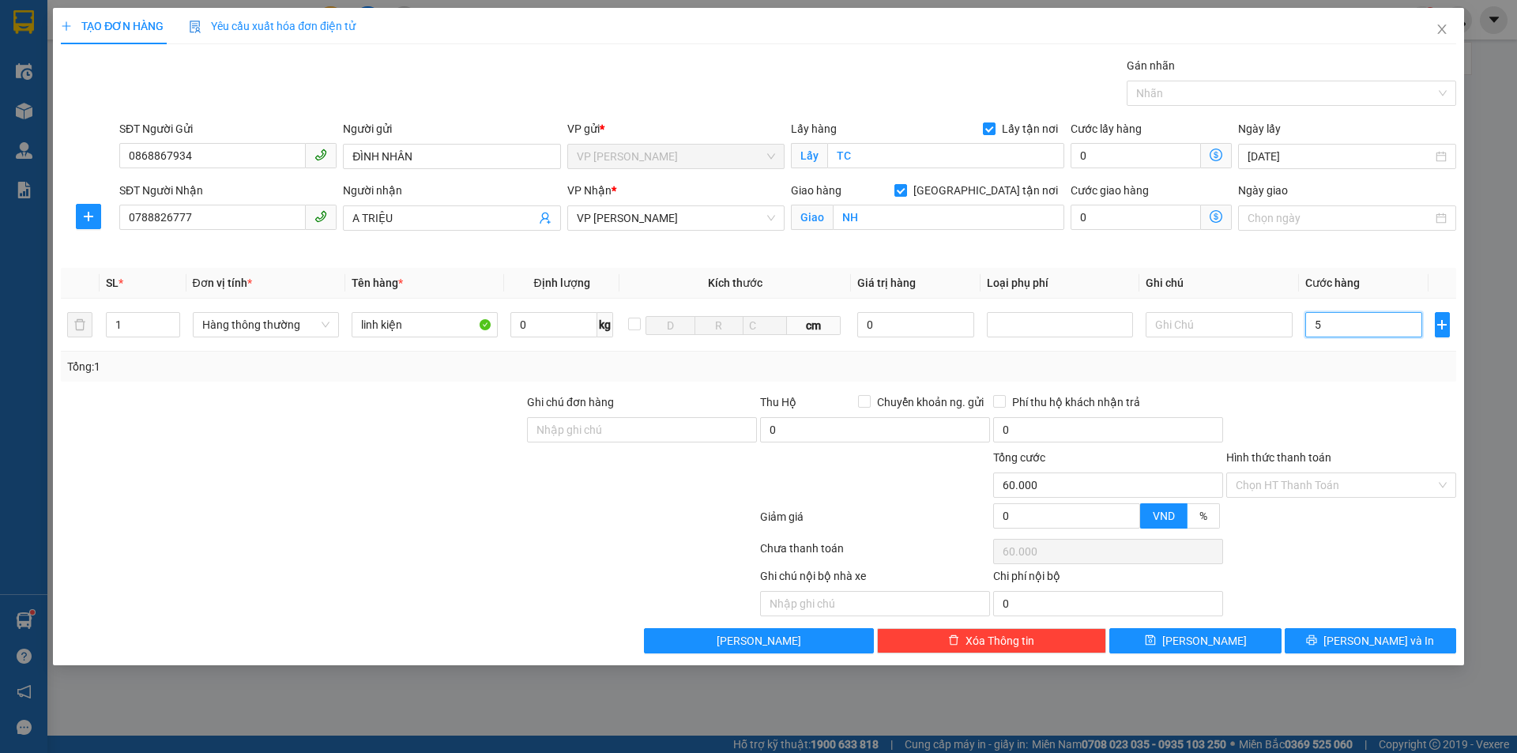
type input "5"
type input "50"
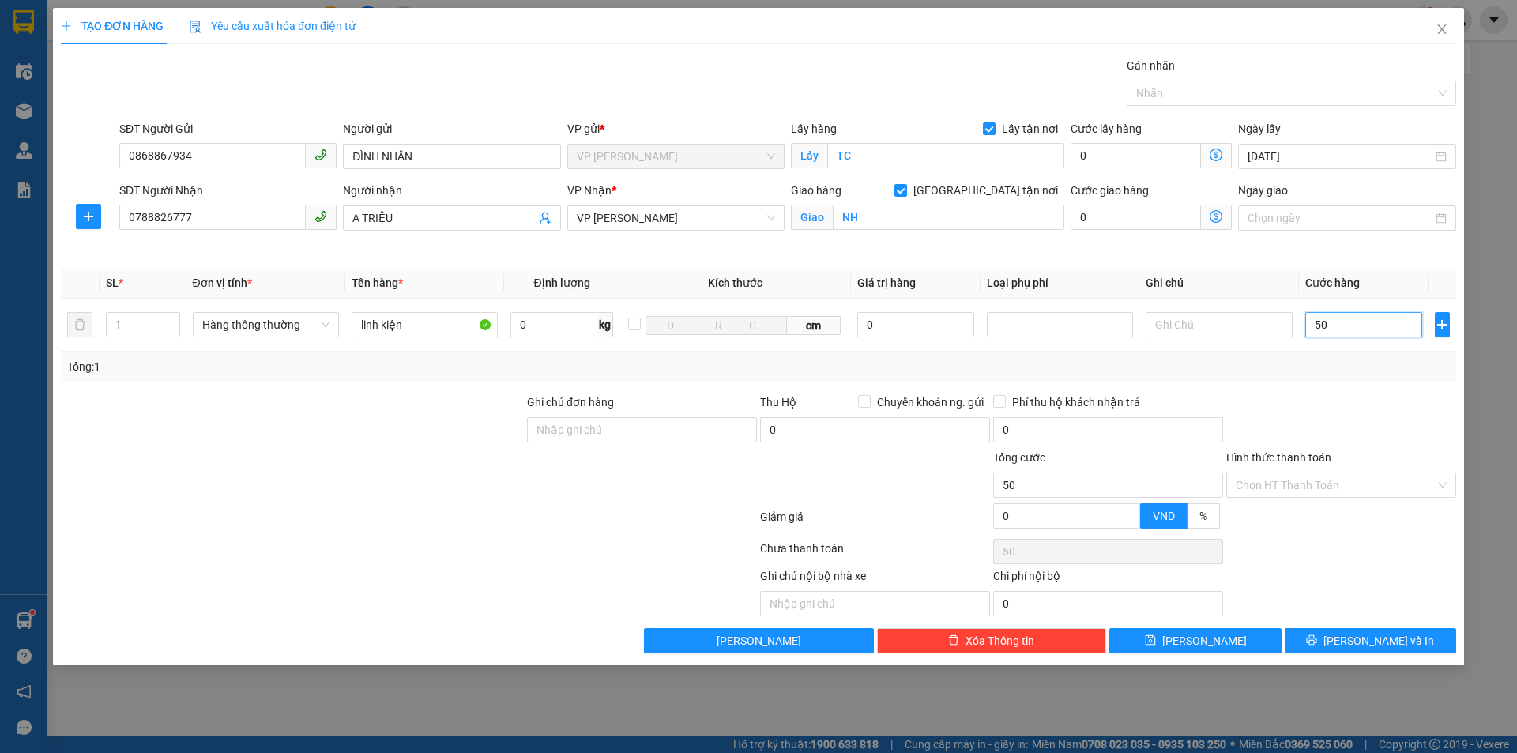
type input "500"
type input "5.000"
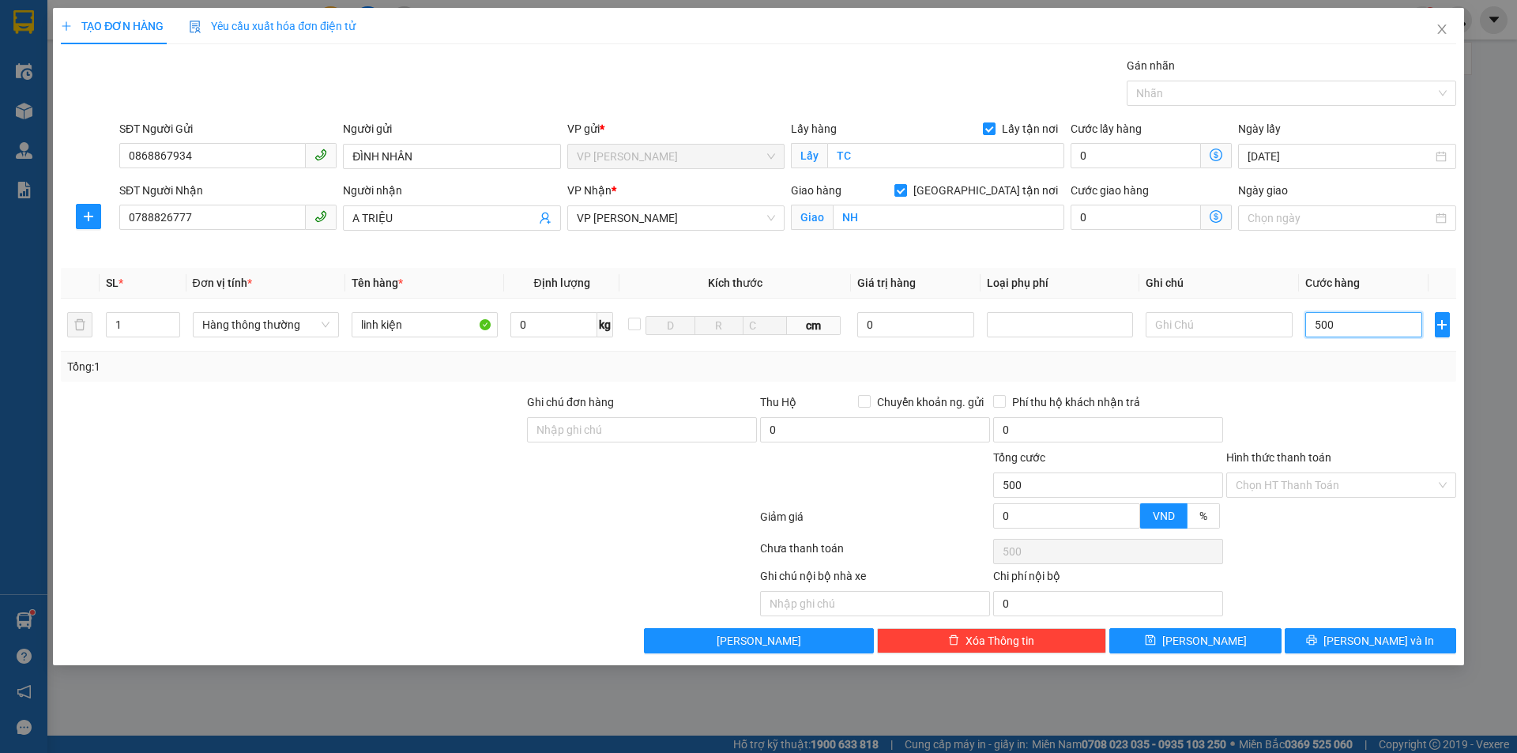
type input "5.000"
type input "50.000"
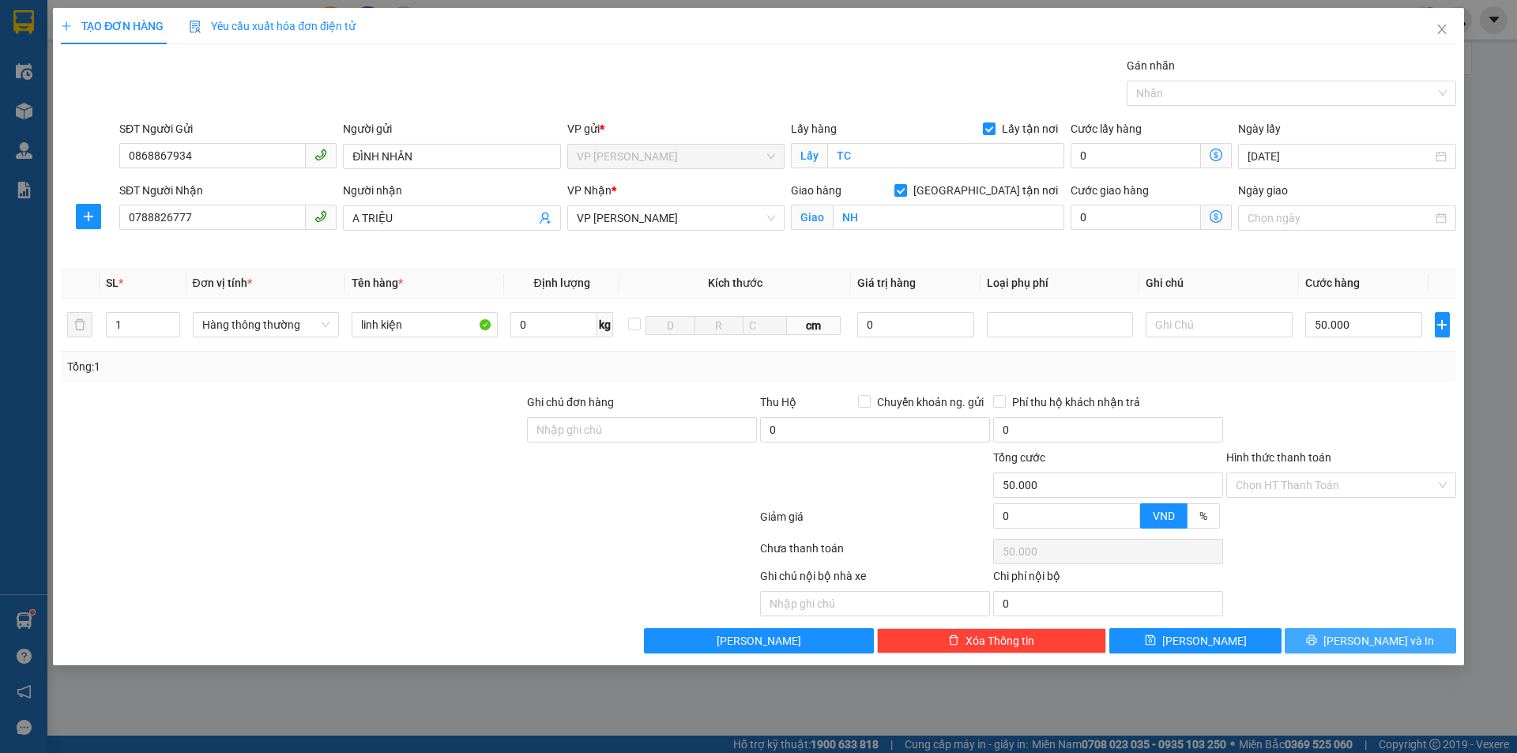
click at [1379, 643] on span "[PERSON_NAME] và In" at bounding box center [1379, 640] width 111 height 17
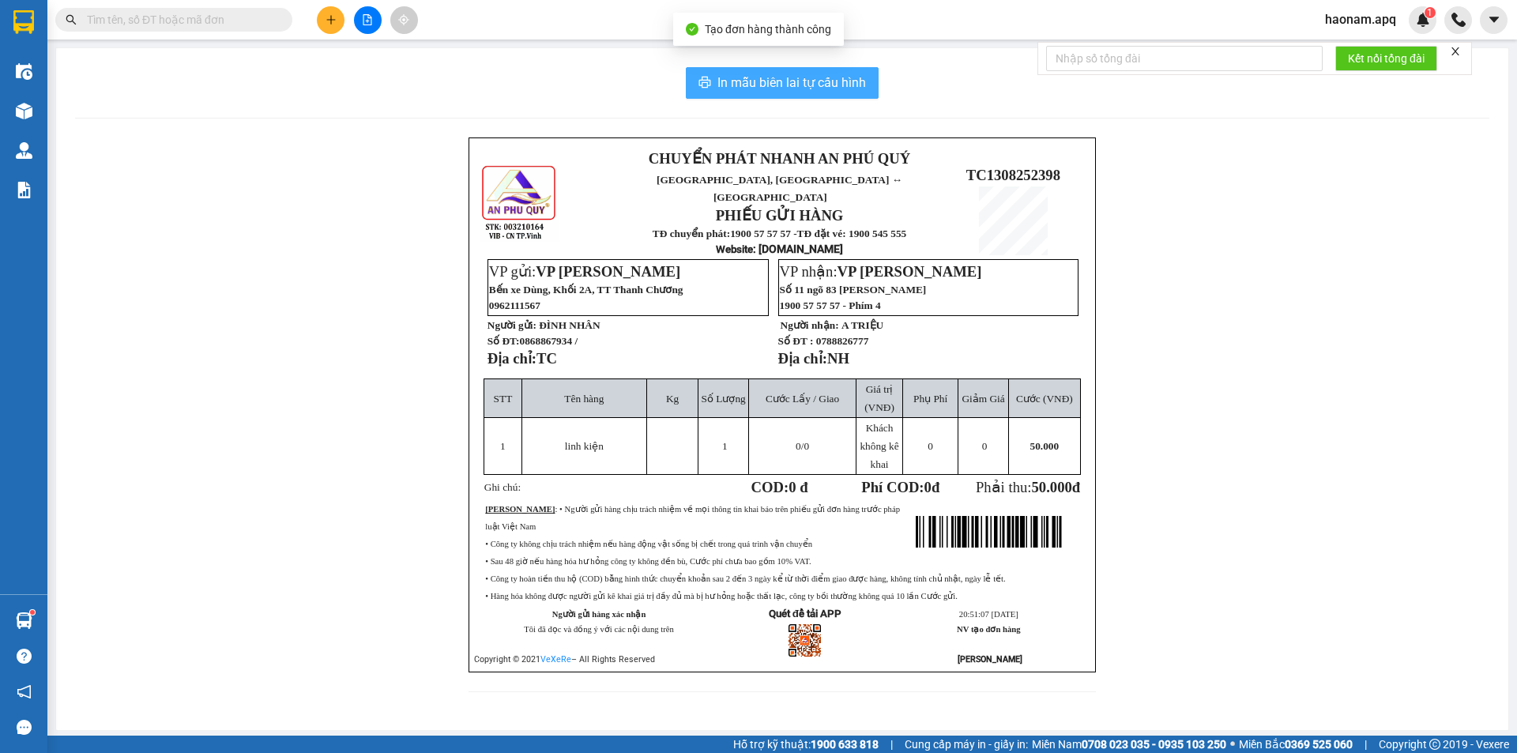
click at [814, 76] on span "In mẫu biên lai tự cấu hình" at bounding box center [792, 83] width 149 height 20
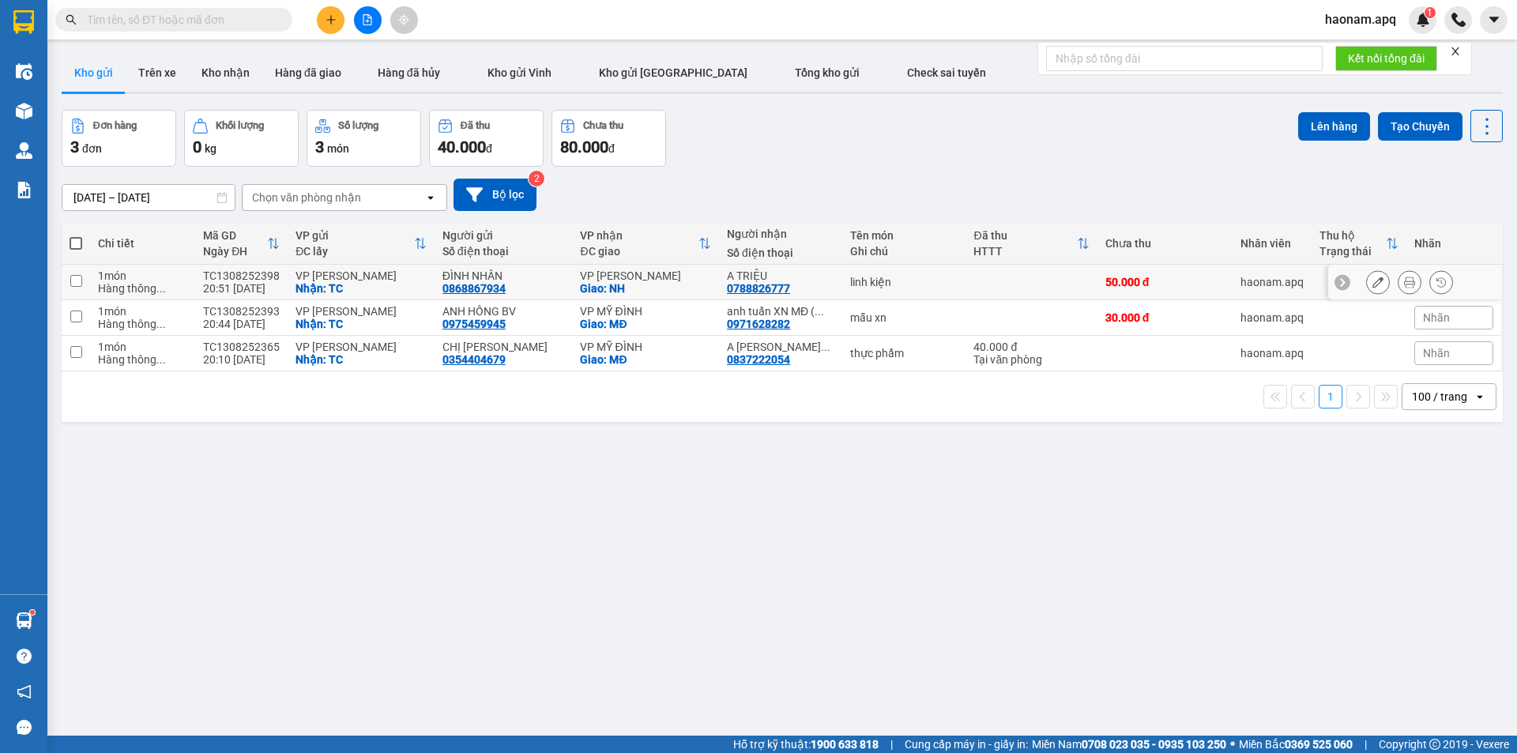
click at [349, 285] on div "Nhận: TC" at bounding box center [361, 288] width 131 height 13
checkbox input "true"
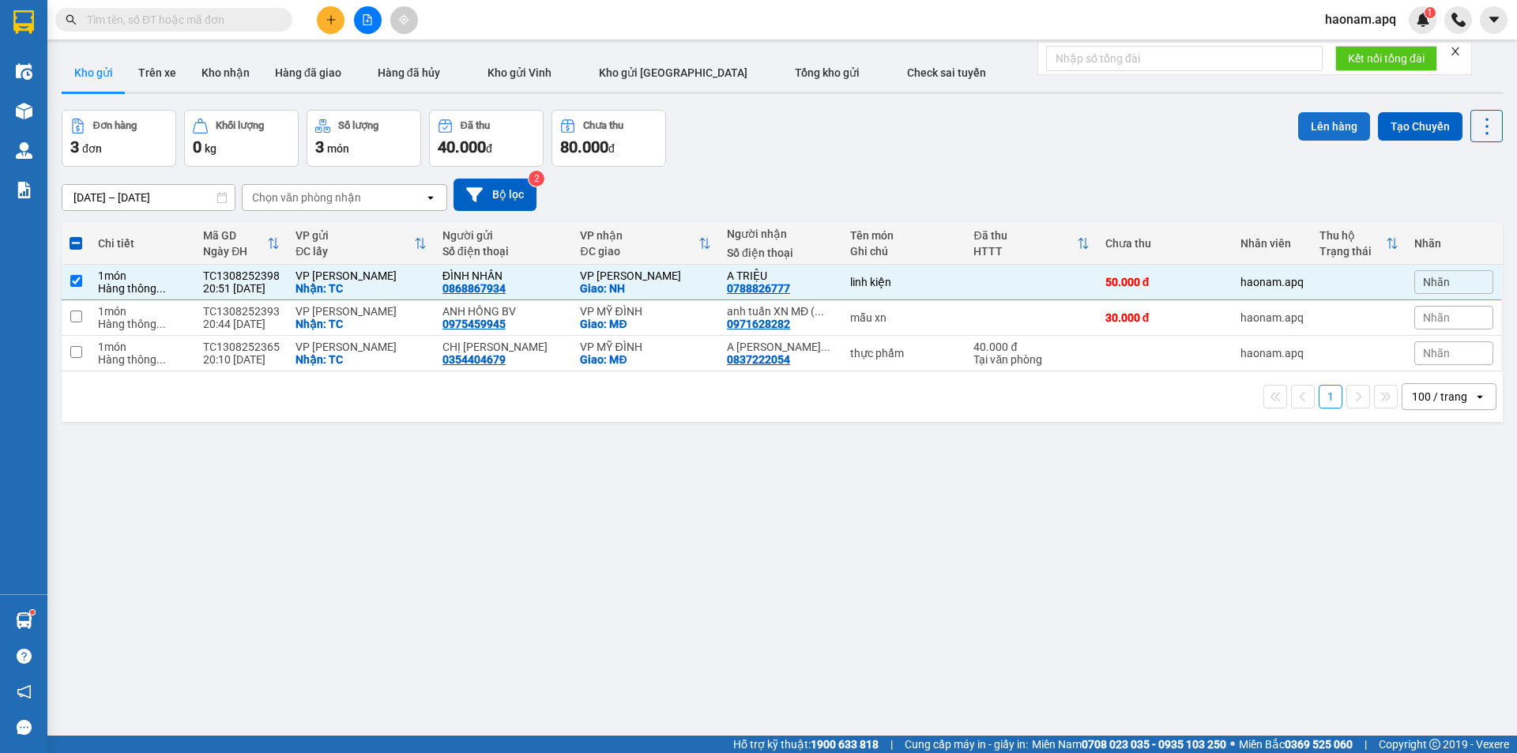
click at [1318, 128] on button "Lên hàng" at bounding box center [1335, 126] width 72 height 28
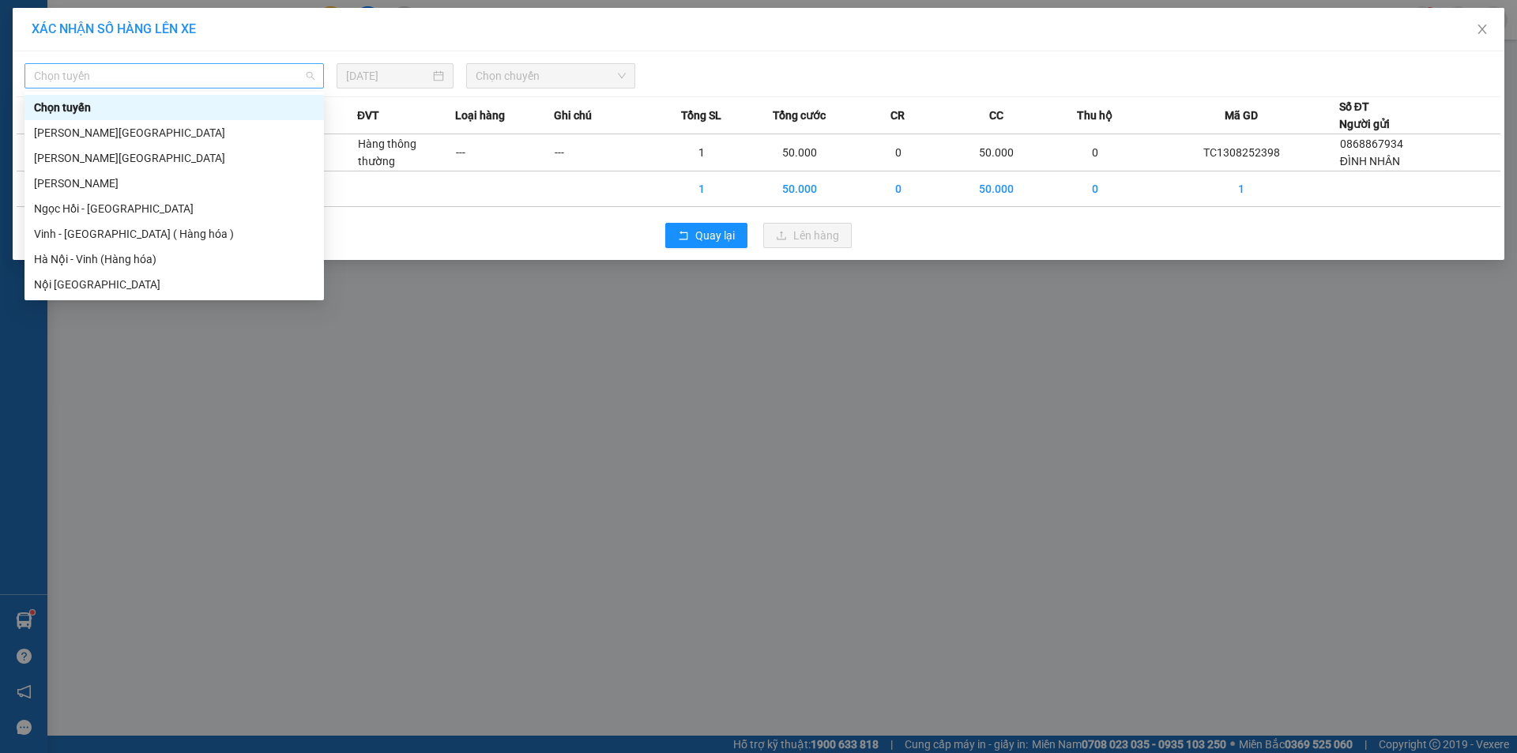
click at [242, 81] on span "Chọn tuyến" at bounding box center [174, 76] width 281 height 24
click at [183, 236] on div "Vinh - [GEOGRAPHIC_DATA] ( Hàng hóa )" at bounding box center [174, 233] width 281 height 17
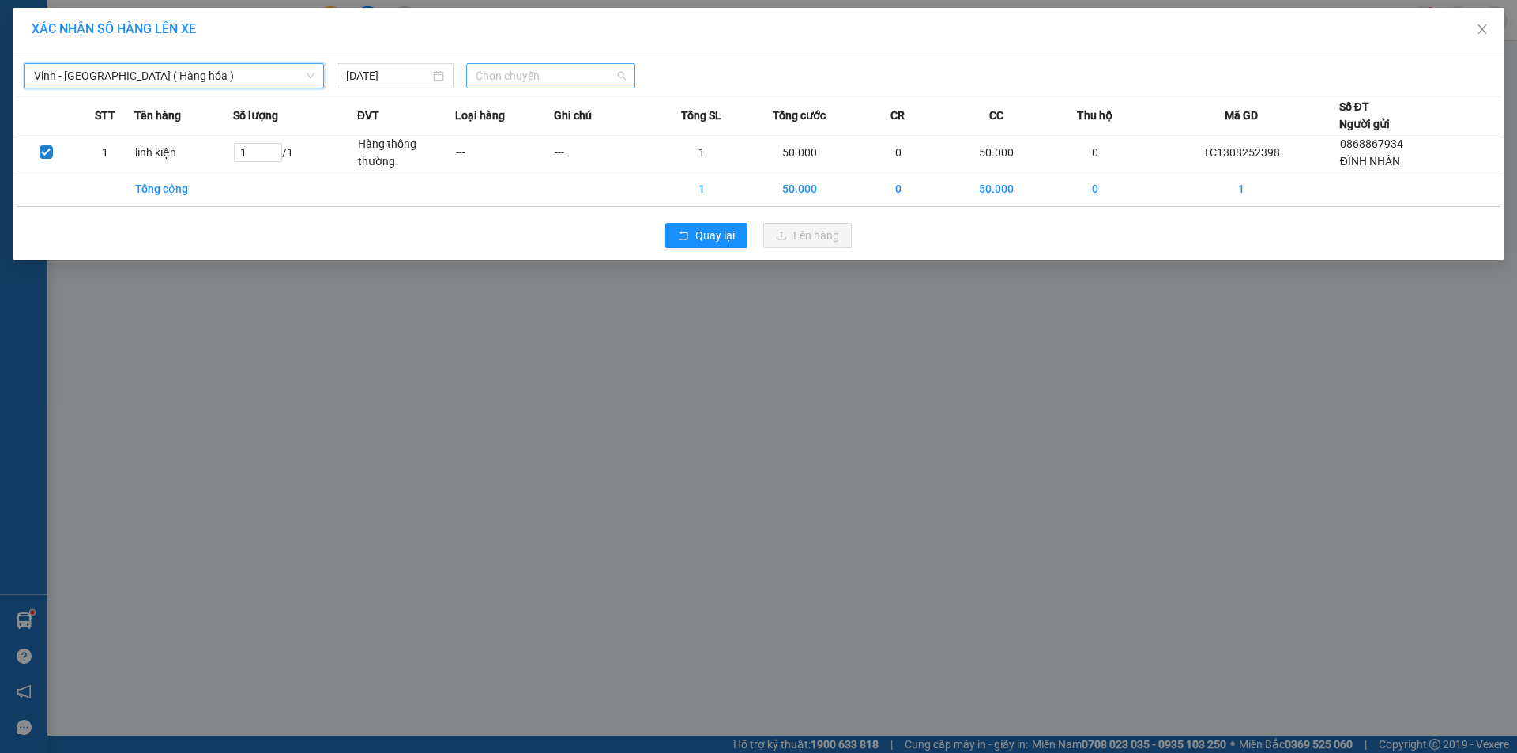
click at [563, 85] on span "Chọn chuyến" at bounding box center [551, 76] width 150 height 24
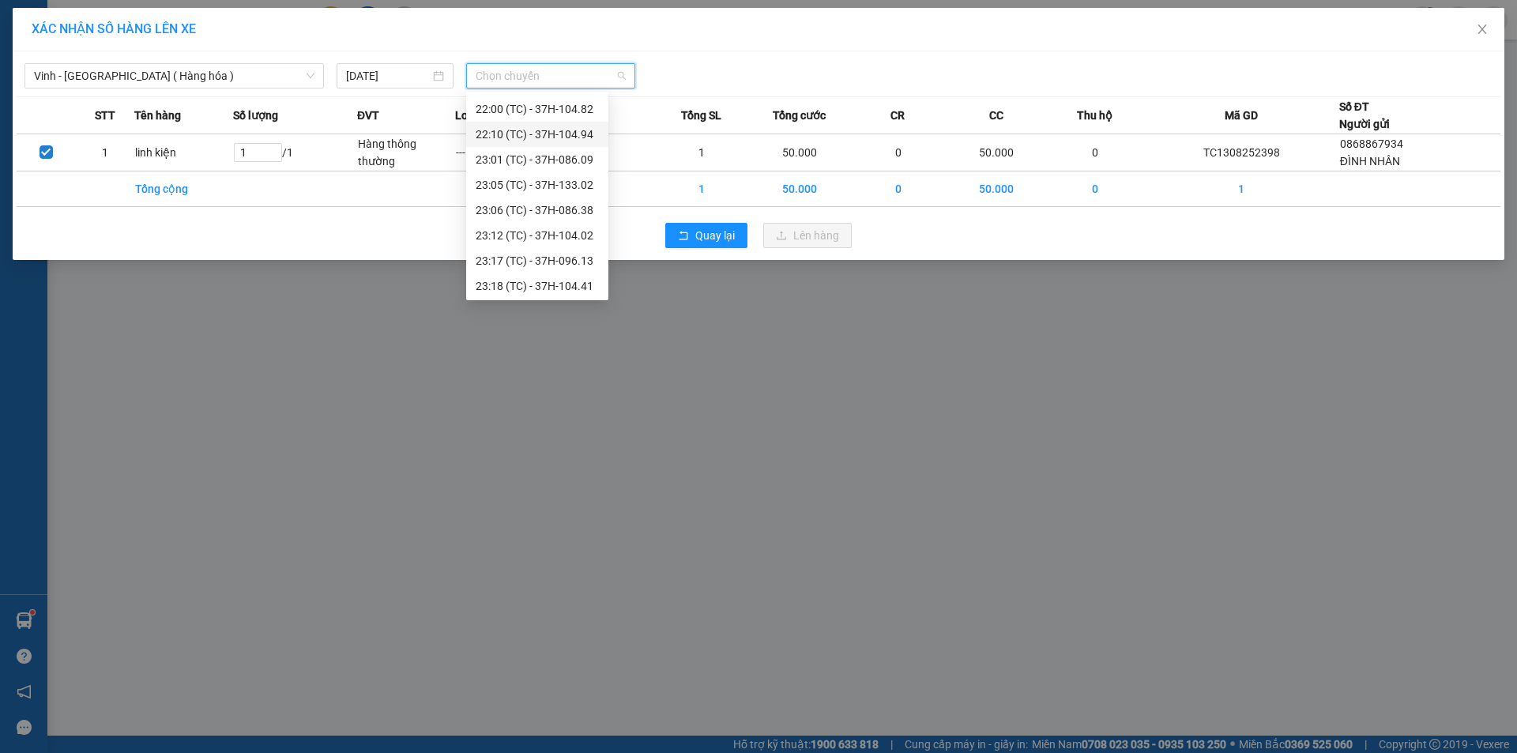
scroll to position [228, 0]
click at [575, 164] on div "23:05 (TC) - 37H-133.02" at bounding box center [537, 157] width 123 height 17
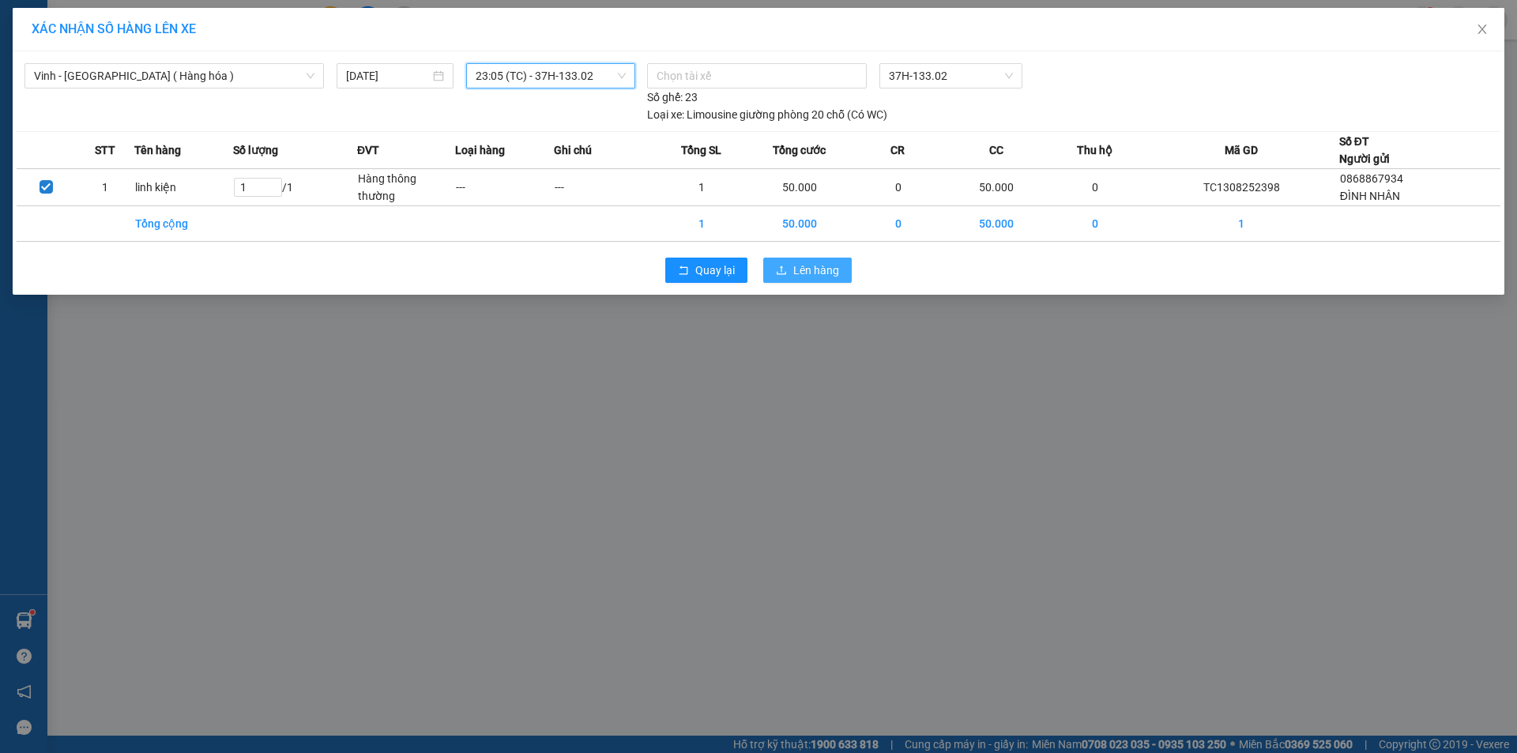
click at [807, 275] on span "Lên hàng" at bounding box center [817, 270] width 46 height 17
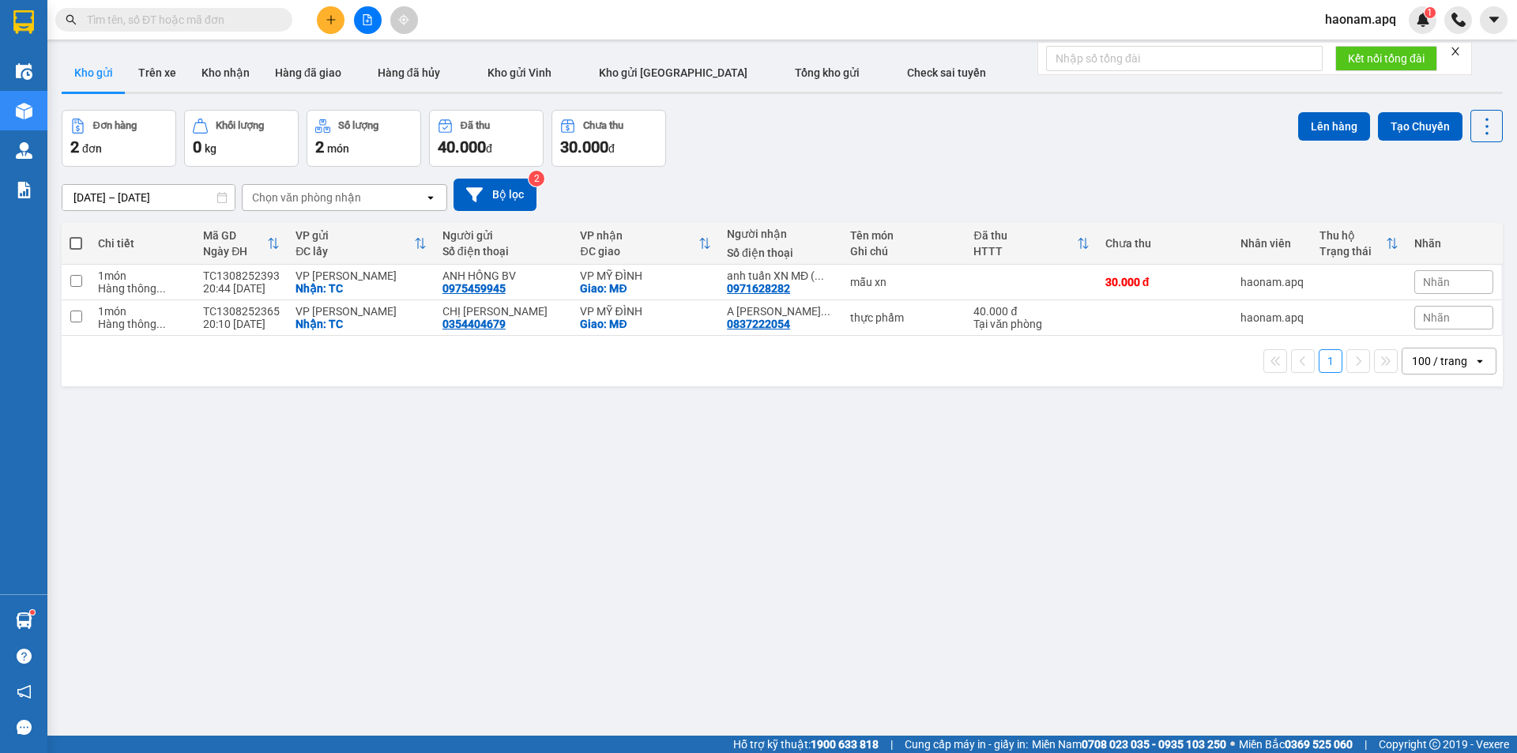
click at [81, 242] on span at bounding box center [76, 243] width 13 height 13
click at [76, 236] on input "checkbox" at bounding box center [76, 236] width 0 height 0
checkbox input "true"
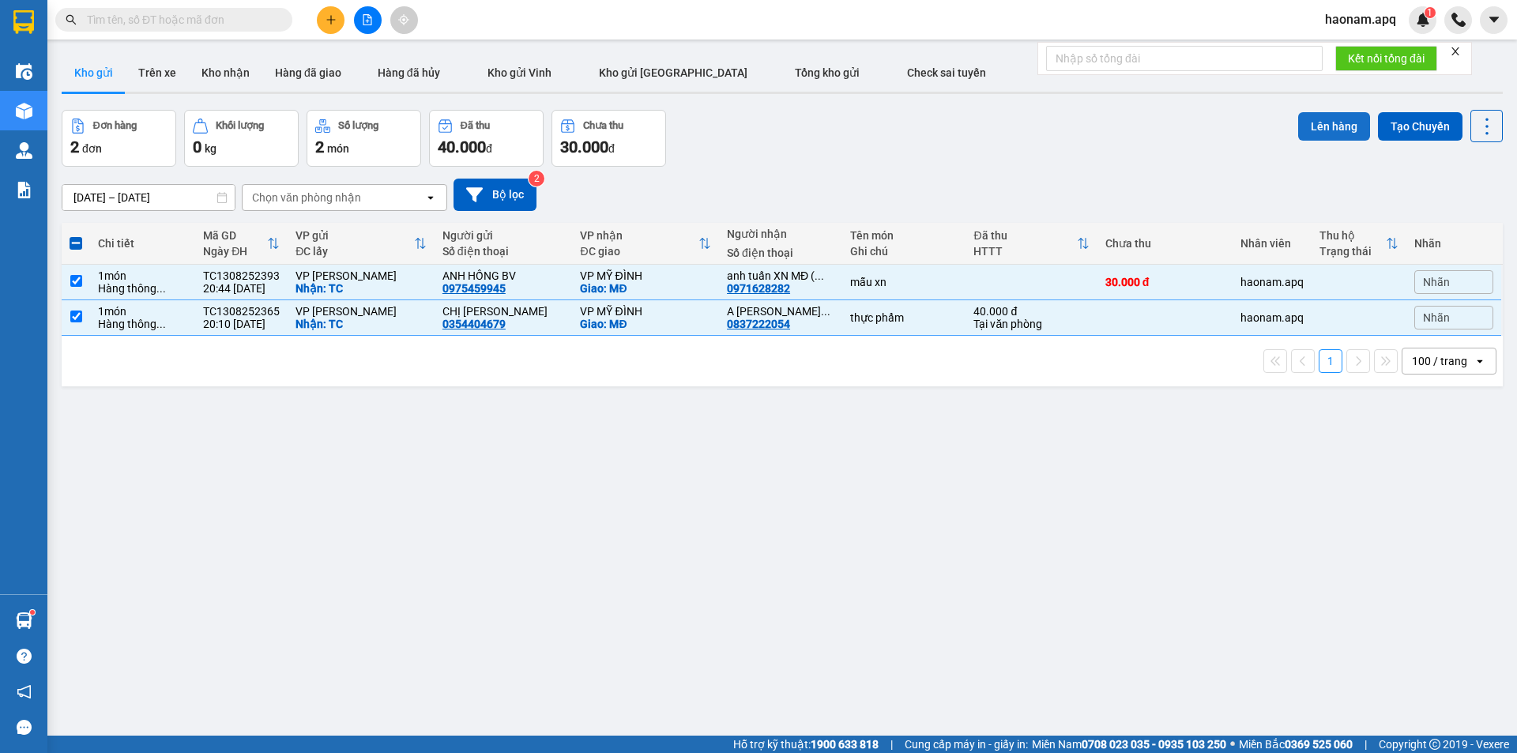
click at [1333, 123] on button "Lên hàng" at bounding box center [1335, 126] width 72 height 28
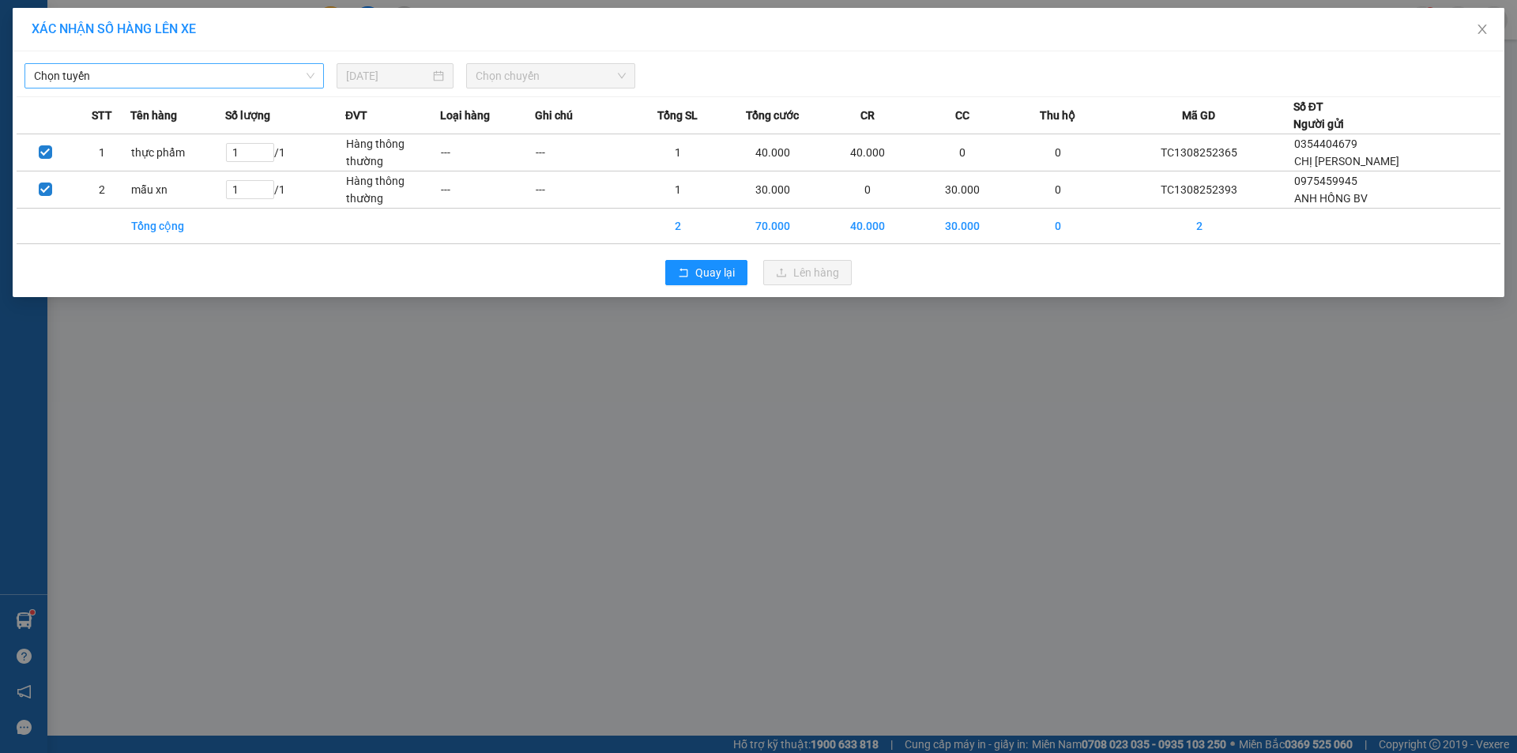
click at [273, 80] on span "Chọn tuyến" at bounding box center [174, 76] width 281 height 24
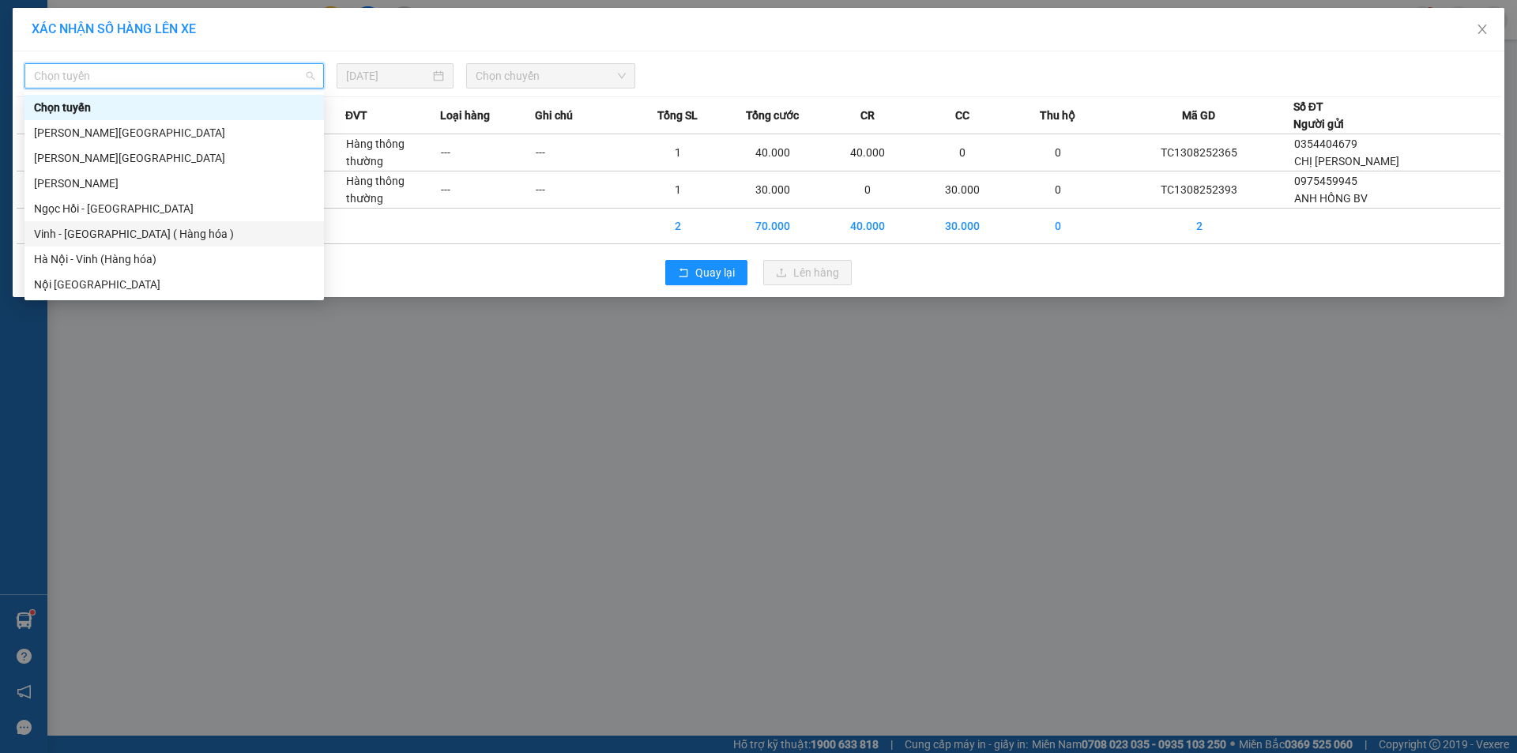
click at [153, 228] on div "Vinh - [GEOGRAPHIC_DATA] ( Hàng hóa )" at bounding box center [174, 233] width 281 height 17
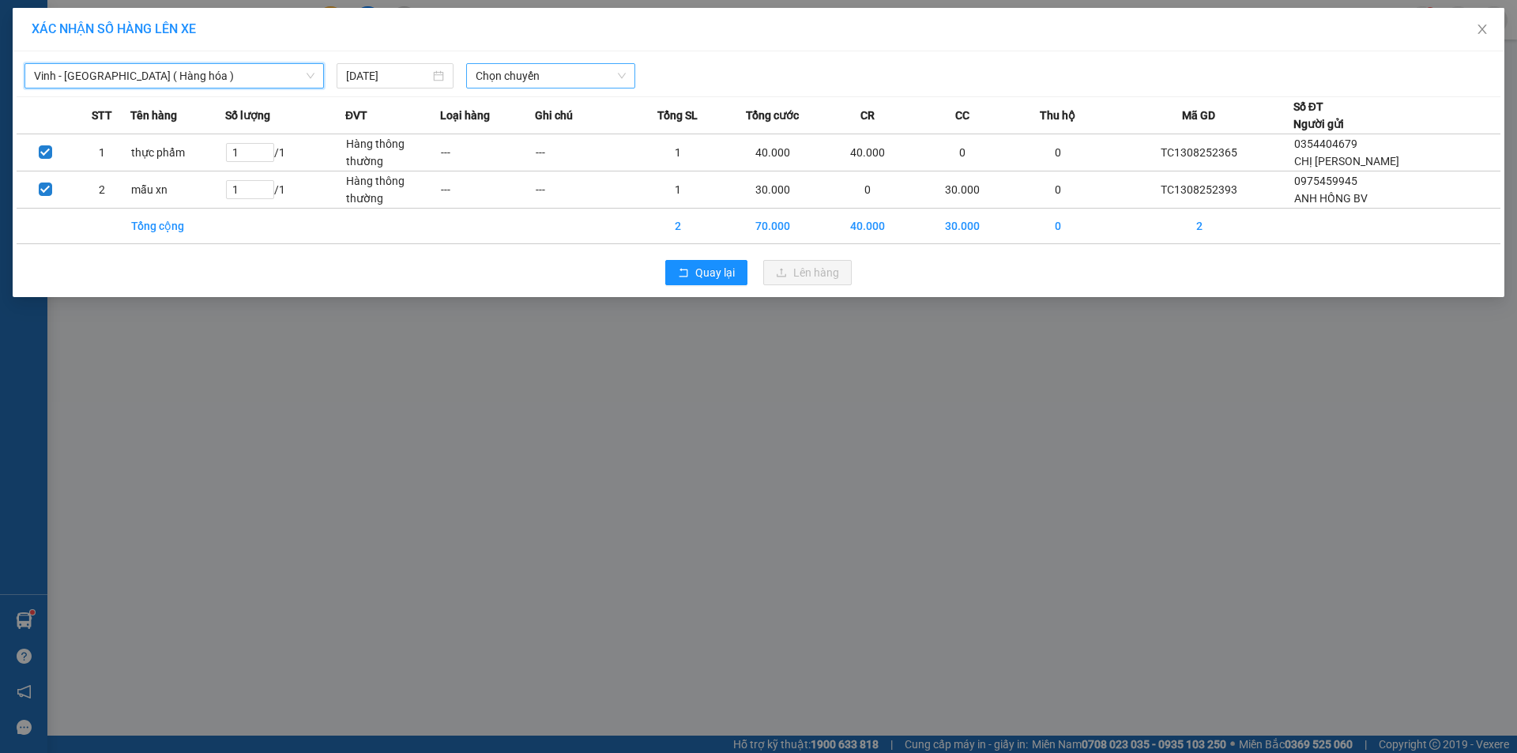
click at [566, 71] on span "Chọn chuyến" at bounding box center [551, 76] width 150 height 24
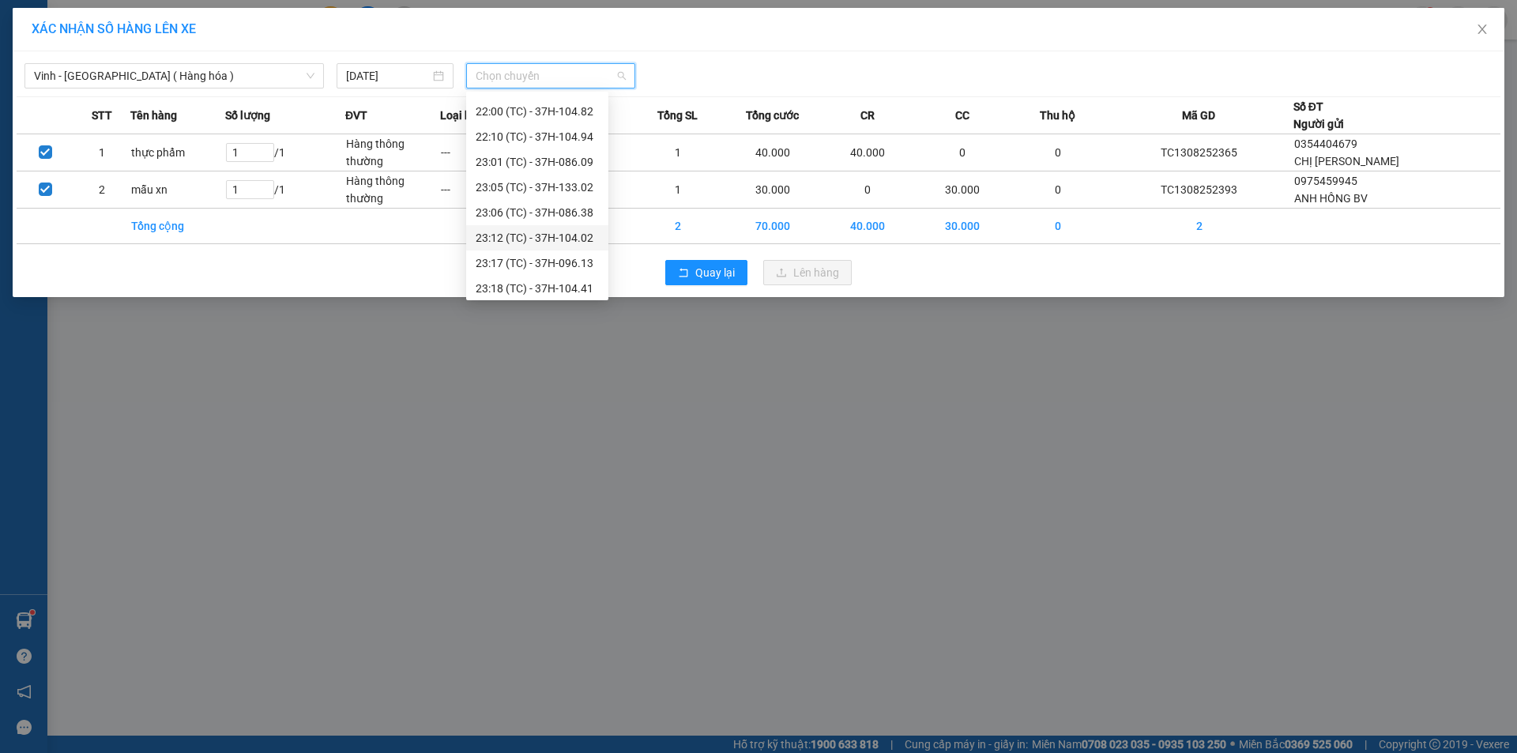
scroll to position [228, 0]
drag, startPoint x: 549, startPoint y: 262, endPoint x: 657, endPoint y: 273, distance: 108.8
click at [550, 261] on div "23:18 (TC) - 37H-104.41" at bounding box center [537, 259] width 123 height 17
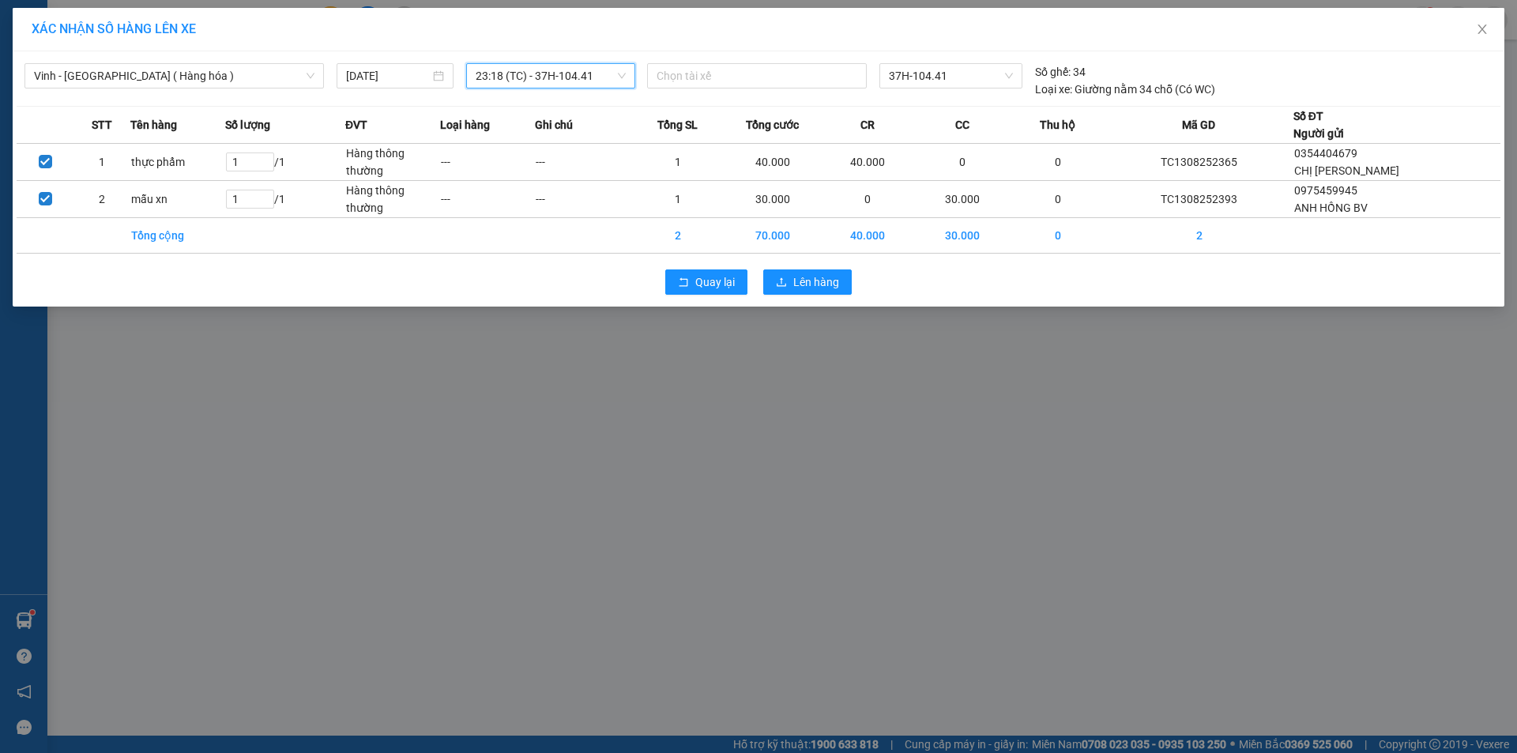
click at [816, 296] on div "Quay lại Lên hàng" at bounding box center [759, 282] width 1484 height 41
click at [835, 289] on span "Lên hàng" at bounding box center [817, 281] width 46 height 17
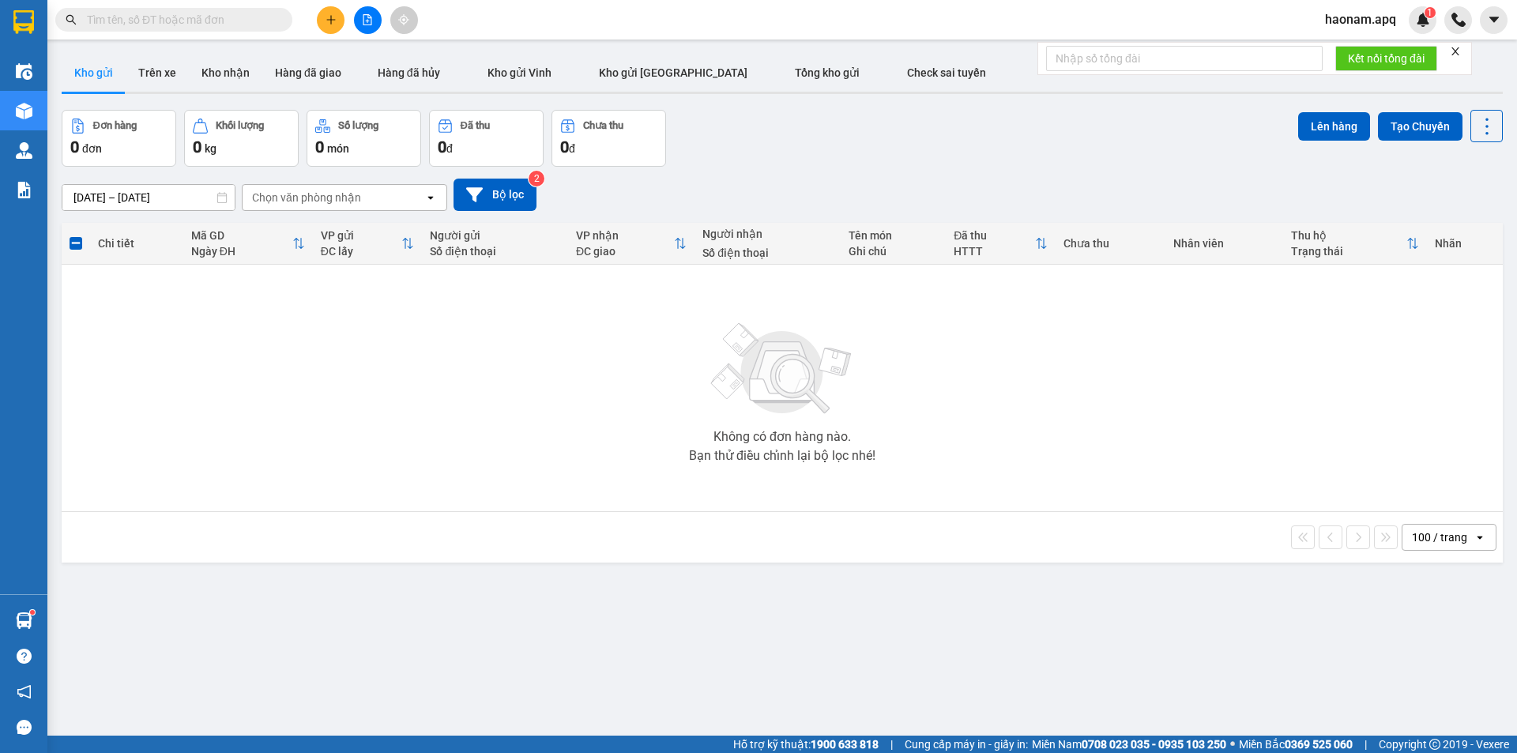
click at [1326, 17] on span "haonam.apq" at bounding box center [1361, 19] width 96 height 20
click at [1338, 45] on span "Đăng xuất" at bounding box center [1370, 48] width 66 height 17
